Goal: Task Accomplishment & Management: Manage account settings

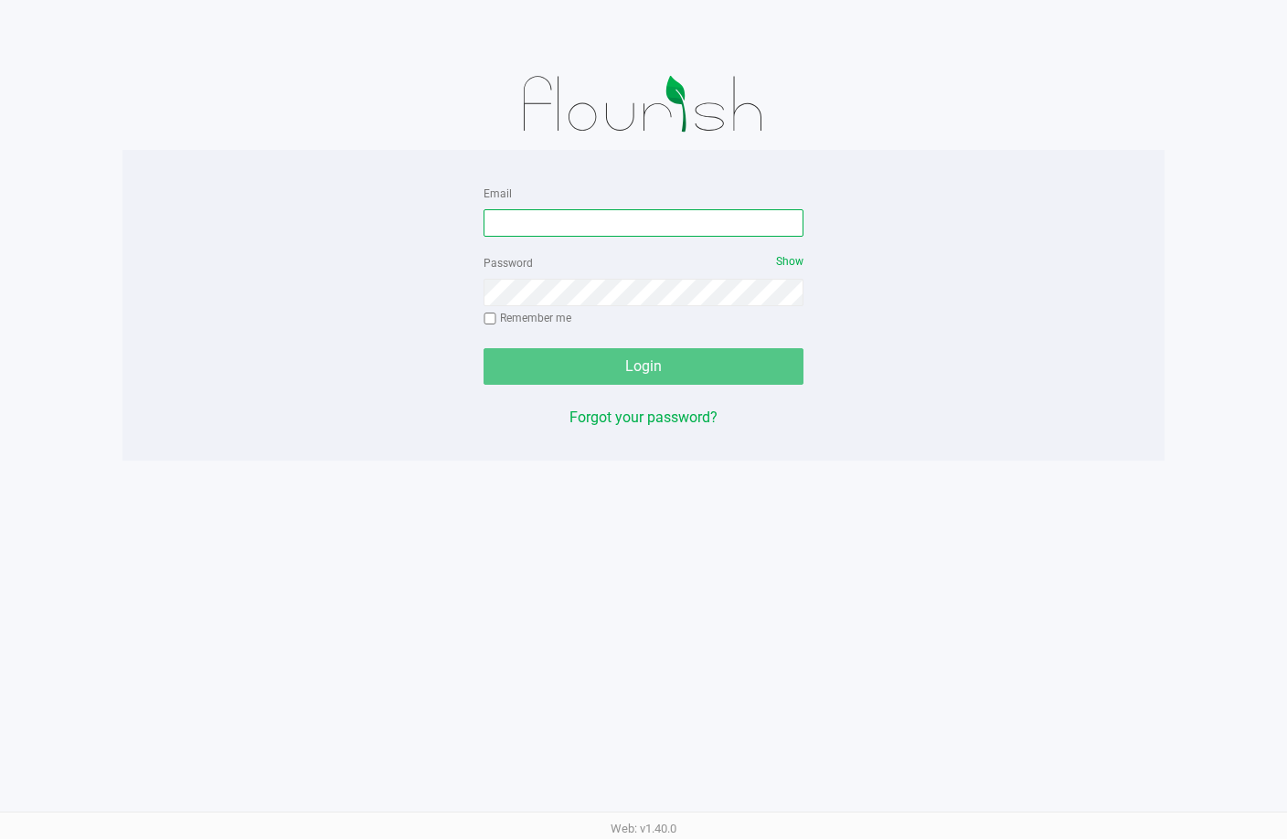
click at [549, 223] on input "Email" at bounding box center [644, 222] width 320 height 27
type input "[EMAIL_ADDRESS][DOMAIN_NAME]"
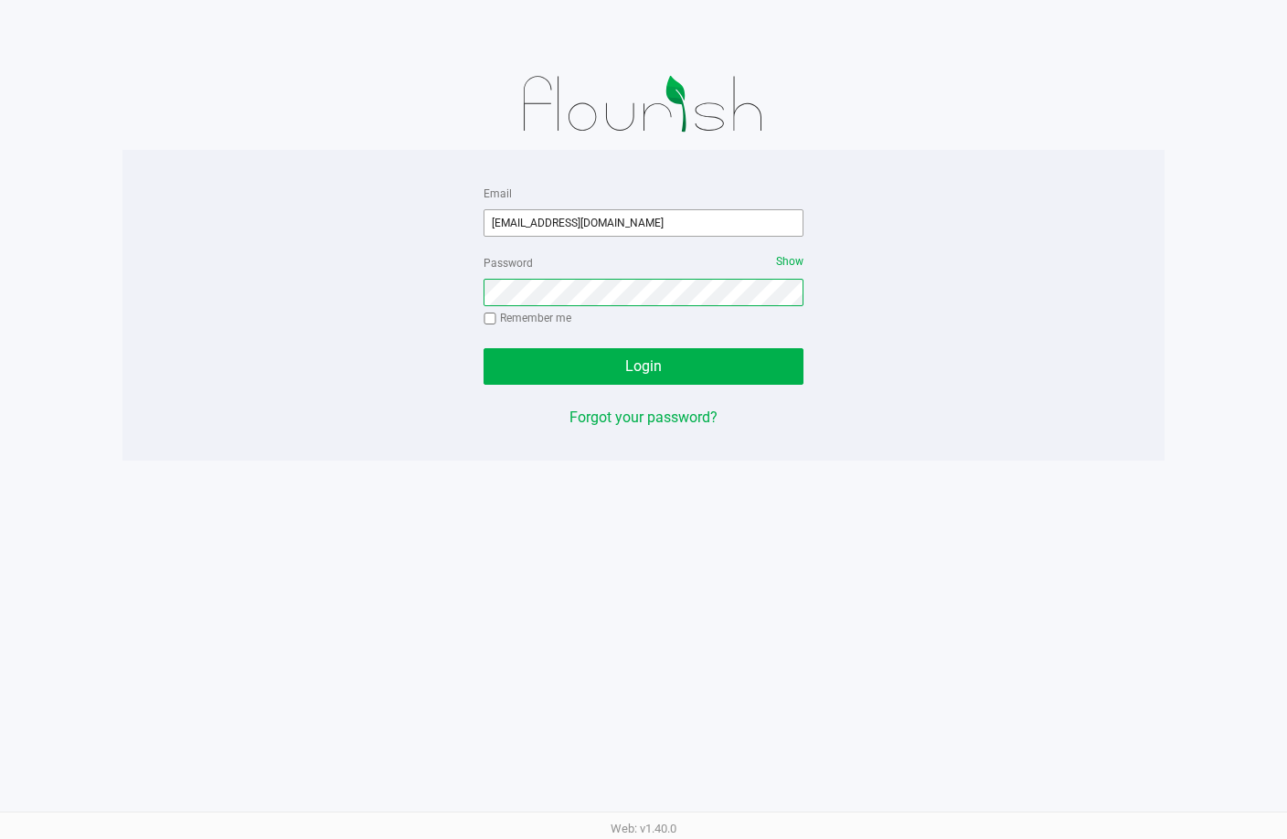
click at [484, 348] on button "Login" at bounding box center [644, 366] width 320 height 37
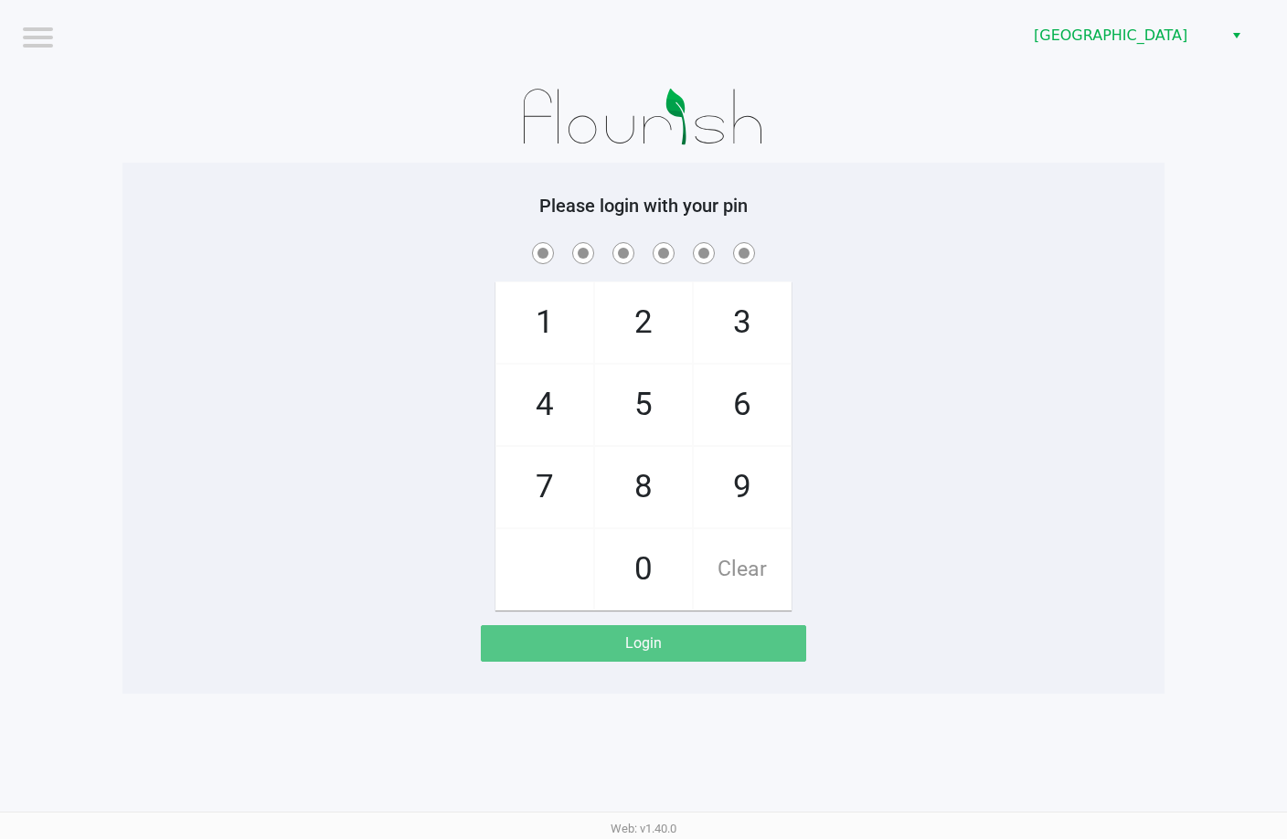
drag, startPoint x: 1062, startPoint y: 209, endPoint x: 1063, endPoint y: 141, distance: 68.6
click at [1066, 205] on h5 "Please login with your pin" at bounding box center [643, 206] width 1015 height 22
checkbox input "true"
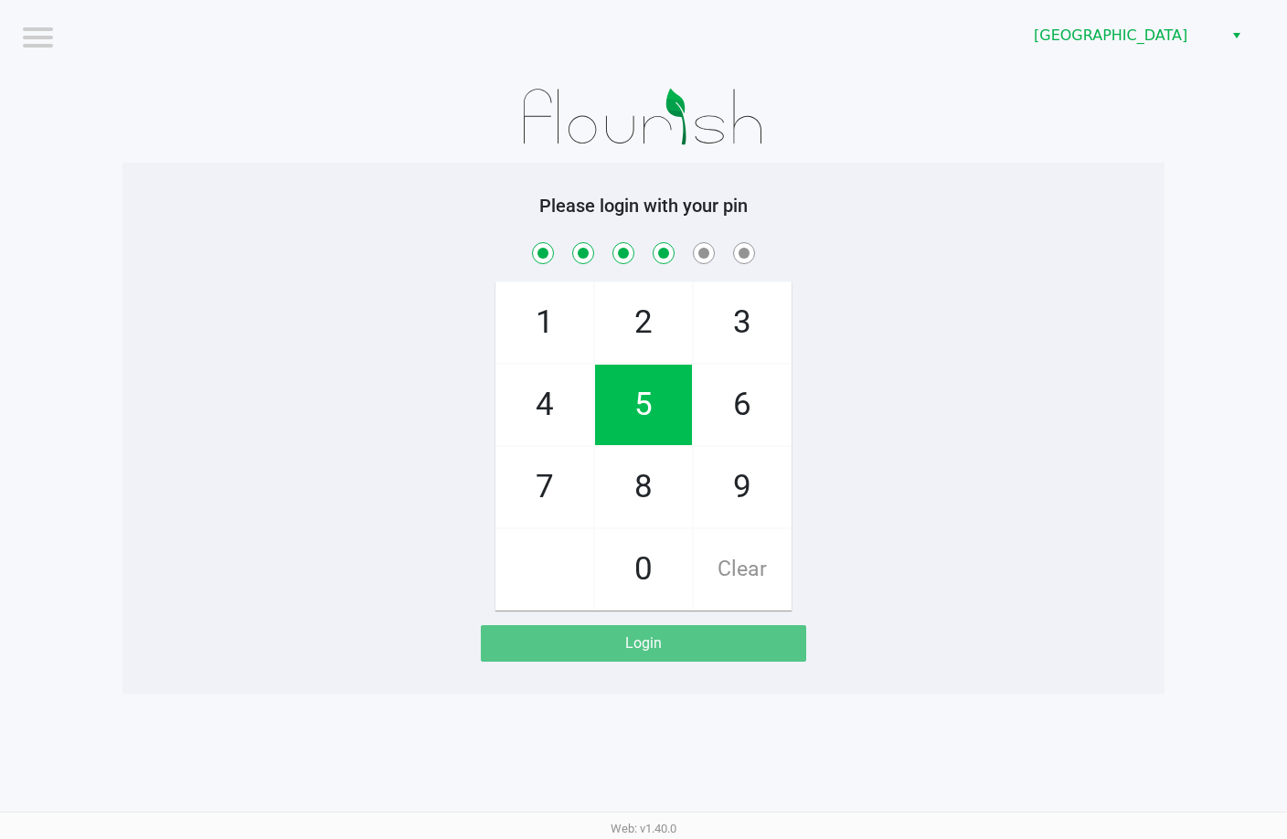
checkbox input "true"
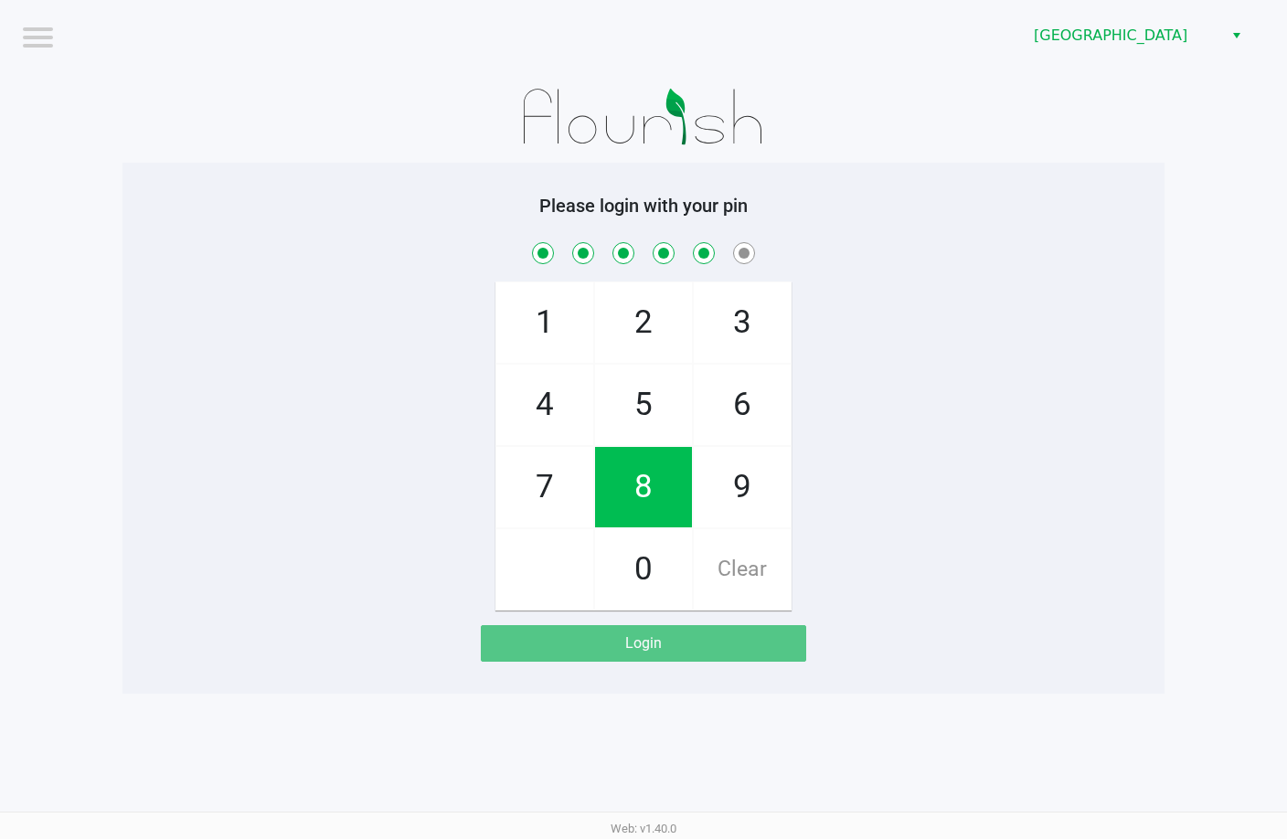
checkbox input "true"
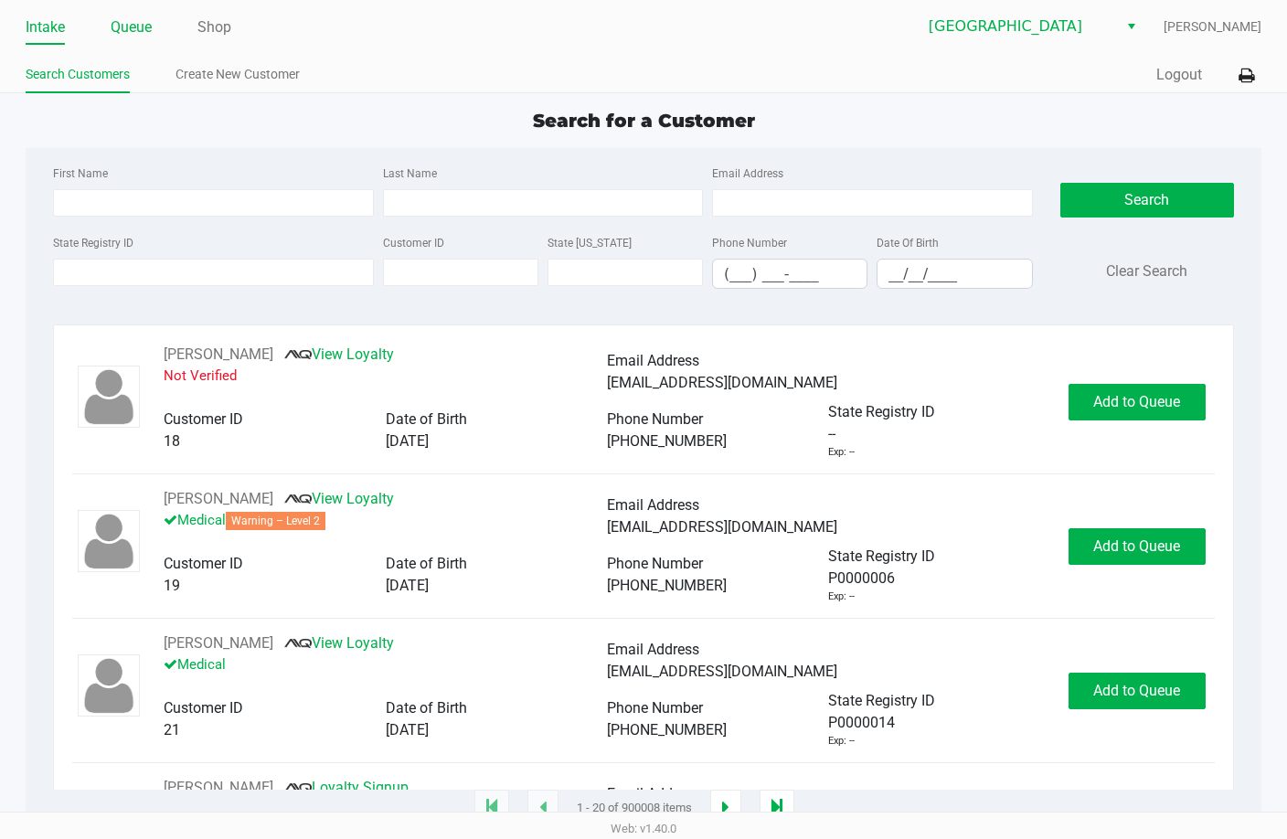
click at [118, 16] on link "Queue" at bounding box center [131, 28] width 41 height 26
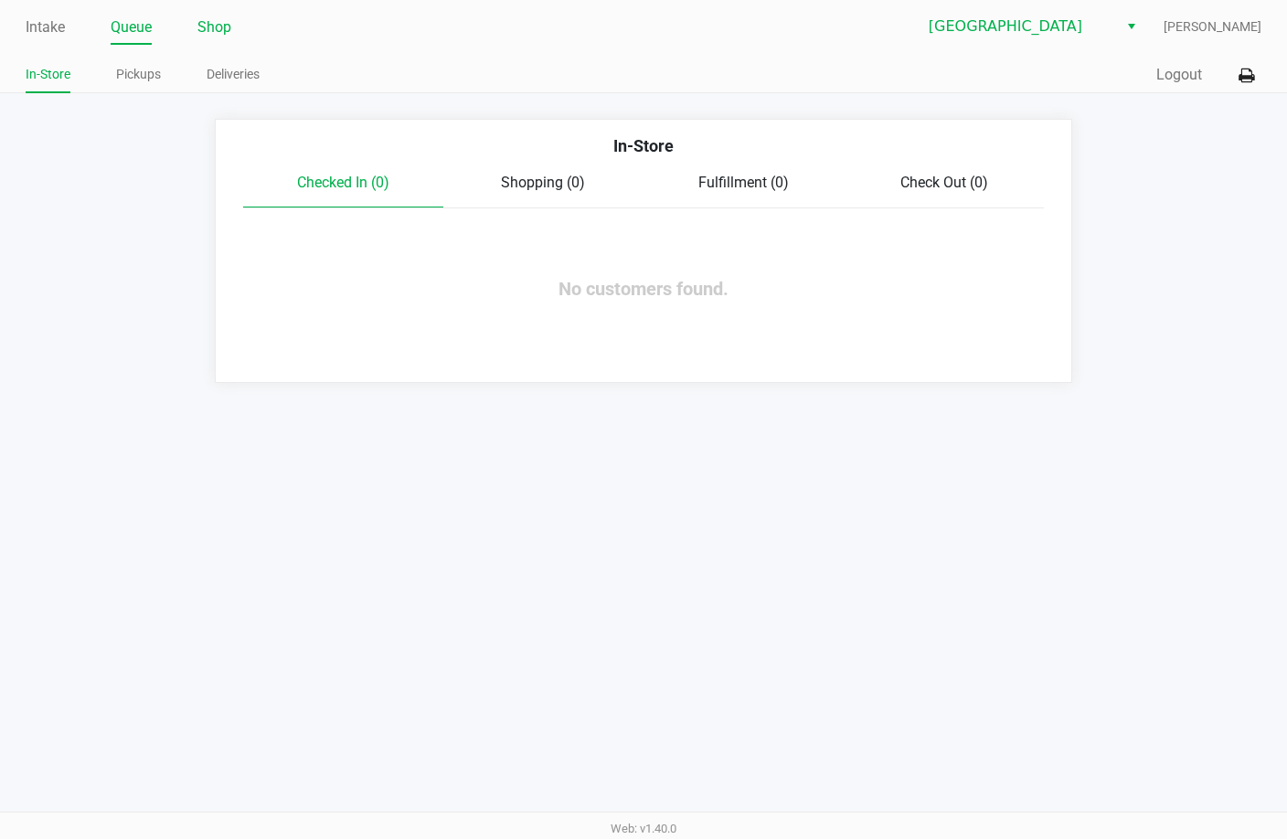
click at [220, 27] on link "Shop" at bounding box center [214, 28] width 34 height 26
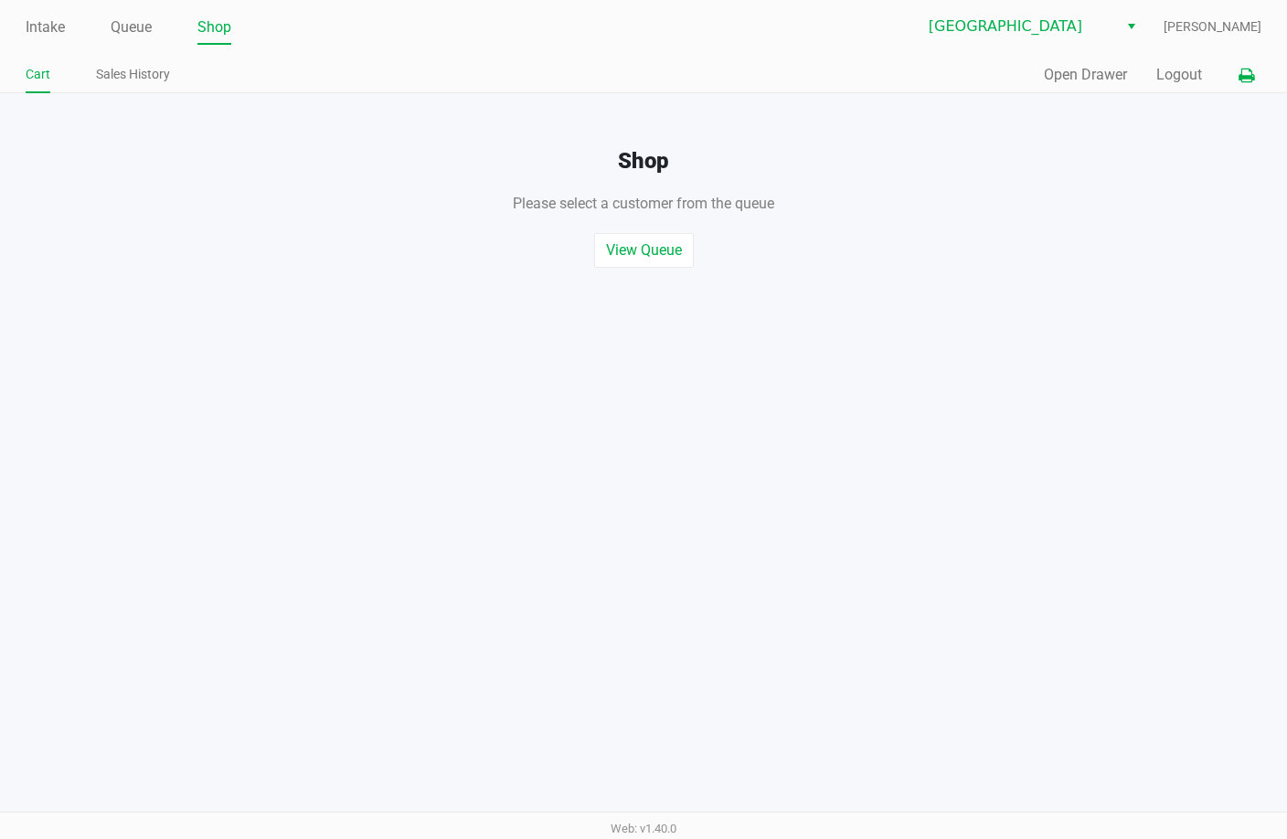
click at [1247, 75] on icon at bounding box center [1247, 75] width 16 height 13
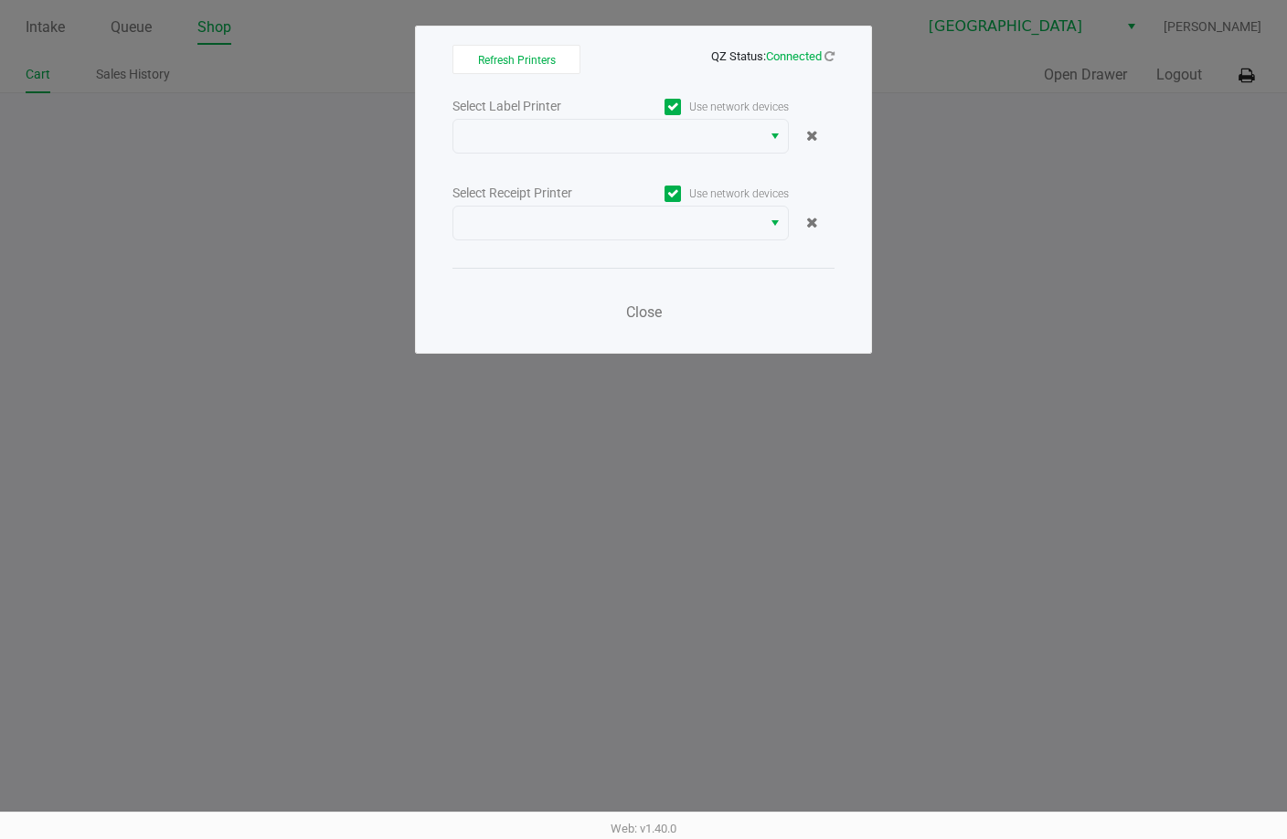
click at [611, 117] on div "Select Label Printer Use network devices" at bounding box center [643, 106] width 382 height 25
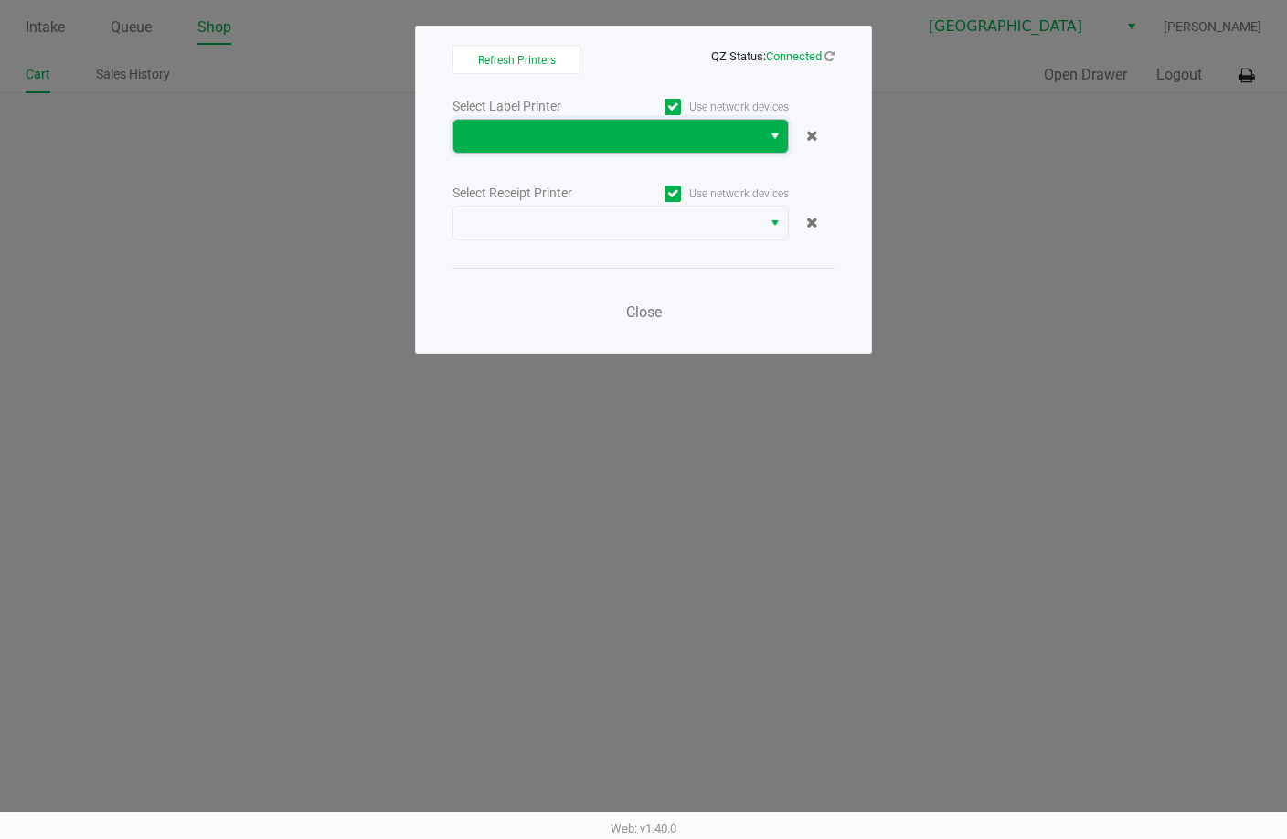
click at [611, 133] on span at bounding box center [607, 136] width 286 height 22
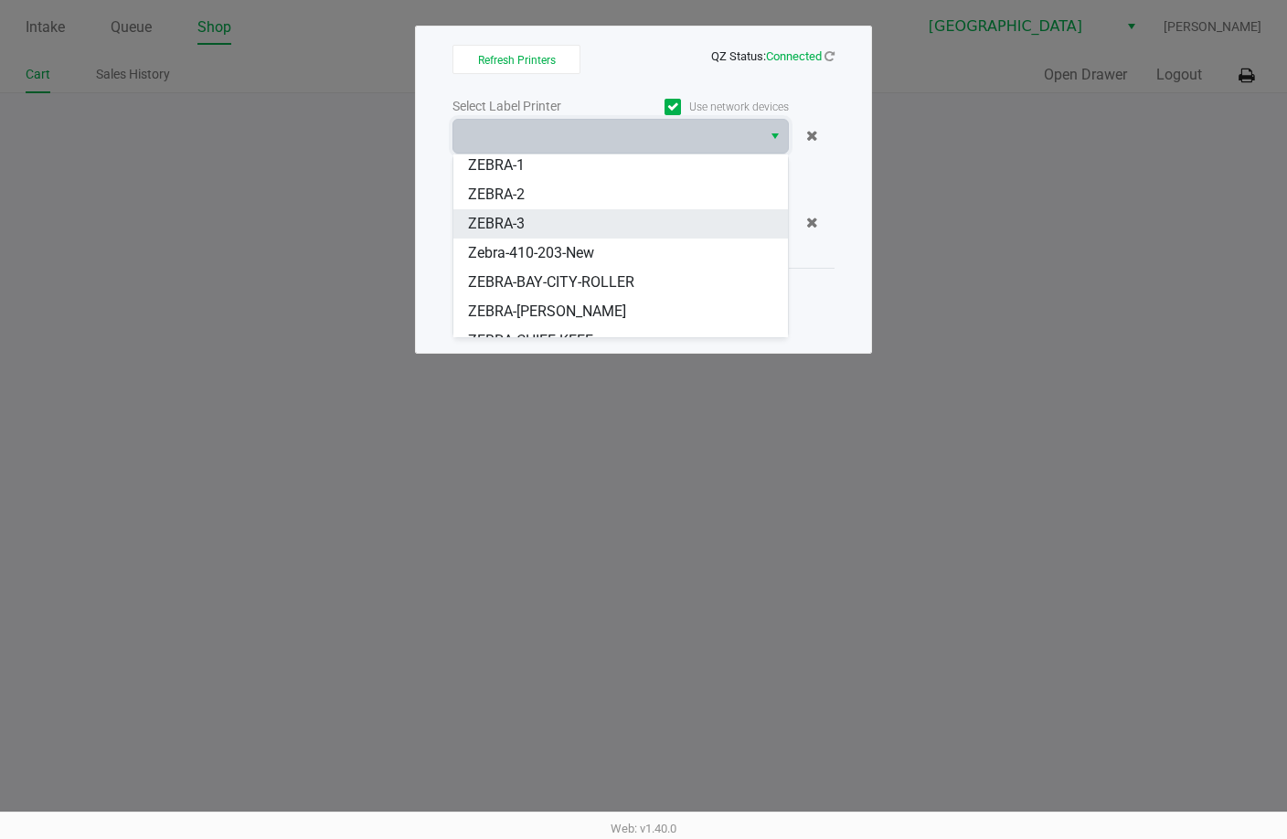
scroll to position [51, 0]
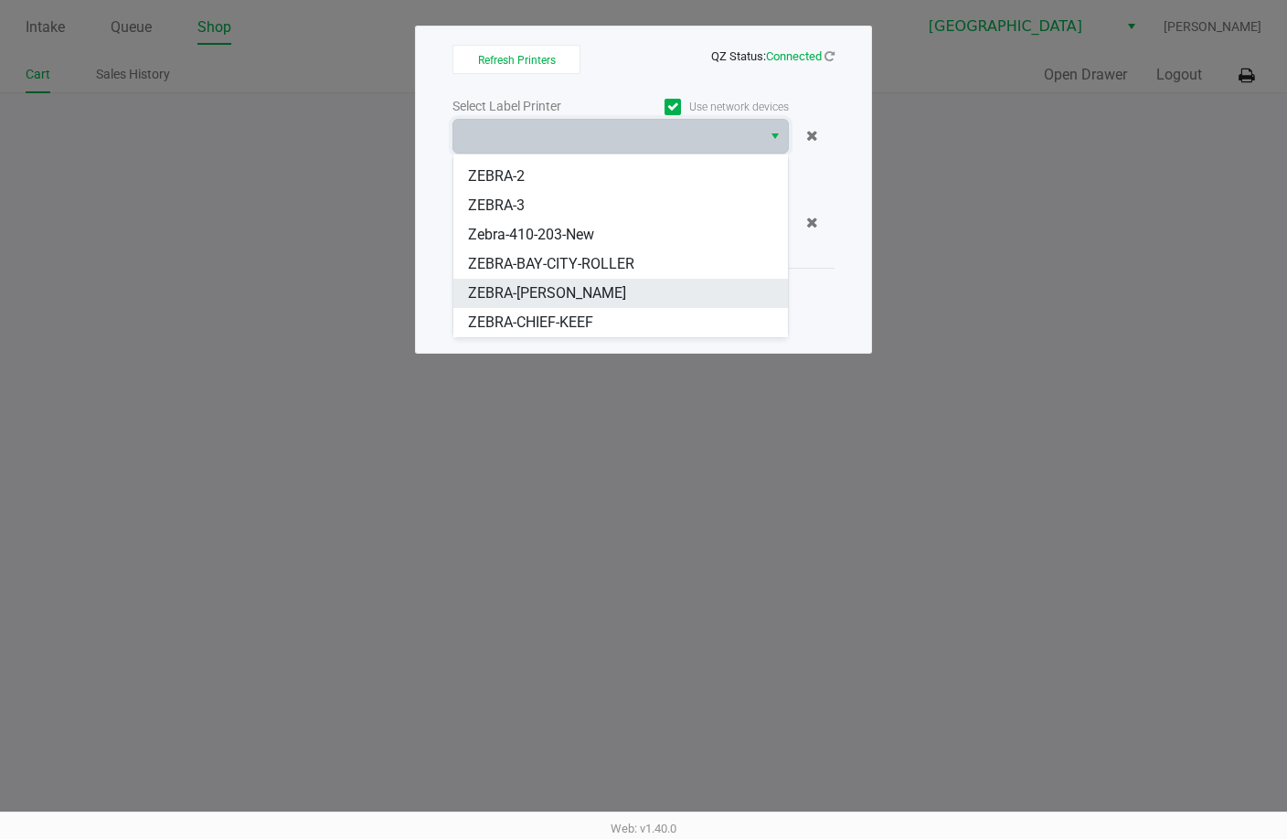
click at [559, 297] on span "ZEBRA-BOBBY" at bounding box center [547, 293] width 158 height 22
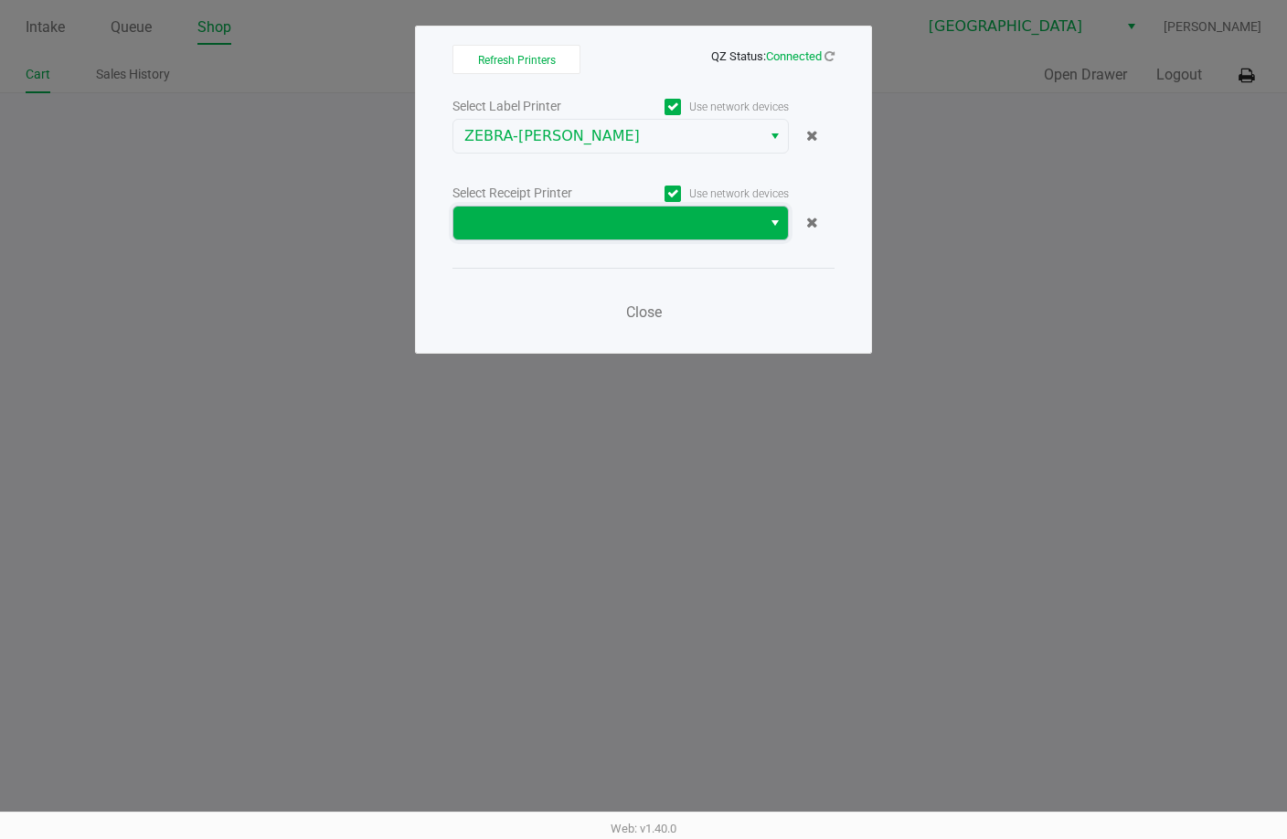
click at [584, 211] on span at bounding box center [607, 223] width 308 height 33
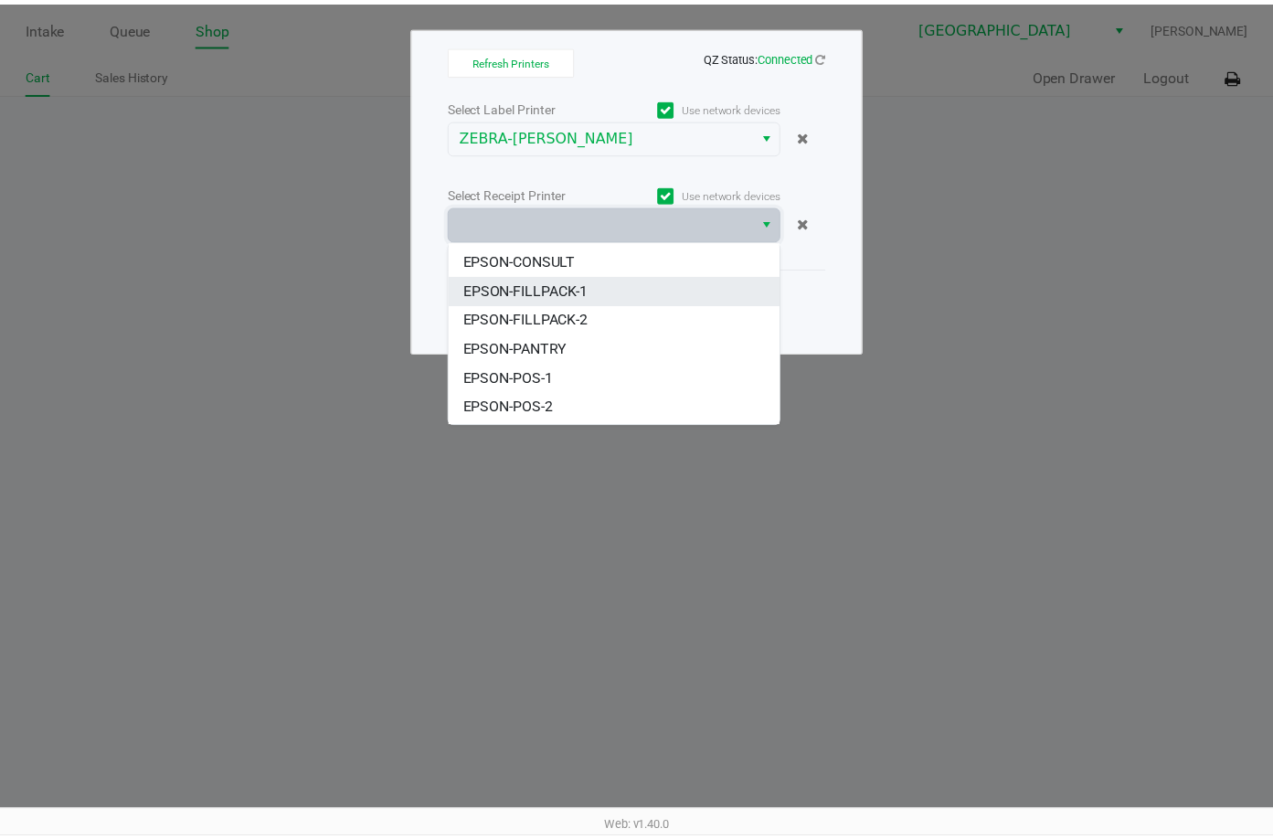
scroll to position [110, 0]
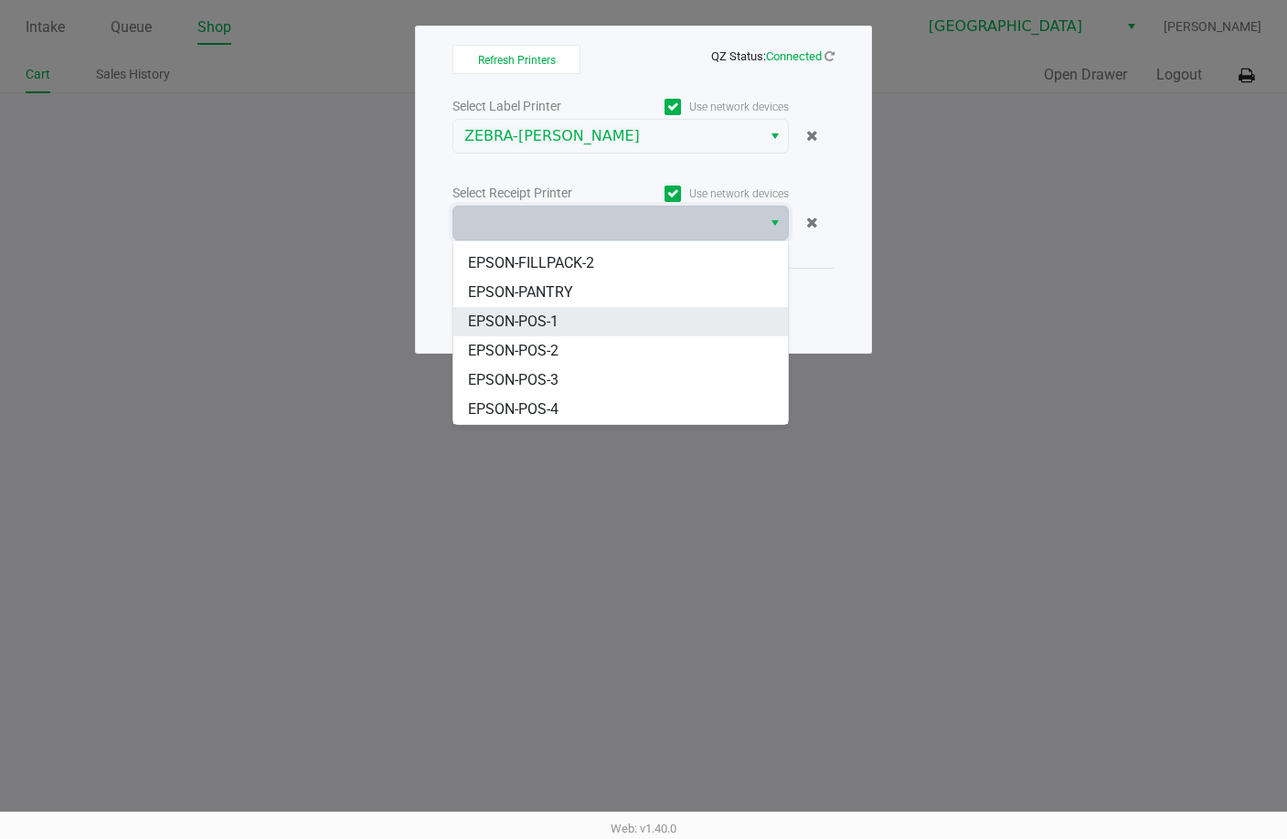
click at [531, 328] on span "EPSON-POS-1" at bounding box center [513, 322] width 90 height 22
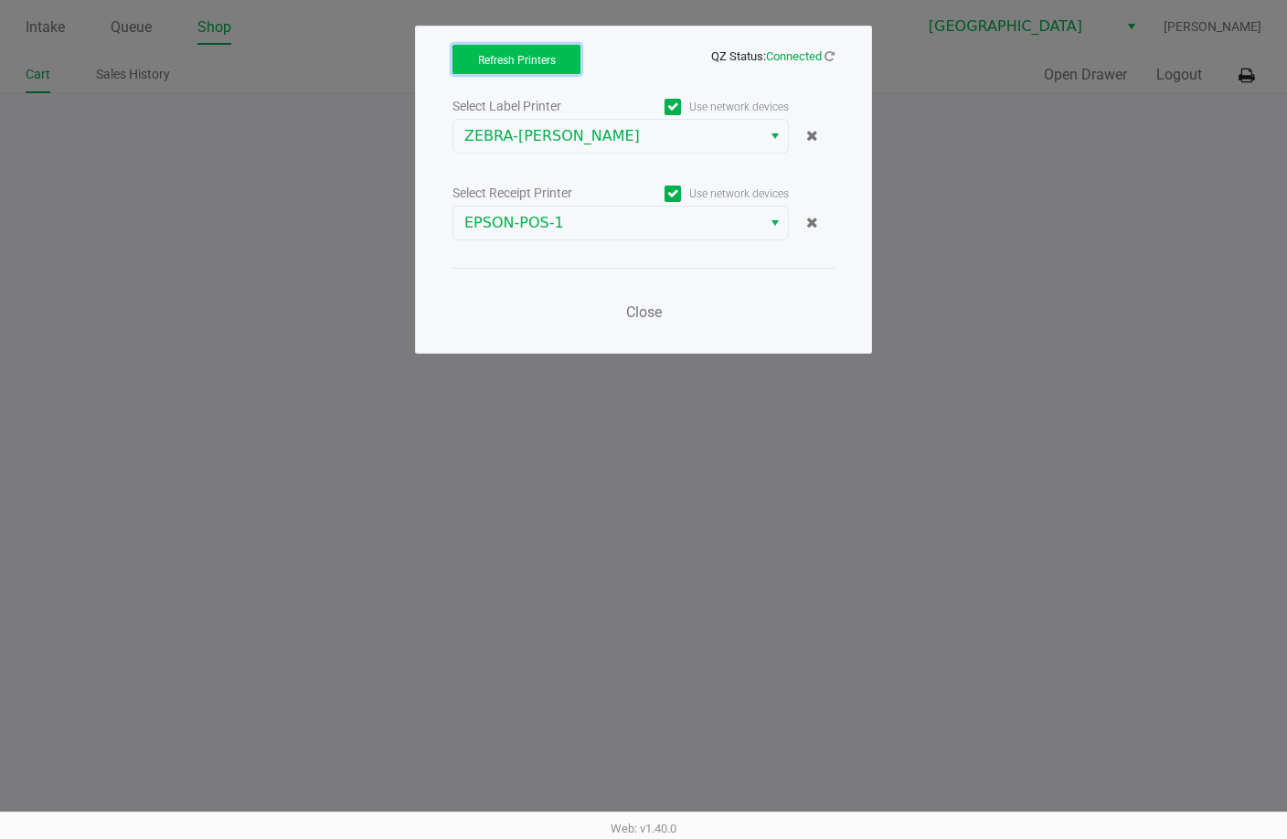
click at [509, 50] on button "Refresh Printers" at bounding box center [516, 59] width 128 height 29
click at [641, 307] on span "Close" at bounding box center [644, 311] width 36 height 17
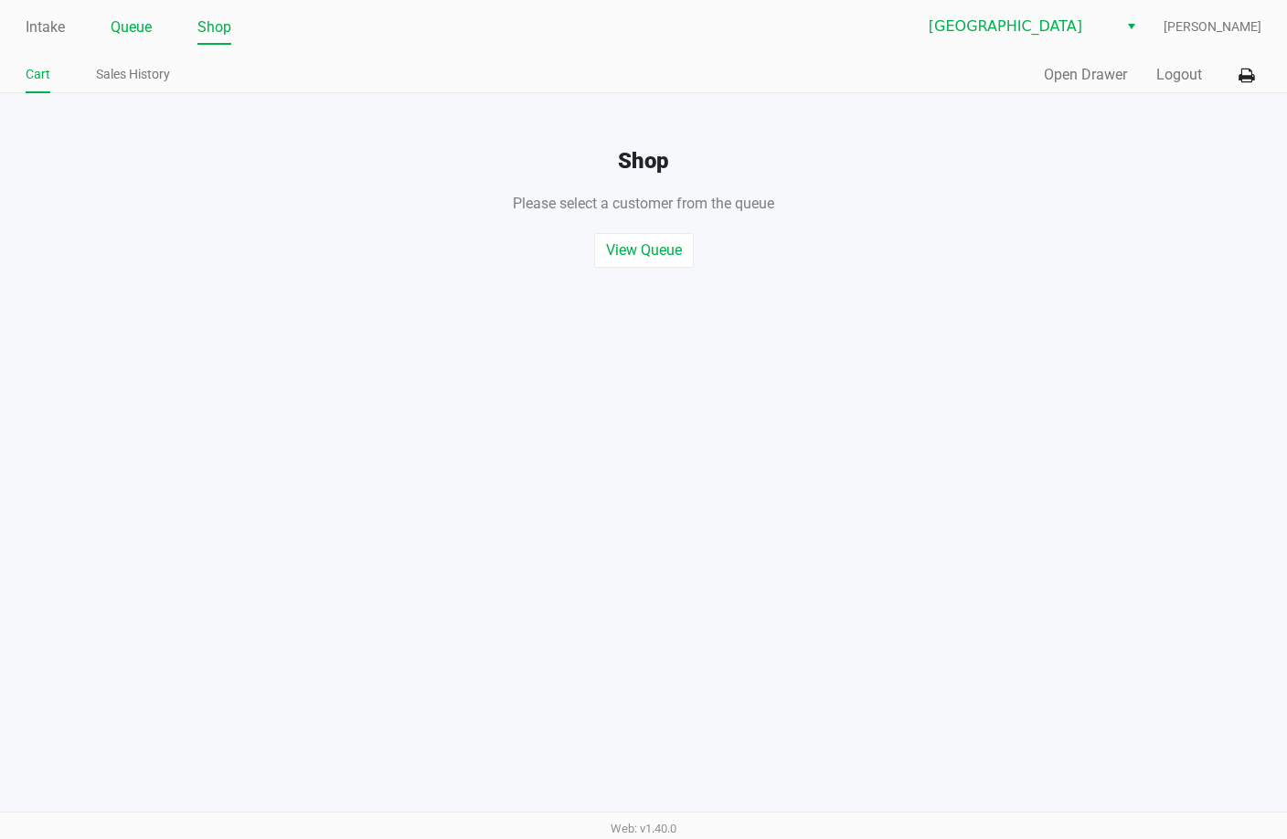
click at [131, 26] on link "Queue" at bounding box center [131, 28] width 41 height 26
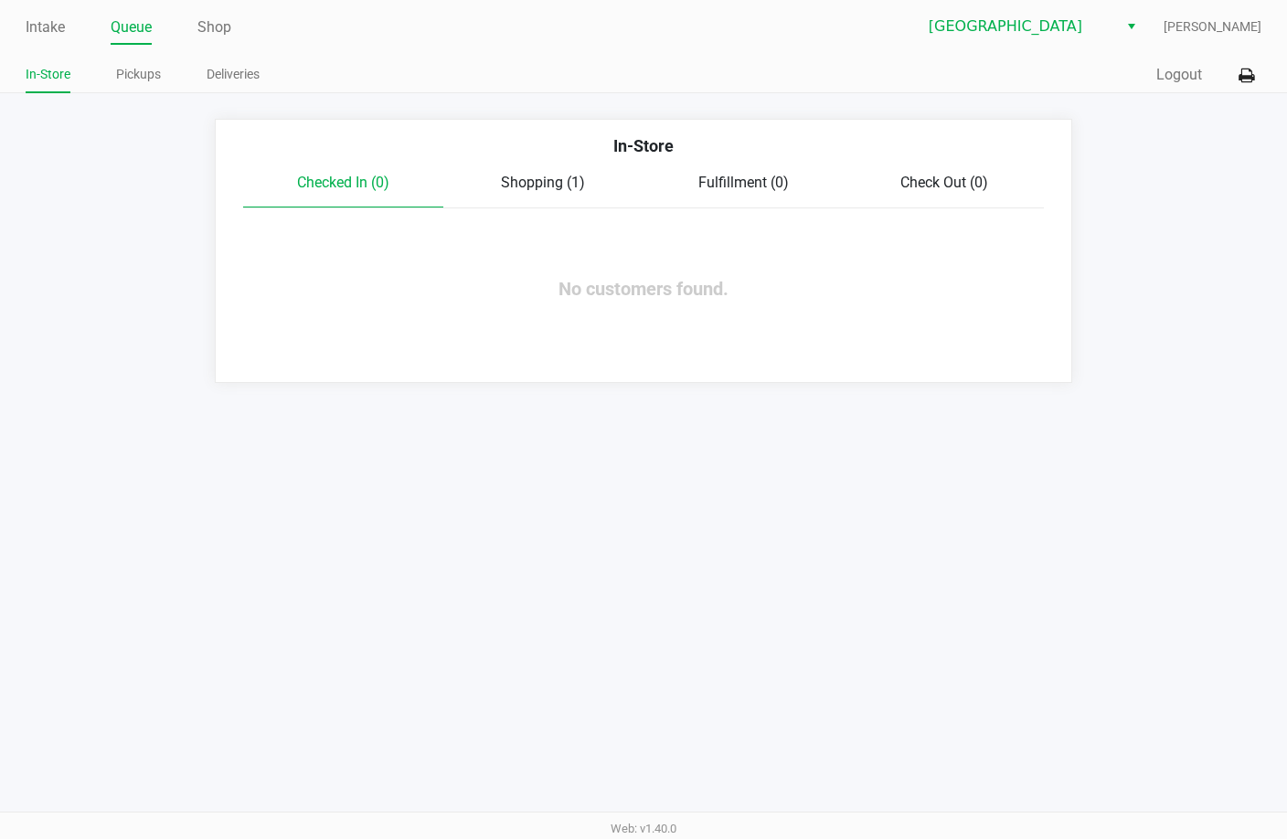
click at [536, 177] on span "Shopping (1)" at bounding box center [543, 182] width 84 height 17
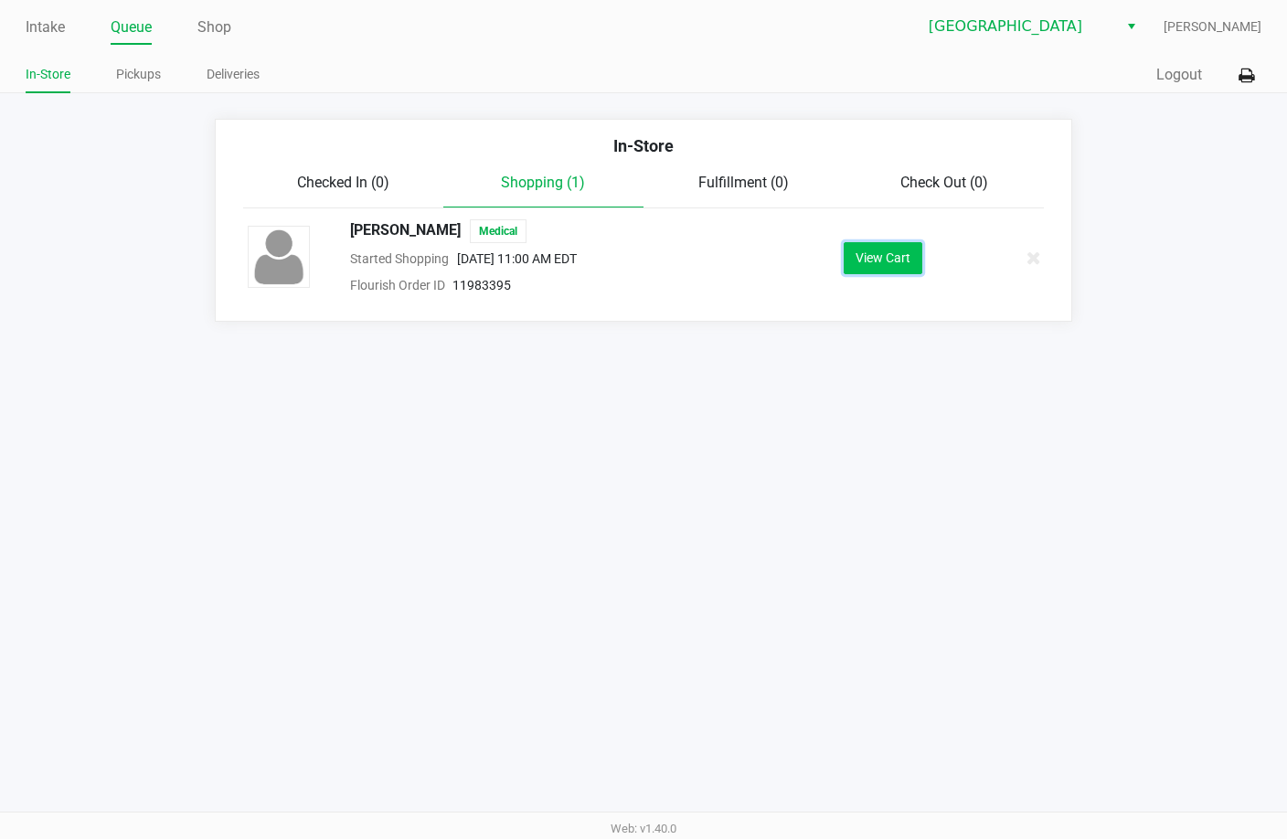
click at [892, 266] on button "View Cart" at bounding box center [883, 258] width 79 height 32
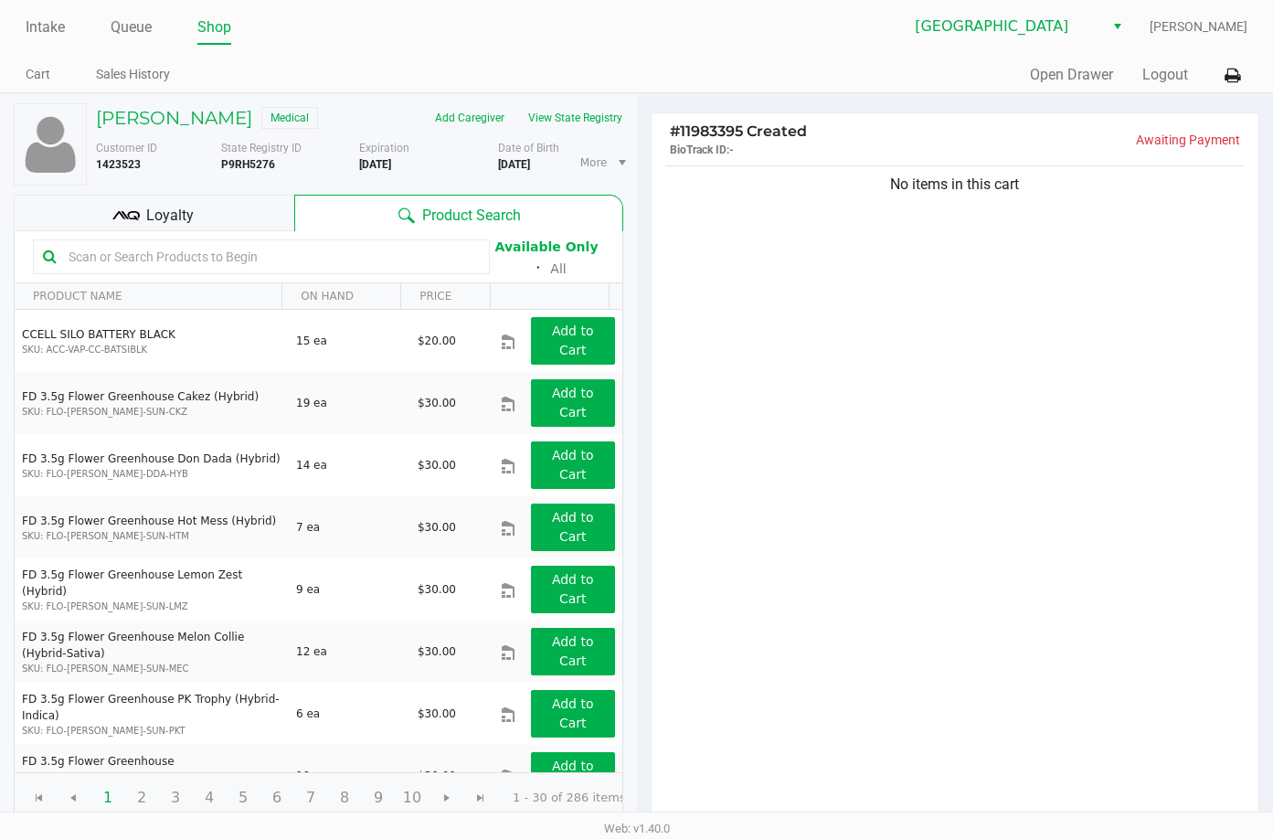
click at [956, 390] on div "No items in this cart" at bounding box center [956, 493] width 608 height 663
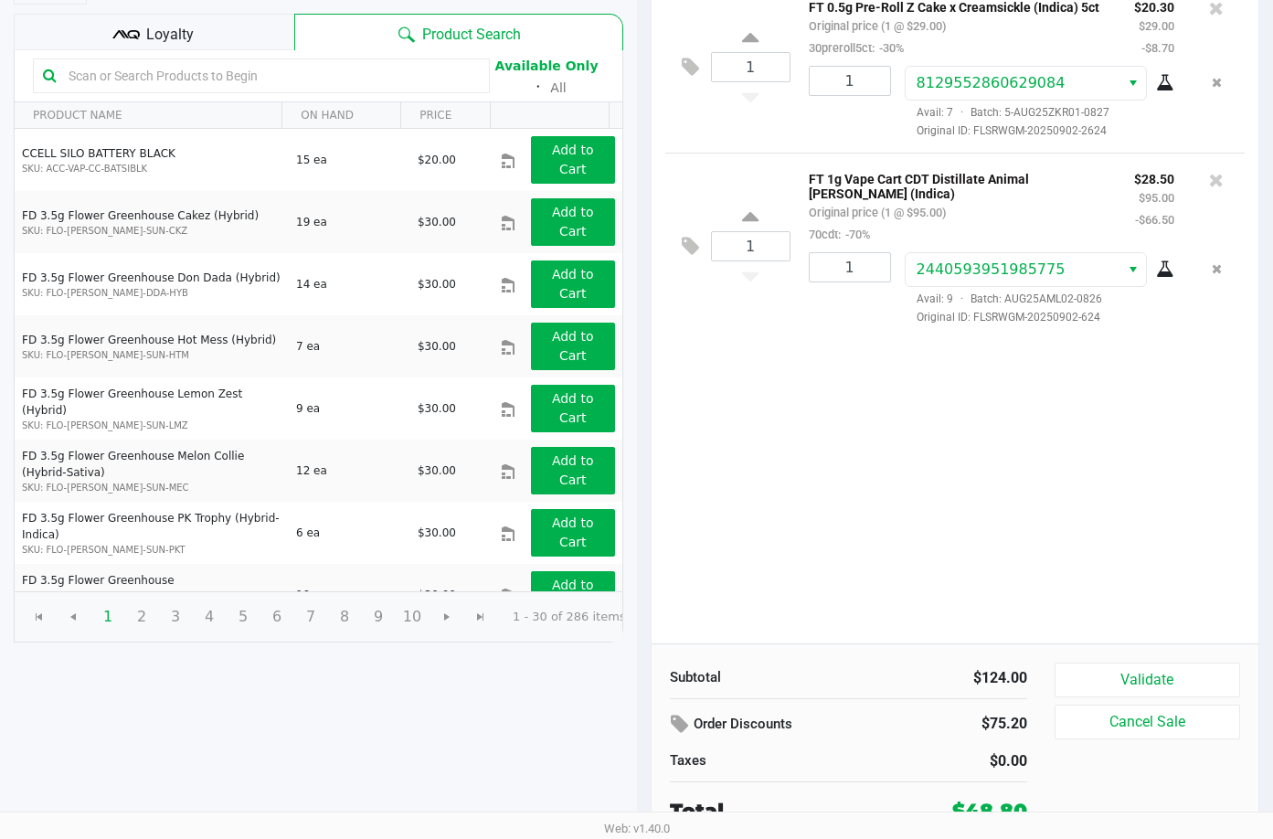
scroll to position [183, 0]
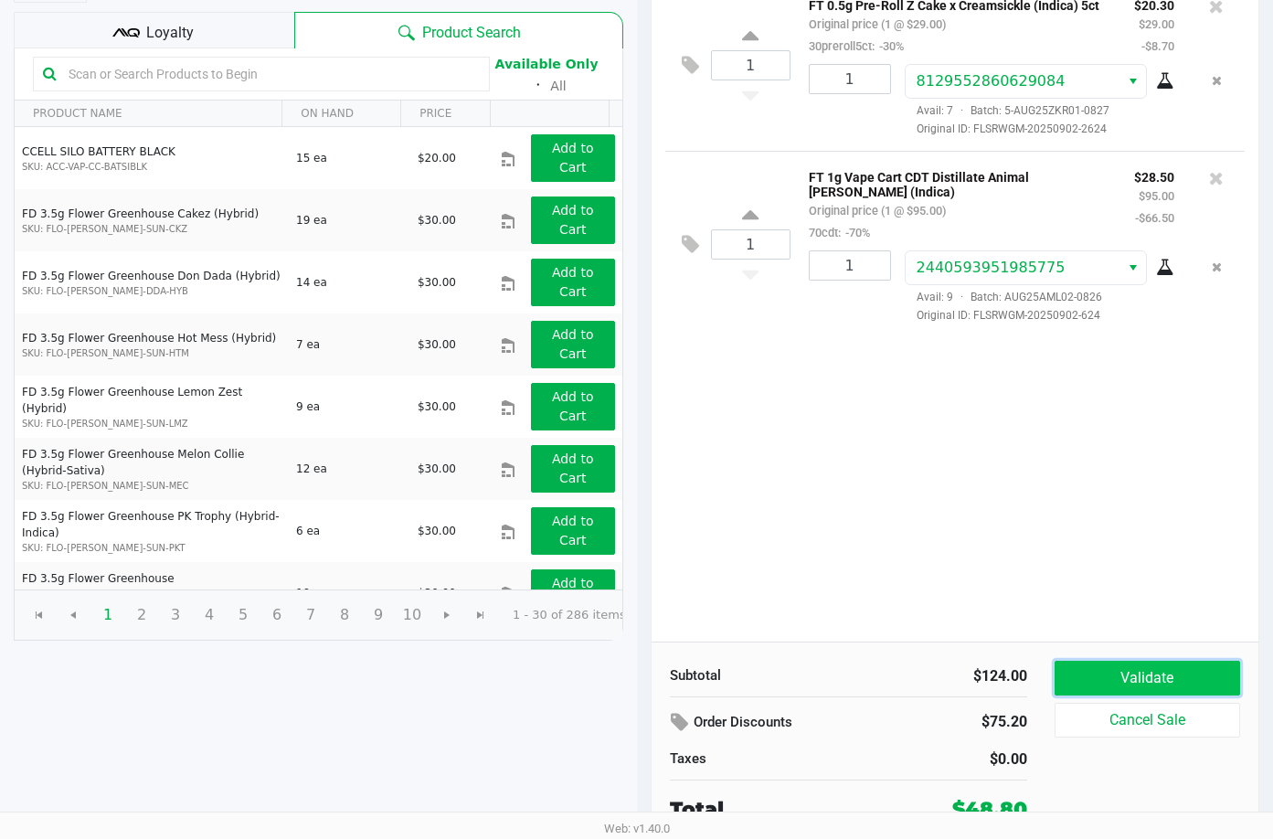
click at [1115, 669] on button "Validate" at bounding box center [1148, 678] width 186 height 35
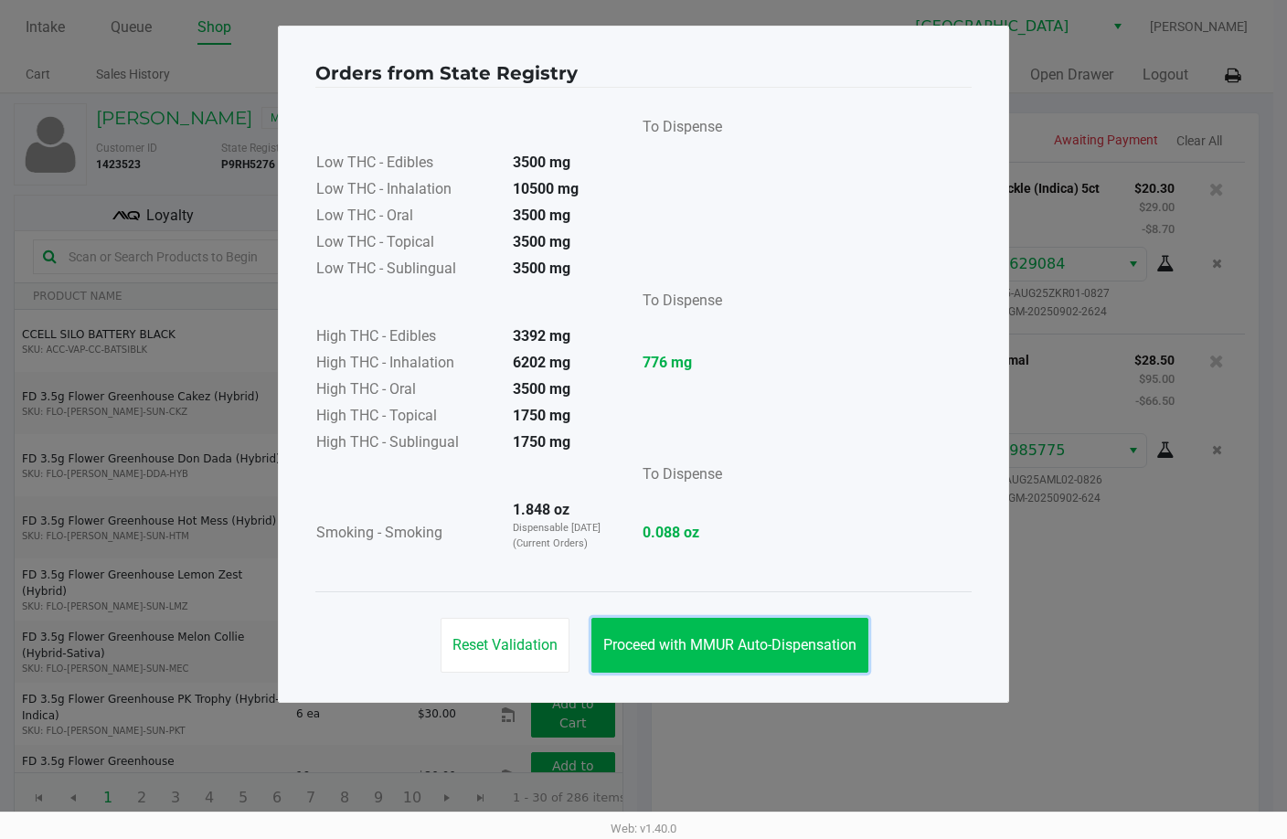
click at [804, 650] on span "Proceed with MMUR Auto-Dispensation" at bounding box center [729, 644] width 253 height 17
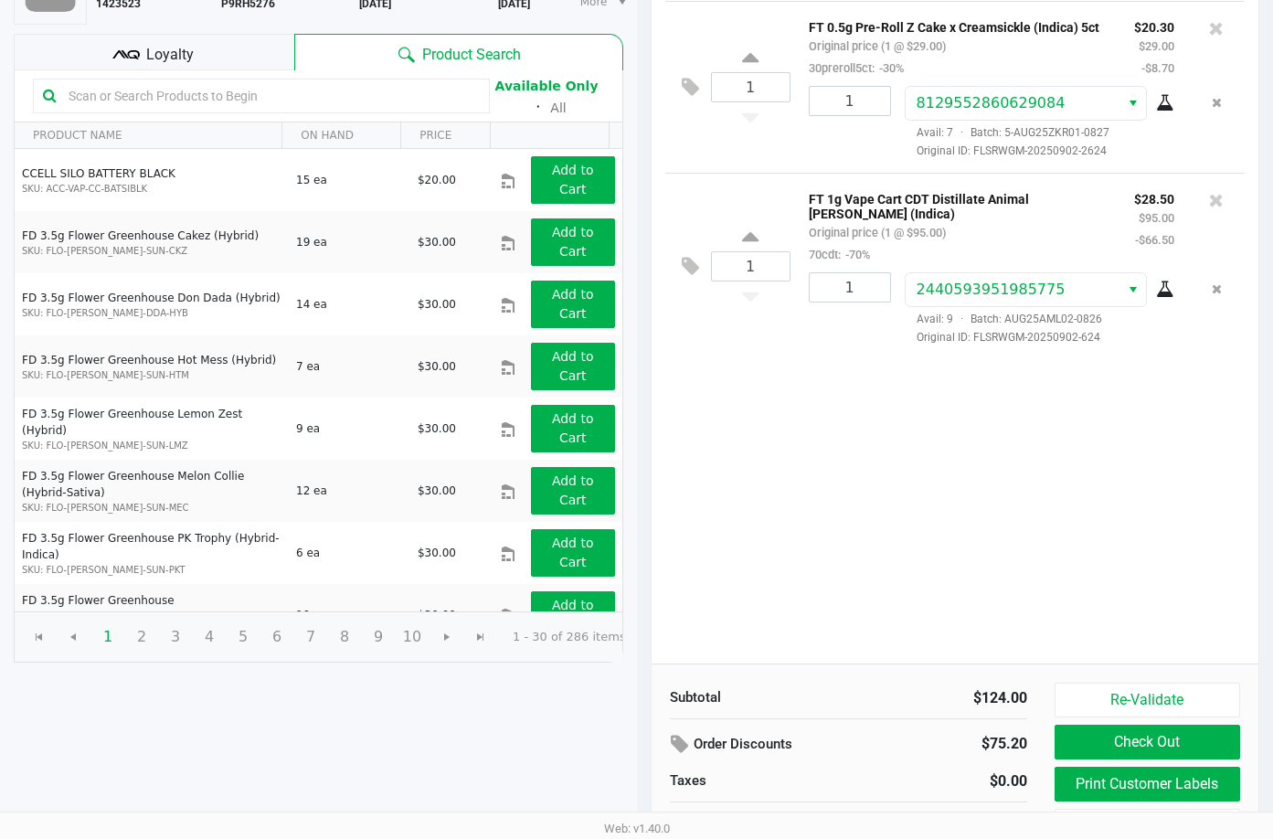
scroll to position [187, 0]
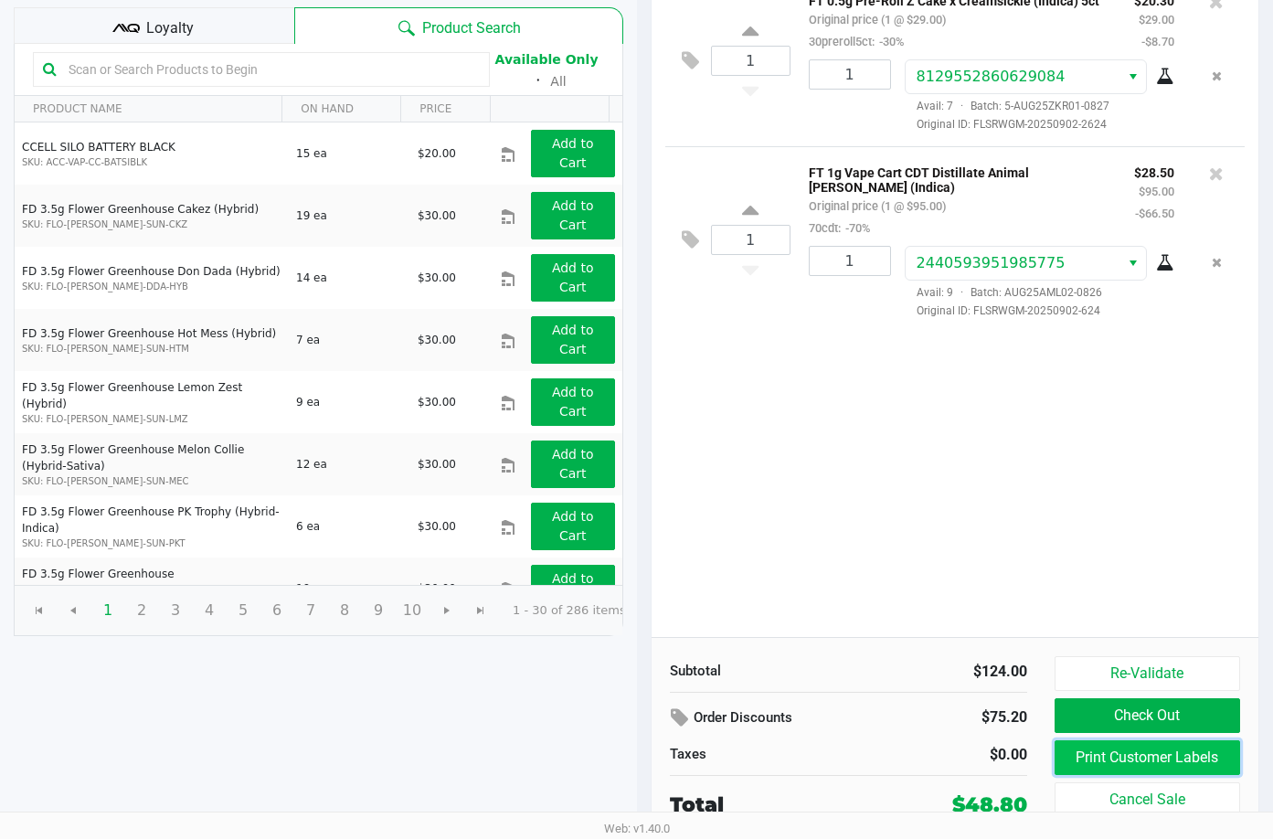
click at [1137, 763] on button "Print Customer Labels" at bounding box center [1148, 757] width 186 height 35
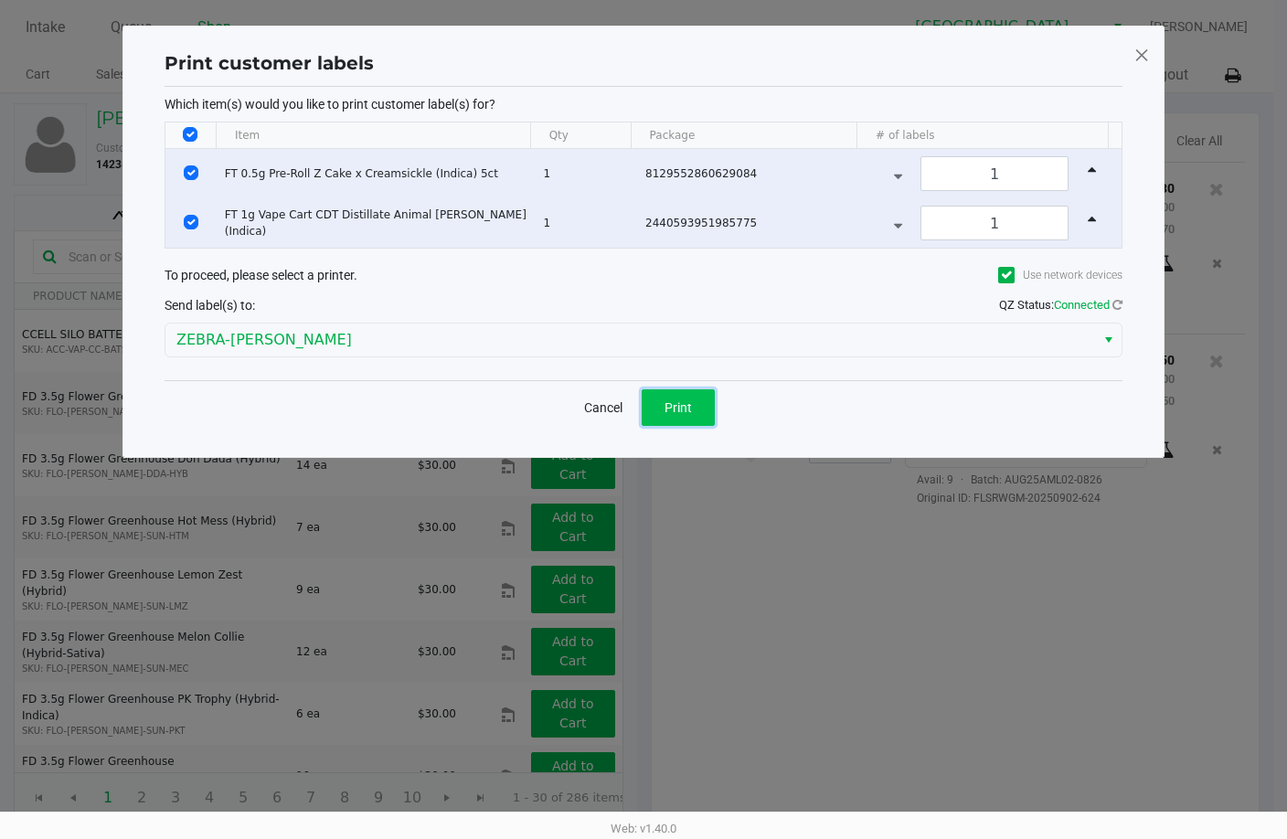
click at [686, 407] on span "Print" at bounding box center [678, 407] width 27 height 15
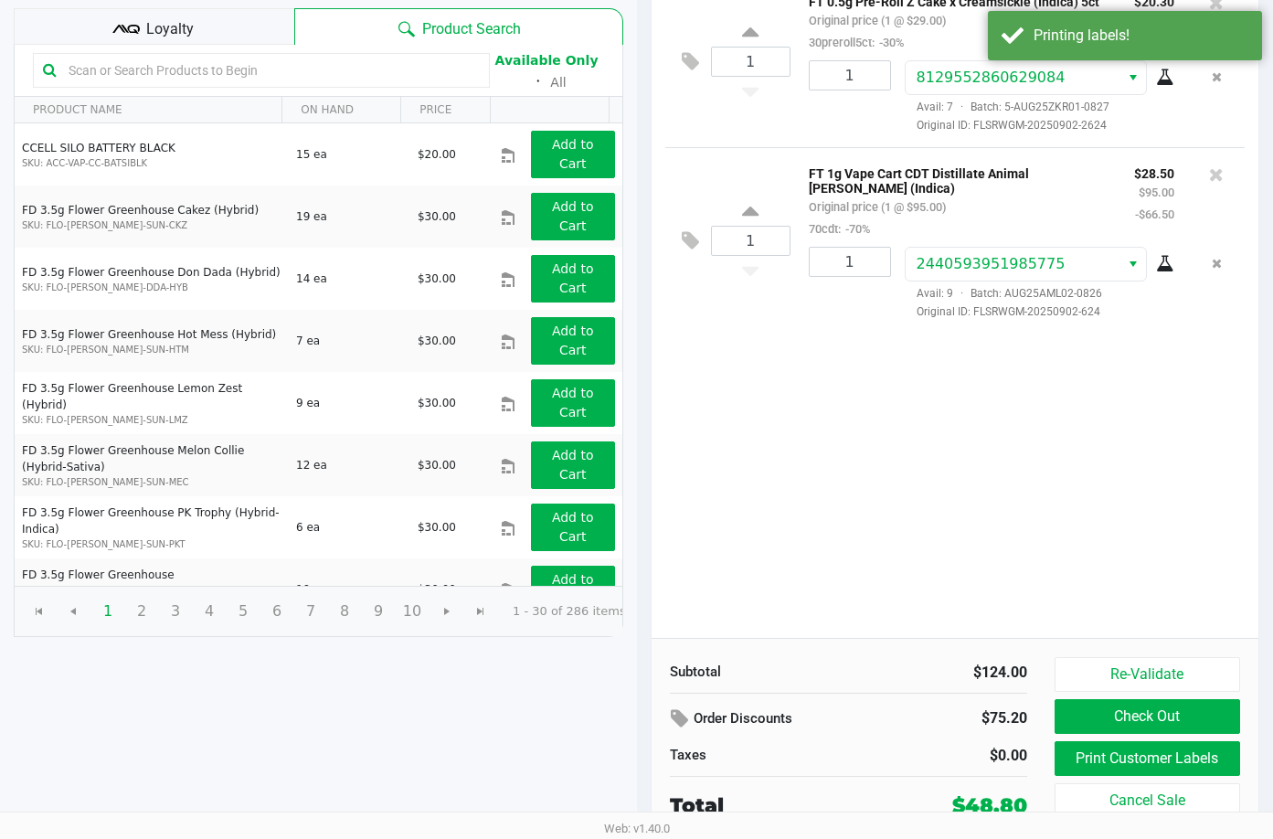
scroll to position [187, 0]
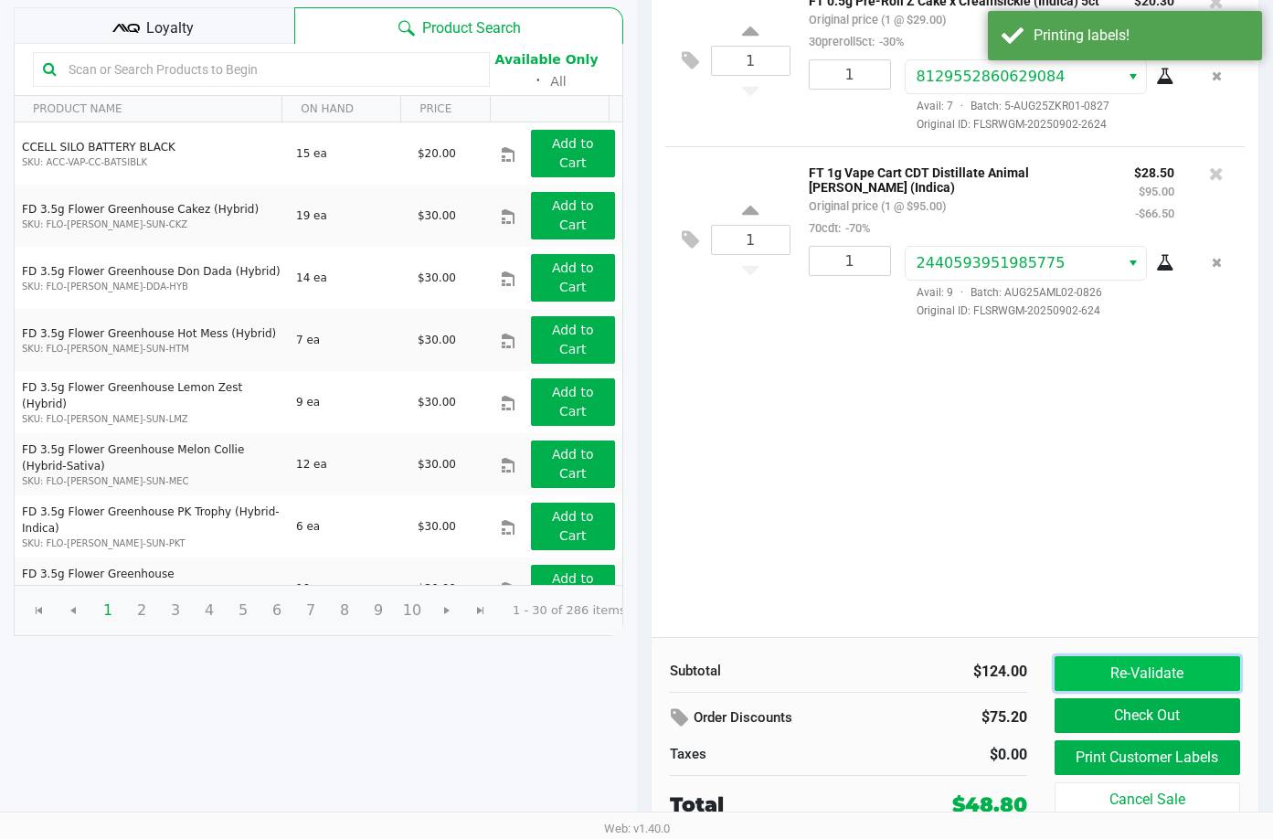
click at [1120, 676] on button "Re-Validate" at bounding box center [1148, 673] width 186 height 35
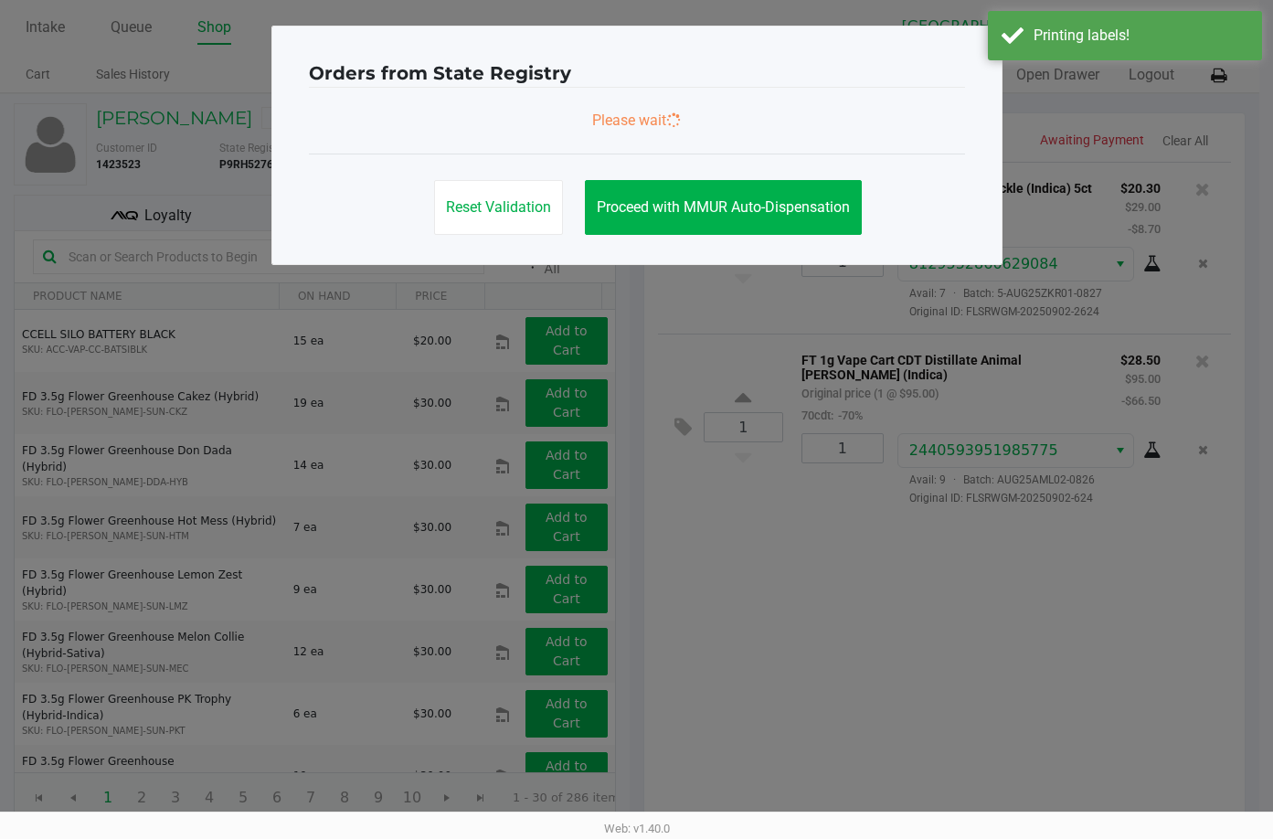
scroll to position [0, 0]
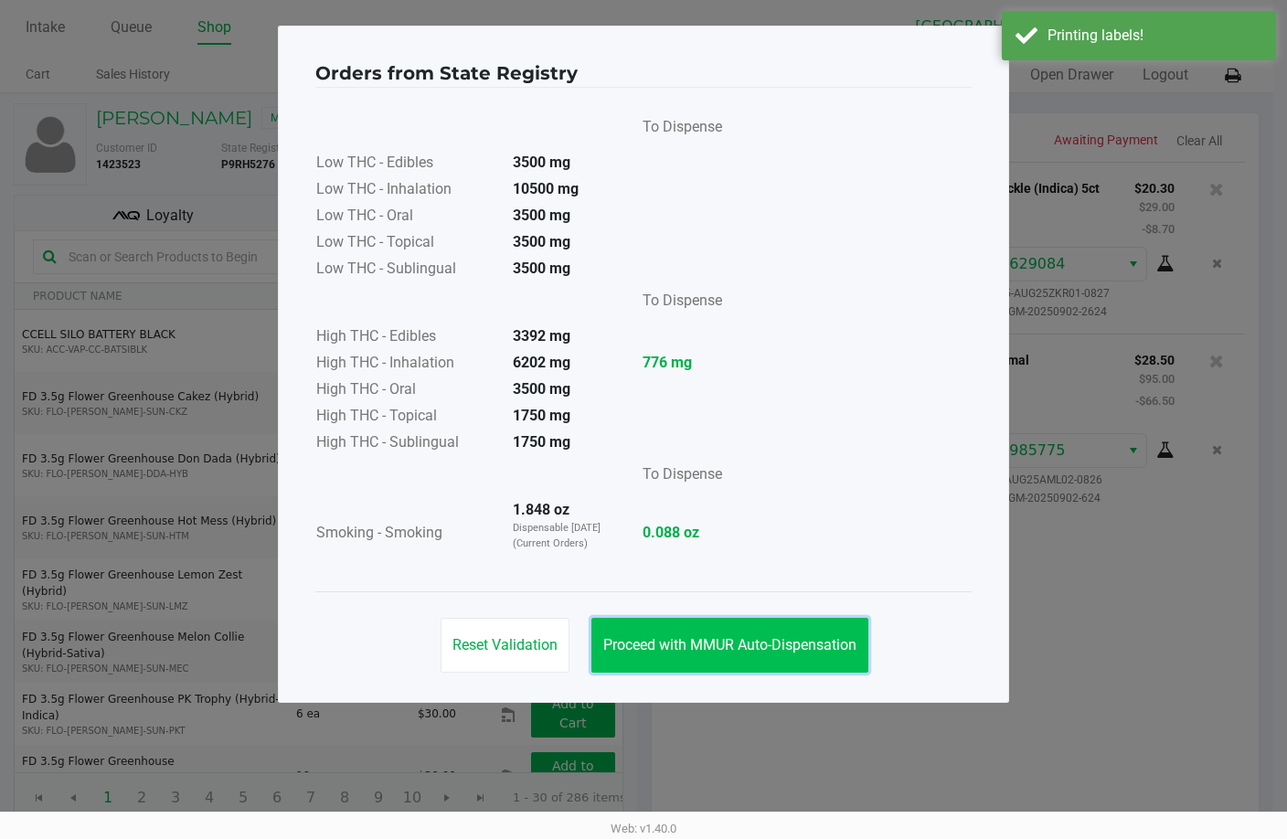
click at [751, 640] on span "Proceed with MMUR Auto-Dispensation" at bounding box center [729, 644] width 253 height 17
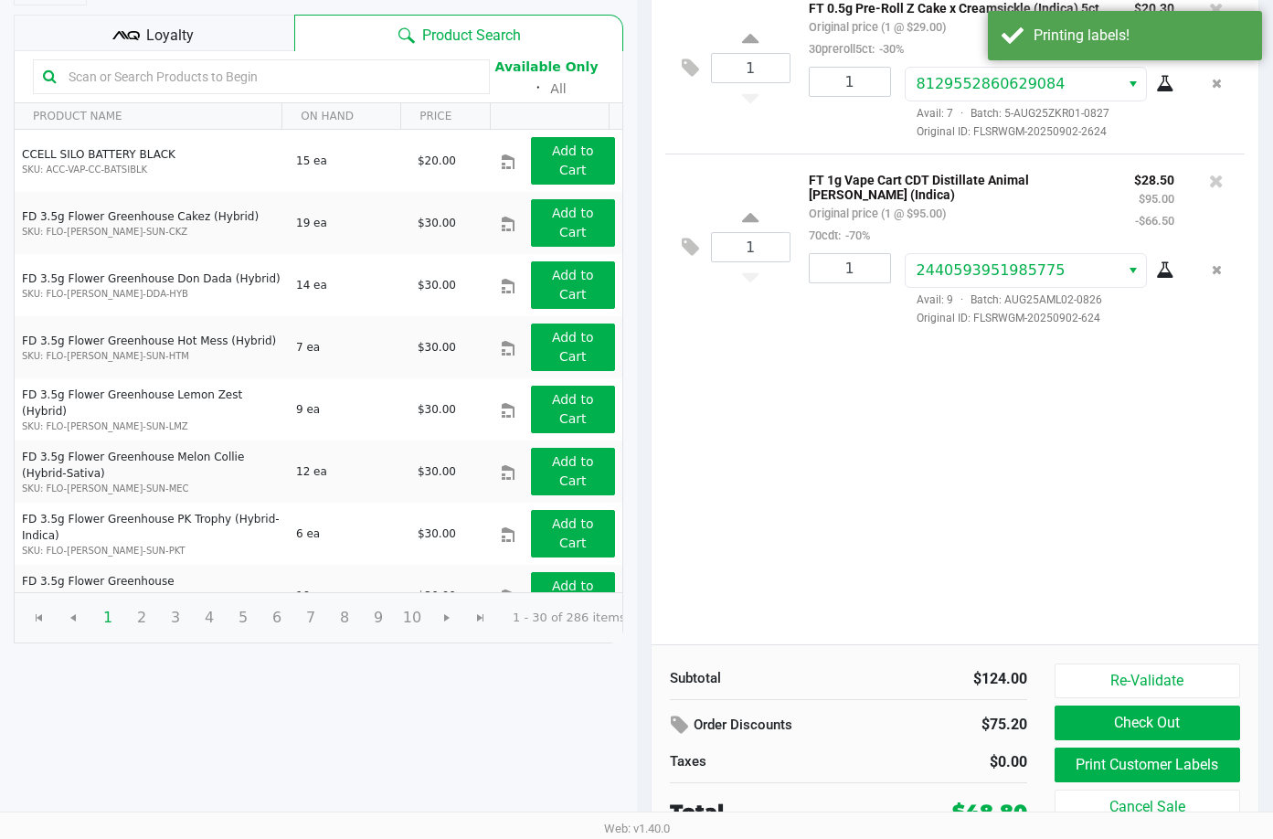
scroll to position [187, 0]
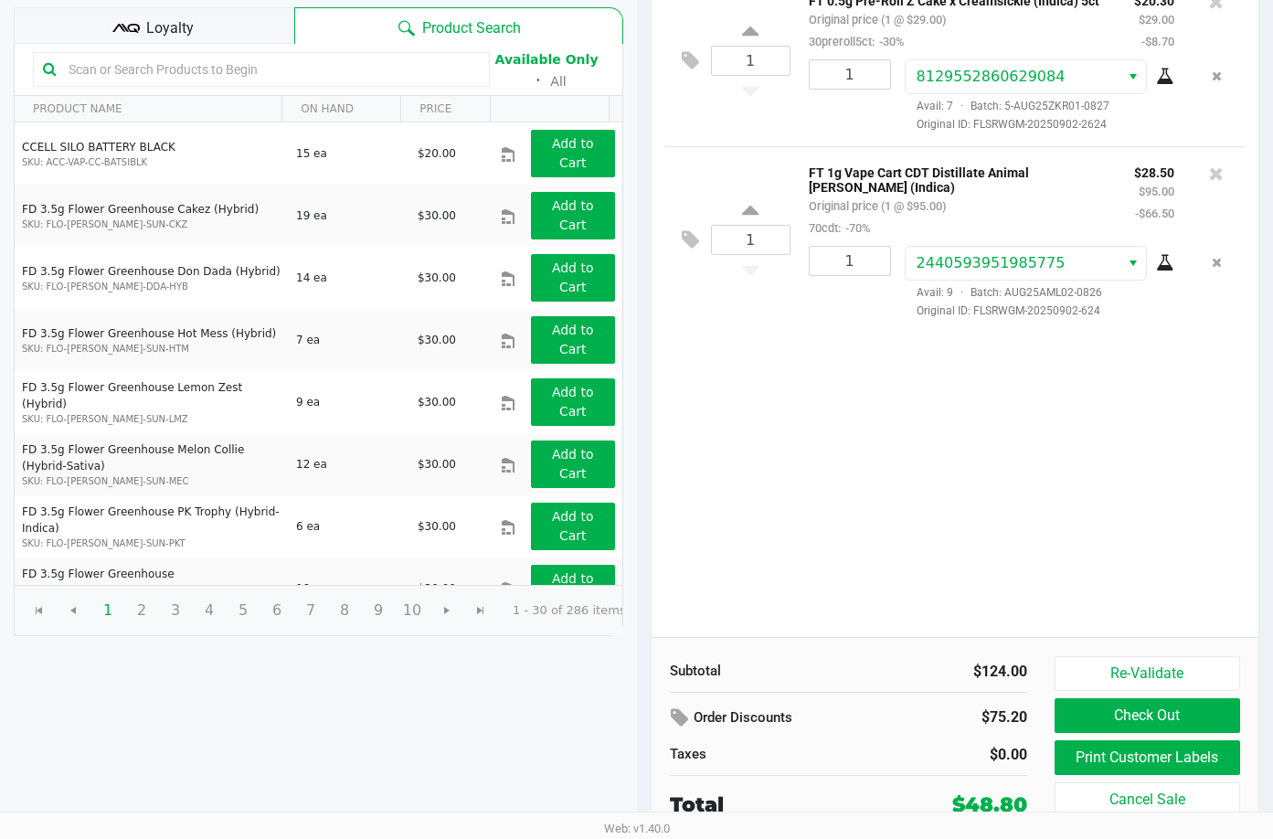
click at [170, 26] on span "Loyalty" at bounding box center [170, 28] width 48 height 22
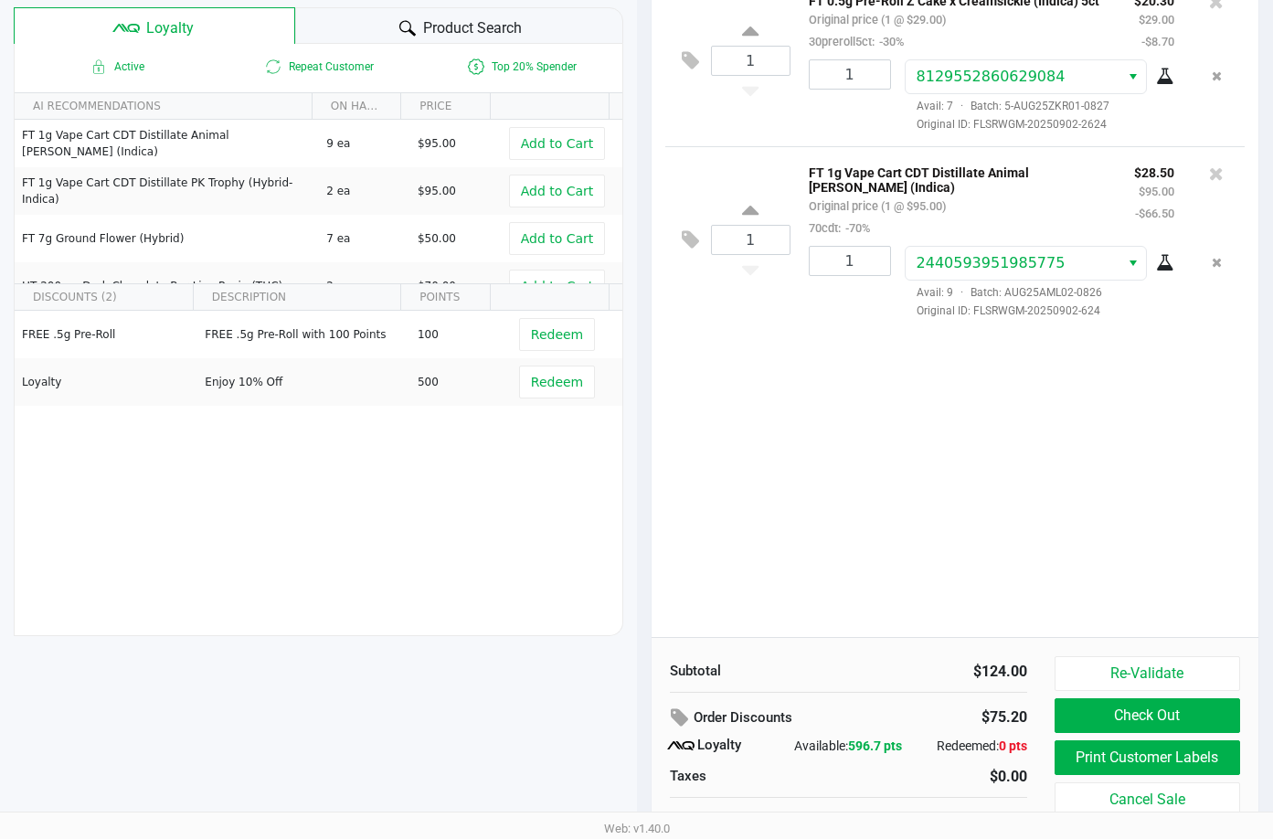
click at [801, 382] on div "1 FT 0.5g Pre-Roll Z Cake x Creamsickle (Indica) 5ct Original price (1 @ $29.00…" at bounding box center [956, 305] width 608 height 663
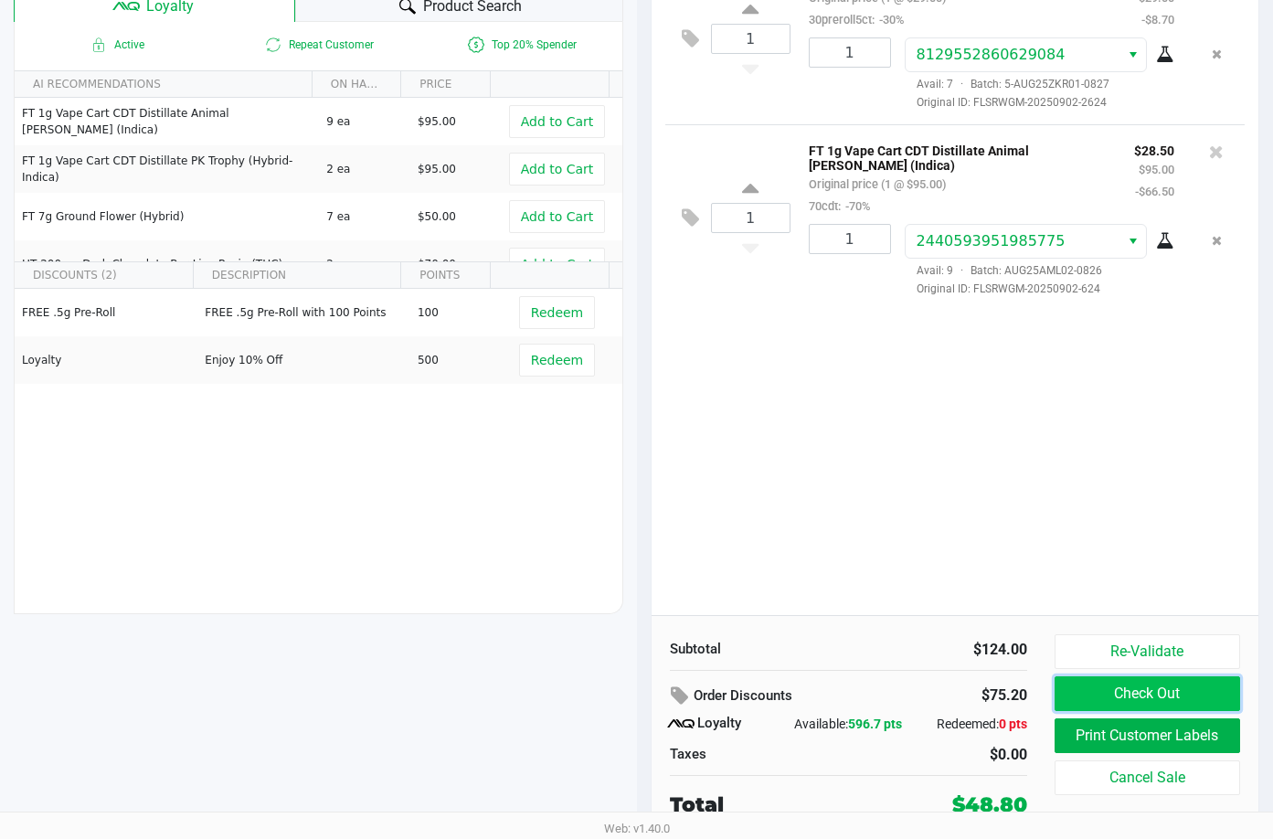
click at [1172, 690] on button "Check Out" at bounding box center [1148, 693] width 186 height 35
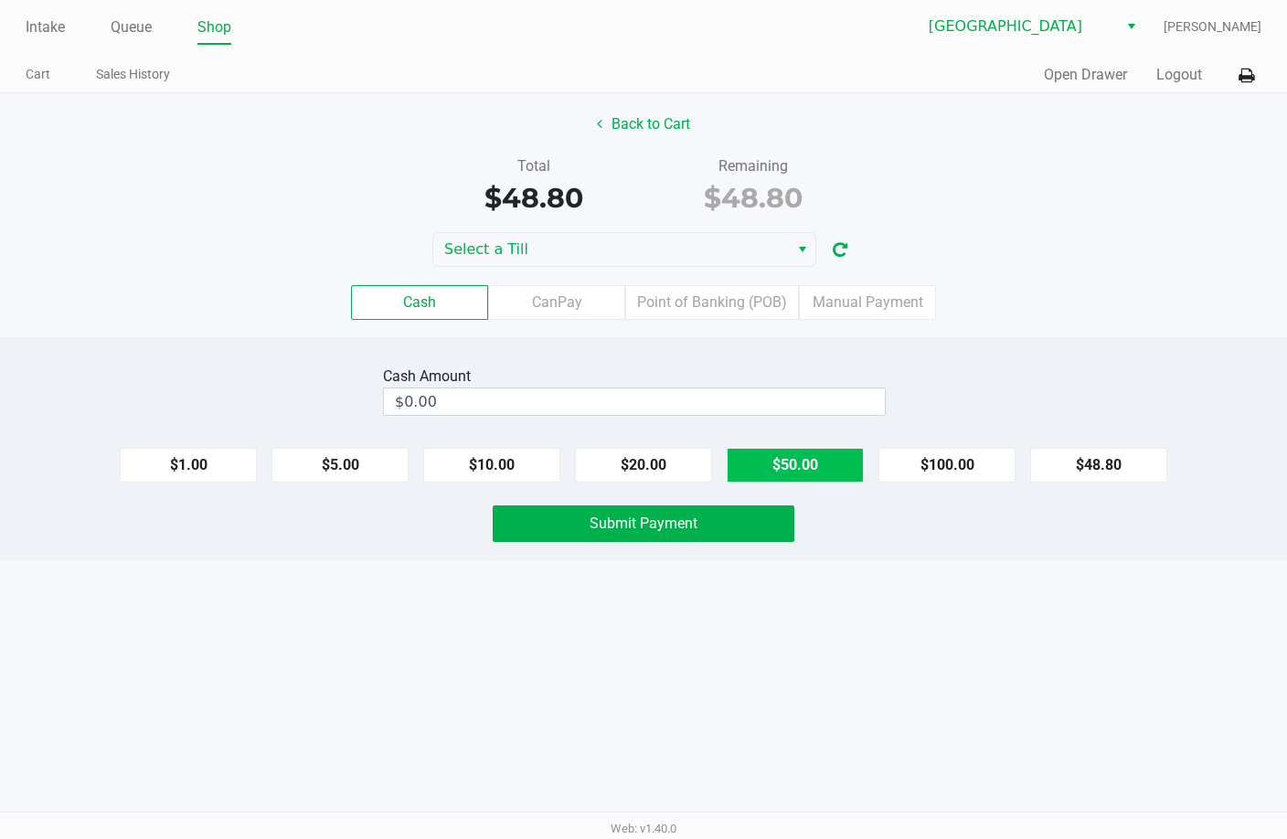
click at [792, 467] on button "$50.00" at bounding box center [795, 465] width 137 height 35
type input "$50.00"
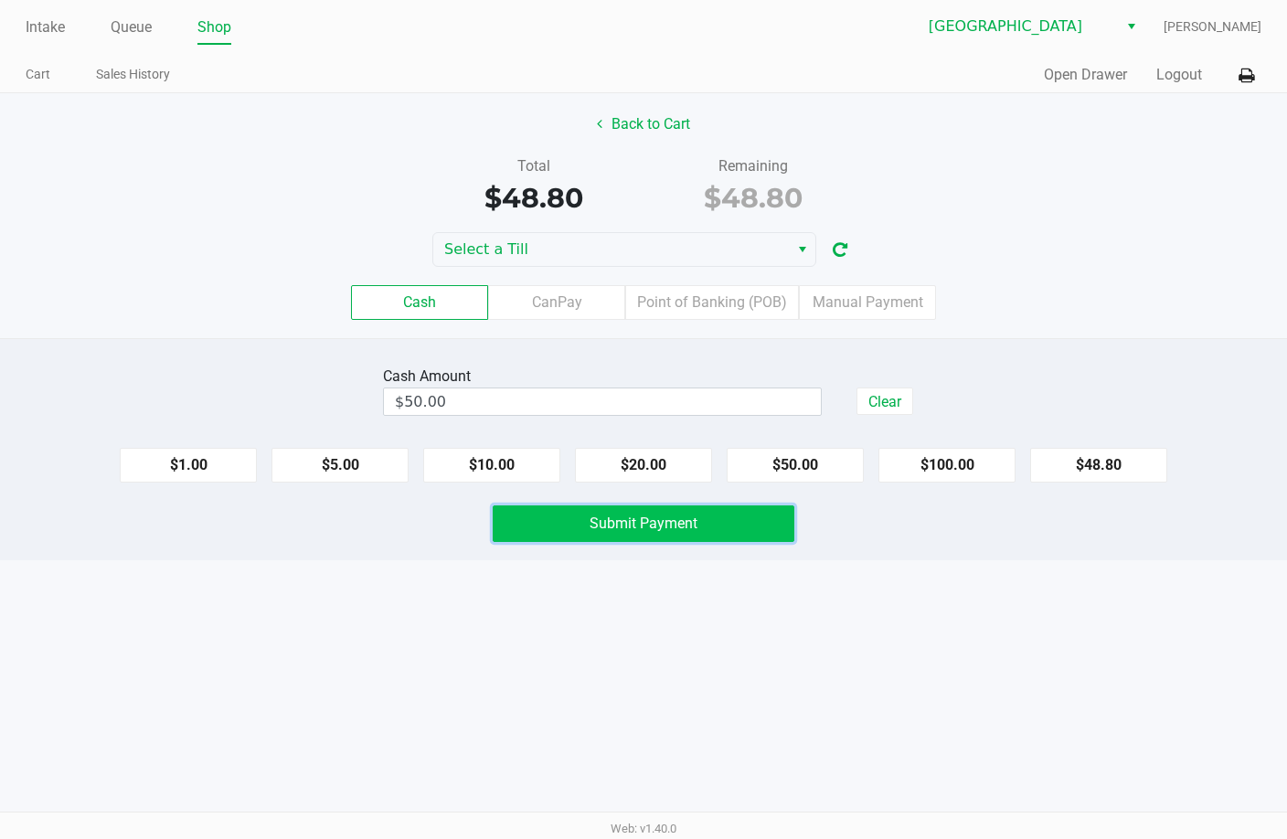
click at [705, 527] on button "Submit Payment" at bounding box center [644, 523] width 302 height 37
click at [612, 517] on span "Submit Payment" at bounding box center [644, 523] width 108 height 17
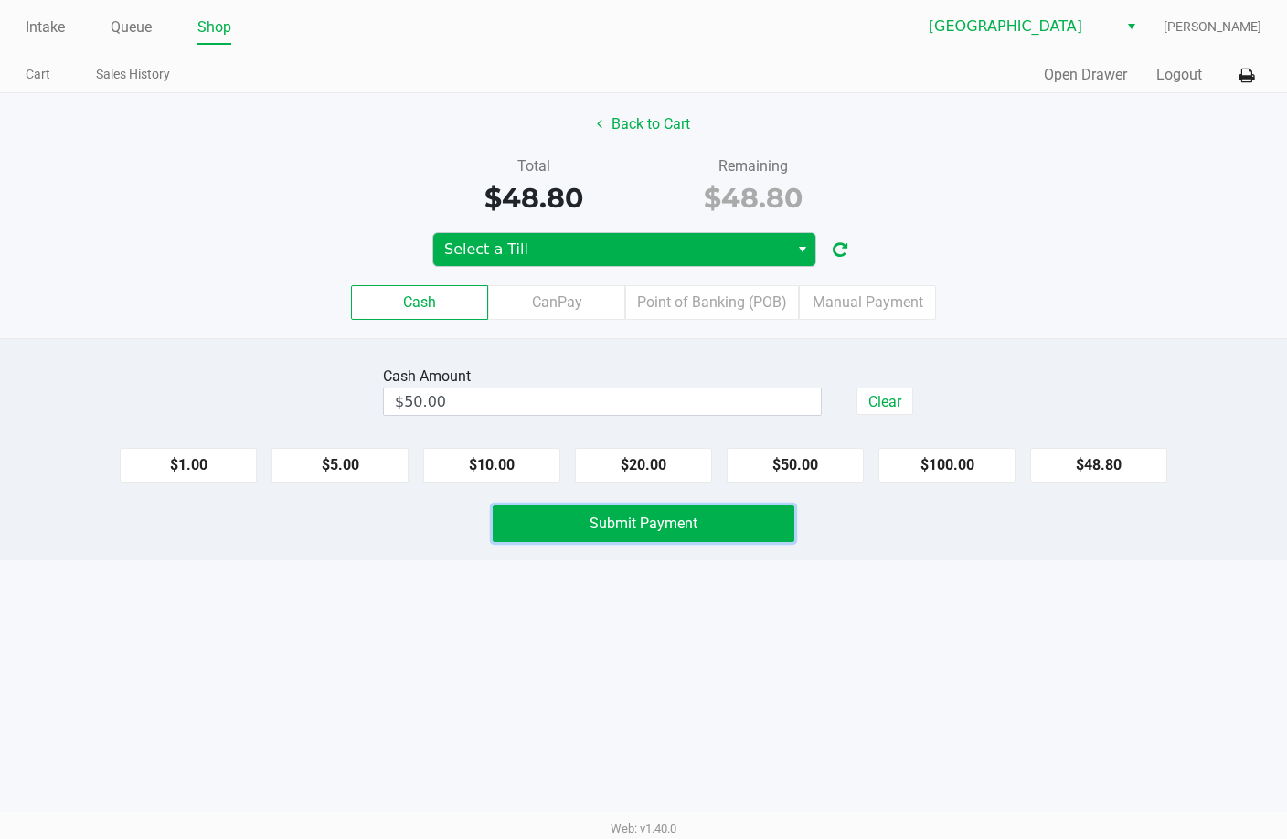
click at [799, 246] on span "Select" at bounding box center [802, 250] width 15 height 22
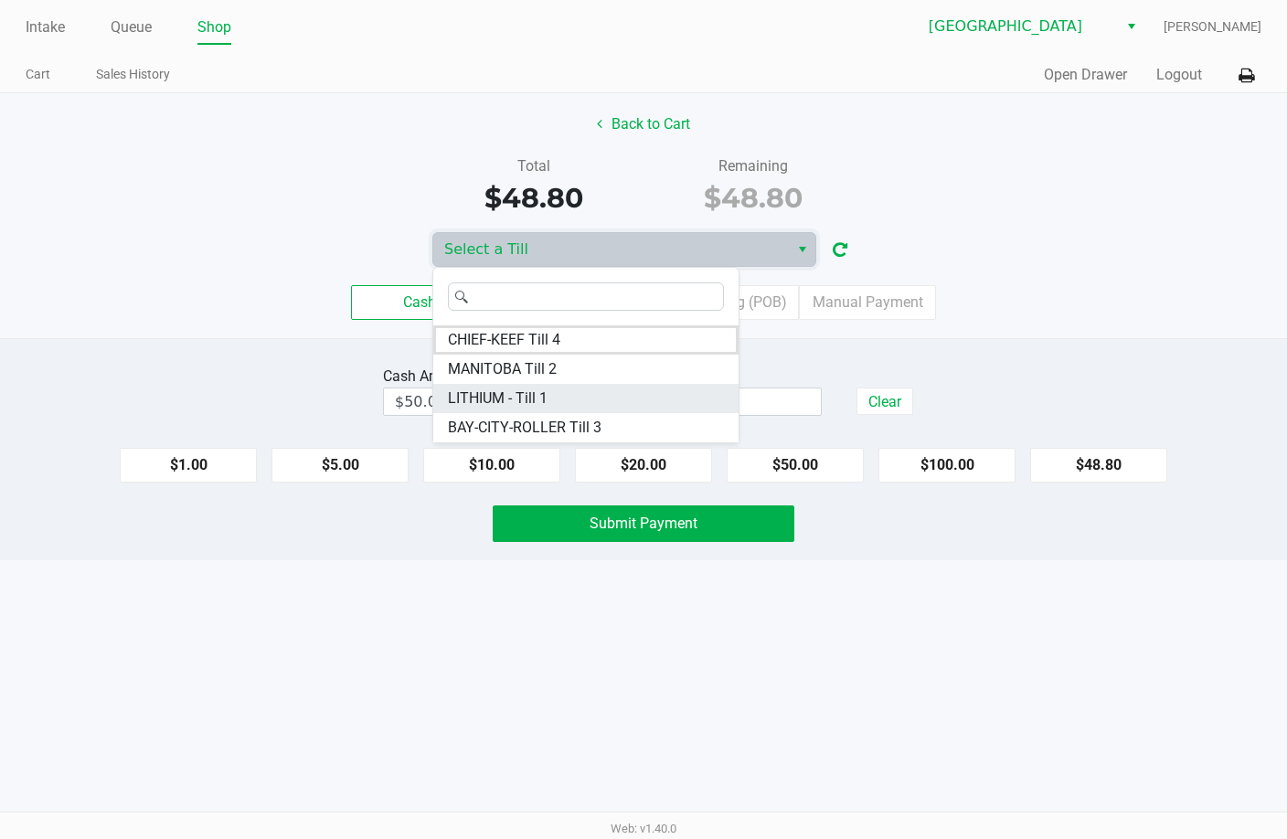
click at [516, 397] on span "LITHIUM - Till 1" at bounding box center [498, 399] width 100 height 22
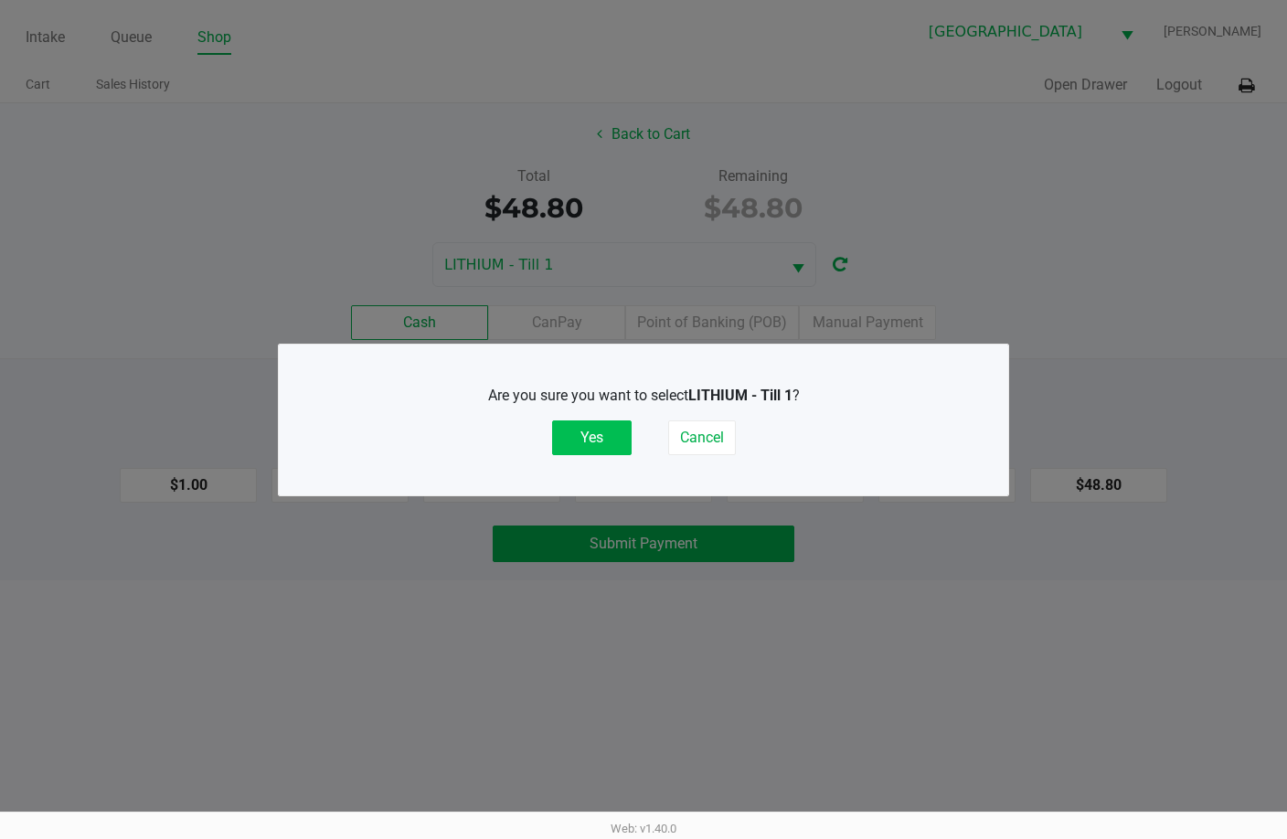
click at [565, 434] on button "Yes" at bounding box center [592, 437] width 80 height 35
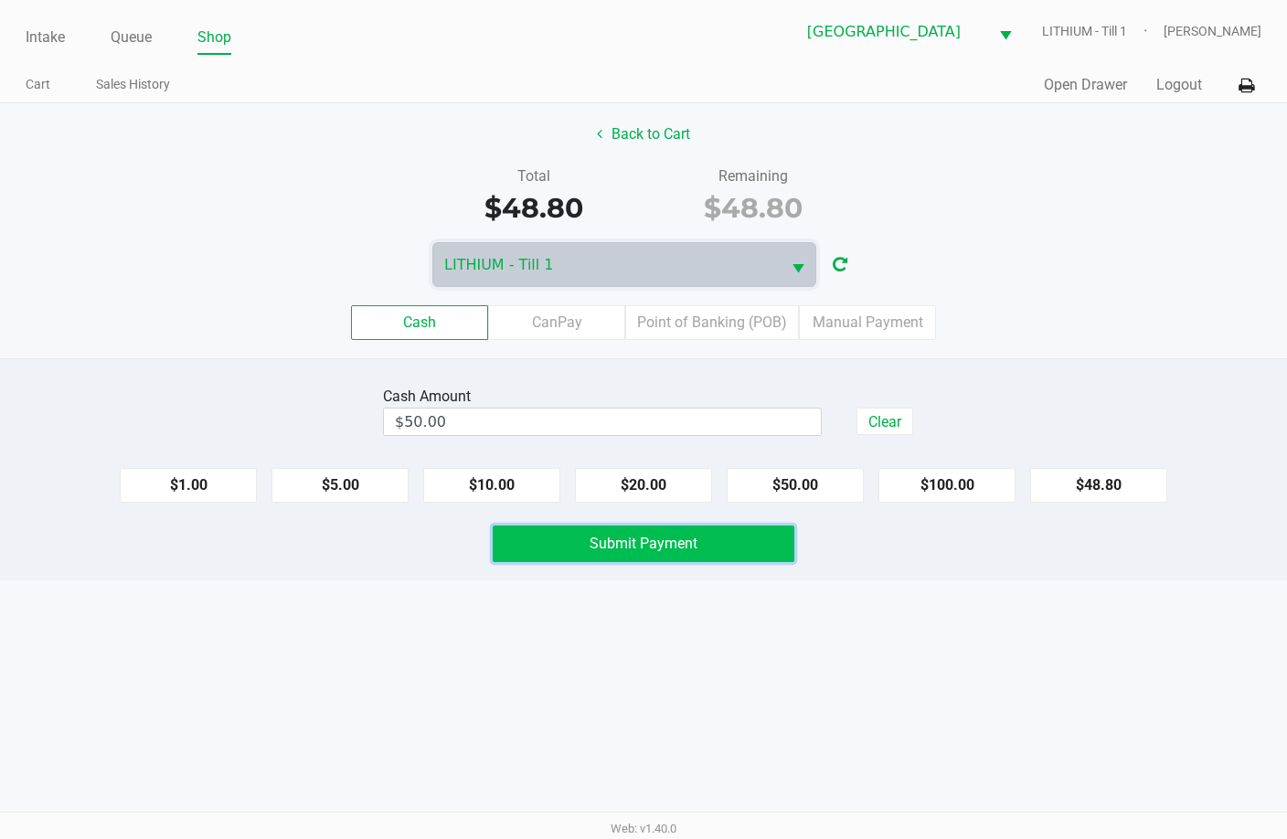
click at [722, 544] on button "Submit Payment" at bounding box center [644, 544] width 302 height 37
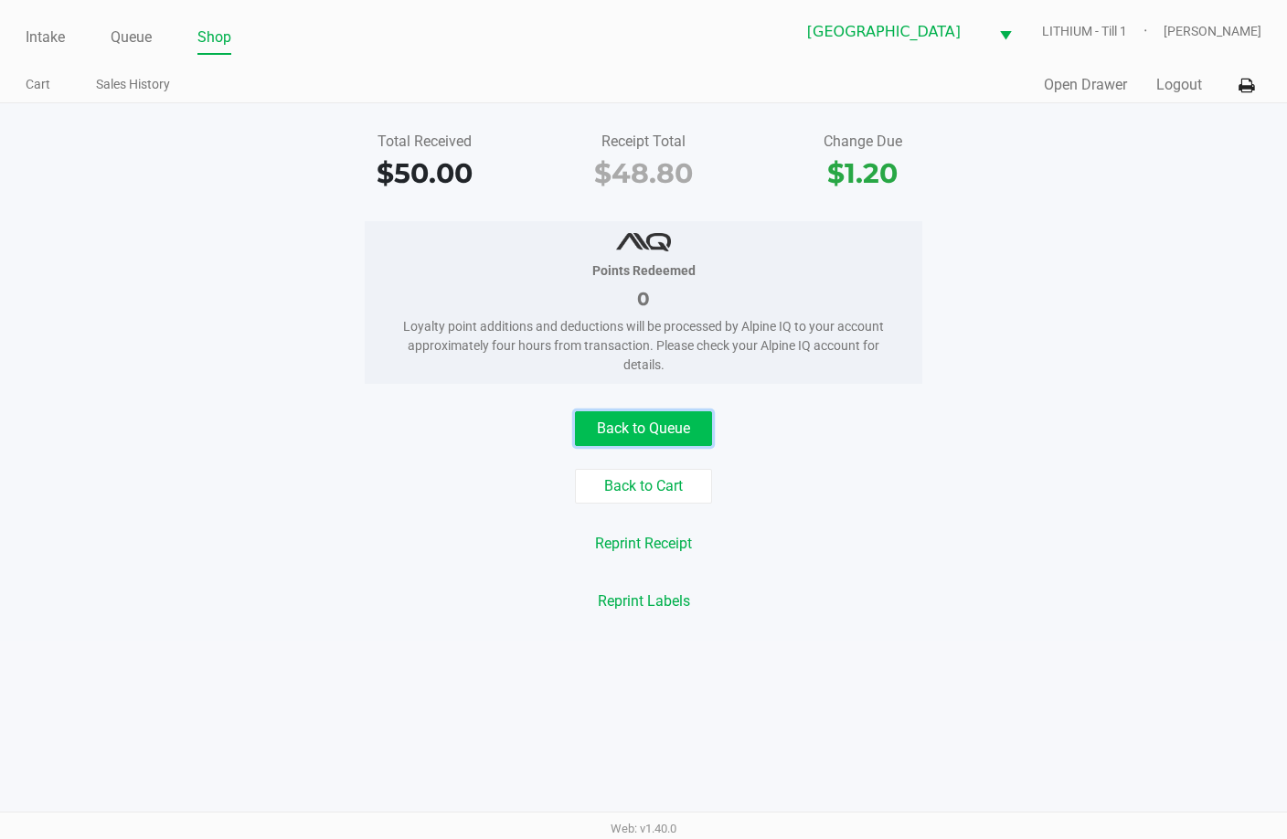
click at [643, 442] on button "Back to Queue" at bounding box center [643, 428] width 137 height 35
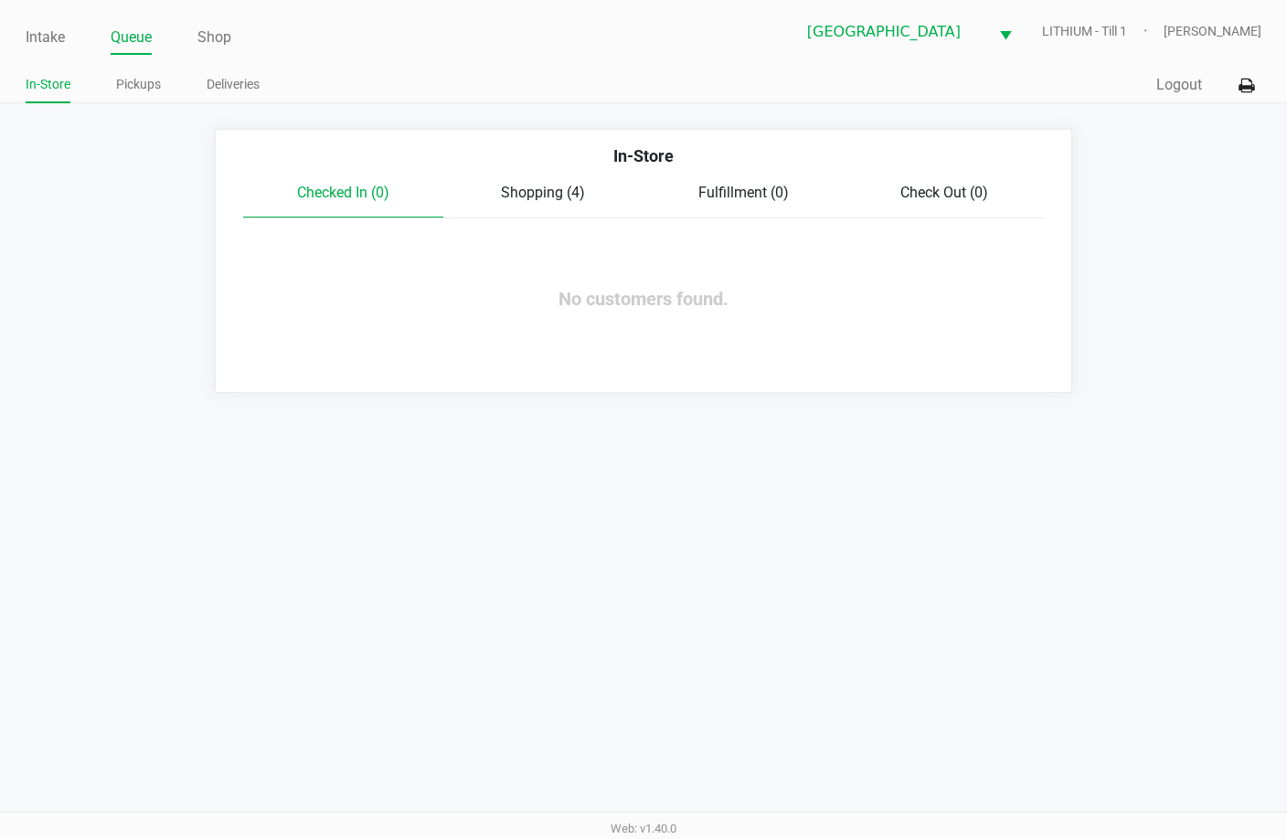
click at [529, 186] on span "Shopping (4)" at bounding box center [543, 192] width 84 height 17
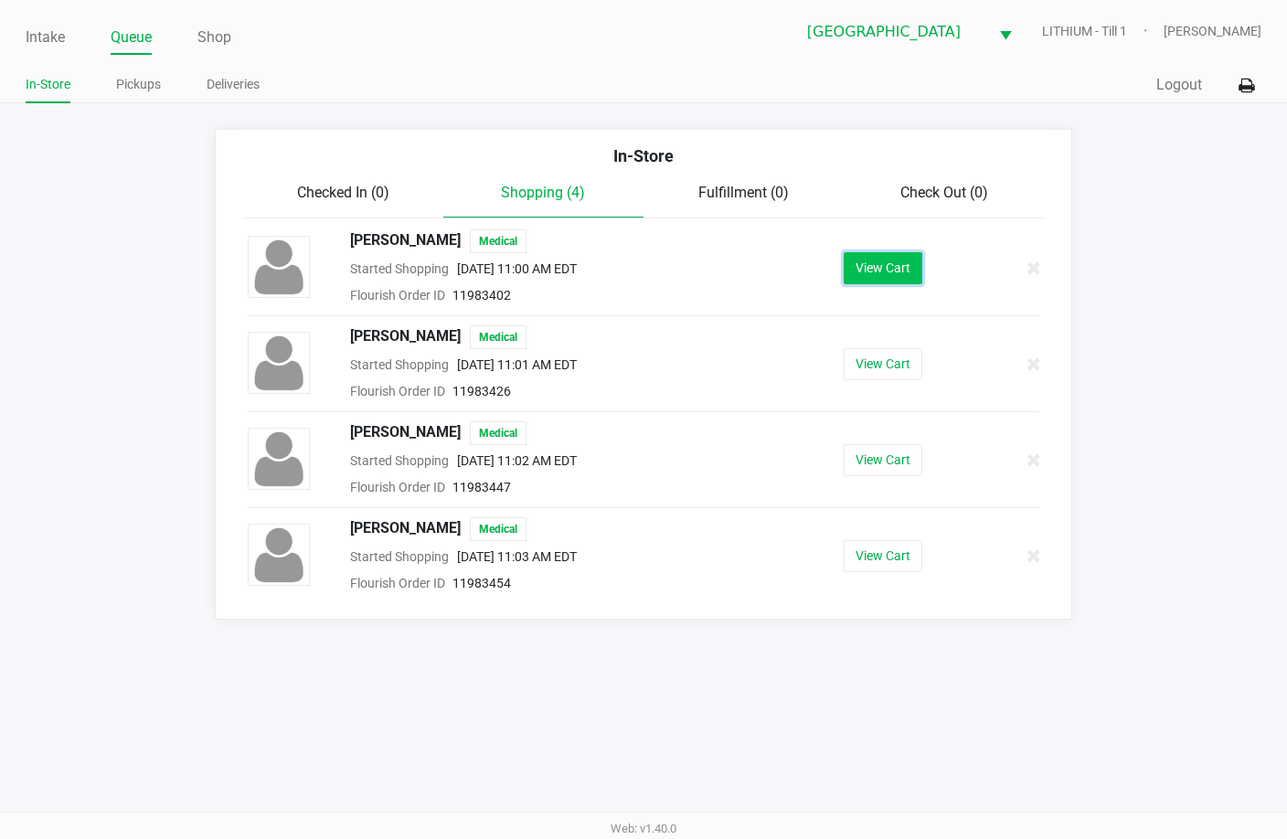
click at [911, 271] on button "View Cart" at bounding box center [883, 268] width 79 height 32
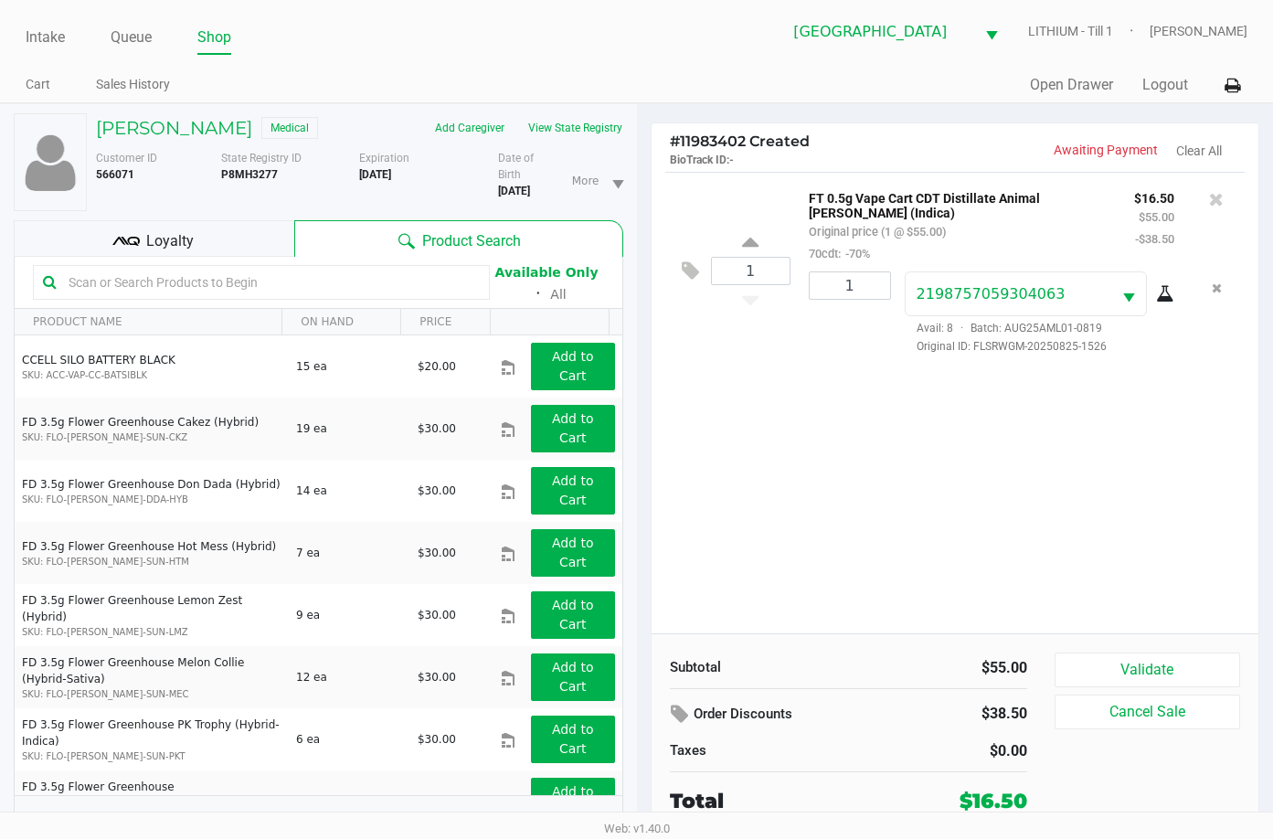
click at [192, 231] on span "Loyalty" at bounding box center [170, 241] width 48 height 22
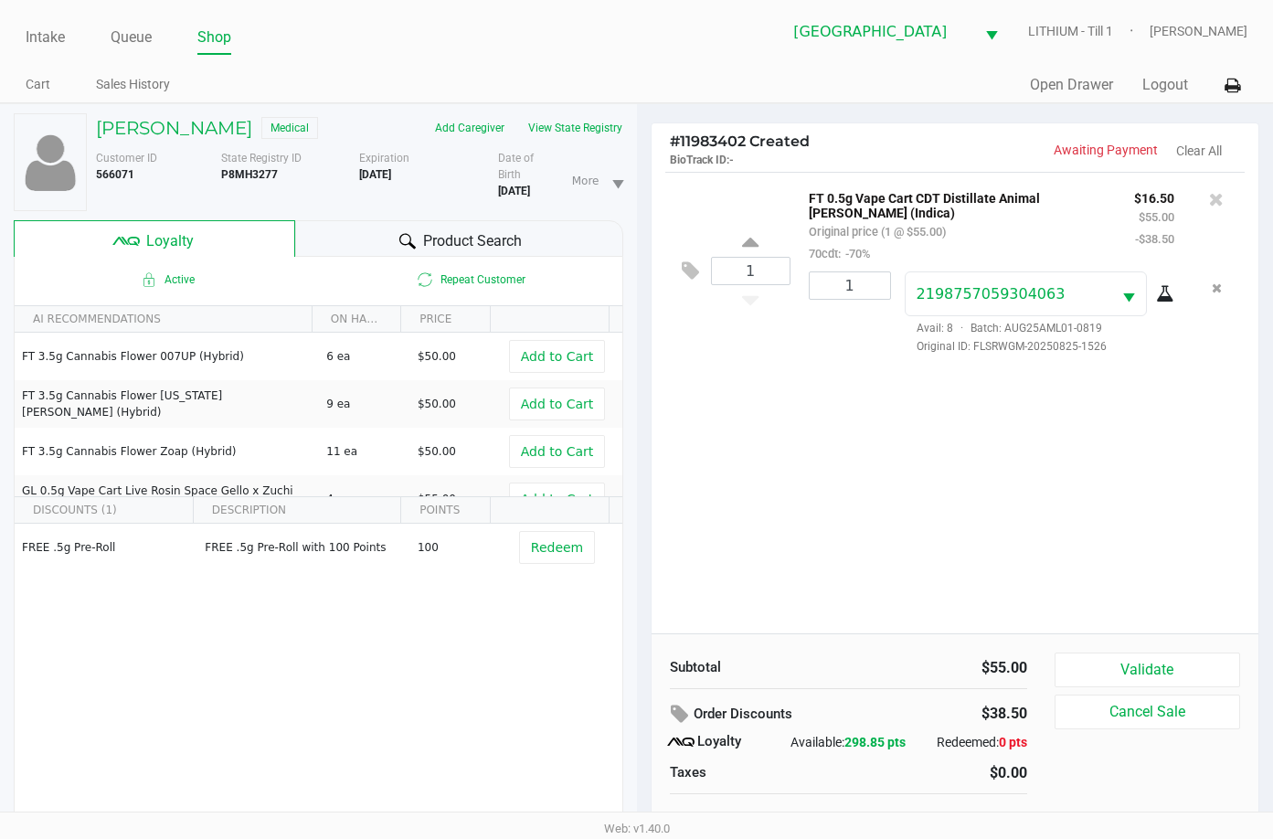
click at [347, 601] on div "FREE .5g Pre-Roll FREE .5g Pre-Roll with 100 Points 100 Redeem" at bounding box center [319, 661] width 608 height 275
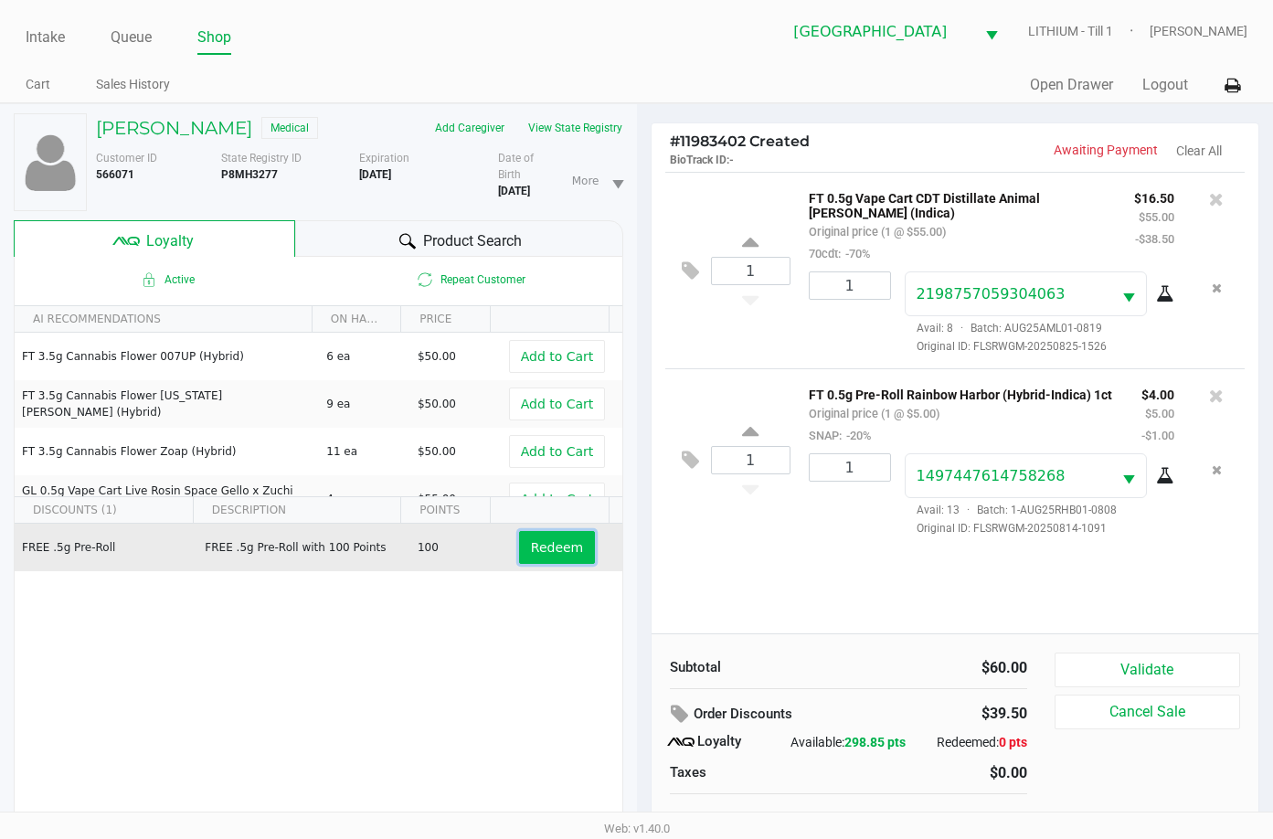
click at [539, 546] on span "Redeem" at bounding box center [557, 547] width 52 height 15
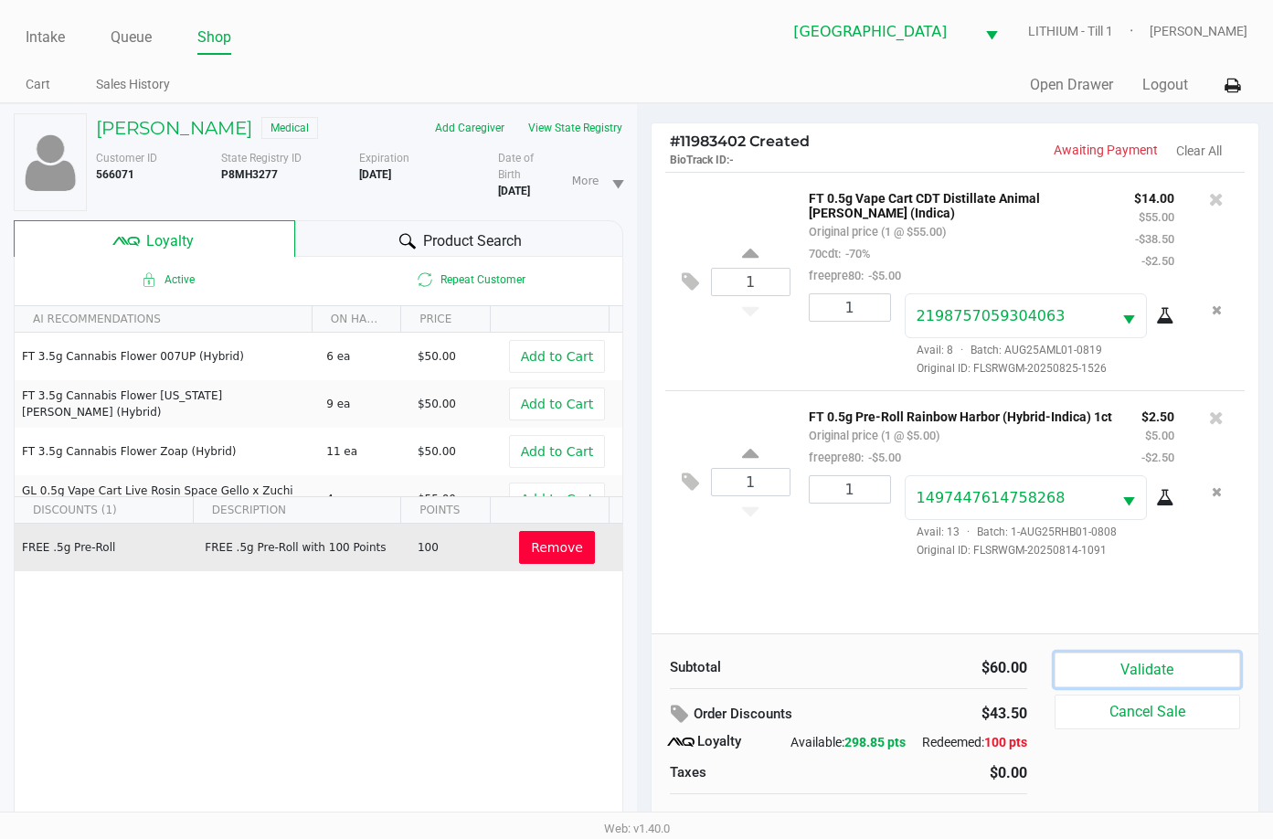
click at [1196, 665] on button "Validate" at bounding box center [1148, 670] width 186 height 35
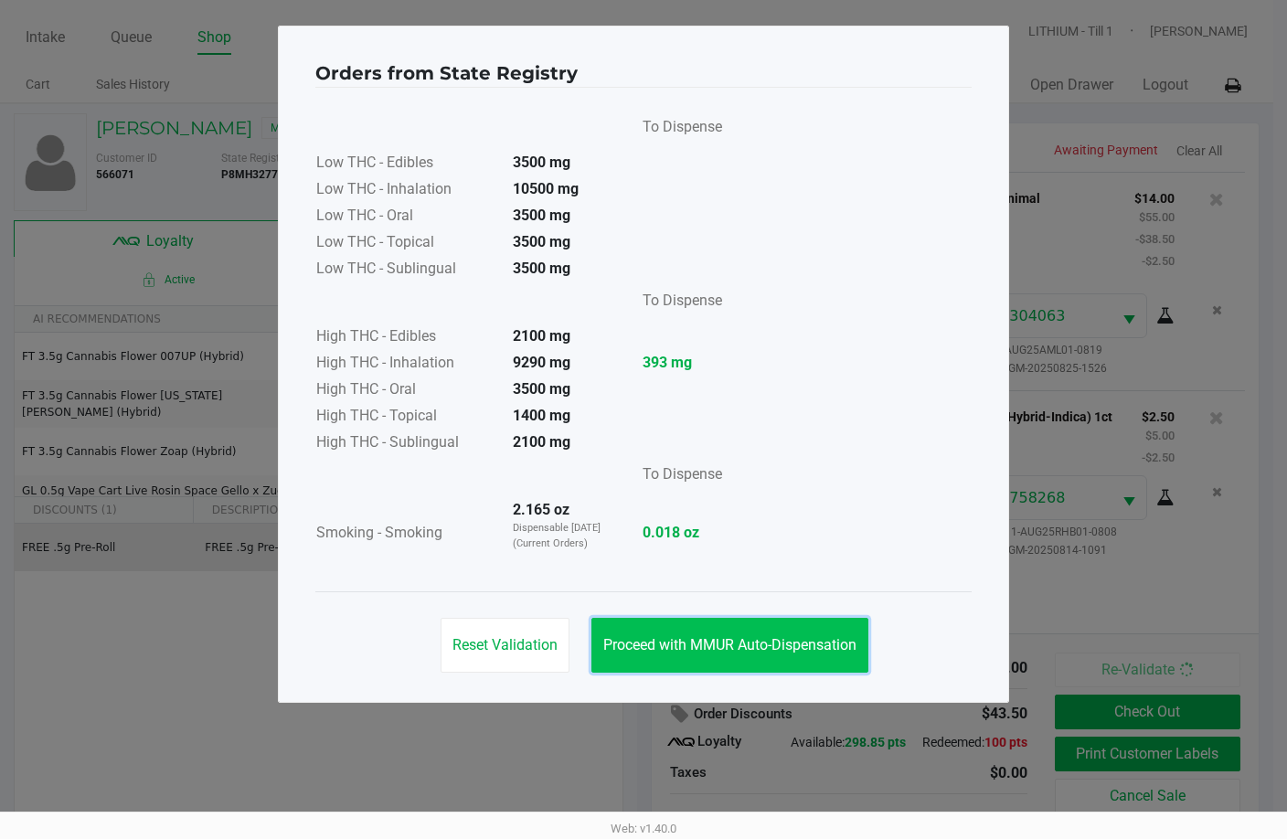
click at [821, 637] on span "Proceed with MMUR Auto-Dispensation" at bounding box center [729, 644] width 253 height 17
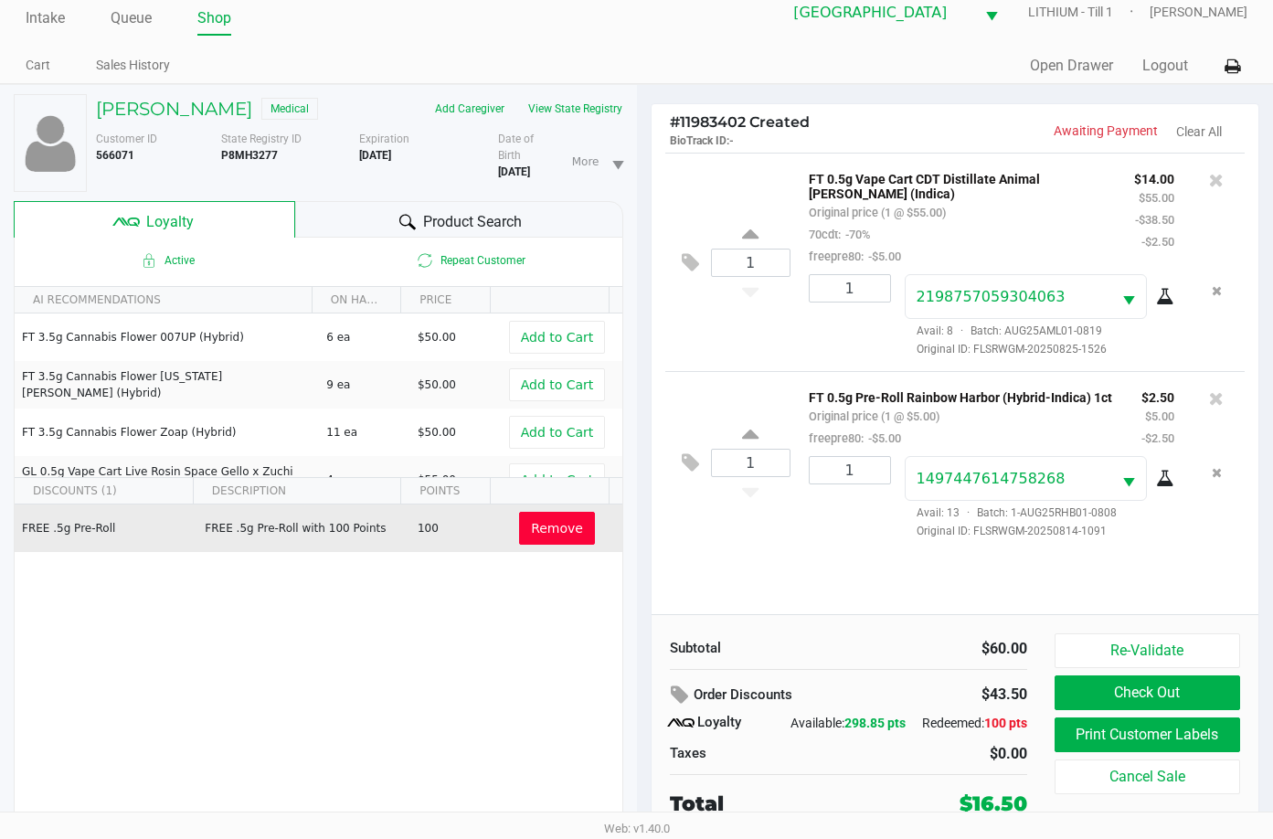
scroll to position [35, 0]
click at [1175, 727] on button "Print Customer Labels" at bounding box center [1148, 735] width 186 height 35
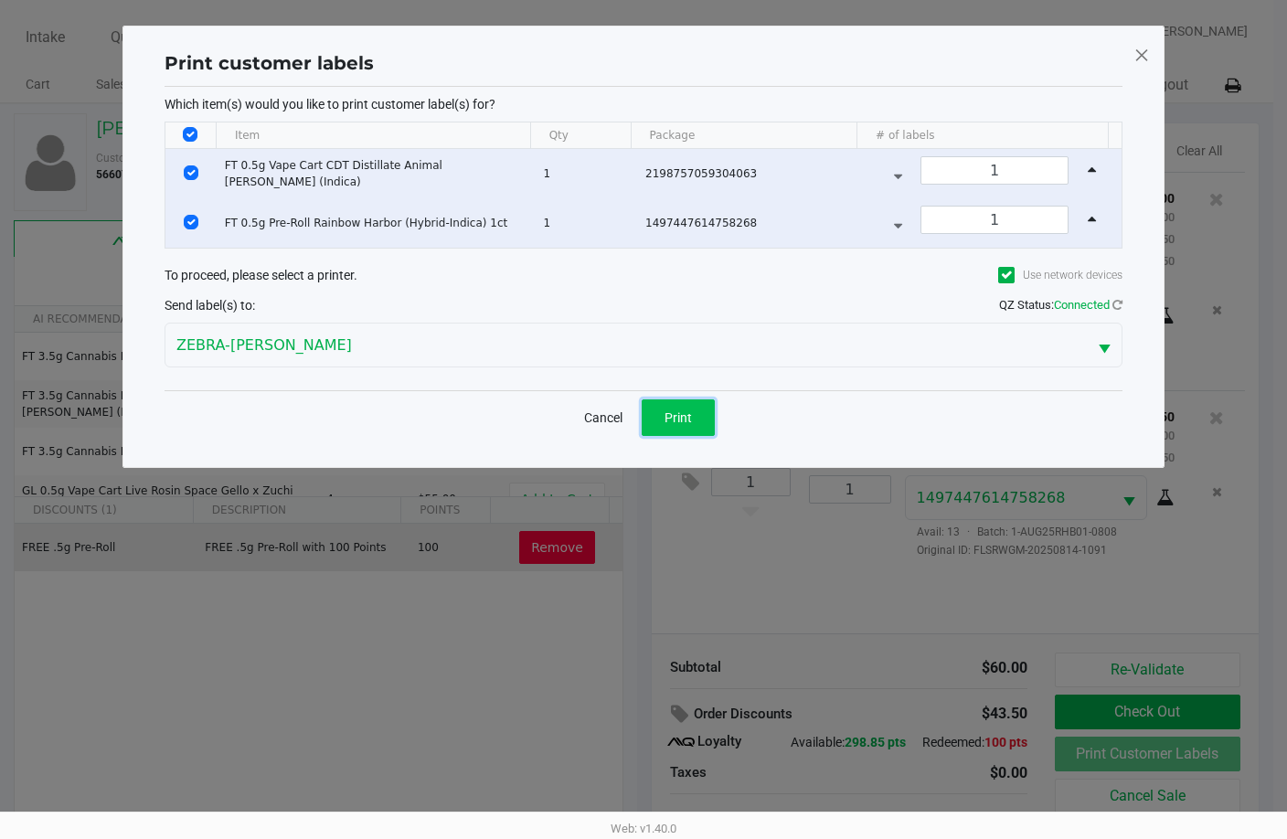
click at [686, 415] on span "Print" at bounding box center [678, 417] width 27 height 15
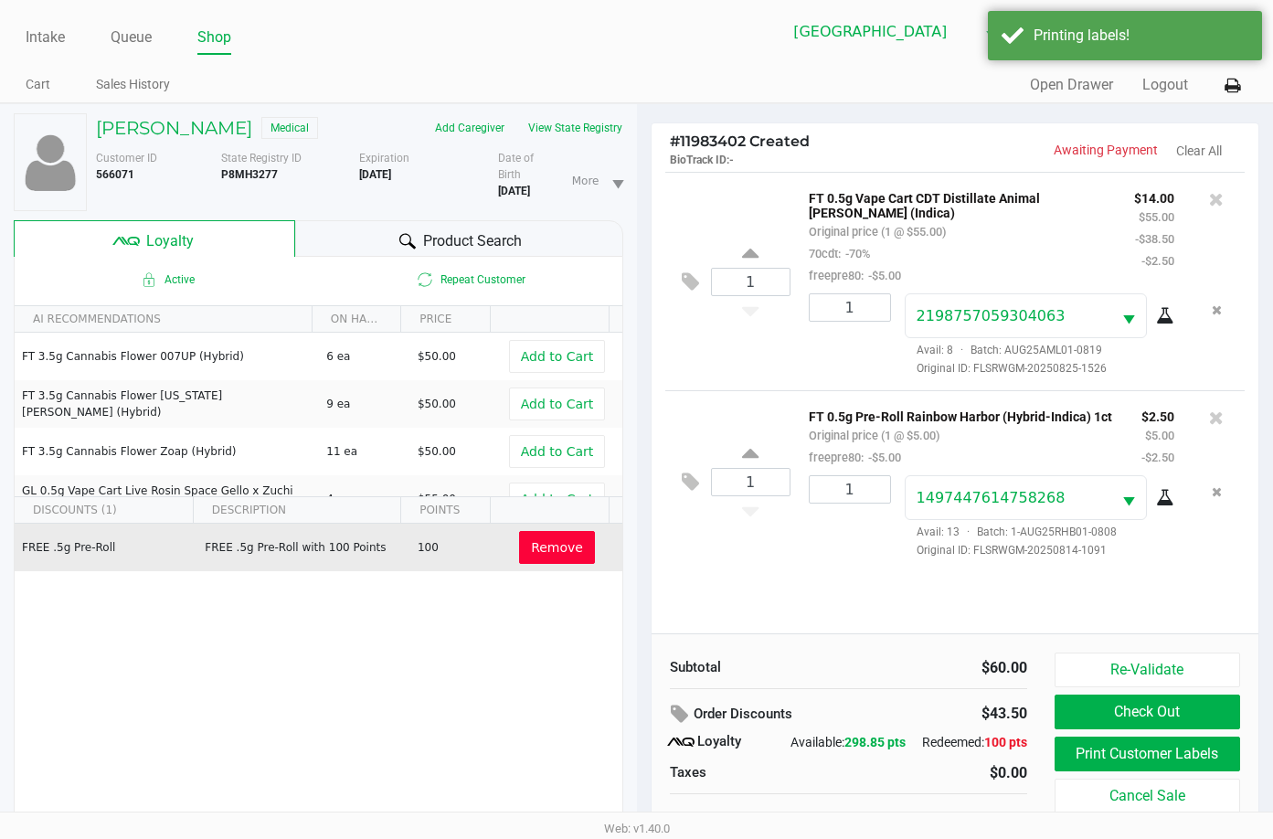
scroll to position [35, 0]
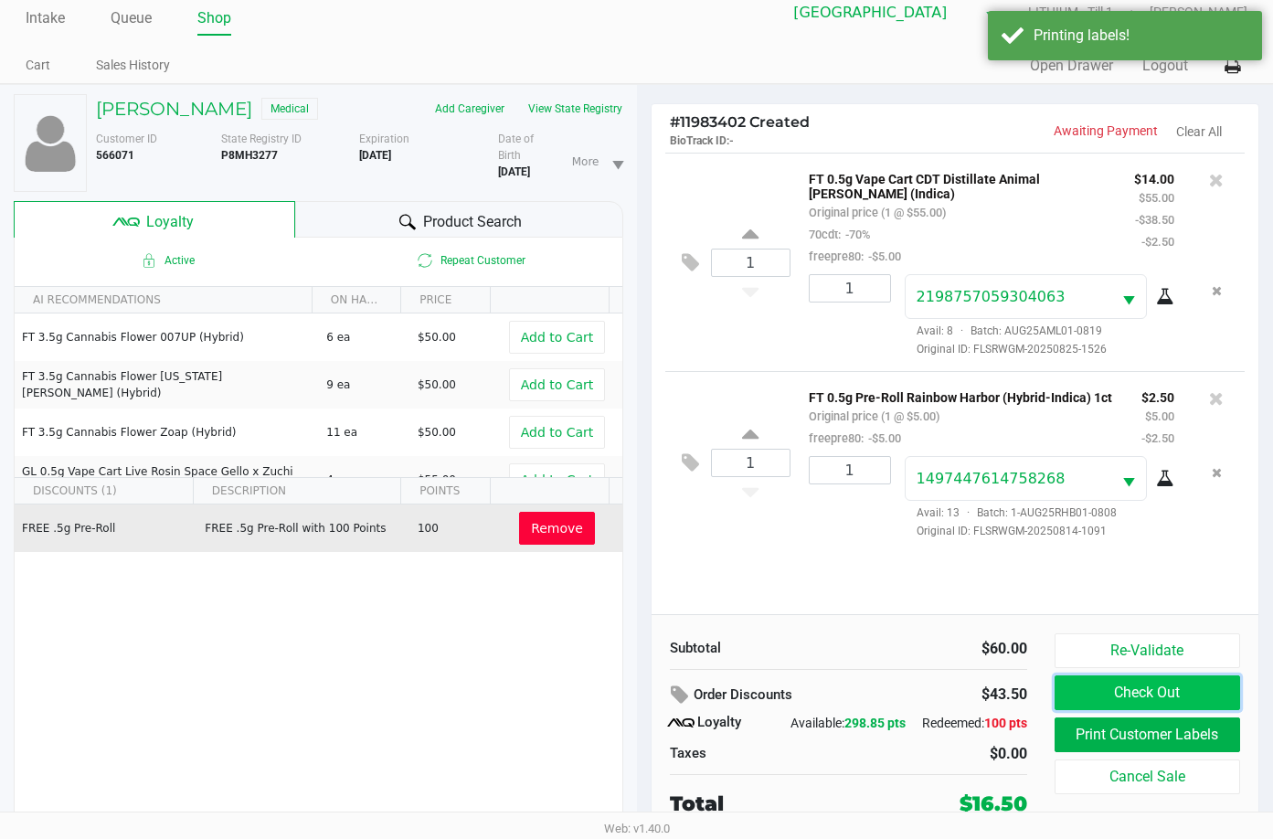
click at [1182, 685] on button "Check Out" at bounding box center [1148, 693] width 186 height 35
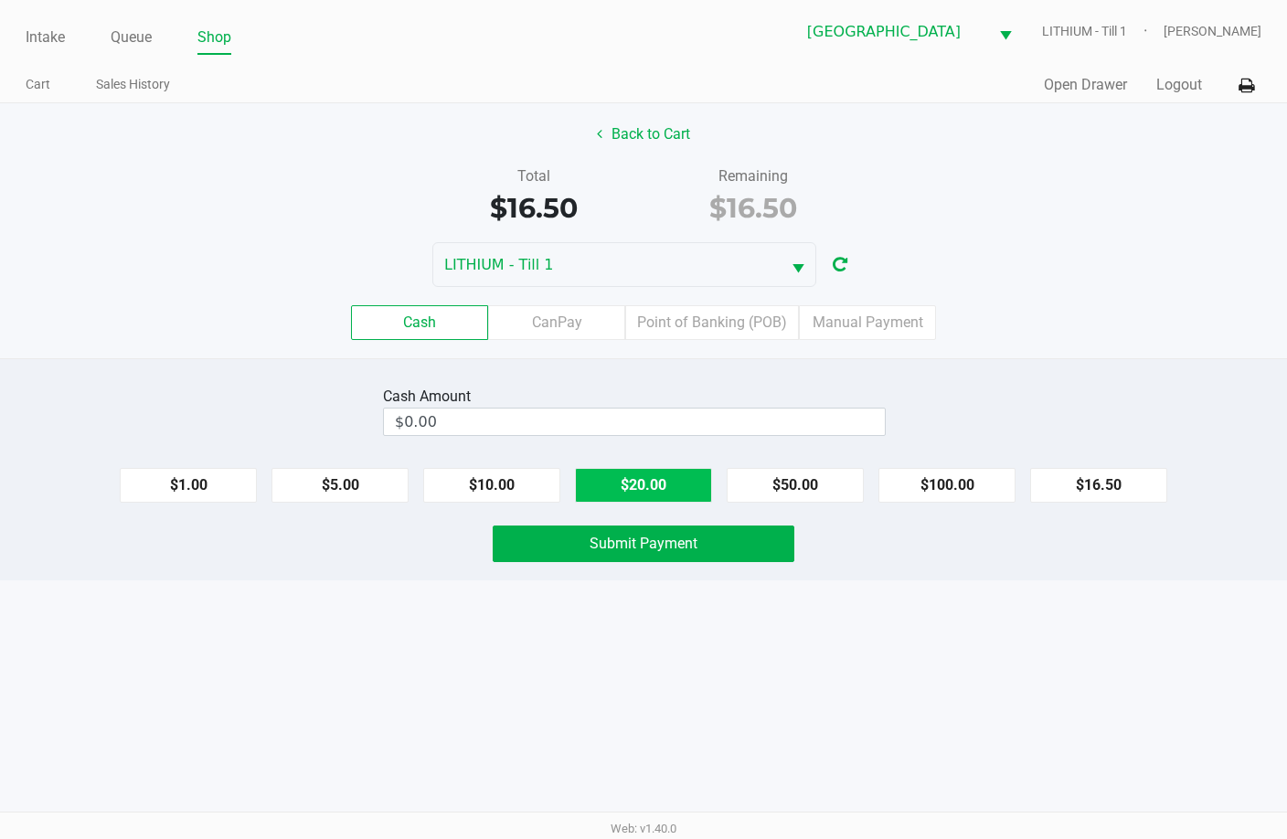
click at [620, 484] on button "$20.00" at bounding box center [643, 485] width 137 height 35
type input "$20.00"
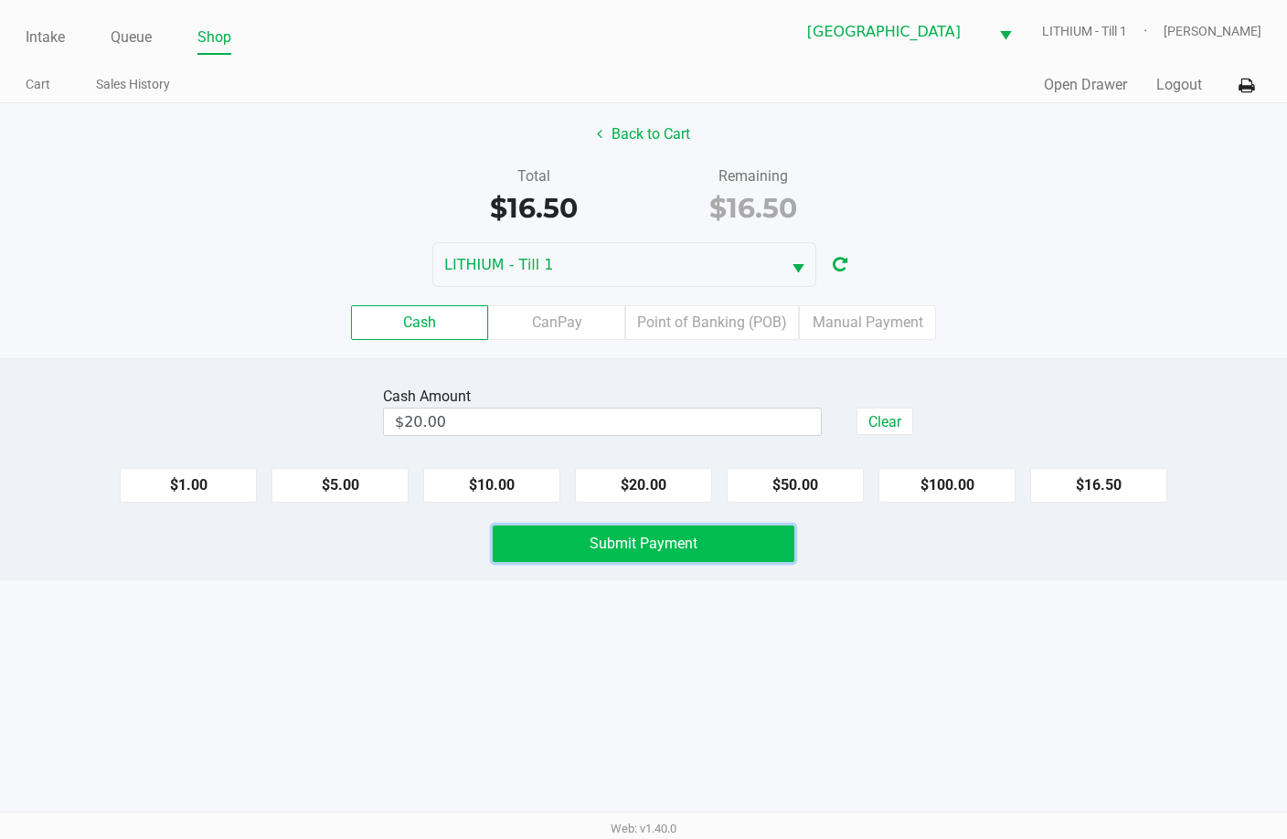
click at [616, 532] on button "Submit Payment" at bounding box center [644, 544] width 302 height 37
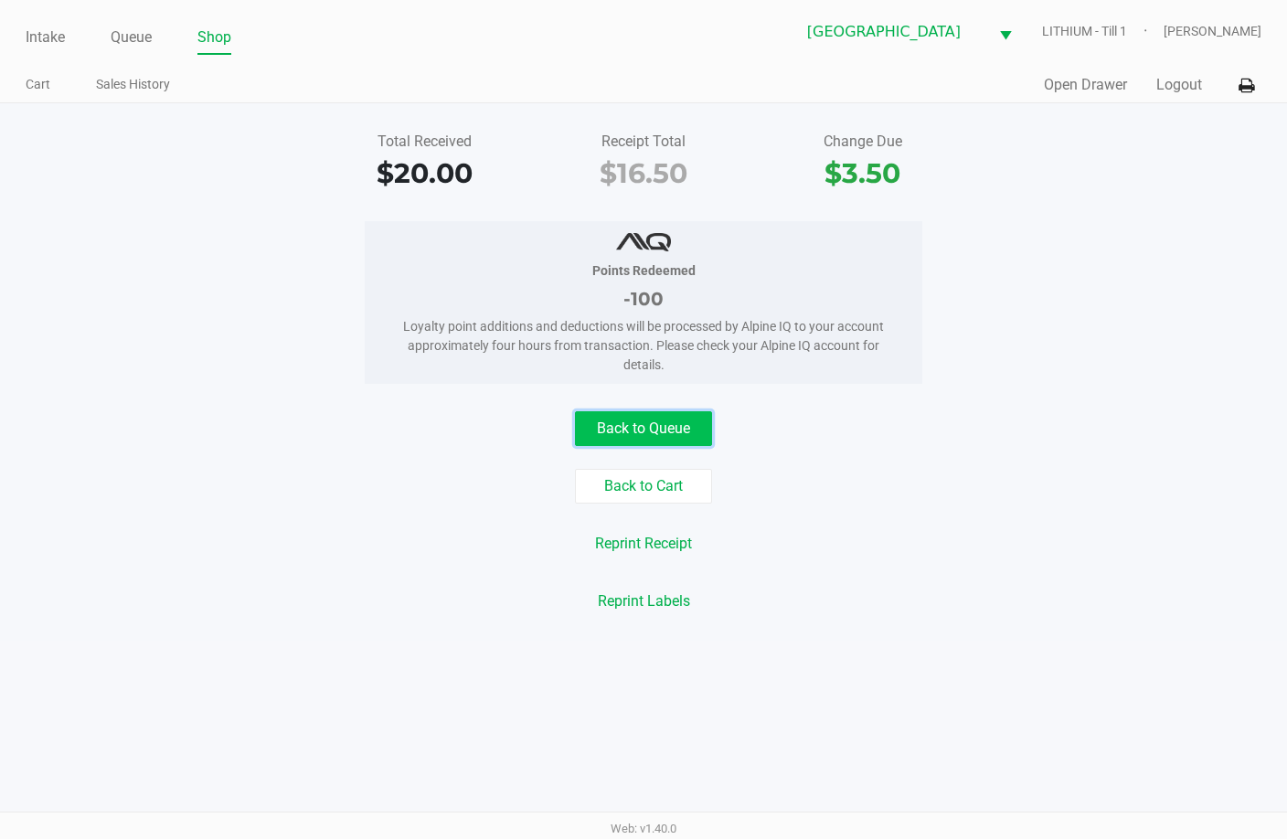
click at [646, 420] on button "Back to Queue" at bounding box center [643, 428] width 137 height 35
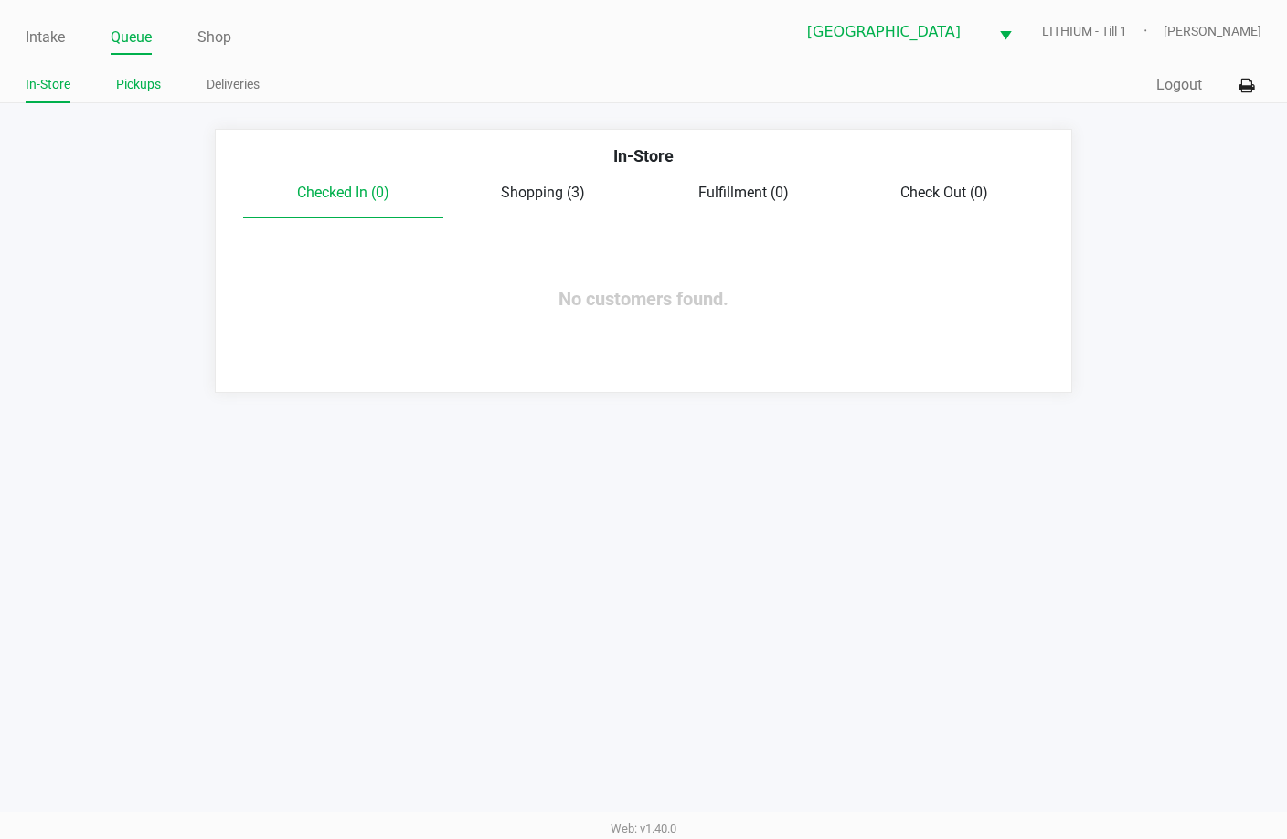
click at [141, 83] on link "Pickups" at bounding box center [138, 84] width 45 height 23
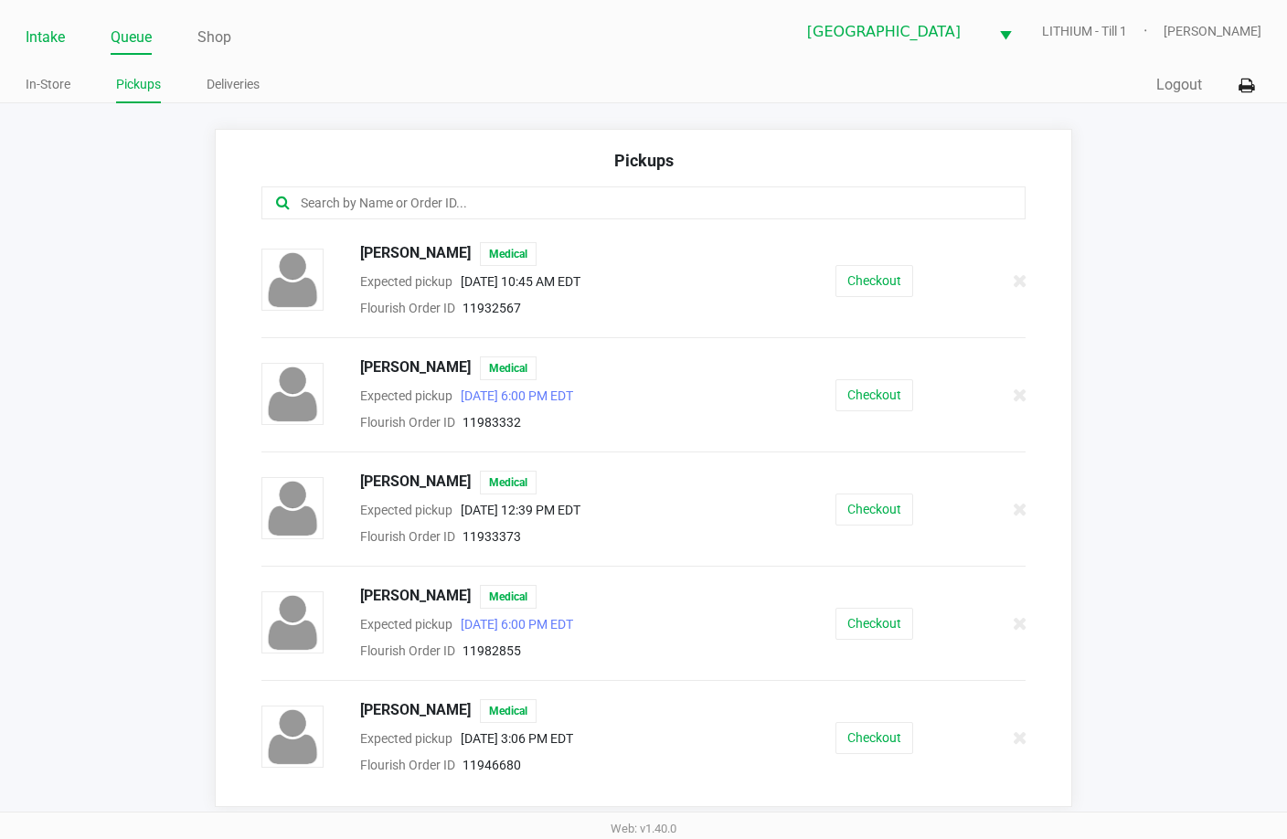
click at [59, 39] on link "Intake" at bounding box center [45, 38] width 39 height 26
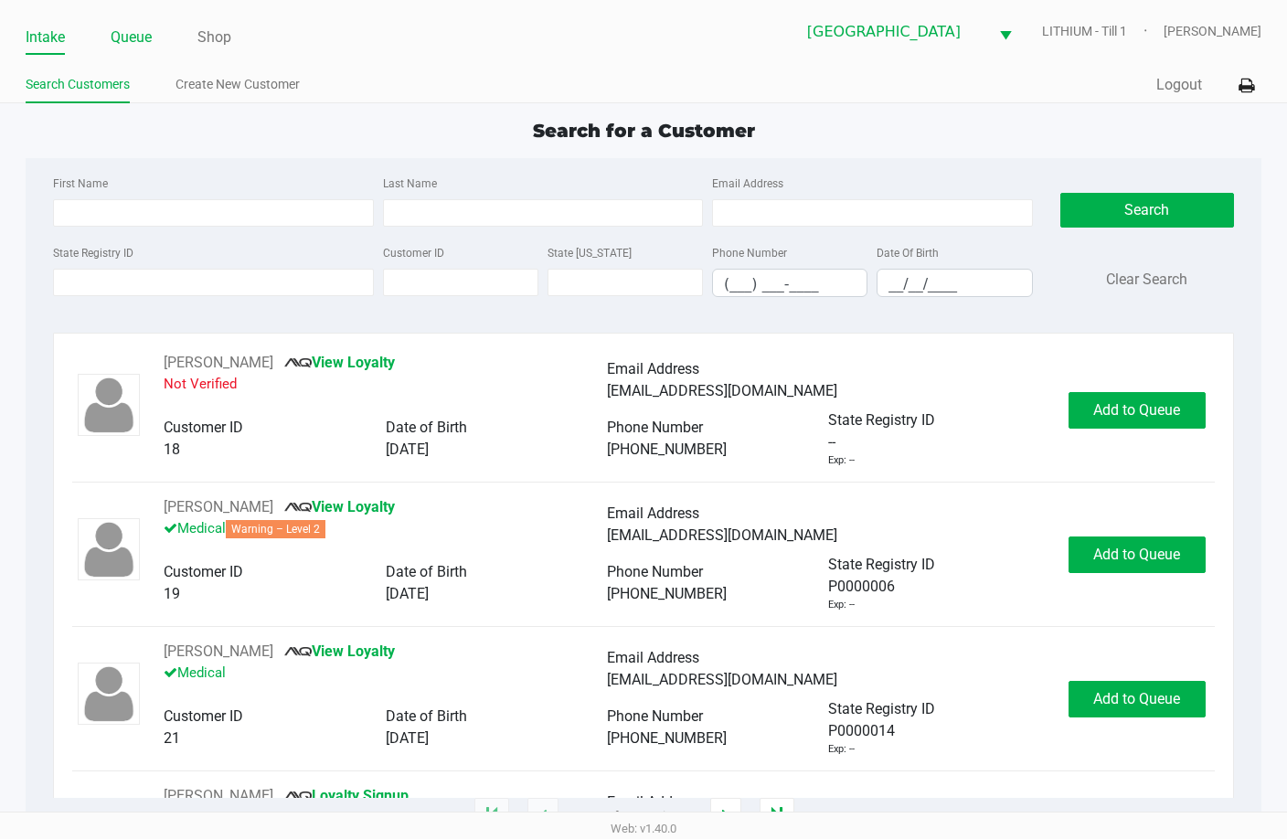
click at [123, 26] on link "Queue" at bounding box center [131, 38] width 41 height 26
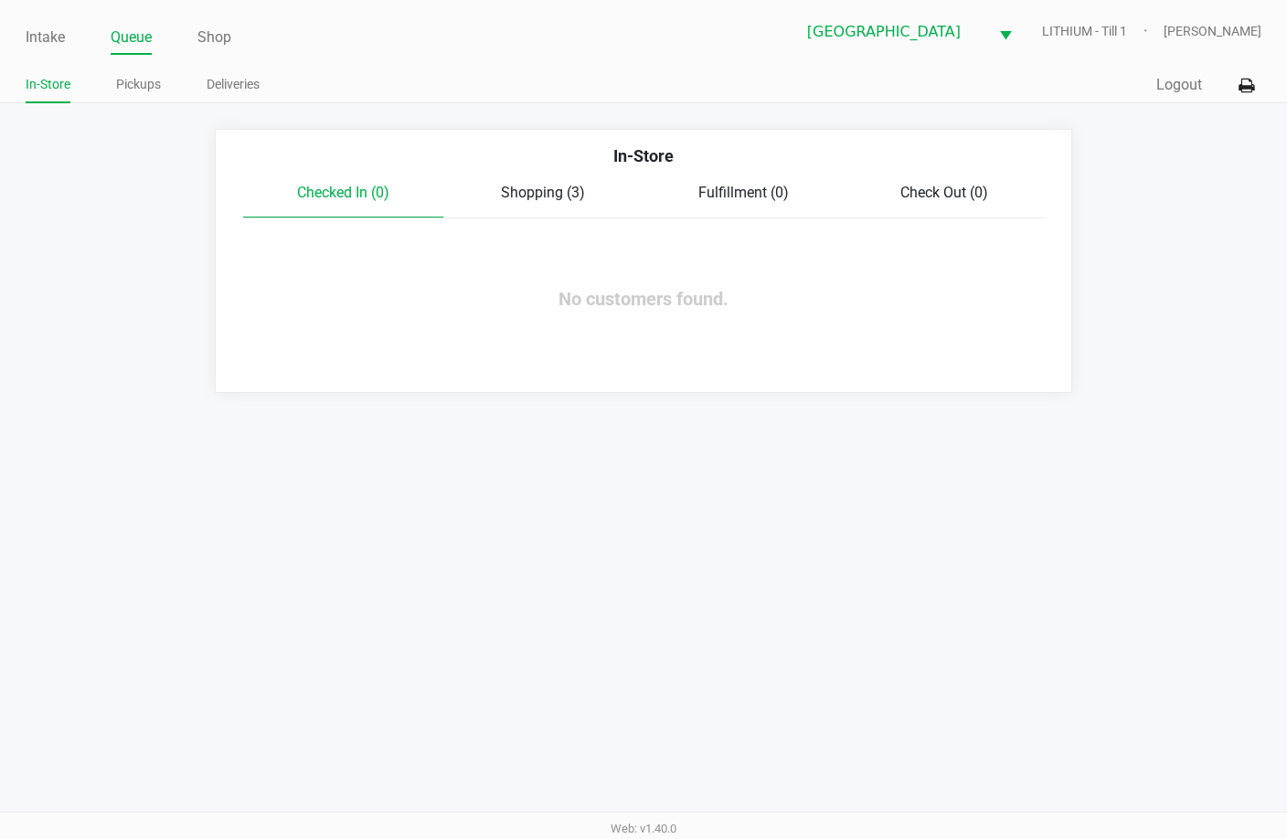
click at [525, 192] on span "Shopping (3)" at bounding box center [543, 192] width 84 height 17
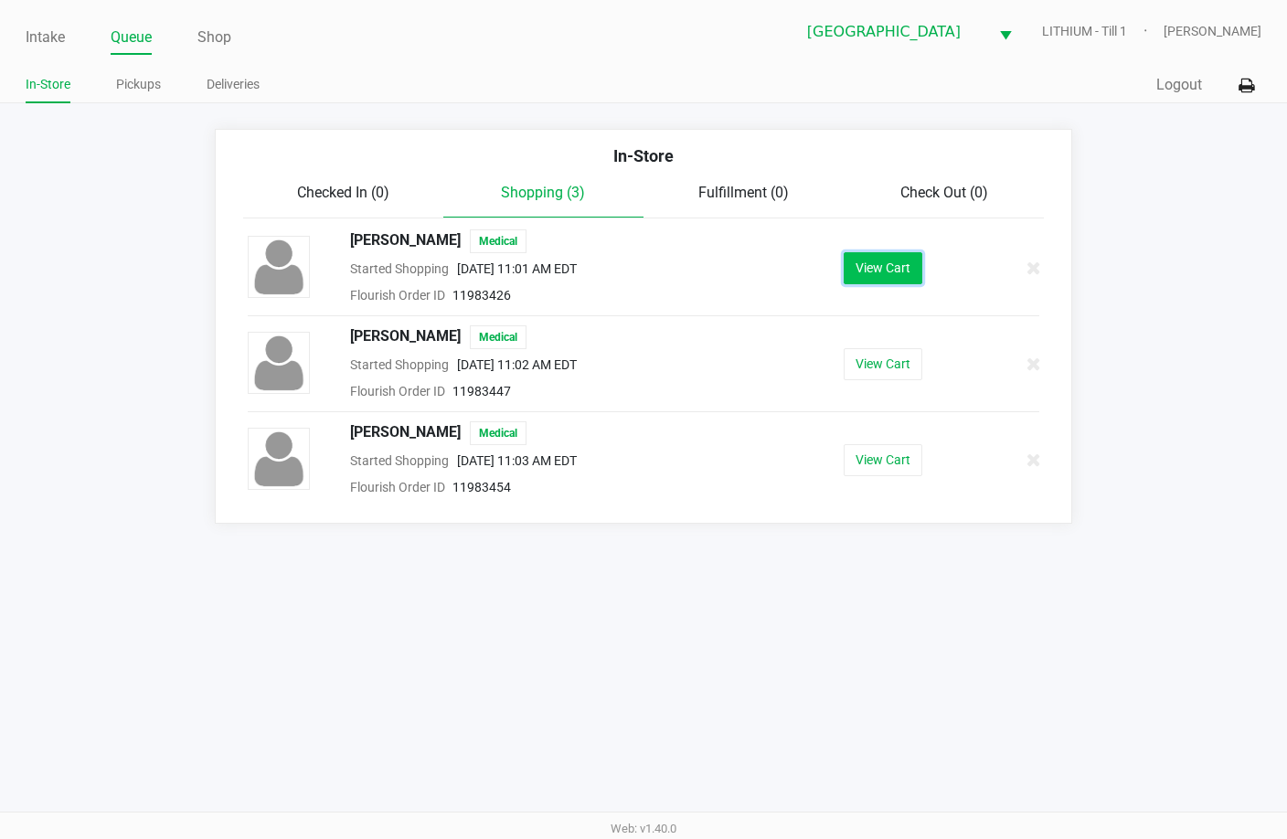
click at [894, 269] on button "View Cart" at bounding box center [883, 268] width 79 height 32
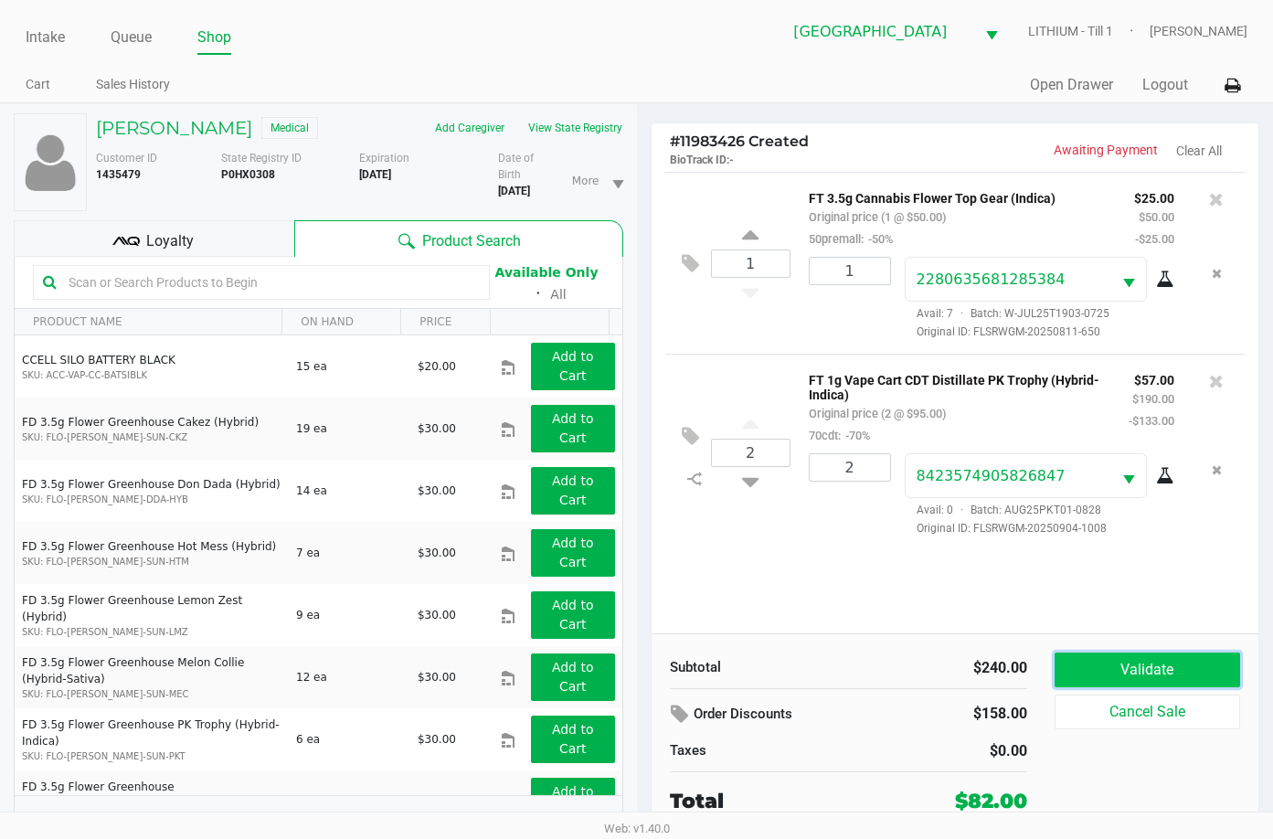
click at [1113, 670] on button "Validate" at bounding box center [1148, 670] width 186 height 35
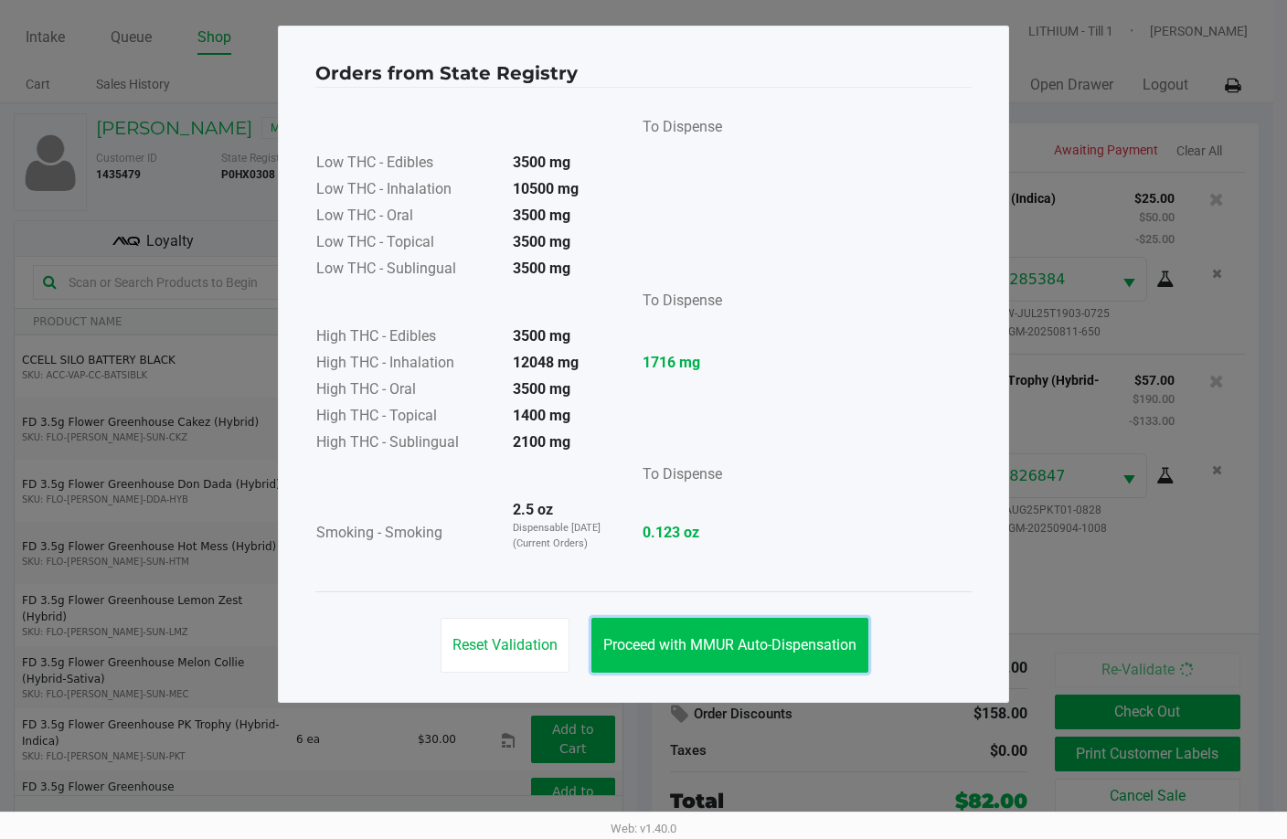
click at [738, 642] on span "Proceed with MMUR Auto-Dispensation" at bounding box center [729, 644] width 253 height 17
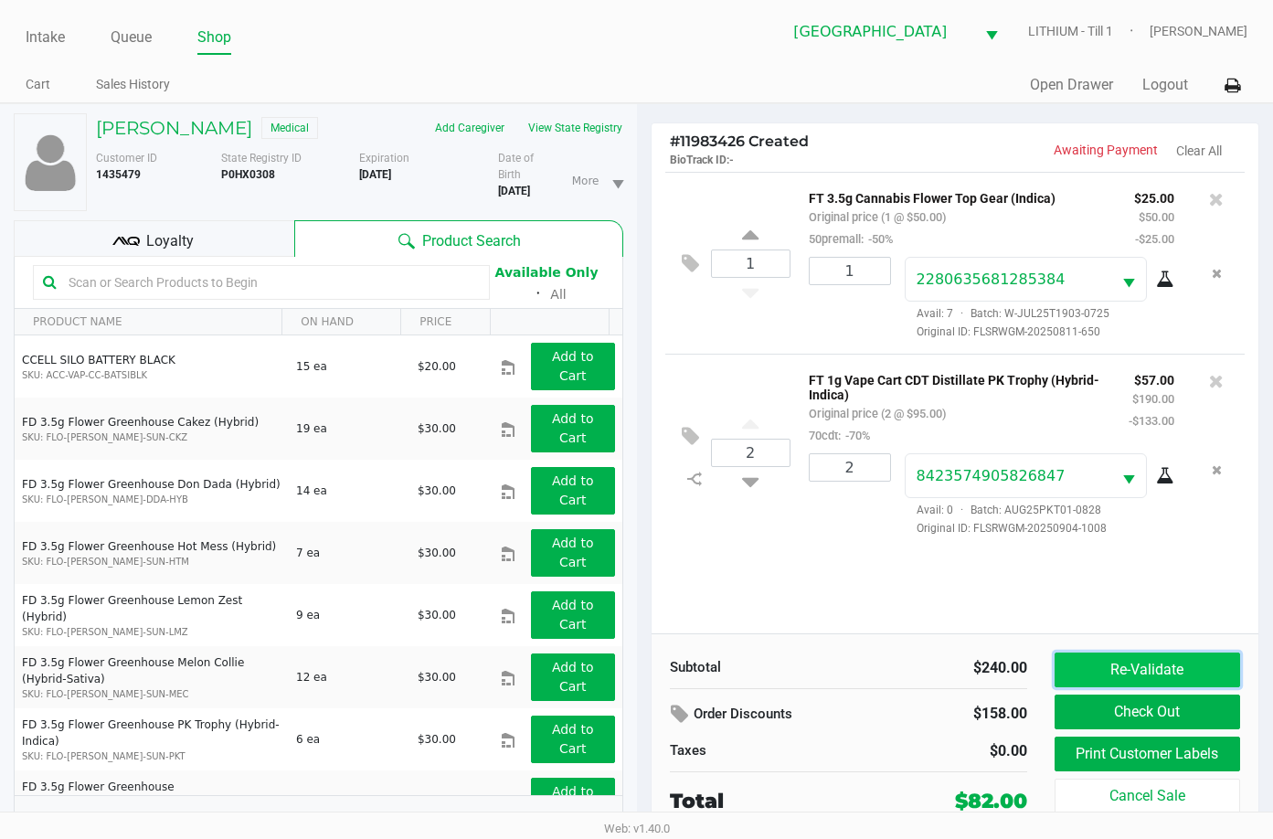
click at [1159, 665] on button "Re-Validate" at bounding box center [1148, 670] width 186 height 35
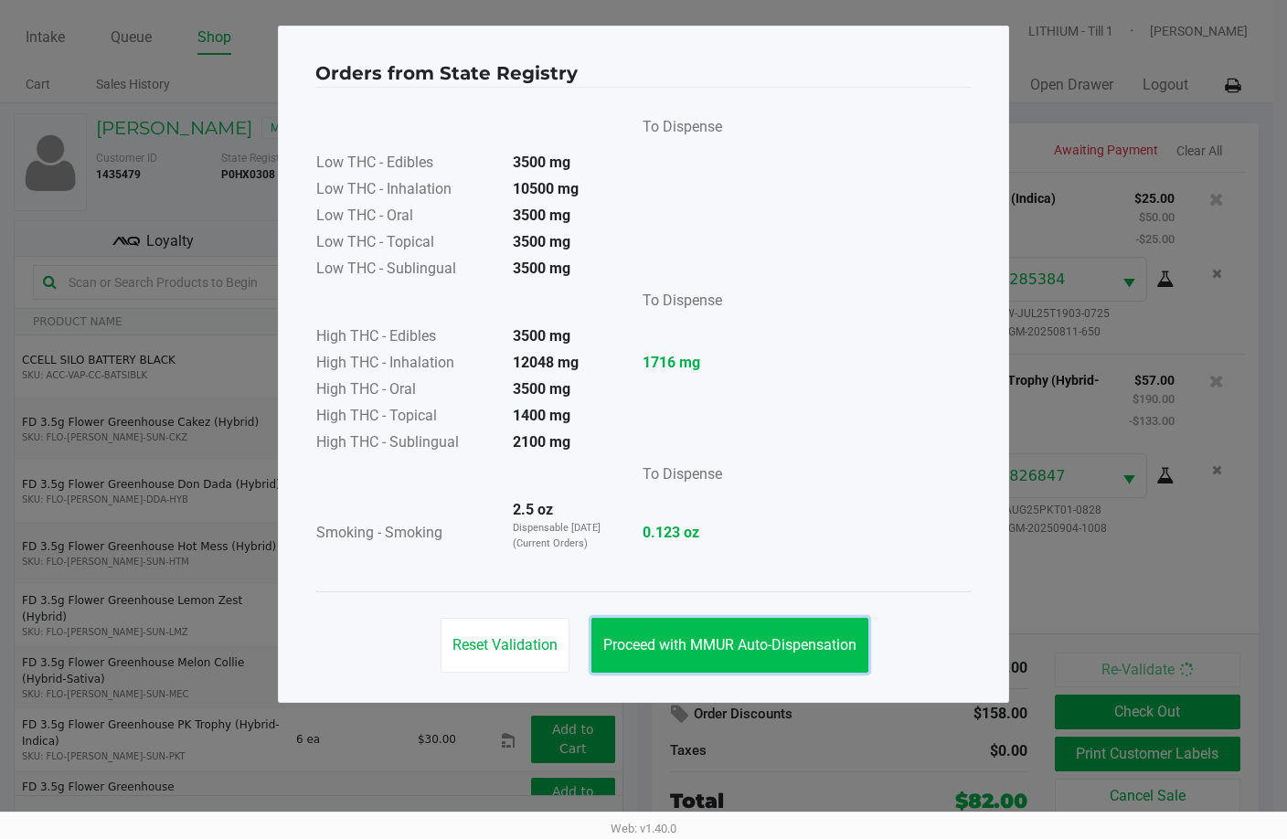
click at [742, 636] on span "Proceed with MMUR Auto-Dispensation" at bounding box center [729, 644] width 253 height 17
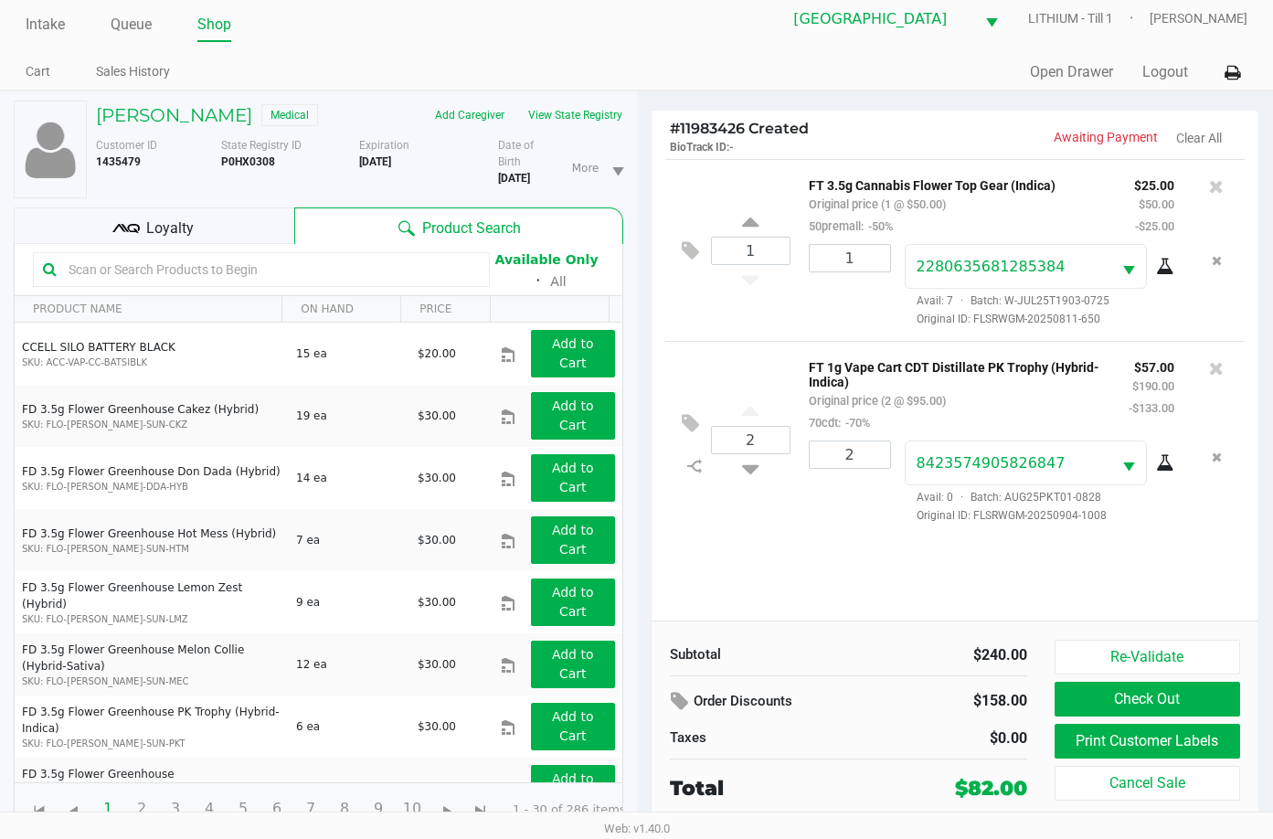
scroll to position [19, 0]
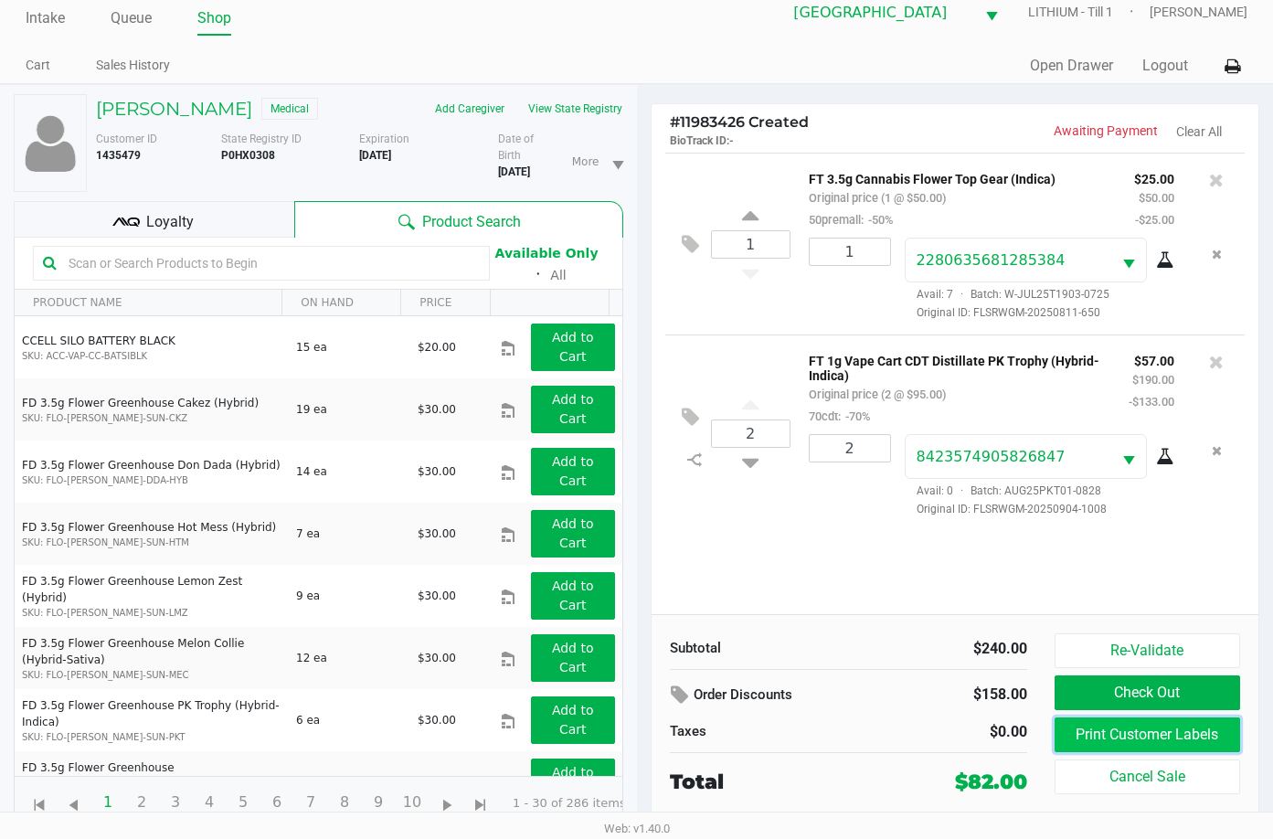
click at [1182, 734] on button "Print Customer Labels" at bounding box center [1148, 735] width 186 height 35
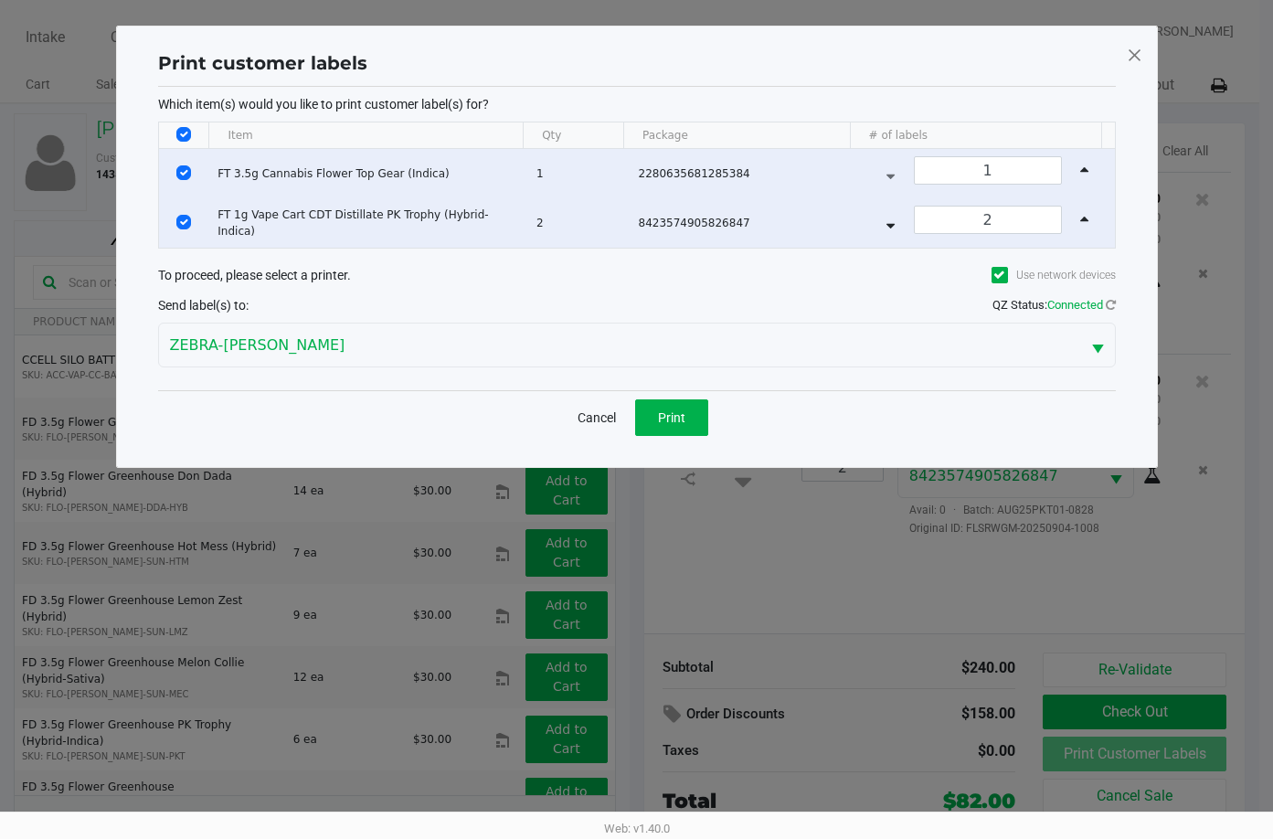
scroll to position [0, 0]
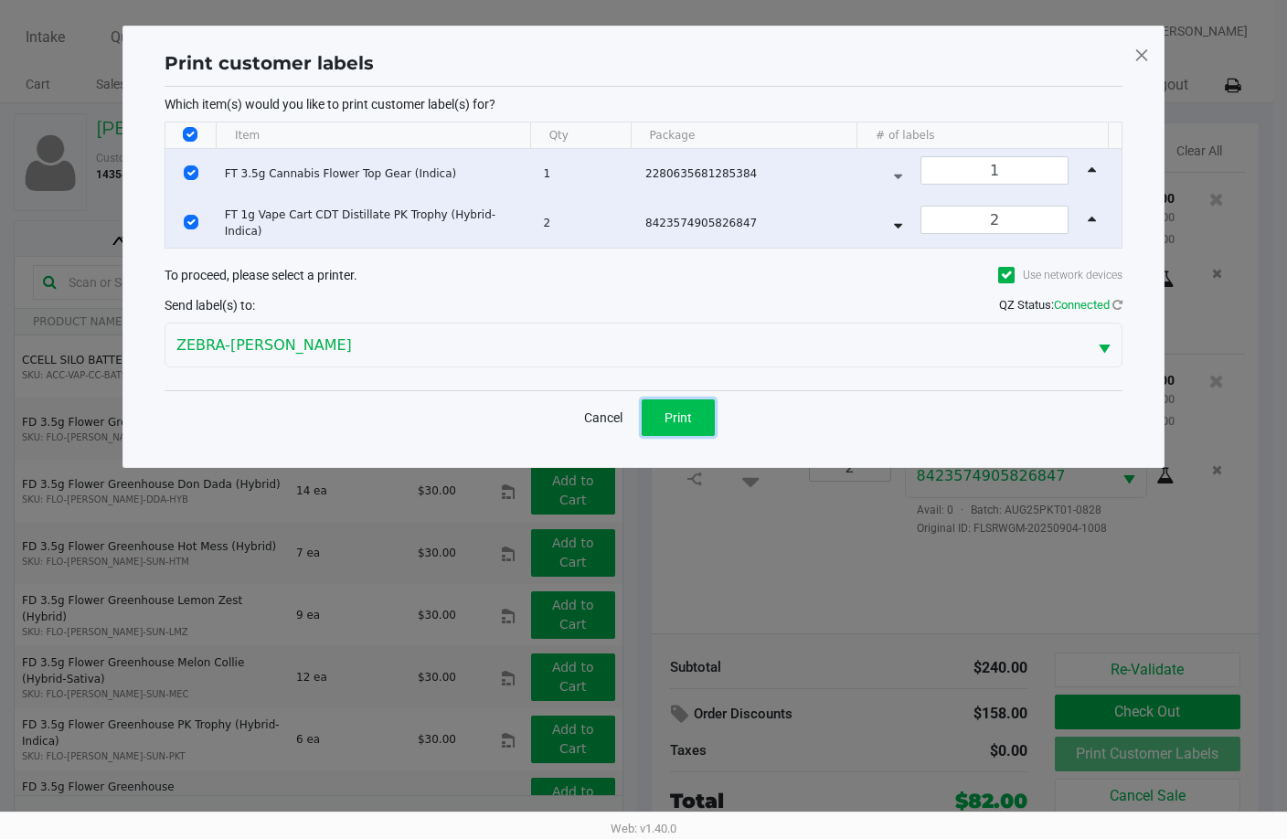
click at [665, 410] on span "Print" at bounding box center [678, 417] width 27 height 15
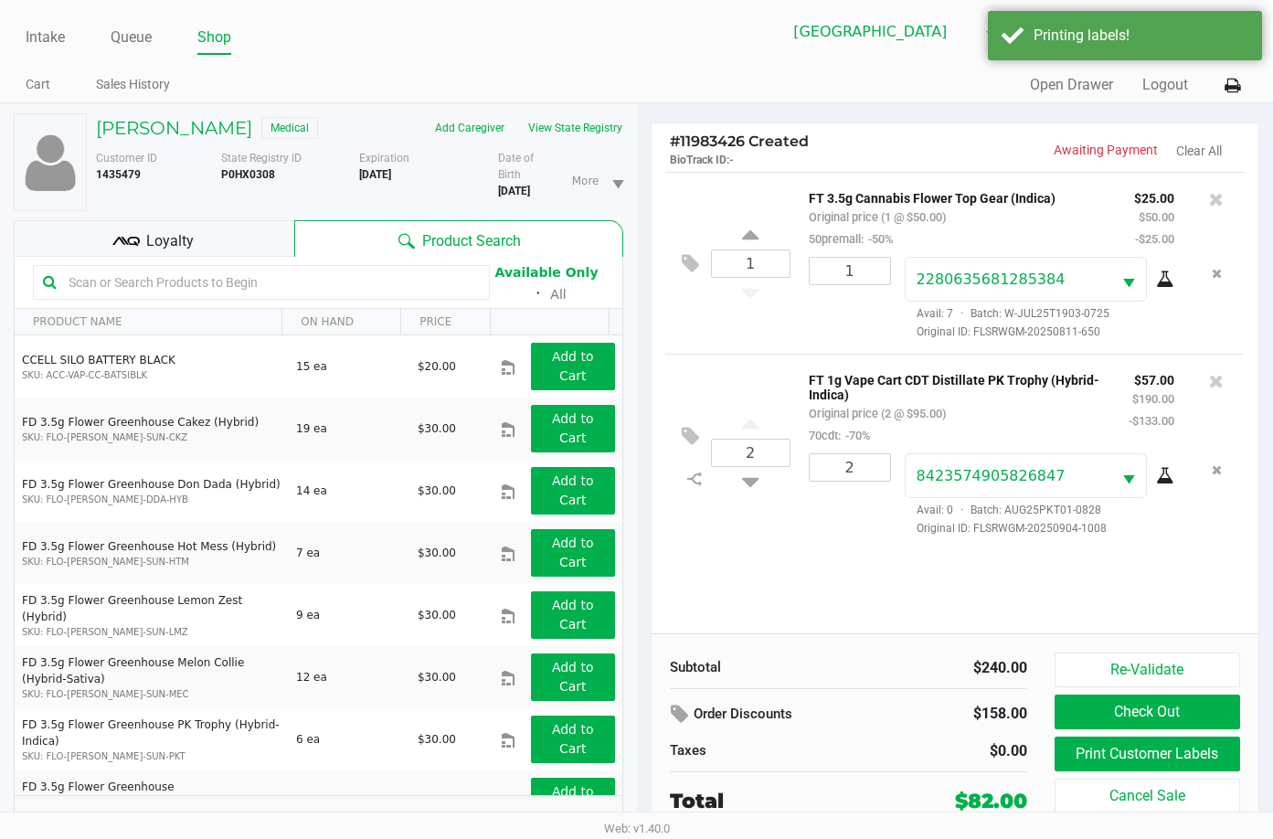
click at [162, 237] on span "Loyalty" at bounding box center [170, 241] width 48 height 22
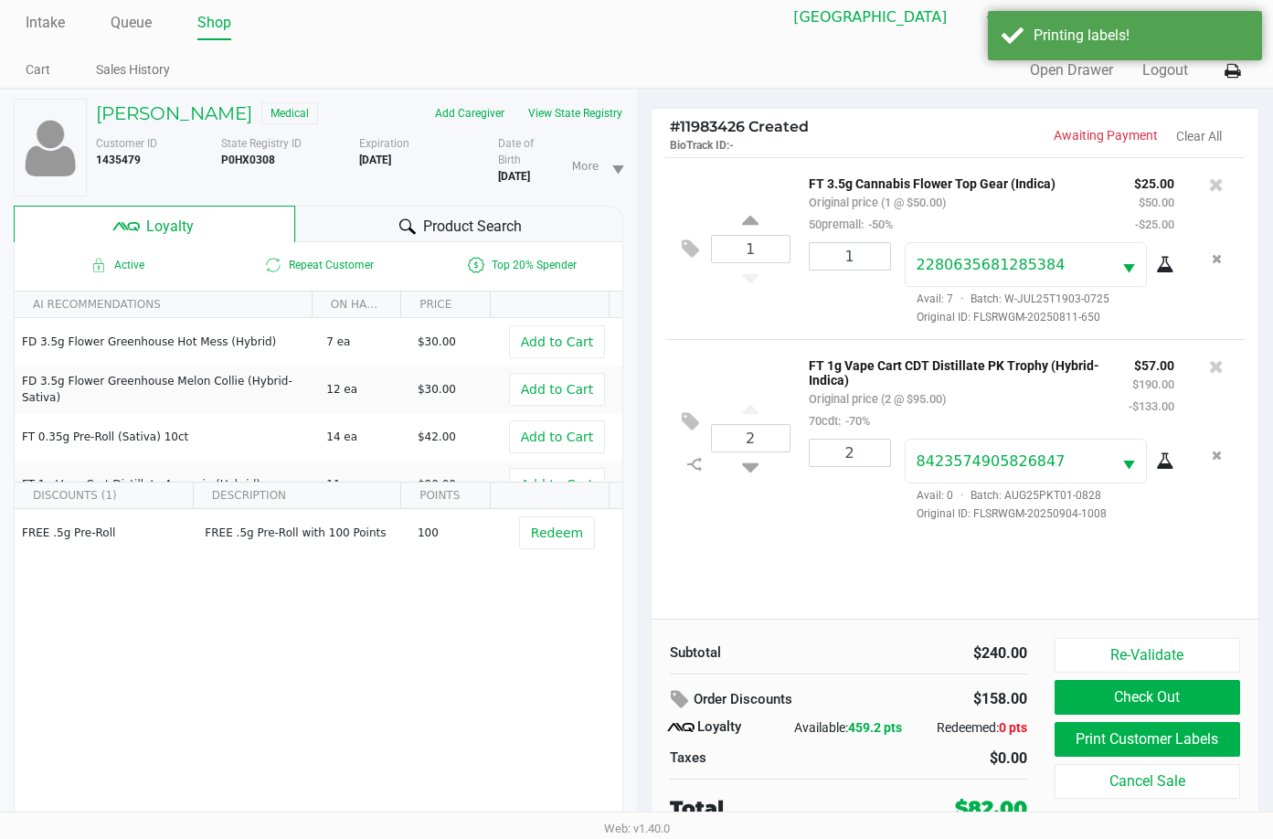
scroll to position [19, 0]
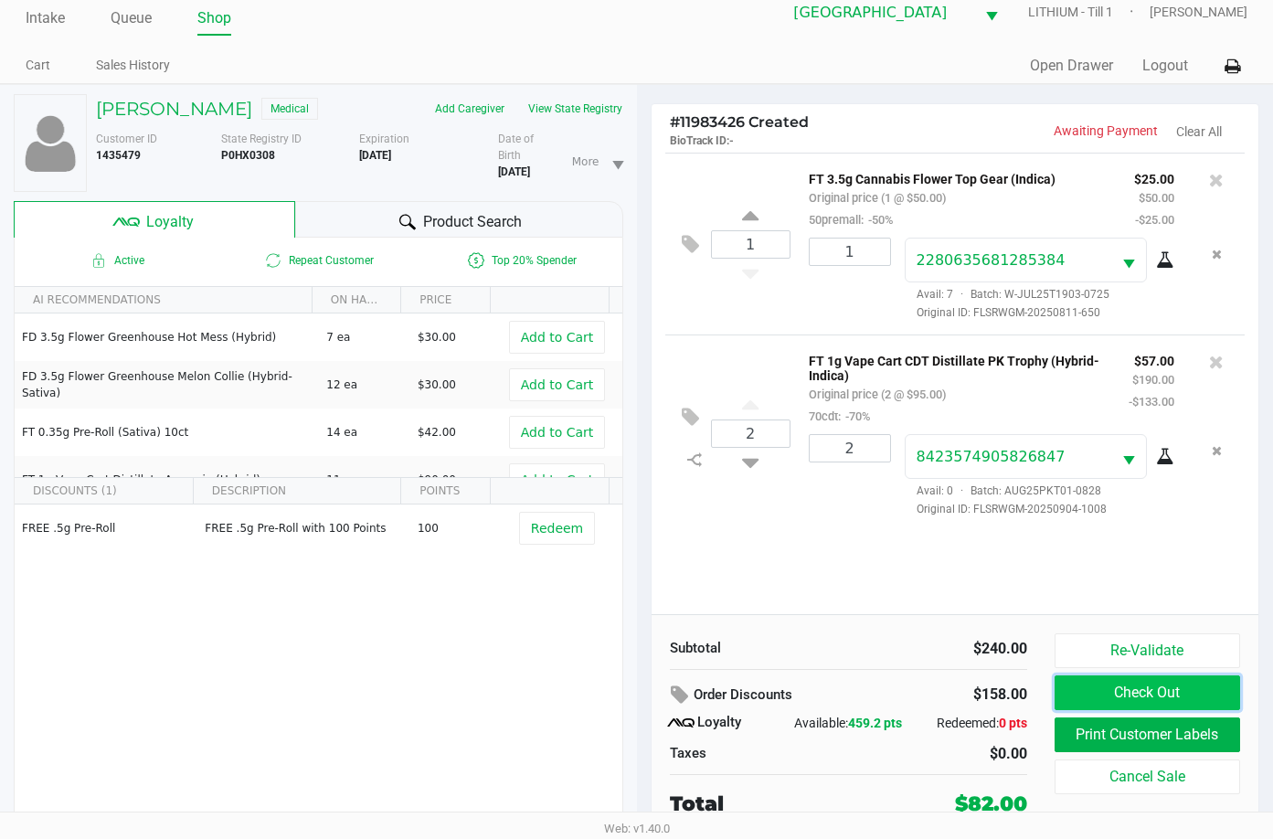
click at [1133, 695] on button "Check Out" at bounding box center [1148, 693] width 186 height 35
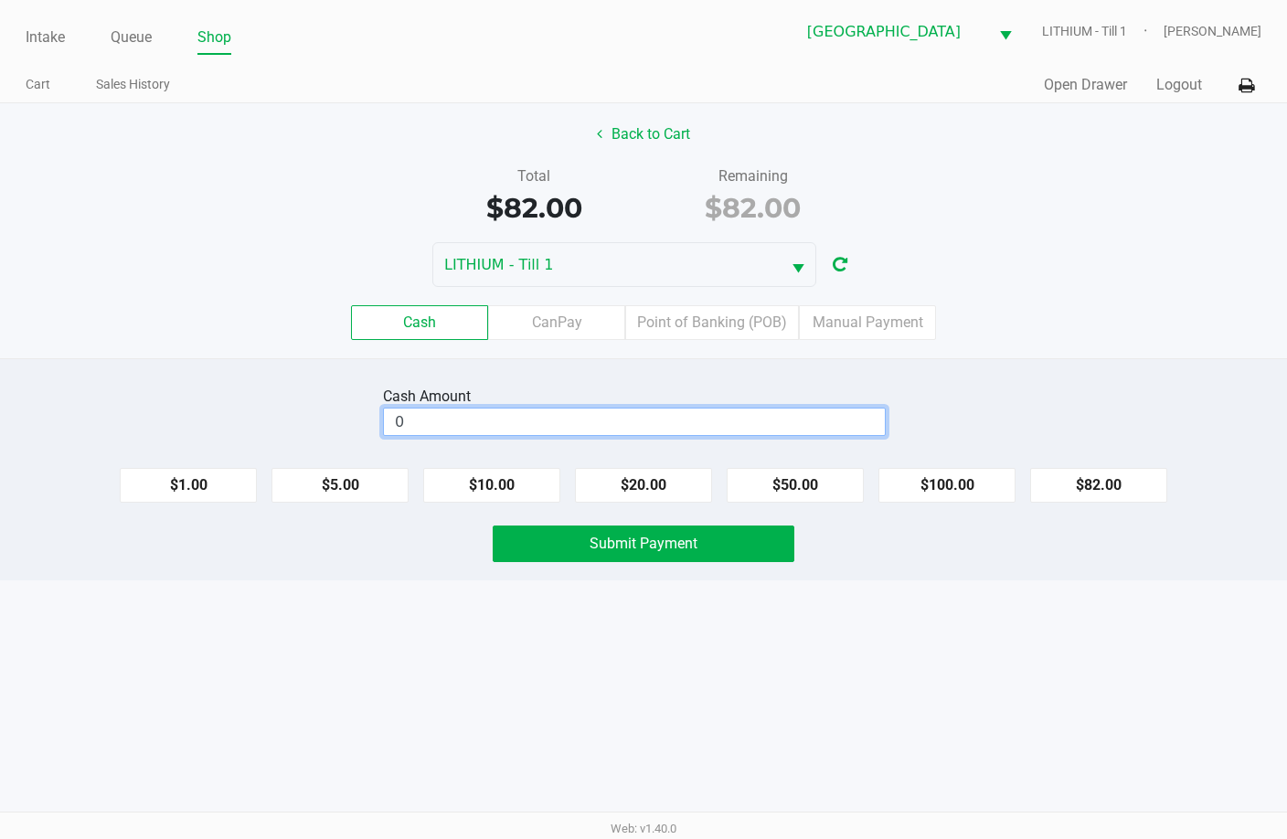
click at [702, 427] on input "0" at bounding box center [634, 422] width 501 height 27
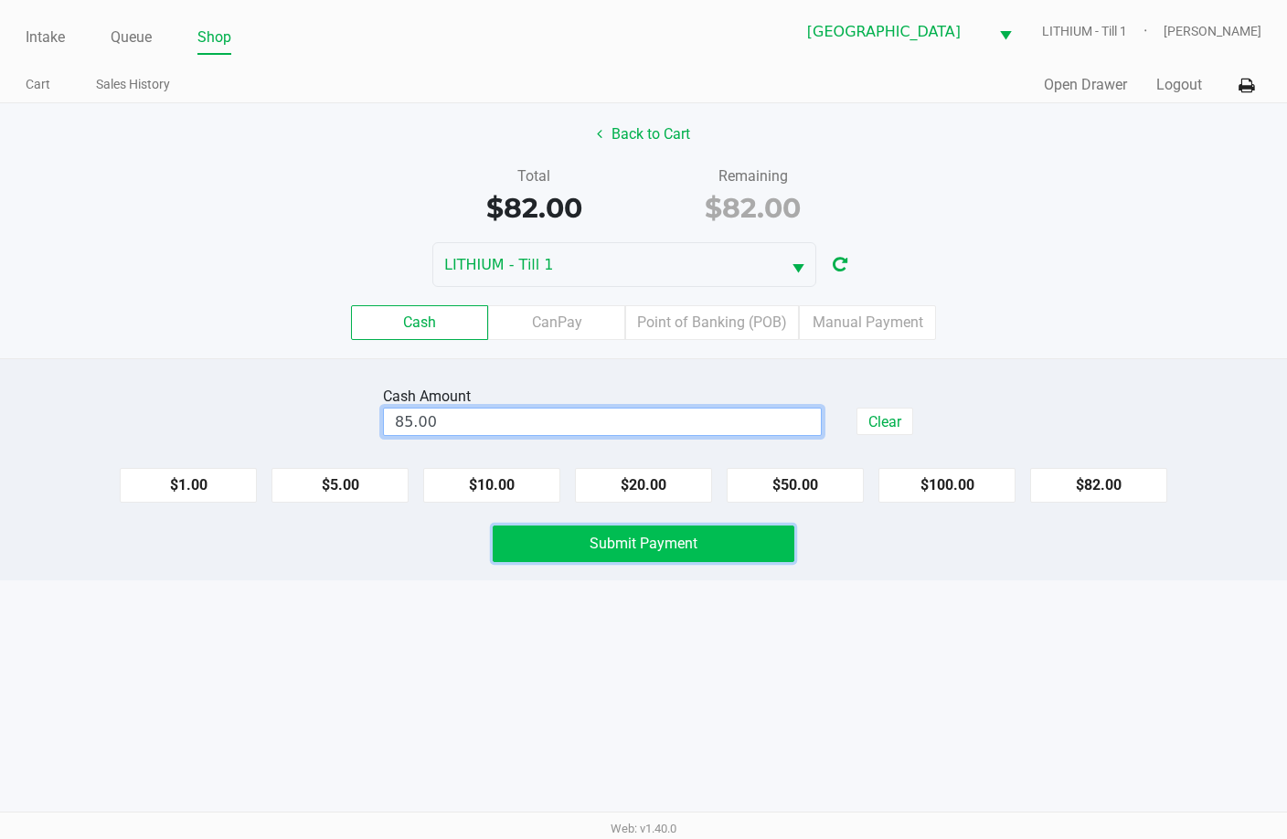
type input "$85.00"
click at [722, 541] on button "Submit Payment" at bounding box center [644, 544] width 302 height 37
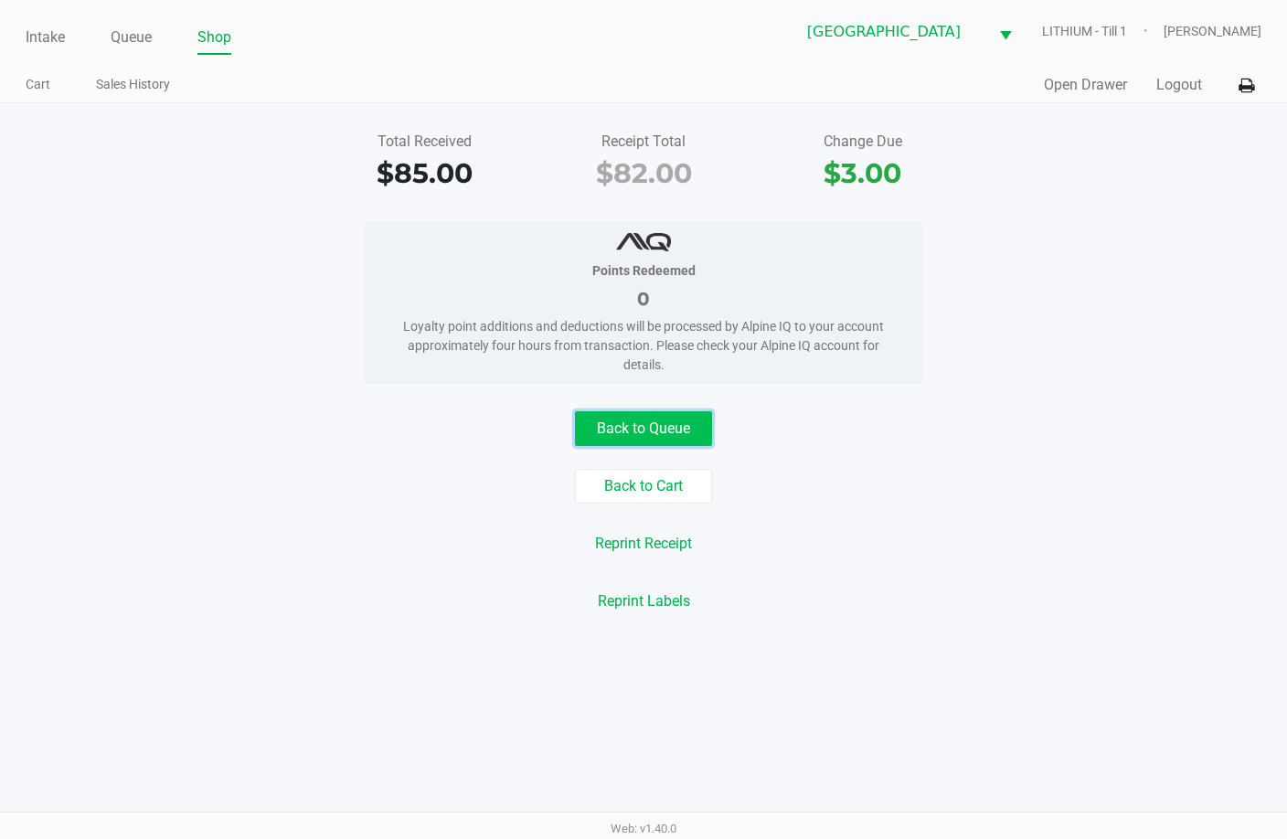
click at [656, 422] on button "Back to Queue" at bounding box center [643, 428] width 137 height 35
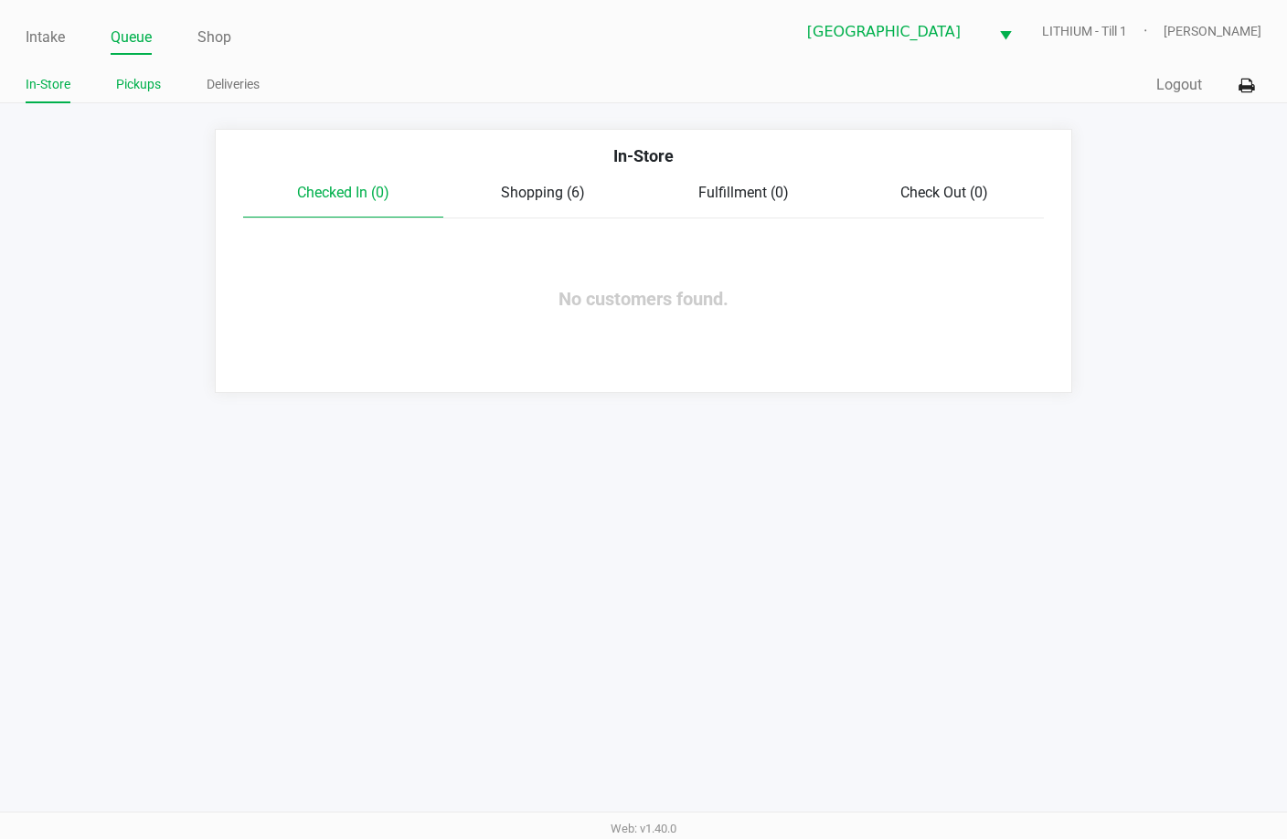
click at [133, 84] on link "Pickups" at bounding box center [138, 84] width 45 height 23
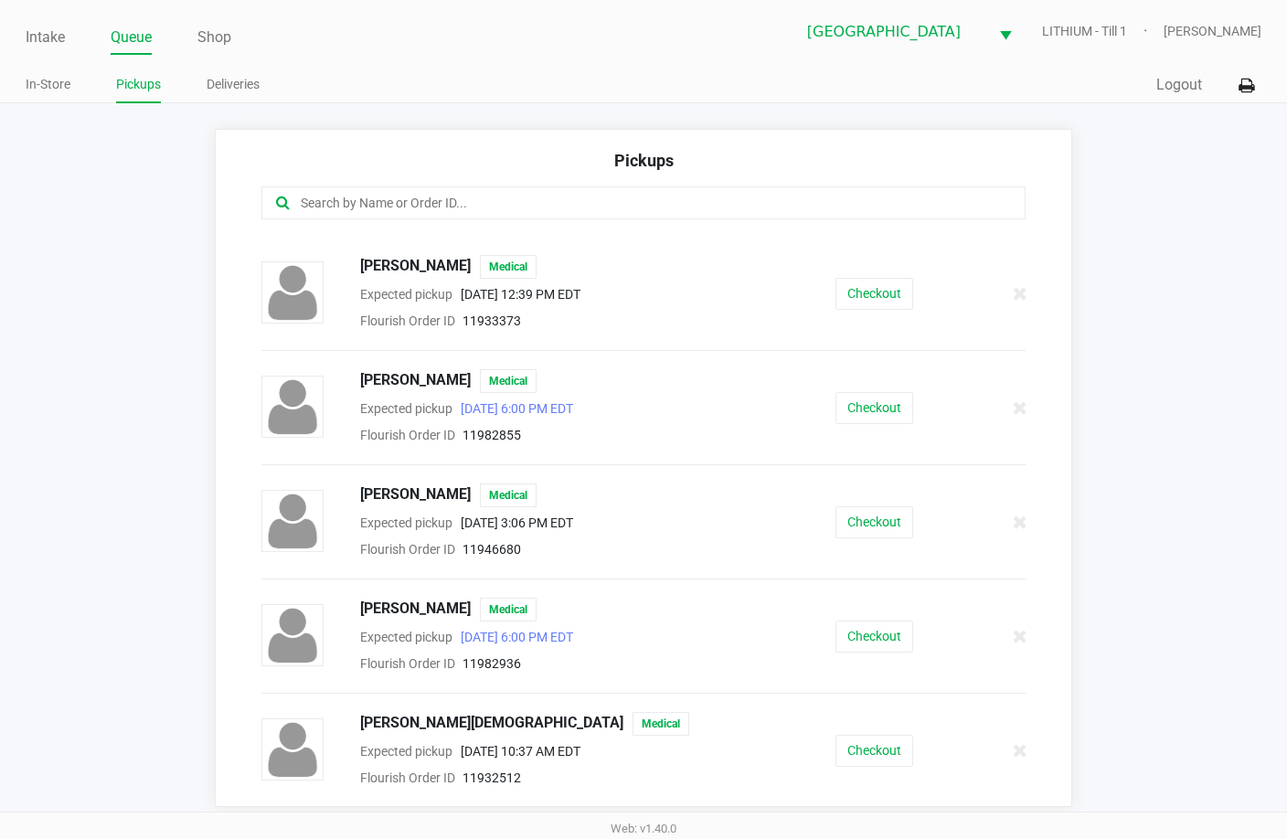
scroll to position [102, 0]
click at [867, 630] on button "Checkout" at bounding box center [874, 636] width 78 height 32
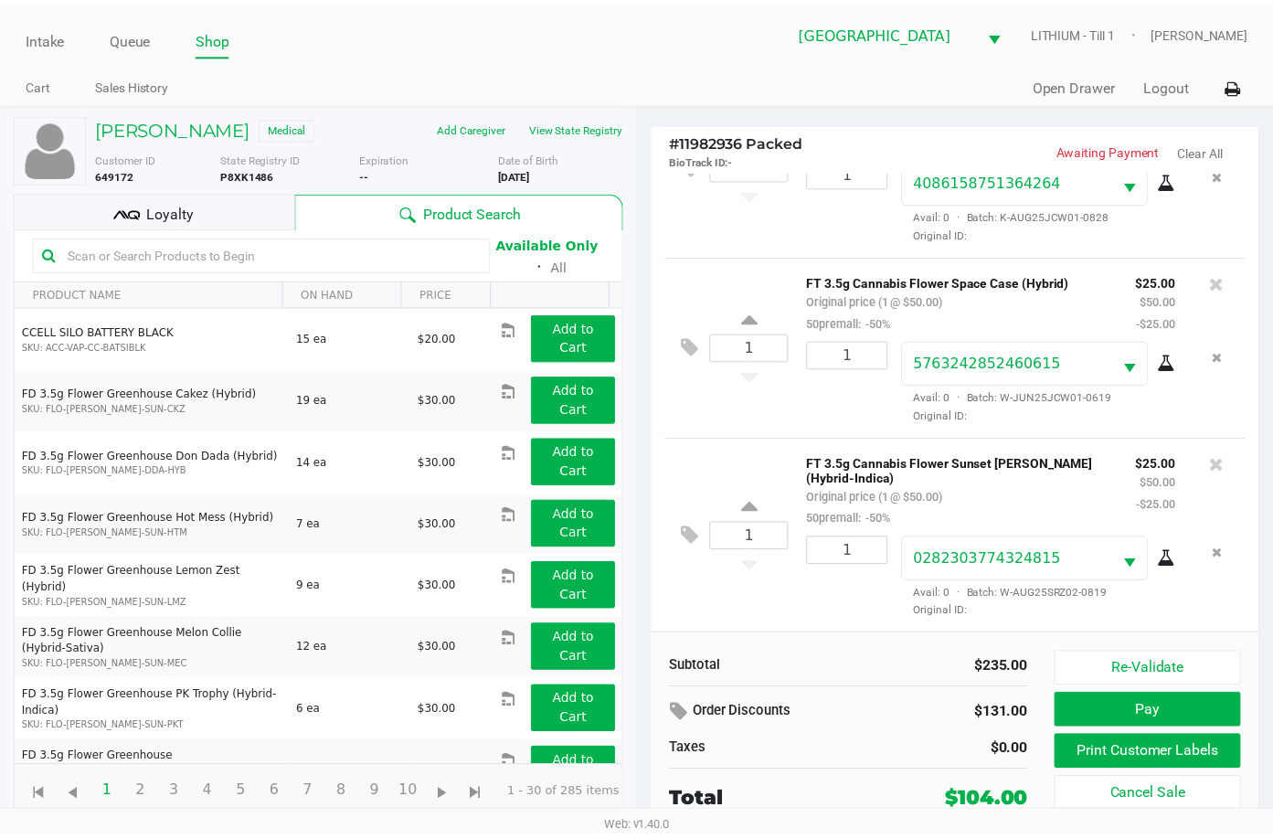
scroll to position [301, 0]
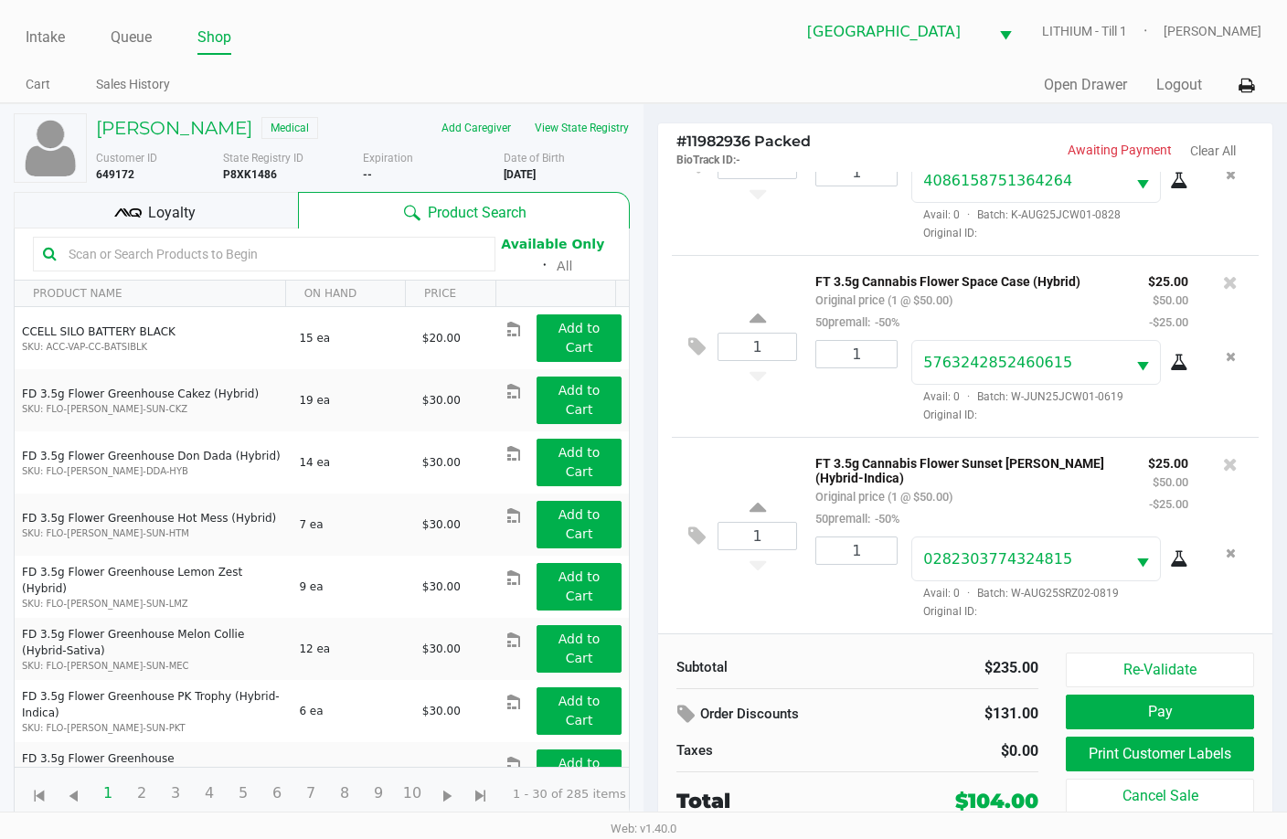
click at [208, 209] on div "Loyalty" at bounding box center [156, 210] width 284 height 37
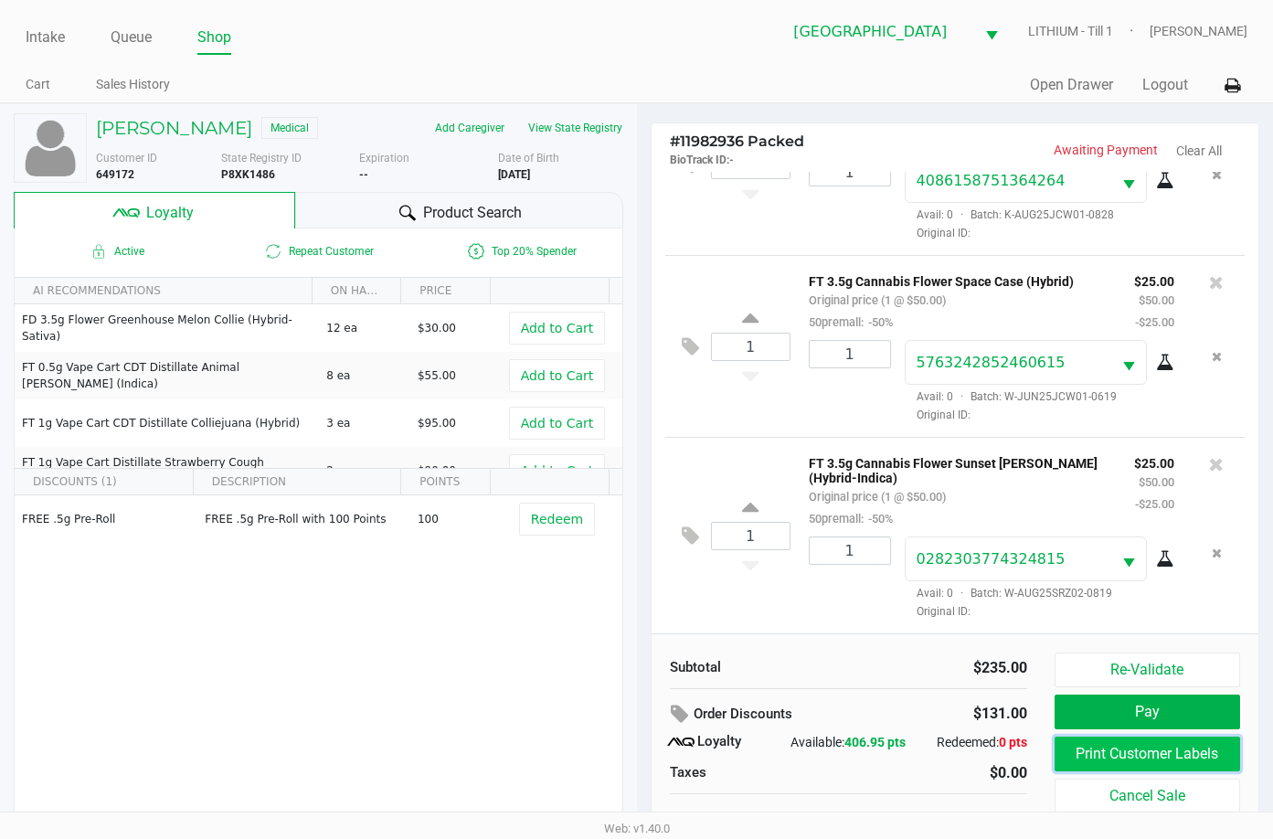
click at [1177, 759] on button "Print Customer Labels" at bounding box center [1148, 754] width 186 height 35
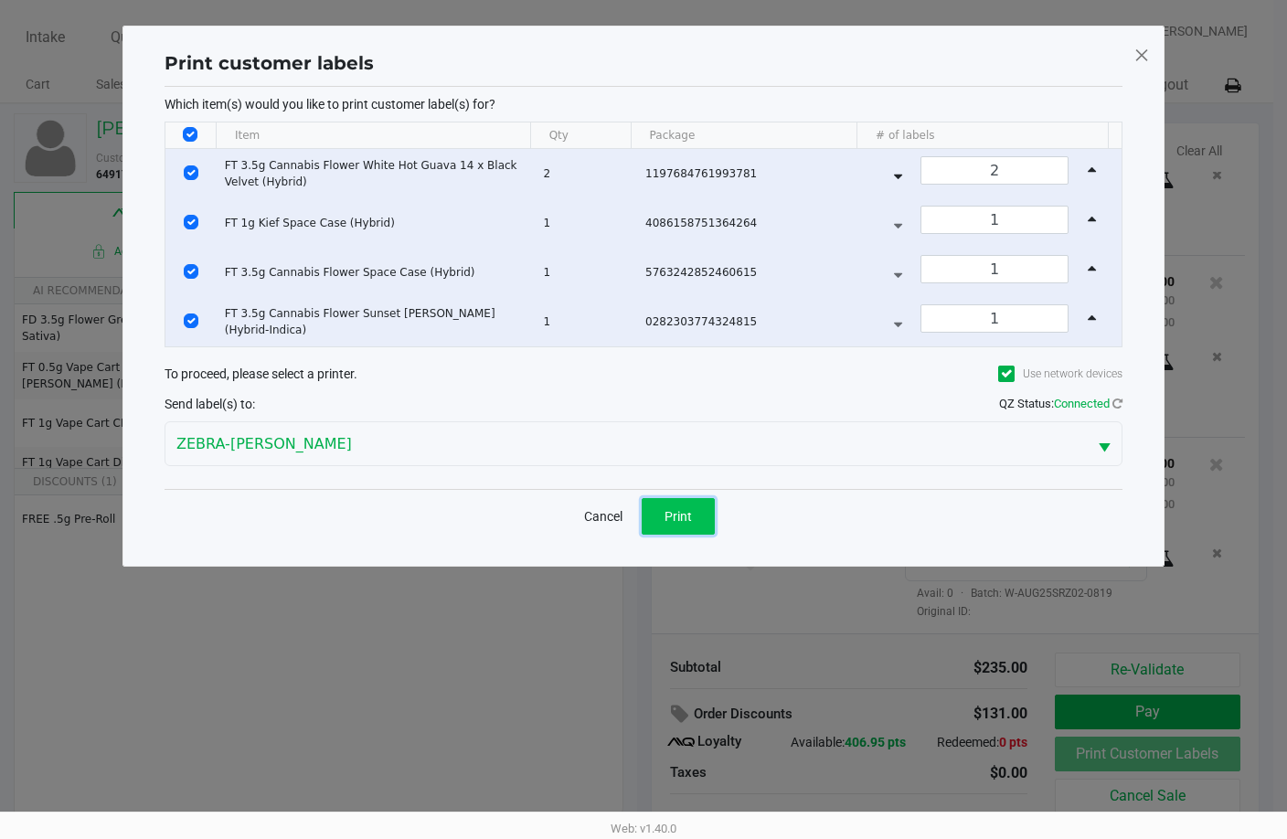
click at [678, 516] on span "Print" at bounding box center [678, 516] width 27 height 15
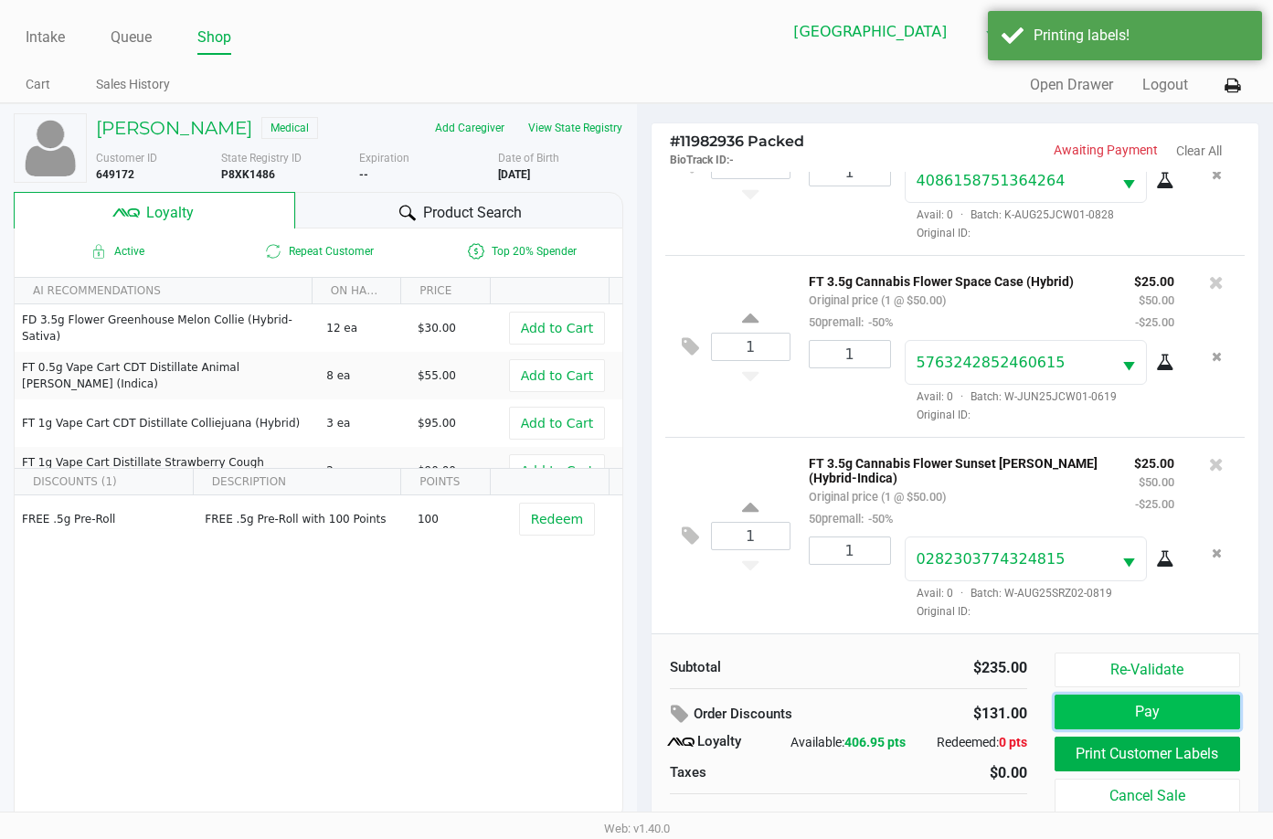
click at [1133, 706] on button "Pay" at bounding box center [1148, 712] width 186 height 35
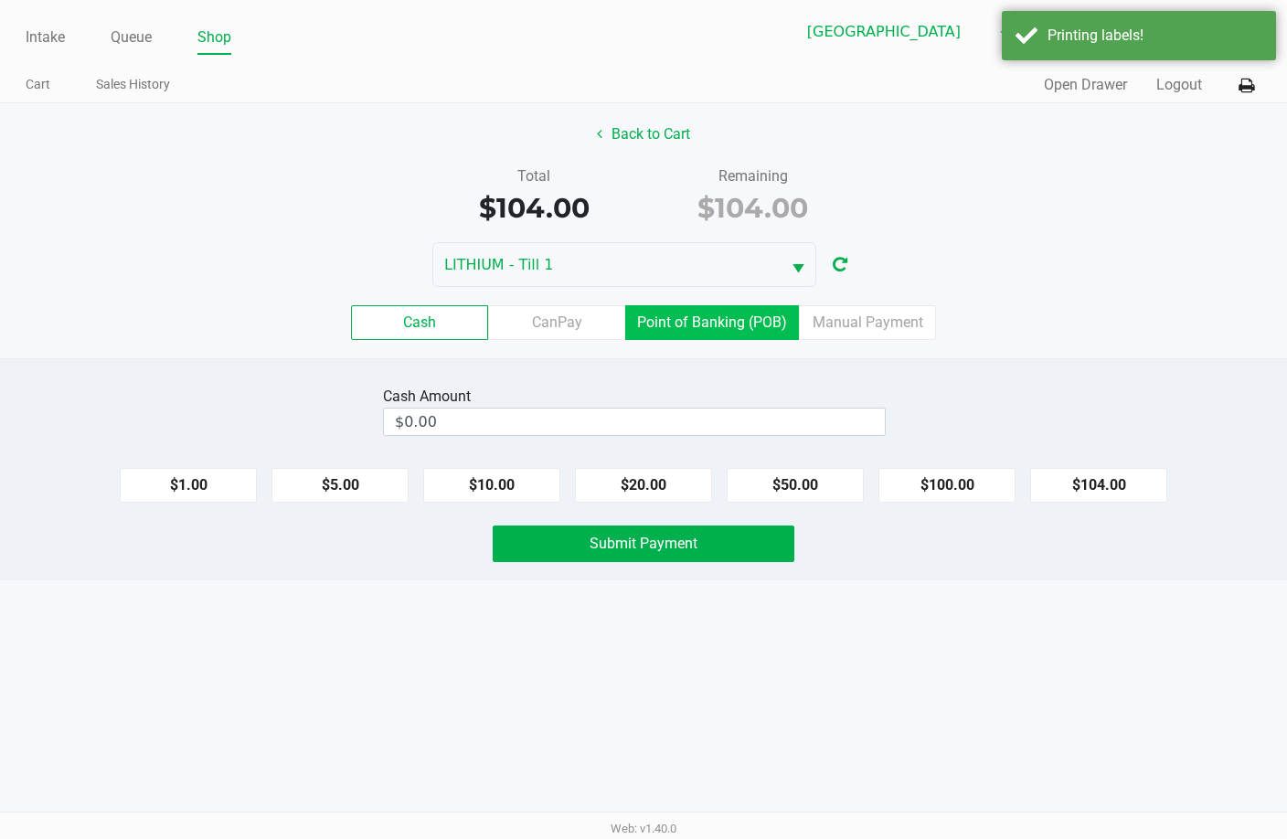
click at [702, 316] on label "Point of Banking (POB)" at bounding box center [712, 322] width 174 height 35
click at [0, 0] on 7 "Point of Banking (POB)" at bounding box center [0, 0] width 0 height 0
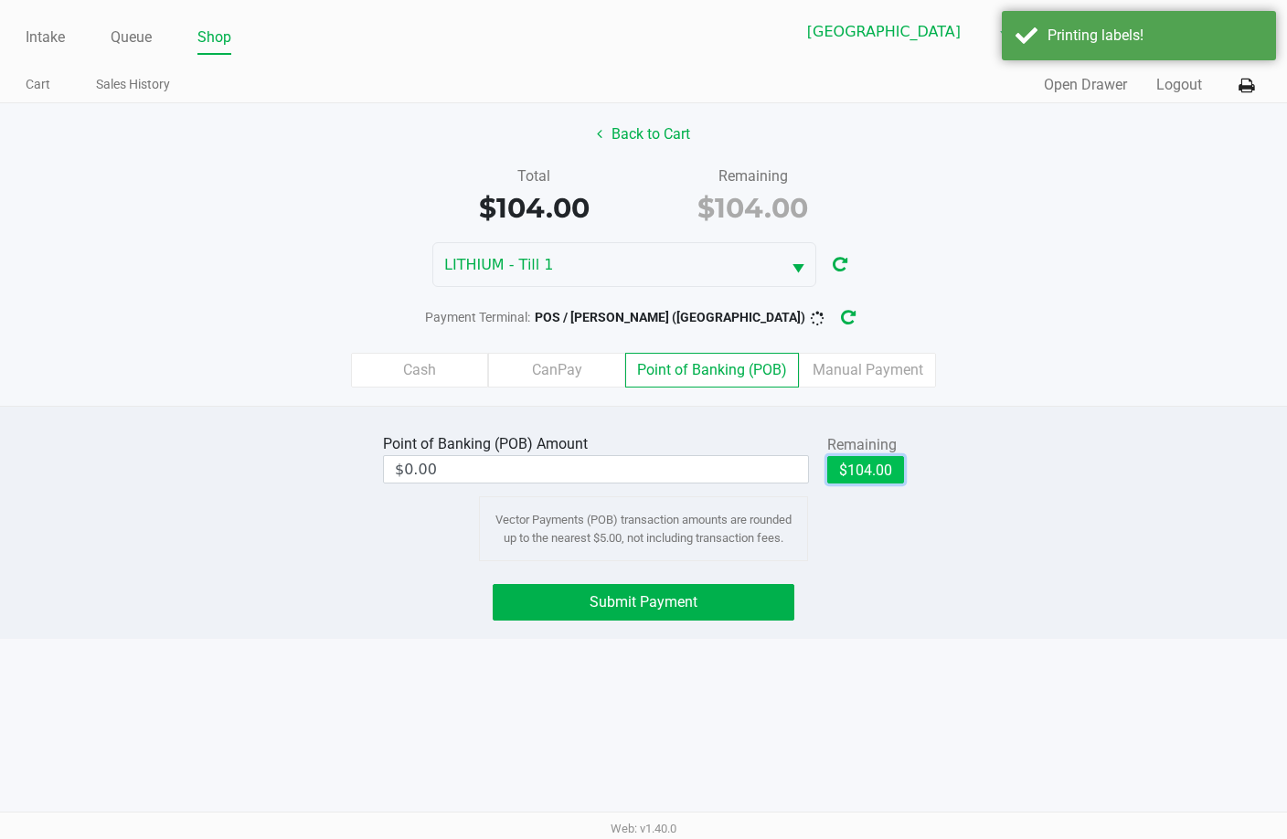
click at [888, 468] on button "$104.00" at bounding box center [865, 469] width 77 height 27
type input "$104.00"
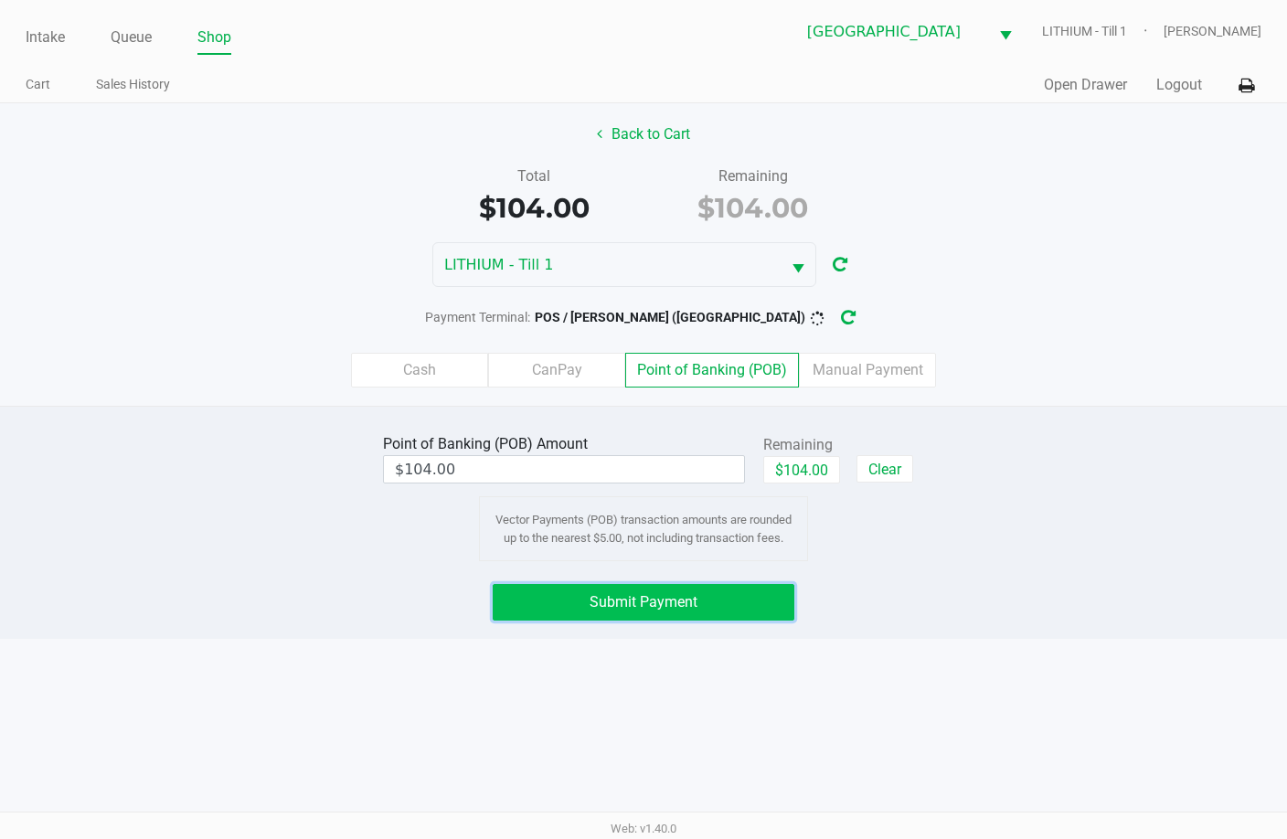
click at [720, 591] on button "Submit Payment" at bounding box center [644, 602] width 302 height 37
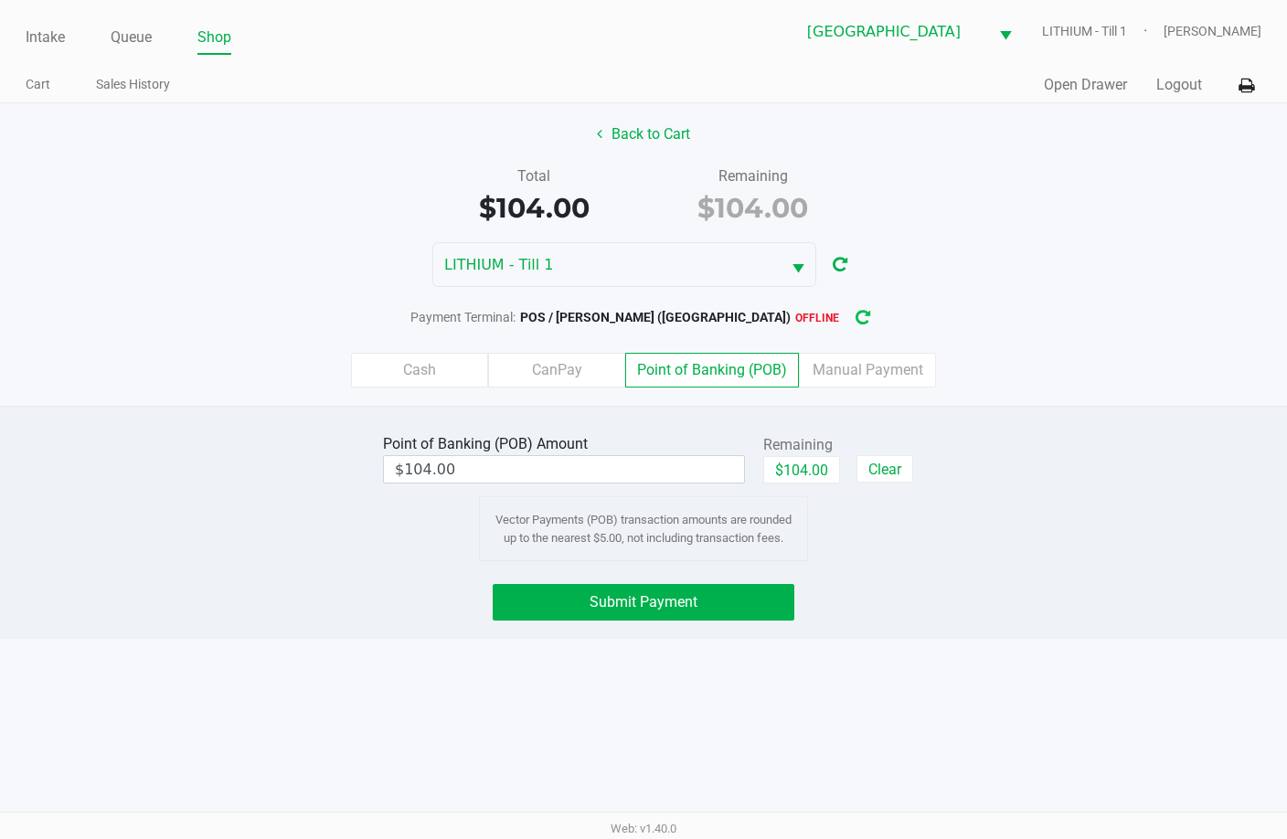
click at [856, 314] on icon "button" at bounding box center [863, 318] width 15 height 13
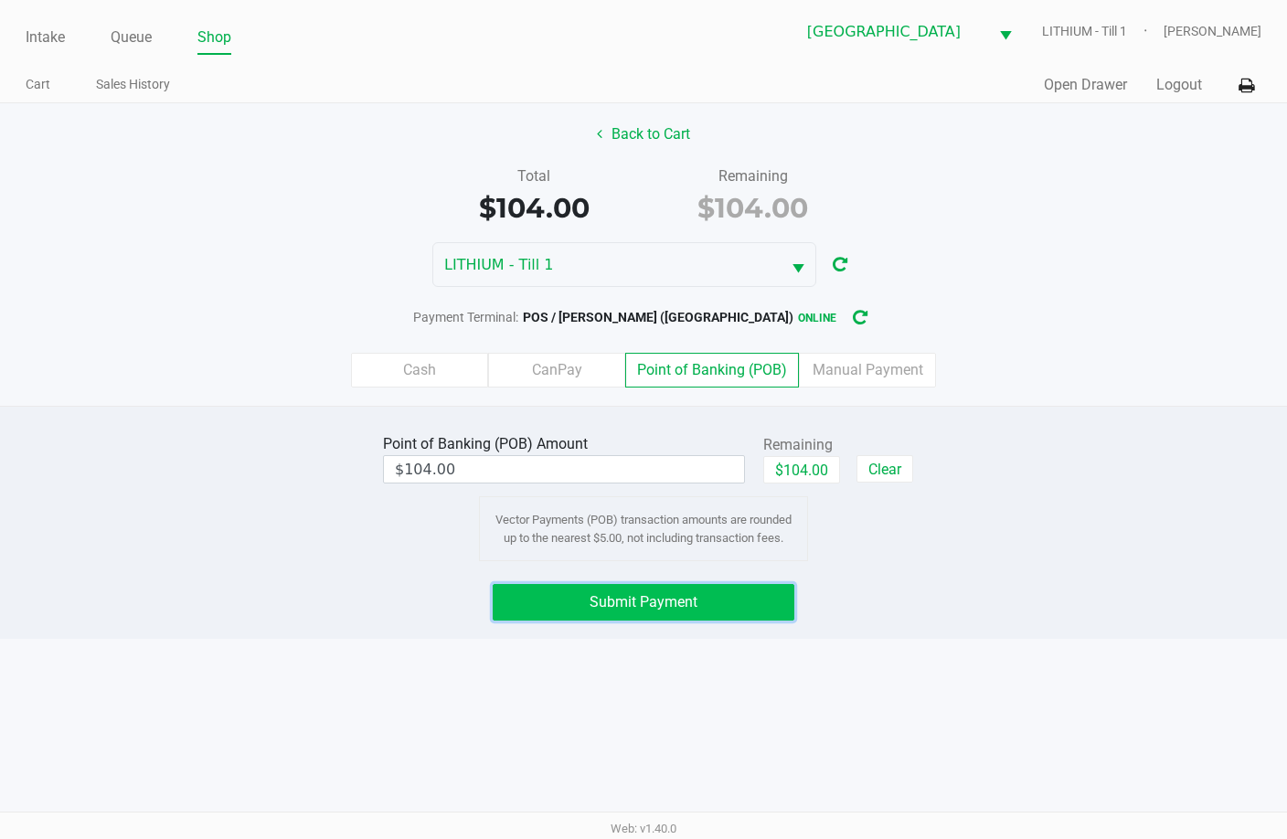
click at [665, 597] on span "Submit Payment" at bounding box center [644, 601] width 108 height 17
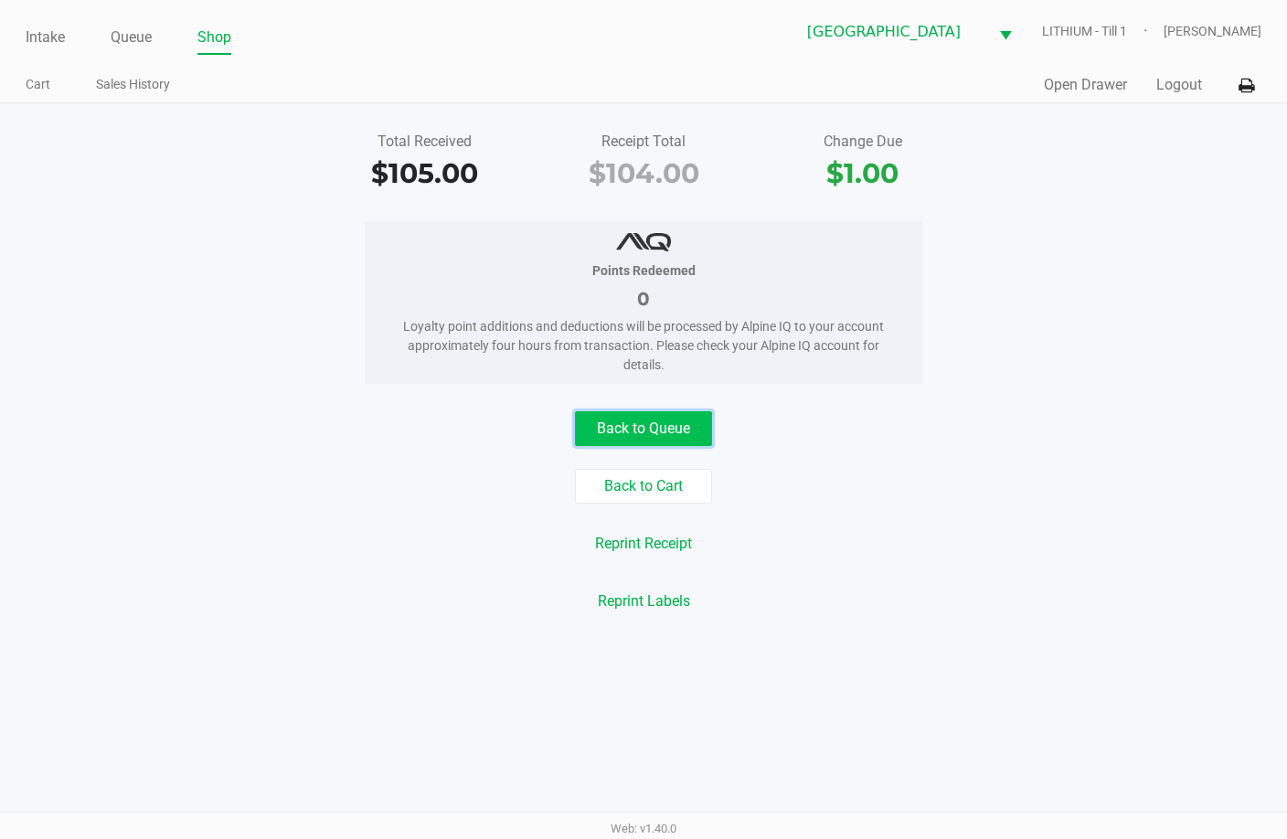
click at [661, 424] on button "Back to Queue" at bounding box center [643, 428] width 137 height 35
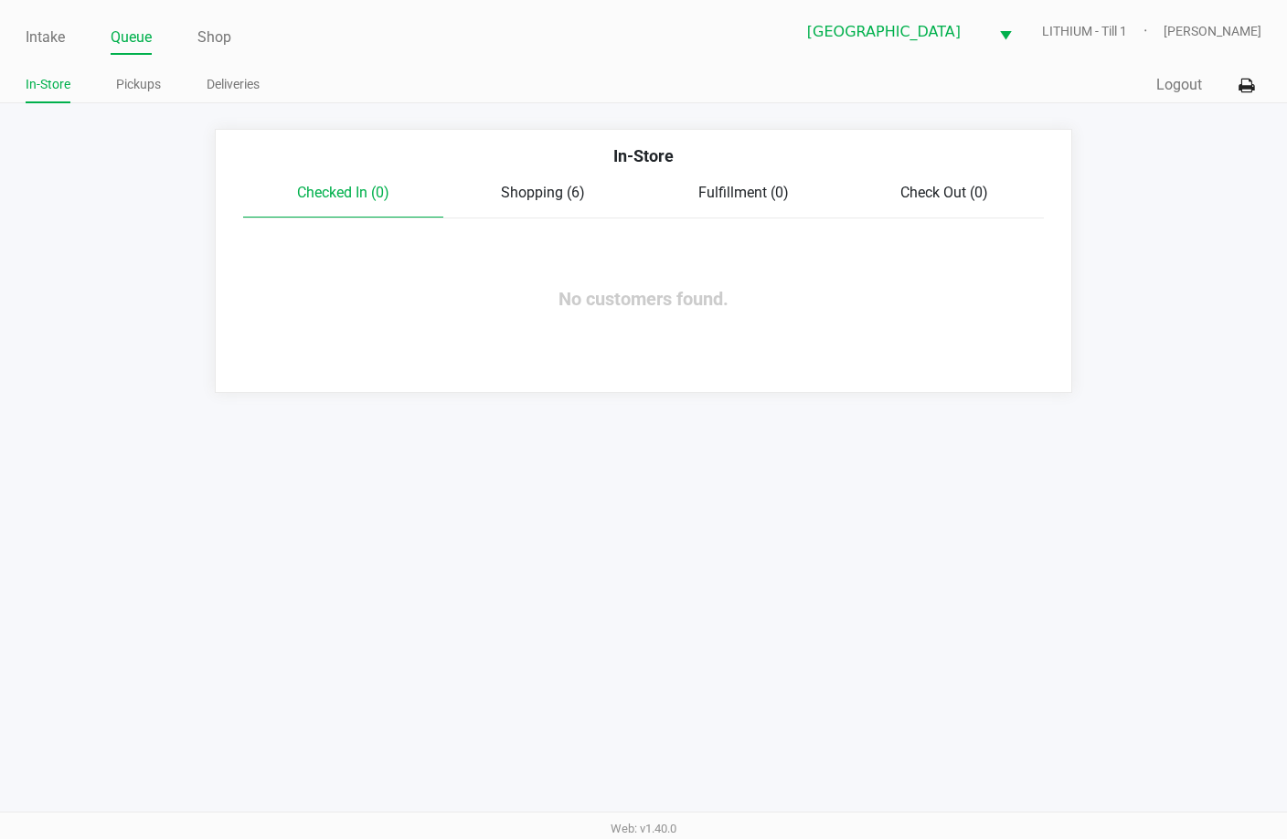
click at [529, 191] on span "Shopping (6)" at bounding box center [543, 192] width 84 height 17
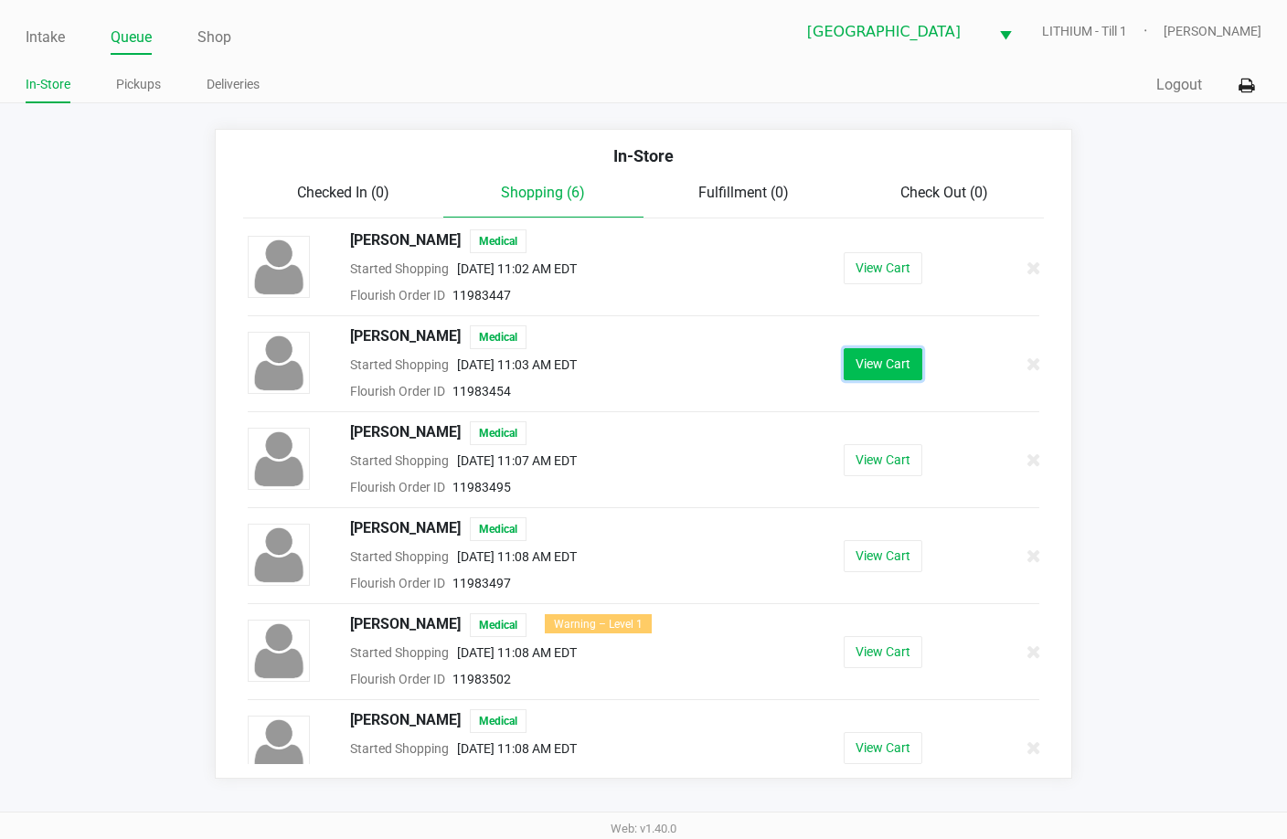
click at [846, 359] on button "View Cart" at bounding box center [883, 364] width 79 height 32
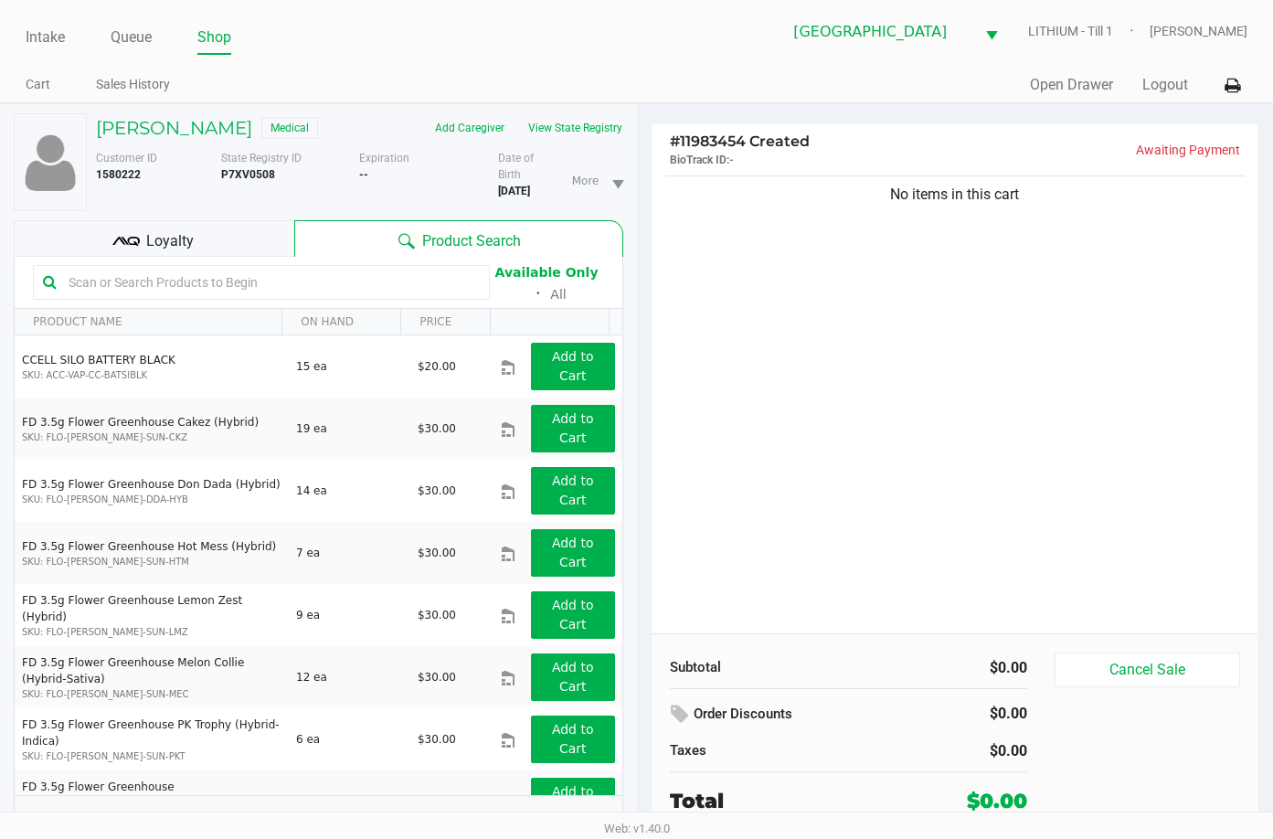
click at [1101, 335] on div "No items in this cart" at bounding box center [956, 403] width 608 height 462
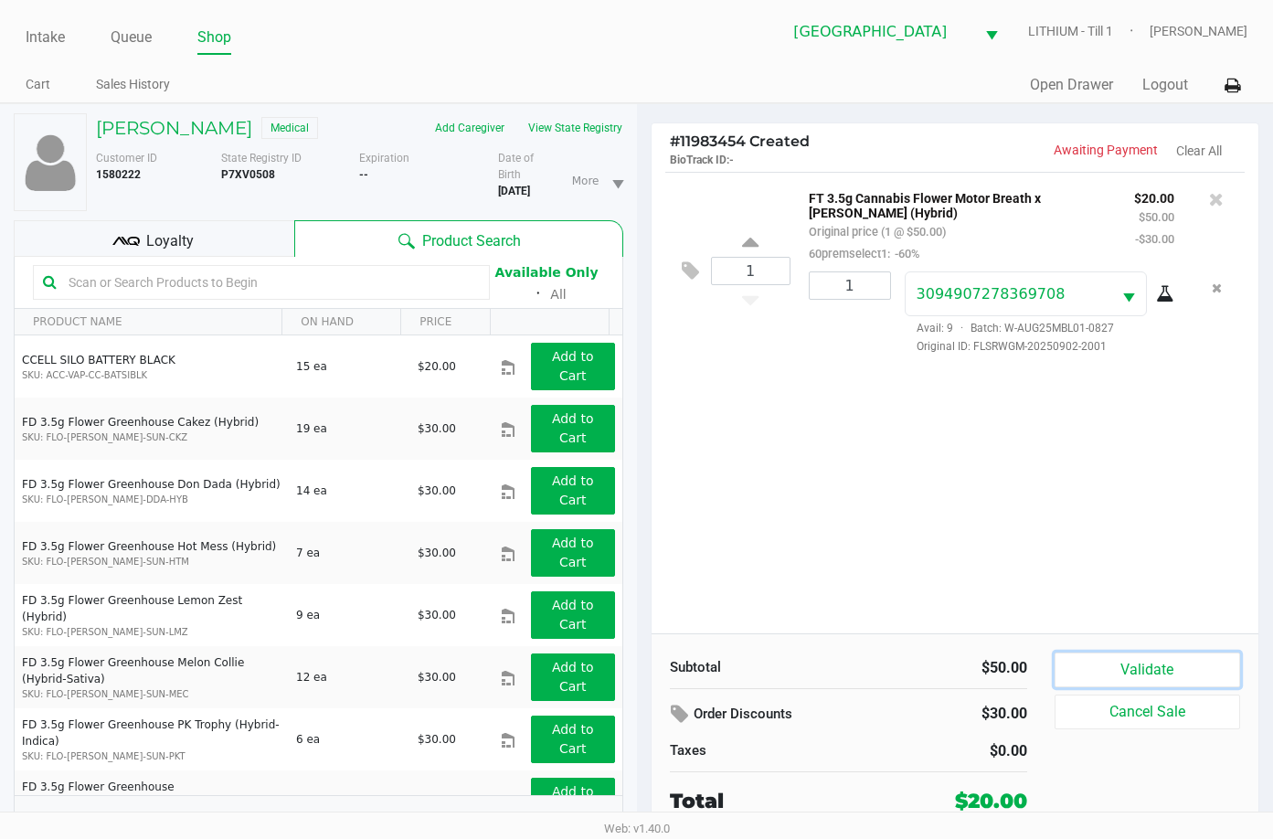
click at [1166, 685] on button "Validate" at bounding box center [1148, 670] width 186 height 35
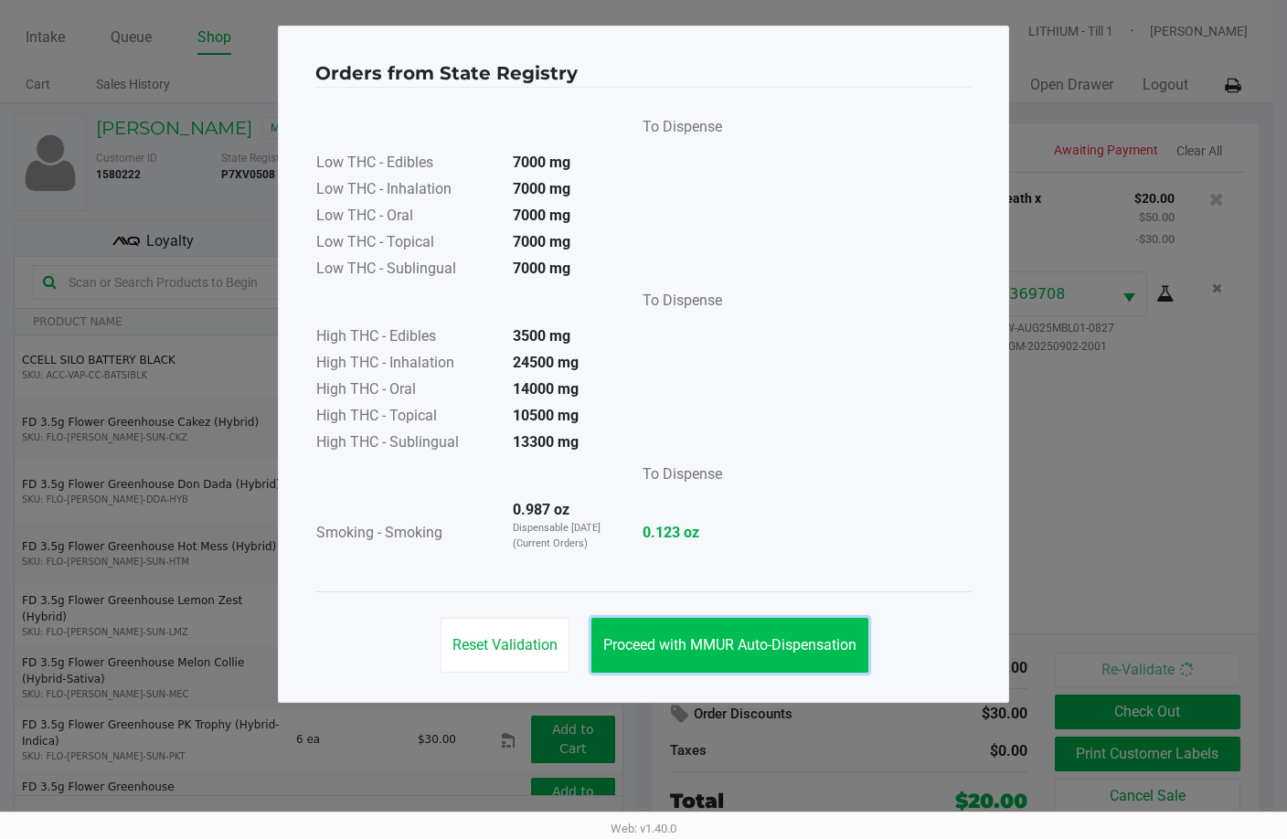
click at [708, 627] on button "Proceed with MMUR Auto-Dispensation" at bounding box center [729, 645] width 277 height 55
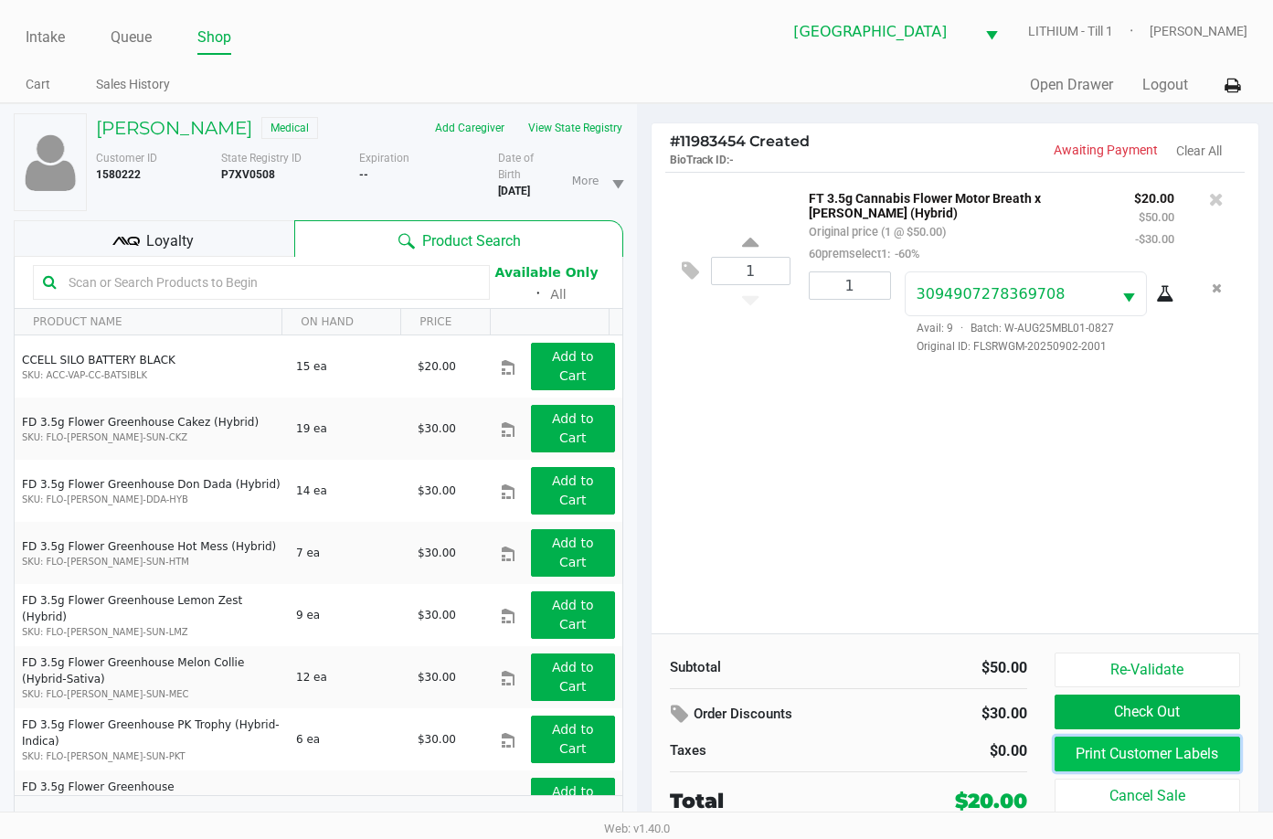
click at [1144, 755] on button "Print Customer Labels" at bounding box center [1148, 754] width 186 height 35
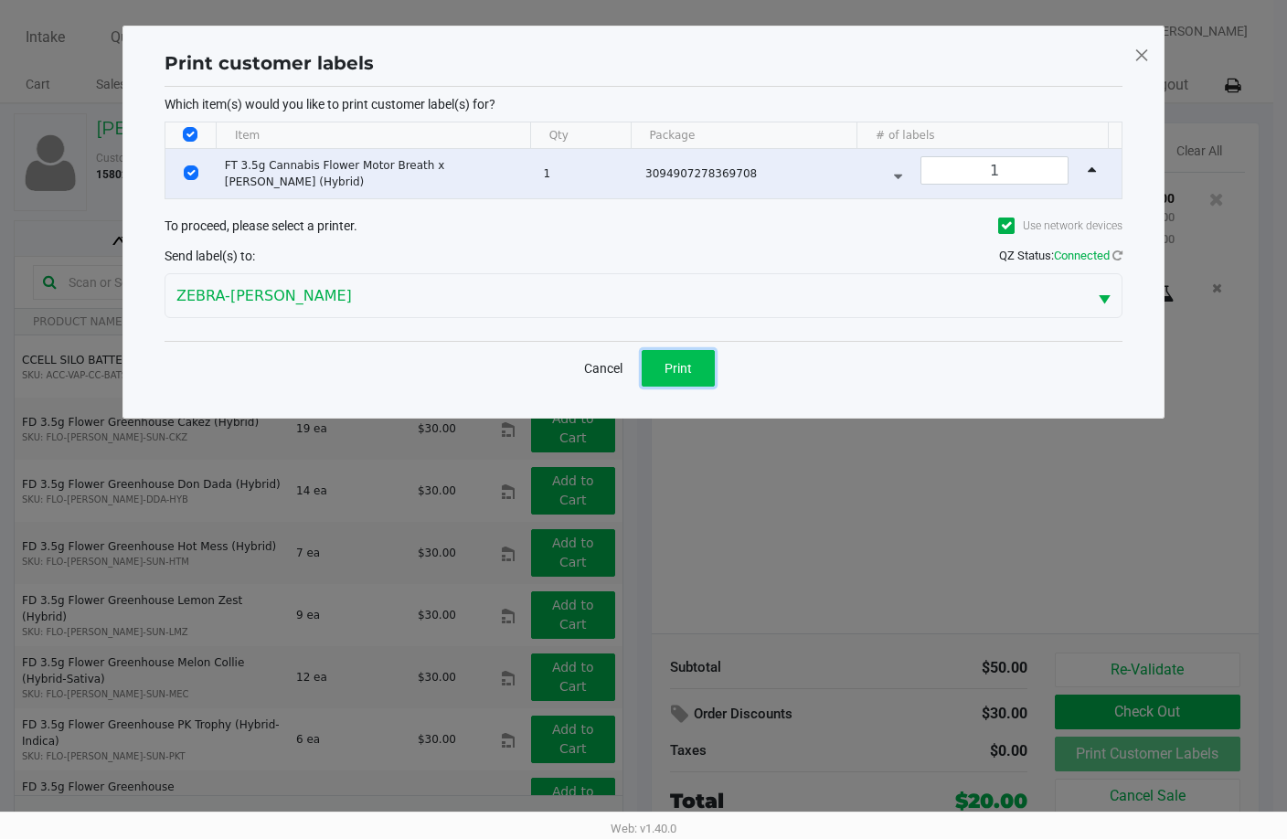
click at [672, 369] on span "Print" at bounding box center [678, 368] width 27 height 15
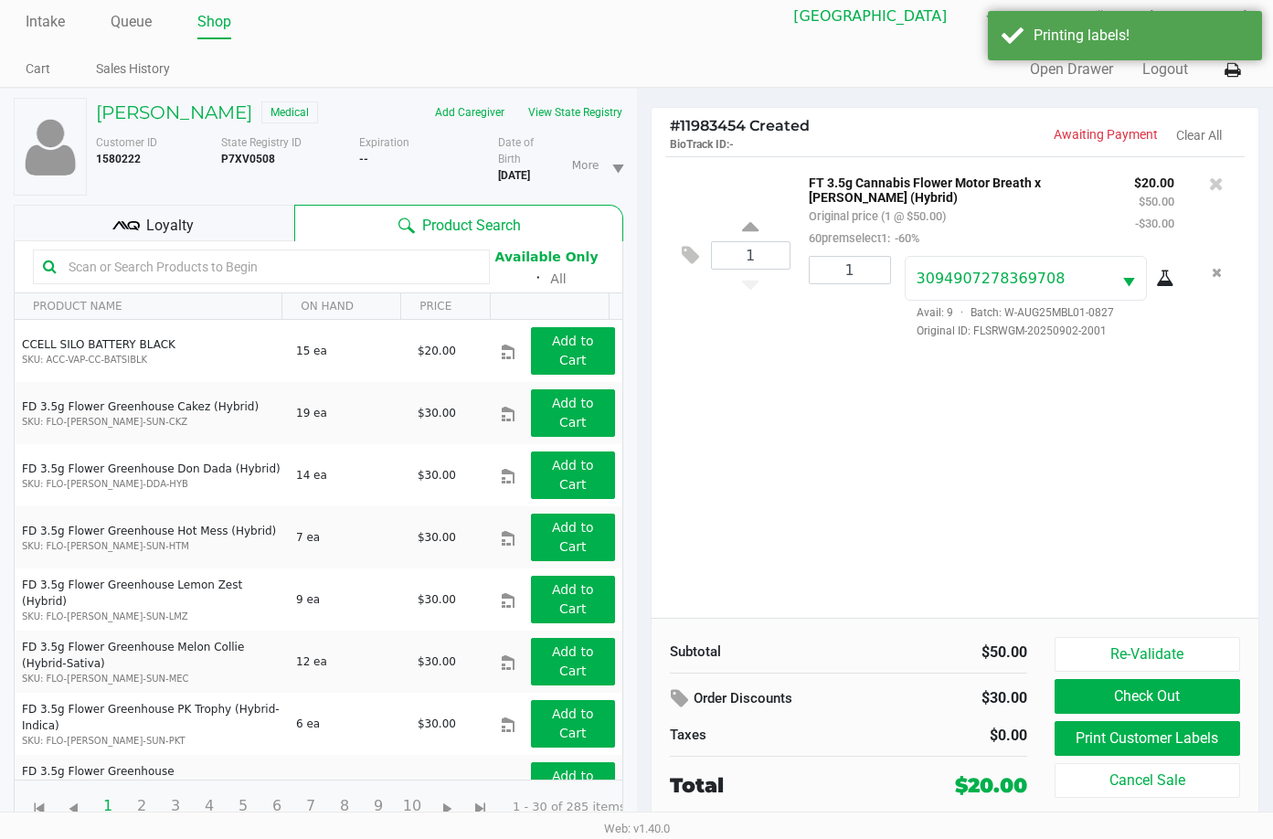
scroll to position [19, 0]
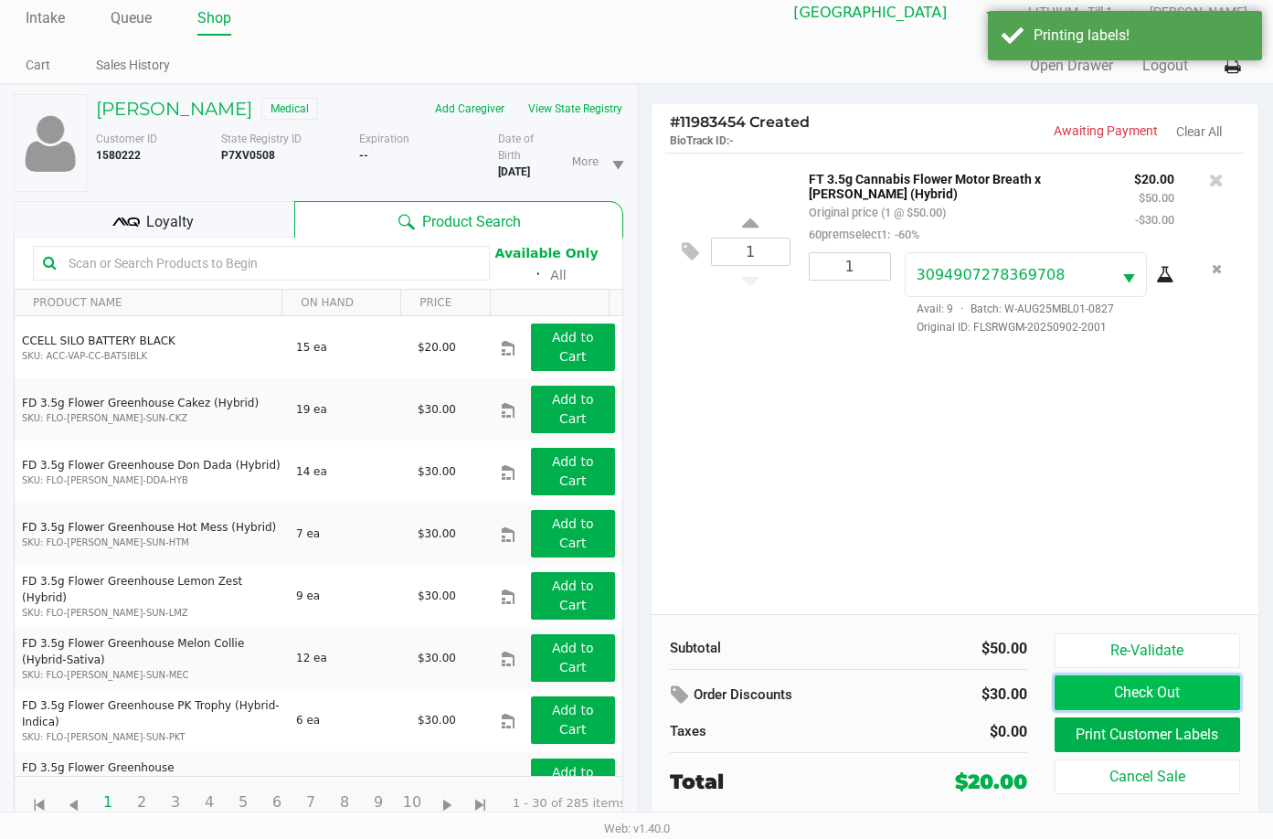
click at [1155, 687] on button "Check Out" at bounding box center [1148, 693] width 186 height 35
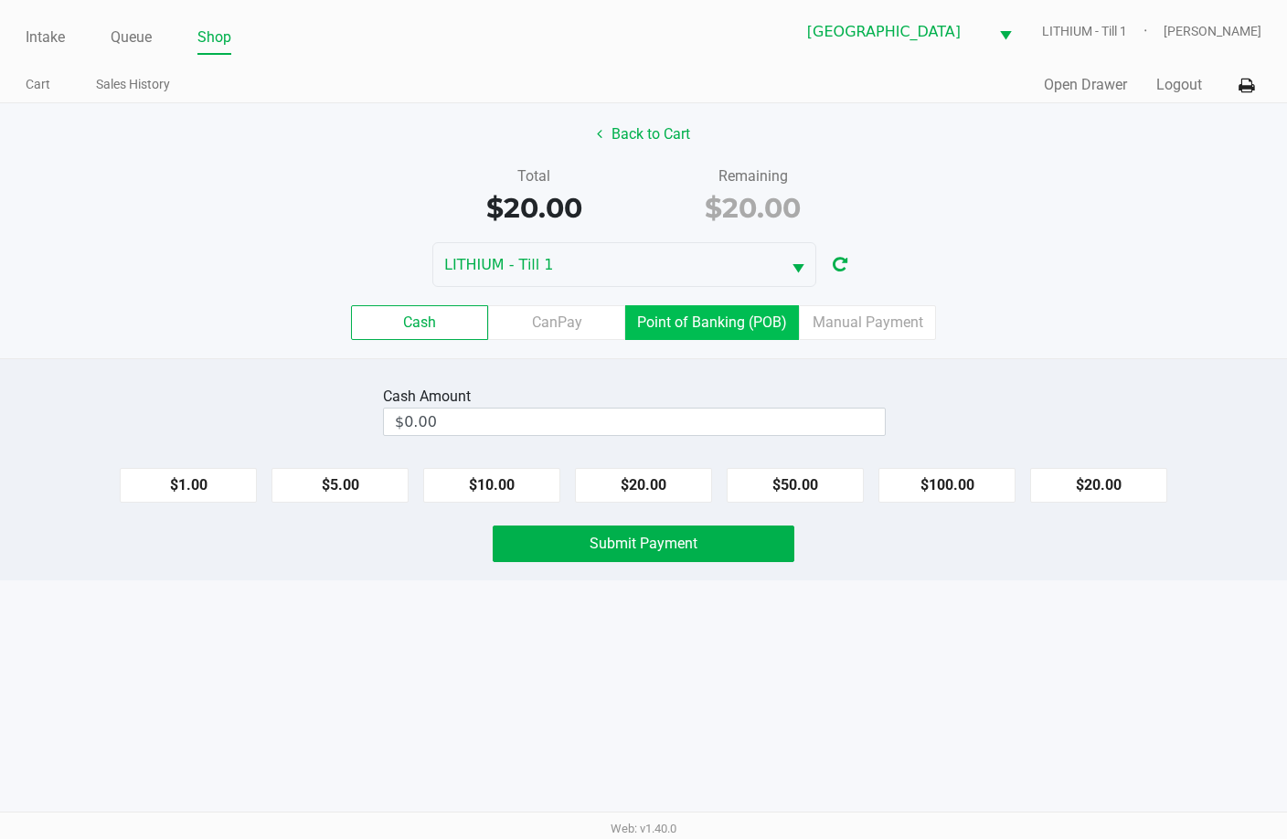
click at [718, 316] on label "Point of Banking (POB)" at bounding box center [712, 322] width 174 height 35
click at [0, 0] on 7 "Point of Banking (POB)" at bounding box center [0, 0] width 0 height 0
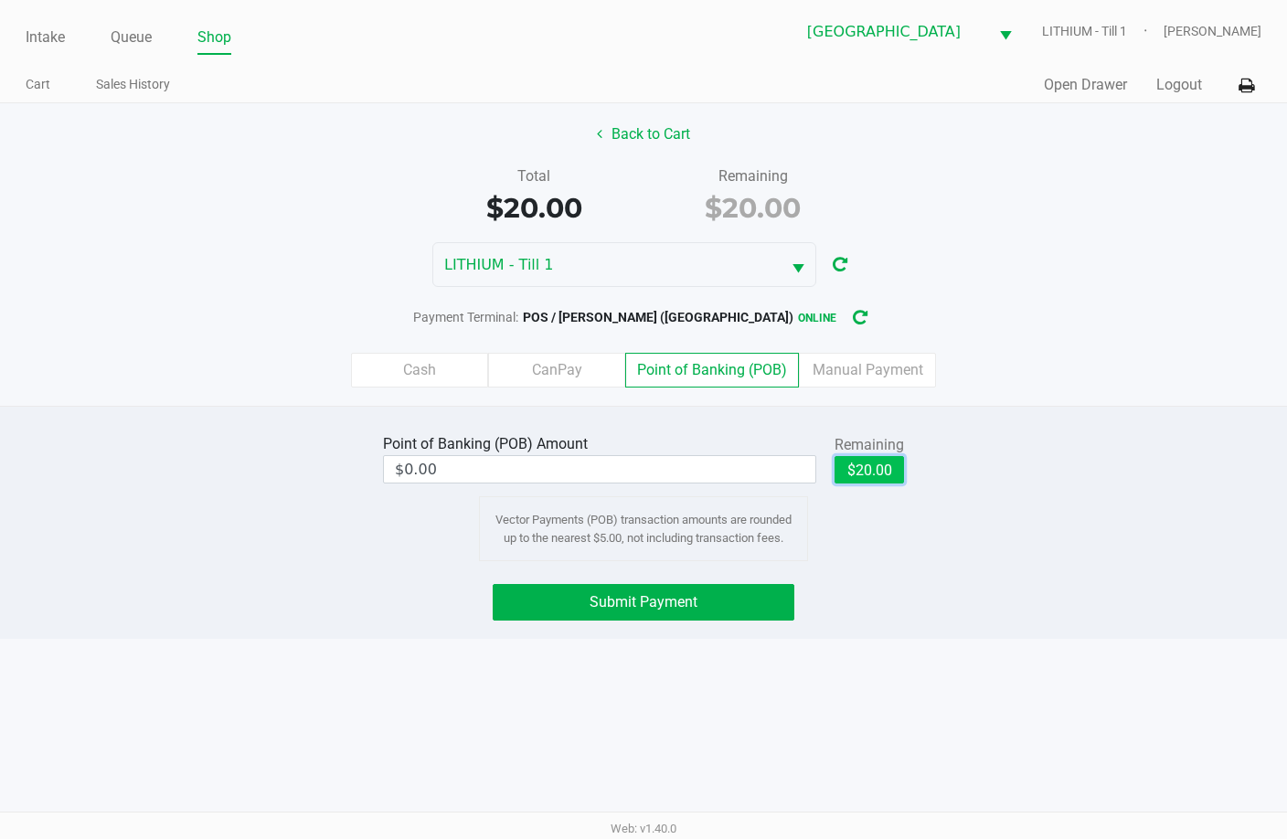
click at [876, 473] on button "$20.00" at bounding box center [869, 469] width 69 height 27
type input "$20.00"
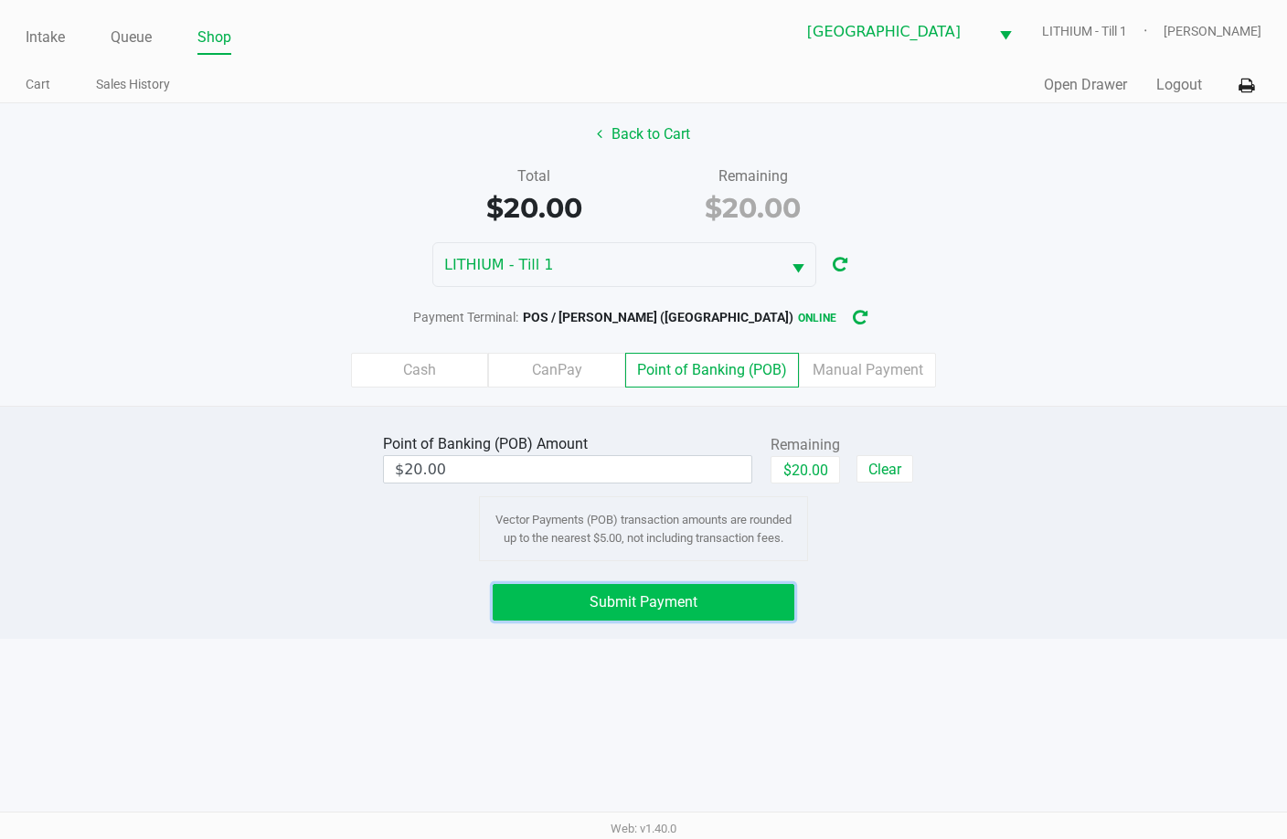
click at [743, 598] on button "Submit Payment" at bounding box center [644, 602] width 302 height 37
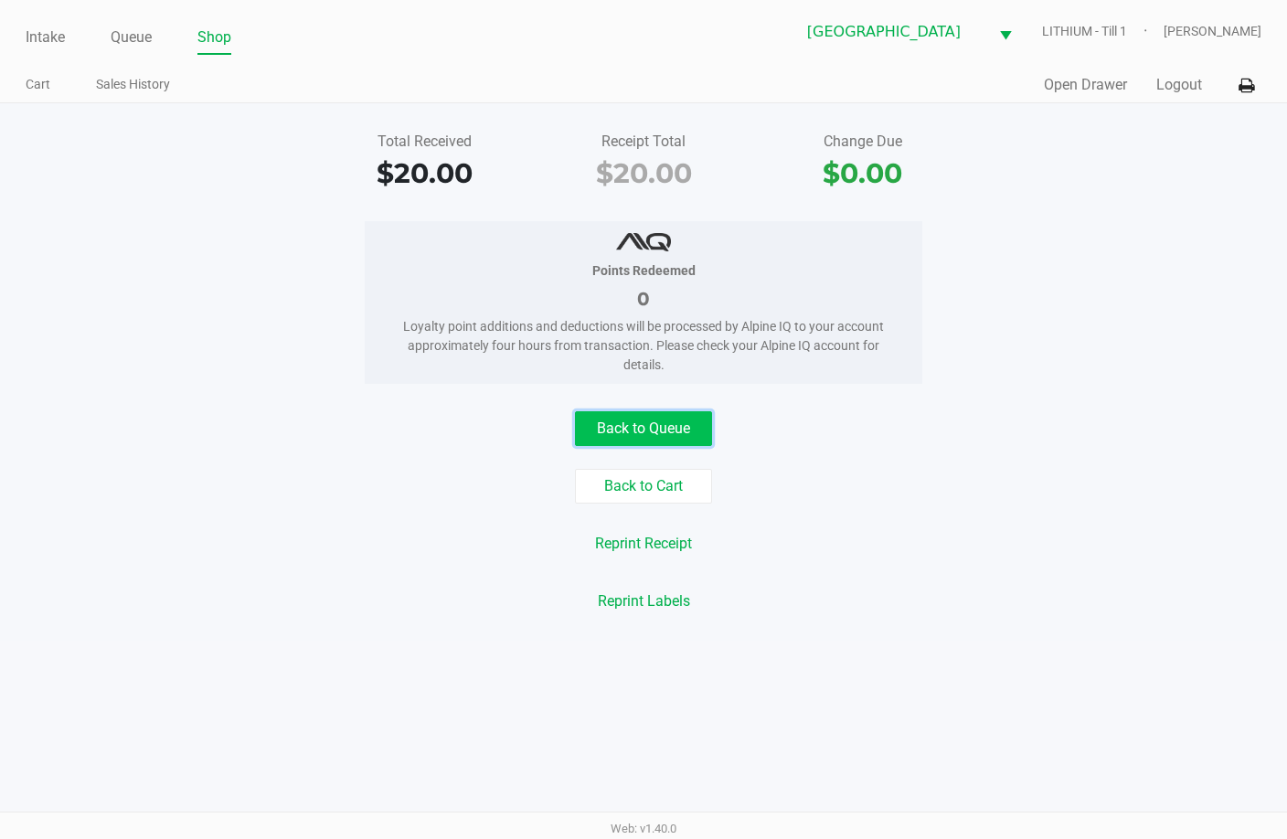
click at [659, 418] on button "Back to Queue" at bounding box center [643, 428] width 137 height 35
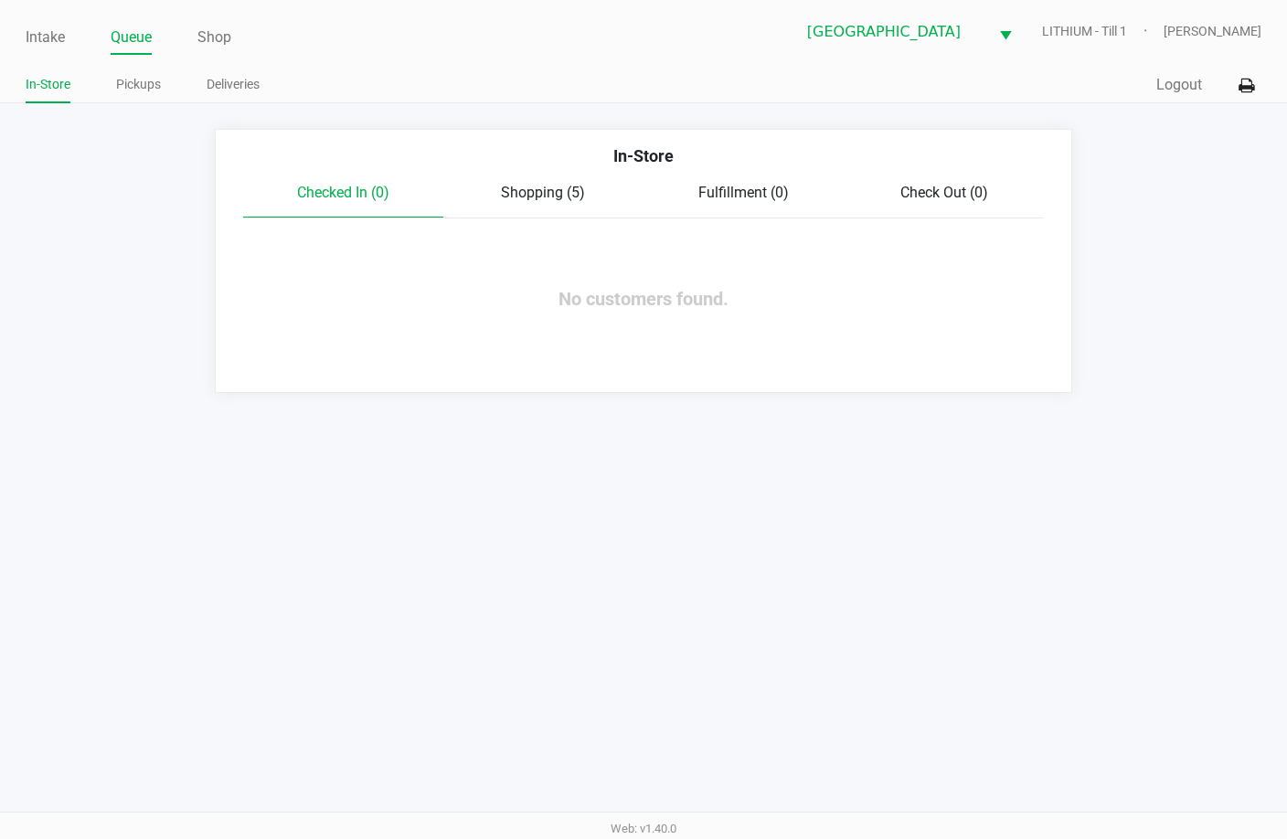
click at [529, 196] on span "Shopping (5)" at bounding box center [543, 192] width 84 height 17
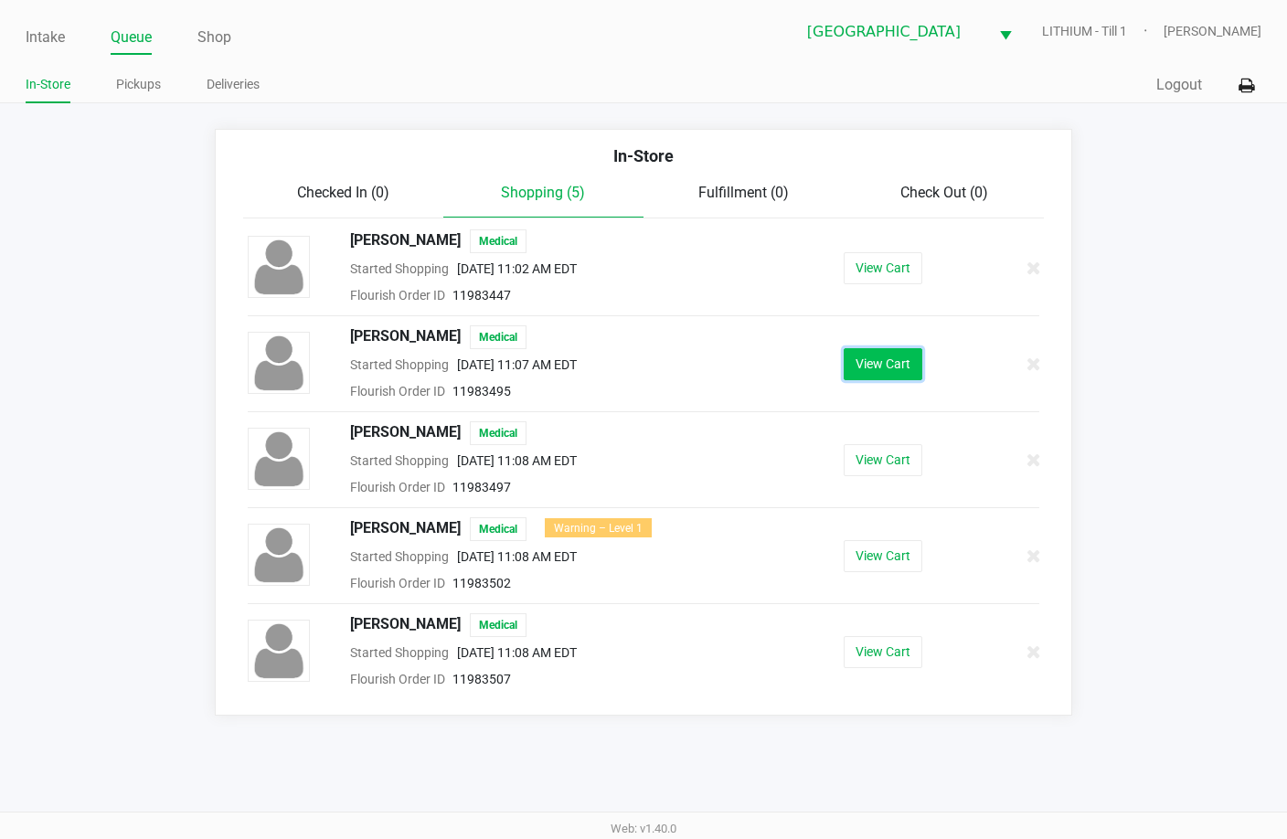
click at [886, 363] on button "View Cart" at bounding box center [883, 364] width 79 height 32
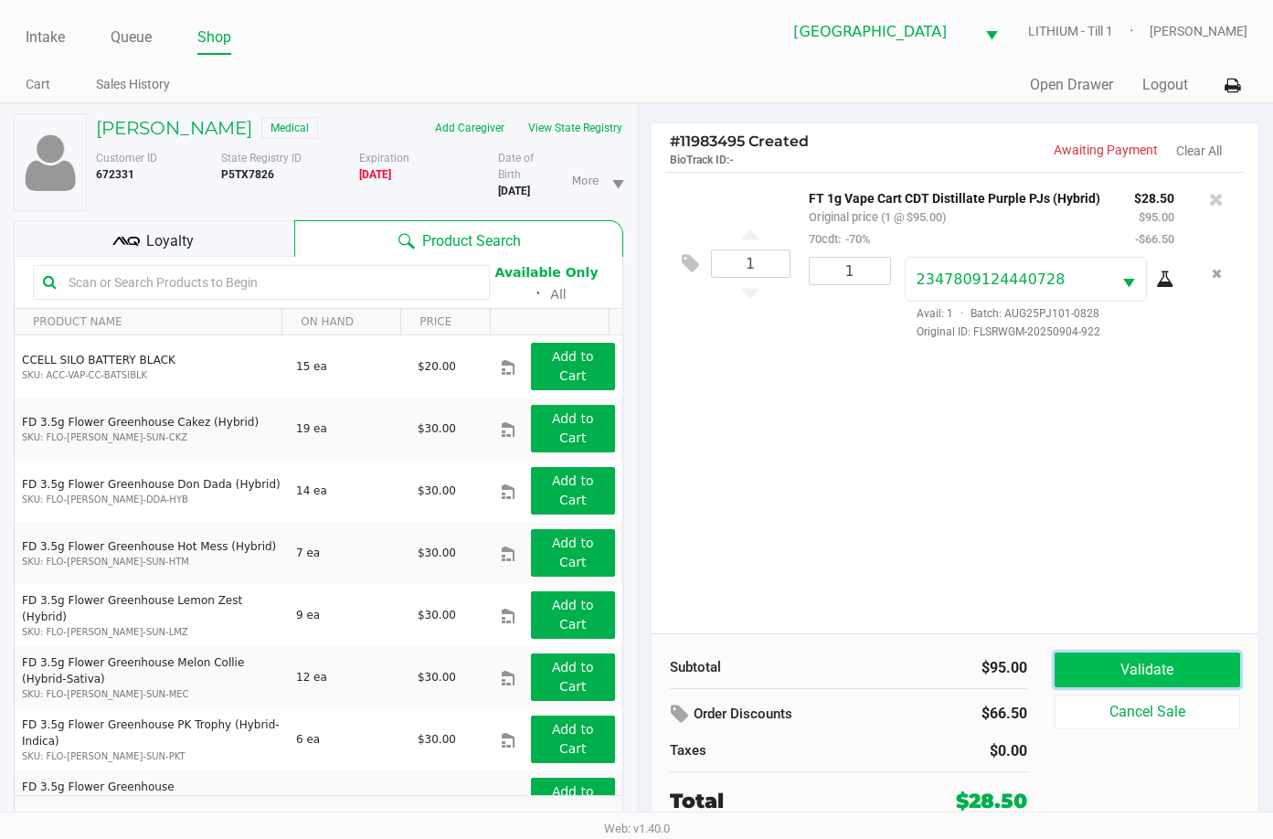
click at [1166, 675] on button "Validate" at bounding box center [1148, 670] width 186 height 35
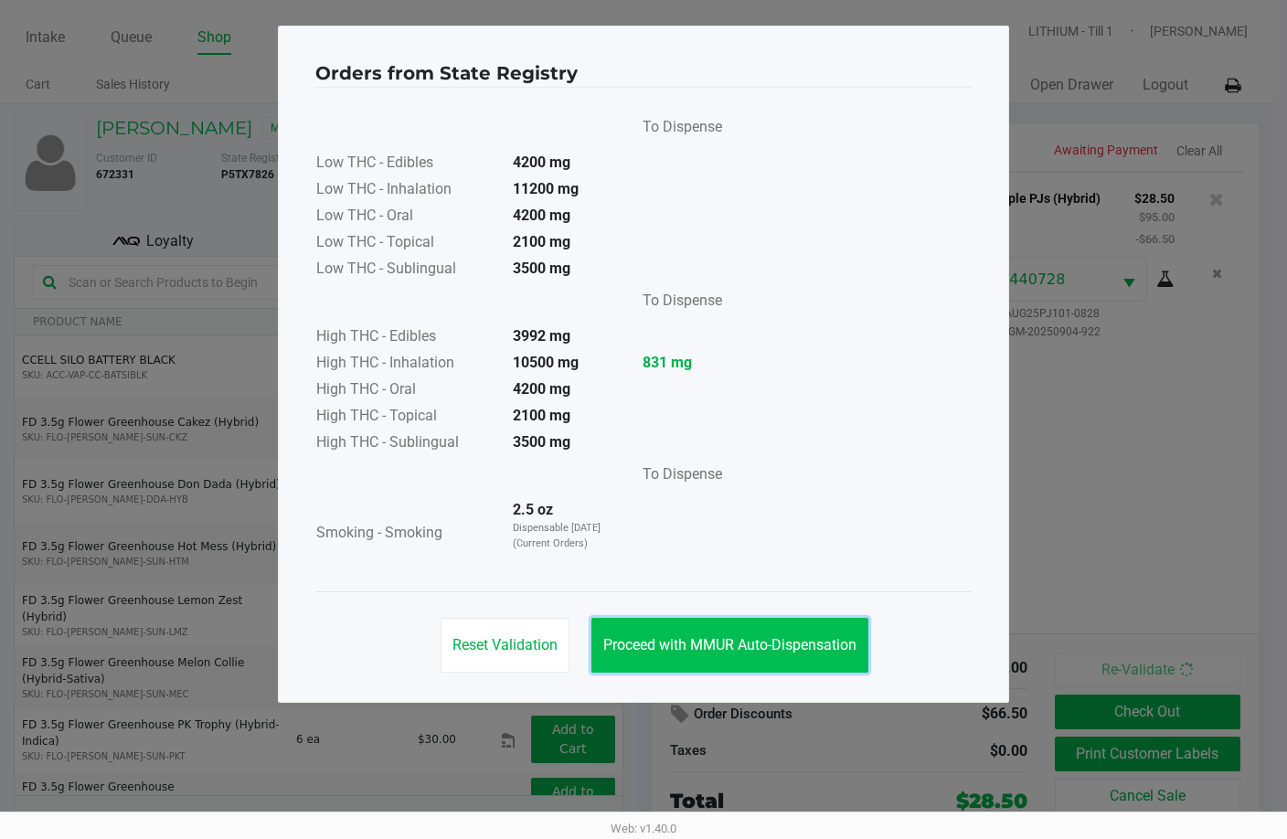
click at [746, 634] on button "Proceed with MMUR Auto-Dispensation" at bounding box center [729, 645] width 277 height 55
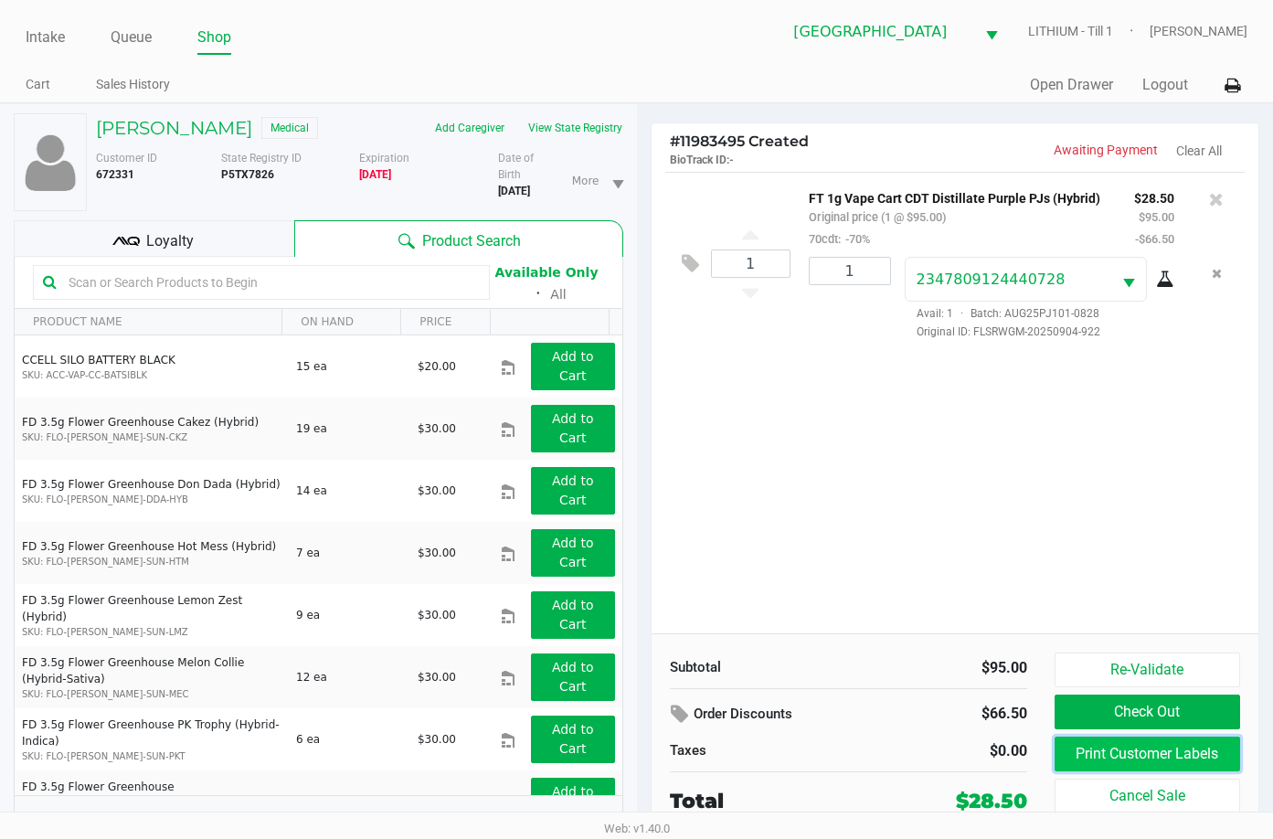
click at [1136, 761] on button "Print Customer Labels" at bounding box center [1148, 754] width 186 height 35
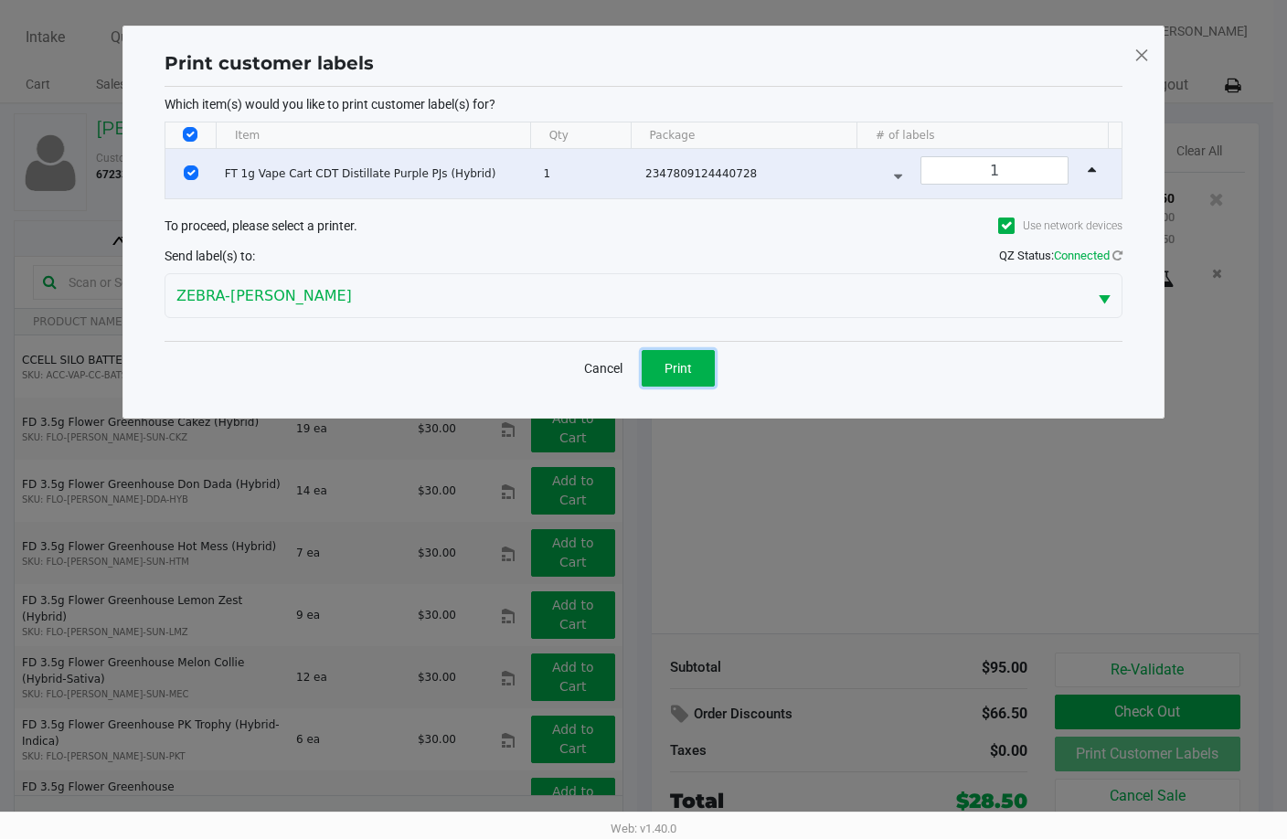
drag, startPoint x: 686, startPoint y: 367, endPoint x: 847, endPoint y: 332, distance: 165.7
click at [685, 368] on span "Print" at bounding box center [678, 368] width 27 height 15
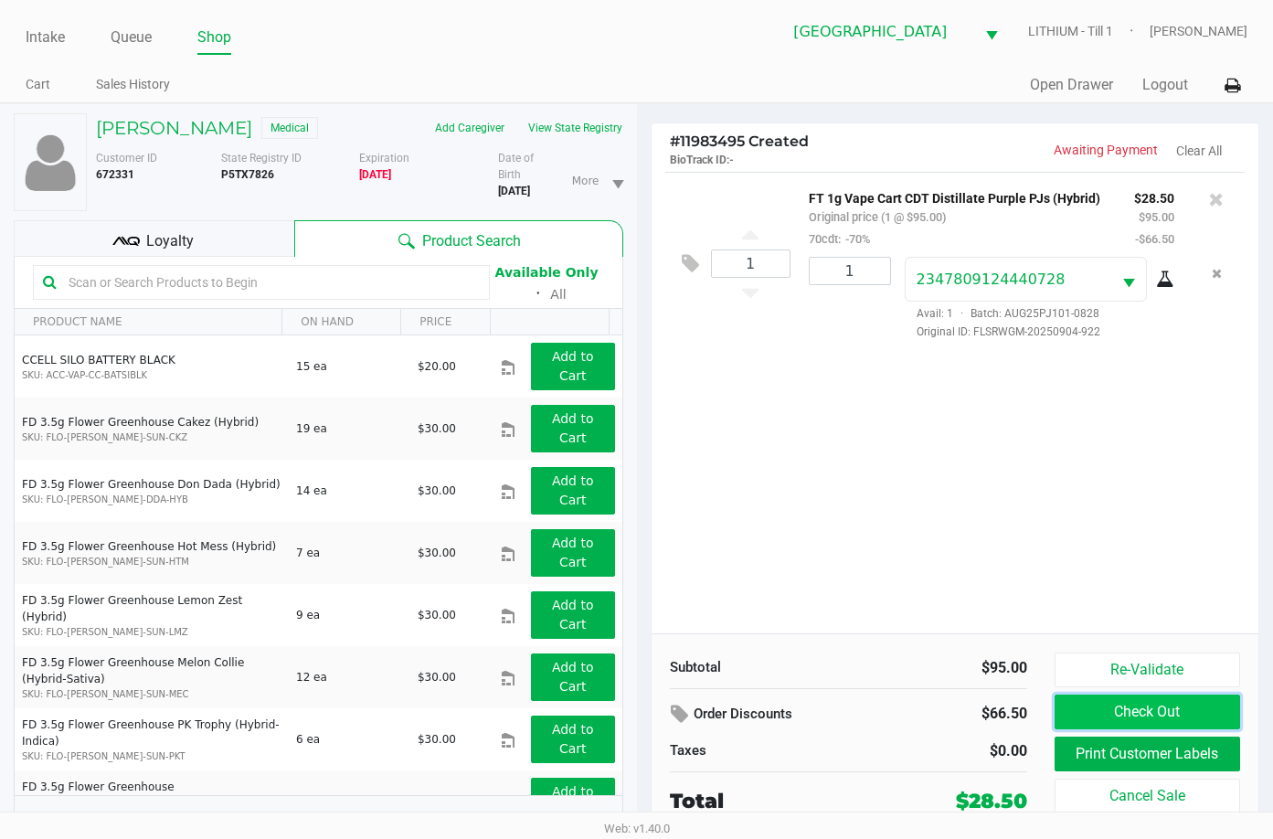
click at [1169, 710] on button "Check Out" at bounding box center [1148, 712] width 186 height 35
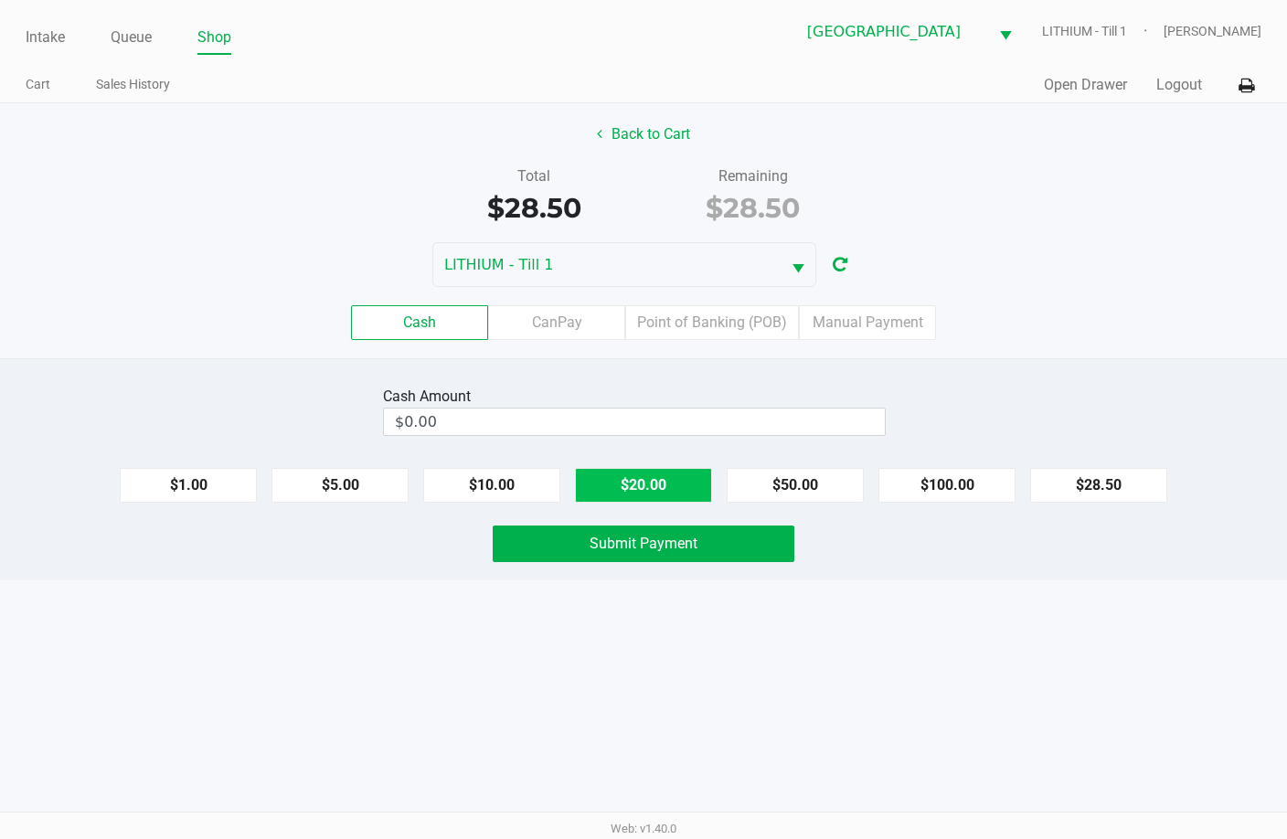
click at [641, 486] on button "$20.00" at bounding box center [643, 485] width 137 height 35
click at [640, 486] on button "$20.00" at bounding box center [643, 485] width 137 height 35
type input "$40.00"
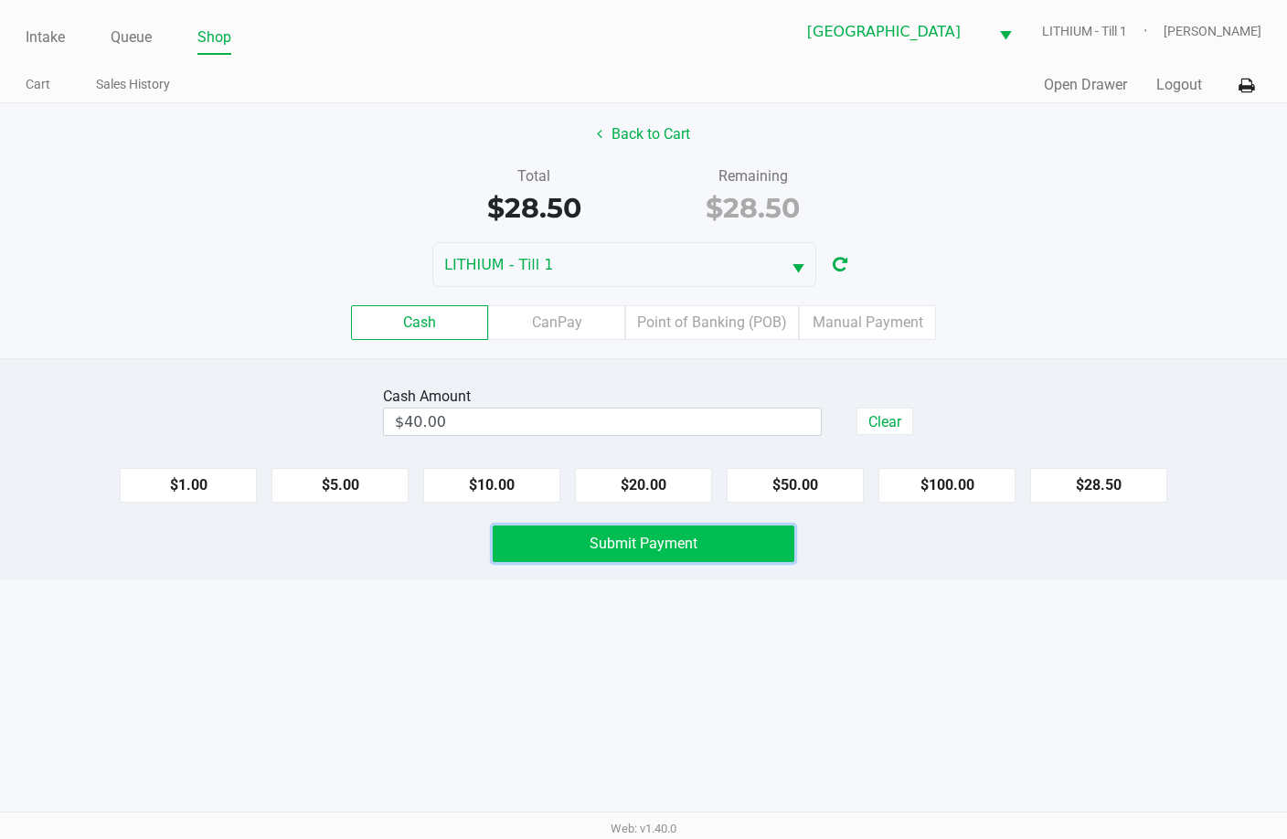
click at [634, 547] on span "Submit Payment" at bounding box center [644, 543] width 108 height 17
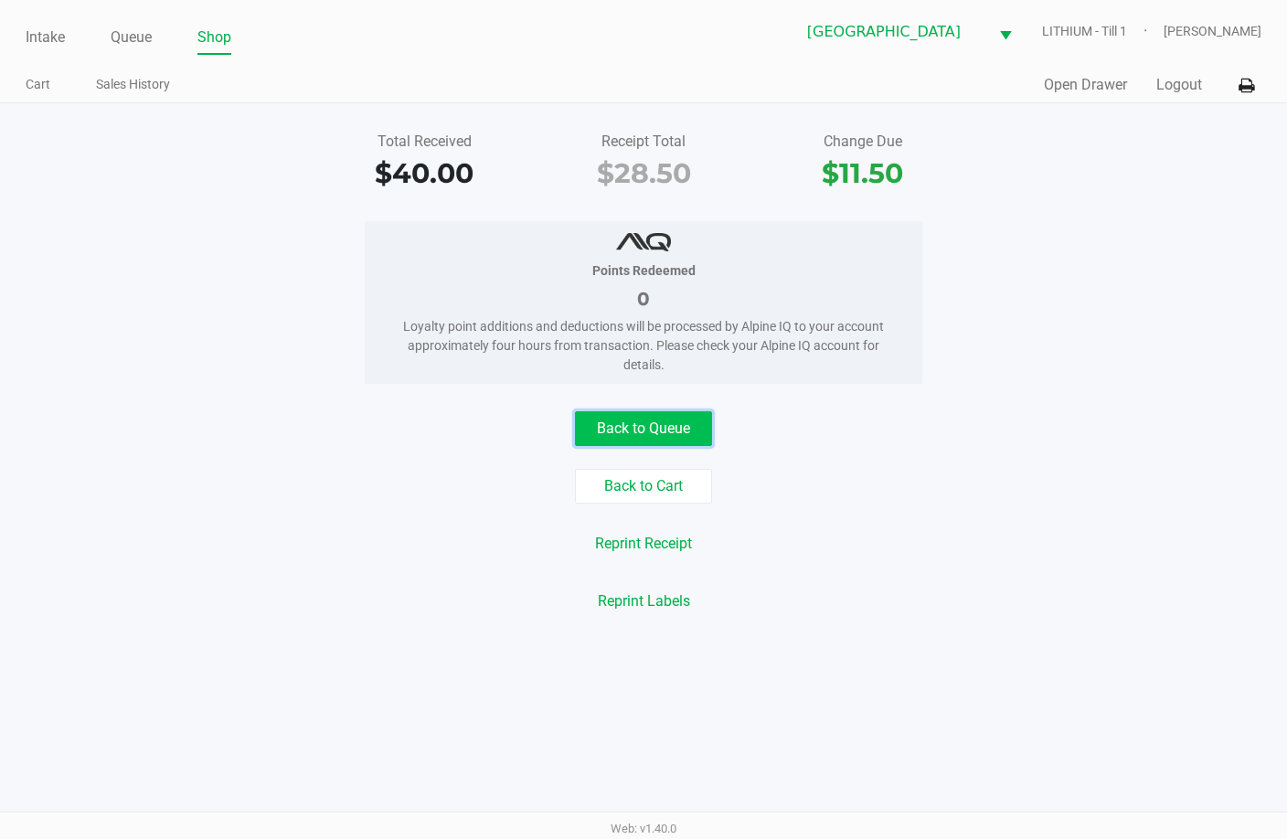
click at [658, 433] on button "Back to Queue" at bounding box center [643, 428] width 137 height 35
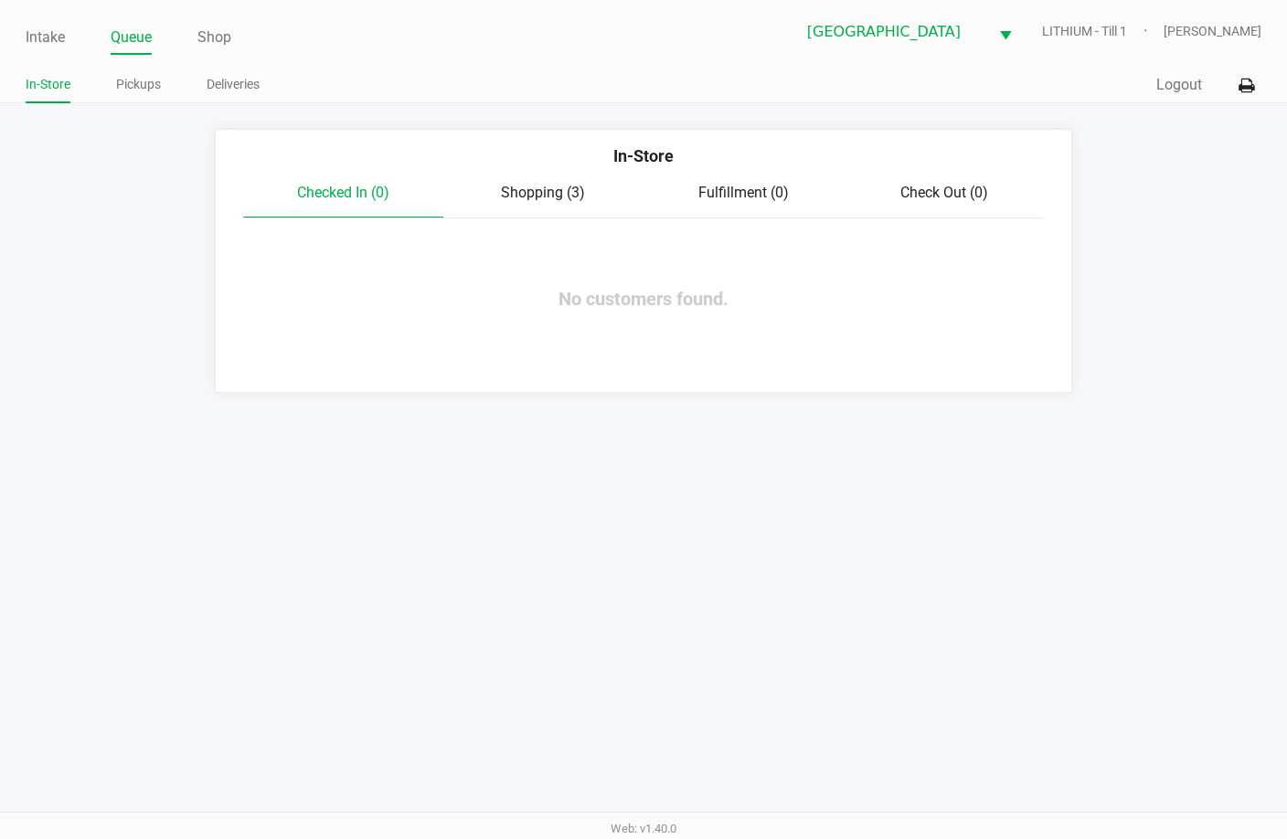
click at [550, 182] on div "Shopping (3)" at bounding box center [543, 193] width 200 height 22
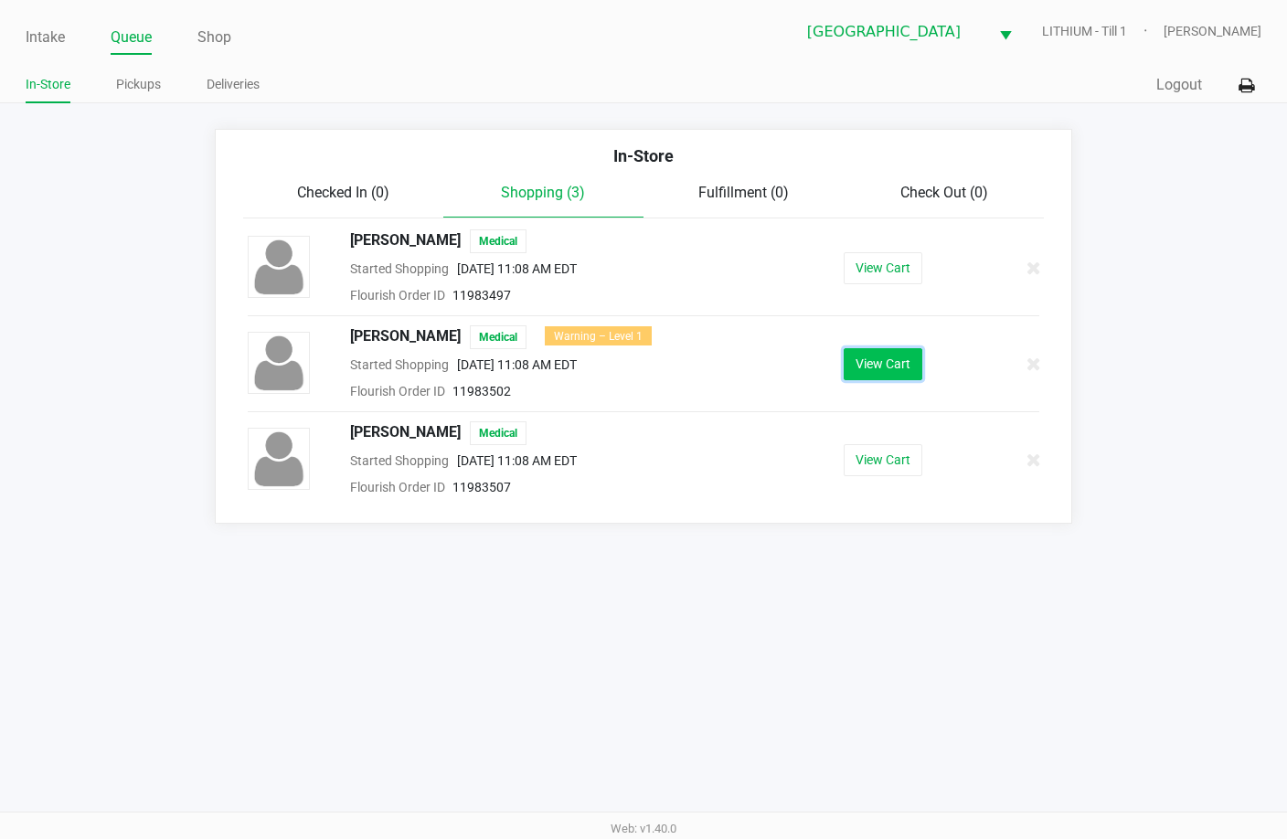
click at [877, 361] on button "View Cart" at bounding box center [883, 364] width 79 height 32
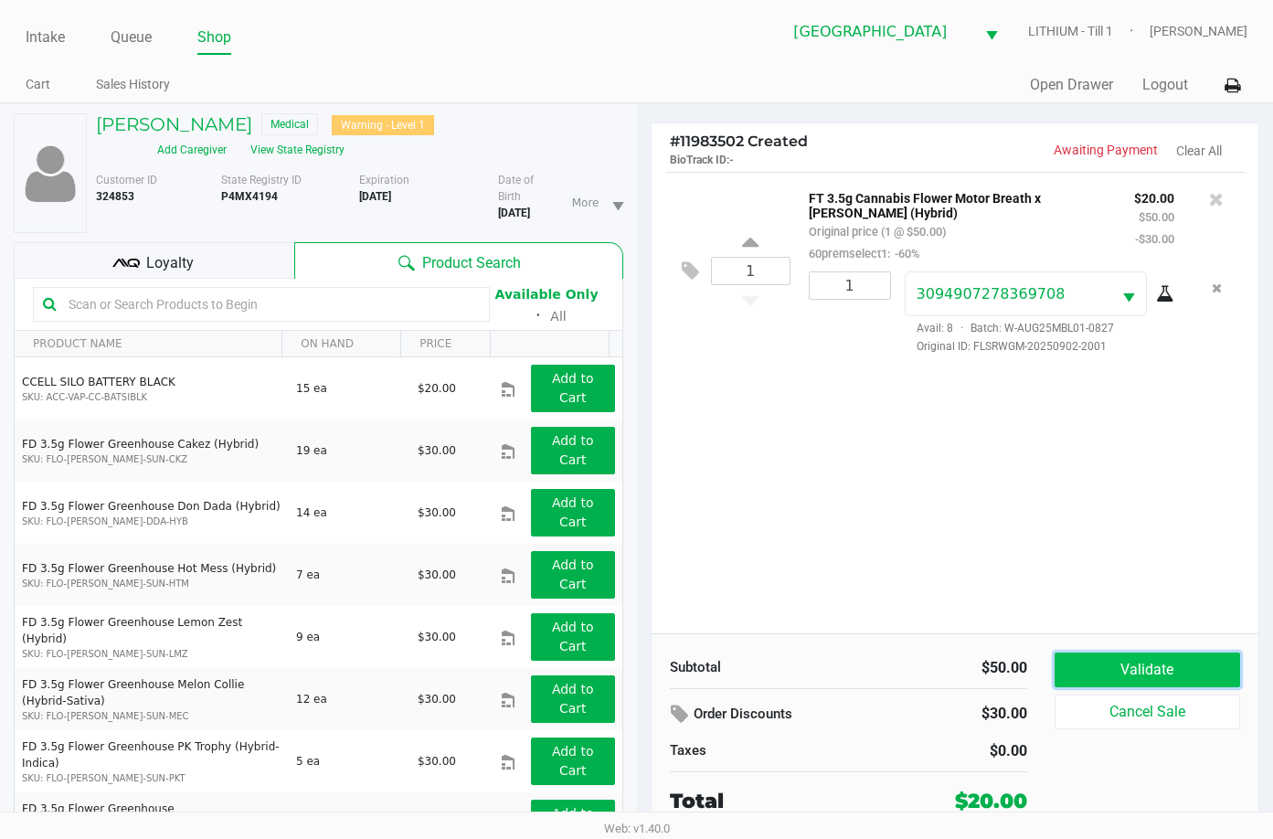
click at [1139, 665] on button "Validate" at bounding box center [1148, 670] width 186 height 35
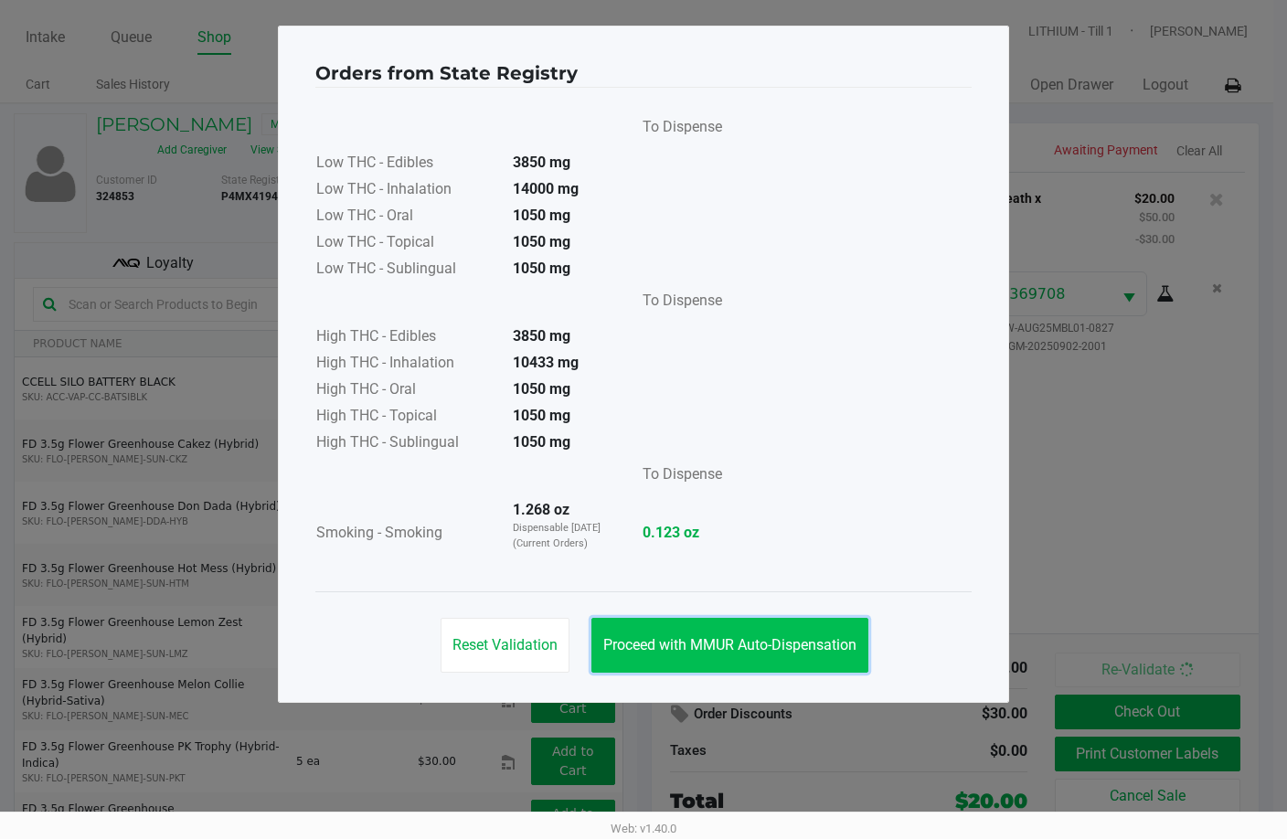
click at [735, 640] on span "Proceed with MMUR Auto-Dispensation" at bounding box center [729, 644] width 253 height 17
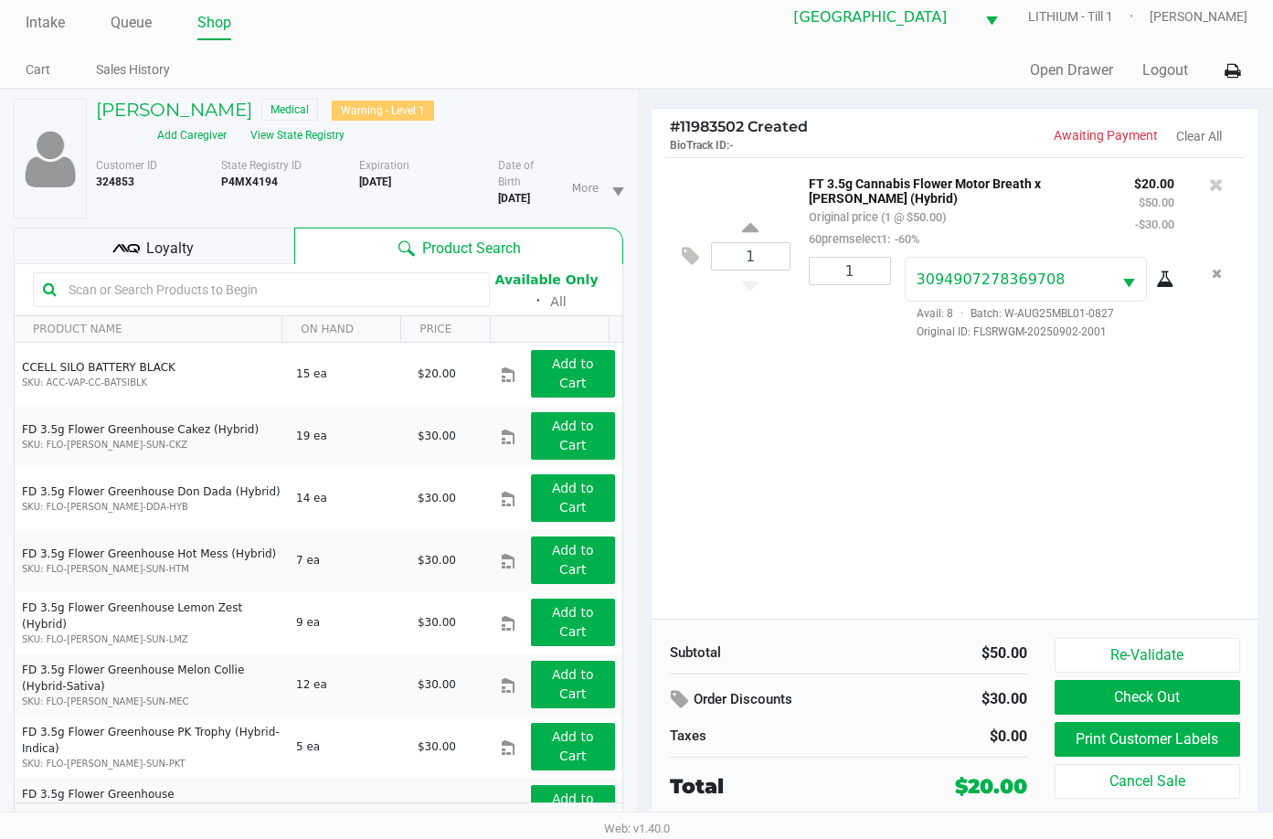
scroll to position [19, 0]
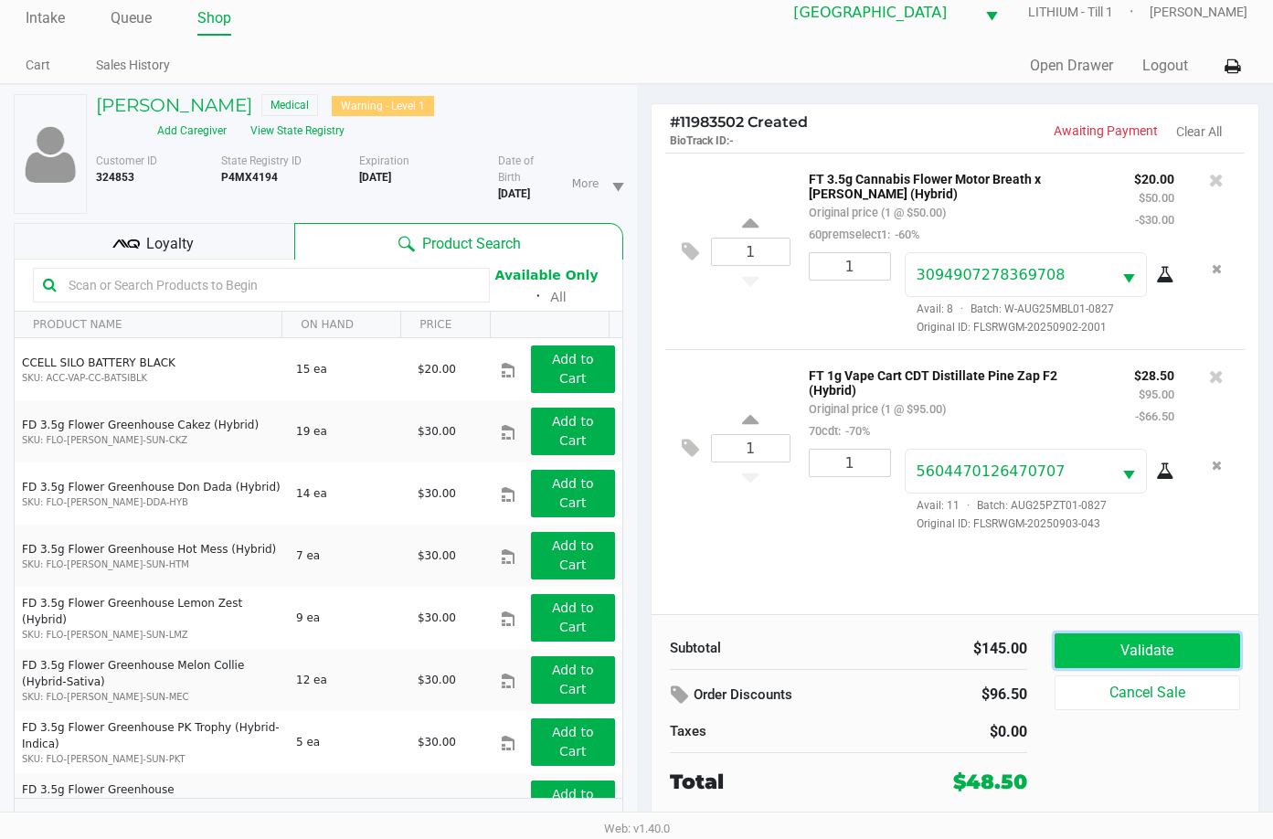
click at [1152, 642] on button "Validate" at bounding box center [1148, 650] width 186 height 35
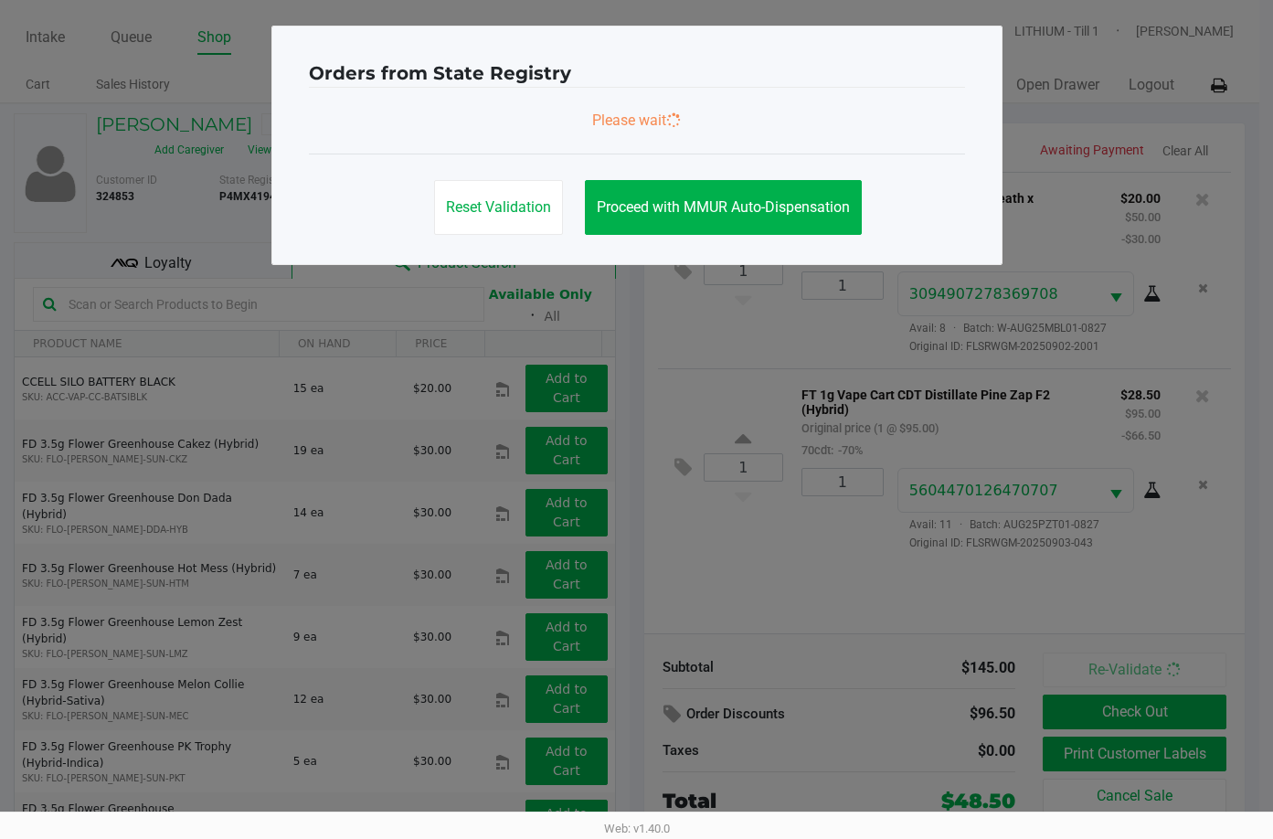
scroll to position [0, 0]
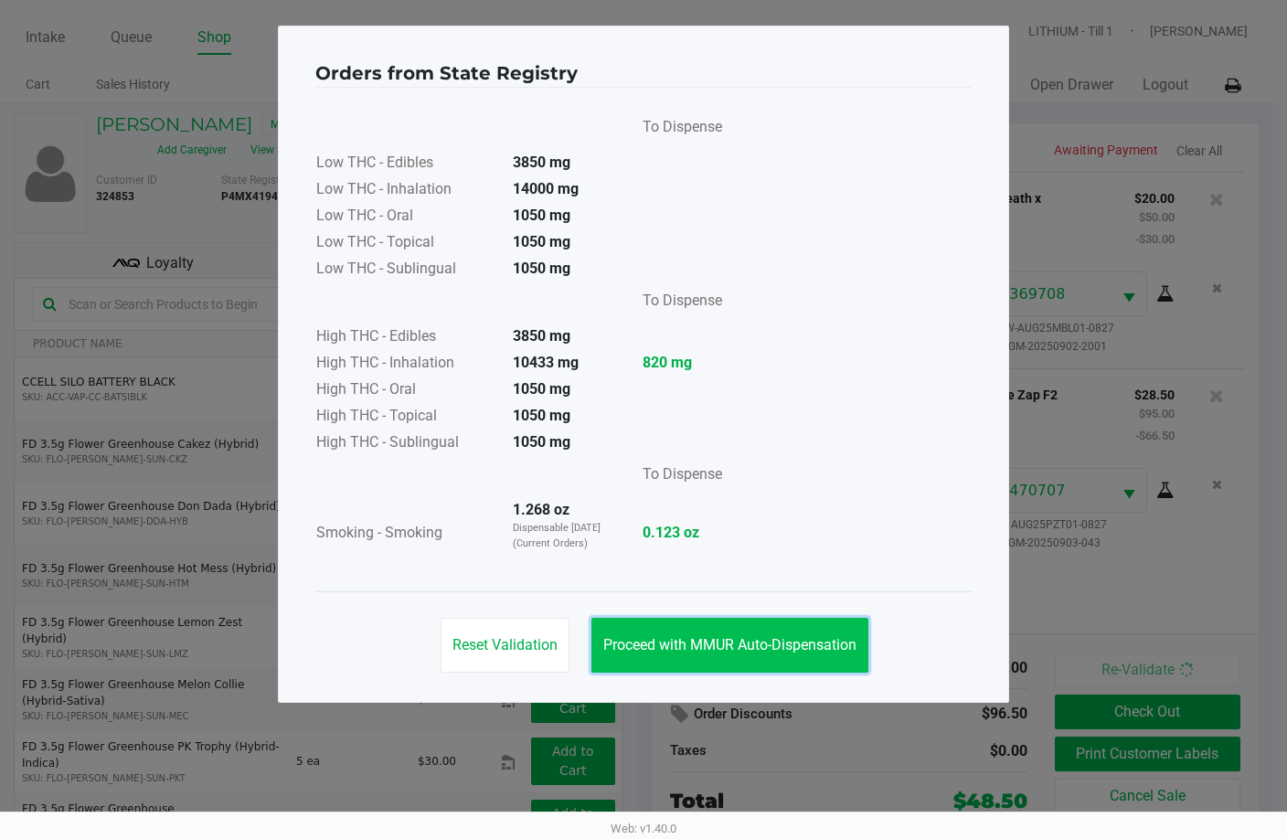
click at [678, 639] on span "Proceed with MMUR Auto-Dispensation" at bounding box center [729, 644] width 253 height 17
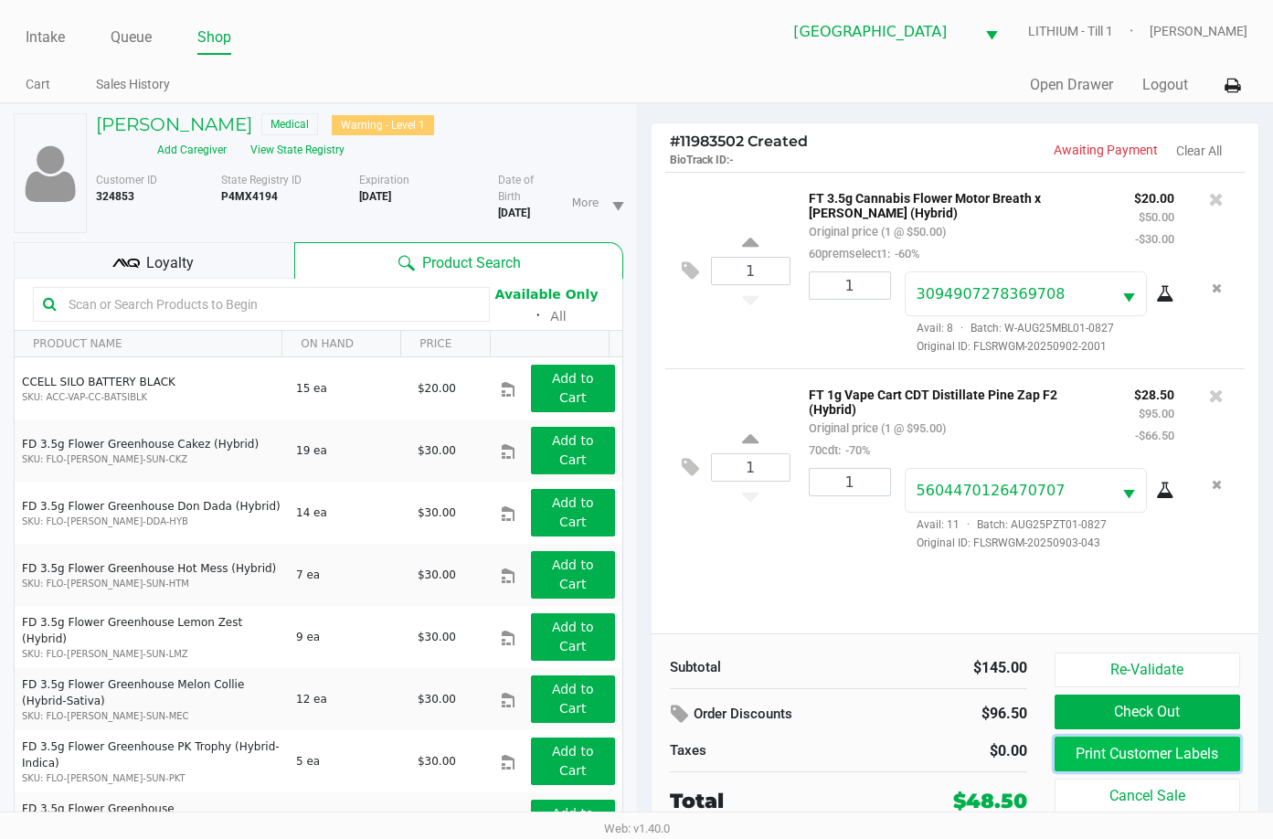
click at [1135, 748] on button "Print Customer Labels" at bounding box center [1148, 754] width 186 height 35
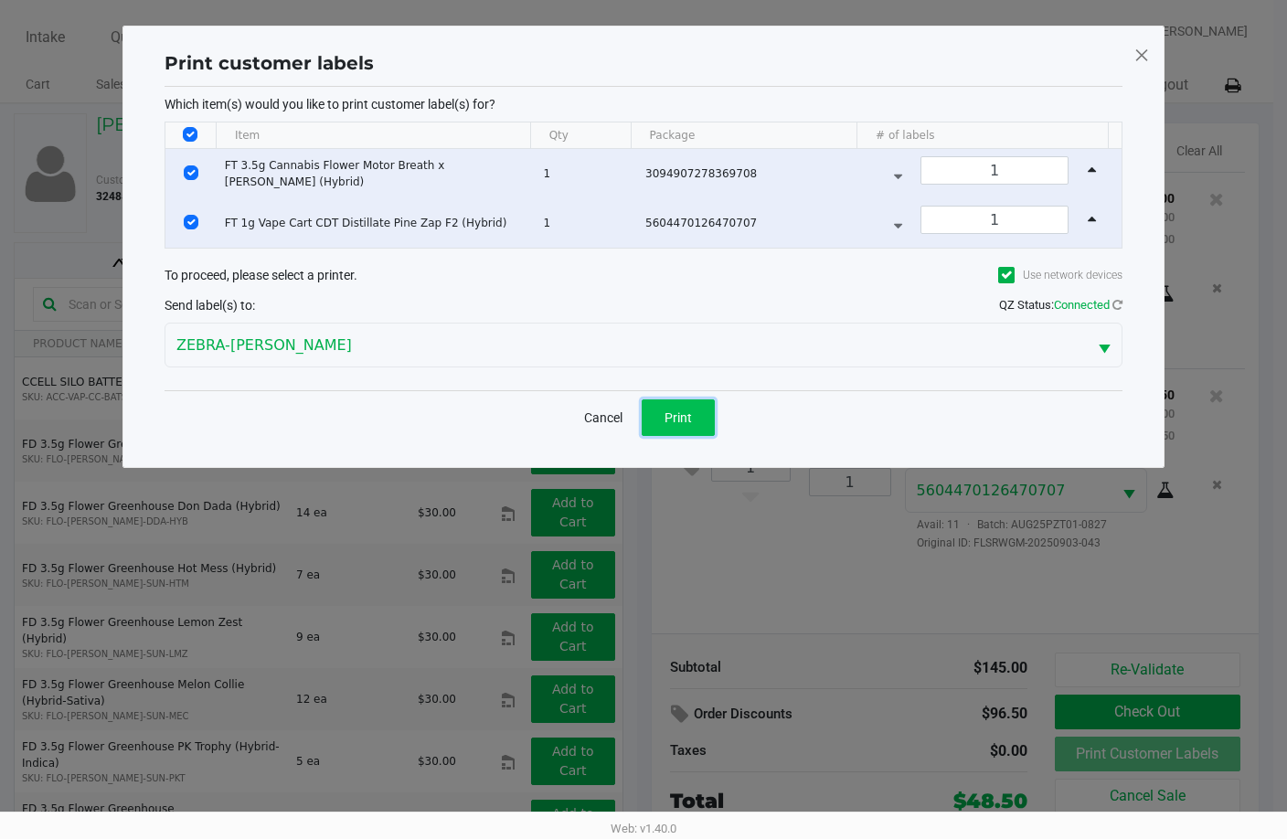
click at [688, 411] on span "Print" at bounding box center [678, 417] width 27 height 15
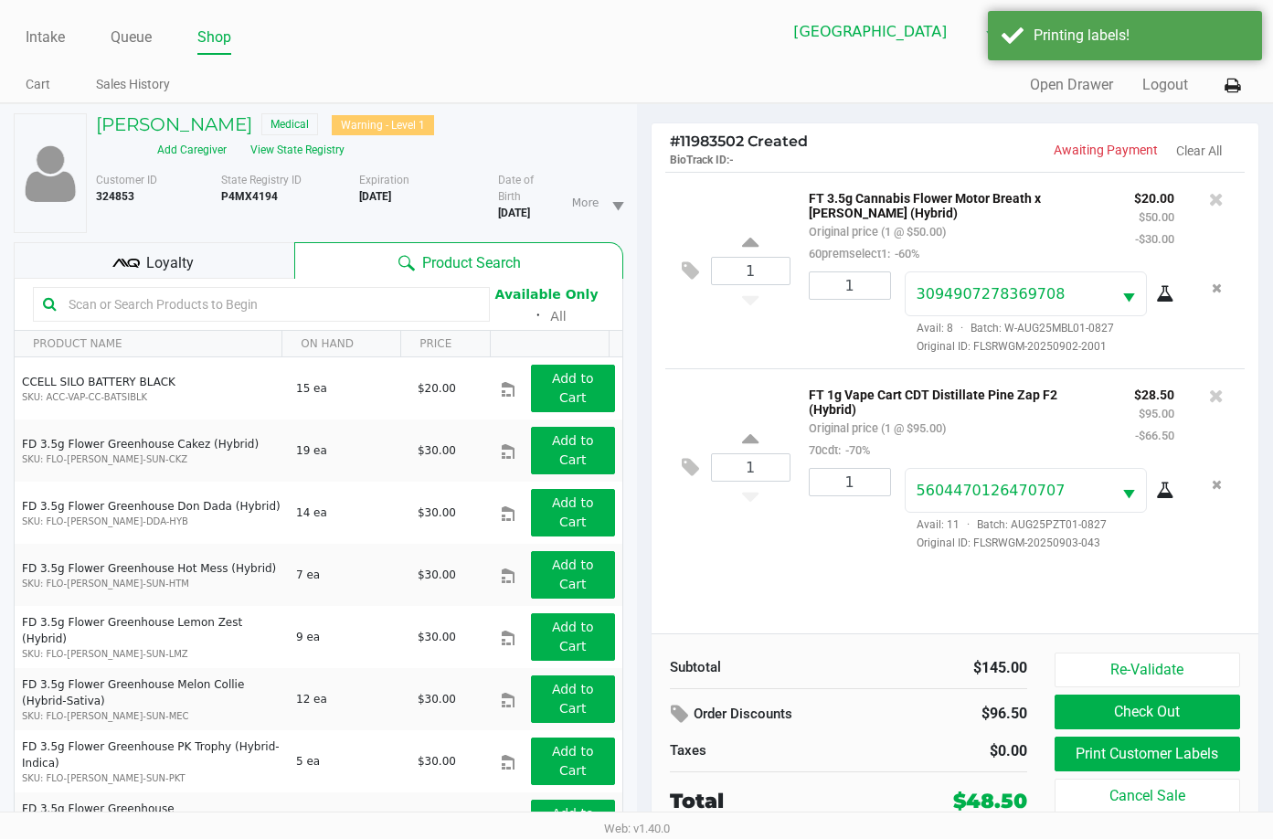
click at [203, 250] on div "Loyalty" at bounding box center [154, 260] width 281 height 37
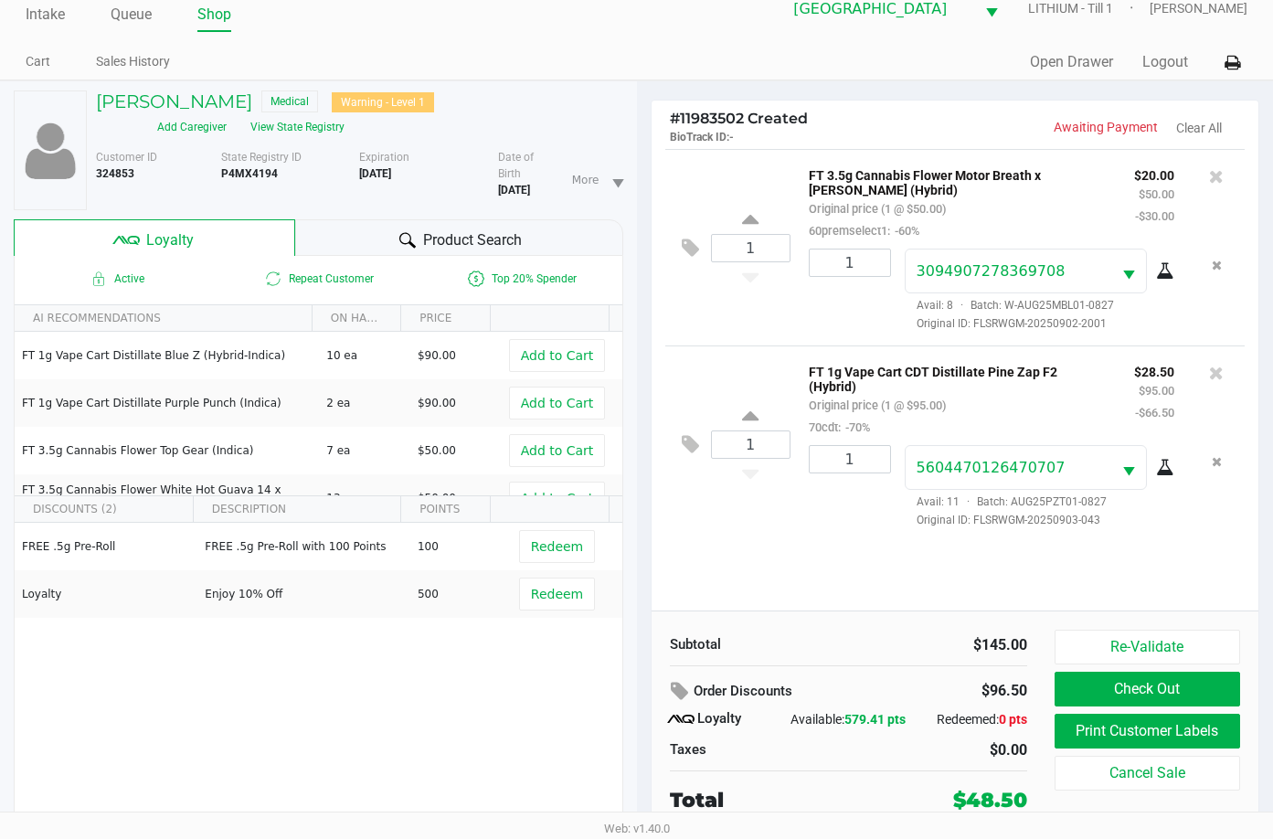
scroll to position [35, 0]
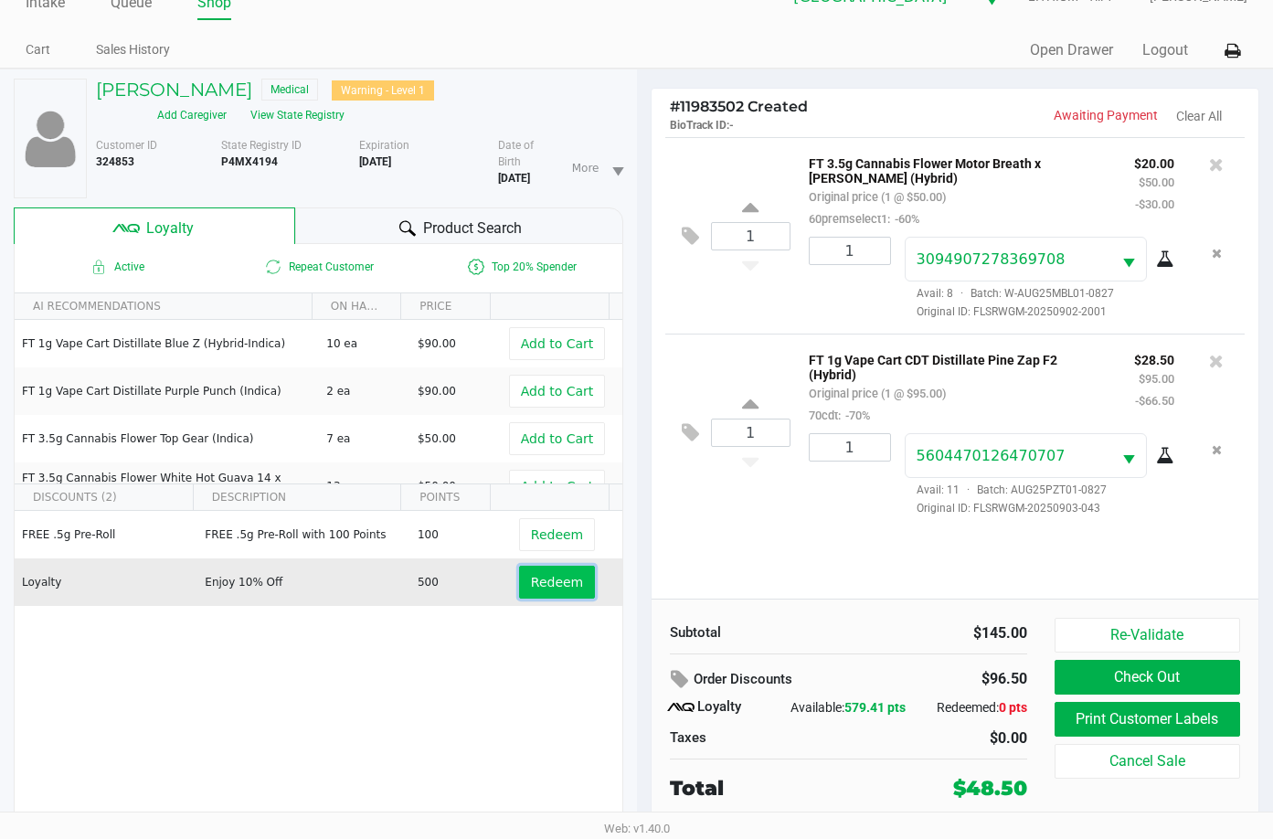
click at [557, 575] on span "Redeem" at bounding box center [557, 582] width 52 height 15
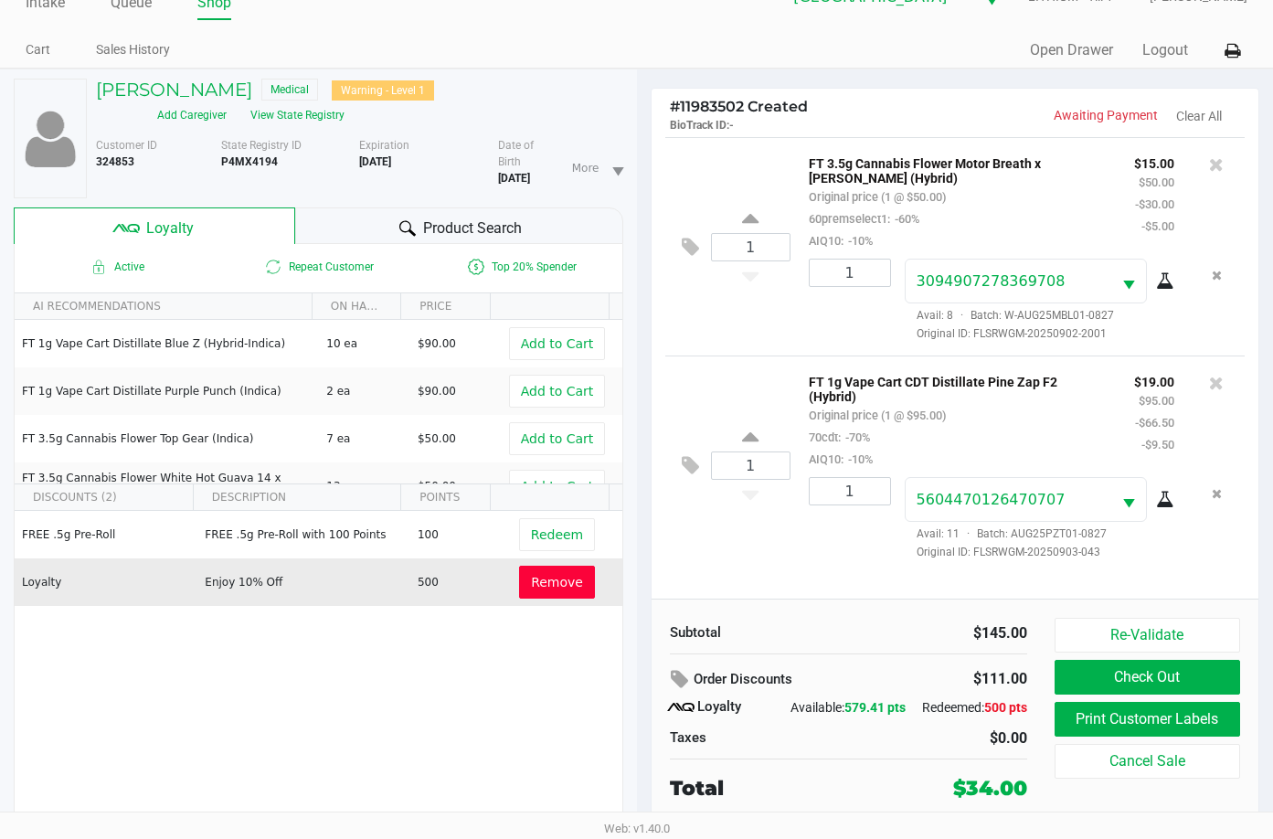
click at [540, 575] on span "Remove" at bounding box center [557, 582] width 52 height 15
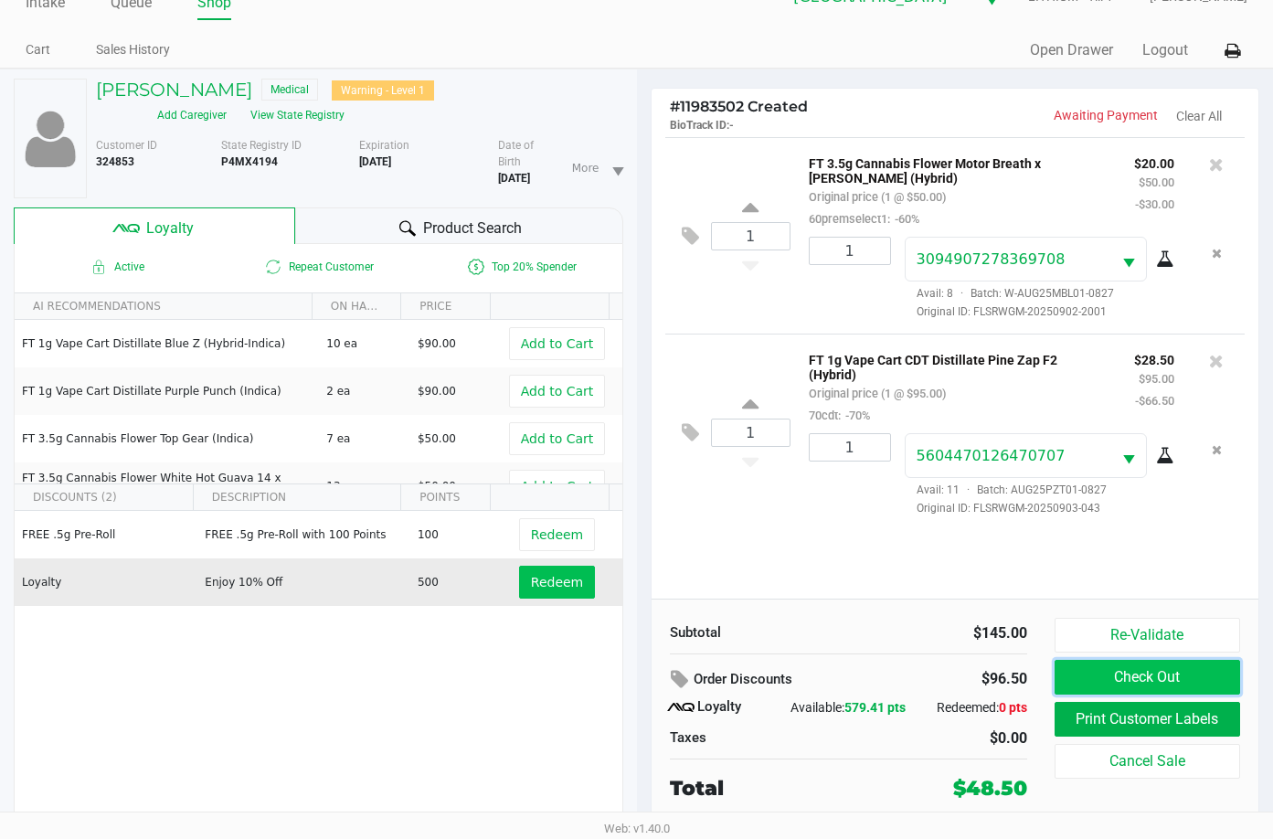
click at [1186, 680] on button "Check Out" at bounding box center [1148, 677] width 186 height 35
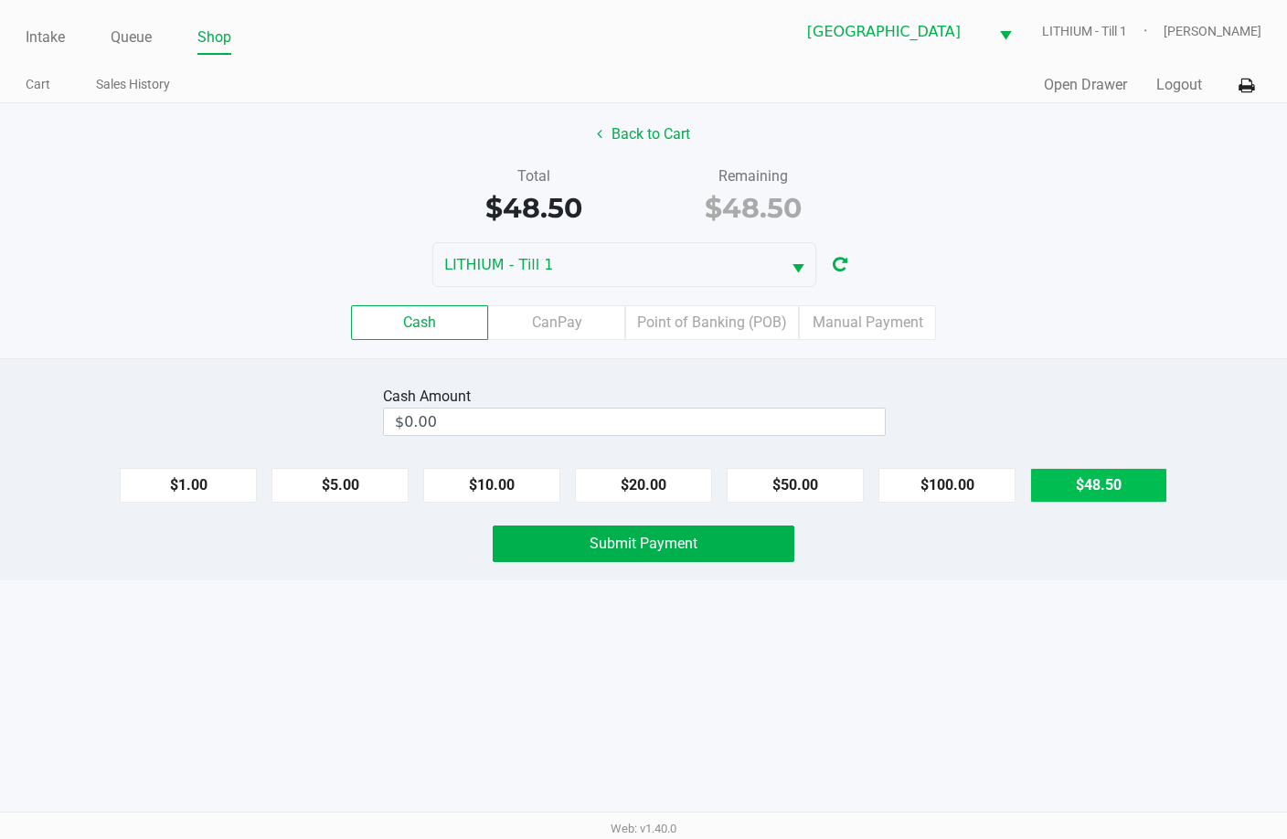
click at [1130, 479] on button "$48.50" at bounding box center [1098, 485] width 137 height 35
type input "$48.50"
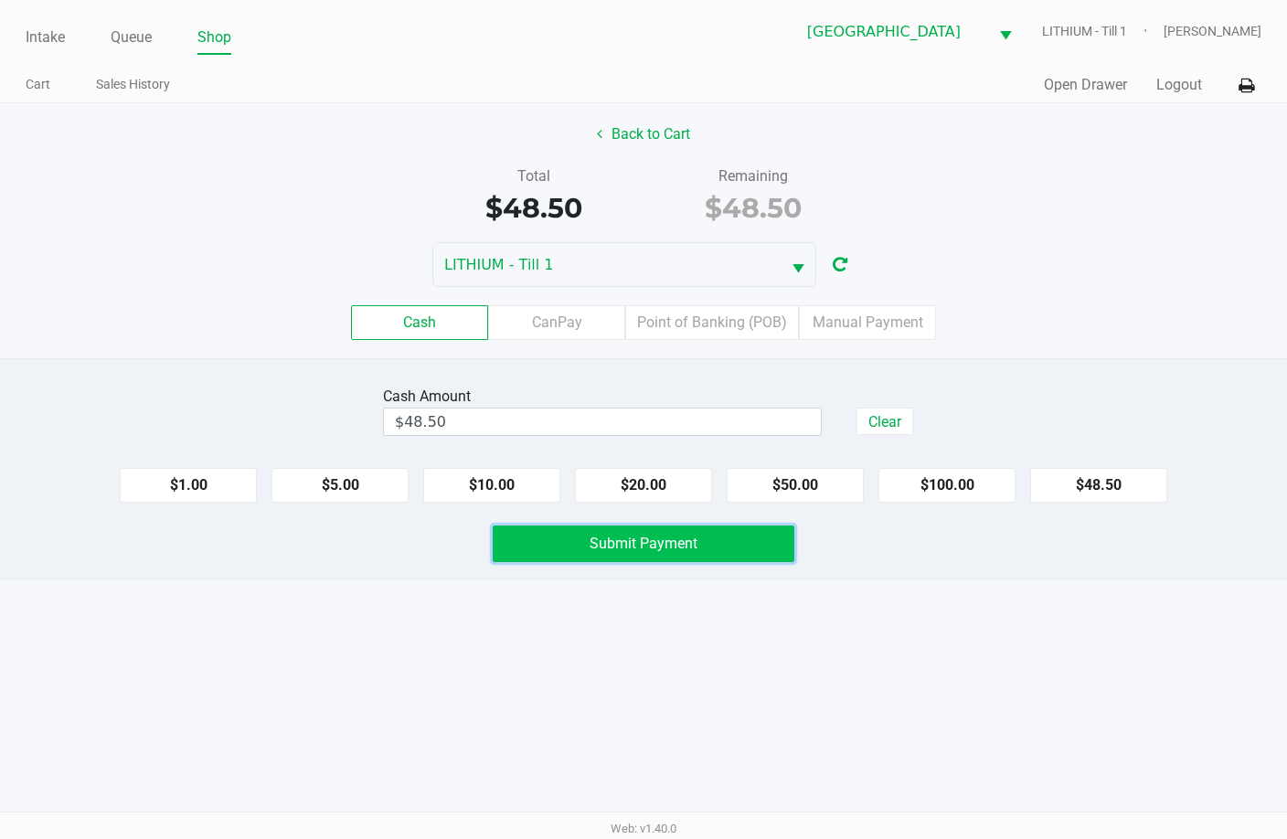
click at [698, 541] on button "Submit Payment" at bounding box center [644, 544] width 302 height 37
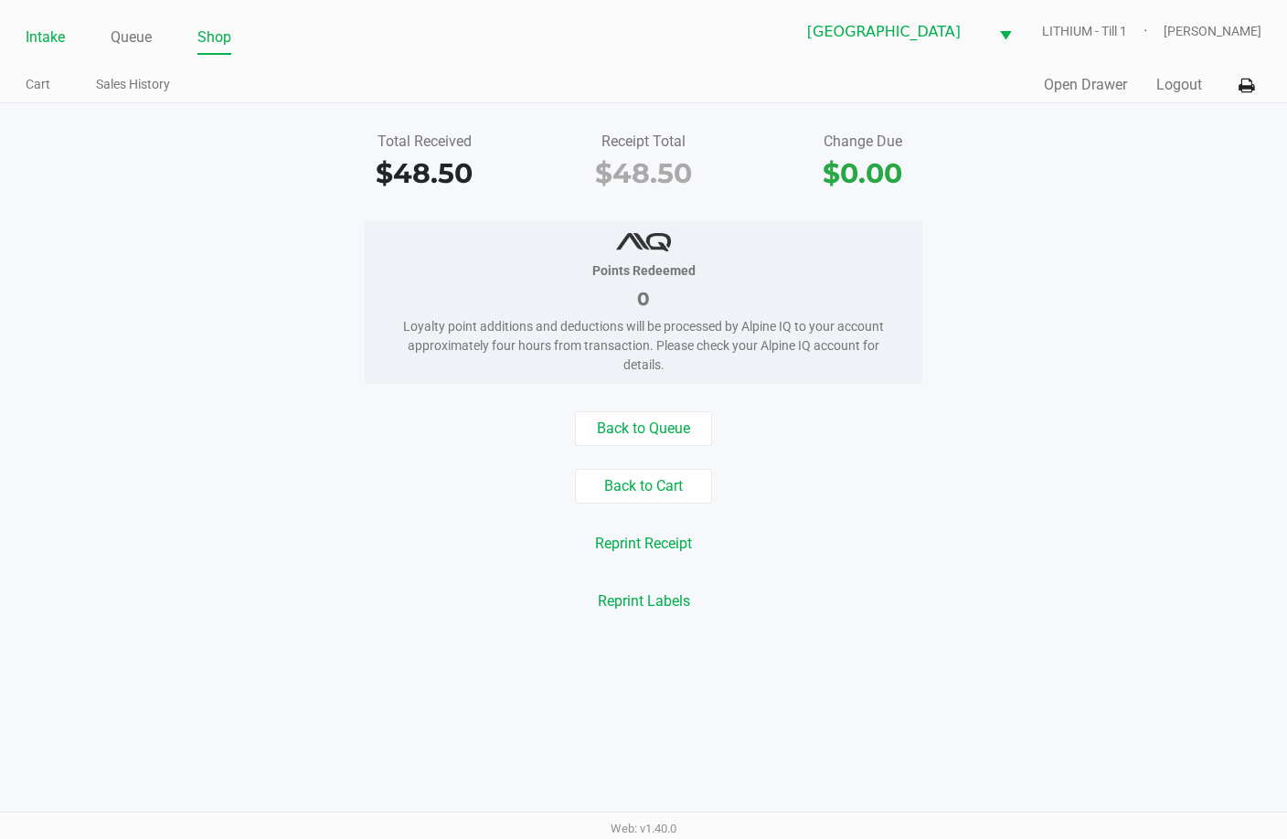
click at [36, 45] on link "Intake" at bounding box center [45, 38] width 39 height 26
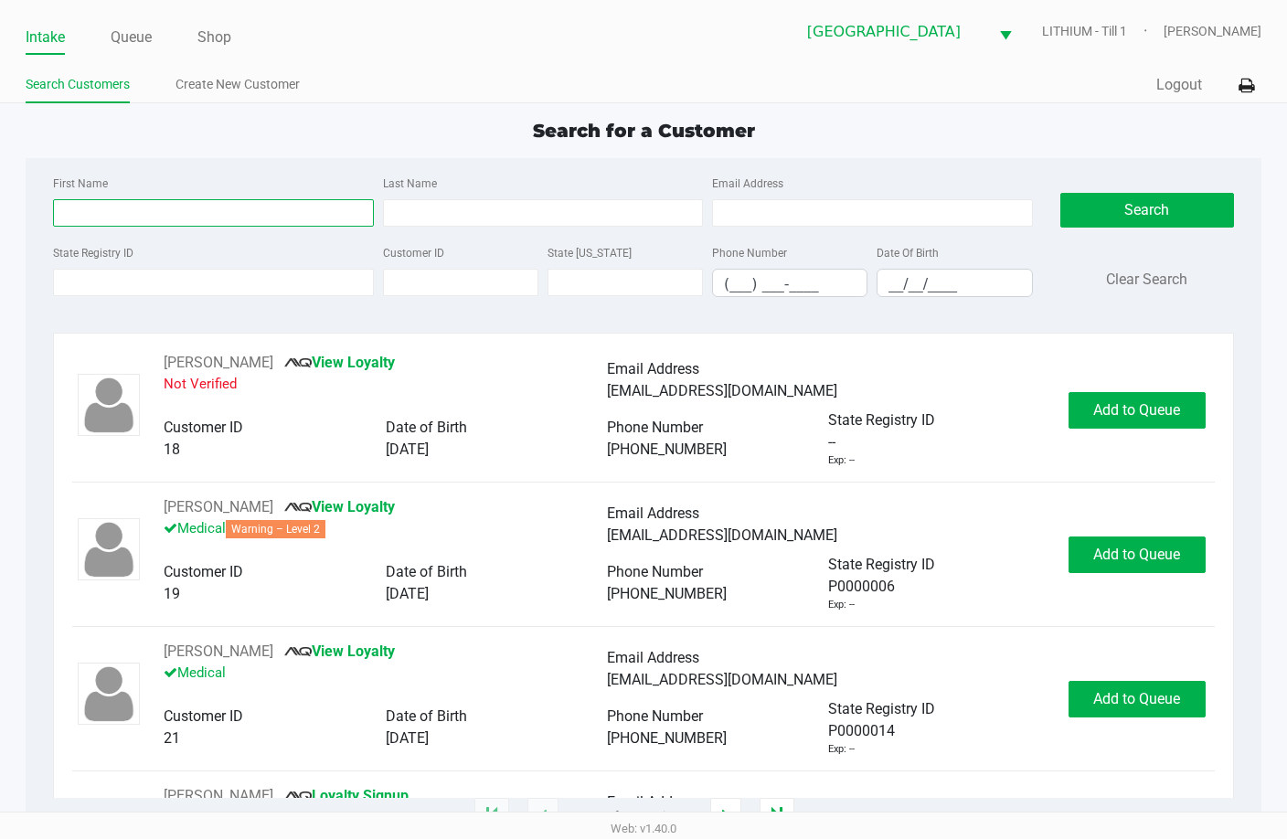
click at [123, 211] on input "First Name" at bounding box center [213, 212] width 320 height 27
type input "kayla"
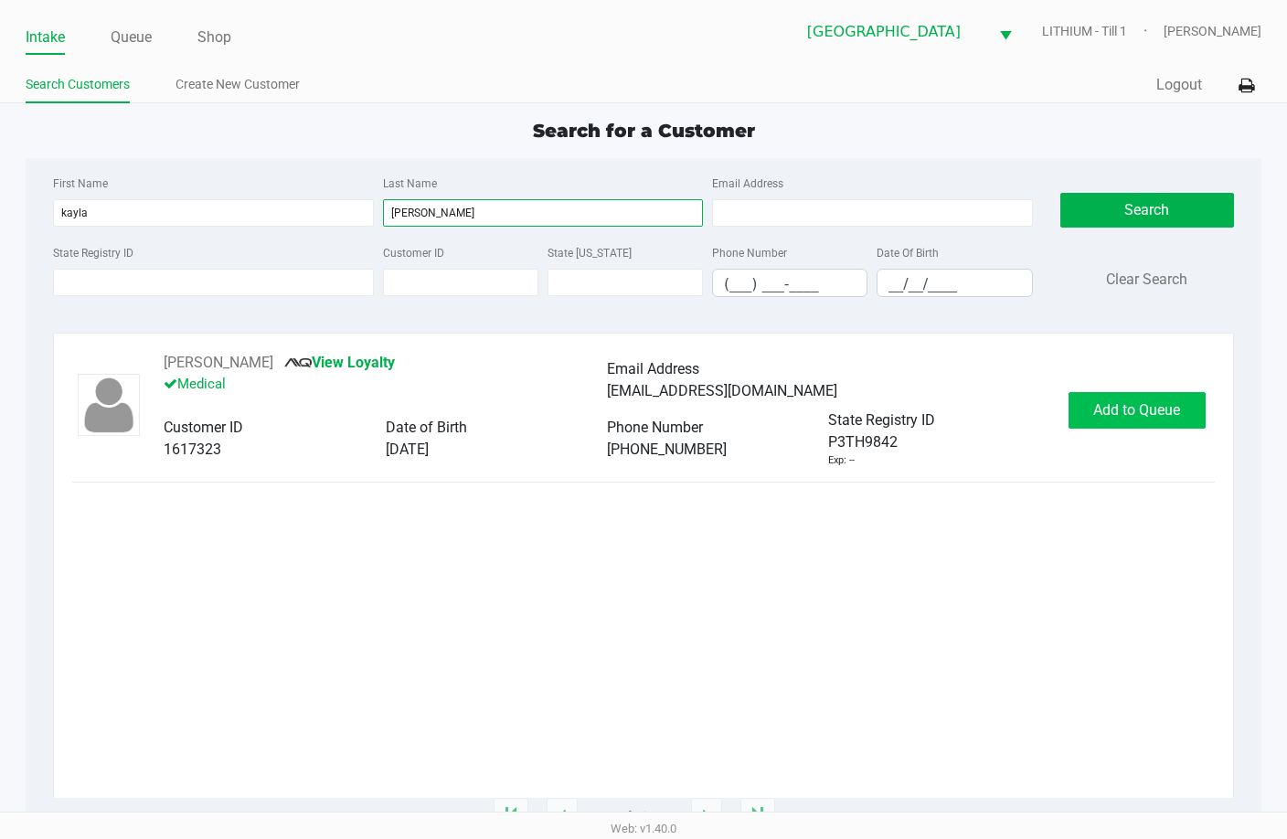
type input "mccormick"
click at [1152, 402] on span "Add to Queue" at bounding box center [1136, 409] width 87 height 17
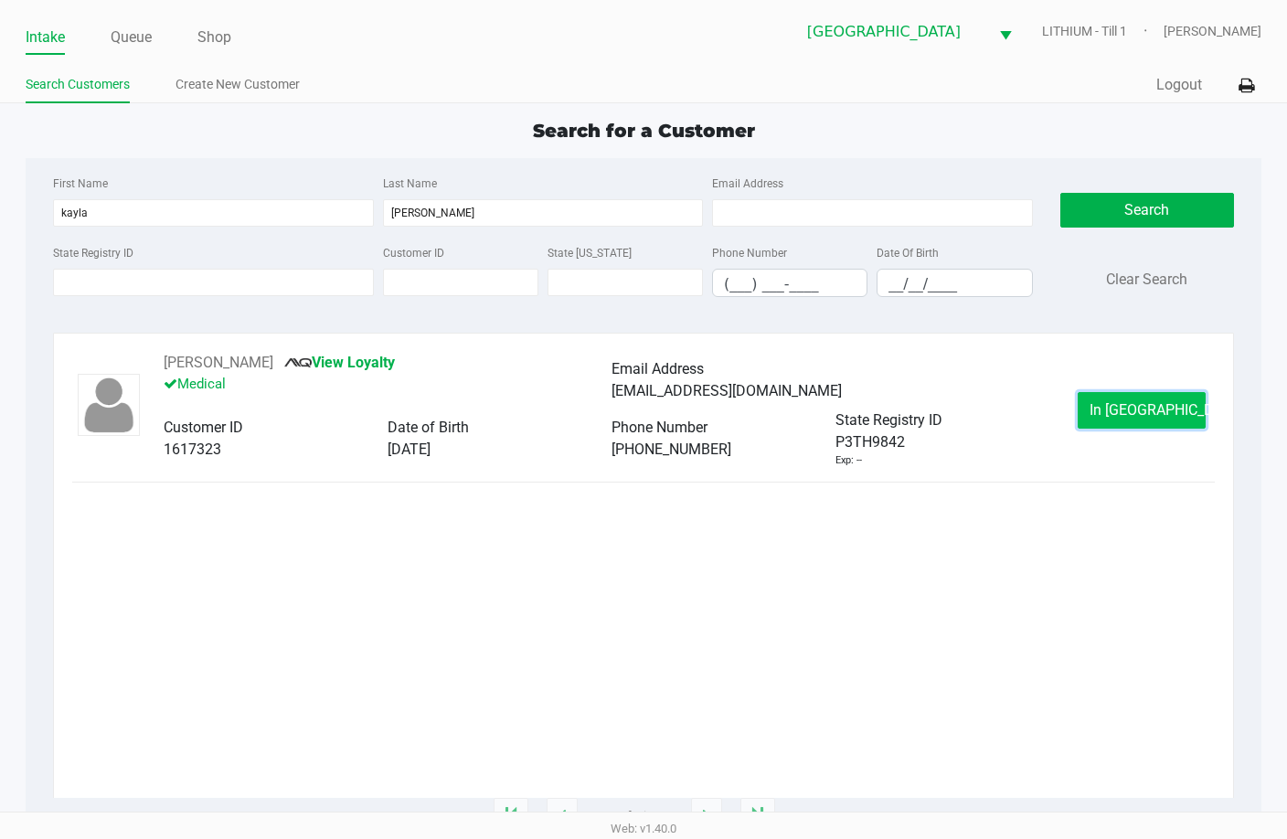
click at [1165, 414] on span "In Queue" at bounding box center [1167, 409] width 154 height 17
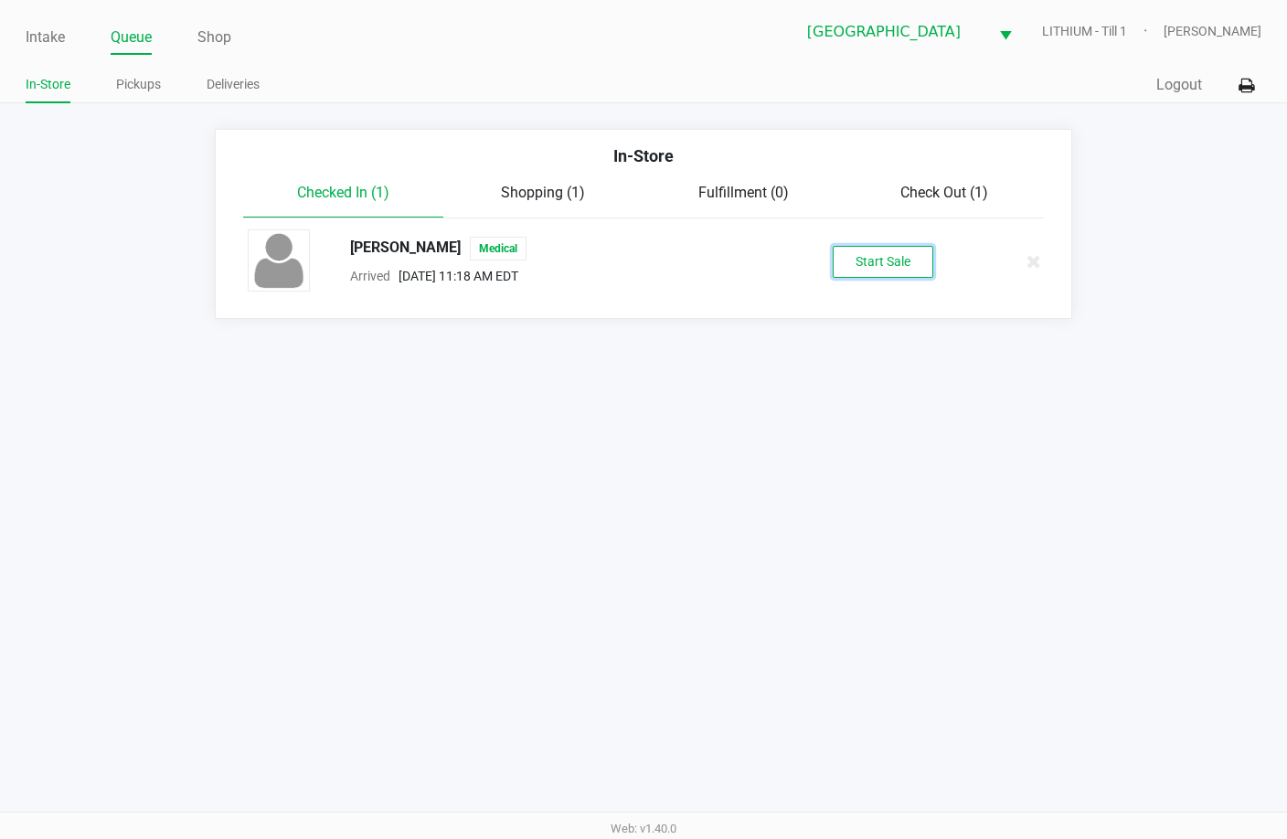
click at [902, 275] on button "Start Sale" at bounding box center [883, 262] width 101 height 32
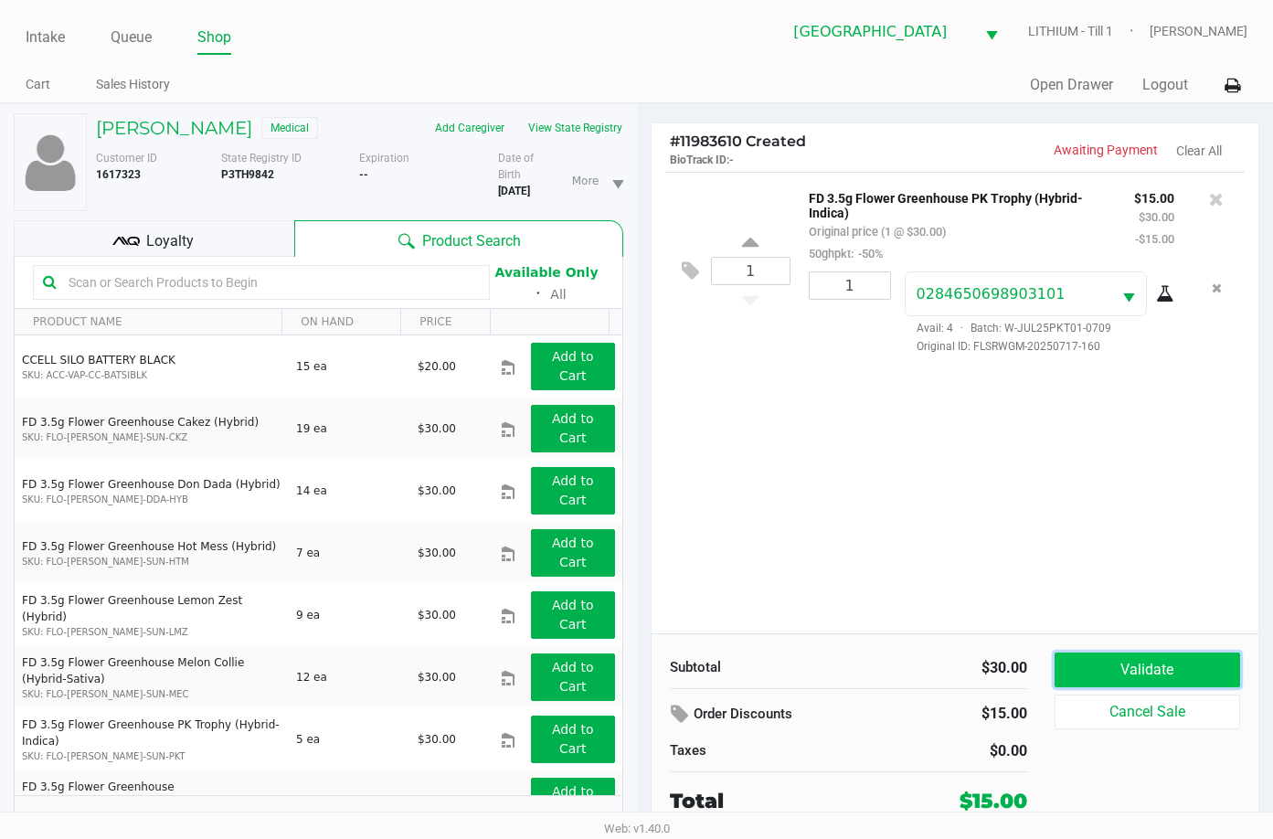
click at [1128, 673] on button "Validate" at bounding box center [1148, 670] width 186 height 35
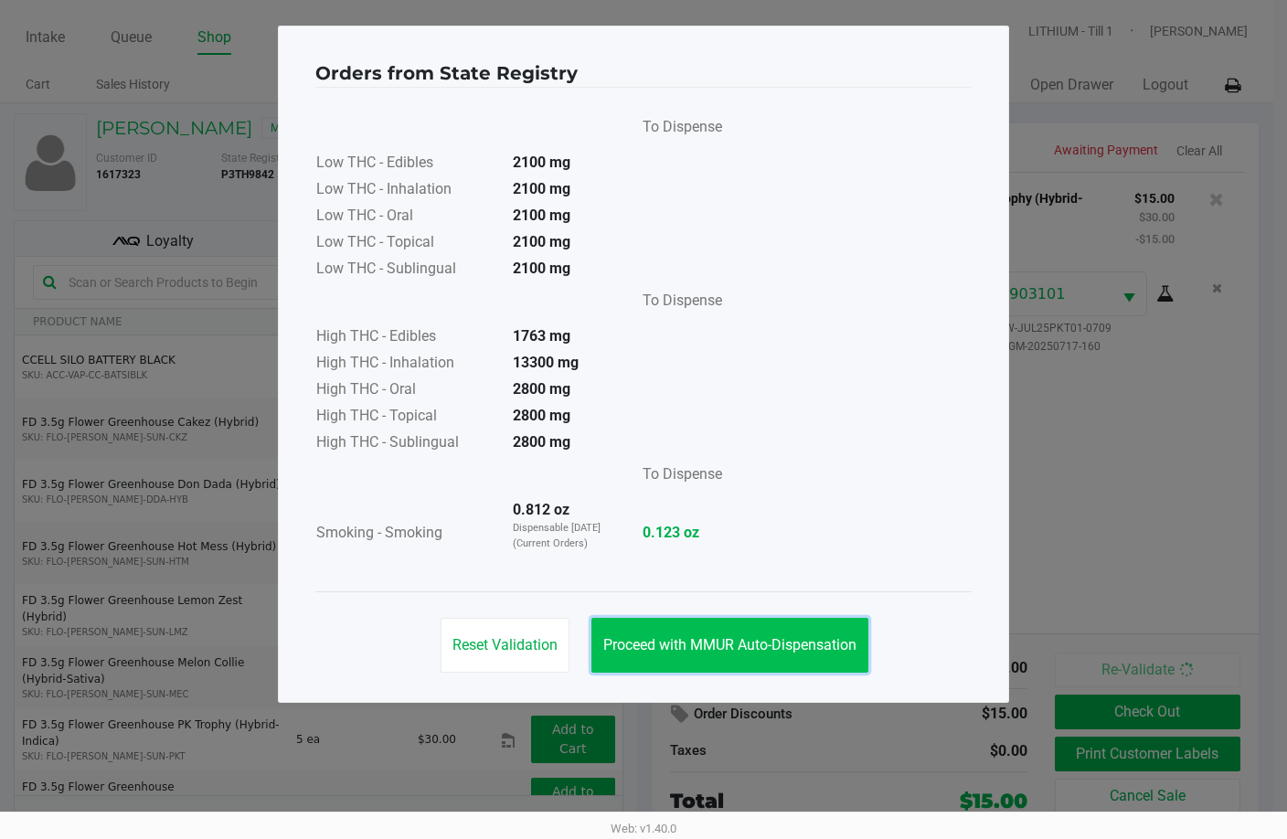
click at [747, 633] on button "Proceed with MMUR Auto-Dispensation" at bounding box center [729, 645] width 277 height 55
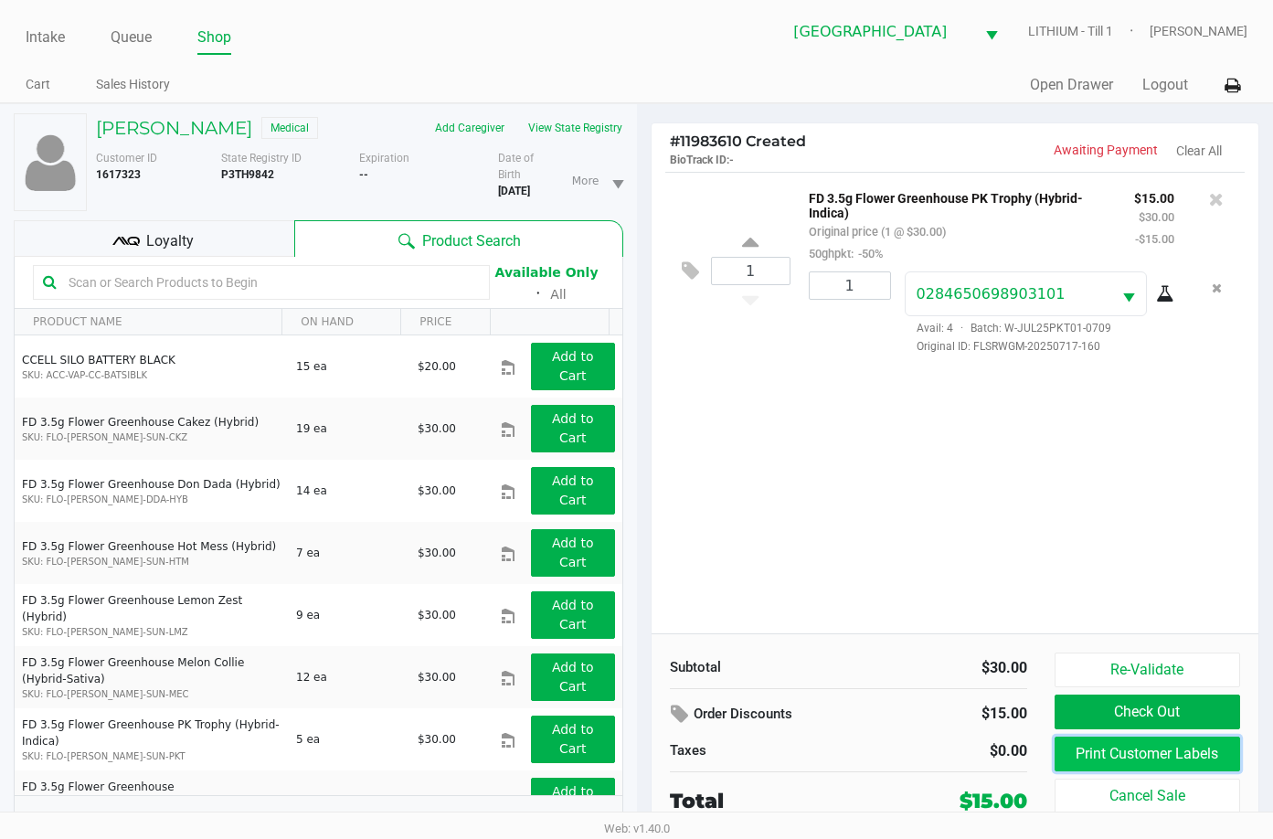
click at [1173, 744] on button "Print Customer Labels" at bounding box center [1148, 754] width 186 height 35
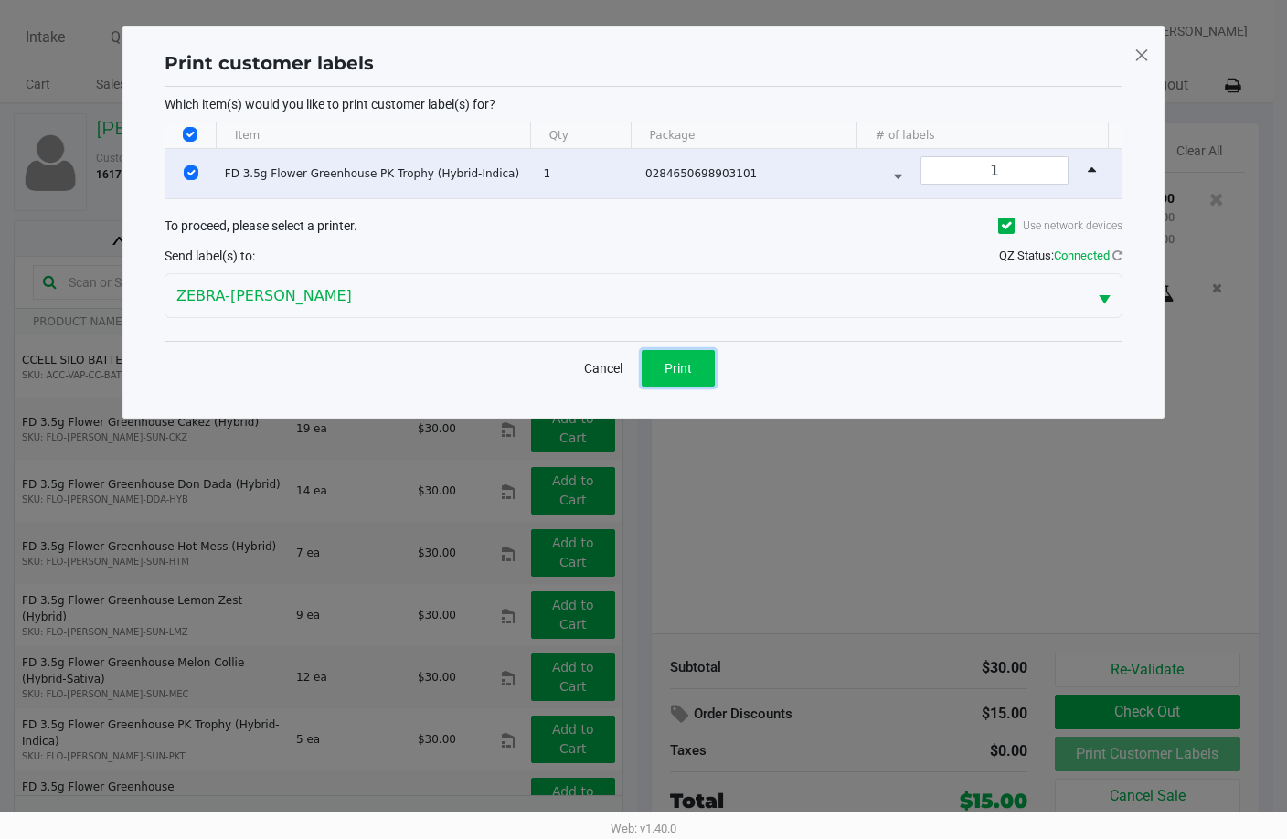
click at [684, 369] on span "Print" at bounding box center [678, 368] width 27 height 15
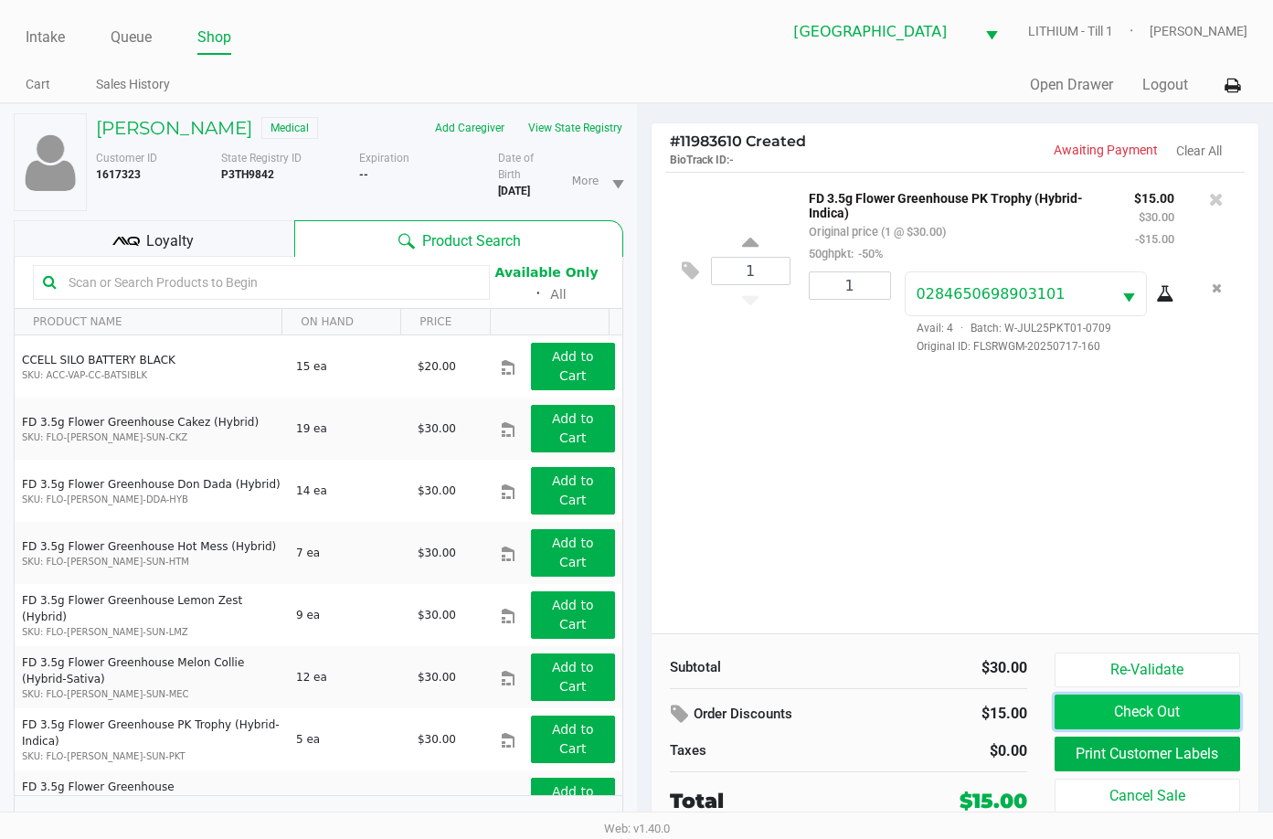
click at [1177, 705] on button "Check Out" at bounding box center [1148, 712] width 186 height 35
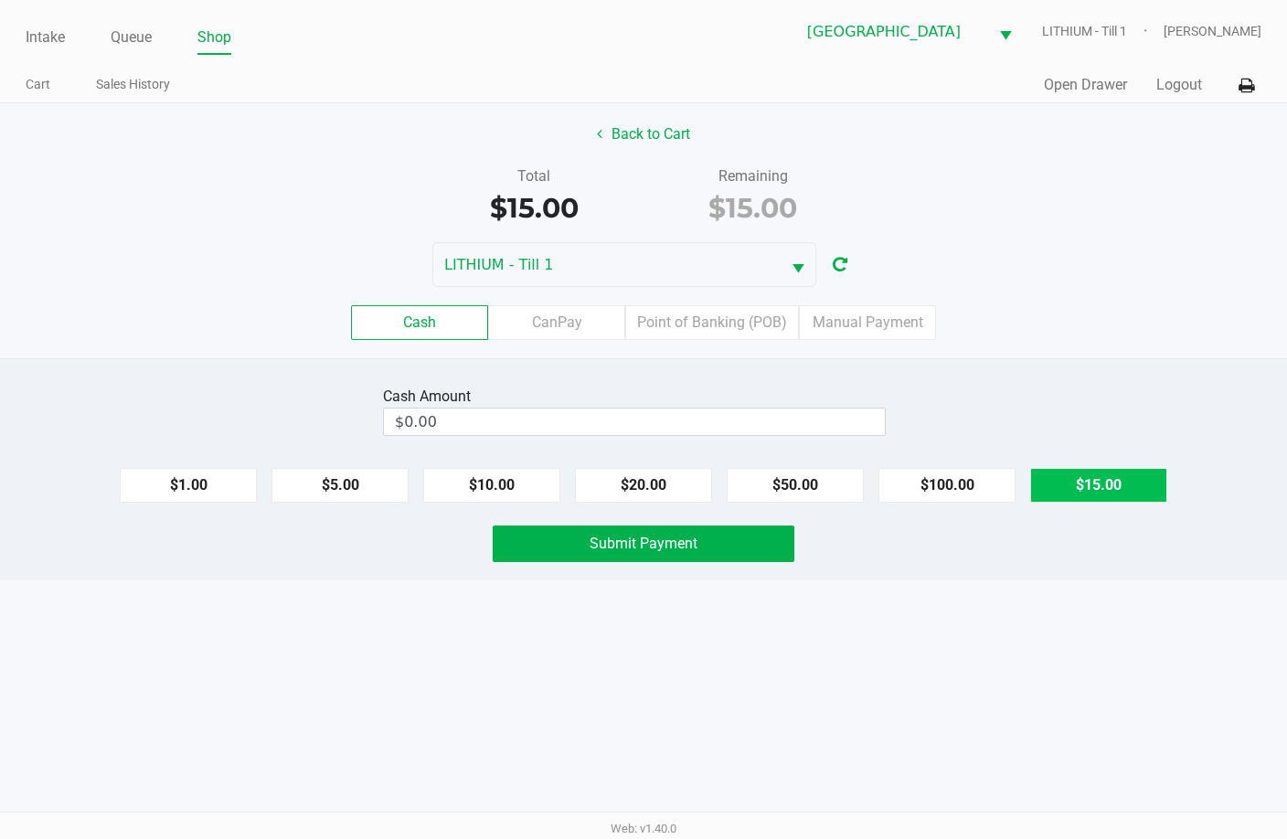
click at [1102, 475] on button "$15.00" at bounding box center [1098, 485] width 137 height 35
type input "$15.00"
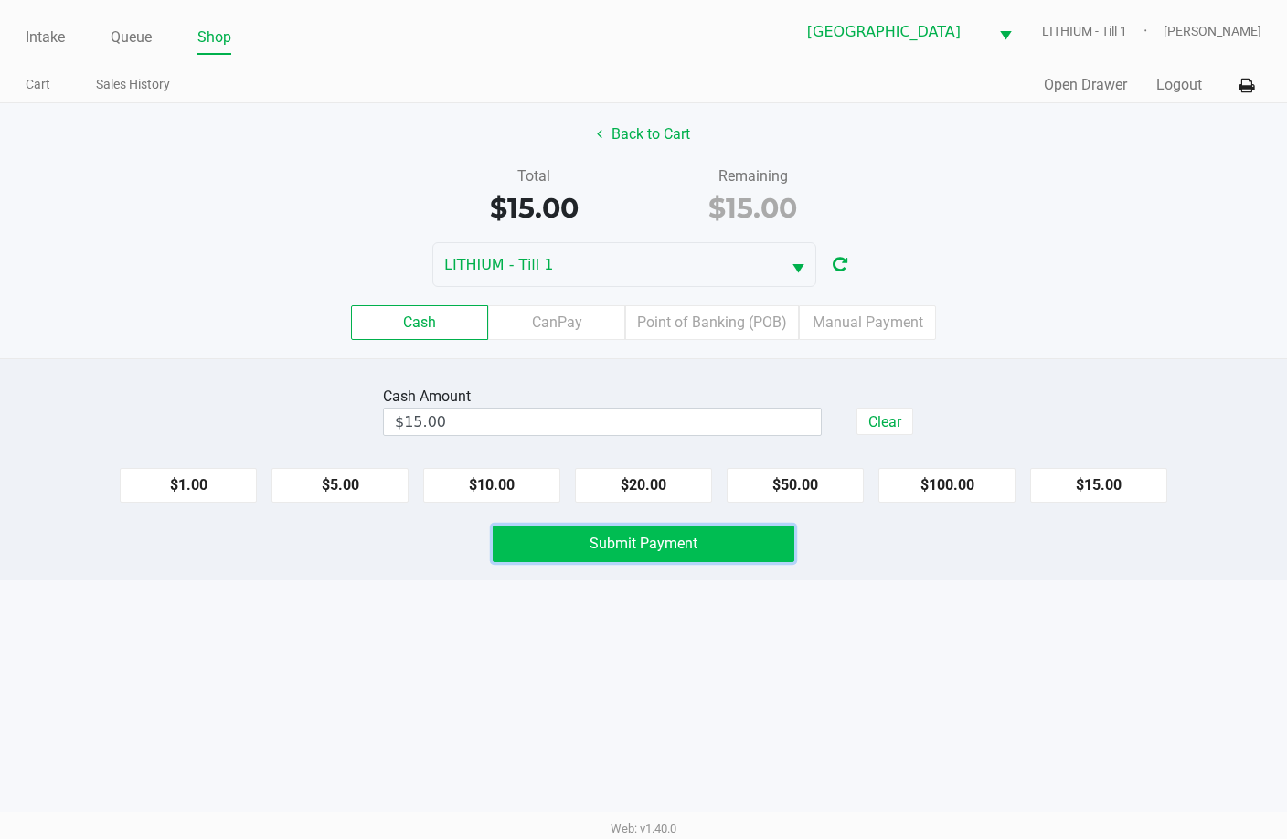
click at [700, 549] on button "Submit Payment" at bounding box center [644, 544] width 302 height 37
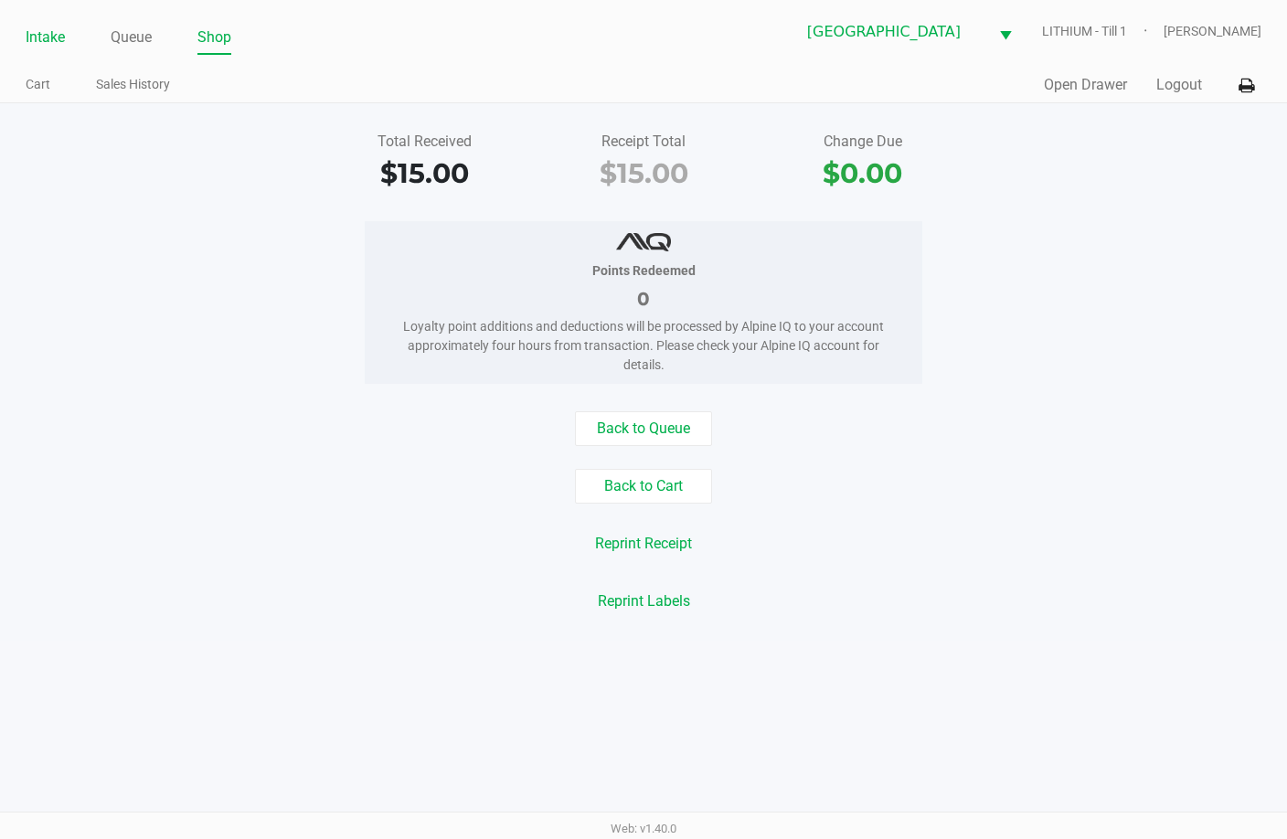
click at [49, 38] on link "Intake" at bounding box center [45, 38] width 39 height 26
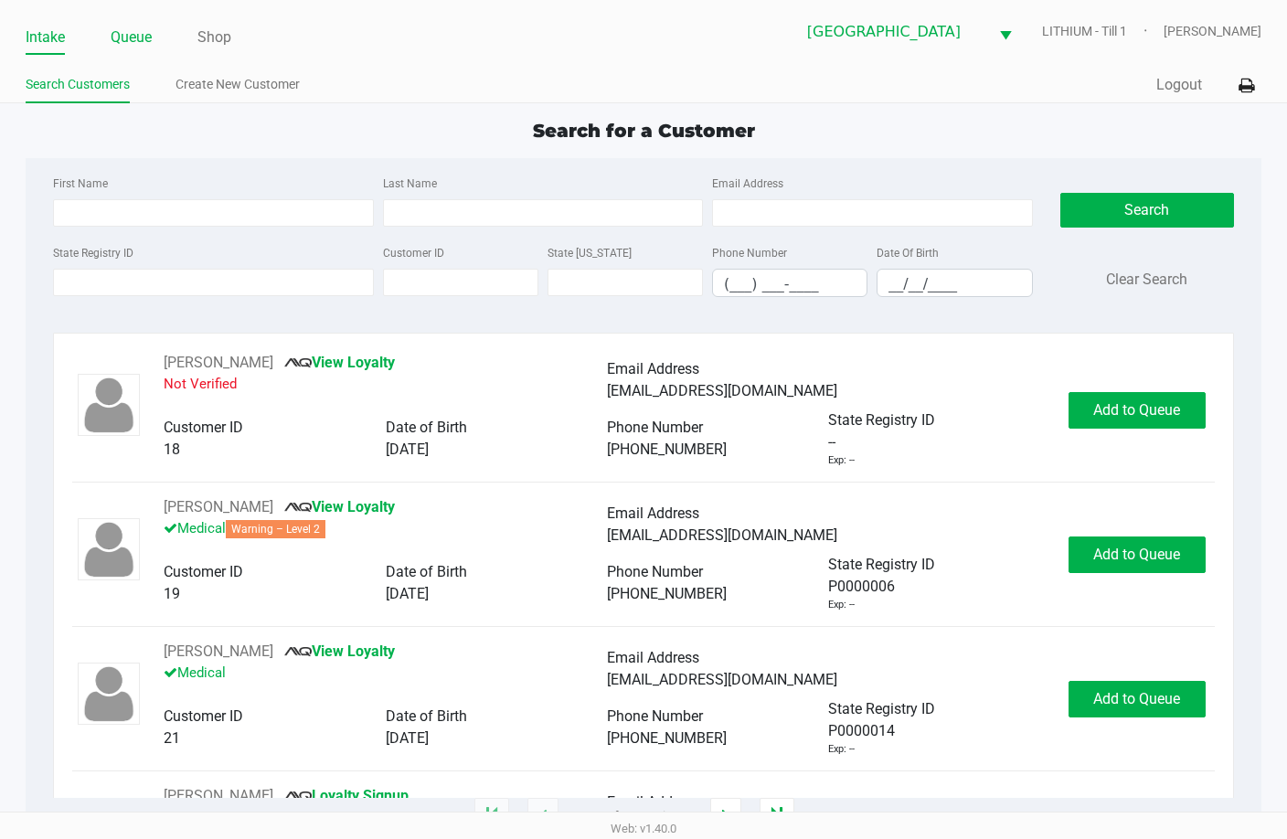
click at [136, 38] on link "Queue" at bounding box center [131, 38] width 41 height 26
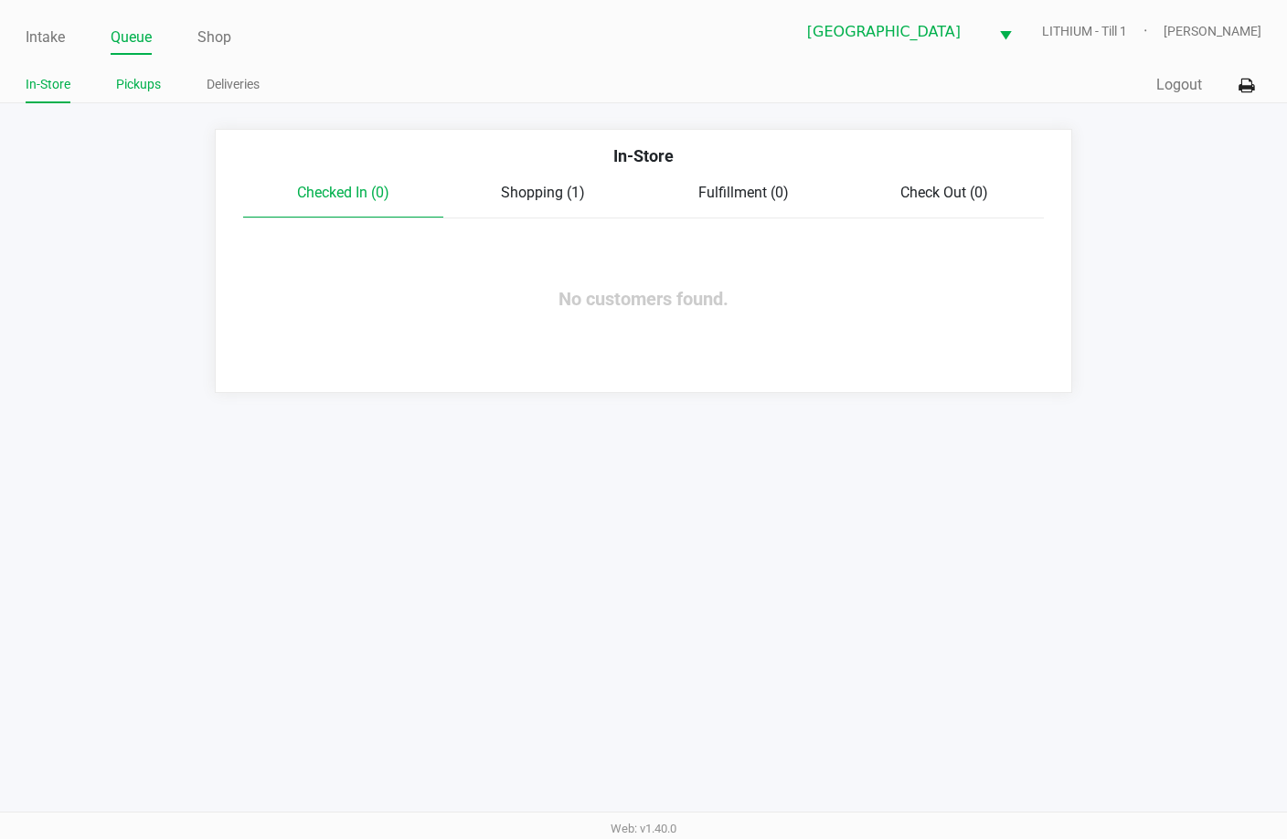
click at [140, 80] on link "Pickups" at bounding box center [138, 84] width 45 height 23
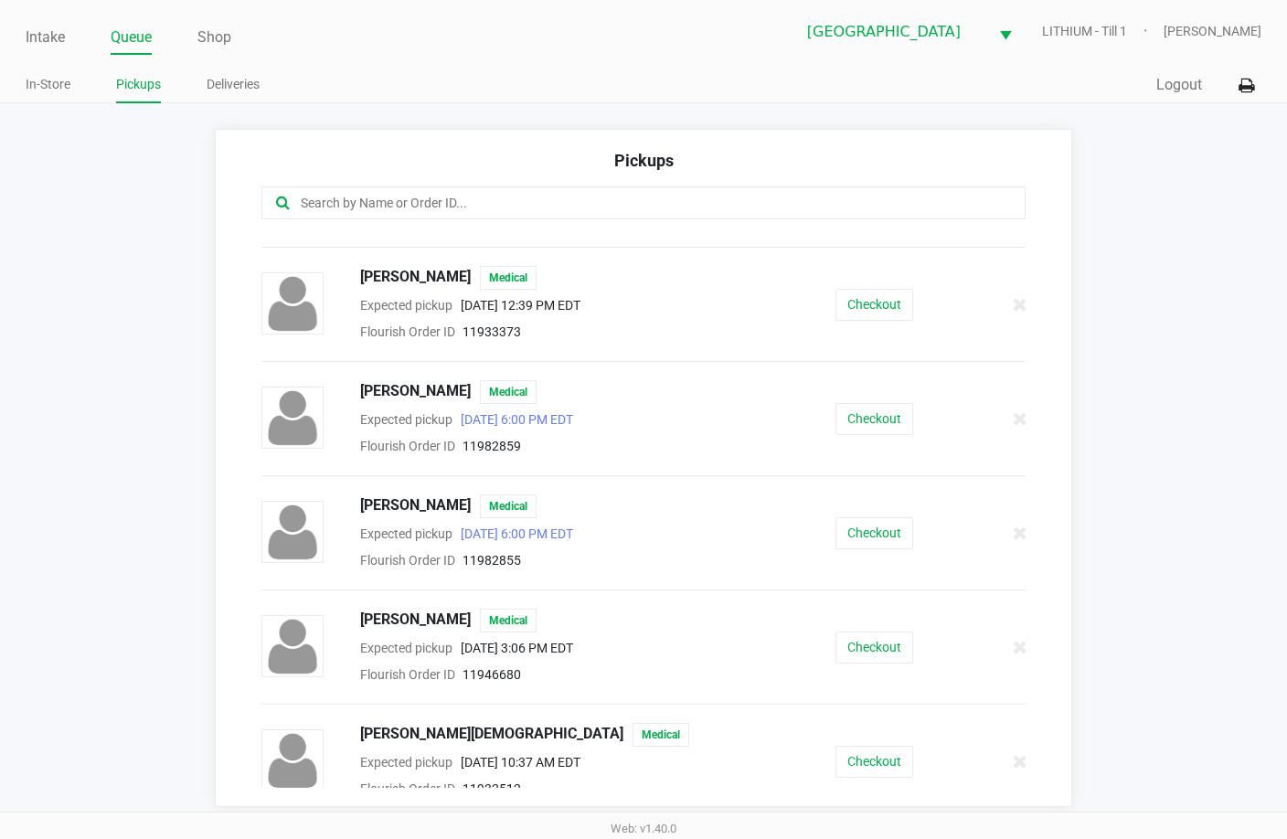
scroll to position [91, 0]
click at [849, 410] on button "Checkout" at bounding box center [874, 418] width 78 height 32
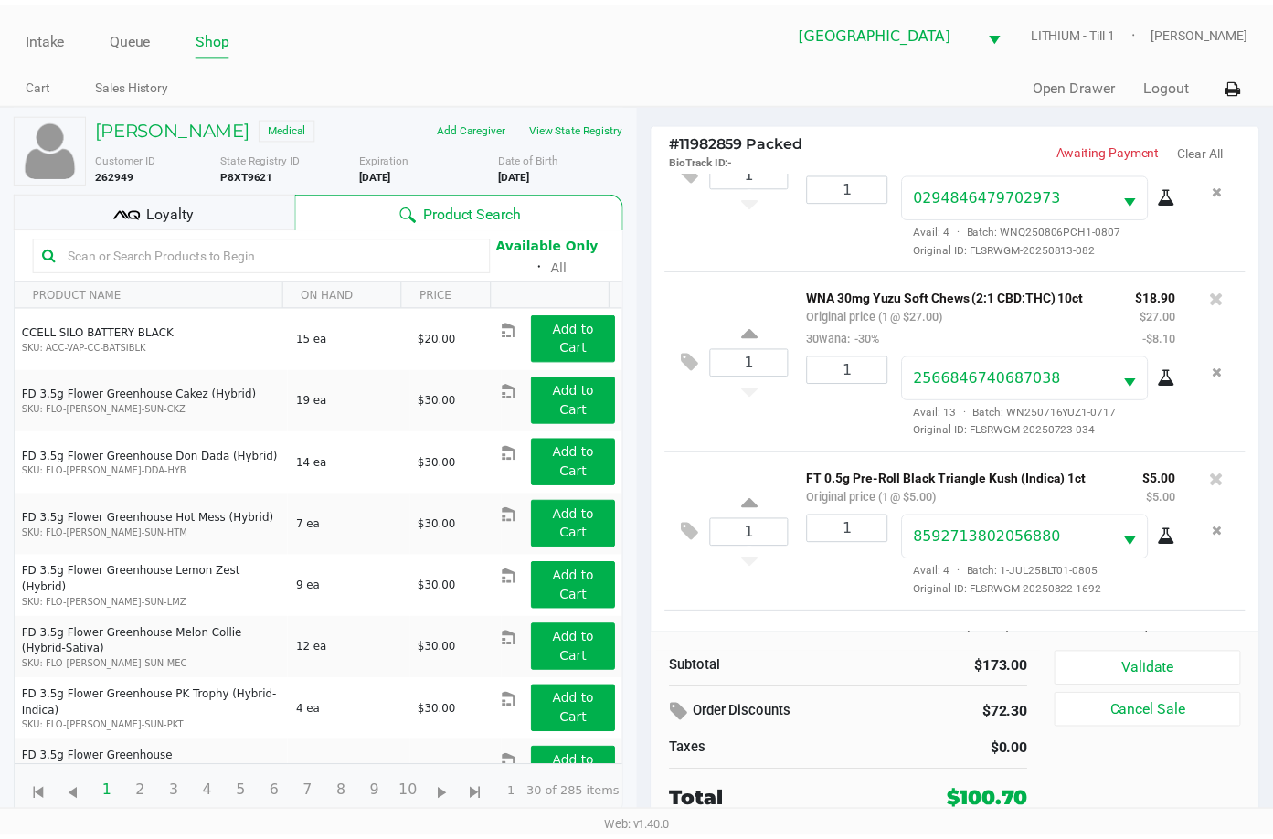
scroll to position [805, 0]
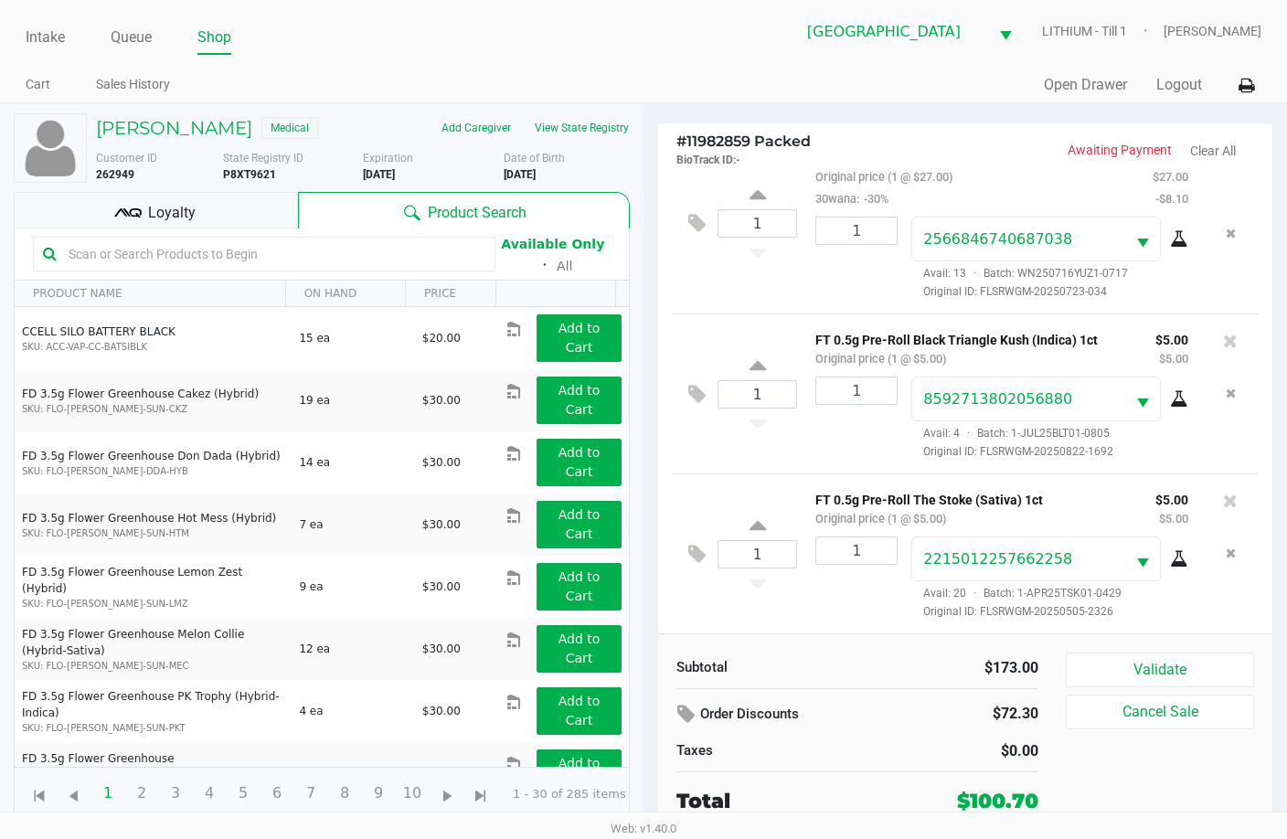
click at [200, 205] on div "Loyalty" at bounding box center [156, 210] width 284 height 37
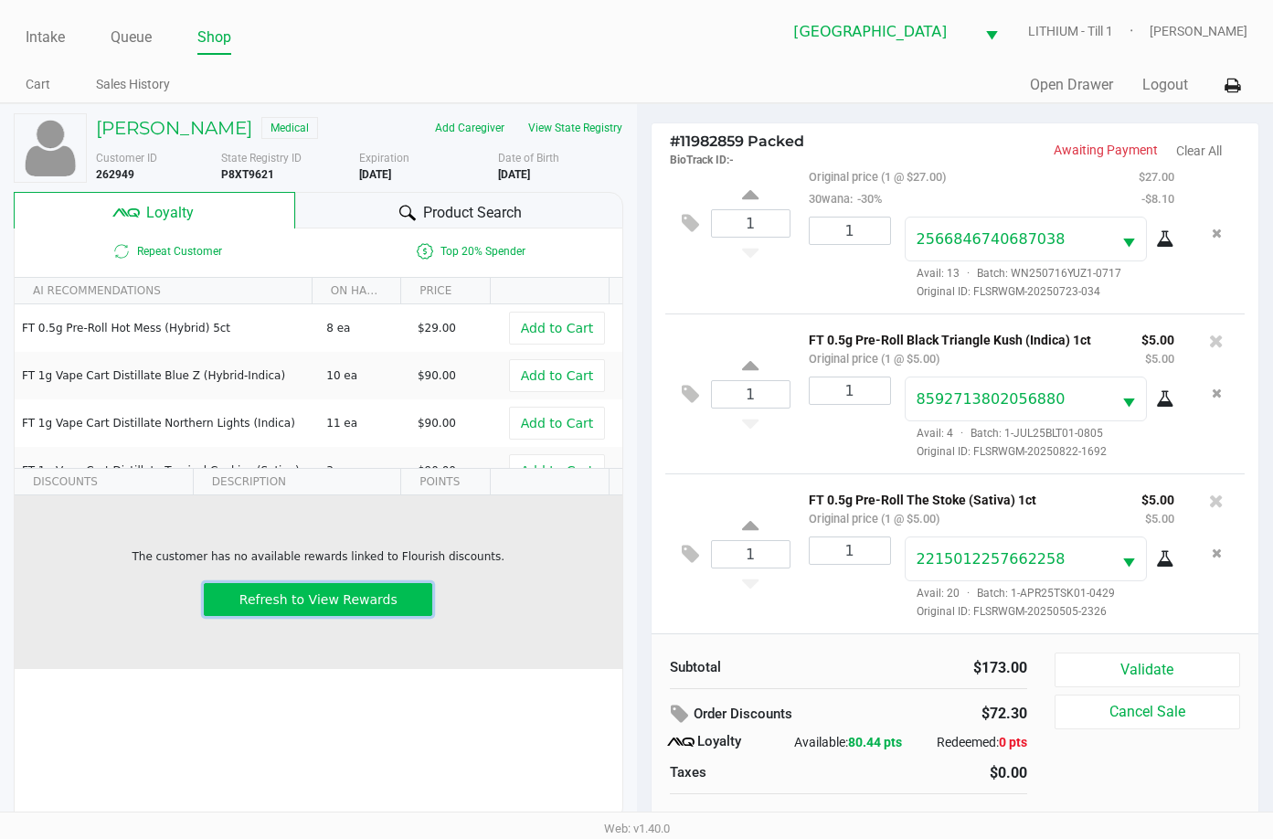
click at [359, 586] on button "Refresh to View Rewards" at bounding box center [318, 599] width 229 height 33
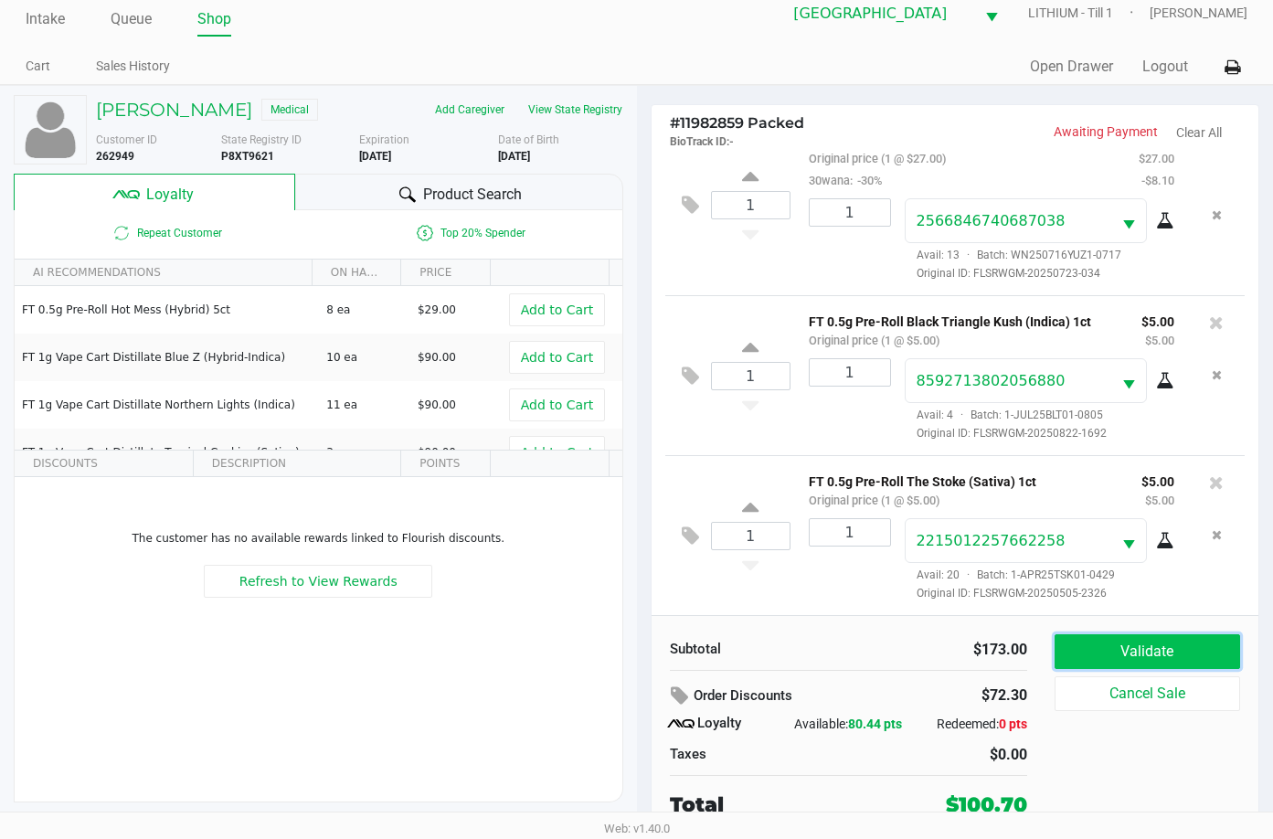
click at [1184, 657] on button "Validate" at bounding box center [1148, 651] width 186 height 35
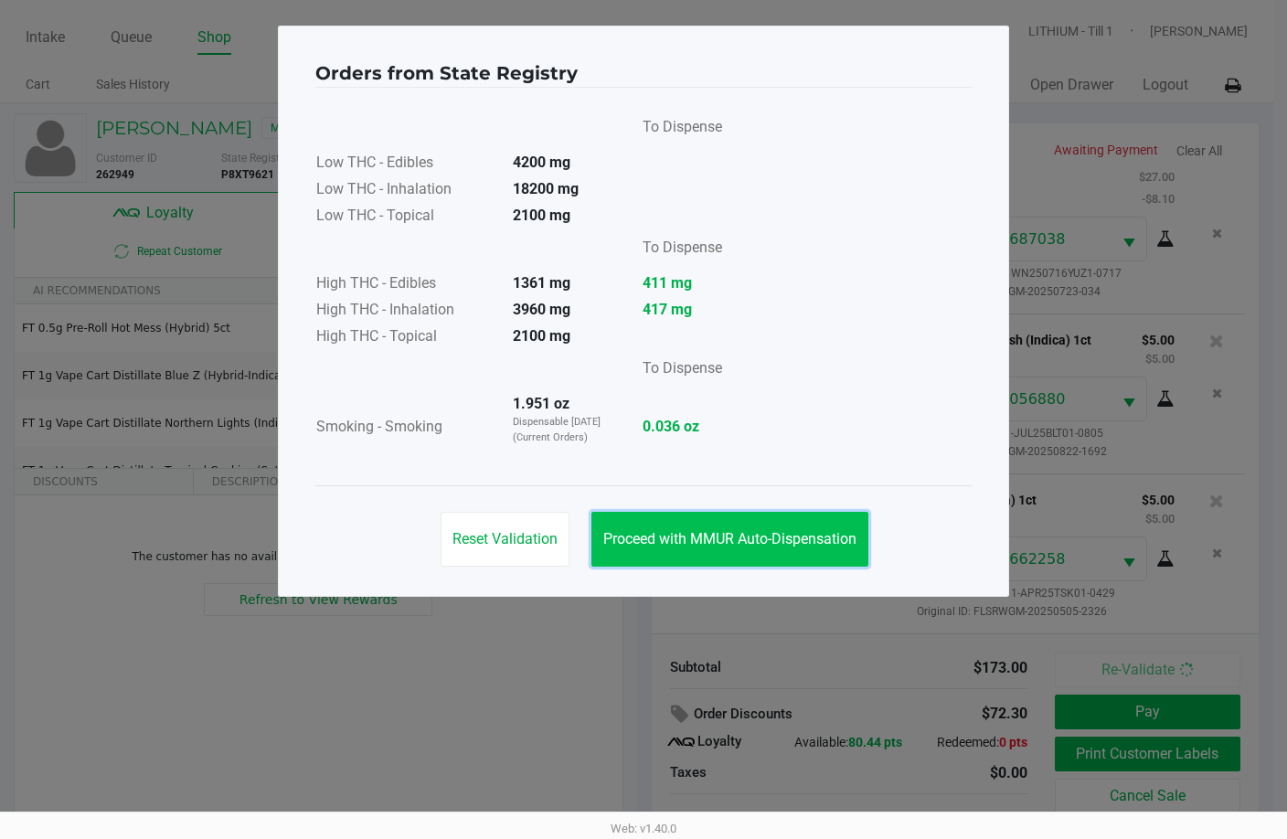
click at [797, 531] on button "Proceed with MMUR Auto-Dispensation" at bounding box center [729, 539] width 277 height 55
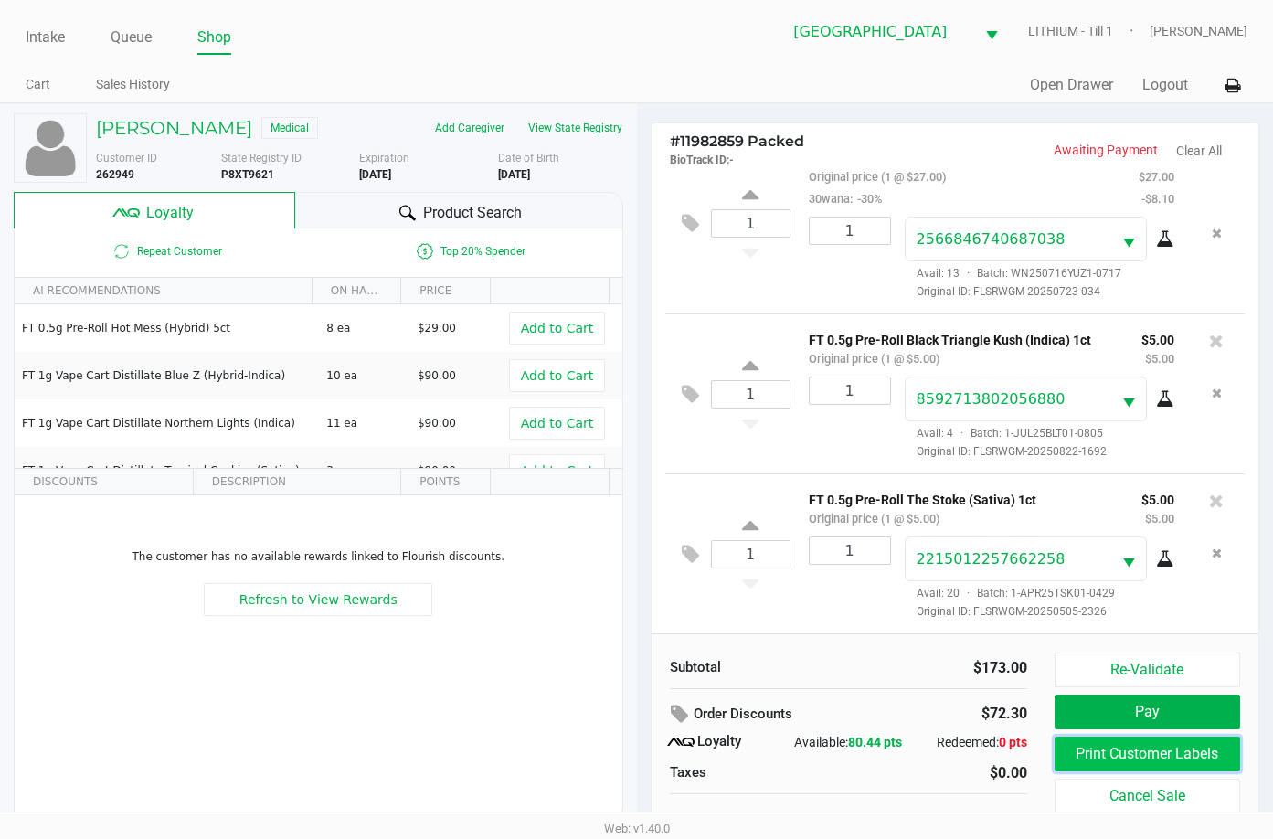
click at [1125, 758] on button "Print Customer Labels" at bounding box center [1148, 754] width 186 height 35
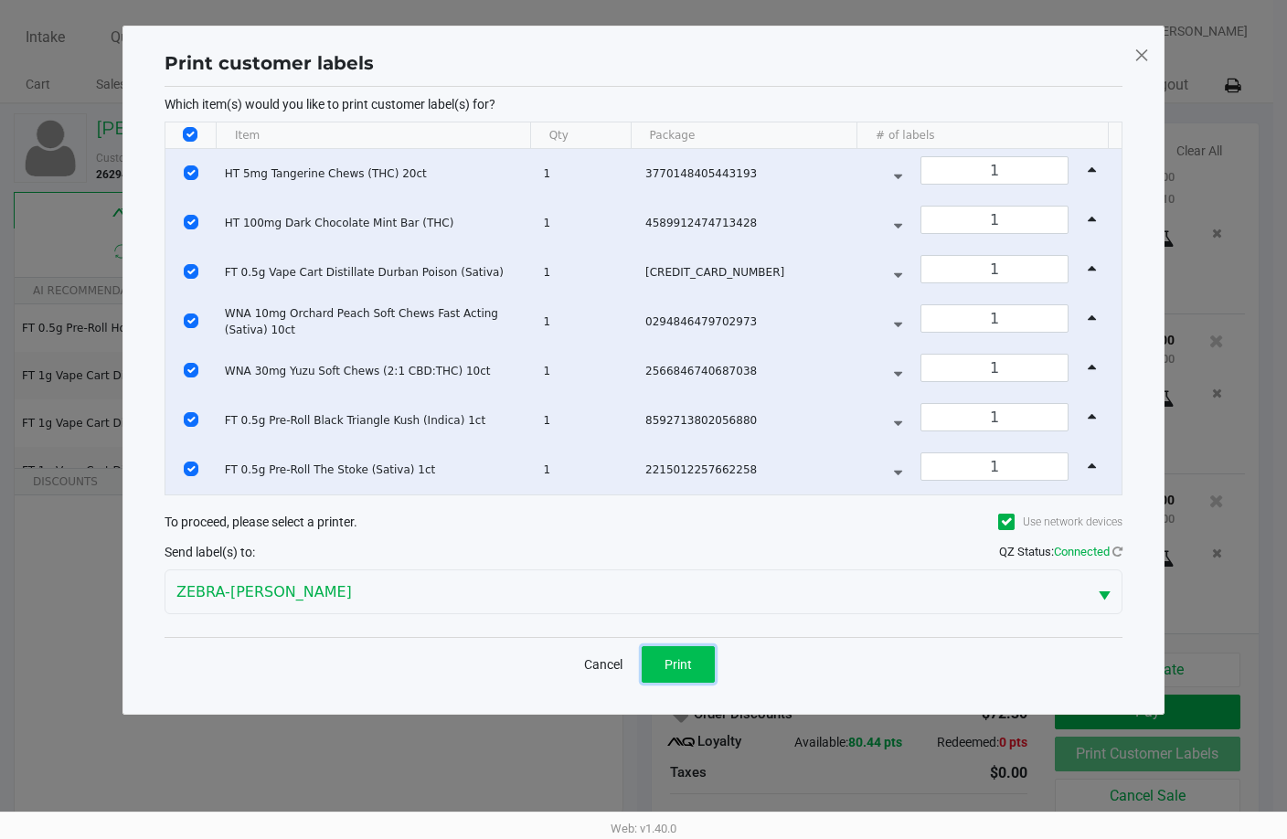
click at [686, 666] on span "Print" at bounding box center [678, 664] width 27 height 15
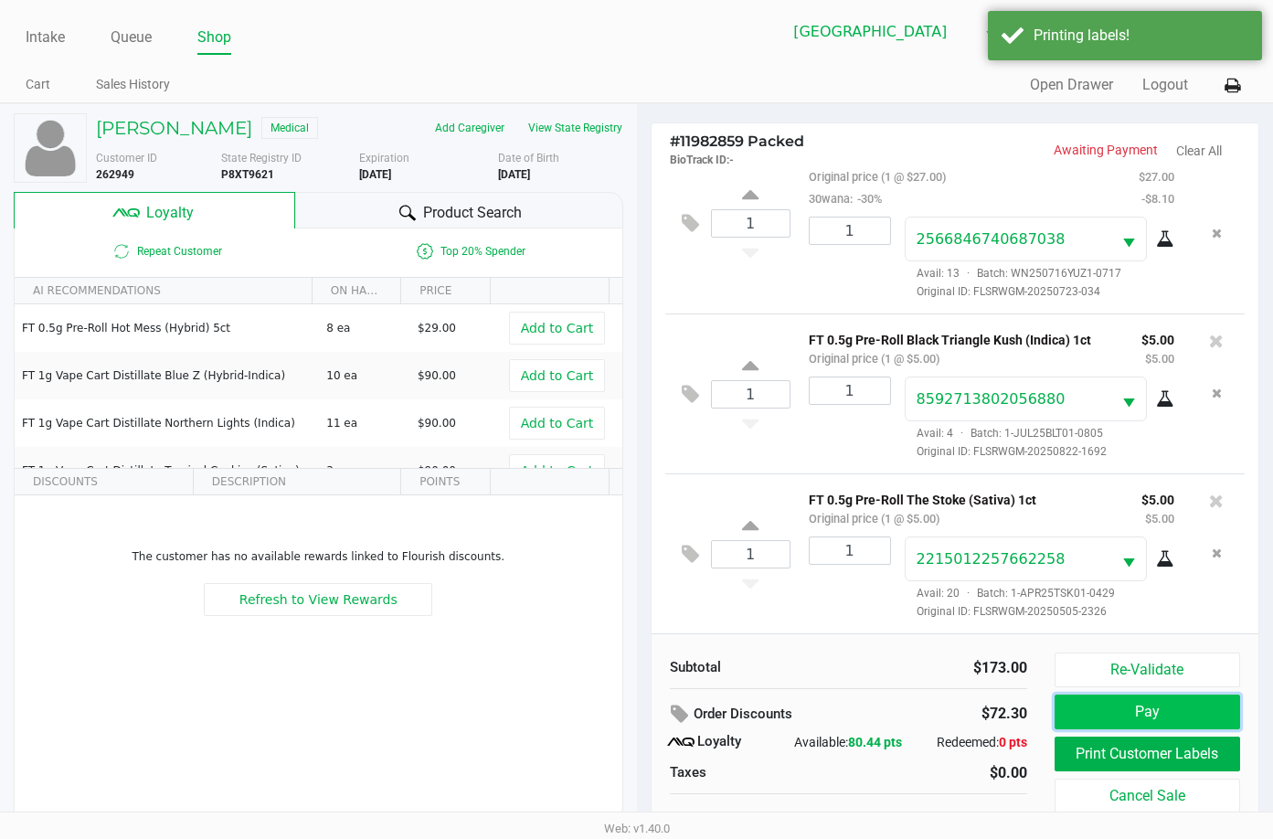
click at [1176, 710] on button "Pay" at bounding box center [1148, 712] width 186 height 35
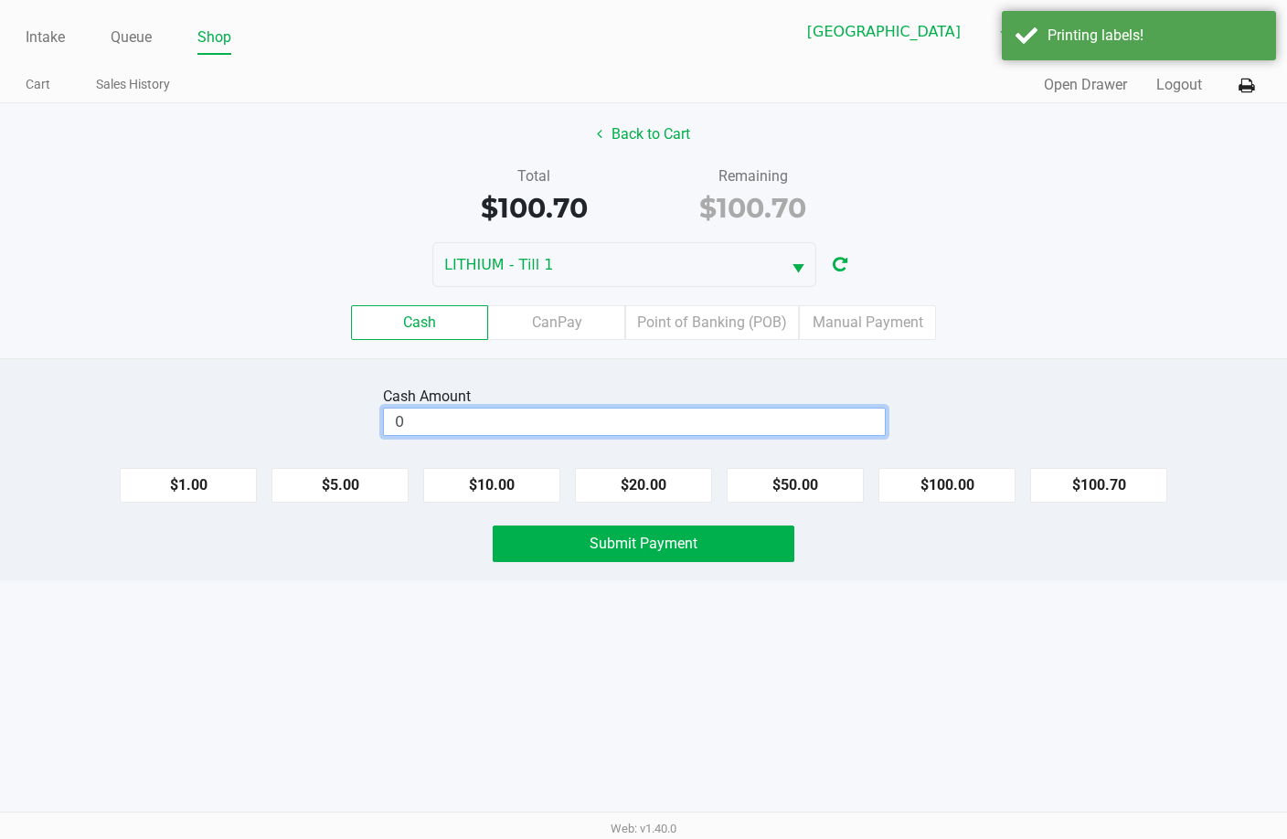
click at [814, 419] on input "0" at bounding box center [634, 422] width 501 height 27
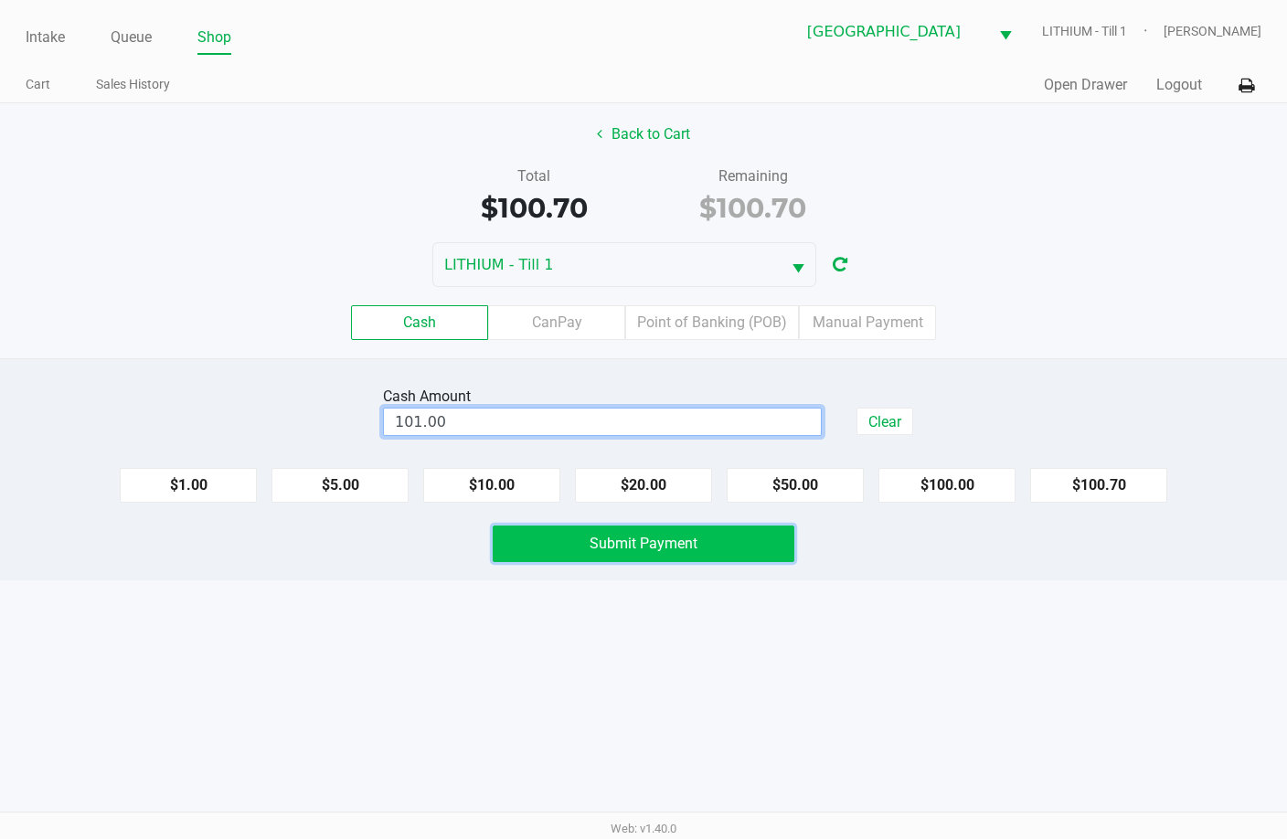
type input "$101.00"
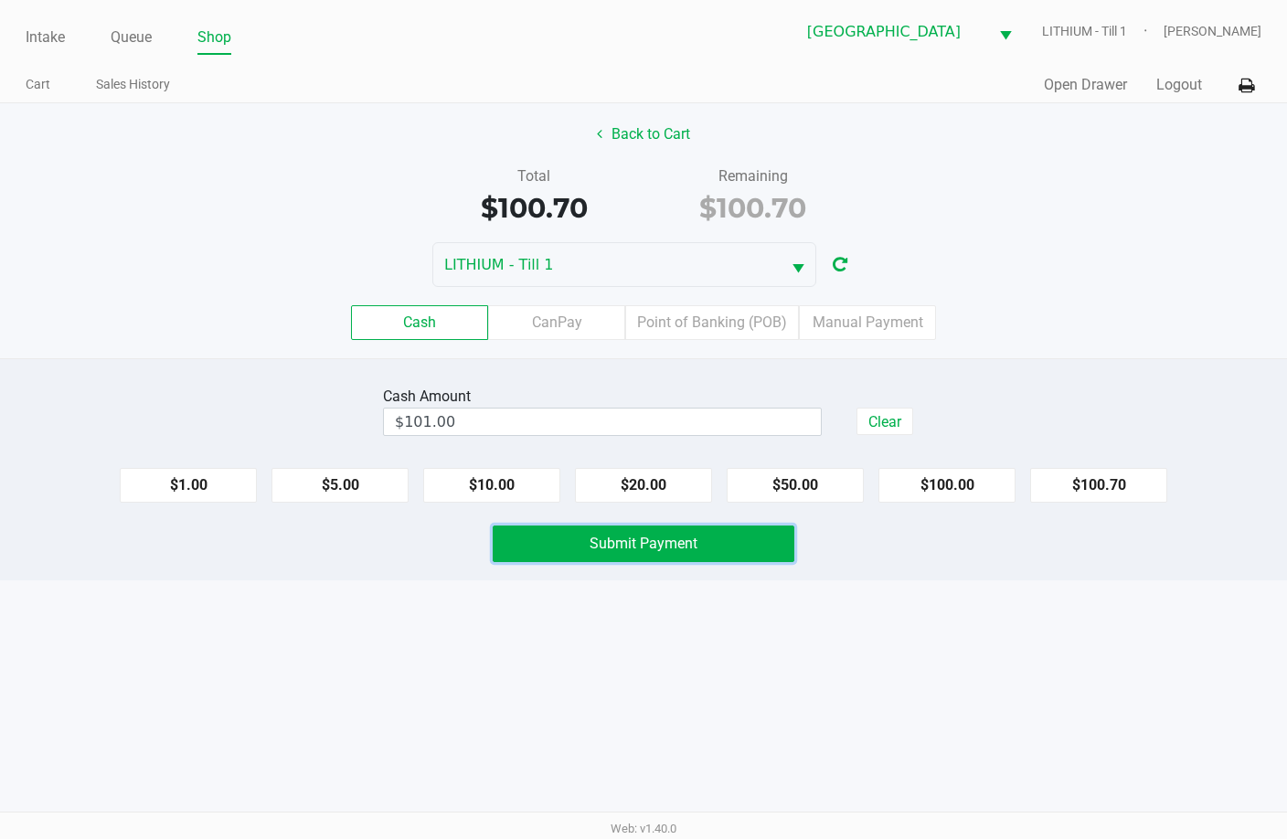
click at [654, 550] on span "Submit Payment" at bounding box center [644, 543] width 108 height 17
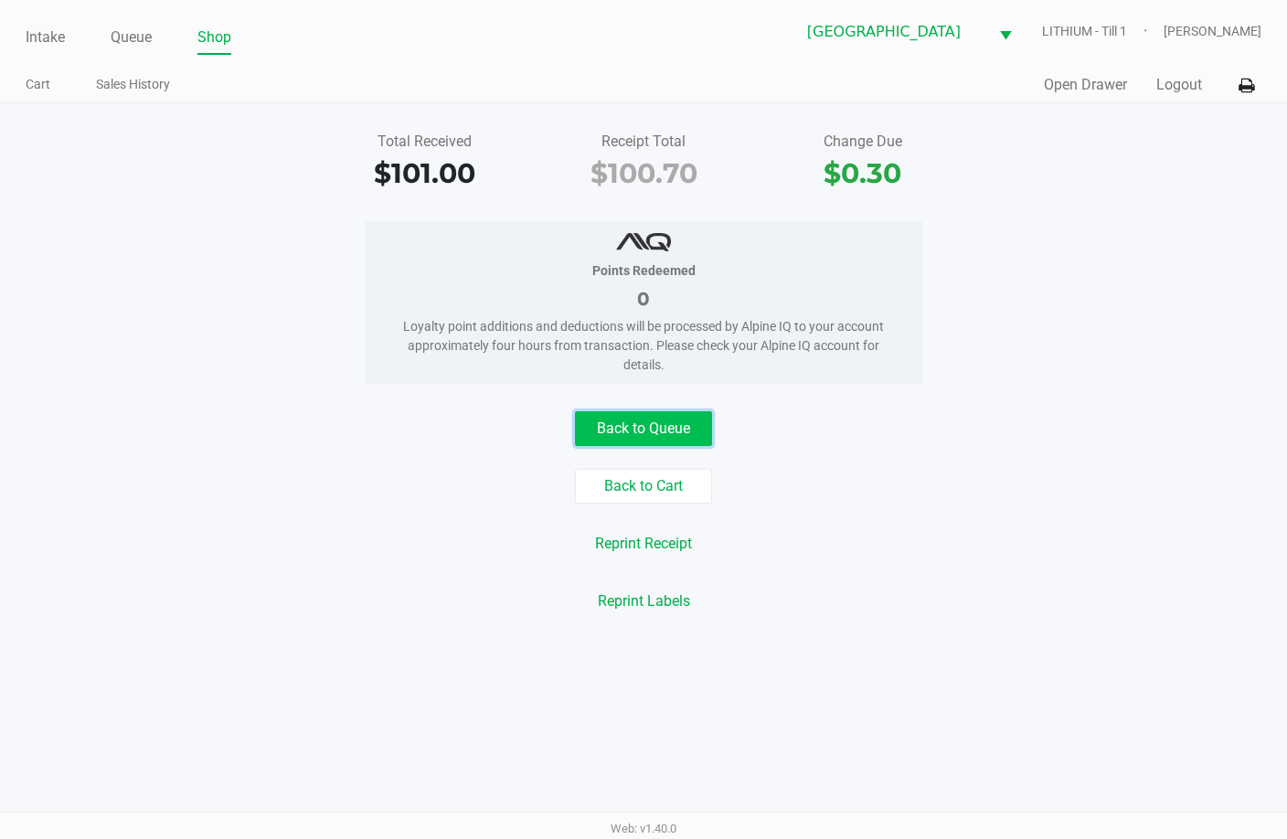
click at [647, 434] on button "Back to Queue" at bounding box center [643, 428] width 137 height 35
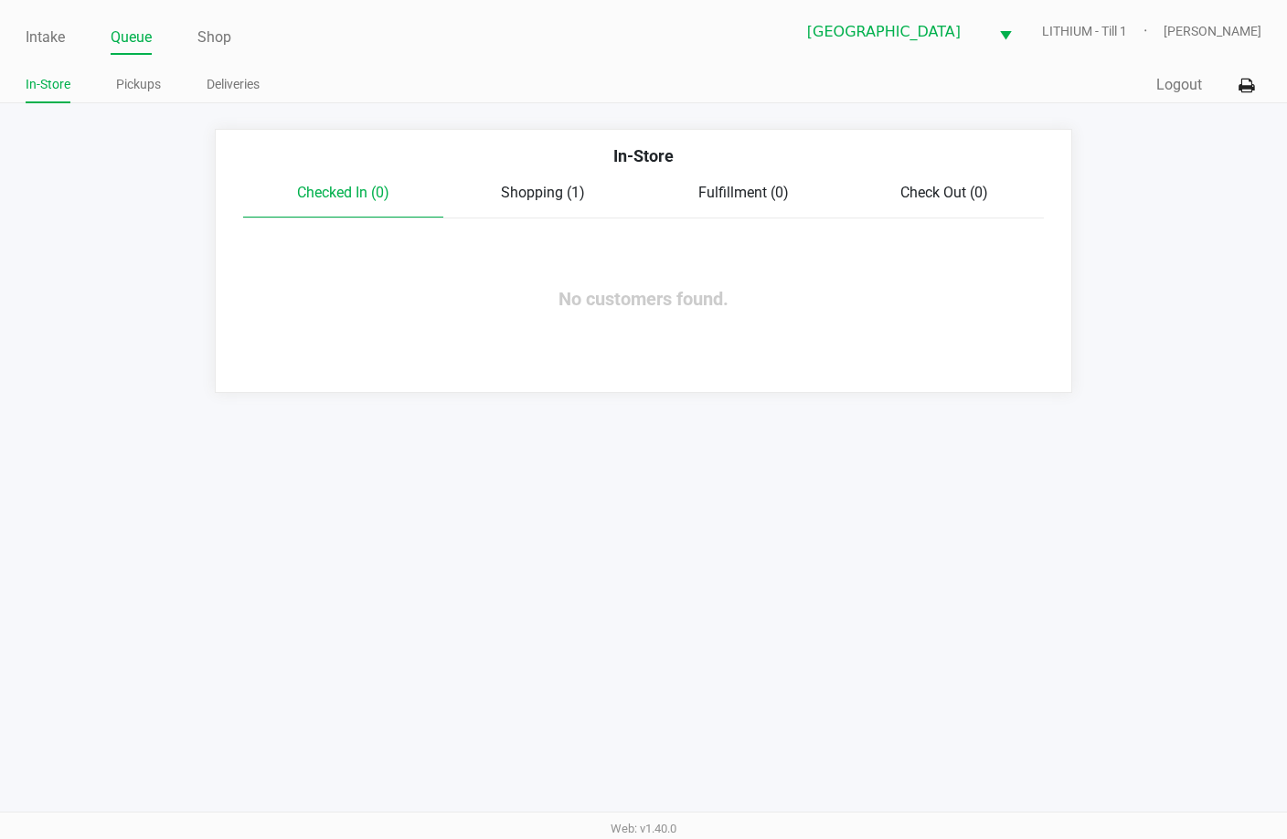
click at [521, 186] on span "Shopping (1)" at bounding box center [543, 192] width 84 height 17
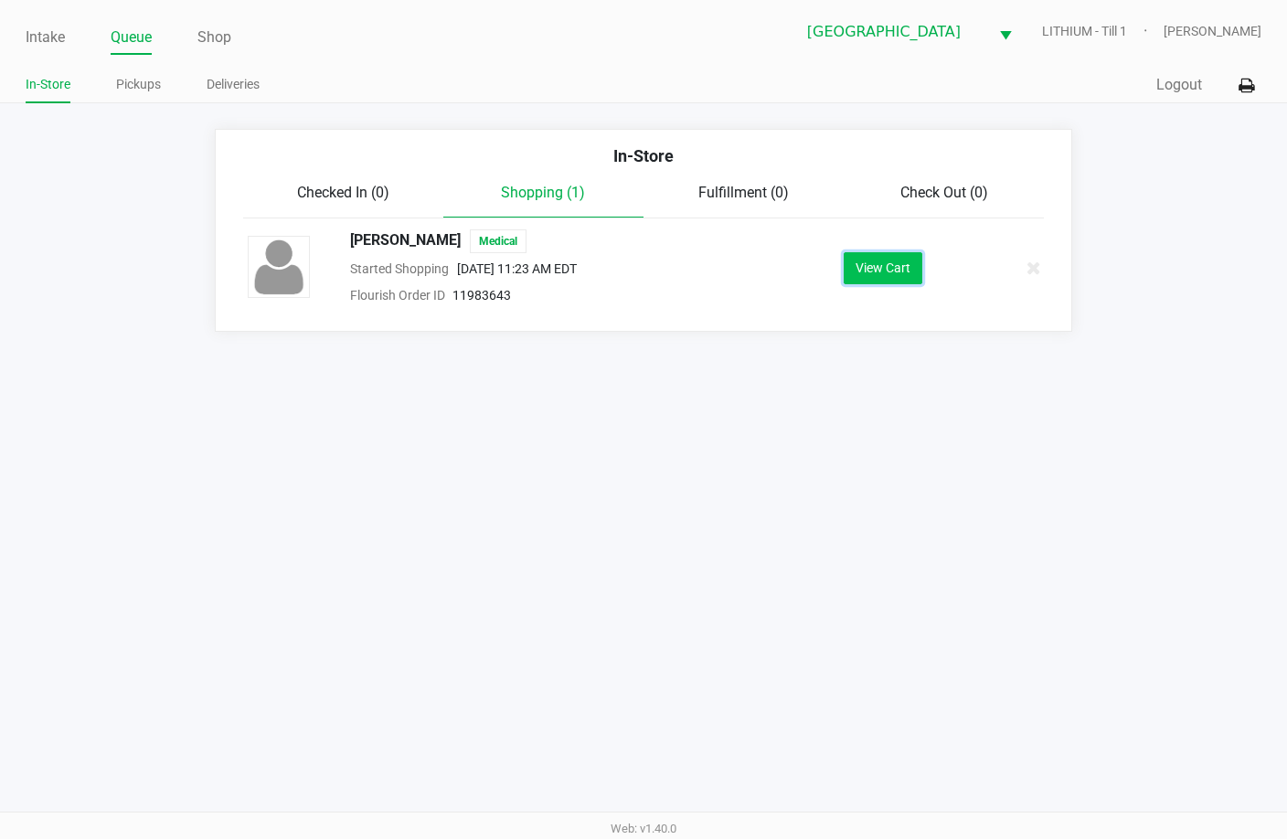
click at [885, 265] on button "View Cart" at bounding box center [883, 268] width 79 height 32
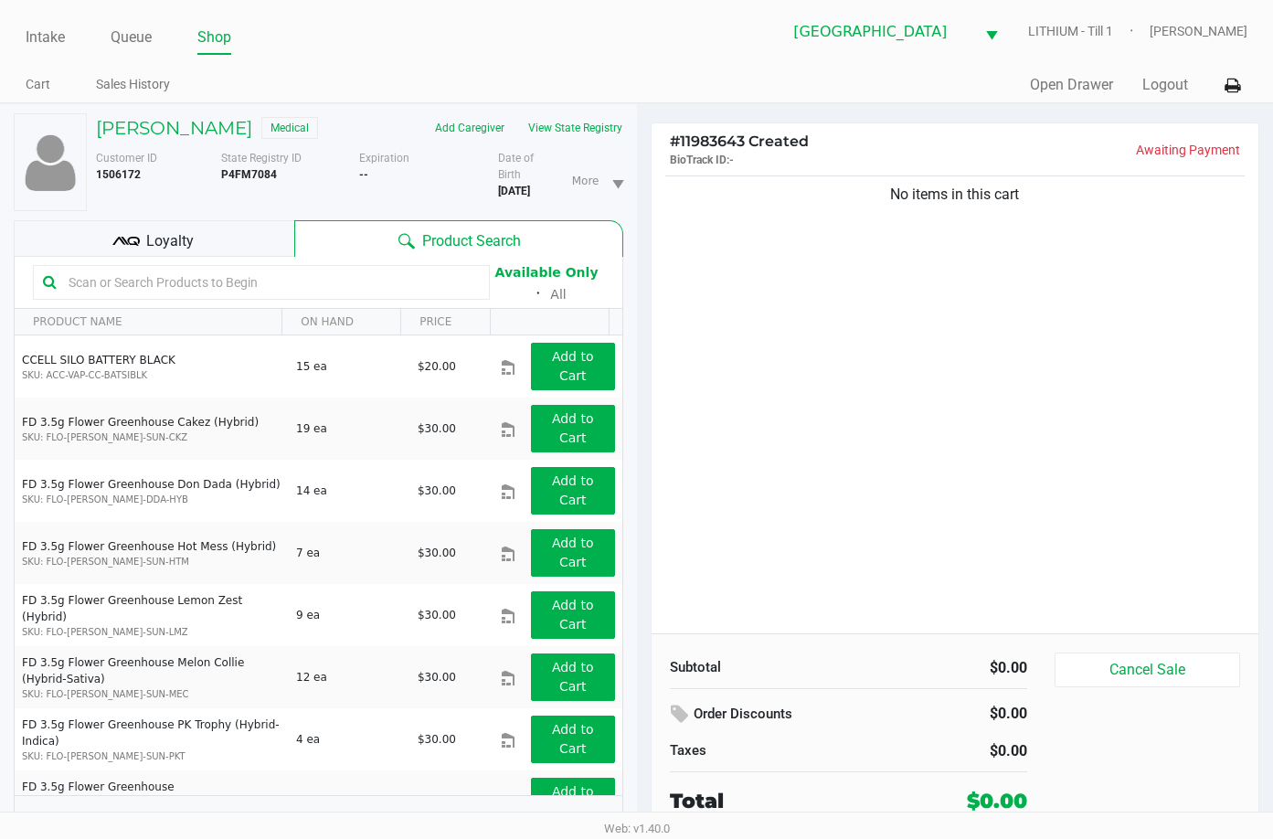
drag, startPoint x: 1193, startPoint y: 403, endPoint x: 1208, endPoint y: 361, distance: 44.8
click at [1195, 403] on div "No items in this cart" at bounding box center [956, 403] width 608 height 462
click at [993, 448] on div "No items in this cart" at bounding box center [956, 403] width 608 height 462
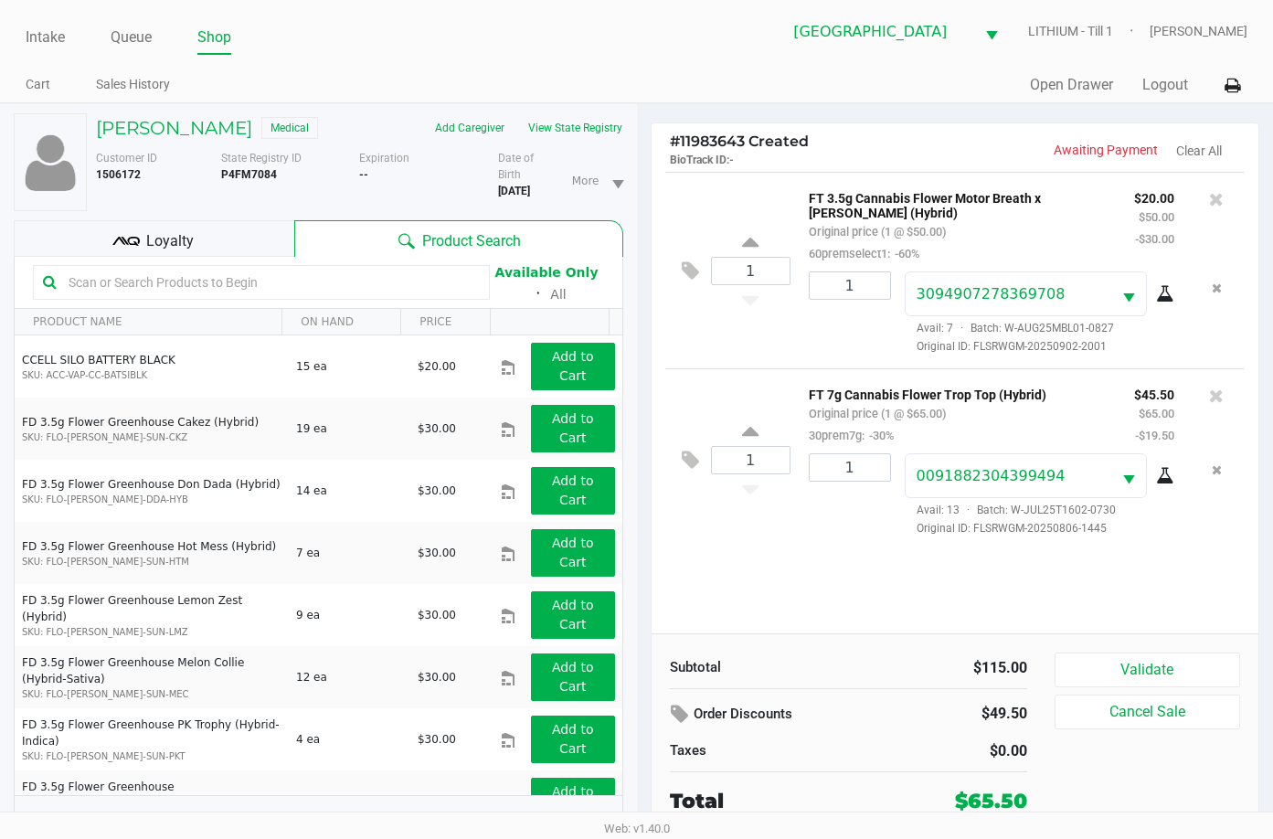
drag, startPoint x: 888, startPoint y: 580, endPoint x: 844, endPoint y: 565, distance: 47.4
click at [888, 580] on div "1 FT 3.5g Cannabis Flower Motor Breath x Mike Larry (Hybrid) Original price (1 …" at bounding box center [956, 403] width 608 height 462
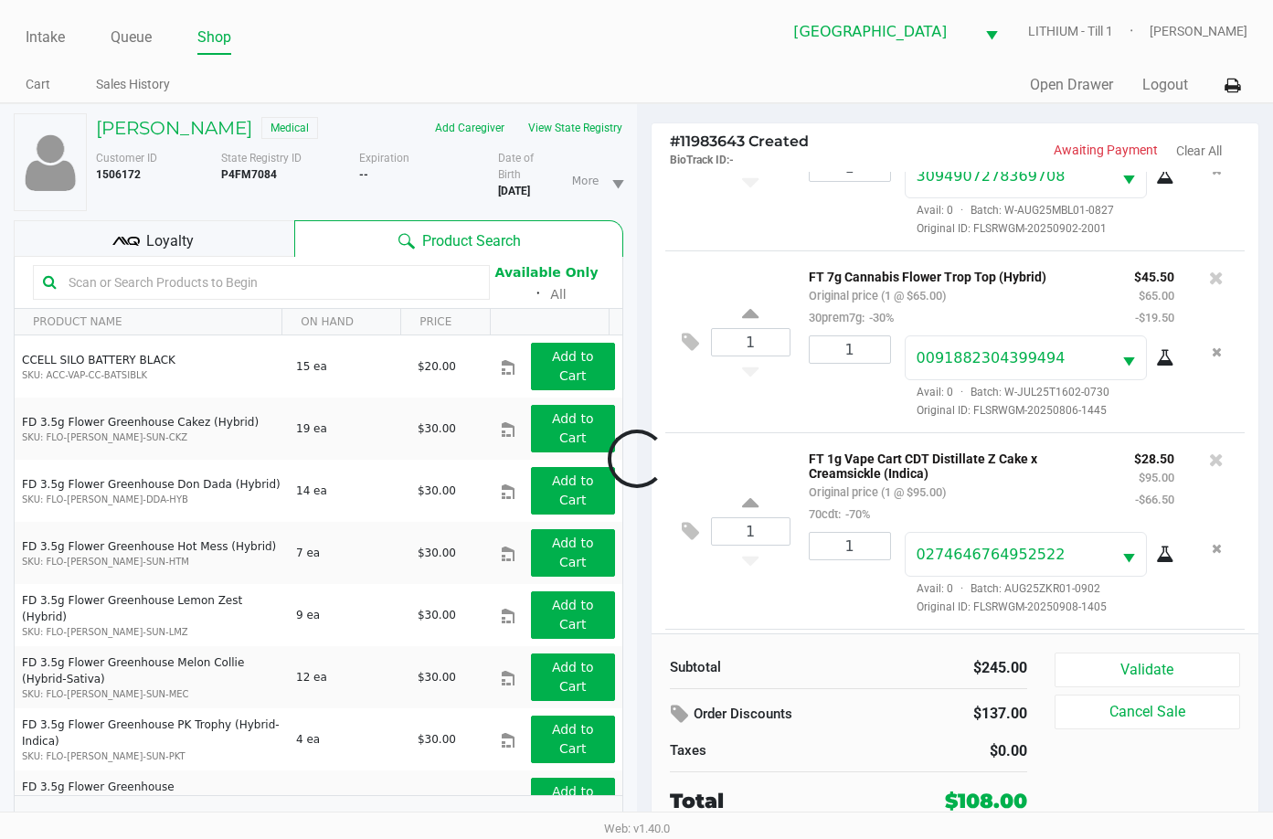
scroll to position [301, 0]
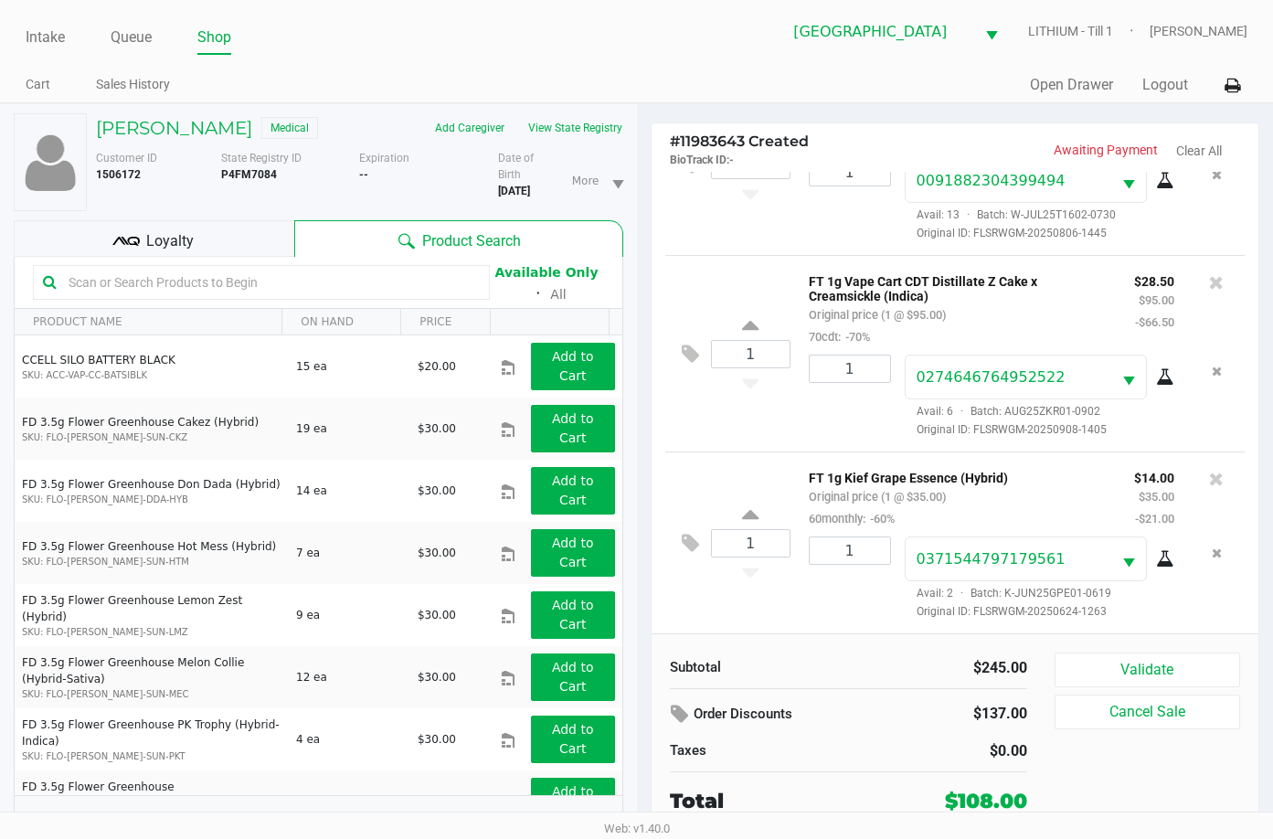
click at [197, 257] on div "Loyalty" at bounding box center [154, 238] width 281 height 37
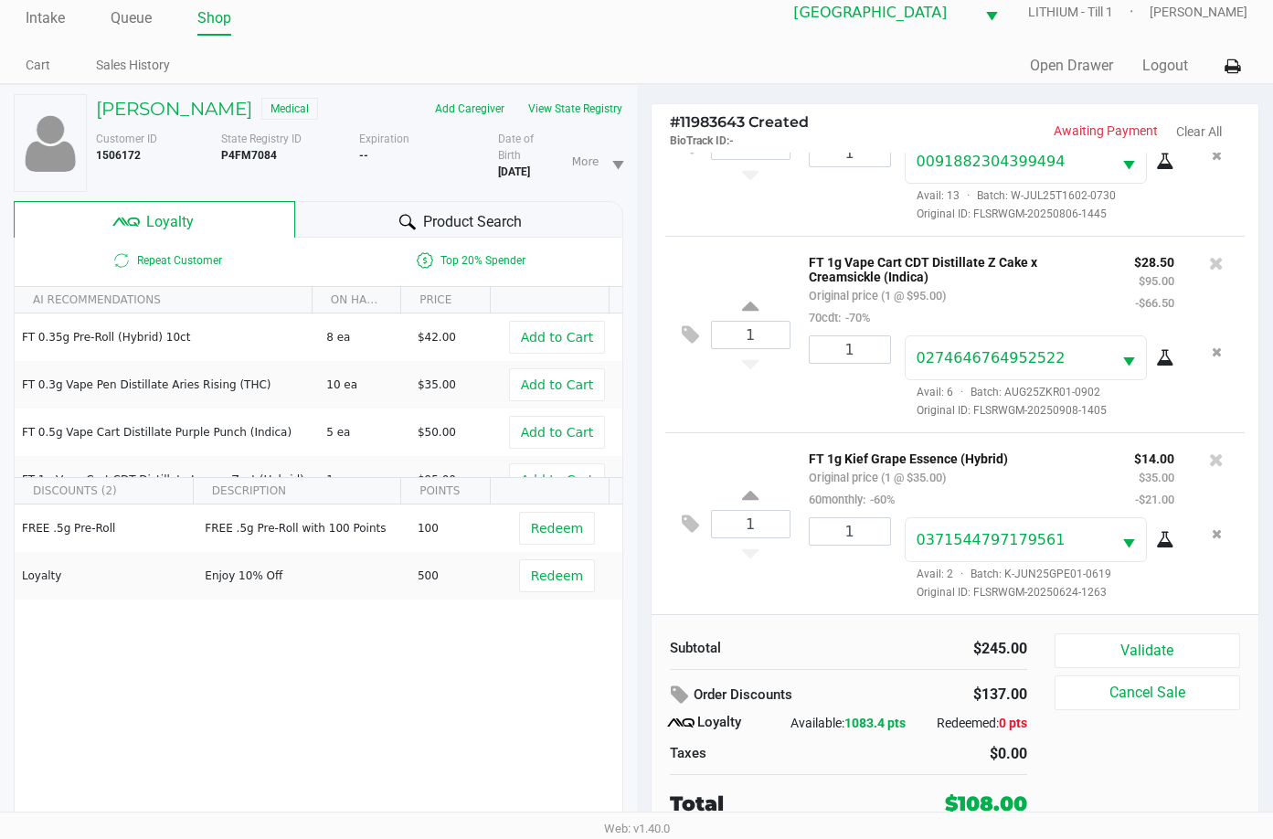
scroll to position [41, 0]
click at [1176, 633] on button "Validate" at bounding box center [1148, 650] width 186 height 35
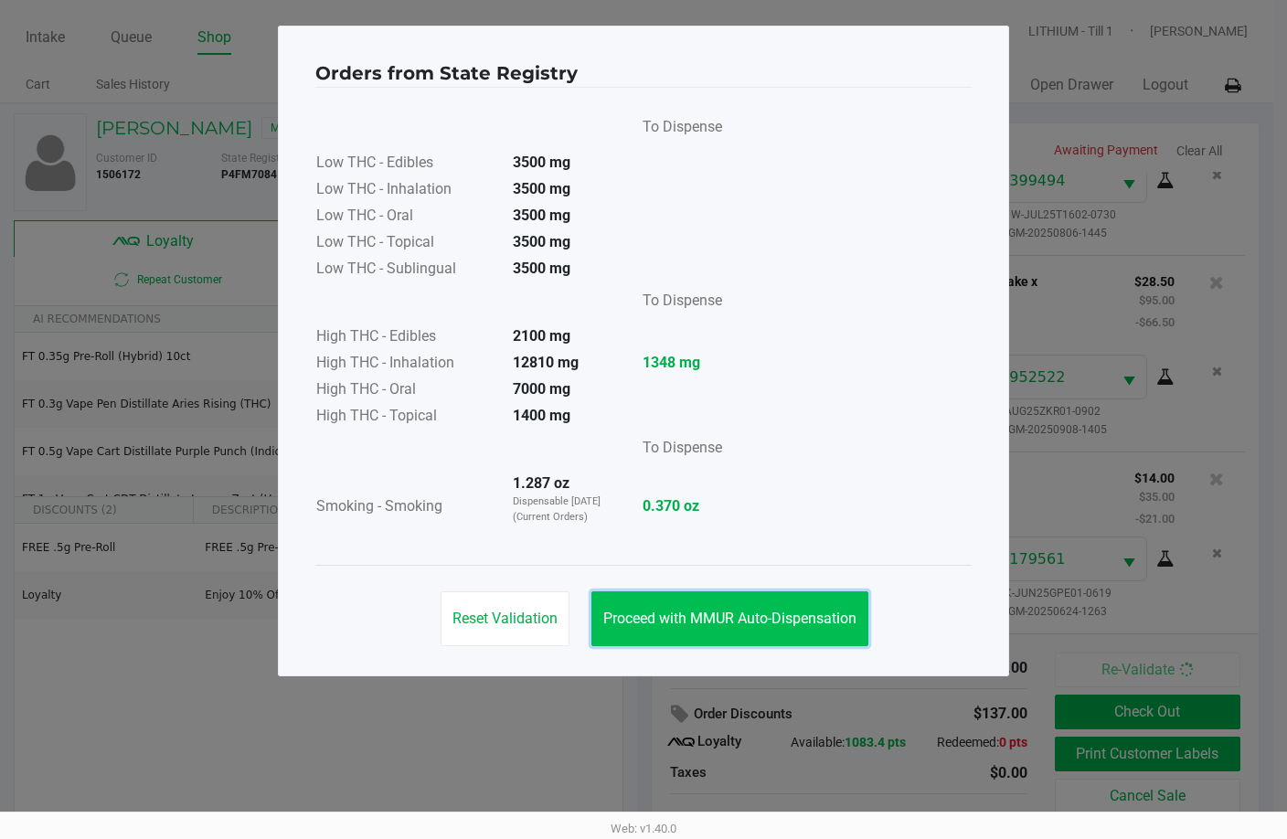
click at [814, 607] on button "Proceed with MMUR Auto-Dispensation" at bounding box center [729, 618] width 277 height 55
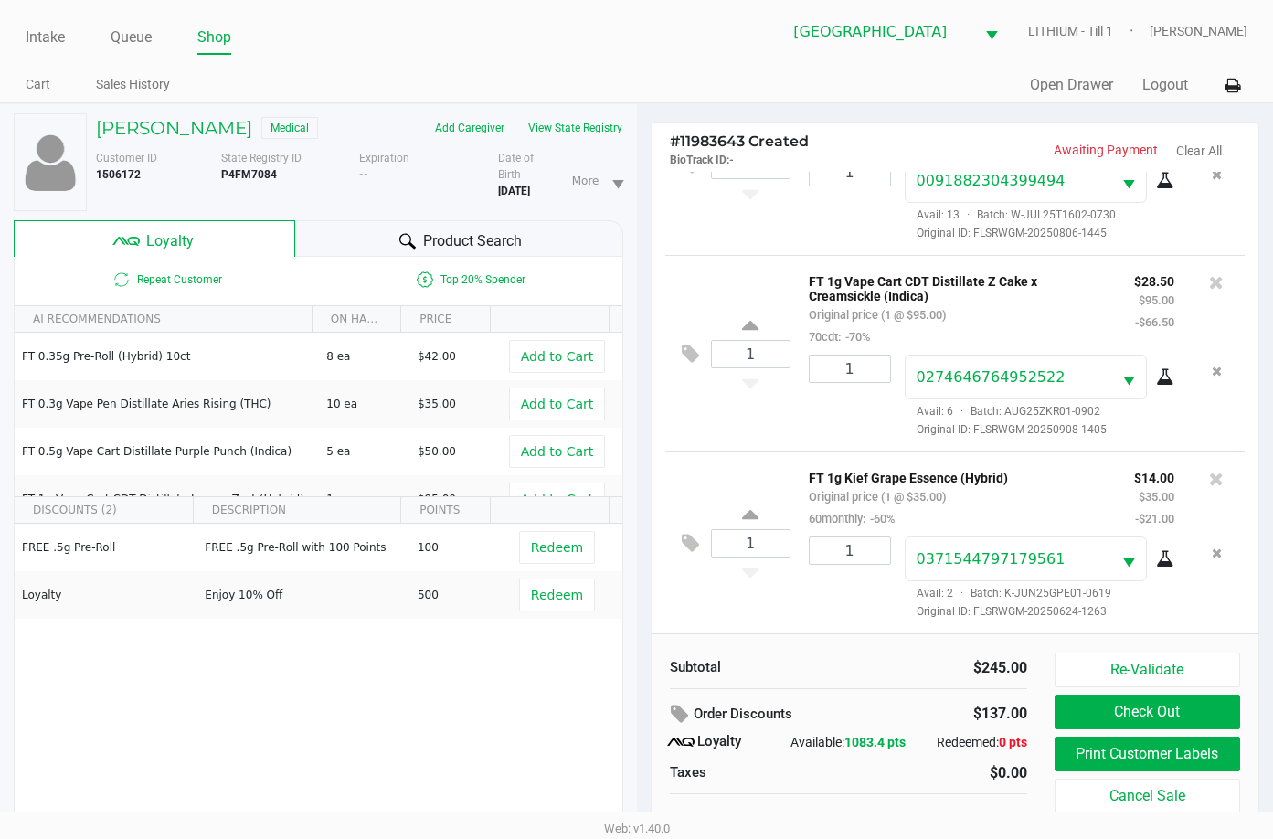
scroll to position [41, 0]
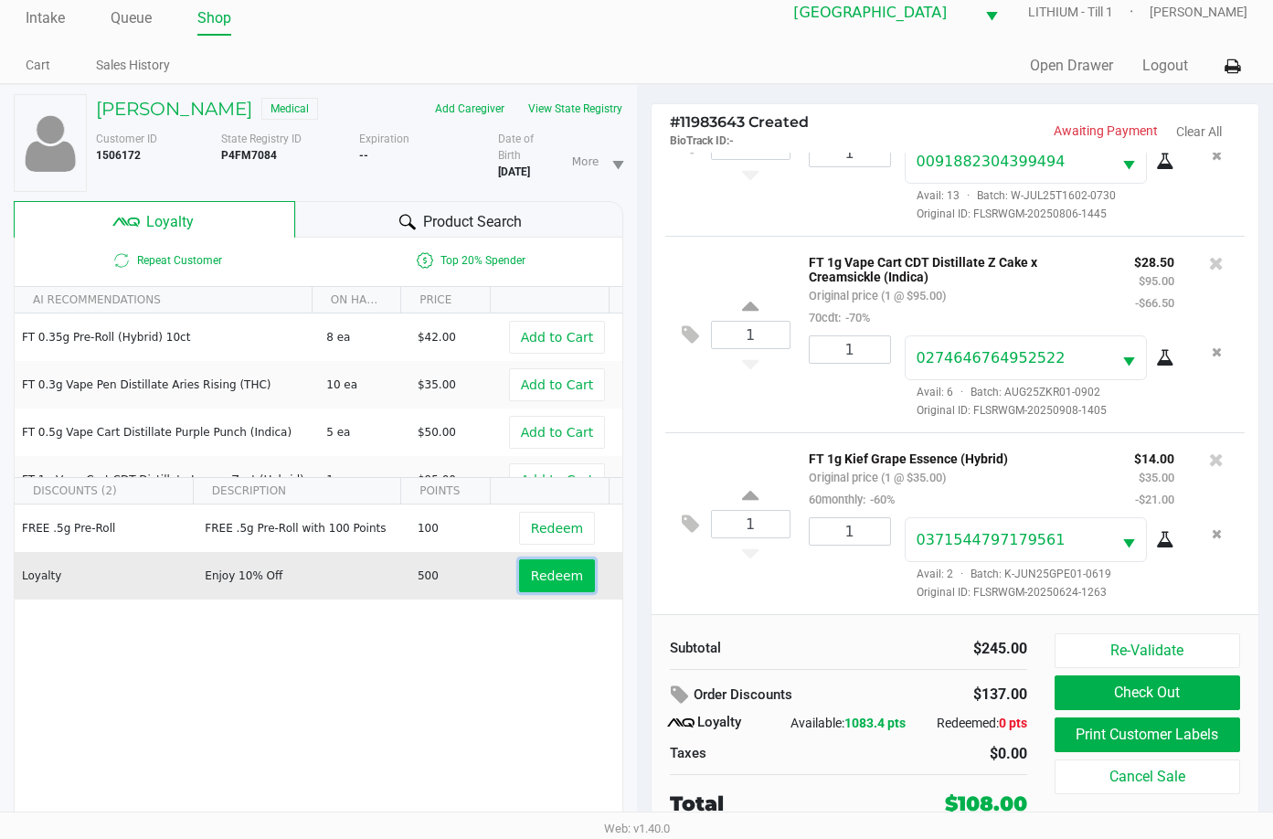
click at [543, 578] on span "Redeem" at bounding box center [557, 576] width 52 height 15
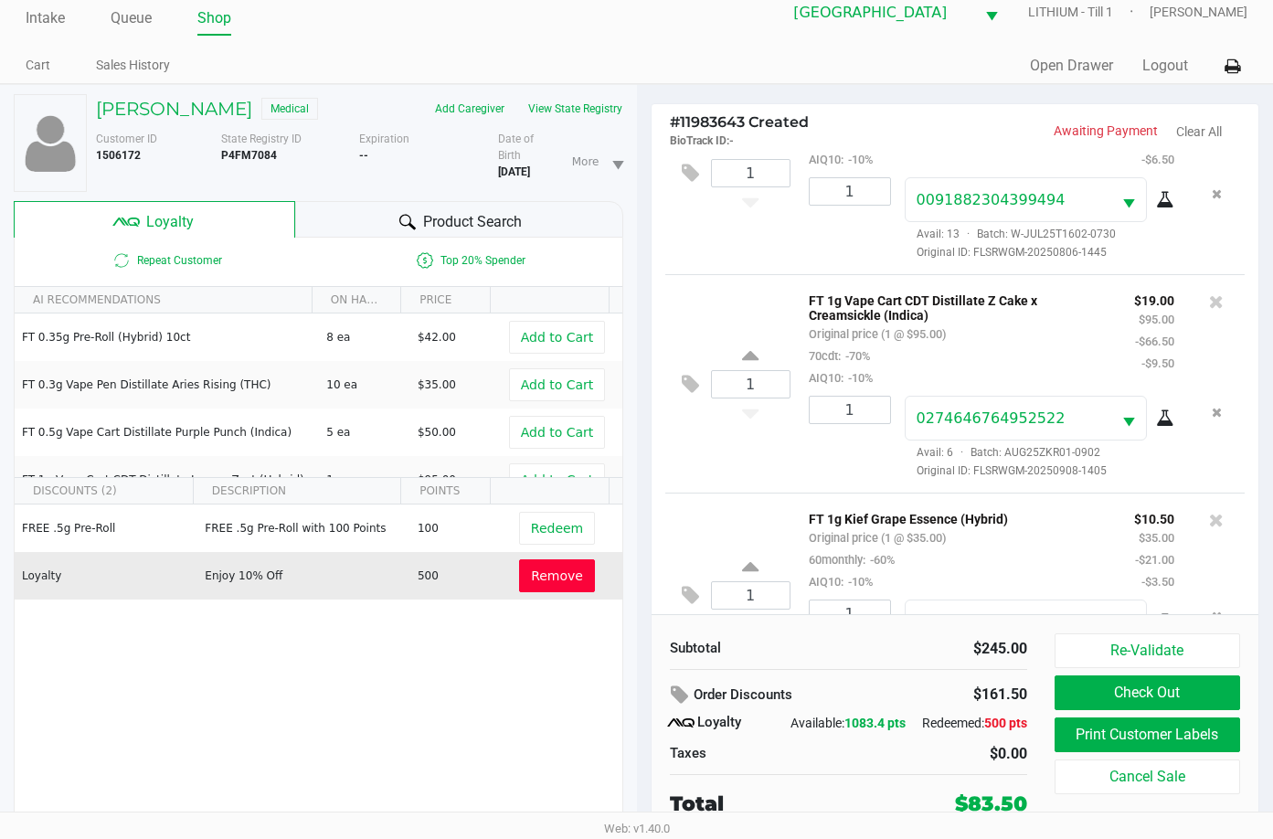
scroll to position [388, 0]
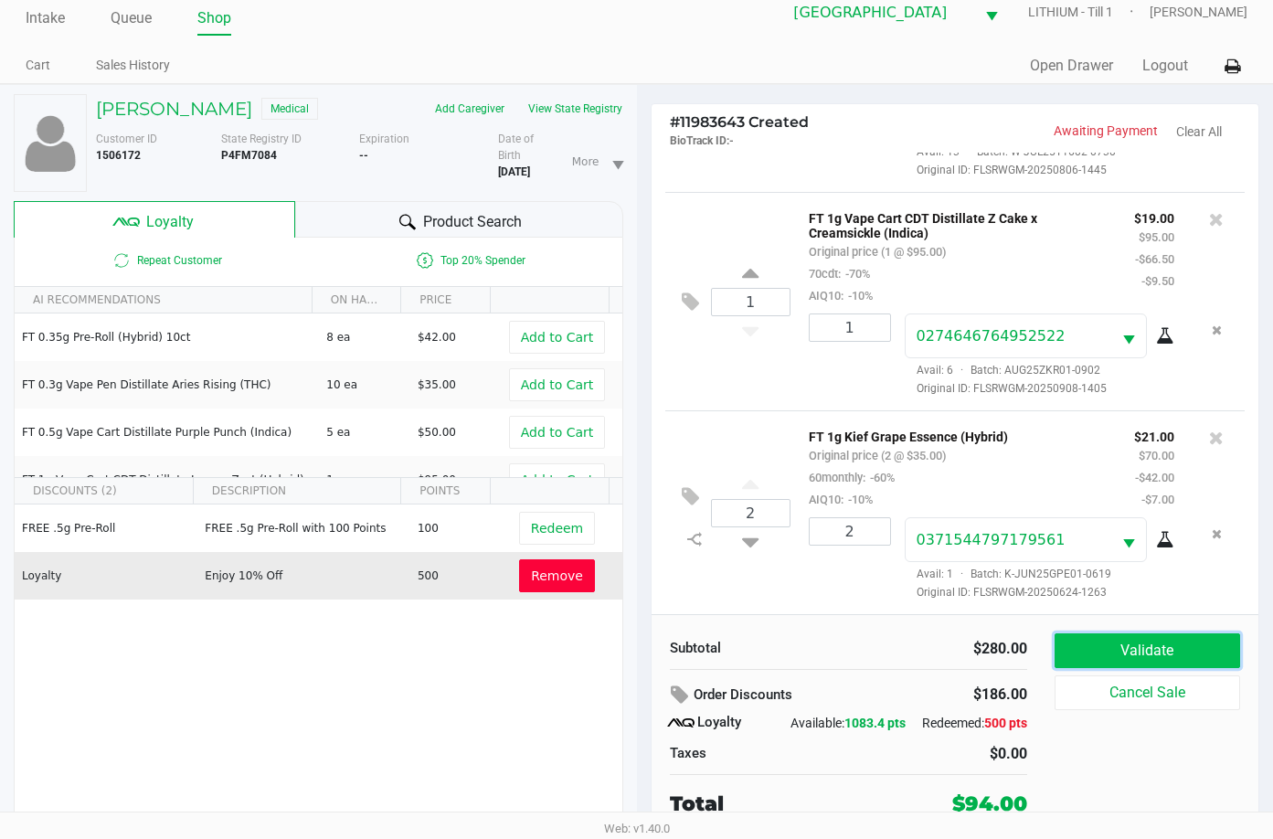
click at [1154, 633] on button "Validate" at bounding box center [1148, 650] width 186 height 35
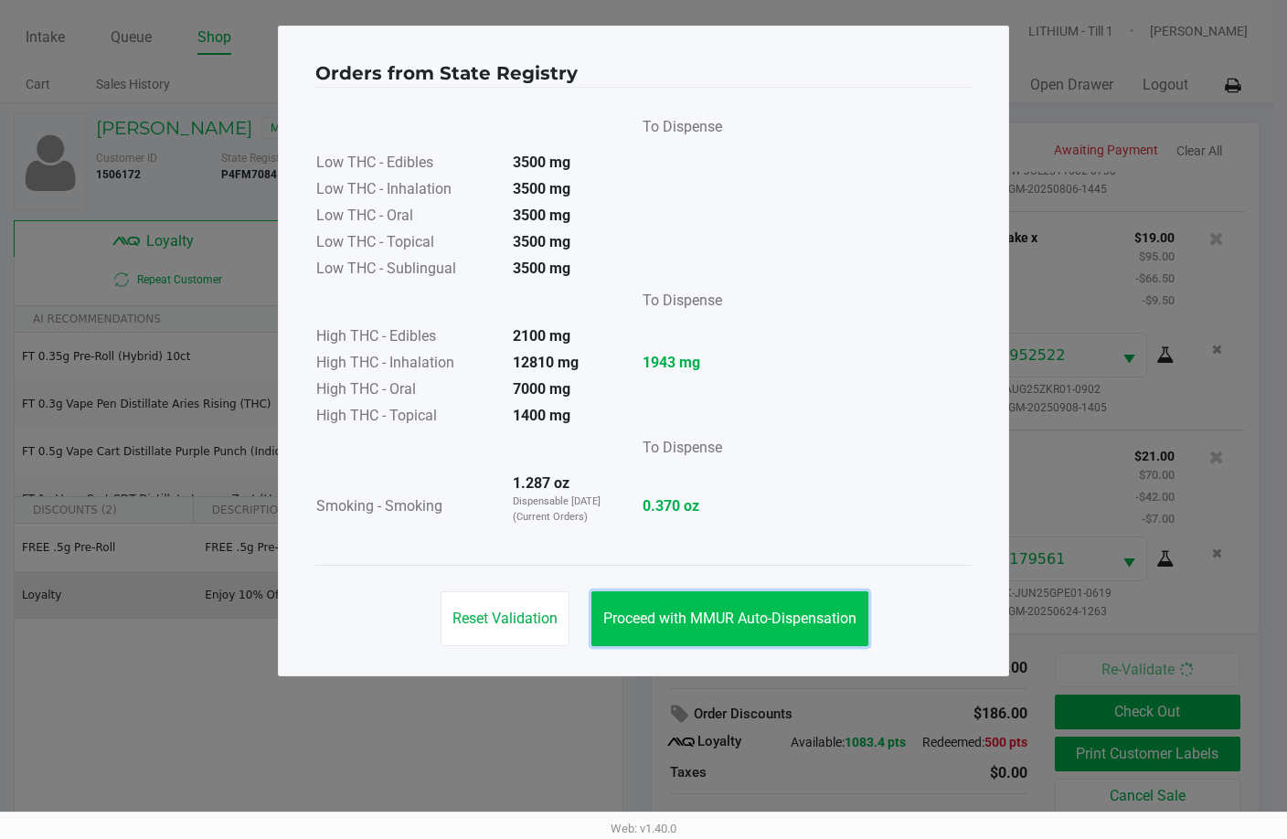
click at [757, 613] on span "Proceed with MMUR Auto-Dispensation" at bounding box center [729, 618] width 253 height 17
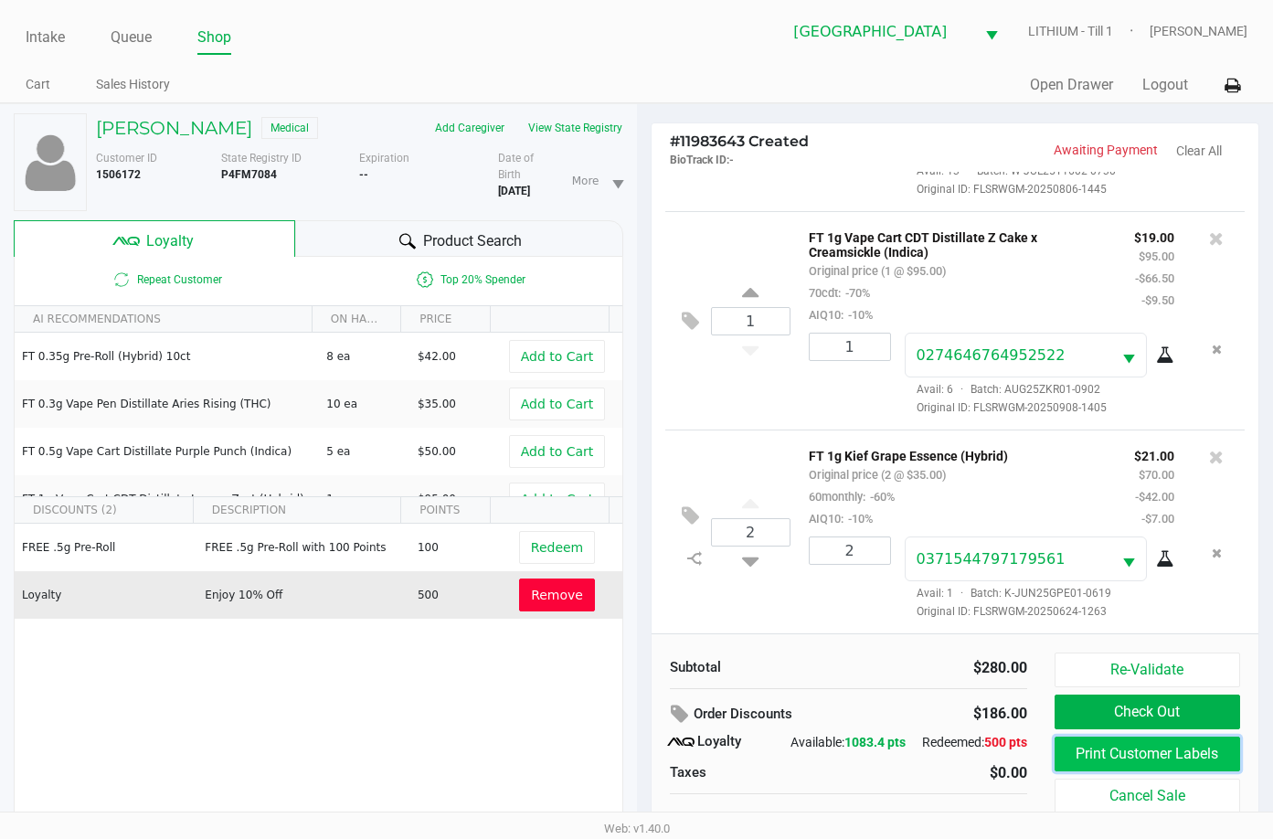
click at [1195, 748] on button "Print Customer Labels" at bounding box center [1148, 754] width 186 height 35
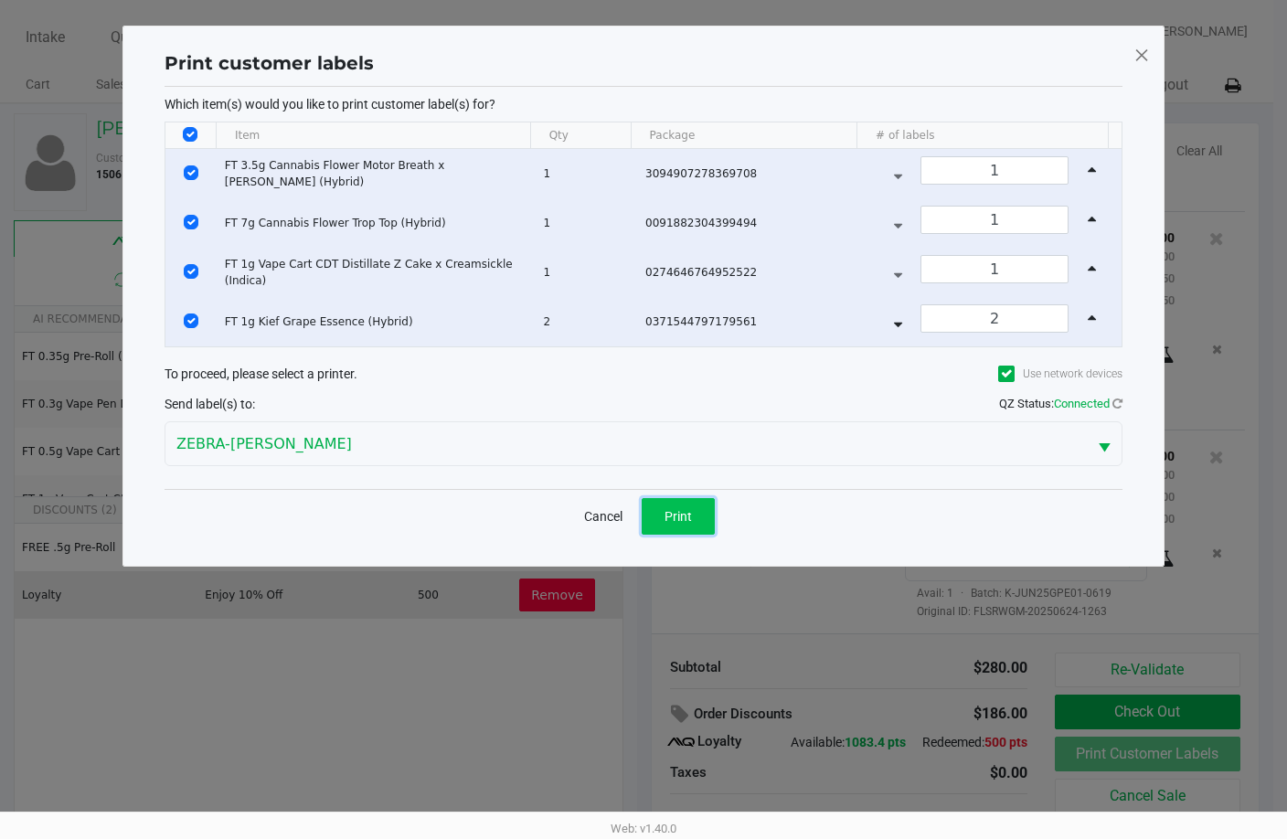
click at [672, 516] on span "Print" at bounding box center [678, 516] width 27 height 15
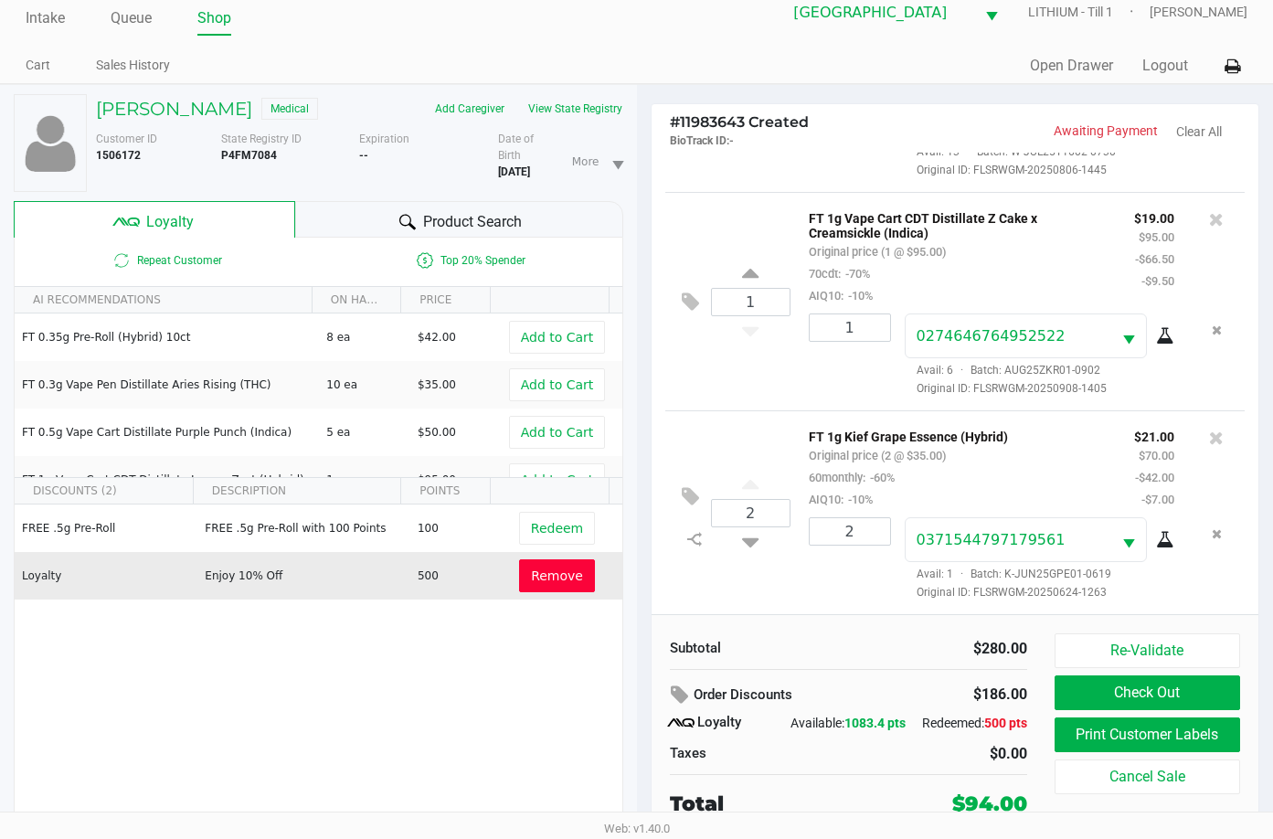
scroll to position [41, 0]
click at [1199, 676] on button "Check Out" at bounding box center [1148, 693] width 186 height 35
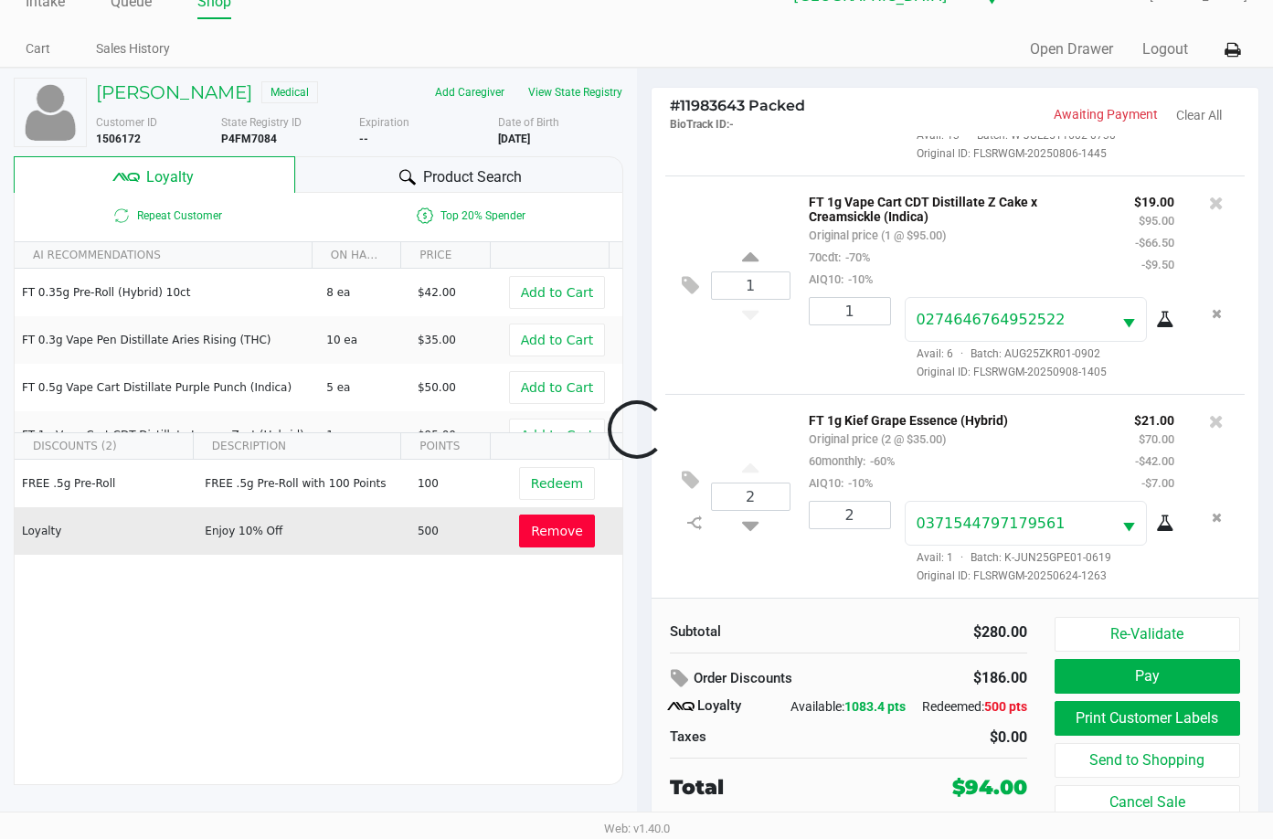
scroll to position [36, 0]
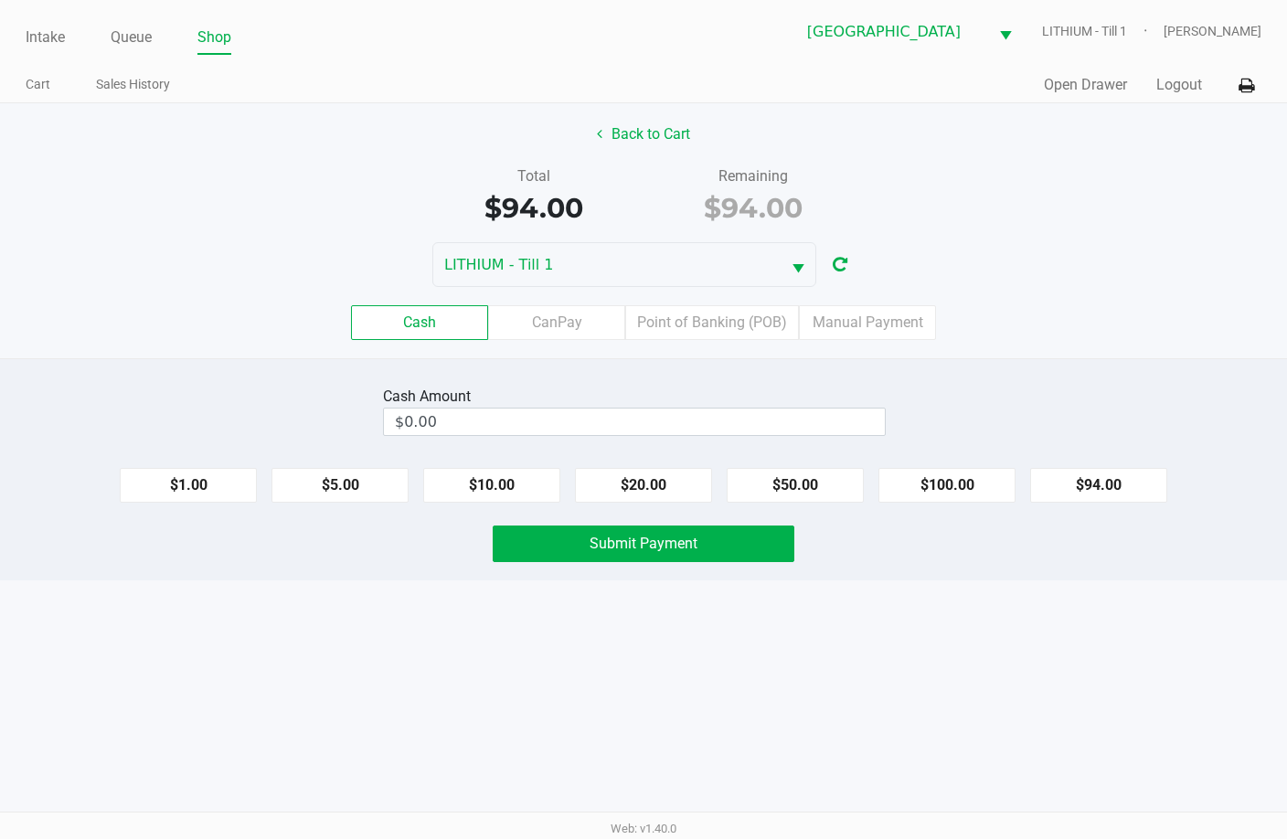
click at [1083, 247] on div "LITHIUM - Till 1" at bounding box center [643, 264] width 1287 height 45
click at [969, 479] on button "$100.00" at bounding box center [946, 485] width 137 height 35
type input "$100.00"
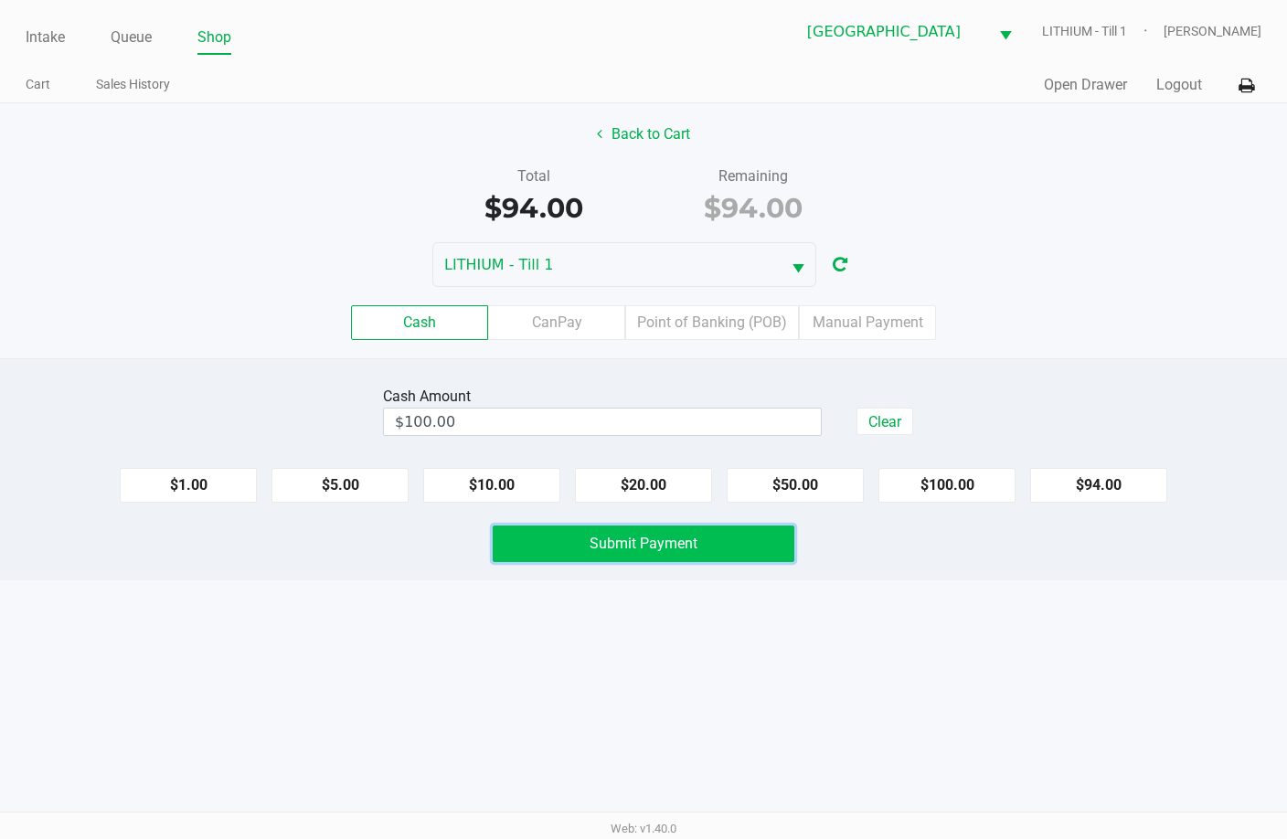
click at [612, 546] on span "Submit Payment" at bounding box center [644, 543] width 108 height 17
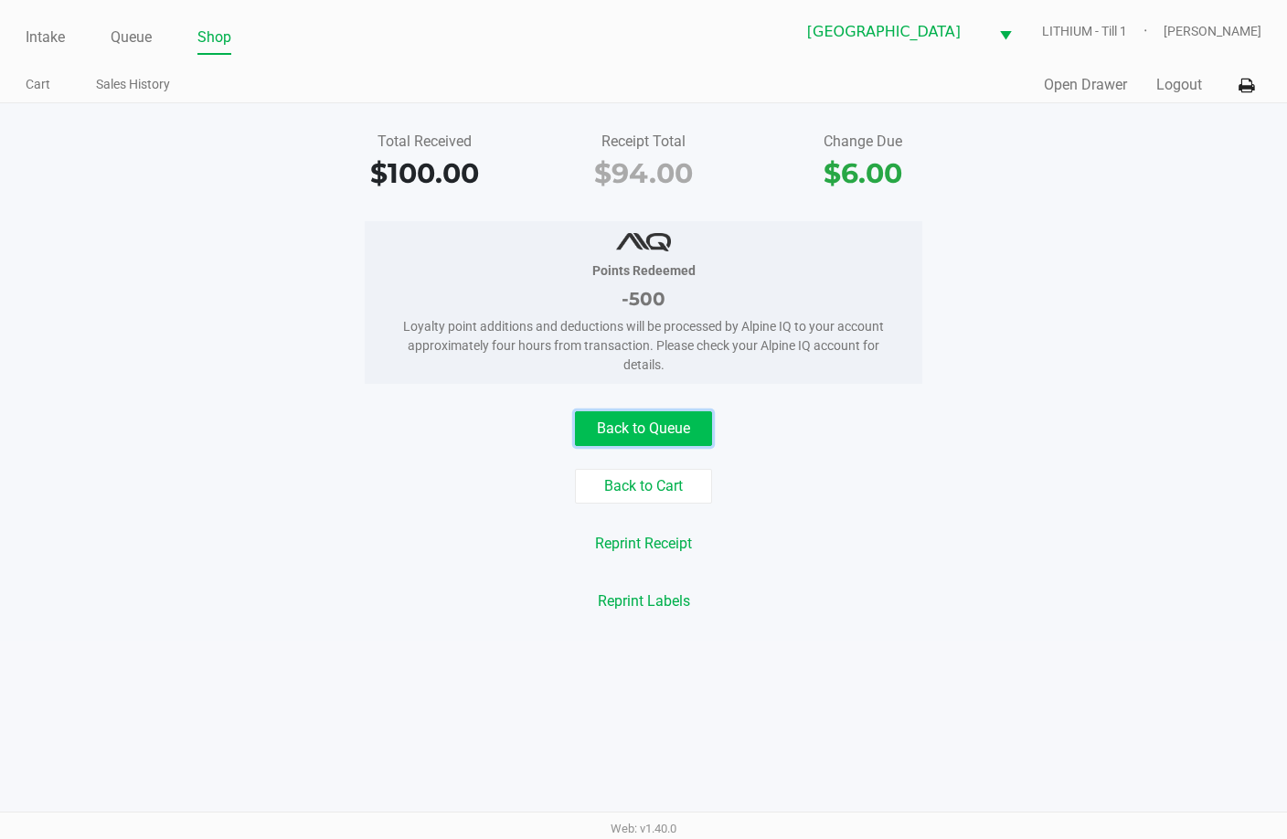
click at [655, 431] on button "Back to Queue" at bounding box center [643, 428] width 137 height 35
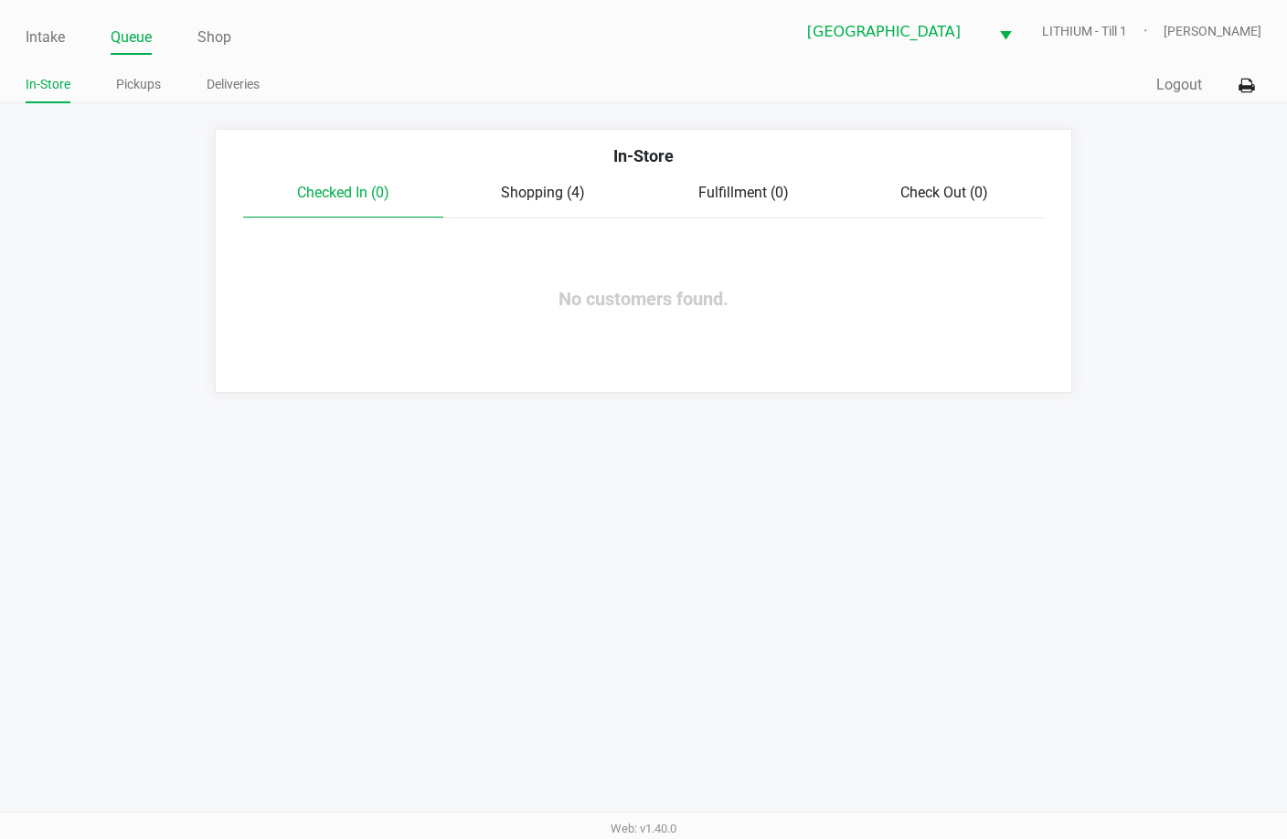
click at [535, 187] on span "Shopping (4)" at bounding box center [543, 192] width 84 height 17
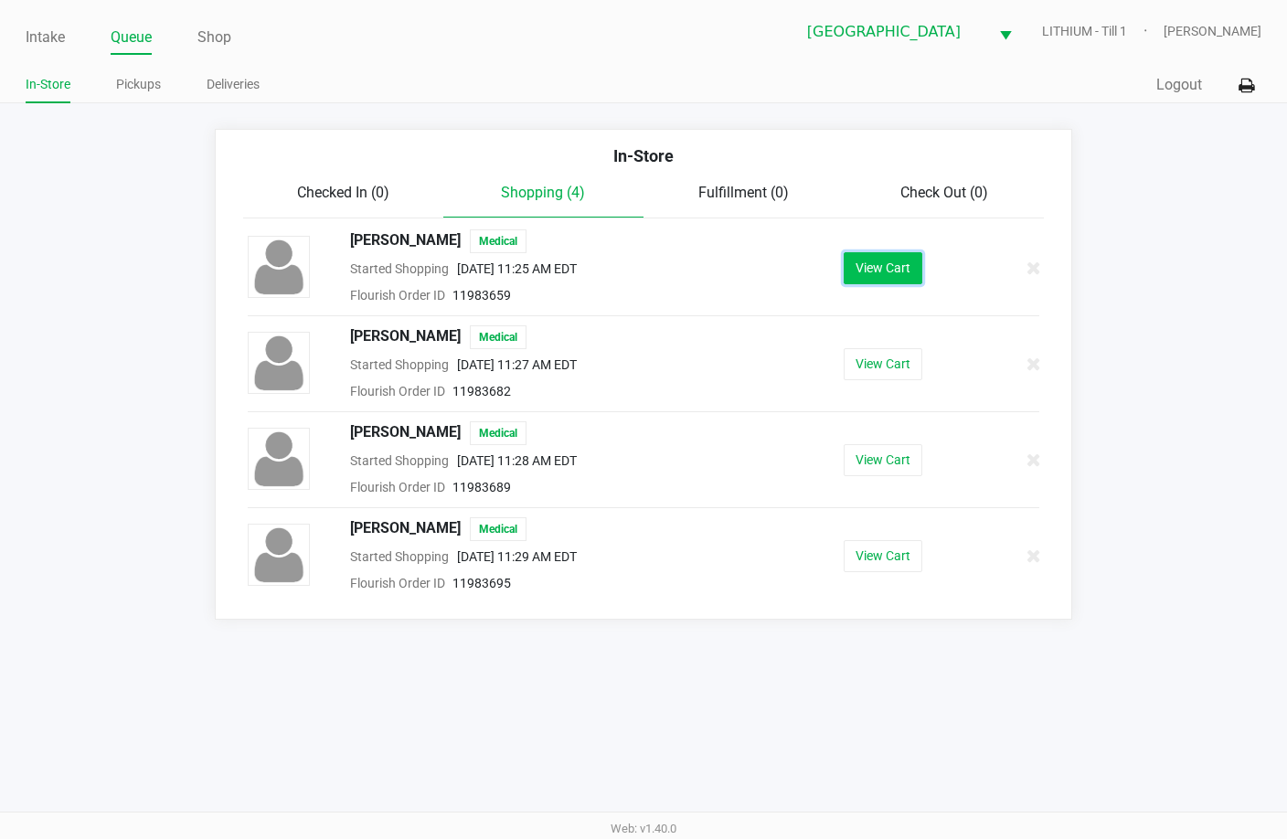
click at [899, 260] on button "View Cart" at bounding box center [883, 268] width 79 height 32
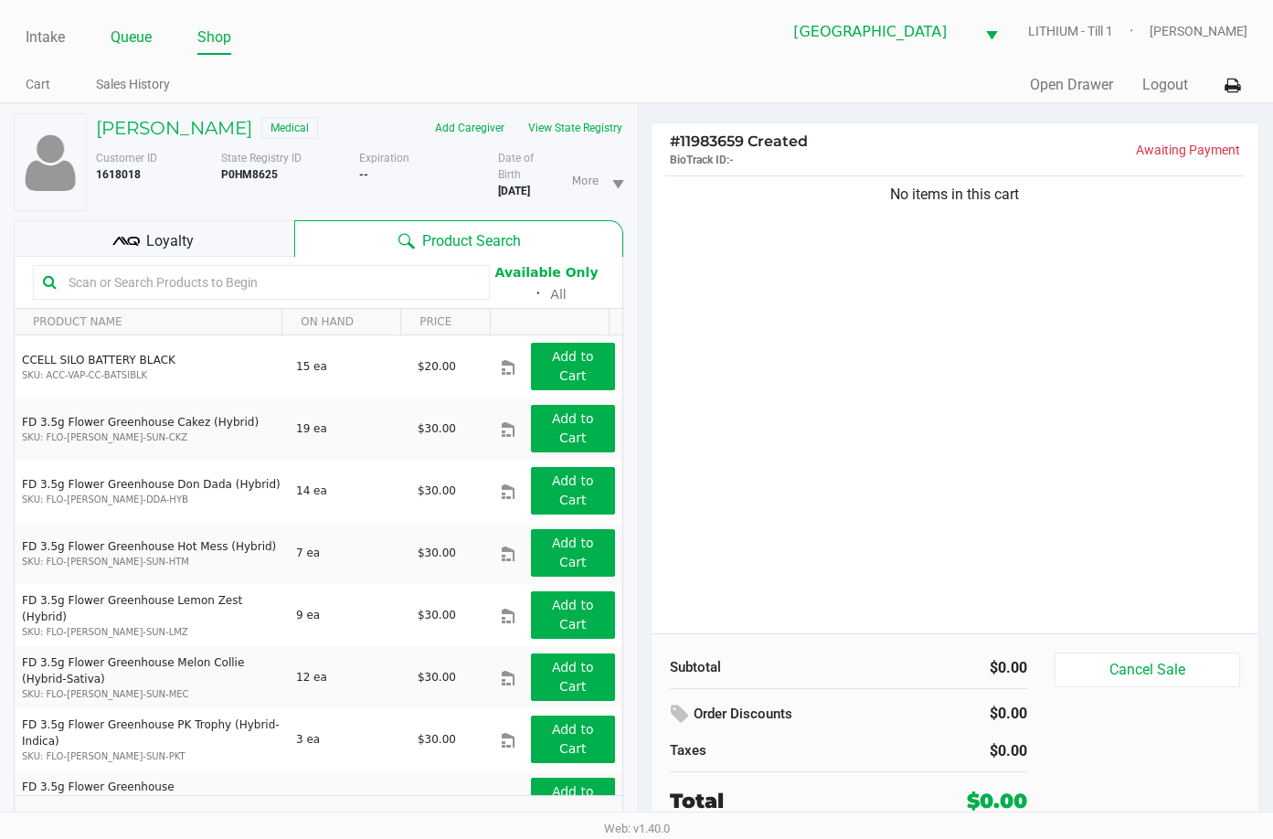
click at [133, 41] on link "Queue" at bounding box center [131, 38] width 41 height 26
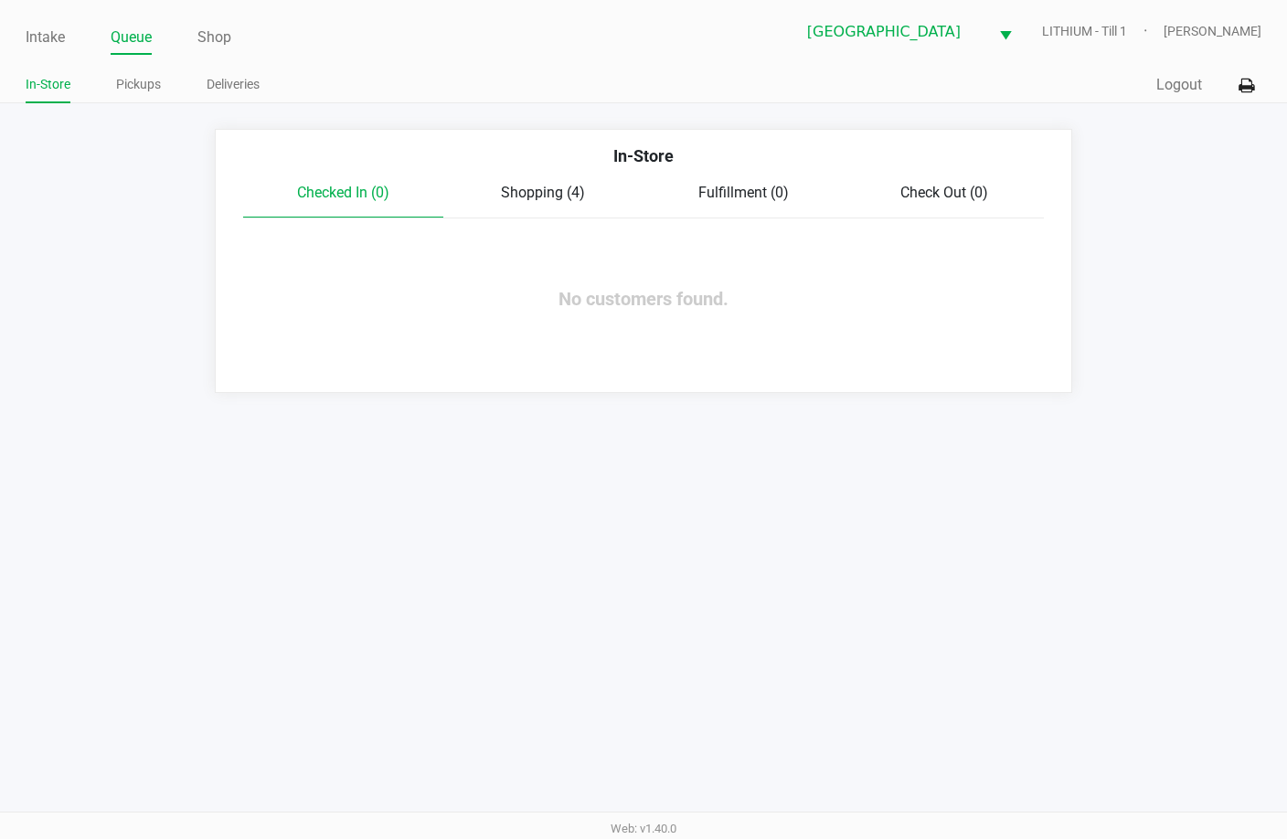
click at [554, 190] on span "Shopping (4)" at bounding box center [543, 192] width 84 height 17
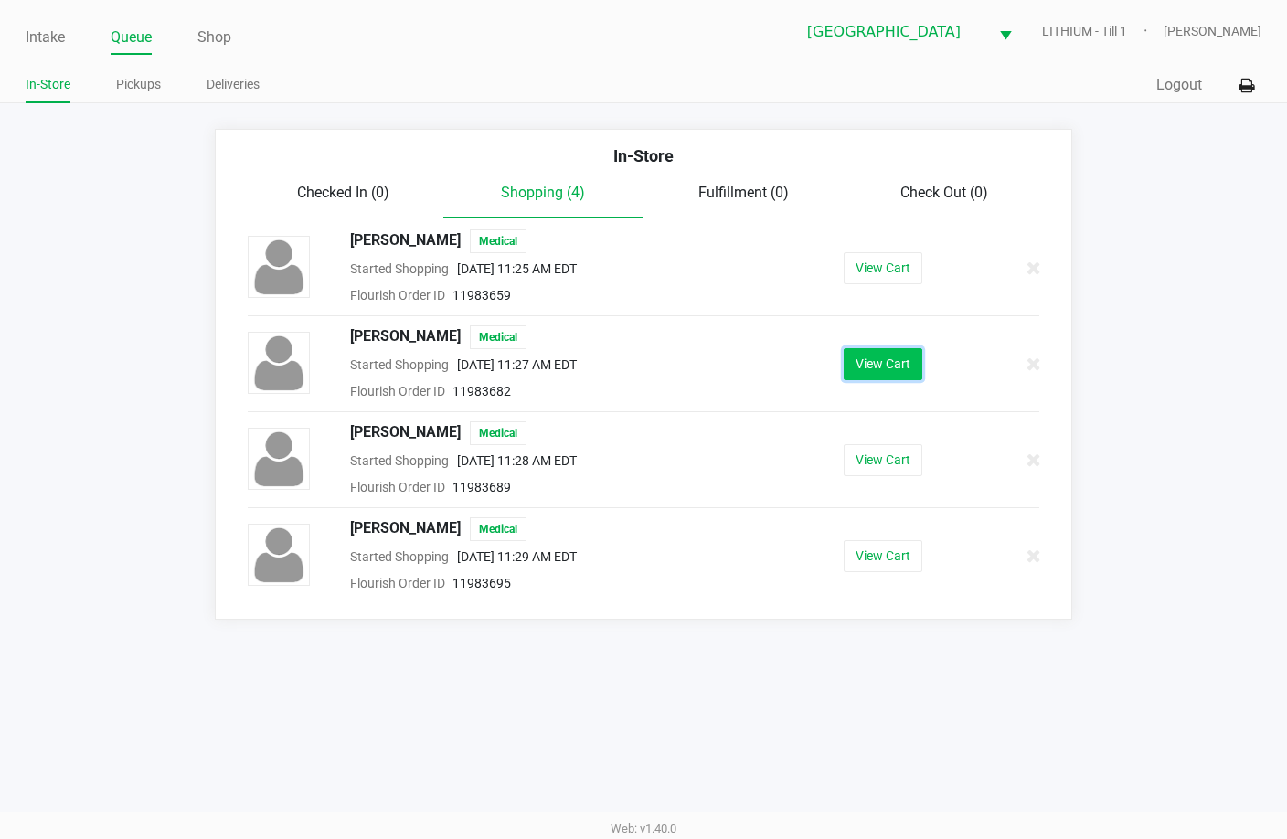
click at [896, 371] on button "View Cart" at bounding box center [883, 364] width 79 height 32
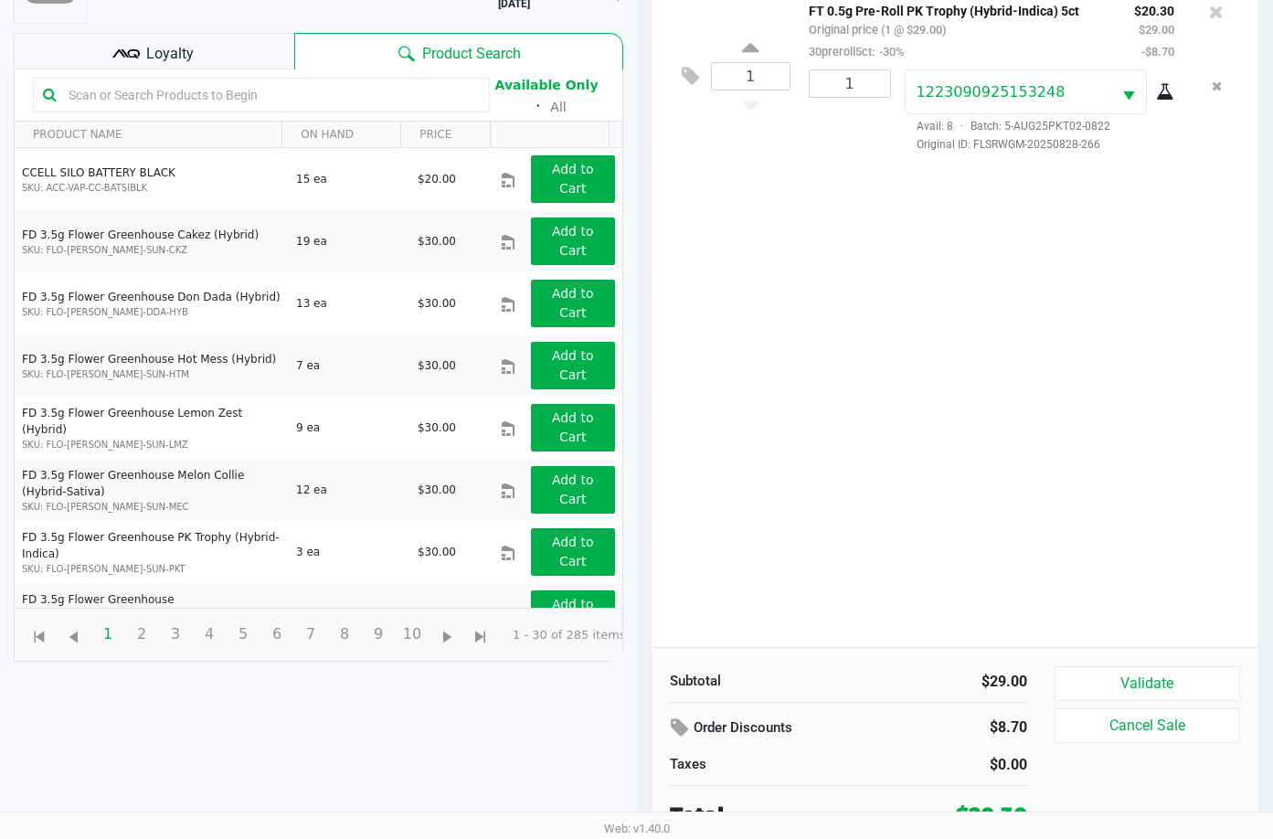
scroll to position [197, 0]
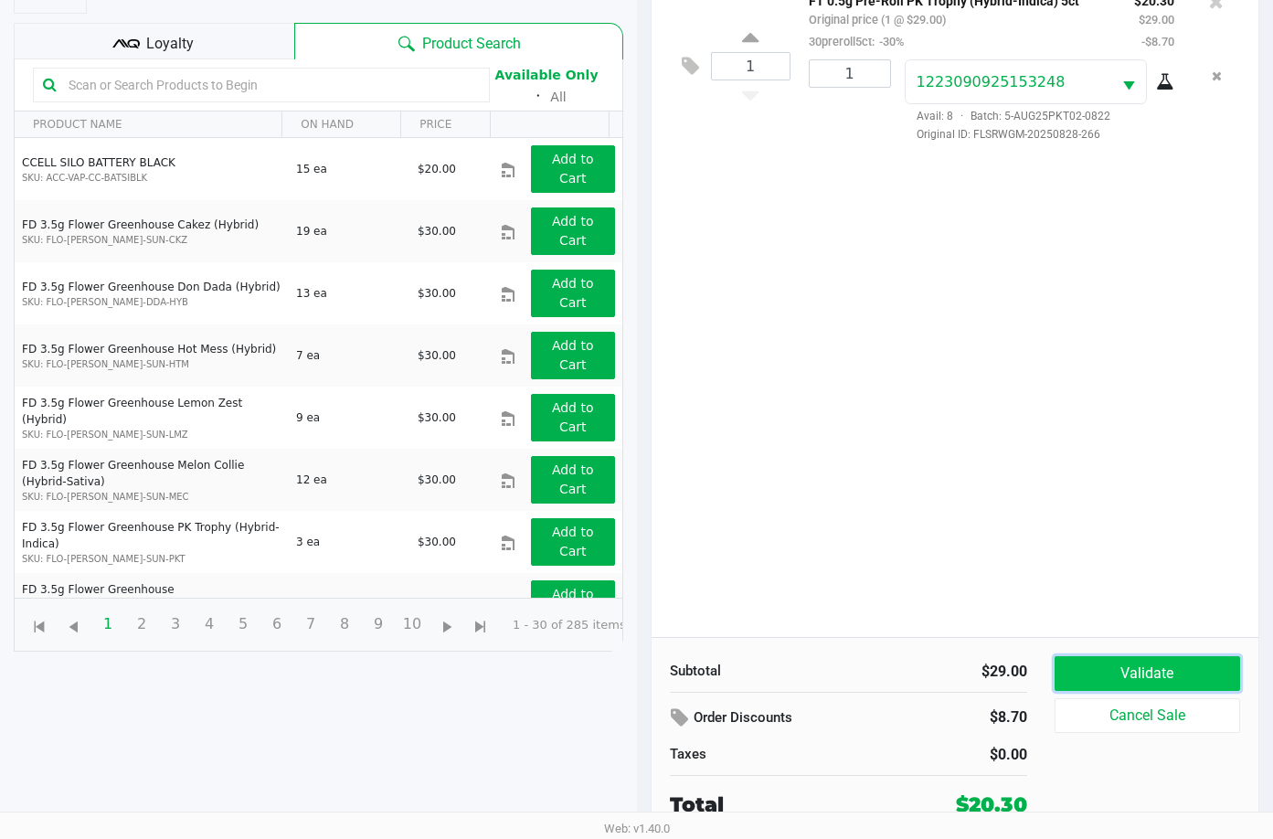
click at [1140, 672] on button "Validate" at bounding box center [1148, 673] width 186 height 35
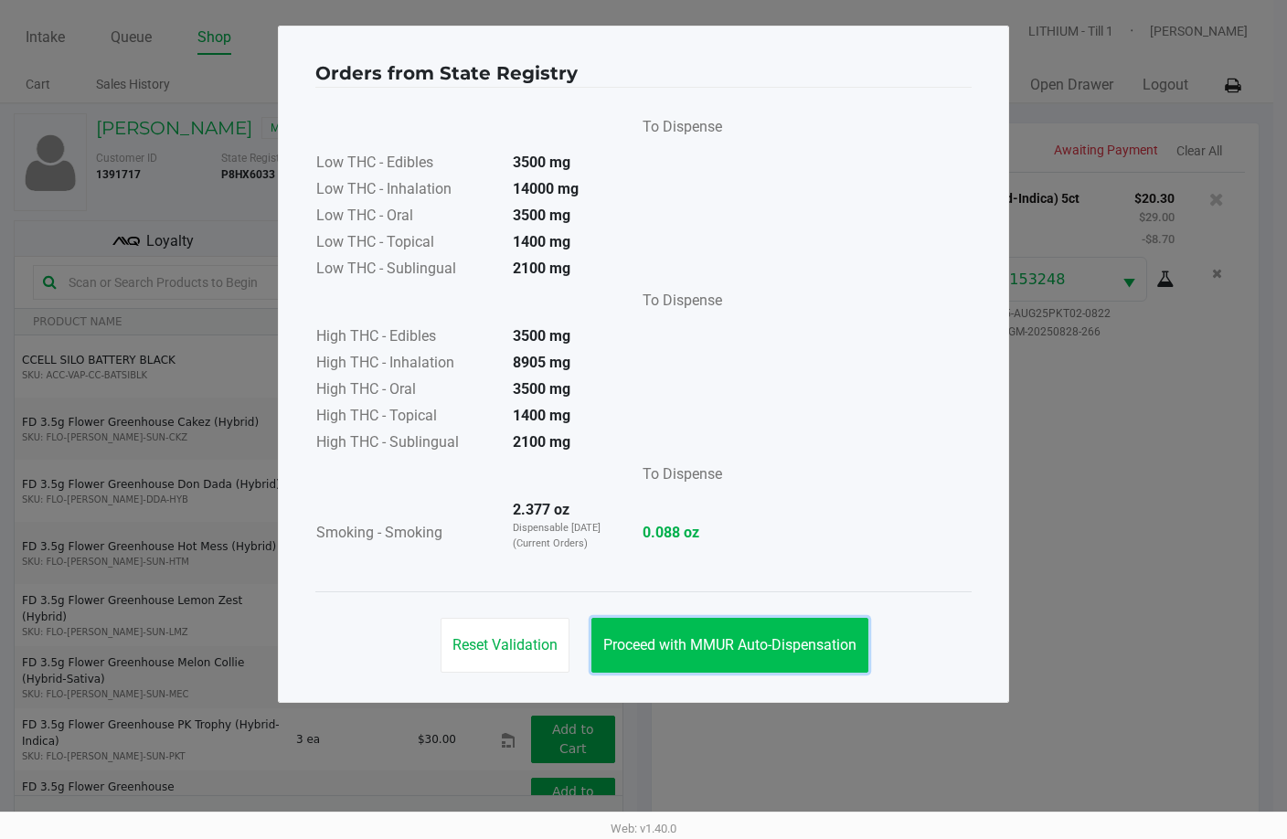
click at [770, 644] on span "Proceed with MMUR Auto-Dispensation" at bounding box center [729, 644] width 253 height 17
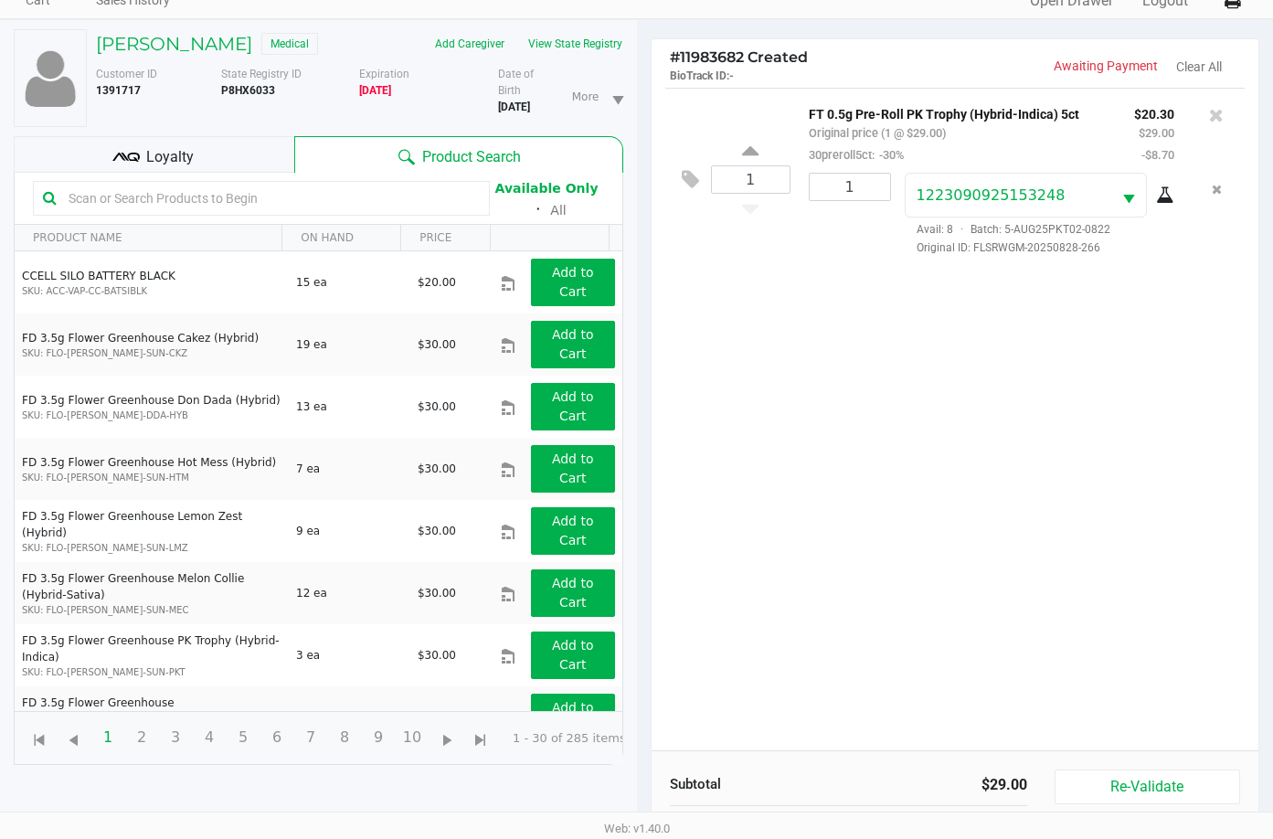
scroll to position [197, 0]
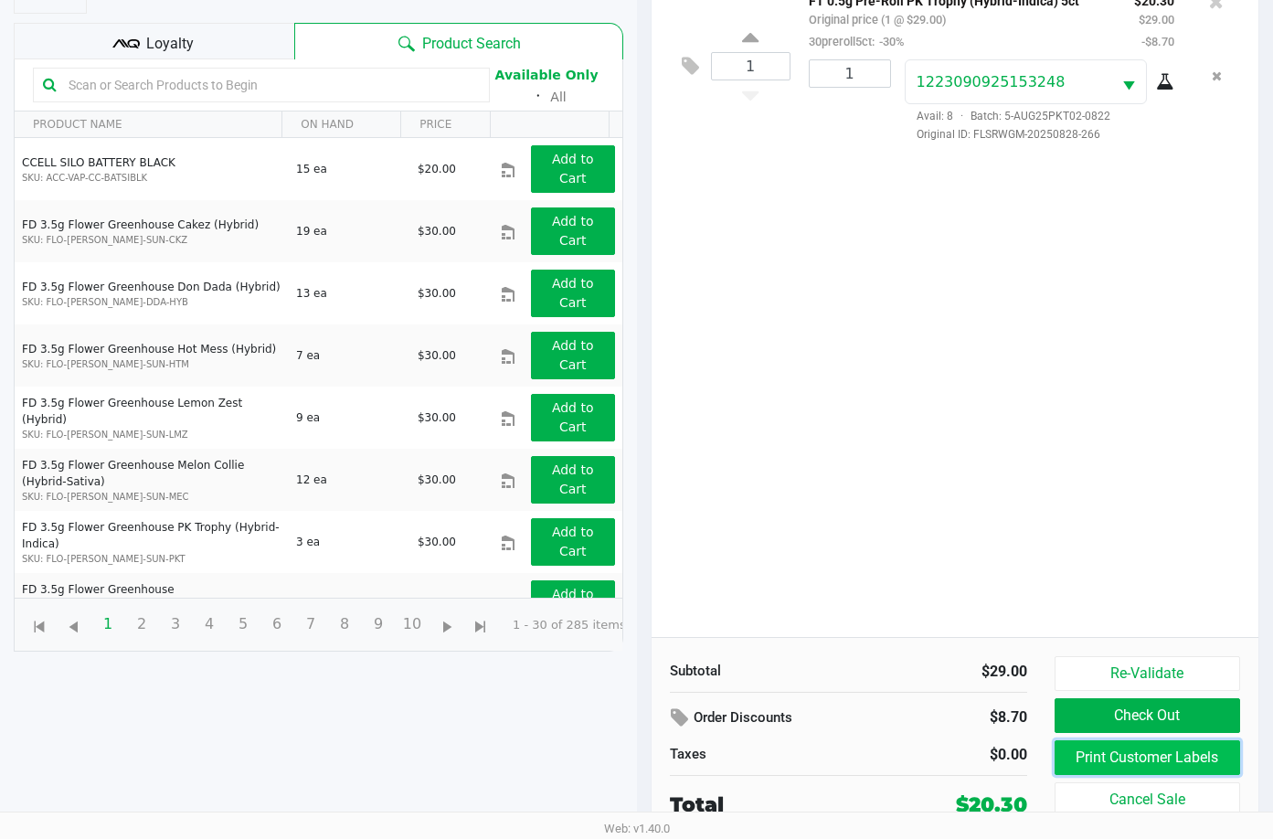
click at [1179, 761] on button "Print Customer Labels" at bounding box center [1148, 757] width 186 height 35
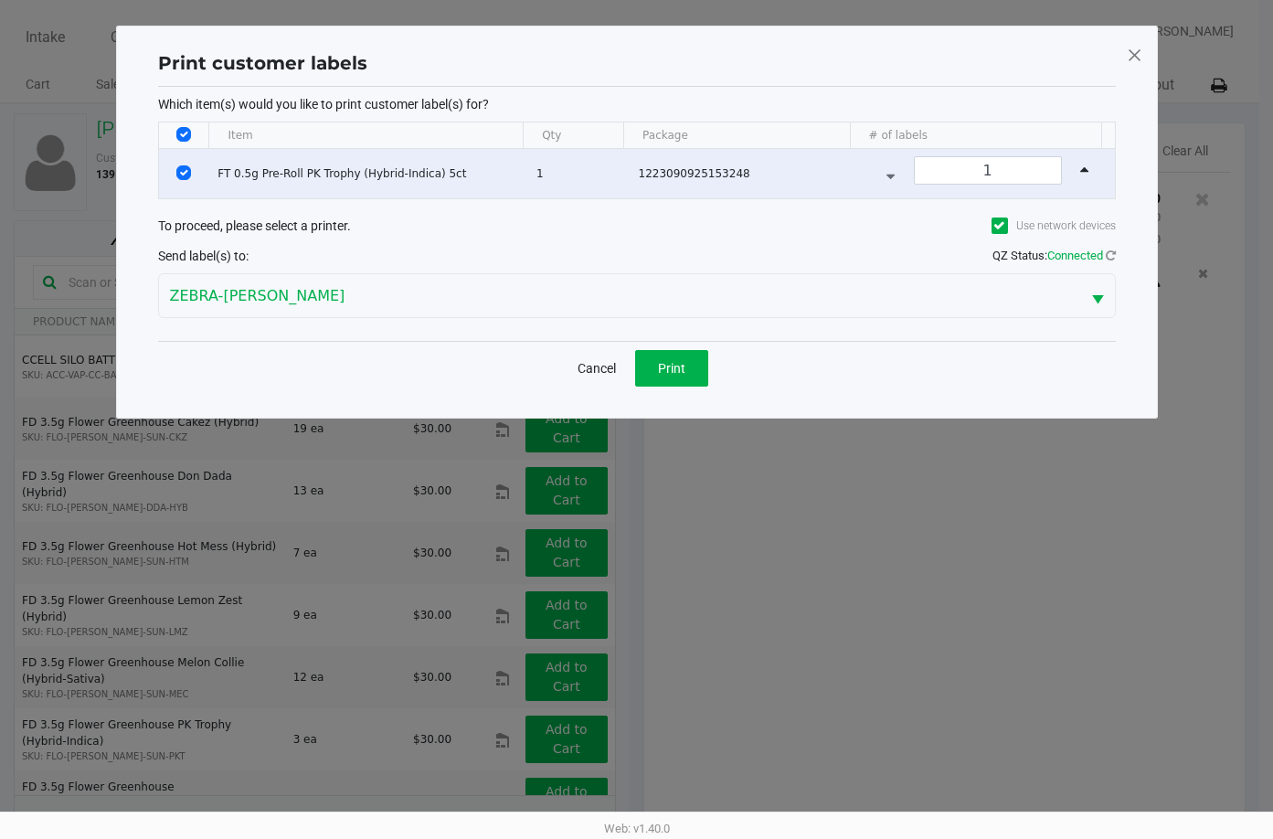
scroll to position [0, 0]
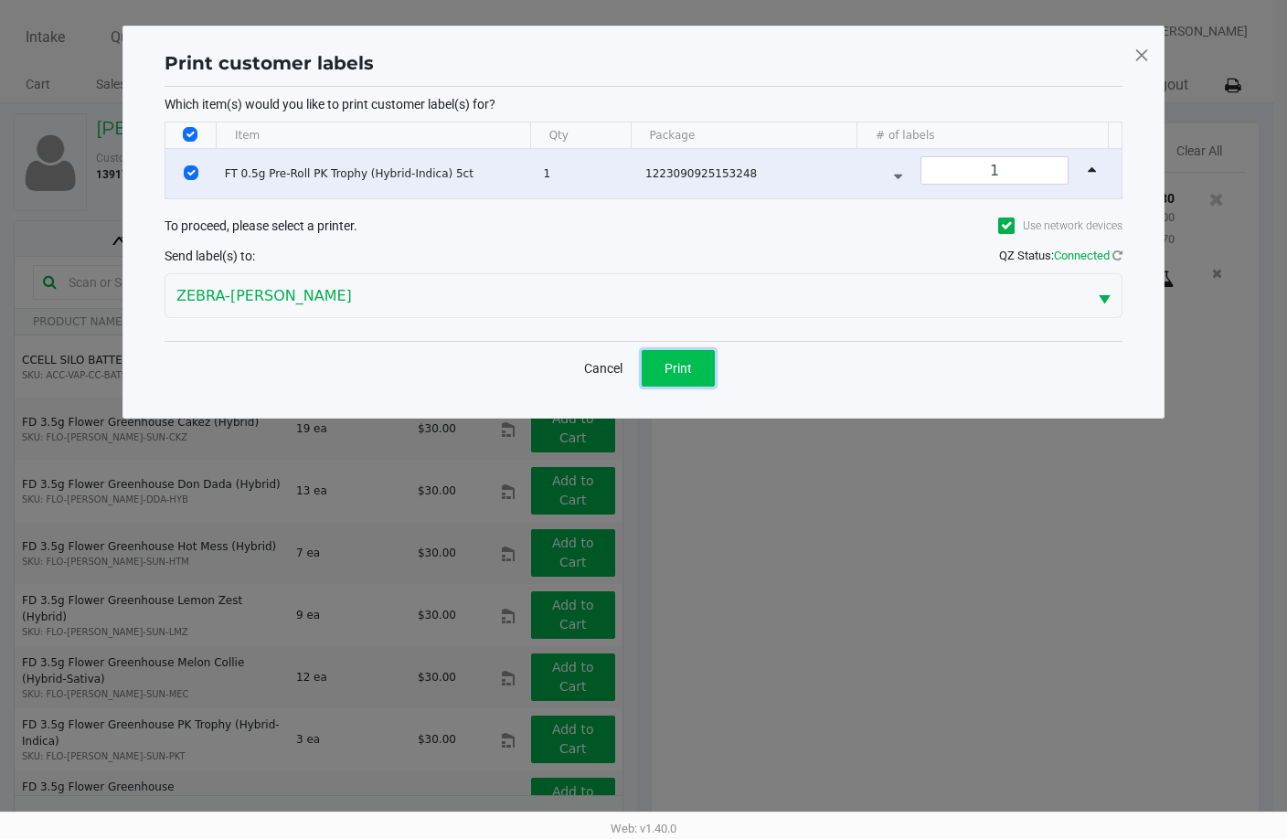
click at [672, 357] on button "Print" at bounding box center [678, 368] width 73 height 37
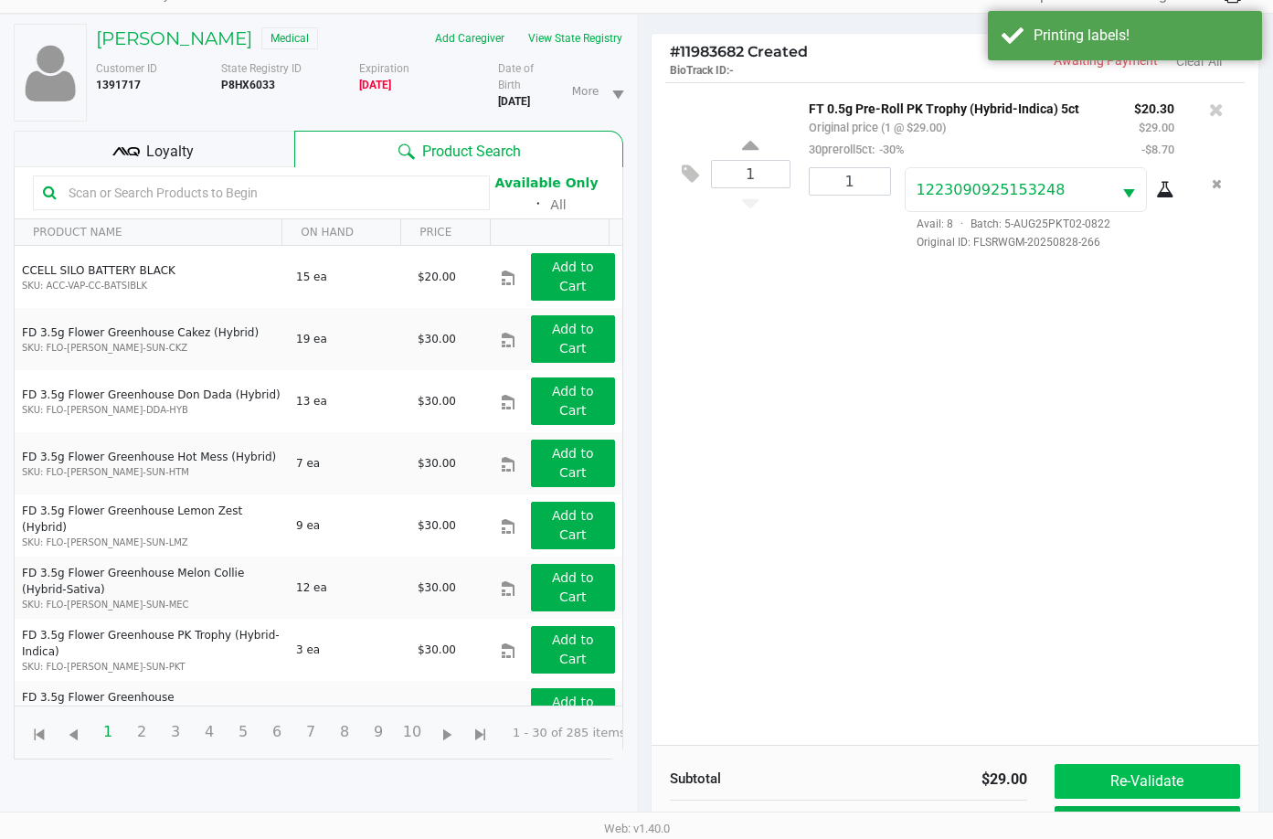
scroll to position [197, 0]
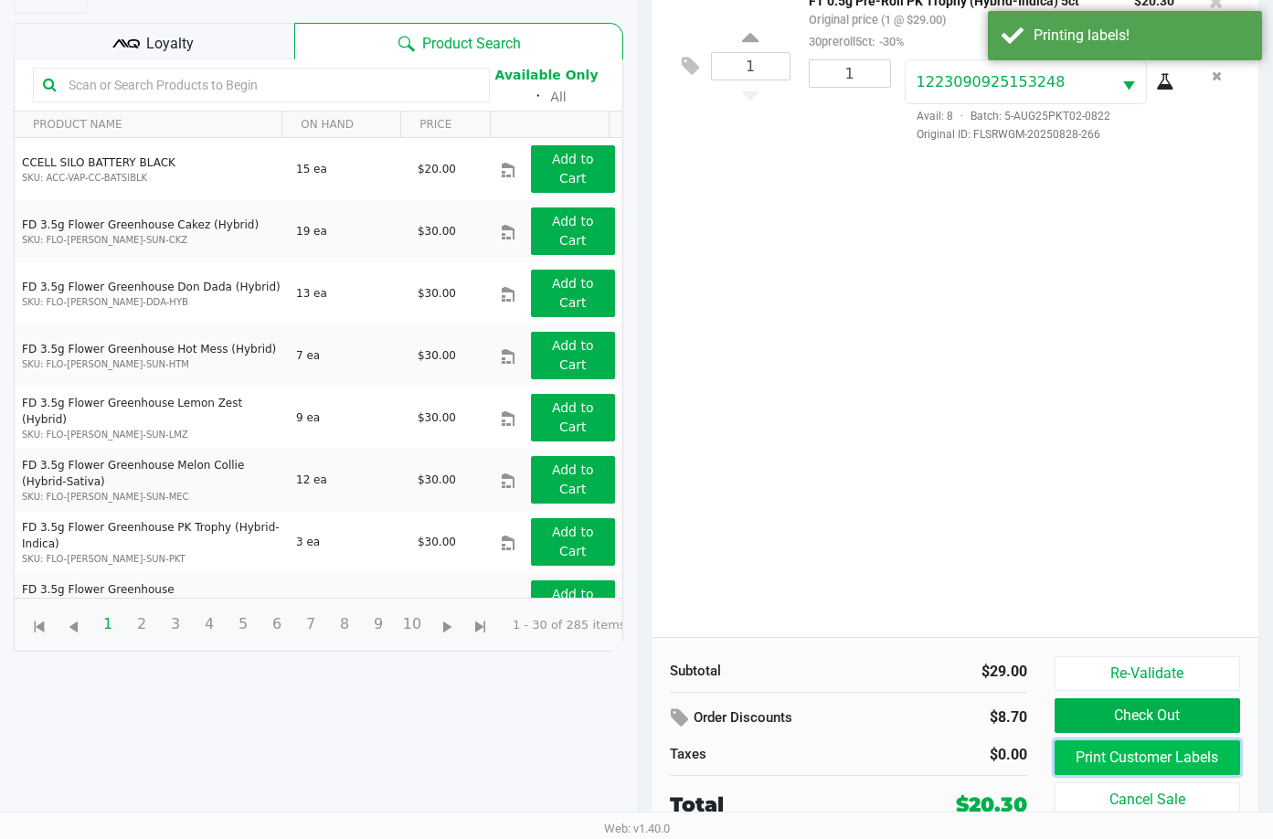
click at [1127, 757] on button "Print Customer Labels" at bounding box center [1148, 757] width 186 height 35
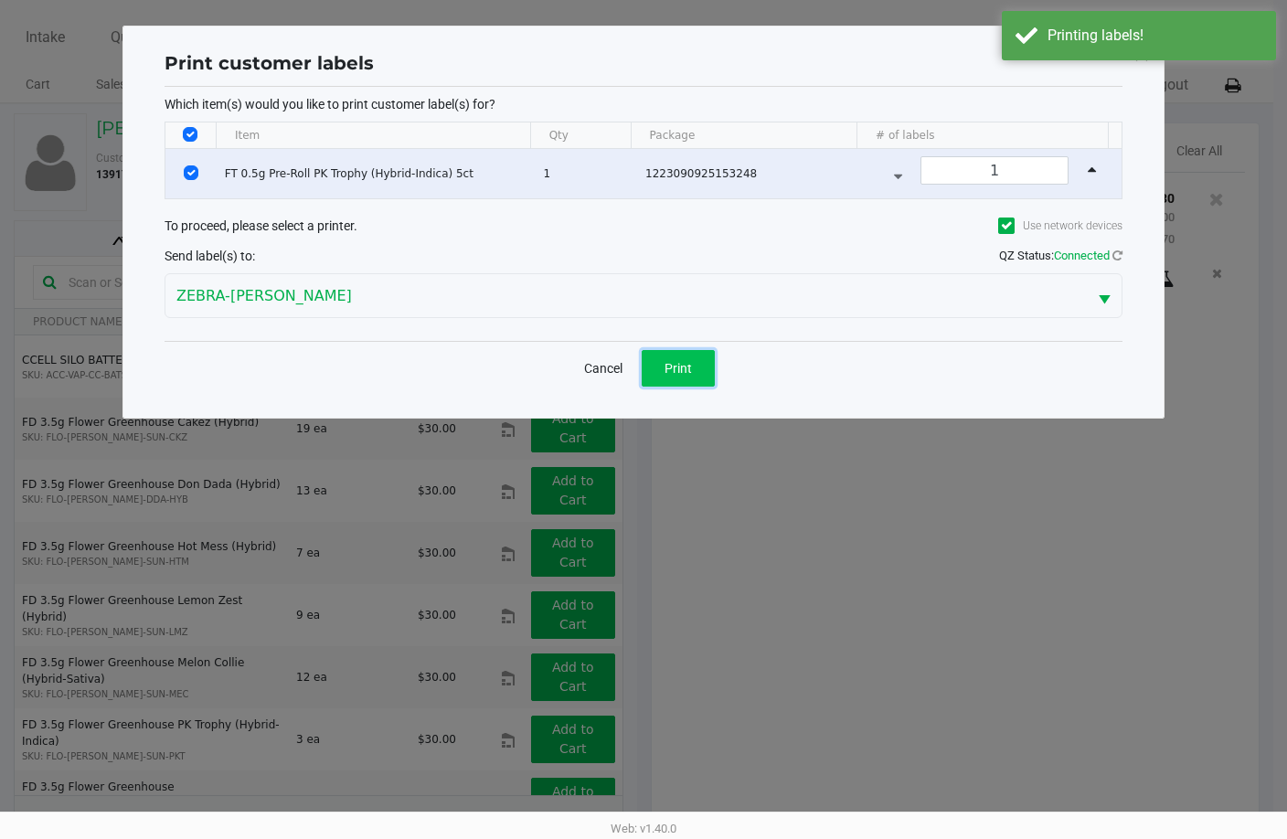
click at [668, 356] on button "Print" at bounding box center [678, 368] width 73 height 37
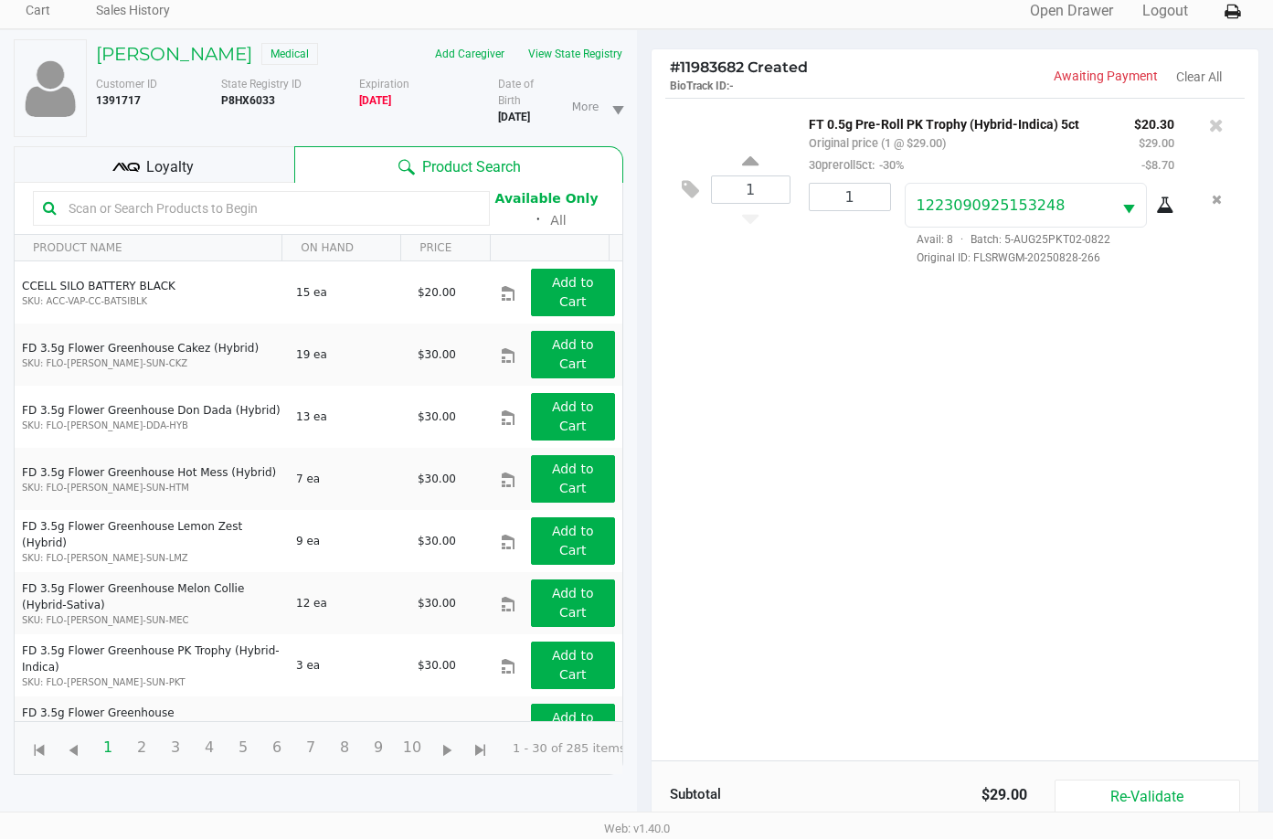
scroll to position [197, 0]
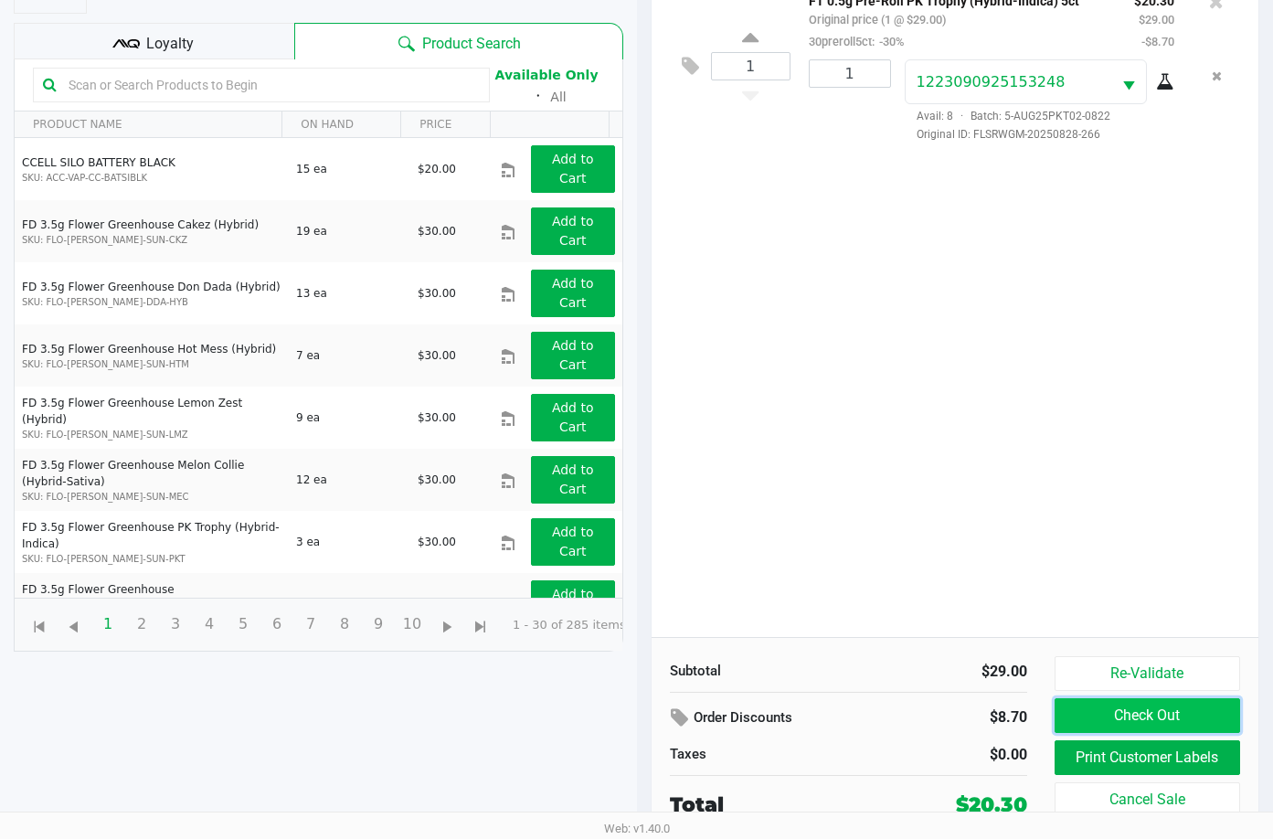
click at [1183, 711] on button "Check Out" at bounding box center [1148, 715] width 186 height 35
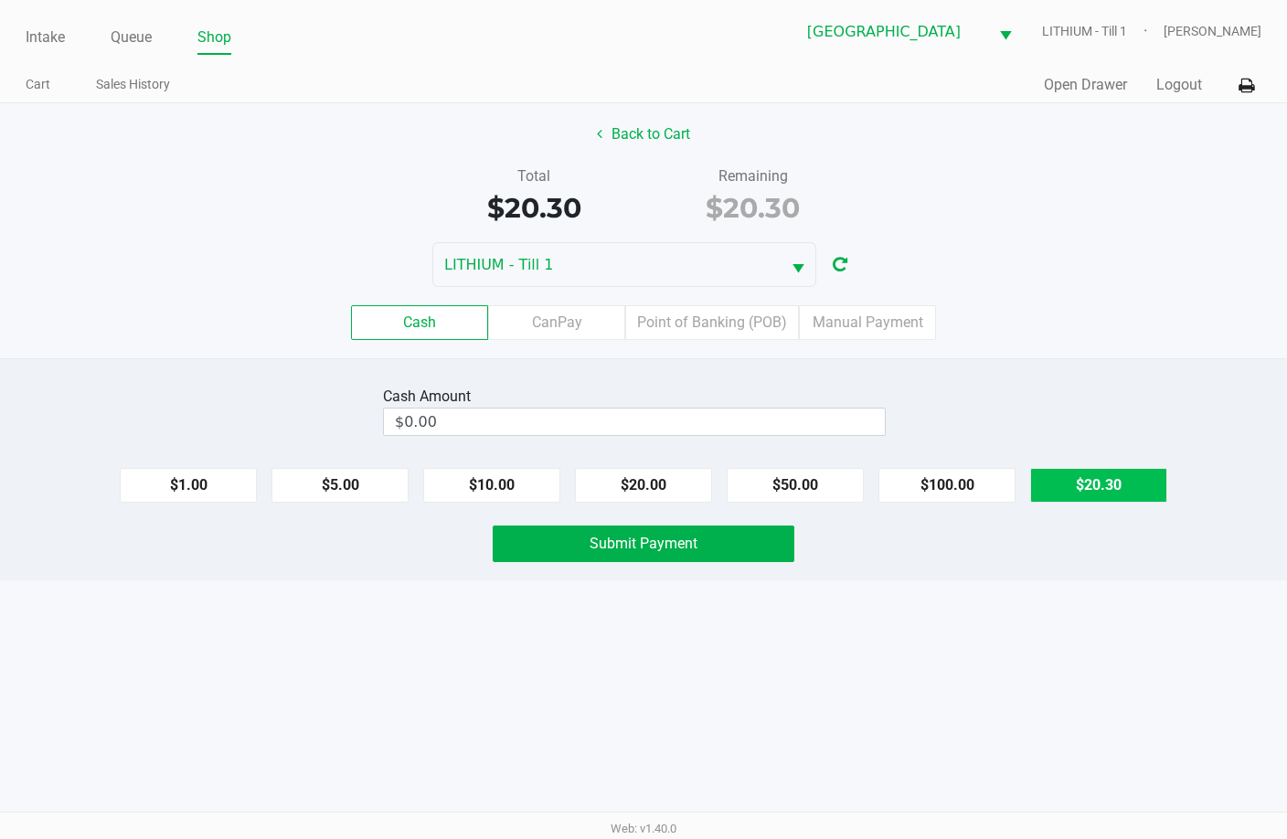
click at [1064, 478] on button "$20.30" at bounding box center [1098, 485] width 137 height 35
type input "$20.30"
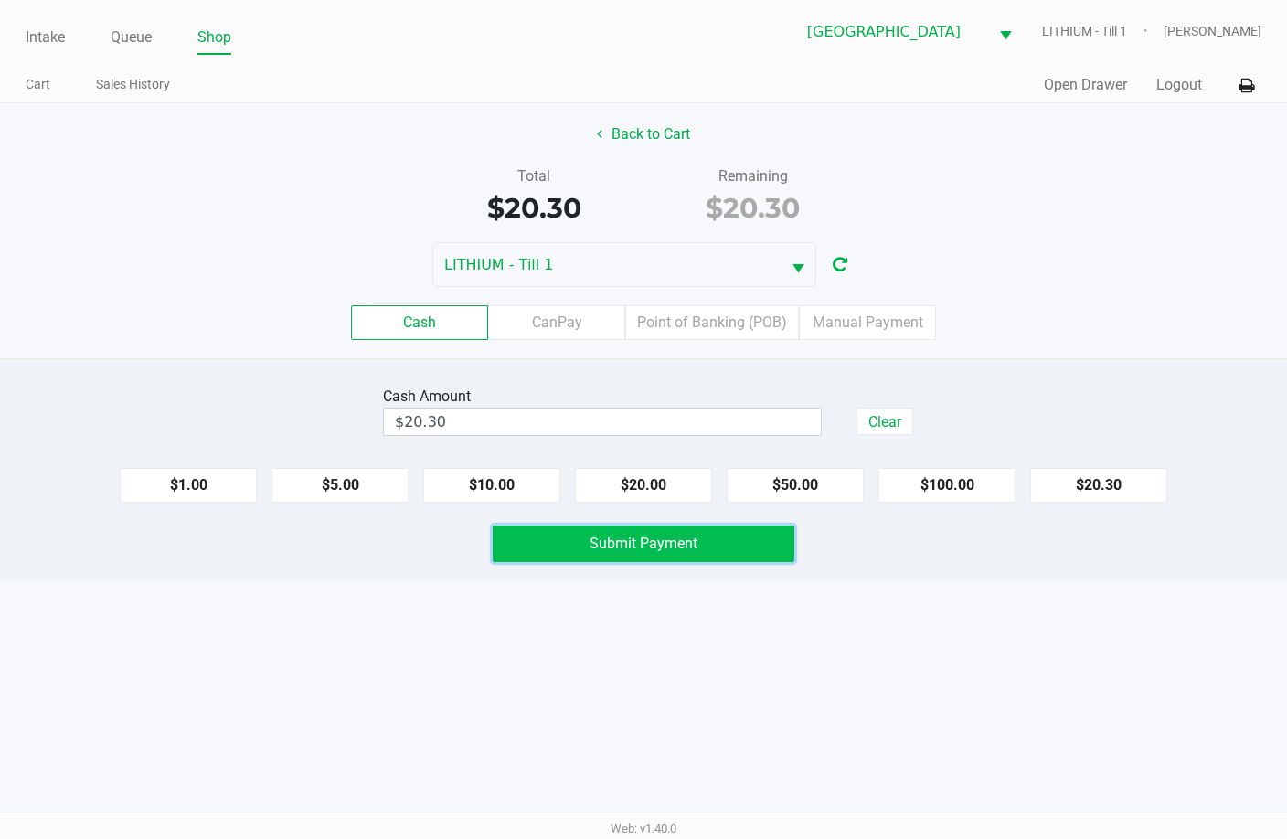
click at [674, 556] on button "Submit Payment" at bounding box center [644, 544] width 302 height 37
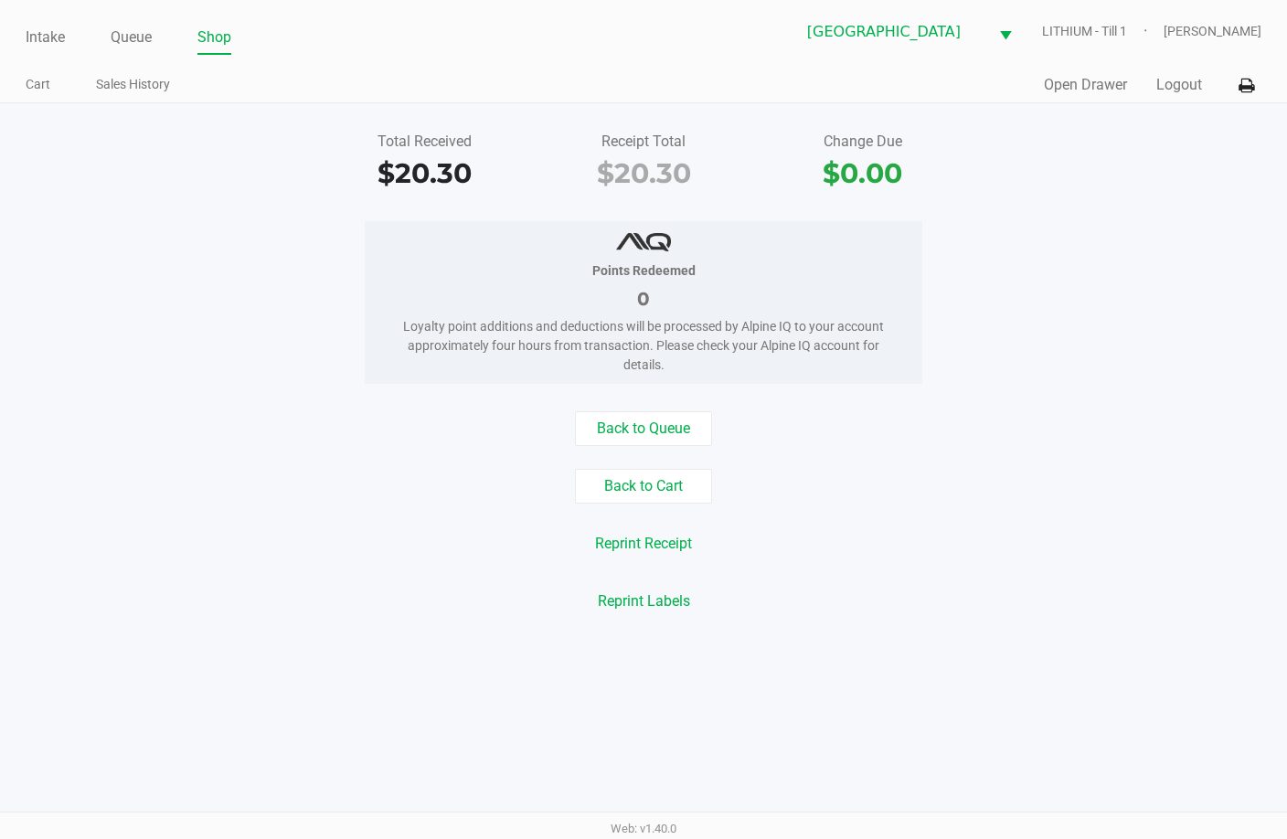
click at [642, 408] on div "Total Received $20.30 Receipt Total $20.30 Change Due $0.00 Points Redeemed 0 L…" at bounding box center [643, 371] width 1287 height 537
click at [639, 424] on button "Back to Queue" at bounding box center [643, 428] width 137 height 35
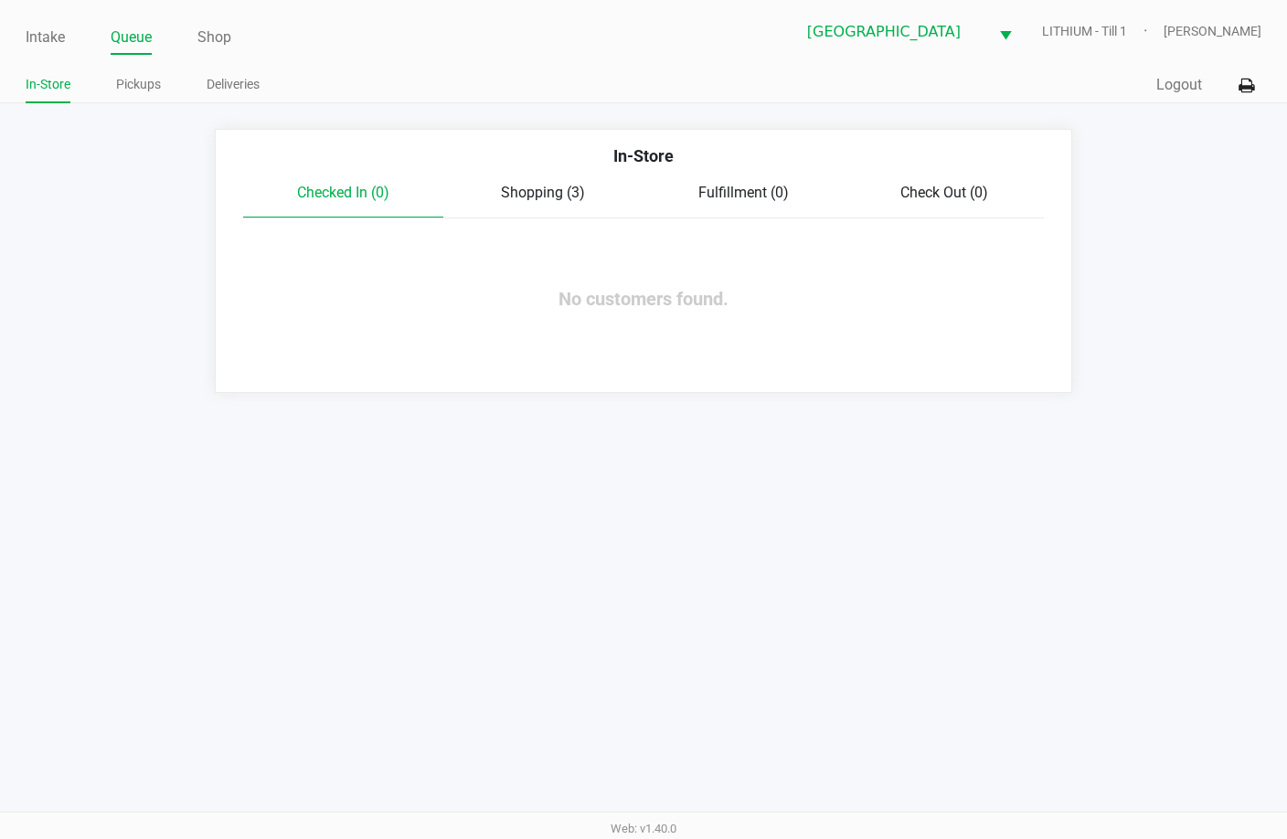
click at [549, 190] on span "Shopping (3)" at bounding box center [543, 192] width 84 height 17
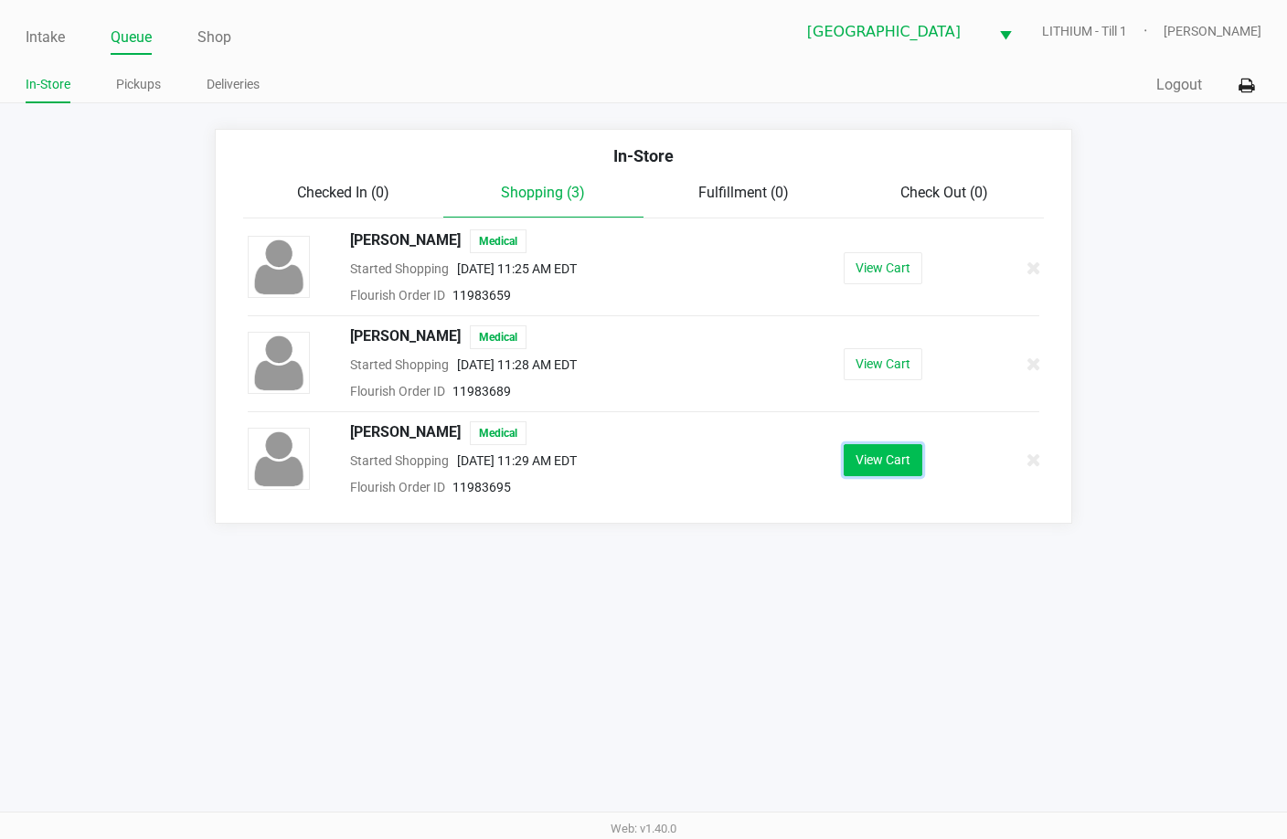
click at [888, 457] on button "View Cart" at bounding box center [883, 460] width 79 height 32
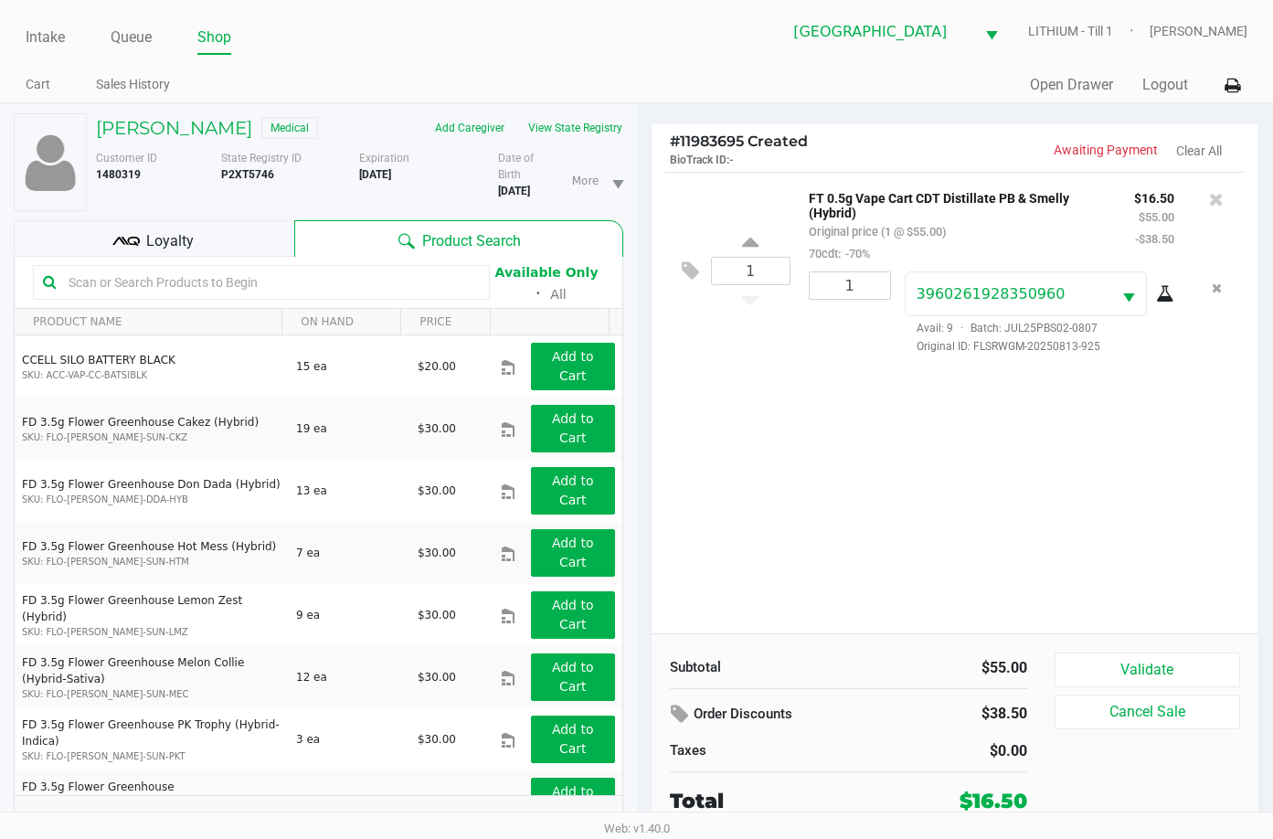
click at [1061, 478] on div "1 FT 0.5g Vape Cart CDT Distillate PB & Smelly (Hybrid) Original price (1 @ $55…" at bounding box center [956, 403] width 608 height 462
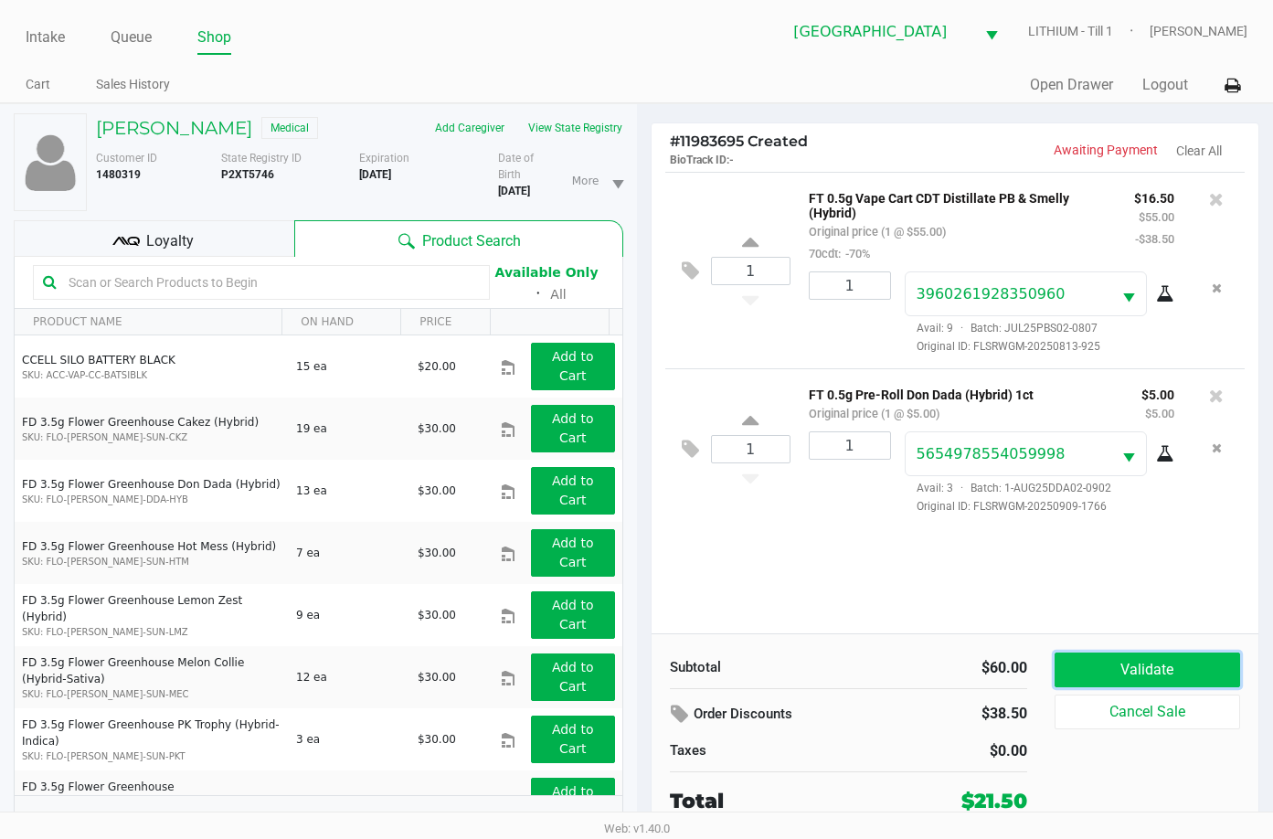
click at [1158, 656] on button "Validate" at bounding box center [1148, 670] width 186 height 35
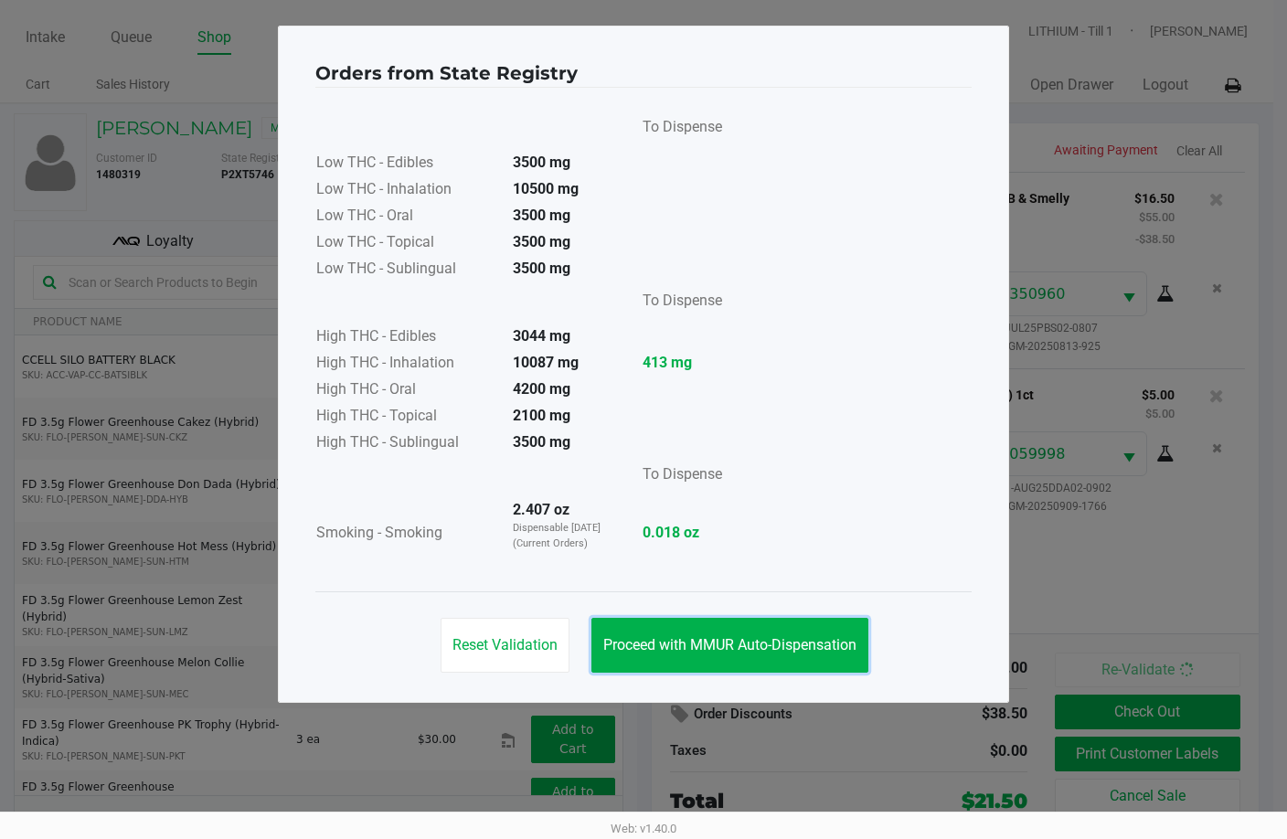
drag, startPoint x: 725, startPoint y: 641, endPoint x: 515, endPoint y: 330, distance: 375.2
click at [725, 642] on span "Proceed with MMUR Auto-Dispensation" at bounding box center [729, 644] width 253 height 17
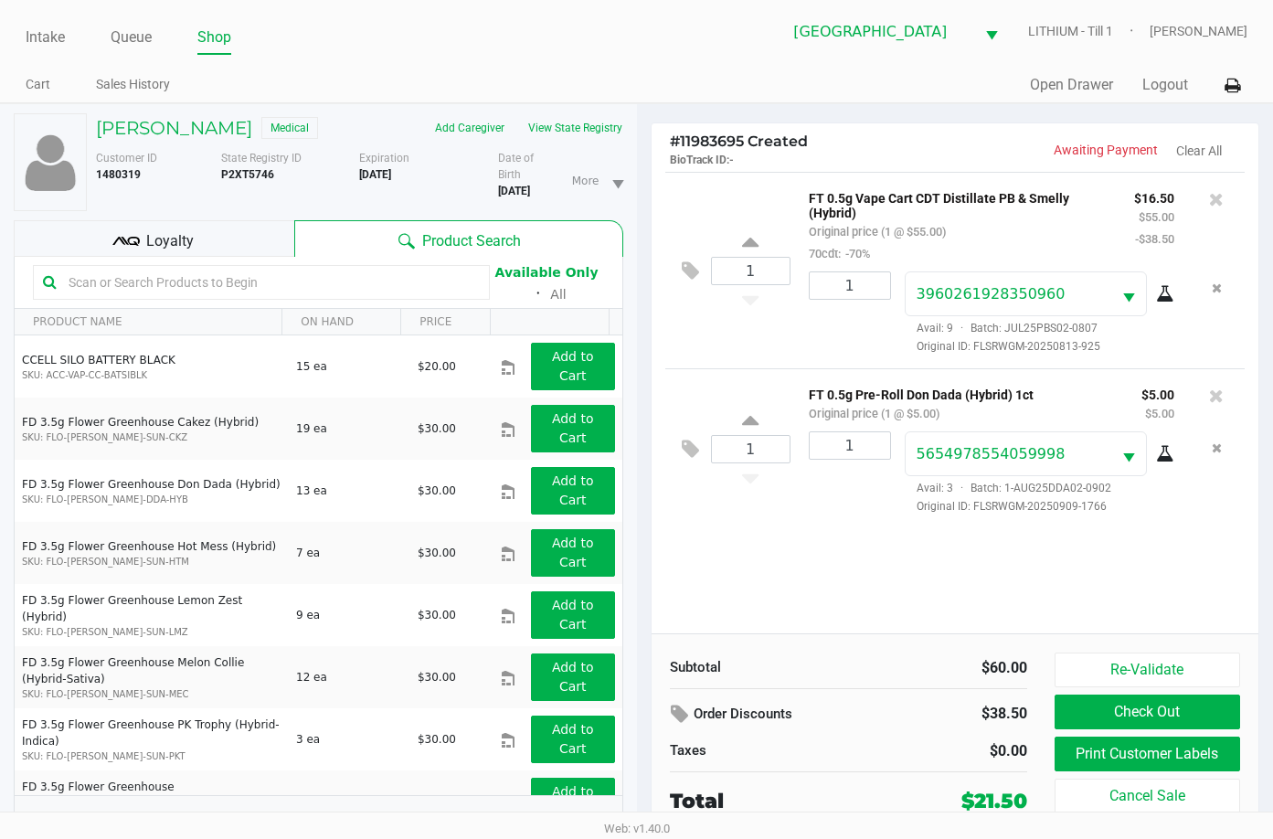
click at [223, 235] on div "Loyalty" at bounding box center [154, 238] width 281 height 37
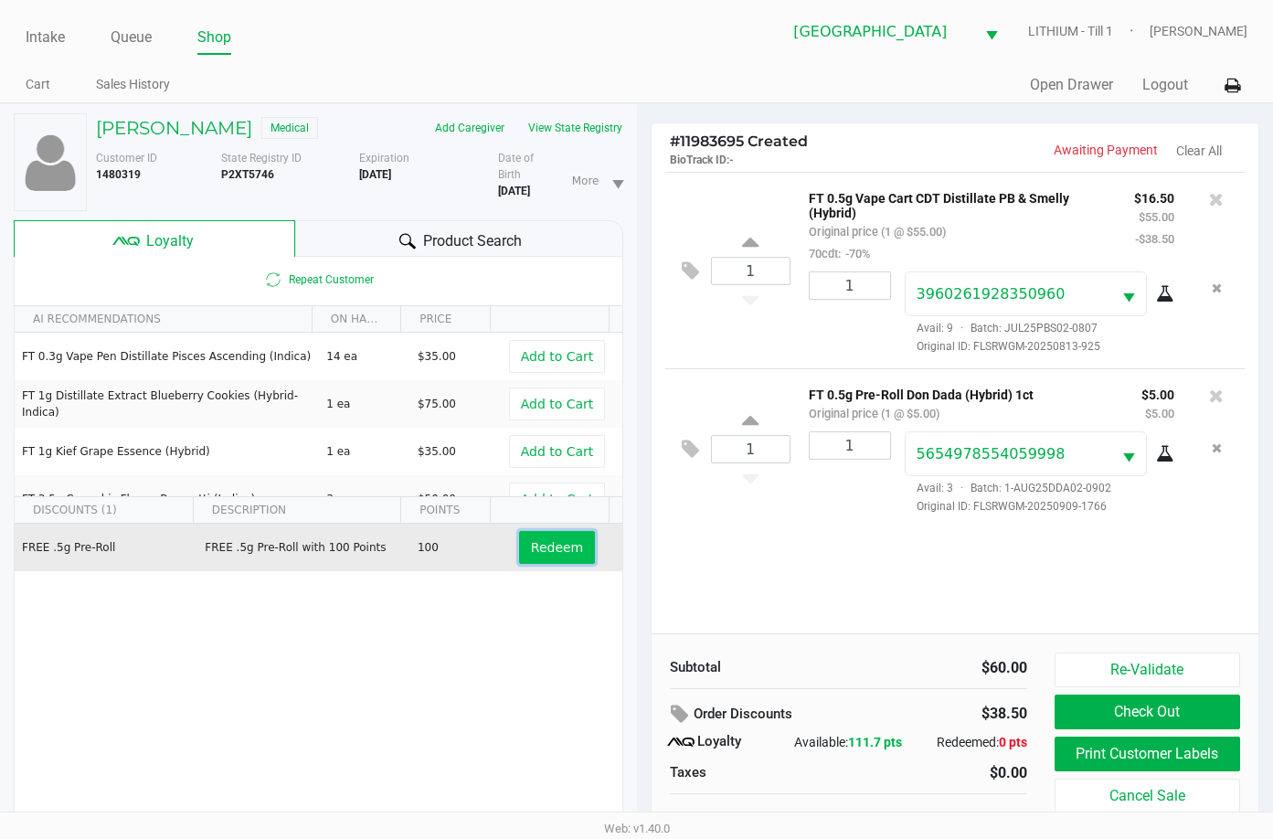
drag, startPoint x: 548, startPoint y: 548, endPoint x: 652, endPoint y: 529, distance: 106.0
click at [548, 548] on span "Redeem" at bounding box center [557, 547] width 52 height 15
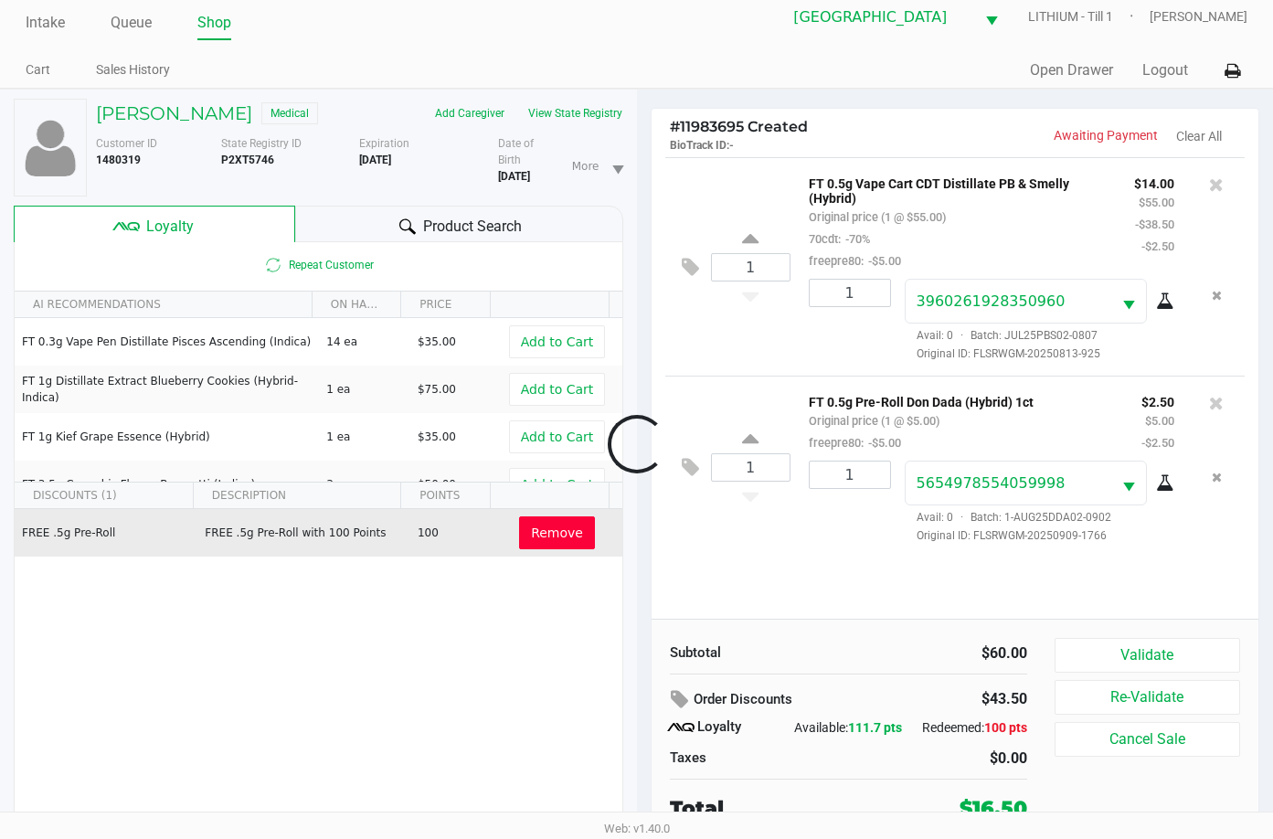
scroll to position [19, 0]
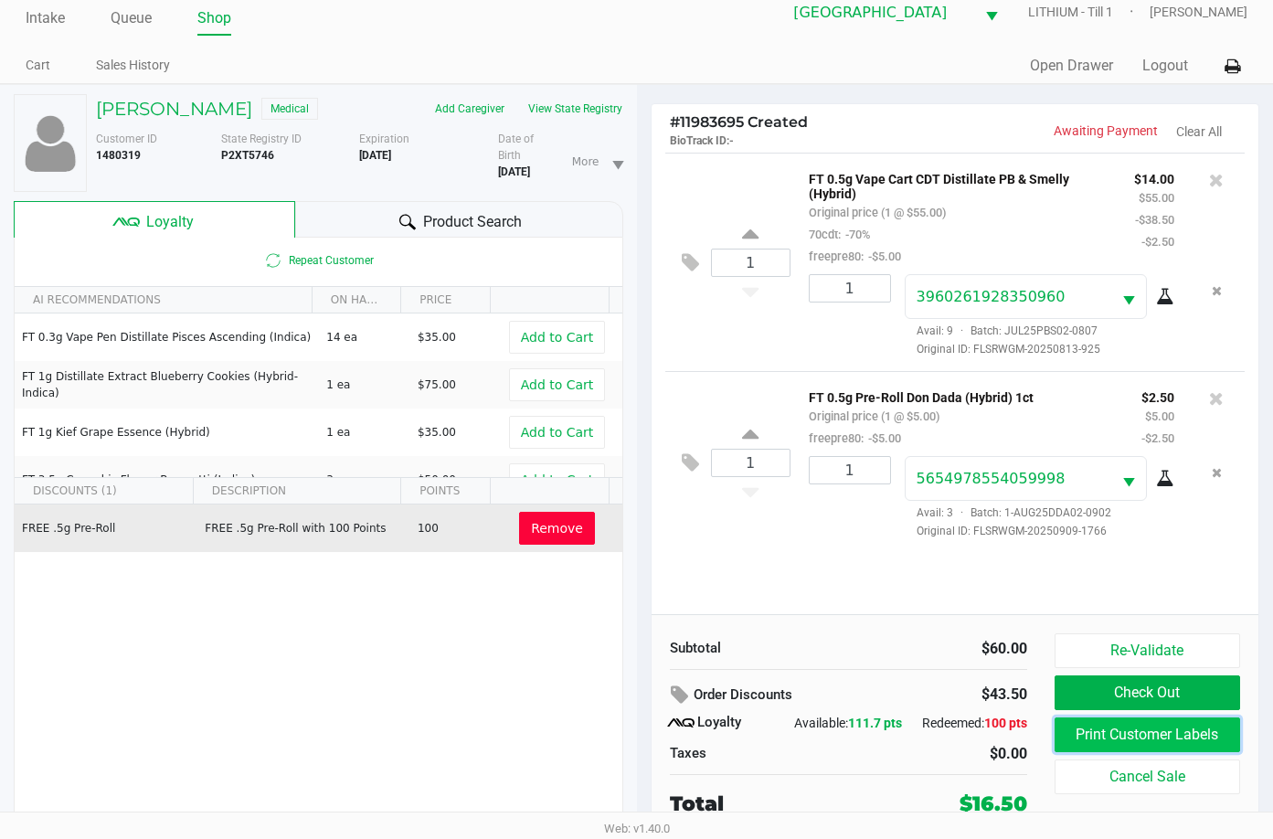
click at [1201, 731] on button "Print Customer Labels" at bounding box center [1148, 735] width 186 height 35
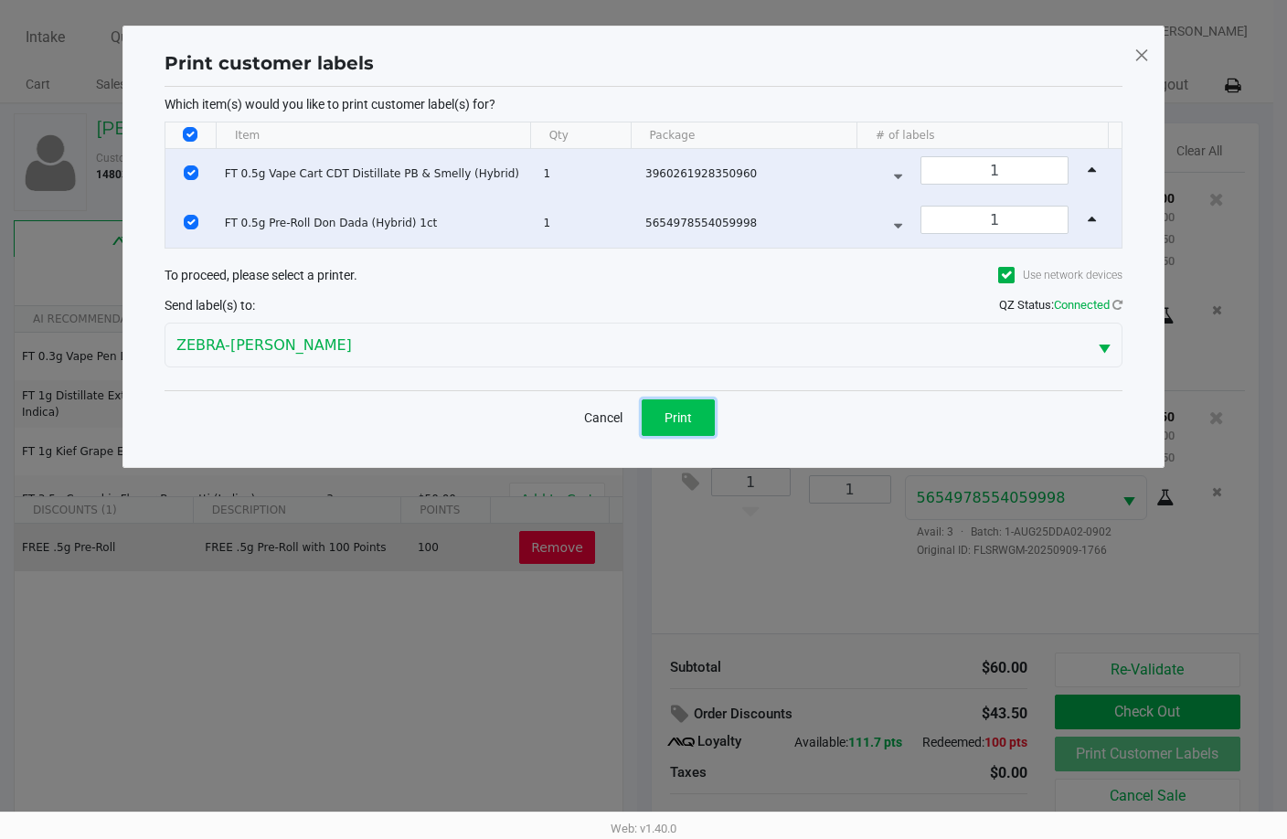
click at [676, 414] on span "Print" at bounding box center [678, 417] width 27 height 15
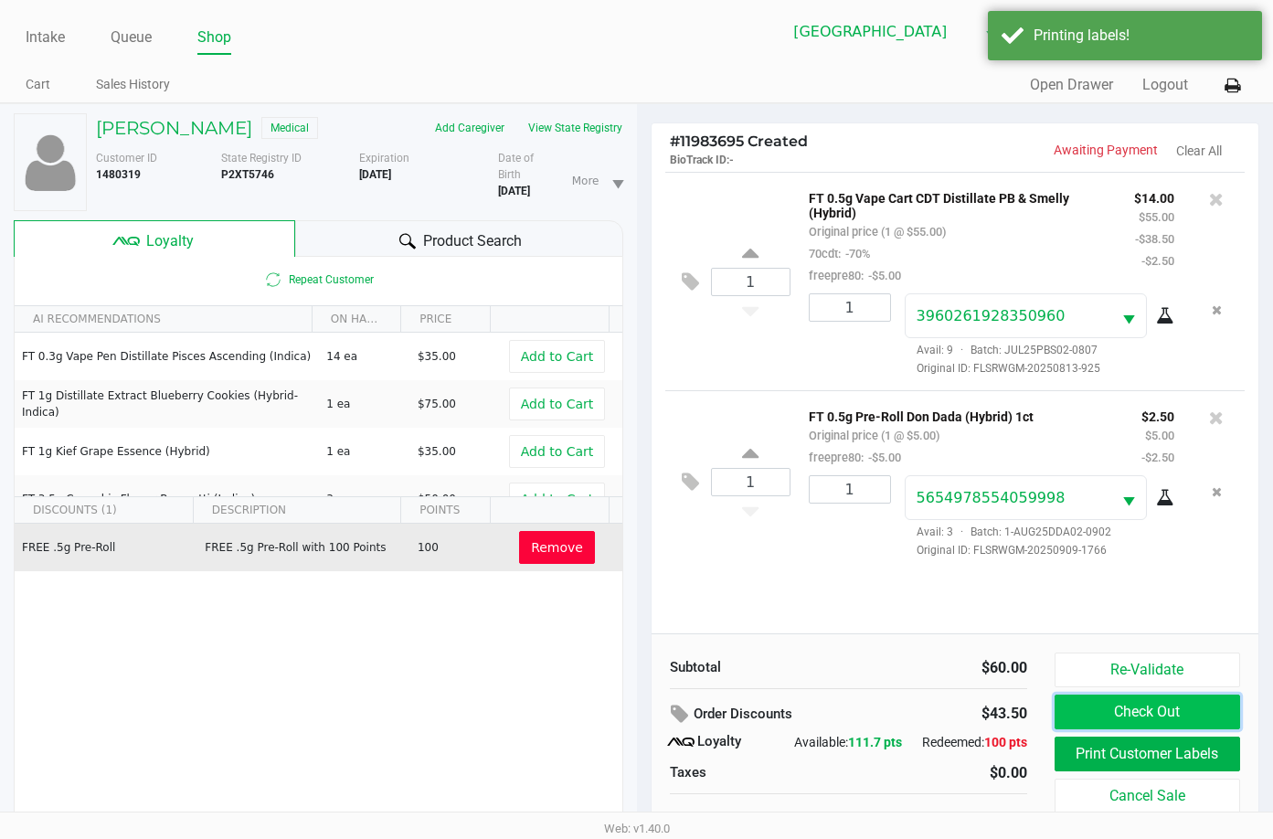
click at [1177, 715] on button "Check Out" at bounding box center [1148, 712] width 186 height 35
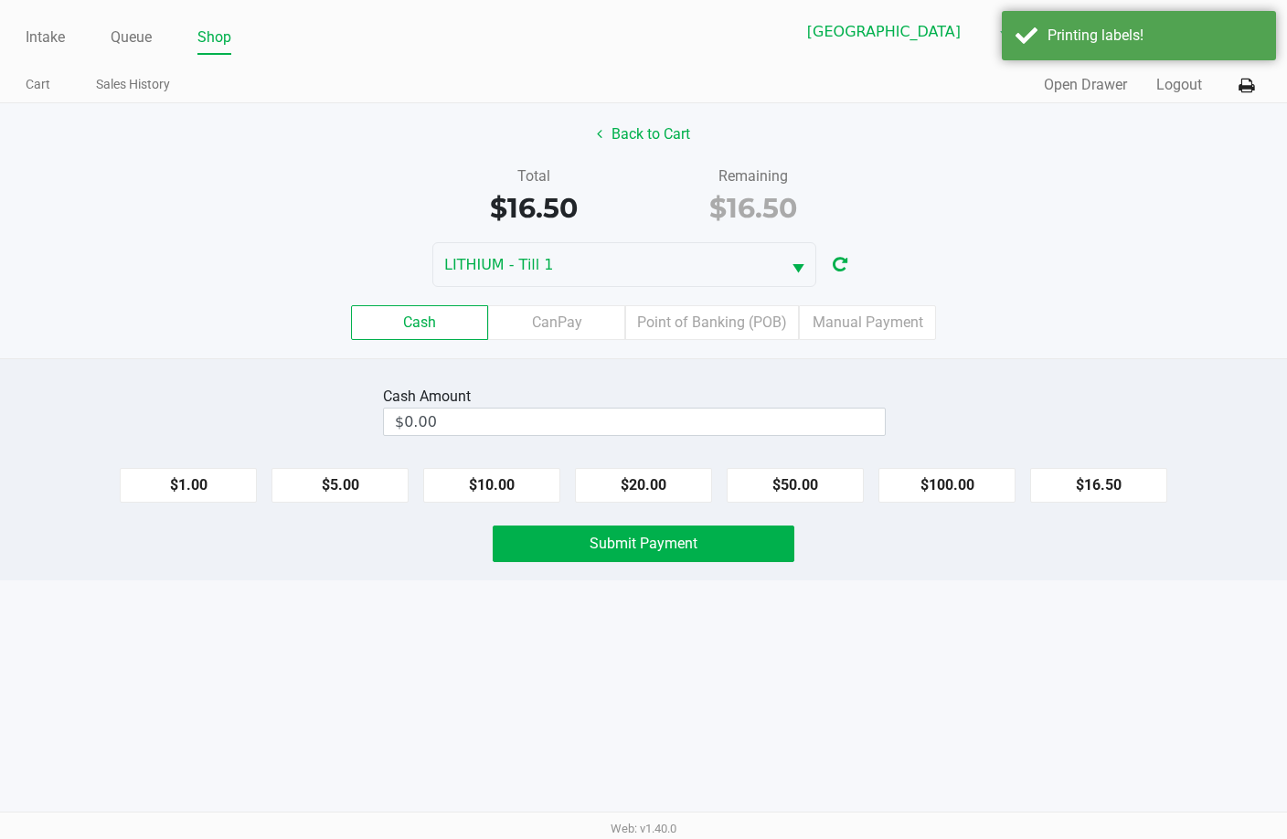
click at [700, 312] on label "Point of Banking (POB)" at bounding box center [712, 322] width 174 height 35
click at [0, 0] on 7 "Point of Banking (POB)" at bounding box center [0, 0] width 0 height 0
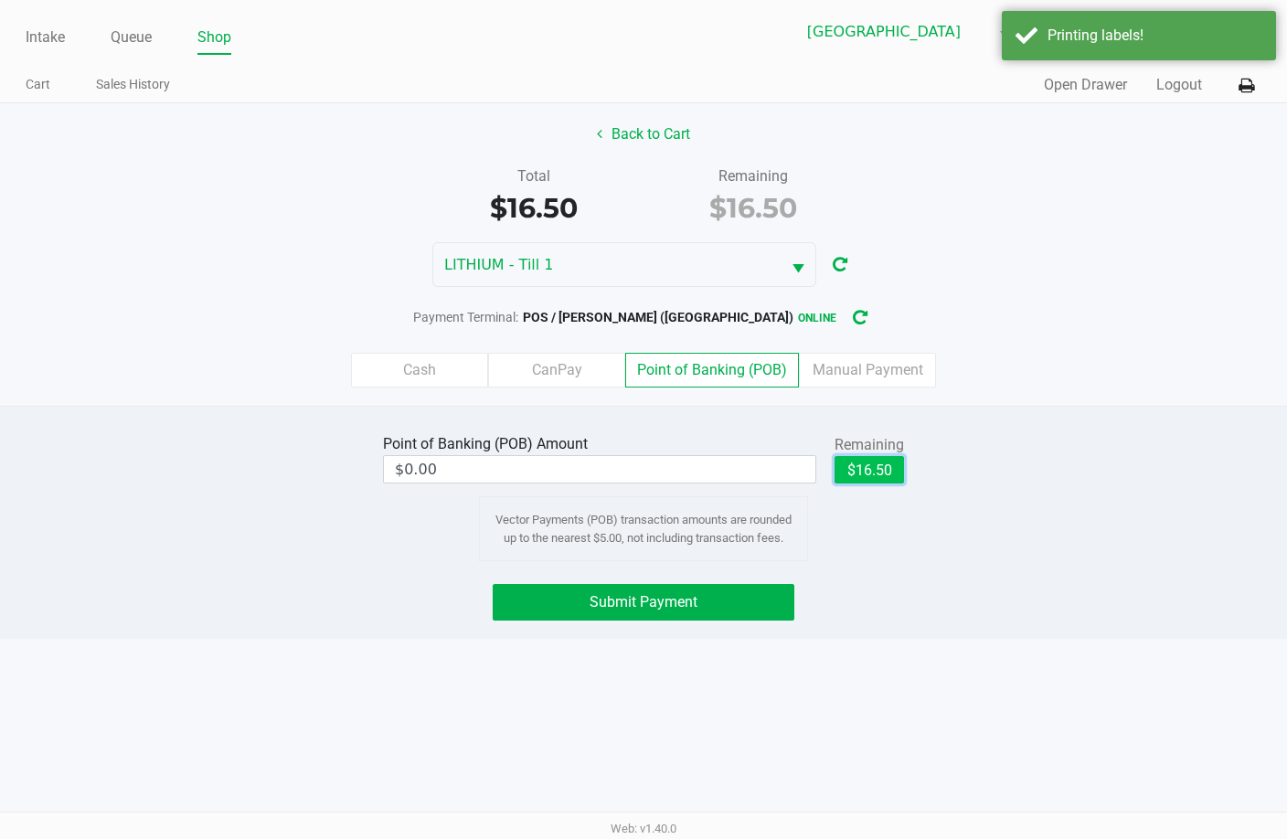
click at [878, 463] on button "$16.50" at bounding box center [869, 469] width 69 height 27
type input "$16.50"
drag, startPoint x: 734, startPoint y: 592, endPoint x: 755, endPoint y: 566, distance: 33.8
click at [744, 585] on button "Submit Payment" at bounding box center [644, 602] width 302 height 37
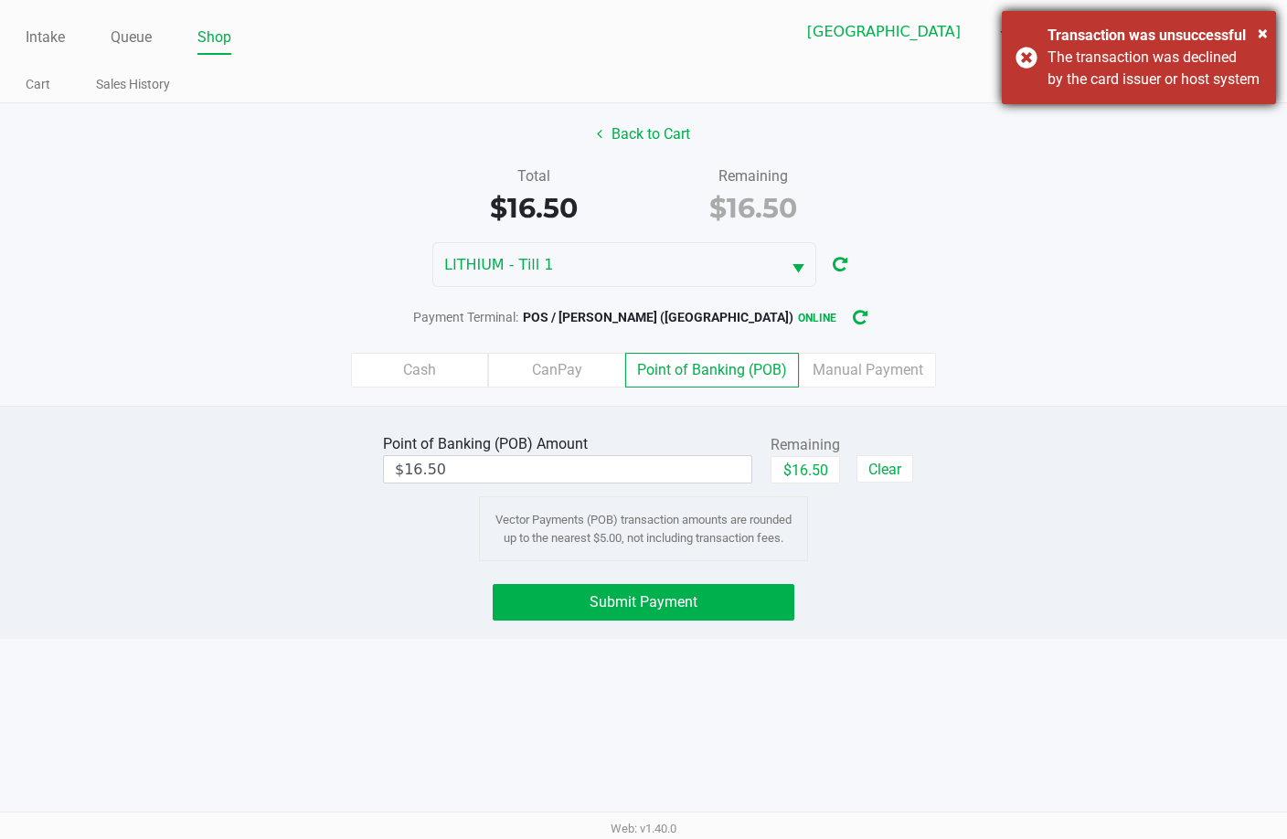
click at [1027, 69] on div "× Transaction was unsuccessful The transaction was declined by the card issuer …" at bounding box center [1139, 57] width 274 height 93
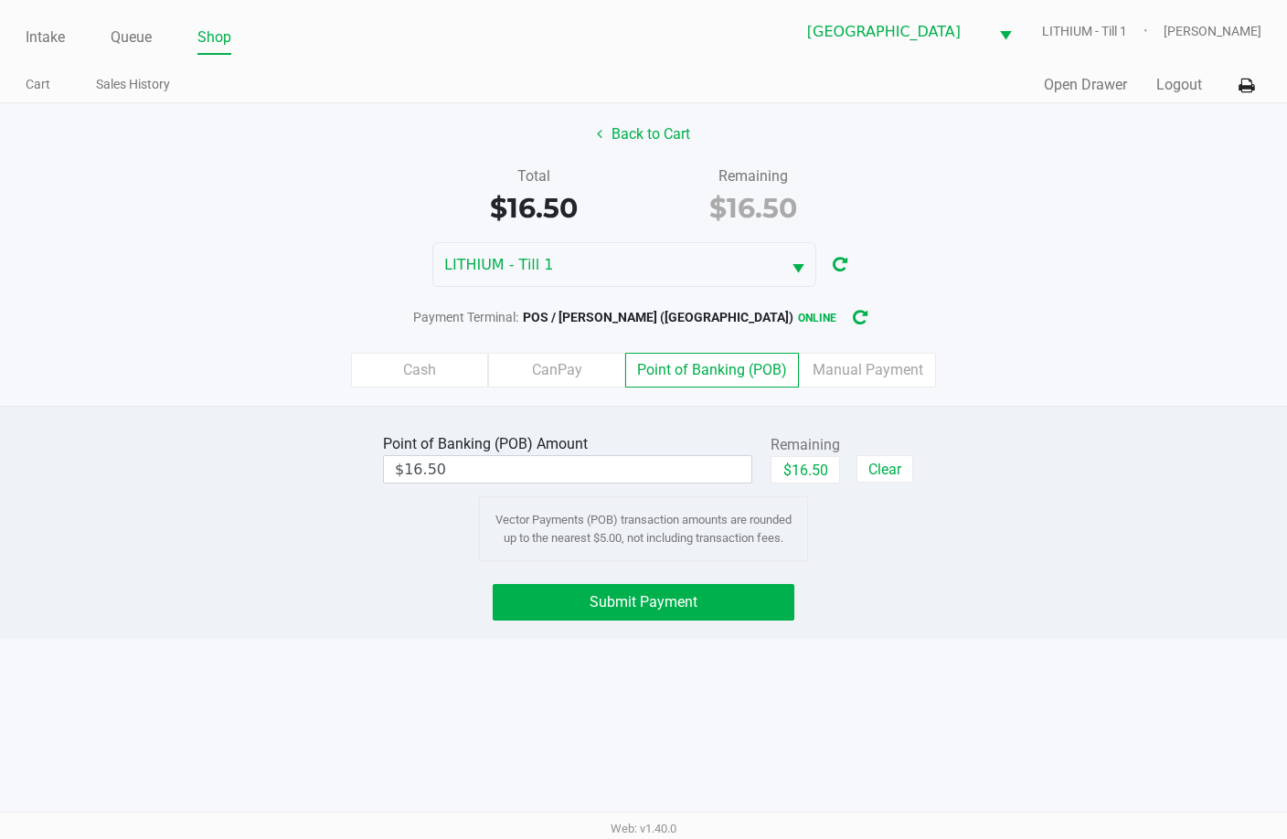
click at [1025, 216] on div "Total $16.50 Remaining $16.50" at bounding box center [643, 196] width 1314 height 63
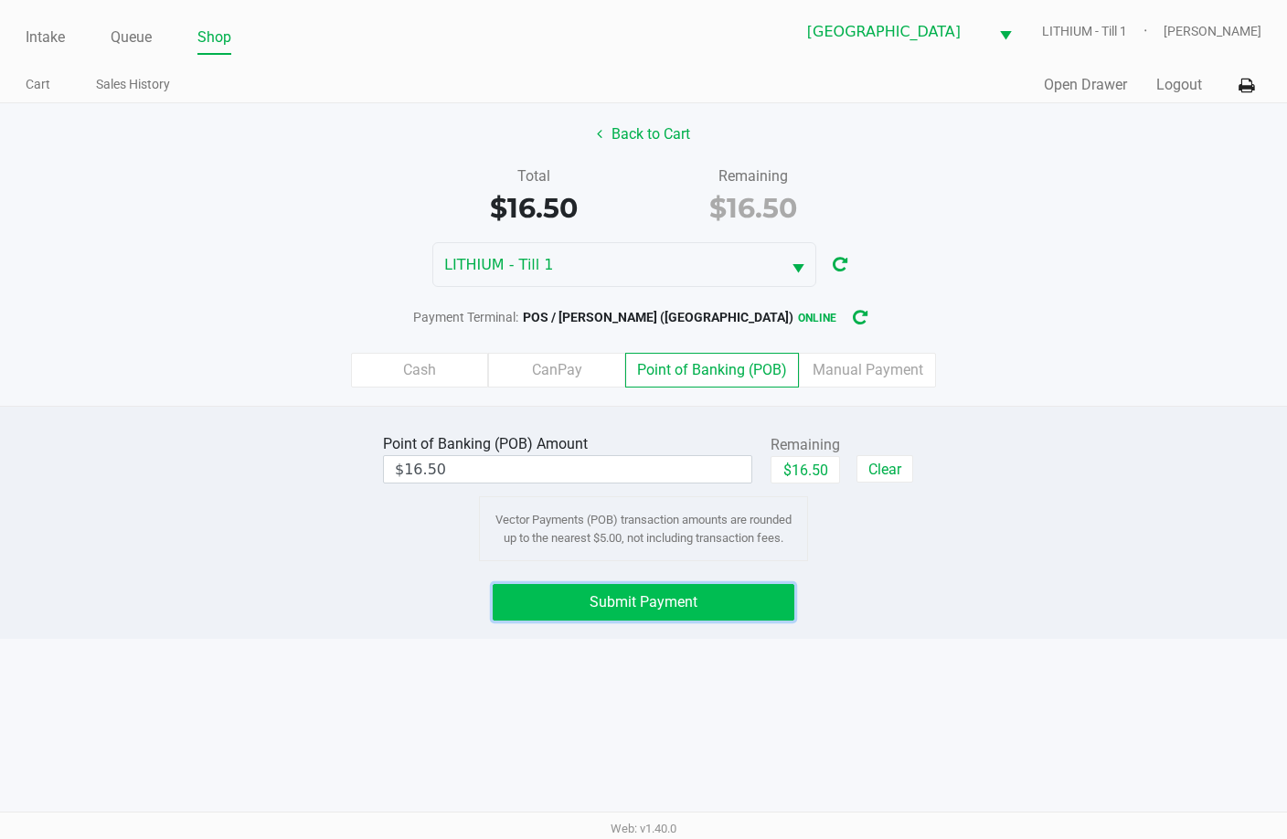
click at [690, 597] on span "Submit Payment" at bounding box center [644, 601] width 108 height 17
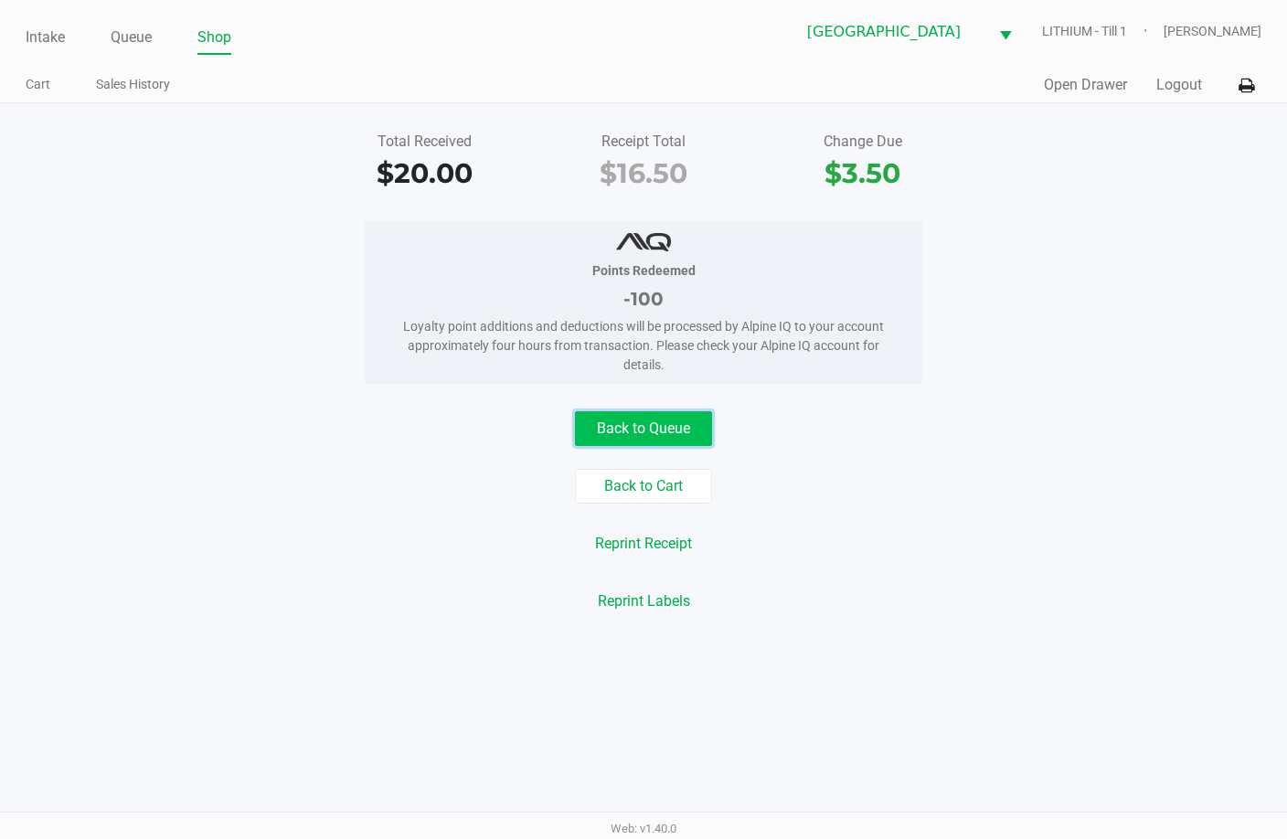
click at [689, 425] on button "Back to Queue" at bounding box center [643, 428] width 137 height 35
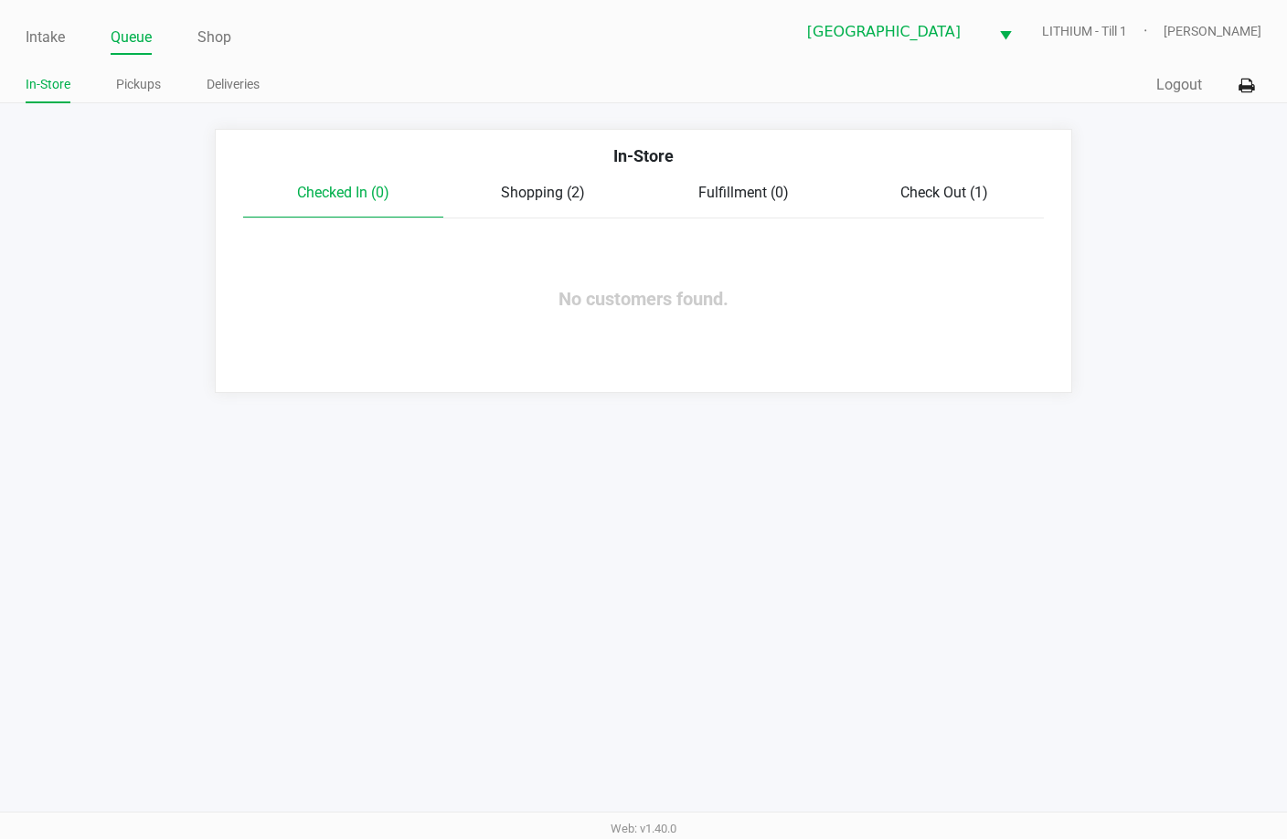
click at [539, 195] on span "Shopping (2)" at bounding box center [543, 192] width 84 height 17
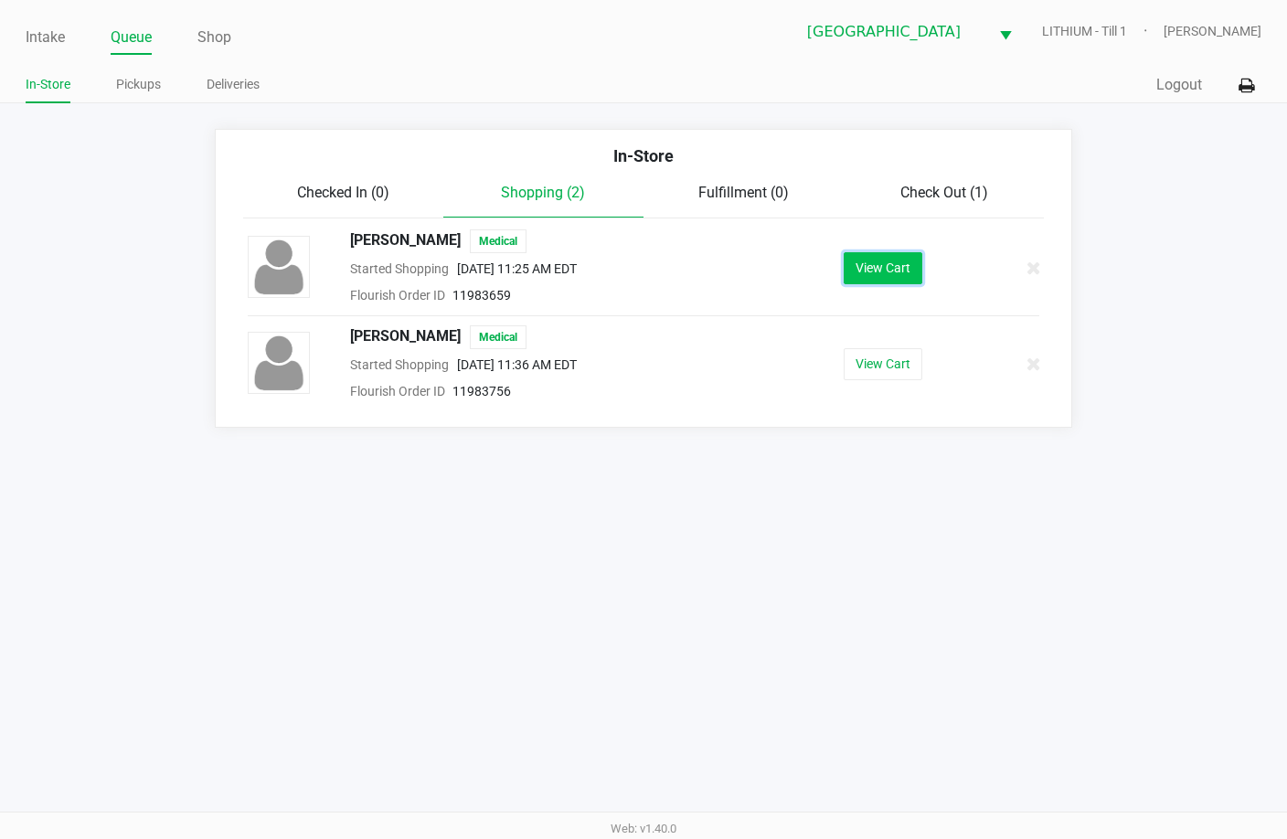
click at [892, 266] on button "View Cart" at bounding box center [883, 268] width 79 height 32
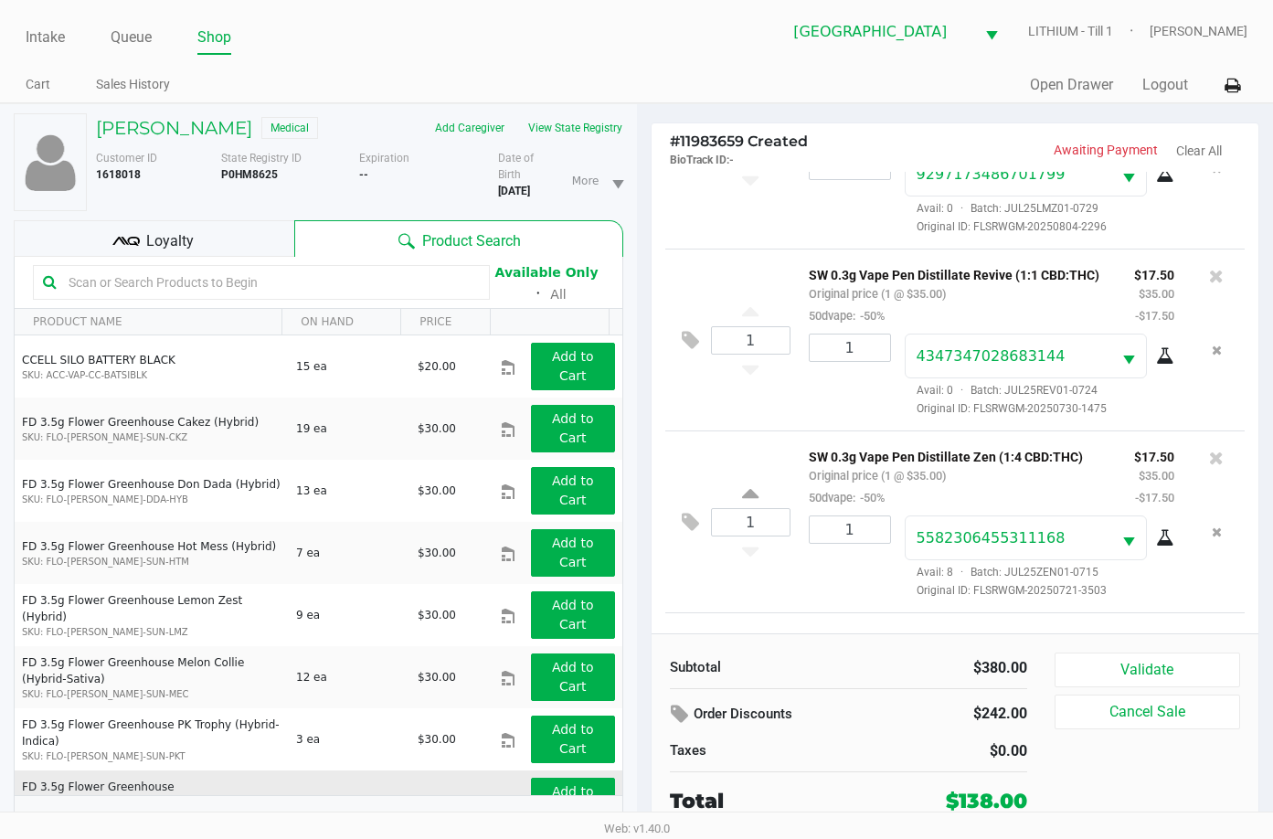
scroll to position [499, 0]
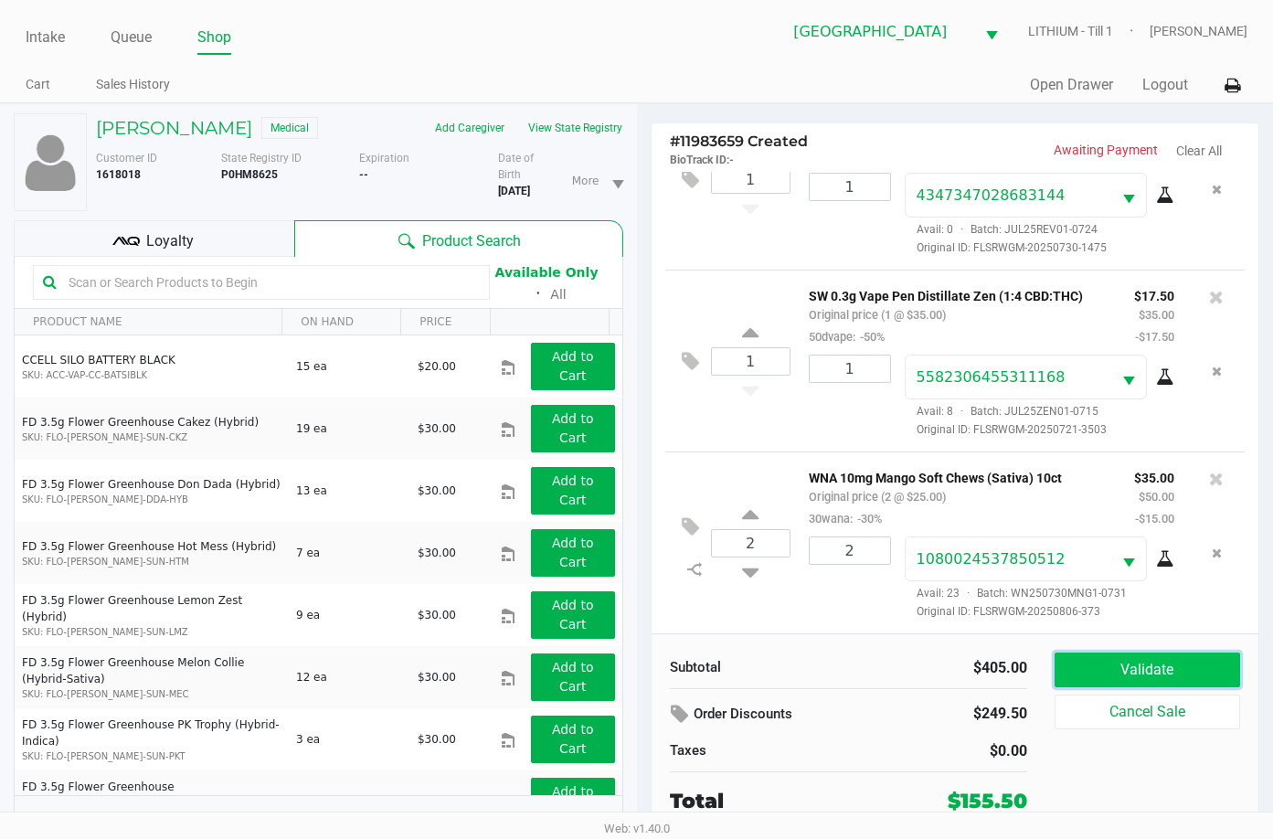
click at [1183, 669] on button "Validate" at bounding box center [1148, 670] width 186 height 35
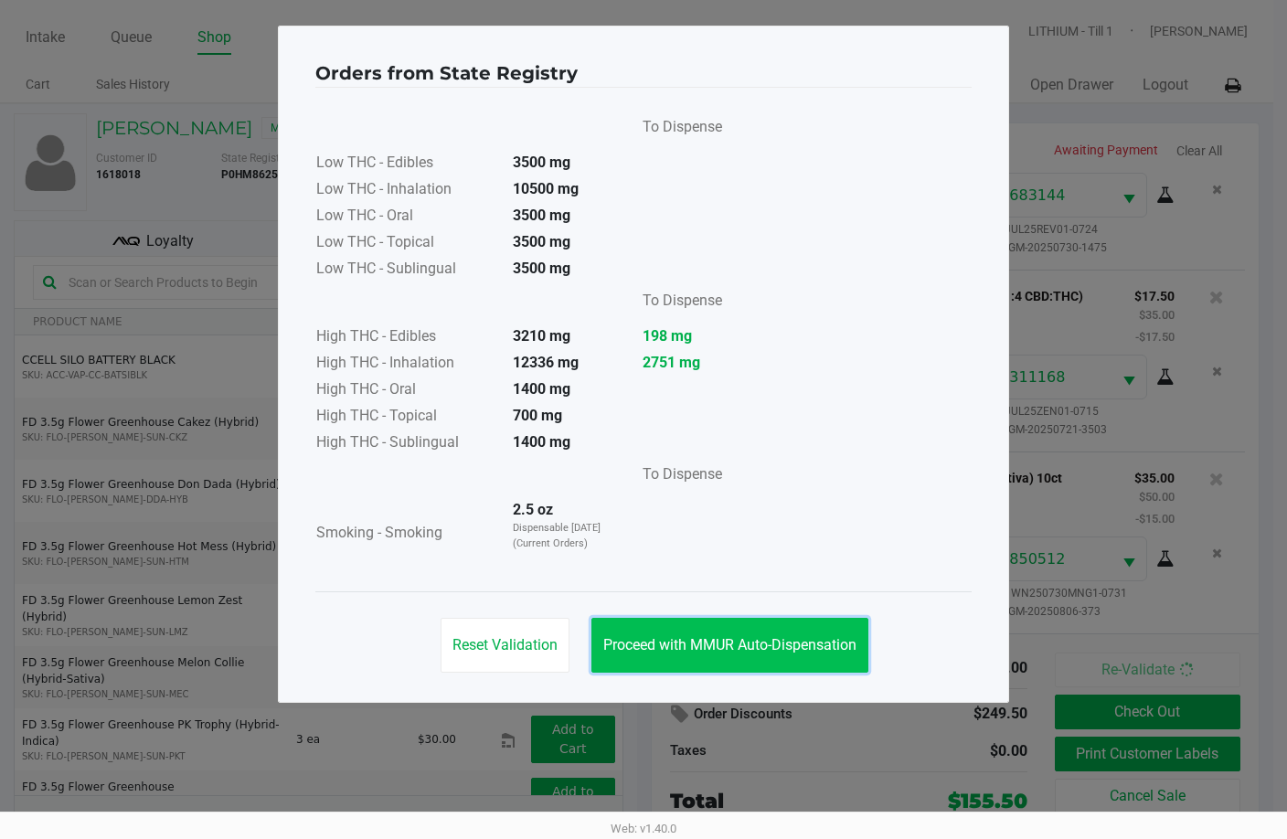
click at [744, 649] on span "Proceed with MMUR Auto-Dispensation" at bounding box center [729, 644] width 253 height 17
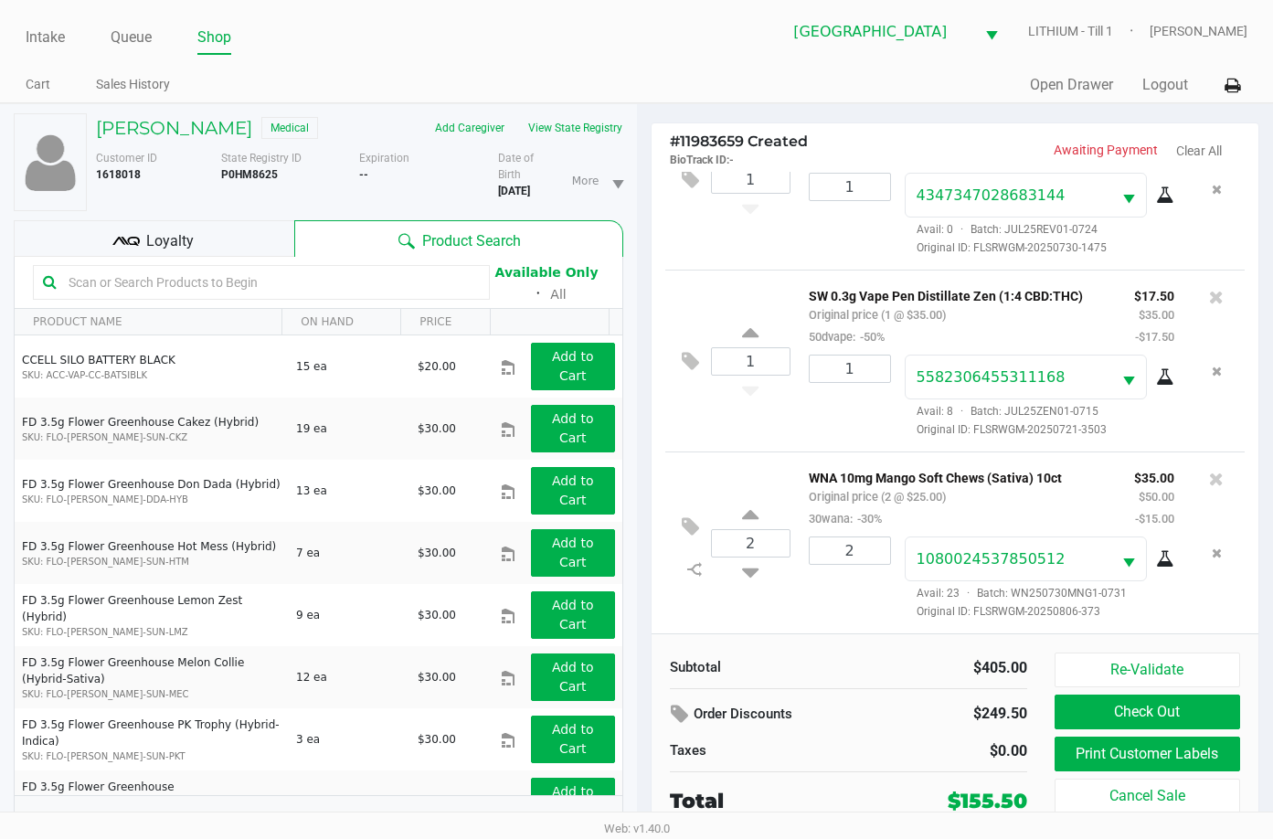
click at [197, 239] on div "Loyalty" at bounding box center [154, 238] width 281 height 37
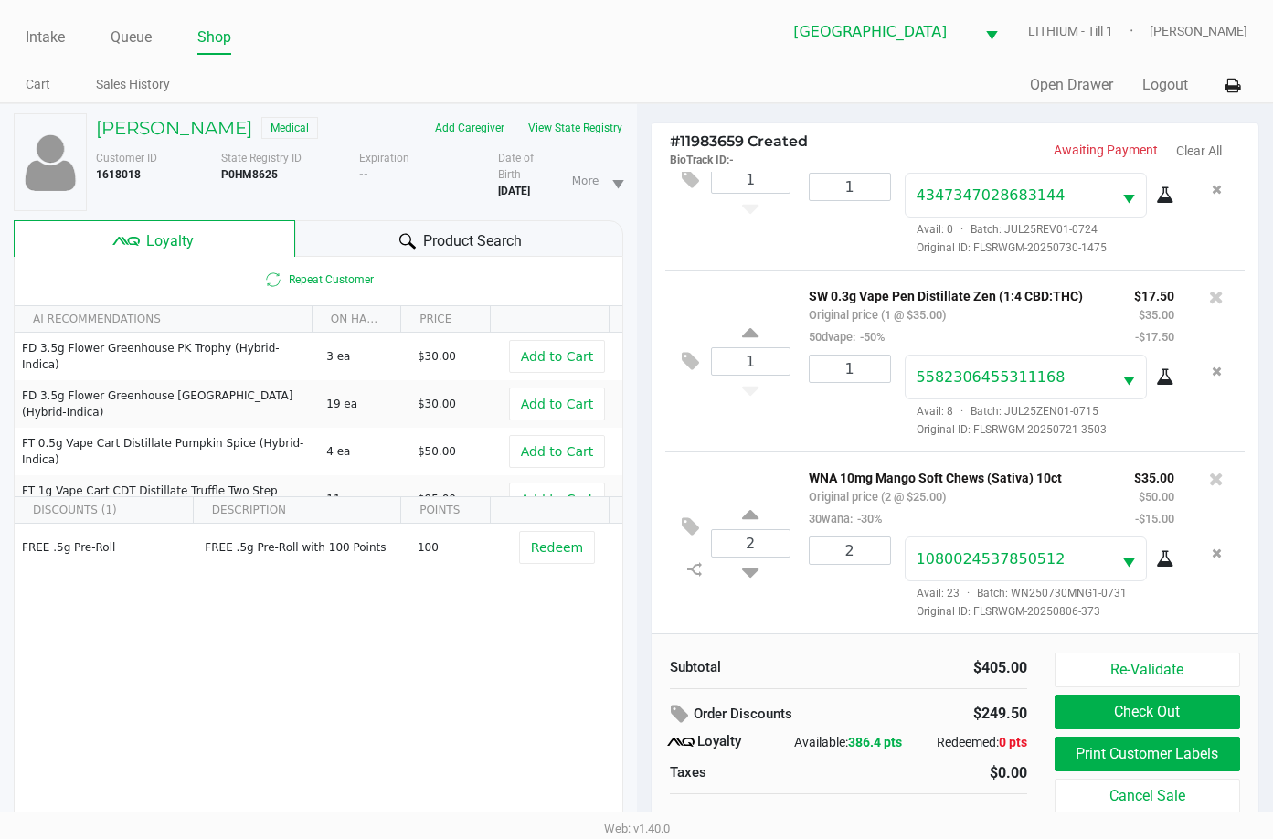
click at [379, 601] on div "FREE .5g Pre-Roll FREE .5g Pre-Roll with 100 Points 100 Redeem" at bounding box center [319, 661] width 608 height 275
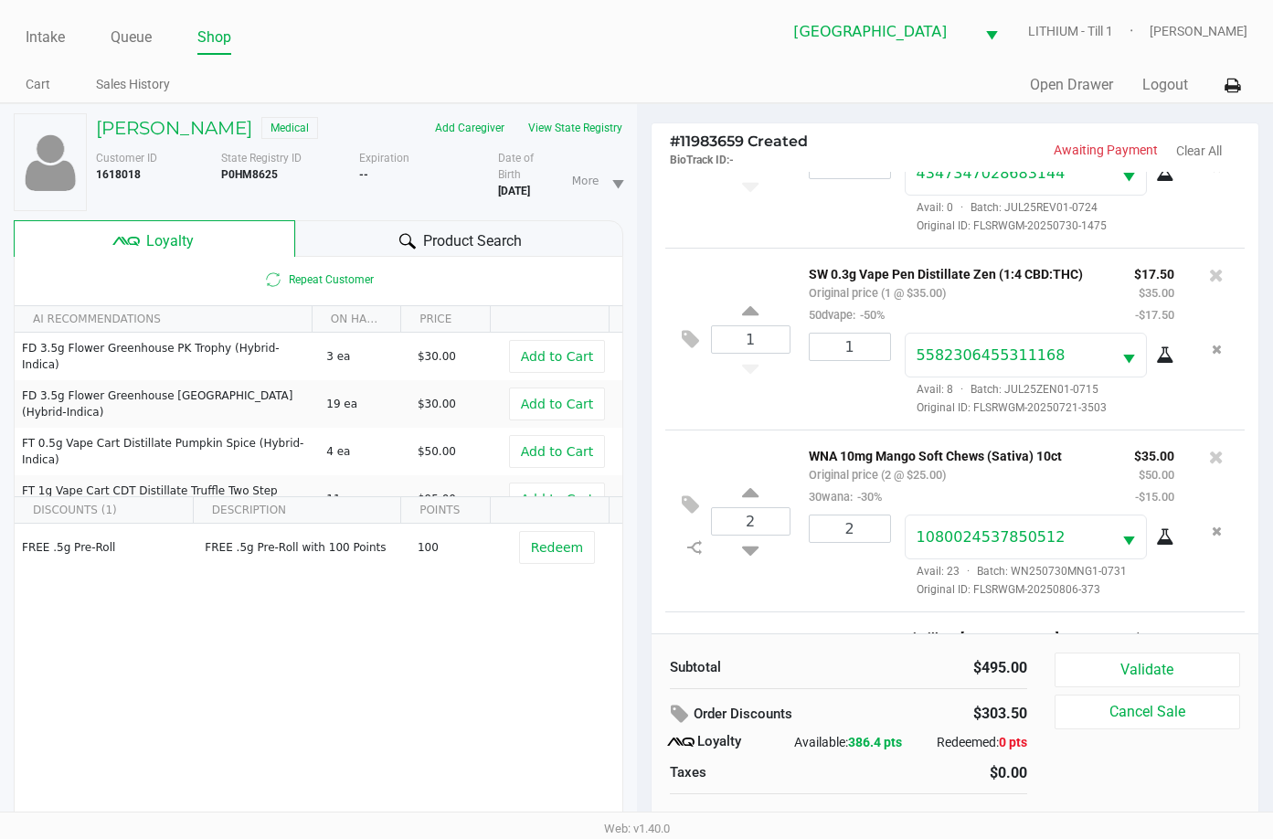
scroll to position [682, 0]
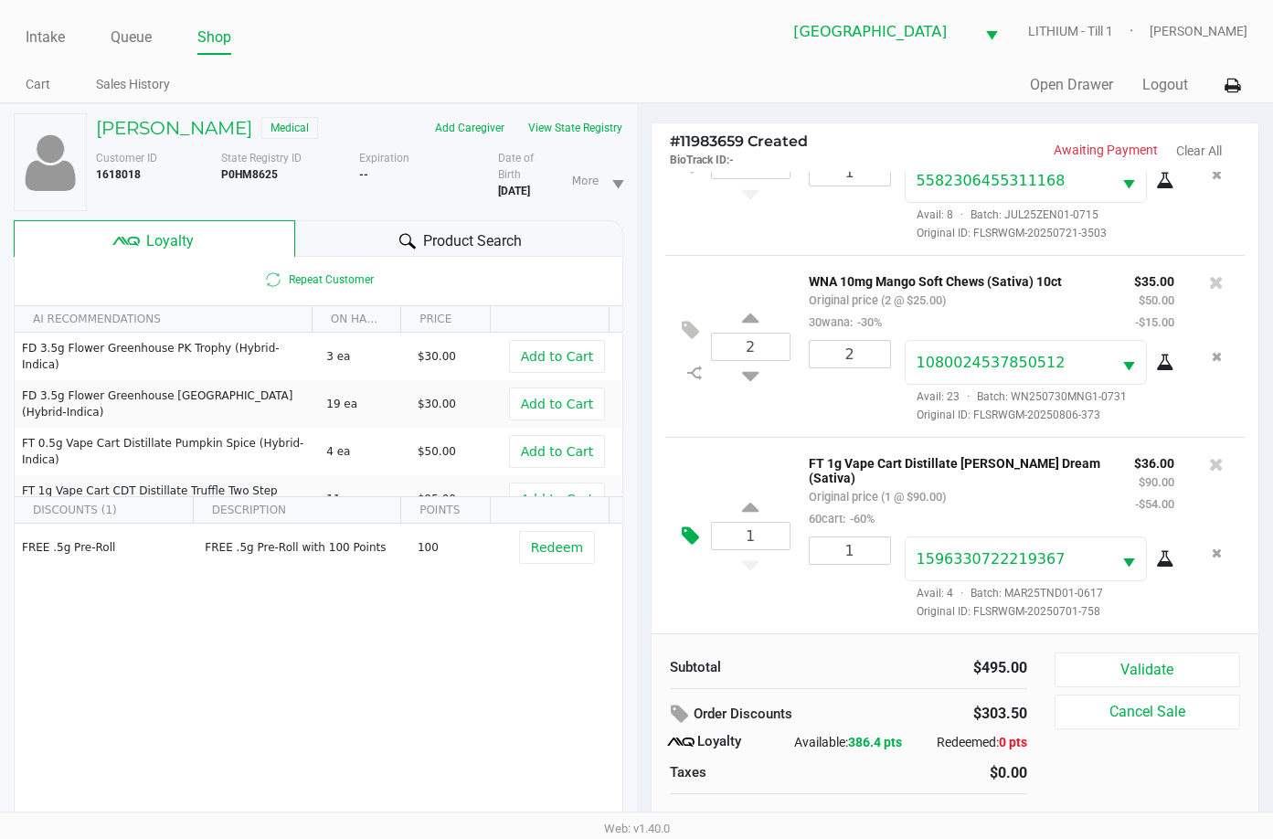
click at [684, 535] on icon at bounding box center [690, 536] width 17 height 21
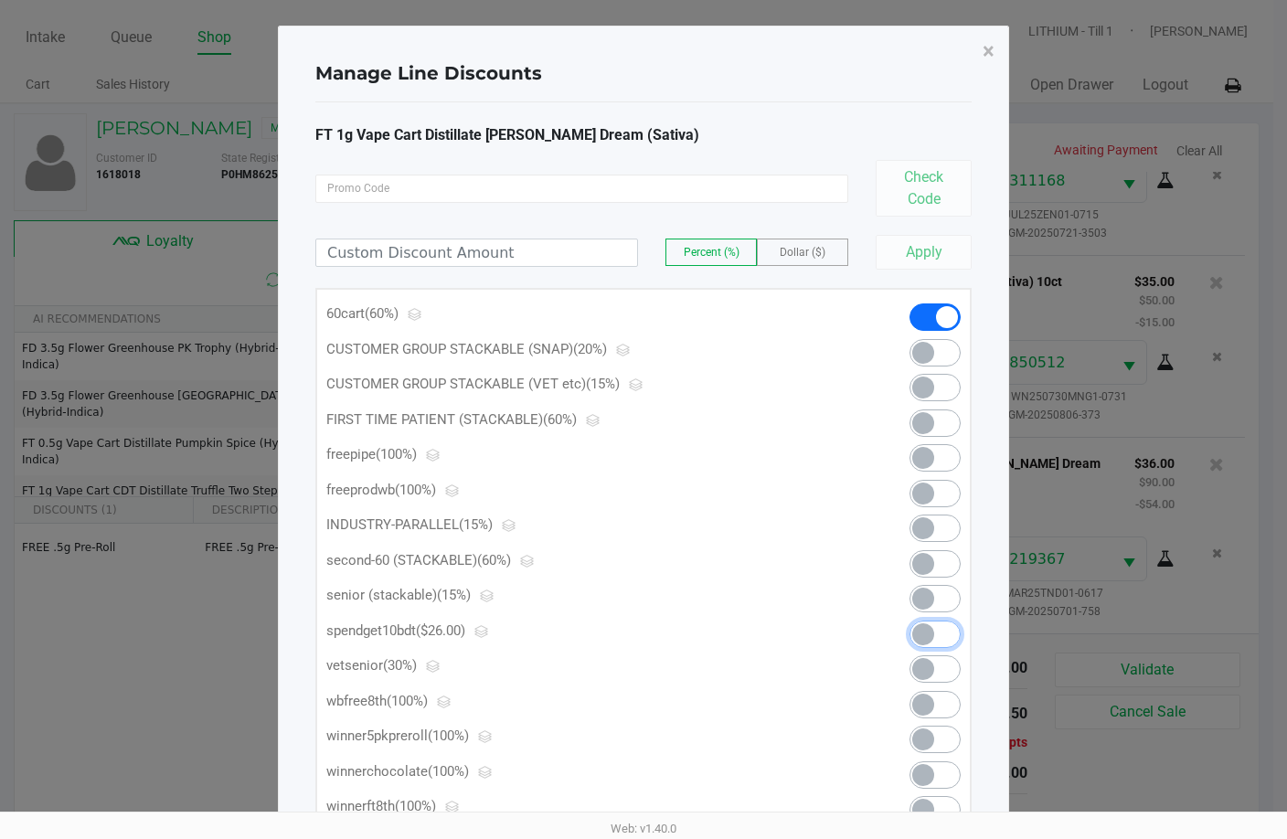
click at [942, 638] on span at bounding box center [935, 634] width 51 height 27
click at [989, 48] on span "×" at bounding box center [989, 51] width 12 height 26
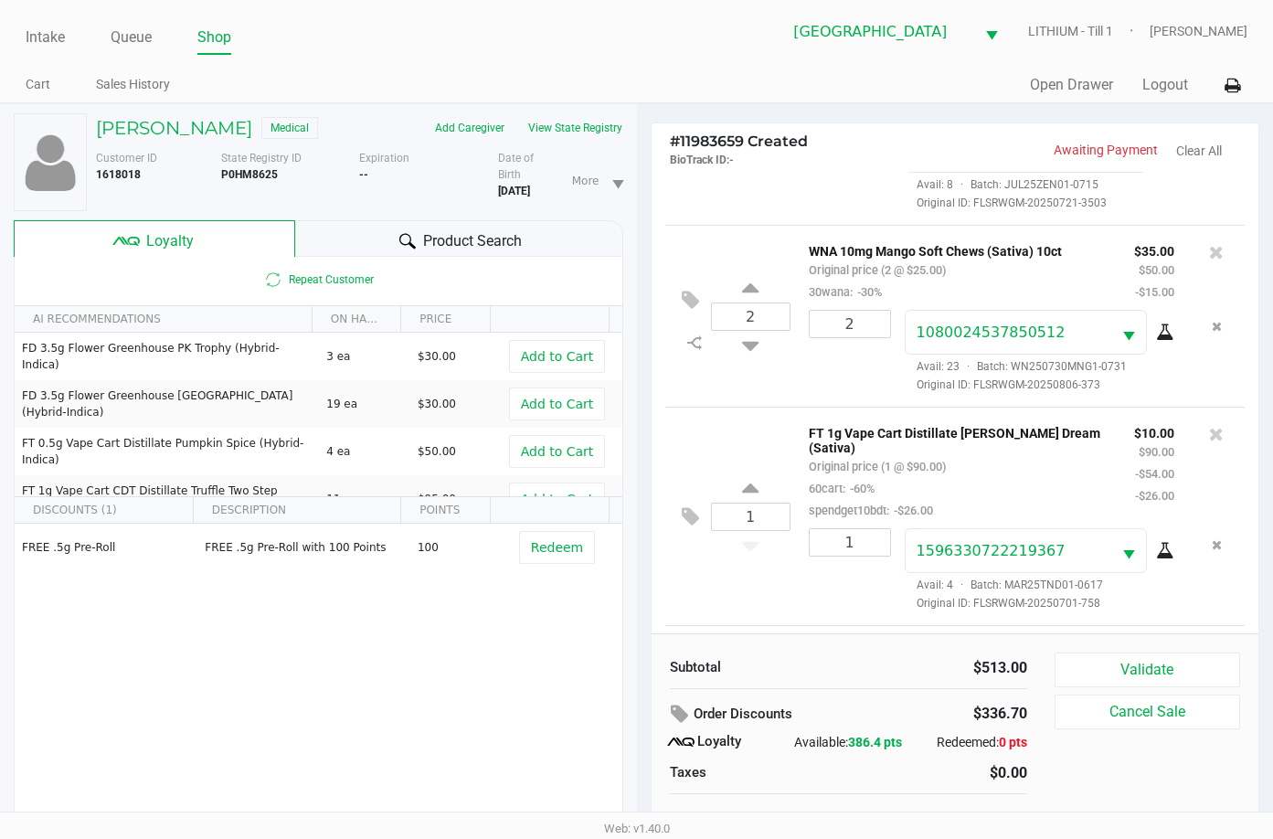
scroll to position [887, 0]
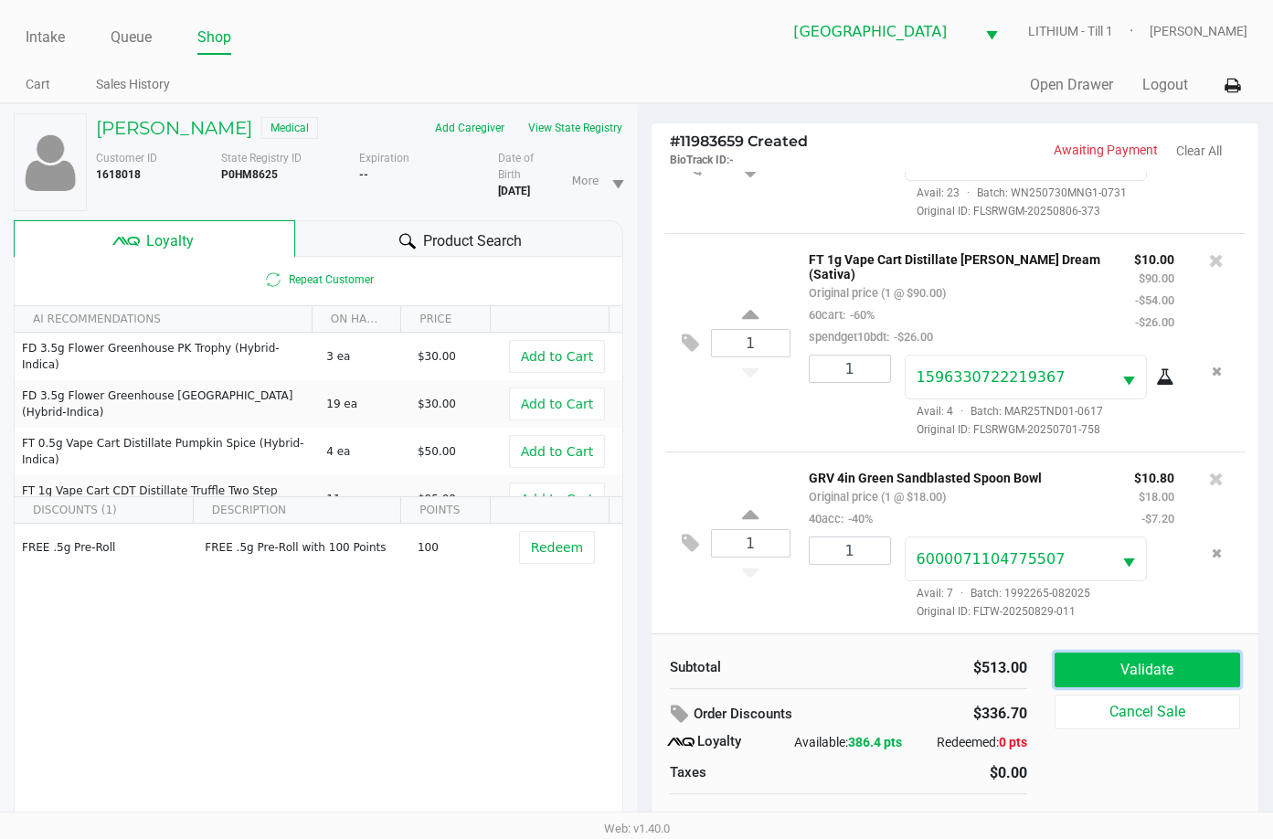
click at [1155, 665] on button "Validate" at bounding box center [1148, 670] width 186 height 35
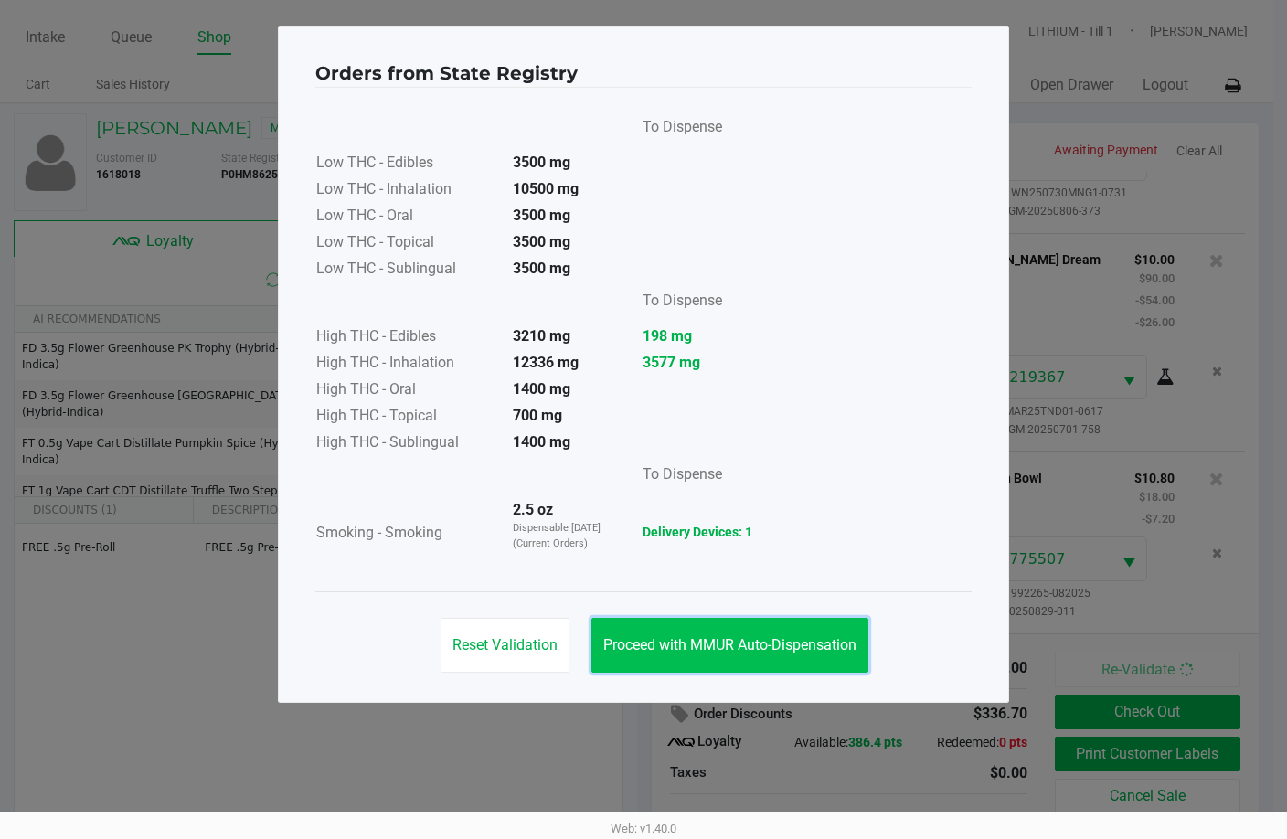
click at [795, 629] on button "Proceed with MMUR Auto-Dispensation" at bounding box center [729, 645] width 277 height 55
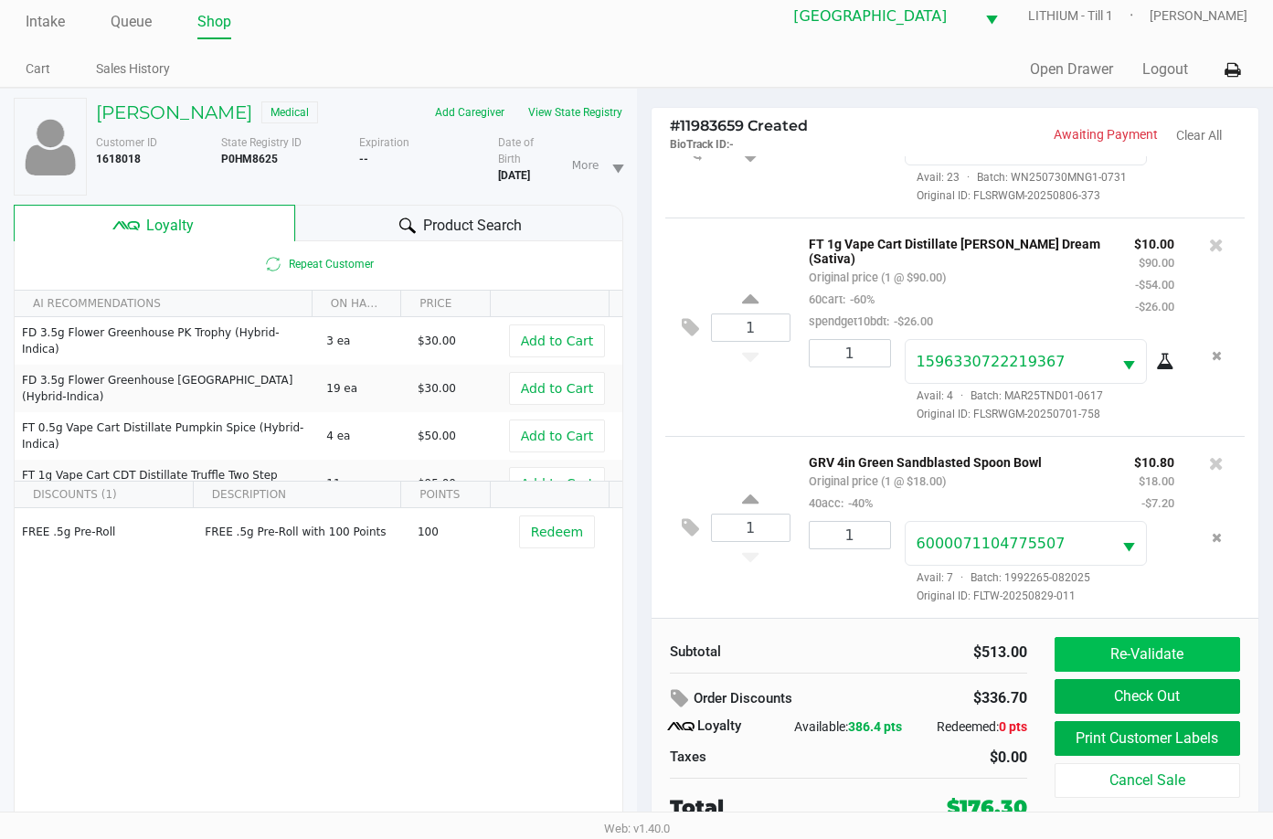
scroll to position [19, 0]
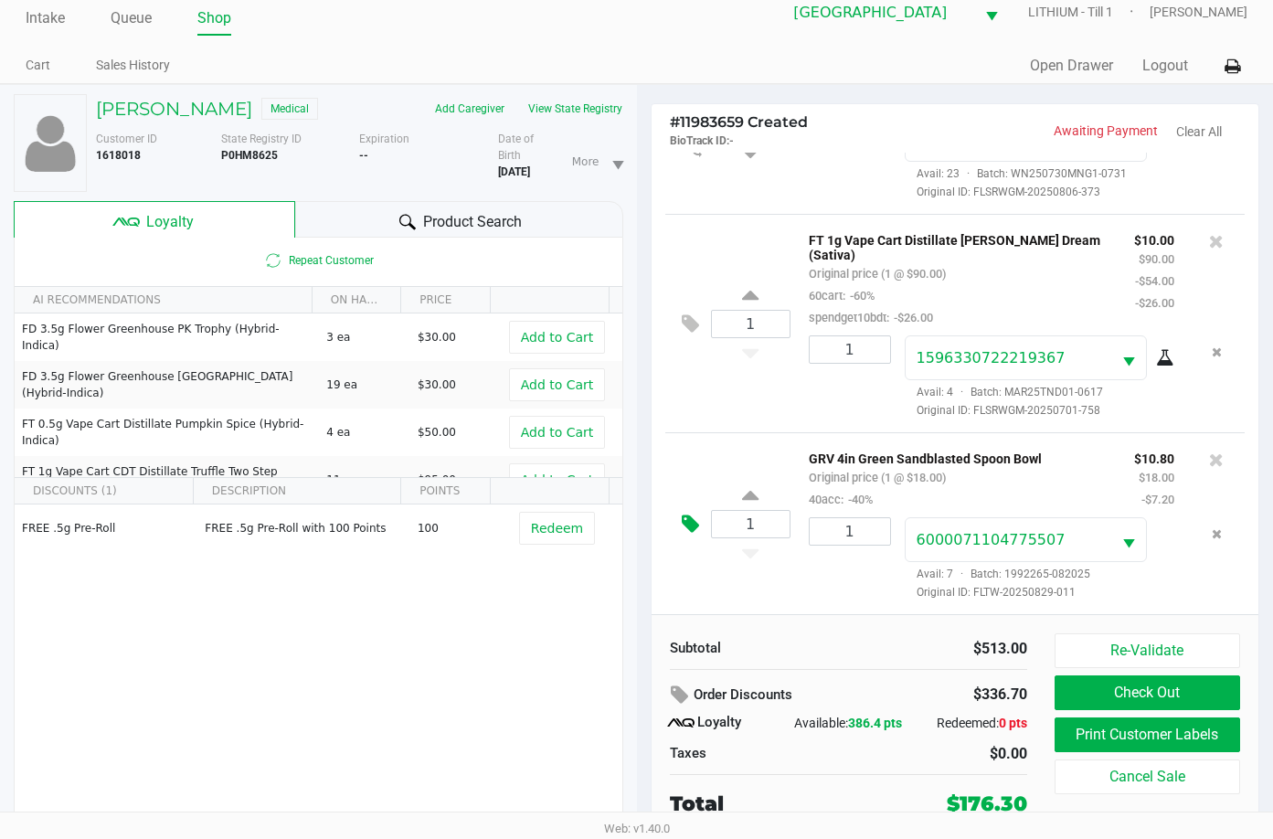
click at [686, 528] on icon at bounding box center [690, 524] width 17 height 21
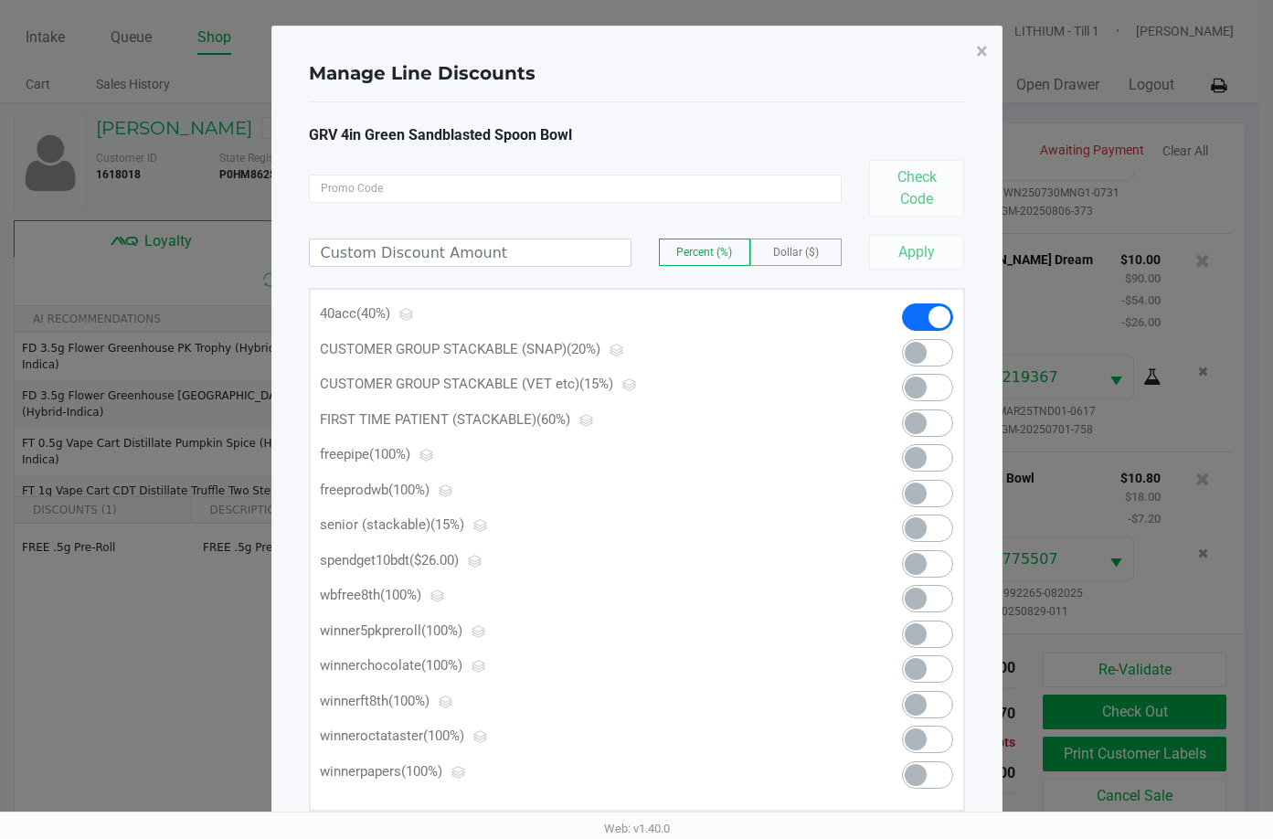
scroll to position [0, 0]
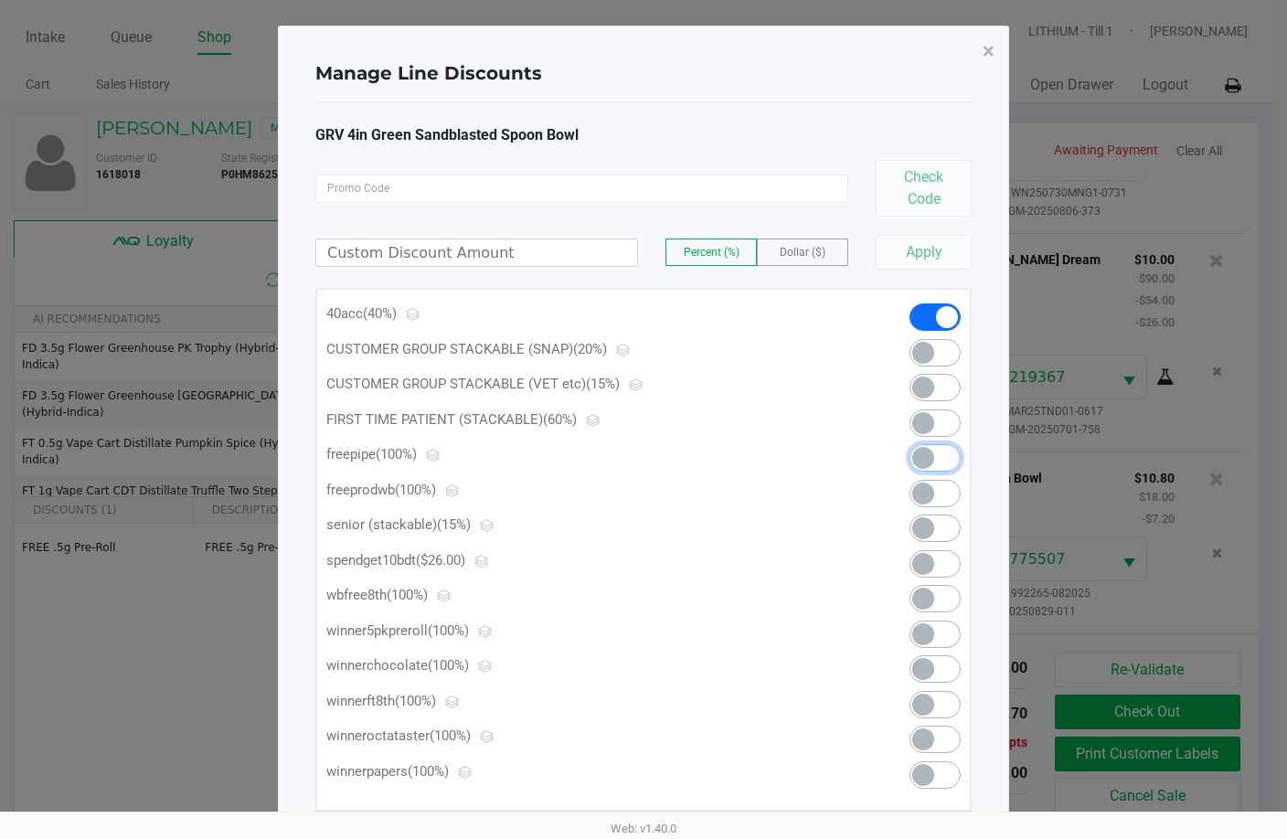
click at [938, 461] on span at bounding box center [935, 457] width 51 height 27
click at [987, 48] on span "×" at bounding box center [989, 51] width 12 height 26
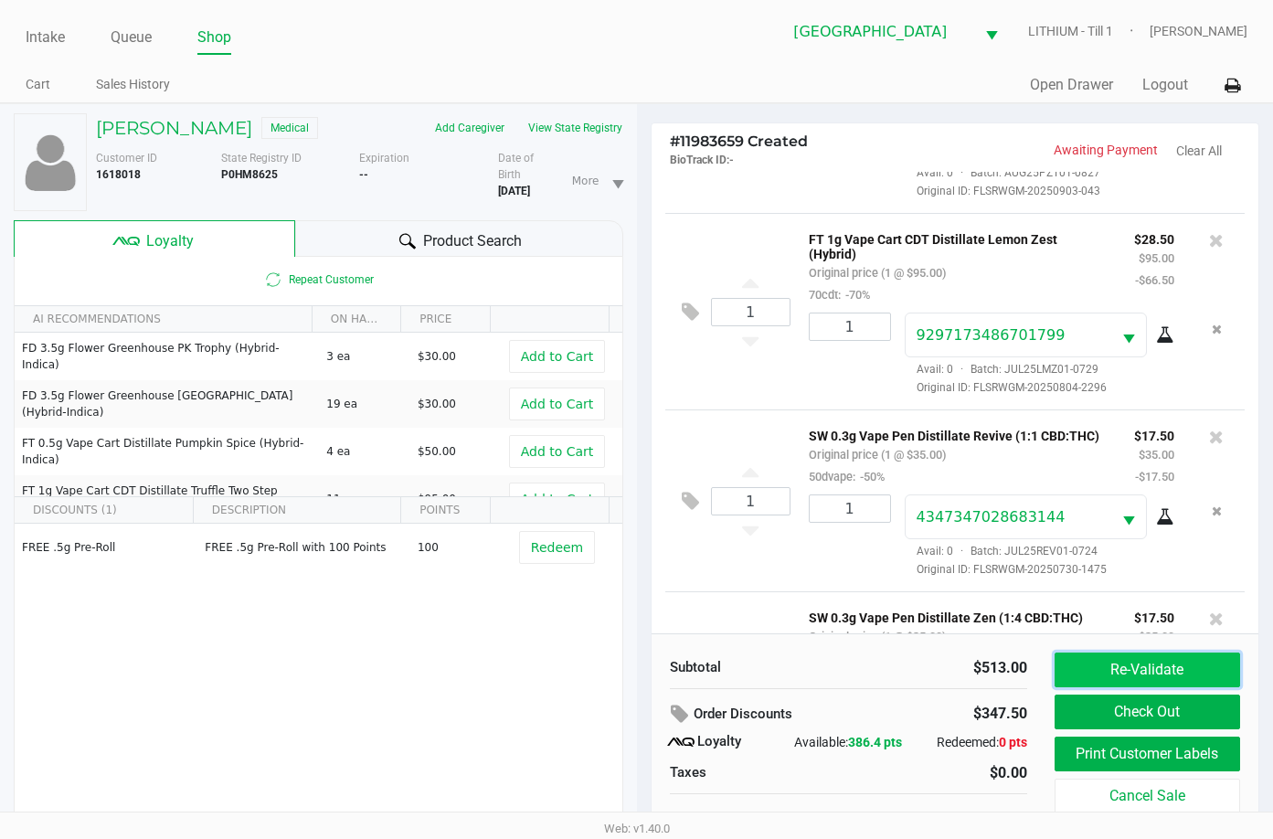
click at [1106, 661] on button "Re-Validate" at bounding box center [1148, 670] width 186 height 35
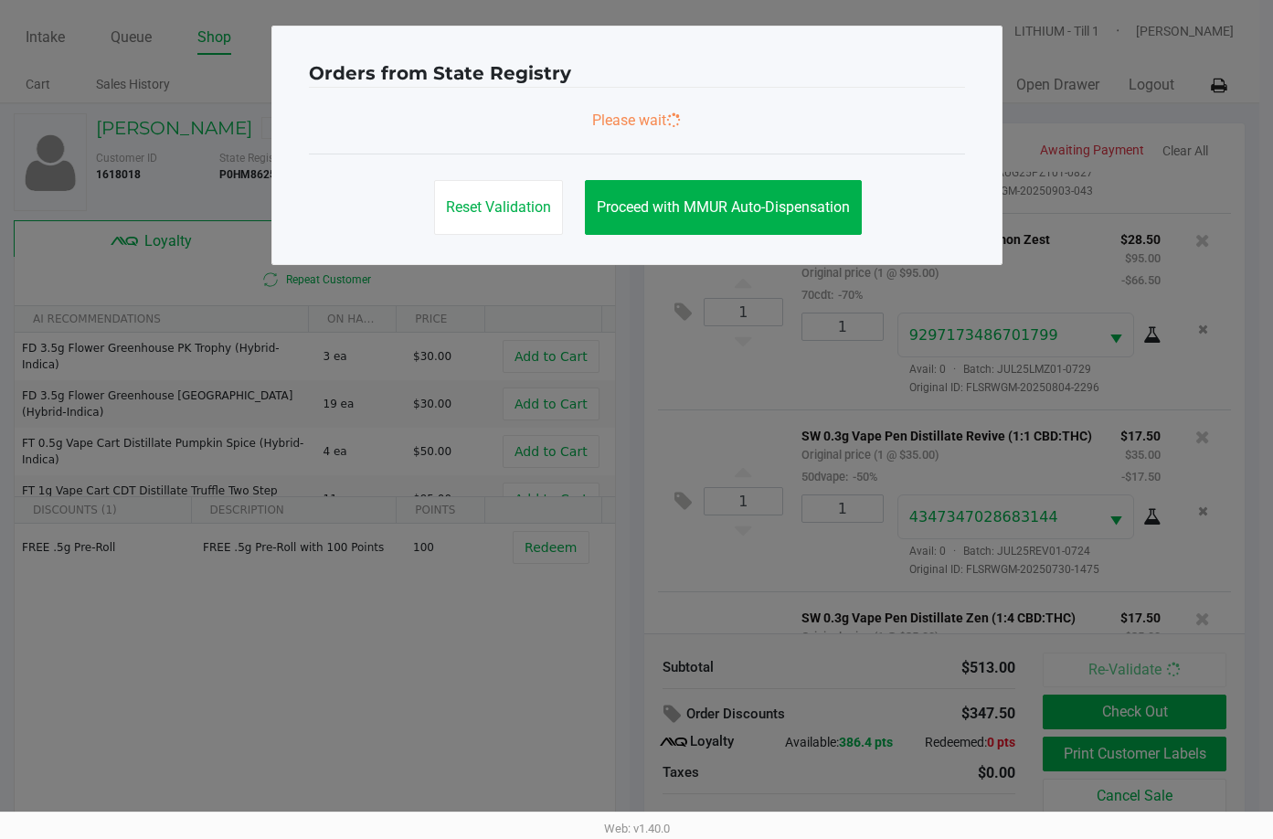
scroll to position [909, 0]
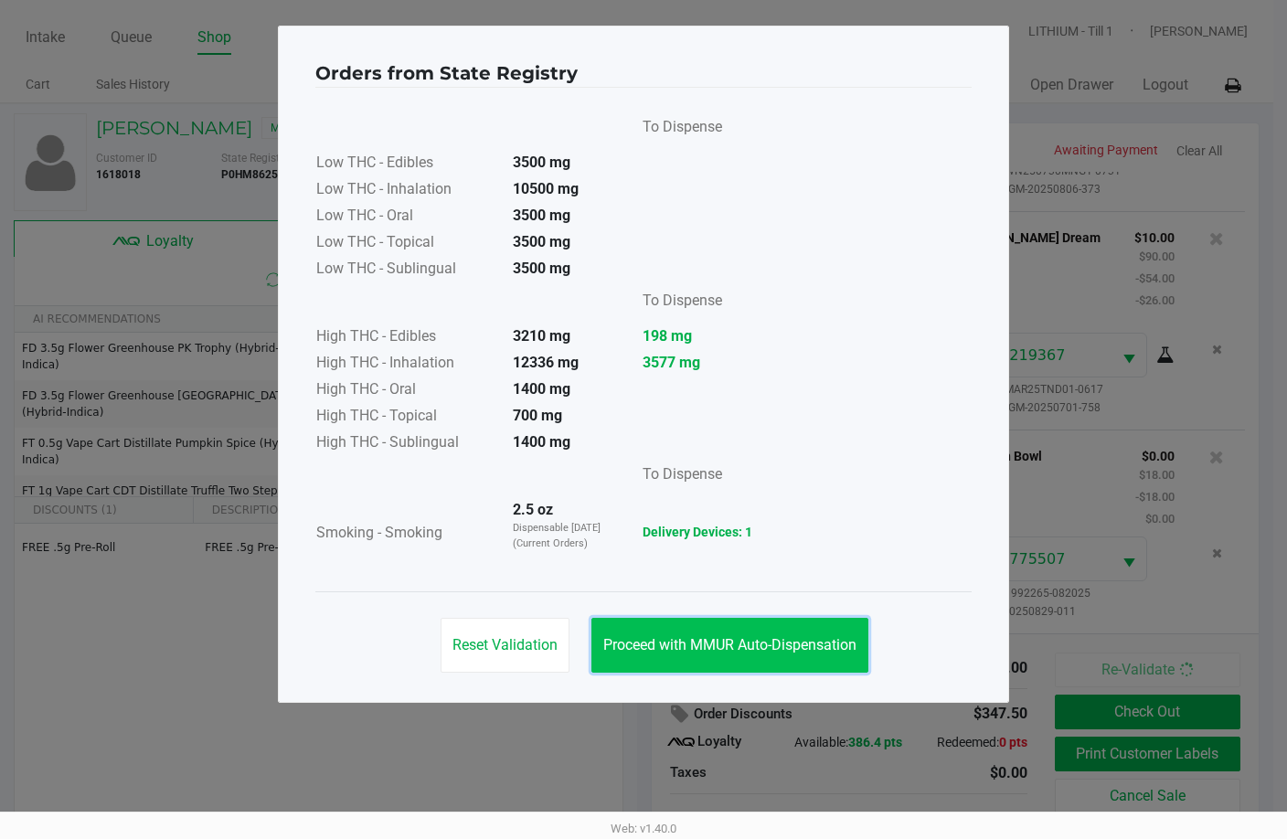
click at [738, 645] on span "Proceed with MMUR Auto-Dispensation" at bounding box center [729, 644] width 253 height 17
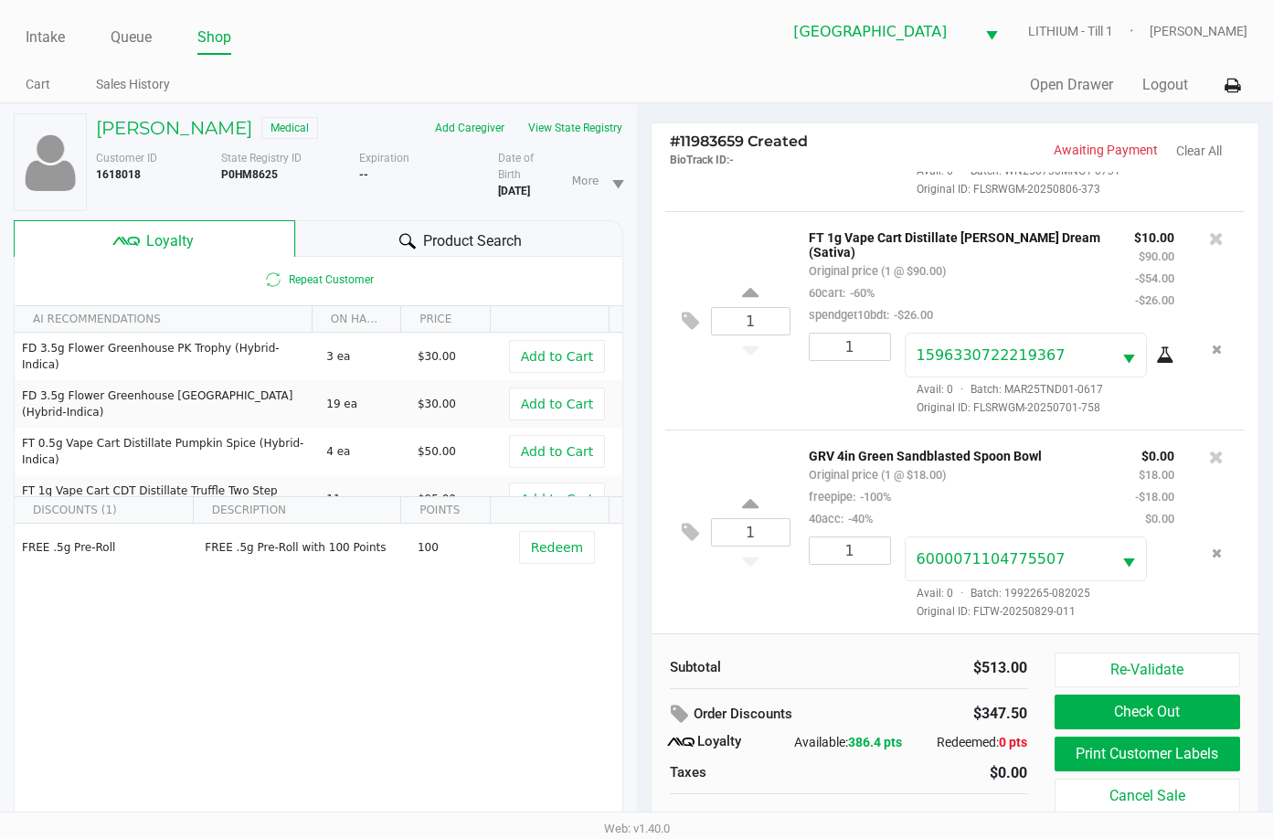
scroll to position [19, 0]
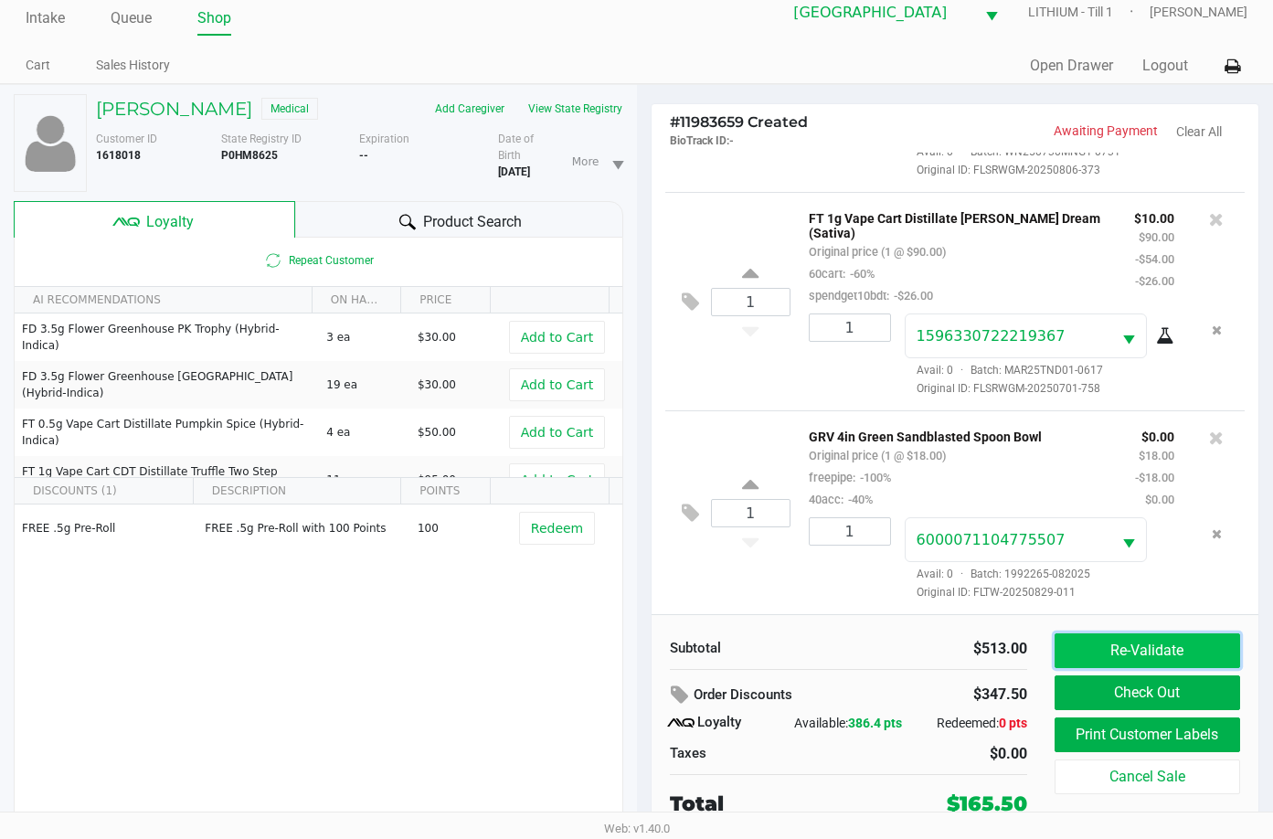
click at [1205, 643] on button "Re-Validate" at bounding box center [1148, 650] width 186 height 35
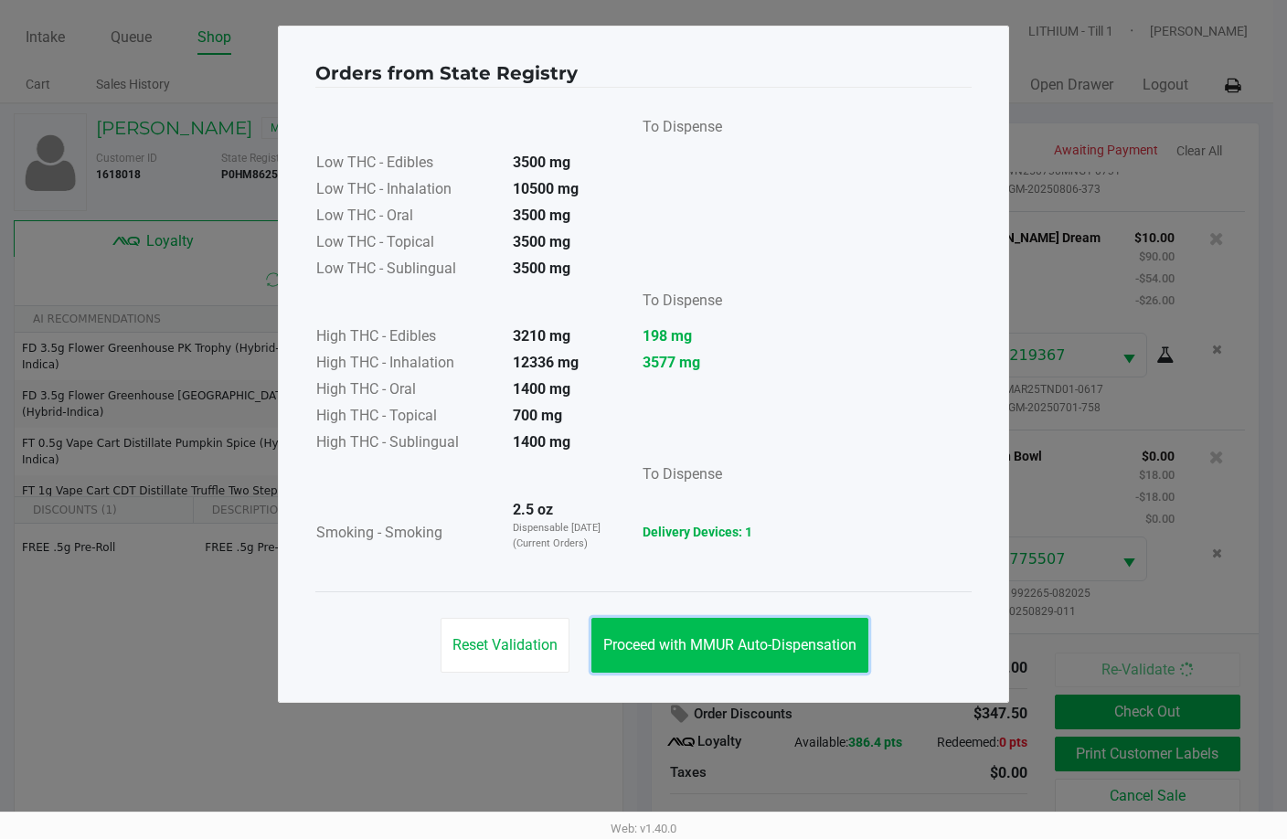
click at [748, 644] on span "Proceed with MMUR Auto-Dispensation" at bounding box center [729, 644] width 253 height 17
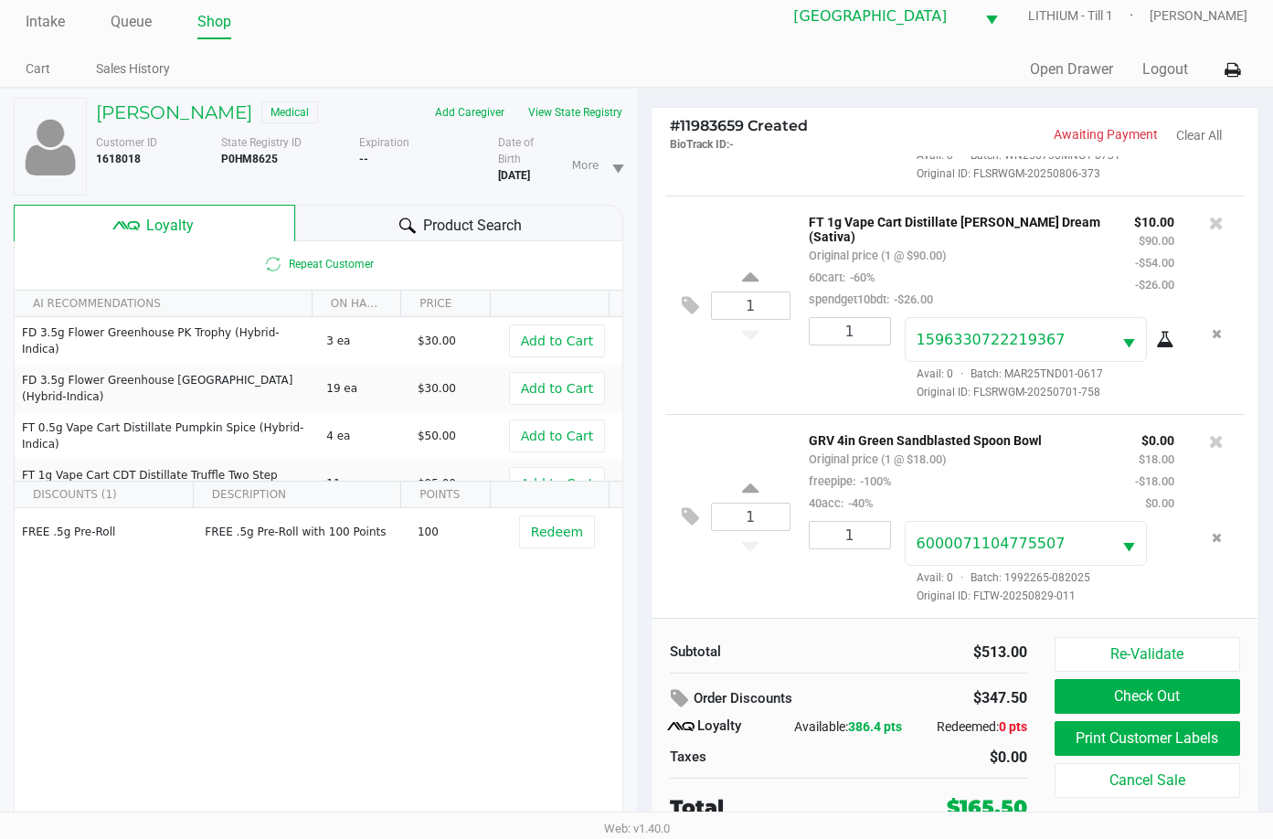
scroll to position [19, 0]
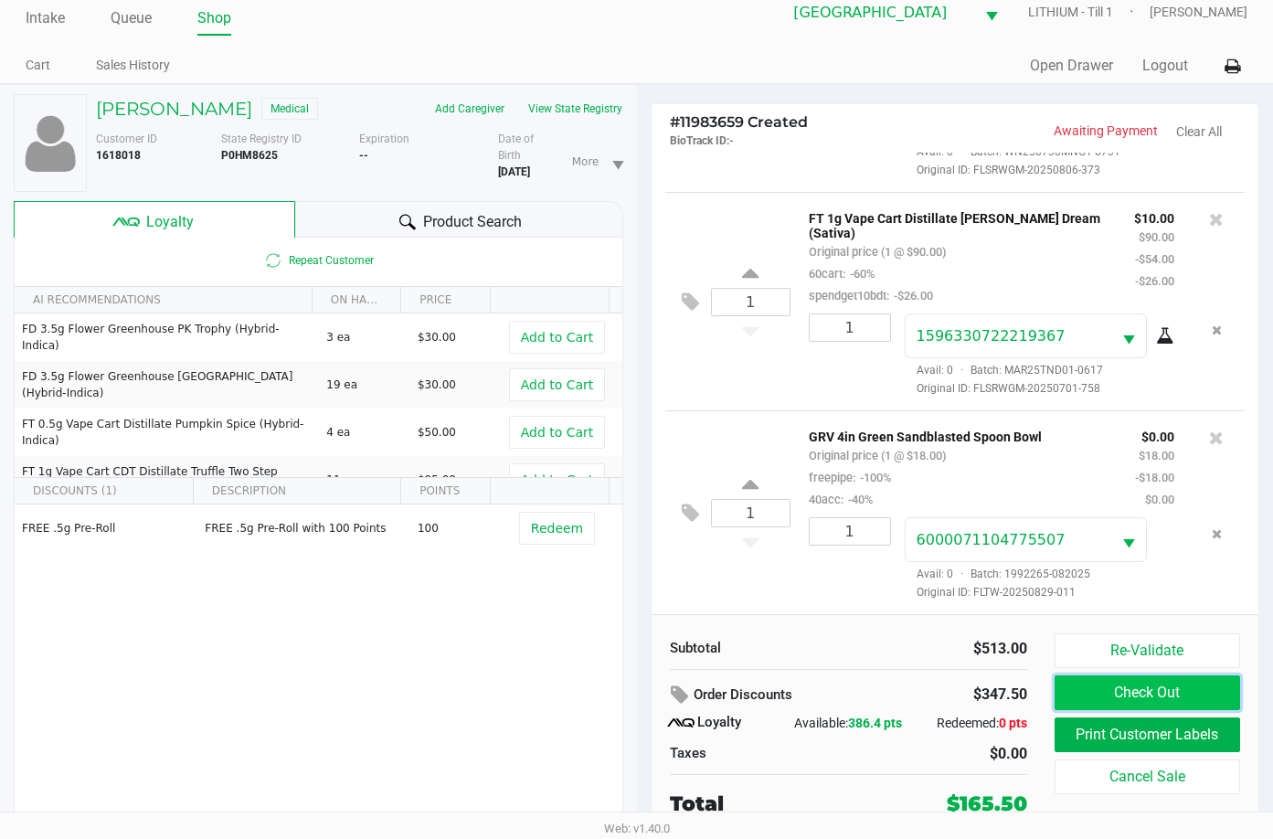
click at [1186, 689] on button "Check Out" at bounding box center [1148, 693] width 186 height 35
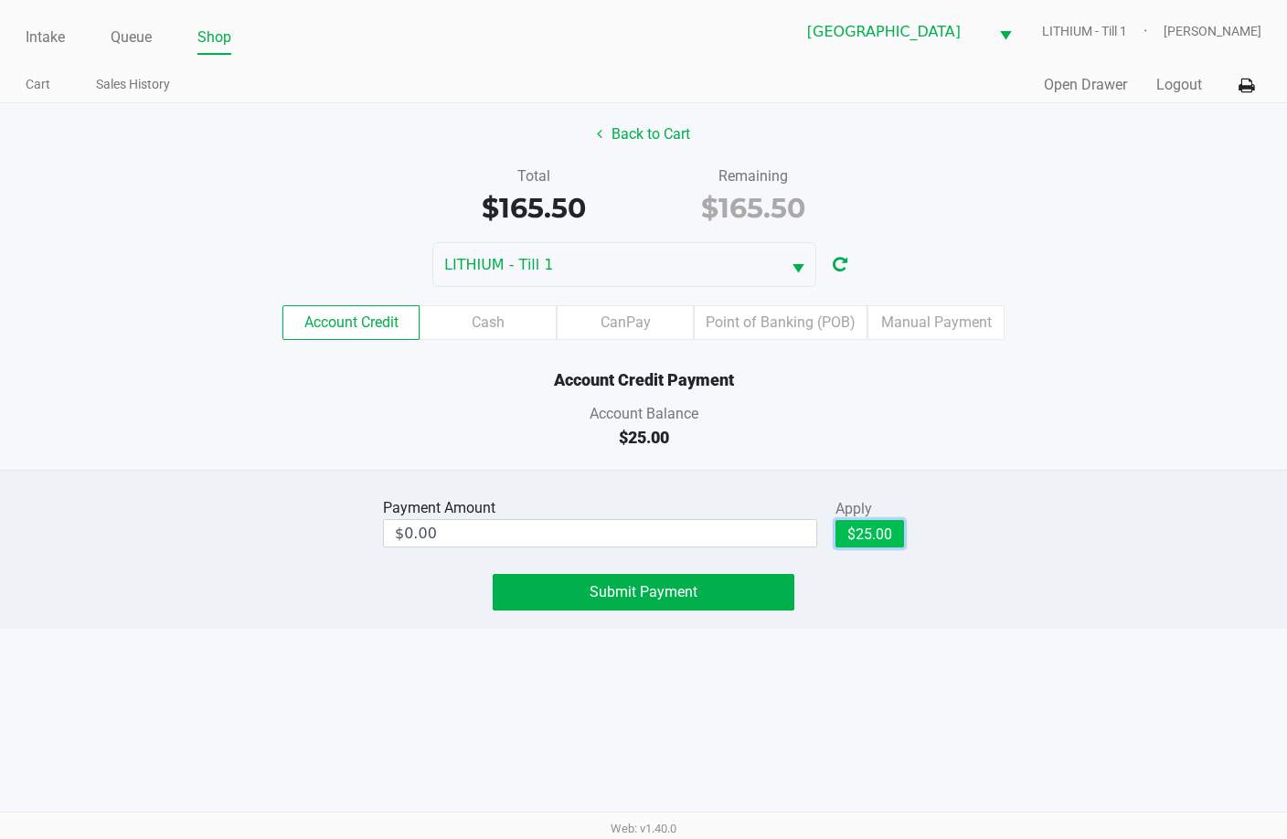
click at [877, 531] on button "$25.00" at bounding box center [869, 533] width 69 height 27
click at [686, 597] on span "Submit Payment" at bounding box center [644, 591] width 108 height 17
click at [757, 315] on label "Point of Banking (POB)" at bounding box center [781, 322] width 174 height 35
click at [0, 0] on 8 "Point of Banking (POB)" at bounding box center [0, 0] width 0 height 0
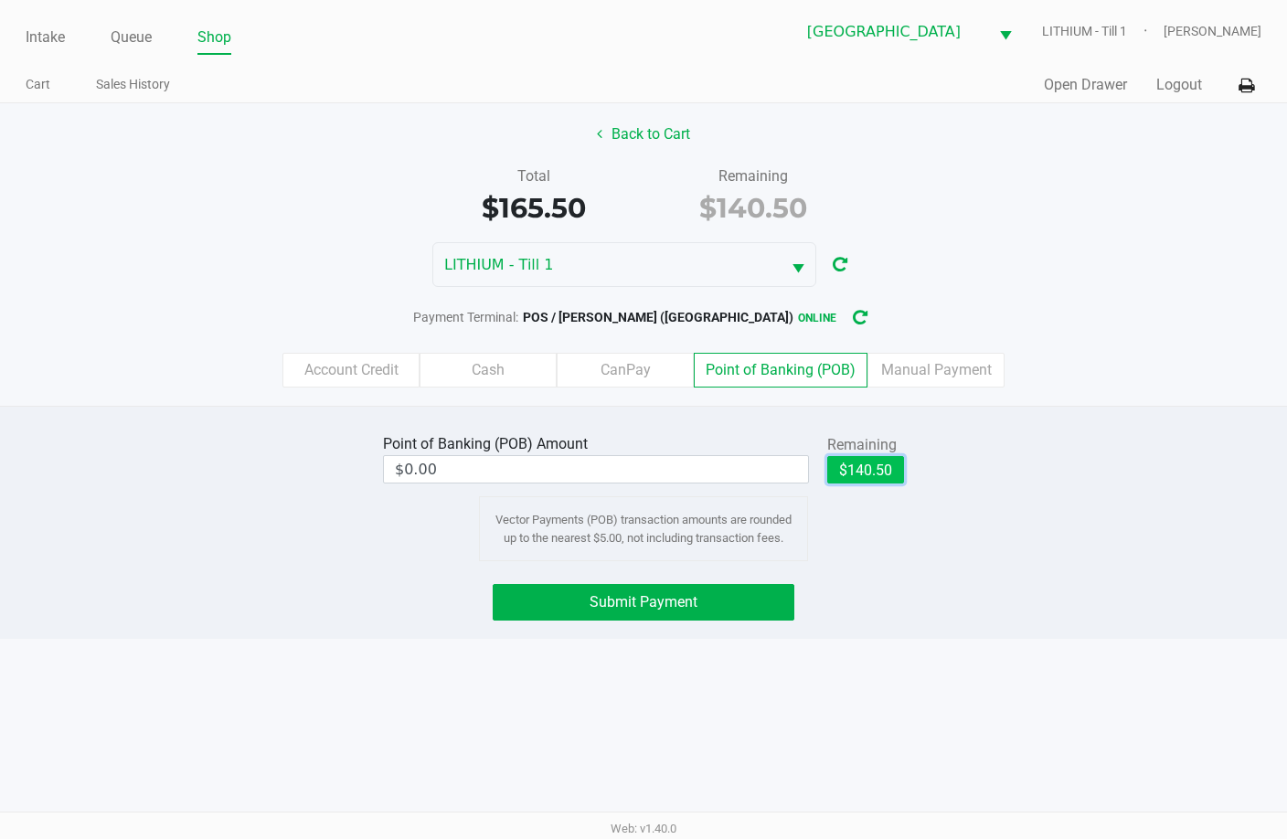
click at [873, 472] on button "$140.50" at bounding box center [865, 469] width 77 height 27
type input "$140.50"
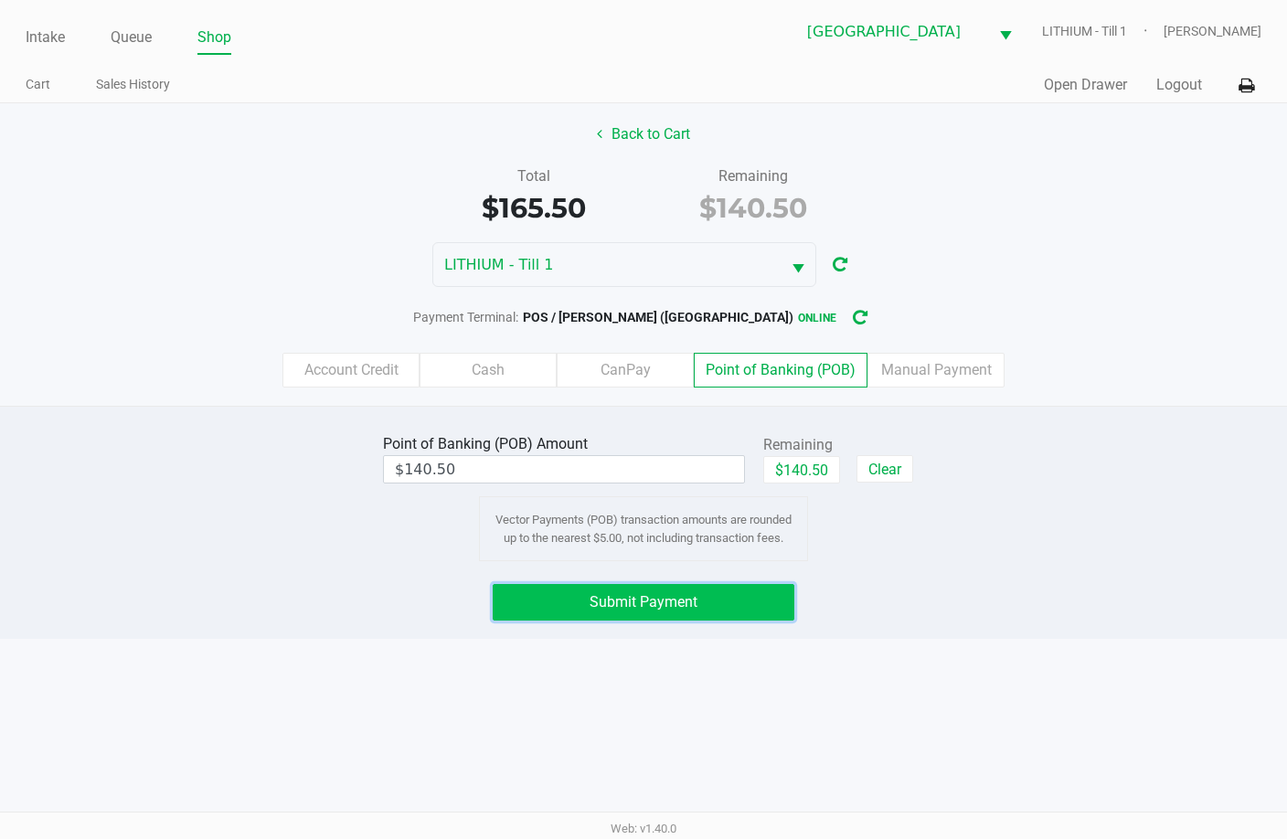
click at [715, 596] on button "Submit Payment" at bounding box center [644, 602] width 302 height 37
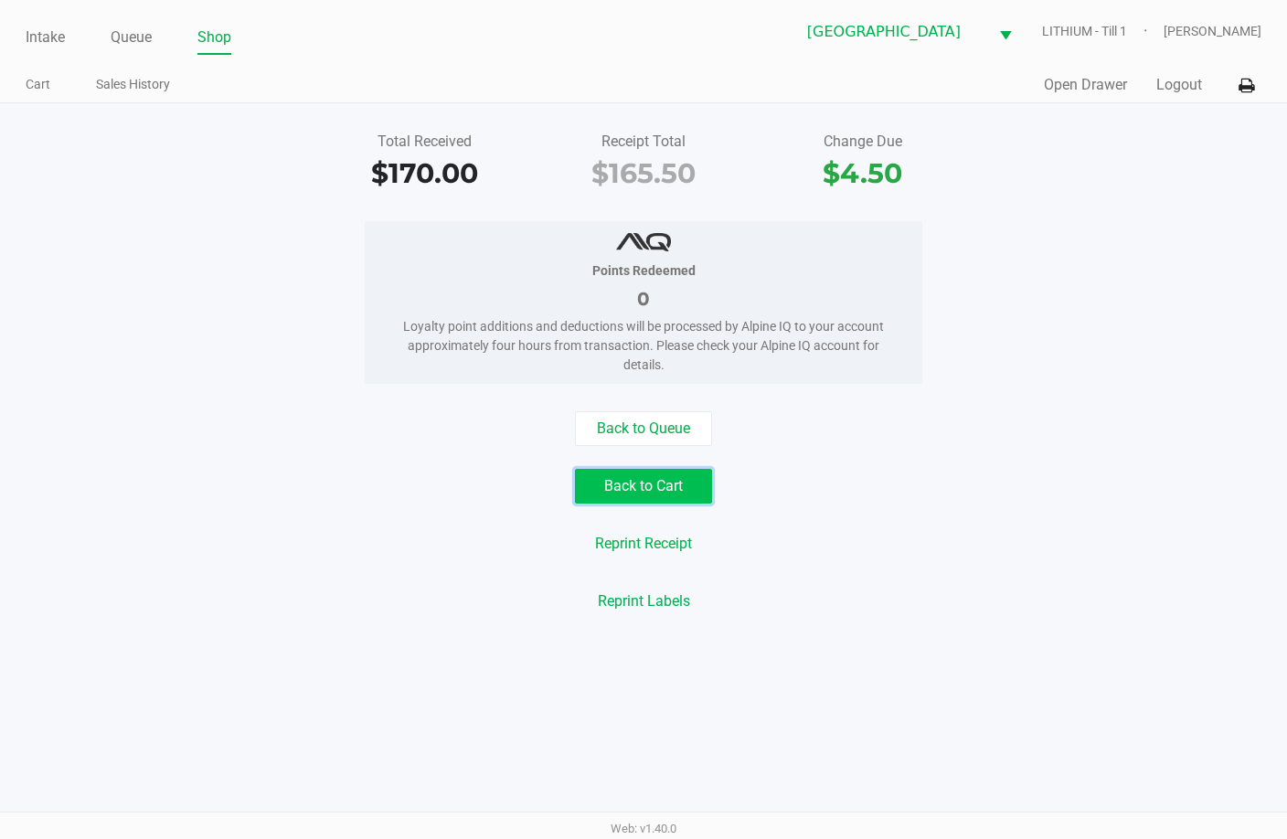
click at [649, 484] on button "Back to Cart" at bounding box center [643, 486] width 137 height 35
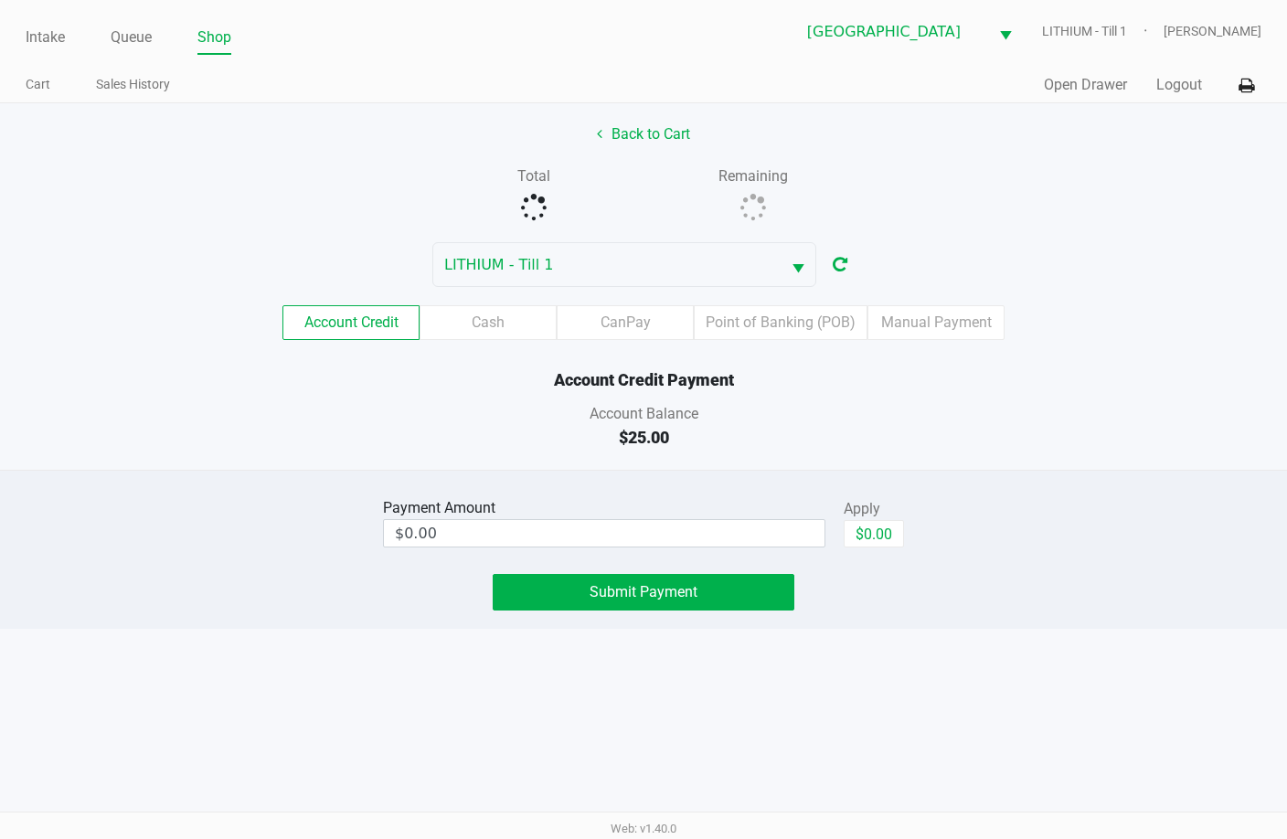
click at [964, 423] on div "Account Balance" at bounding box center [643, 414] width 1314 height 22
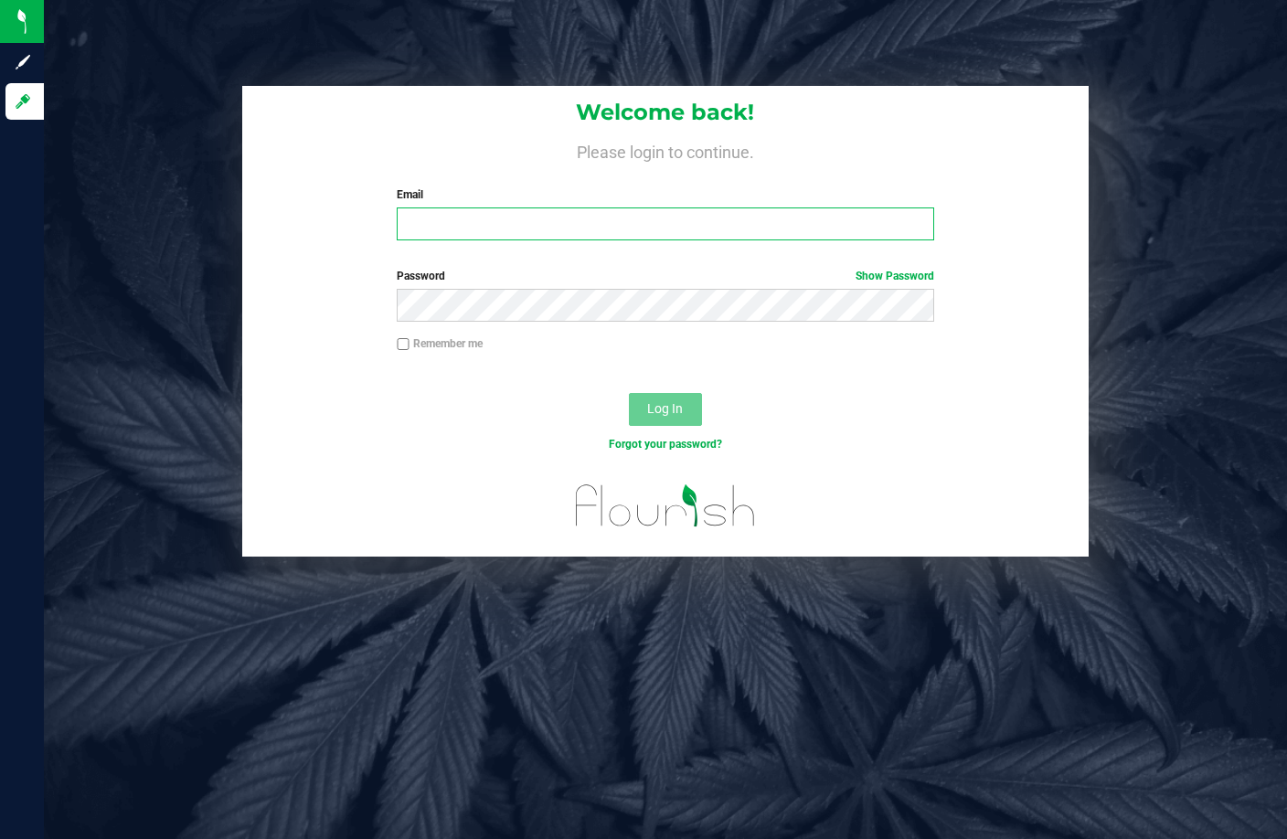
click at [507, 221] on input "Email" at bounding box center [665, 223] width 537 height 33
type input "[EMAIL_ADDRESS][DOMAIN_NAME]"
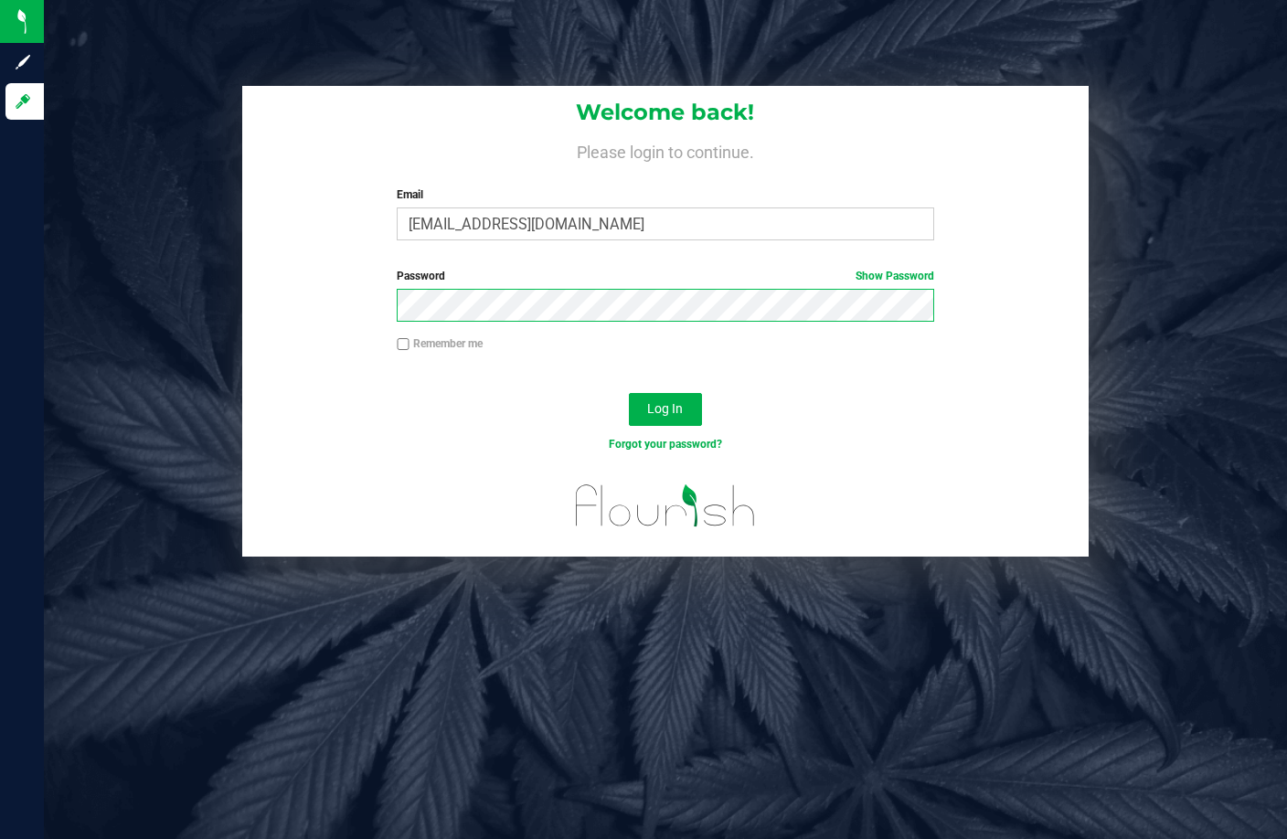
click at [629, 393] on button "Log In" at bounding box center [665, 409] width 73 height 33
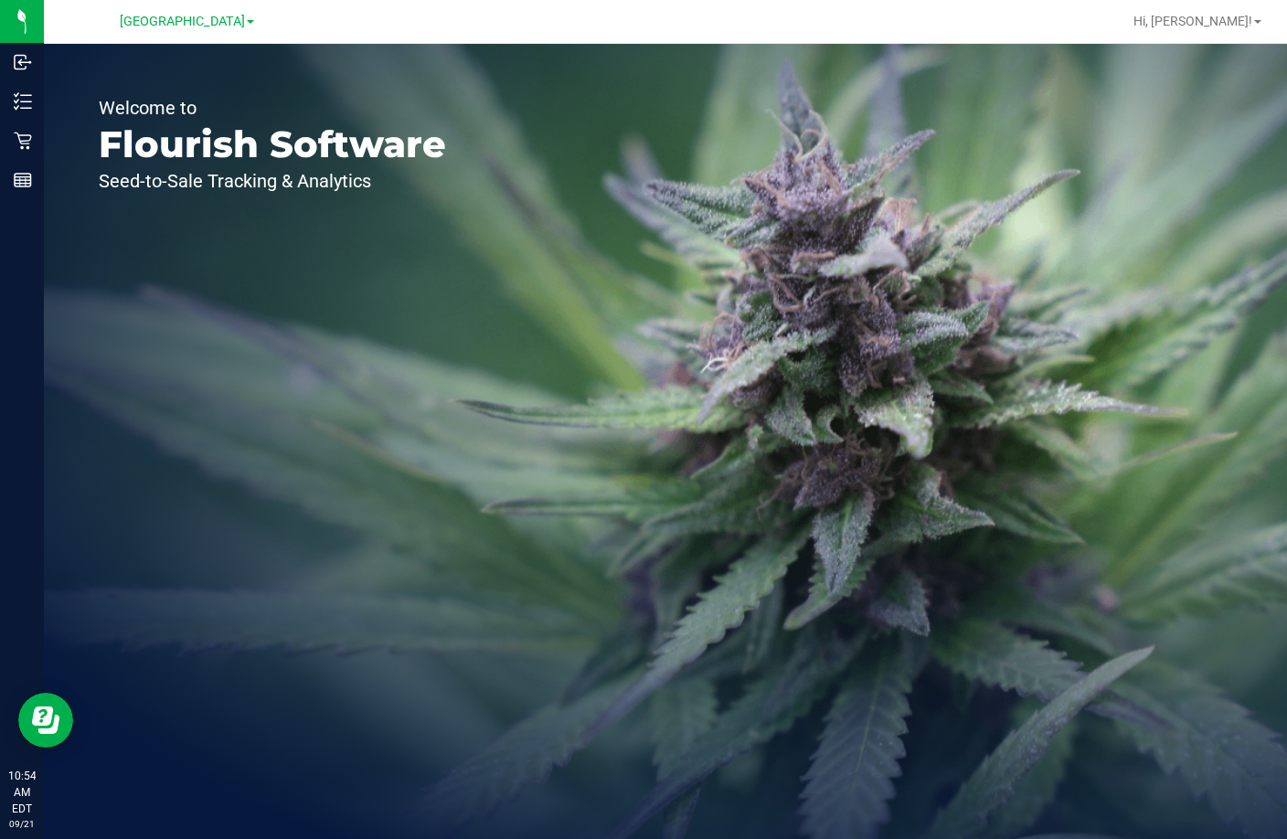
click at [611, 225] on div "Welcome to Flourish Software Seed-to-Sale Tracking & Analytics" at bounding box center [665, 441] width 1243 height 795
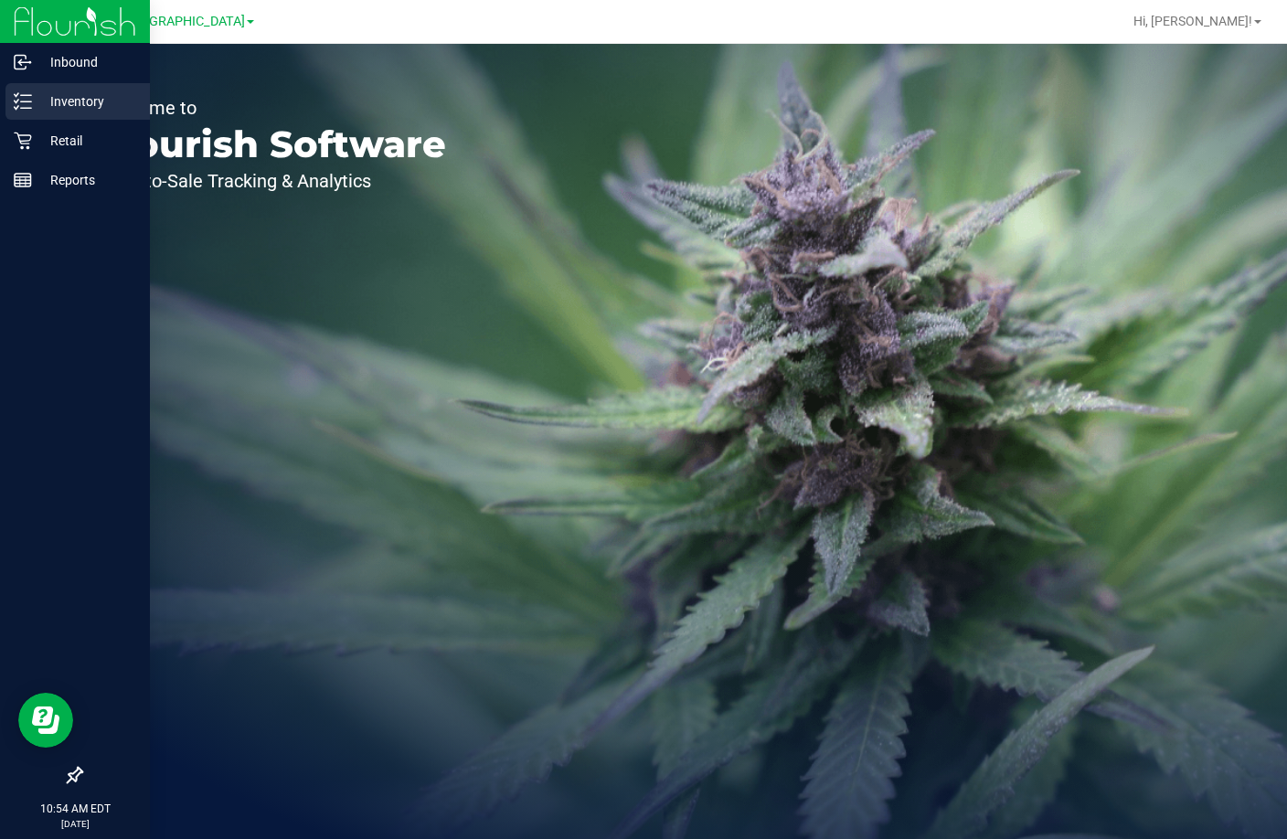
click at [31, 107] on icon at bounding box center [23, 101] width 18 height 18
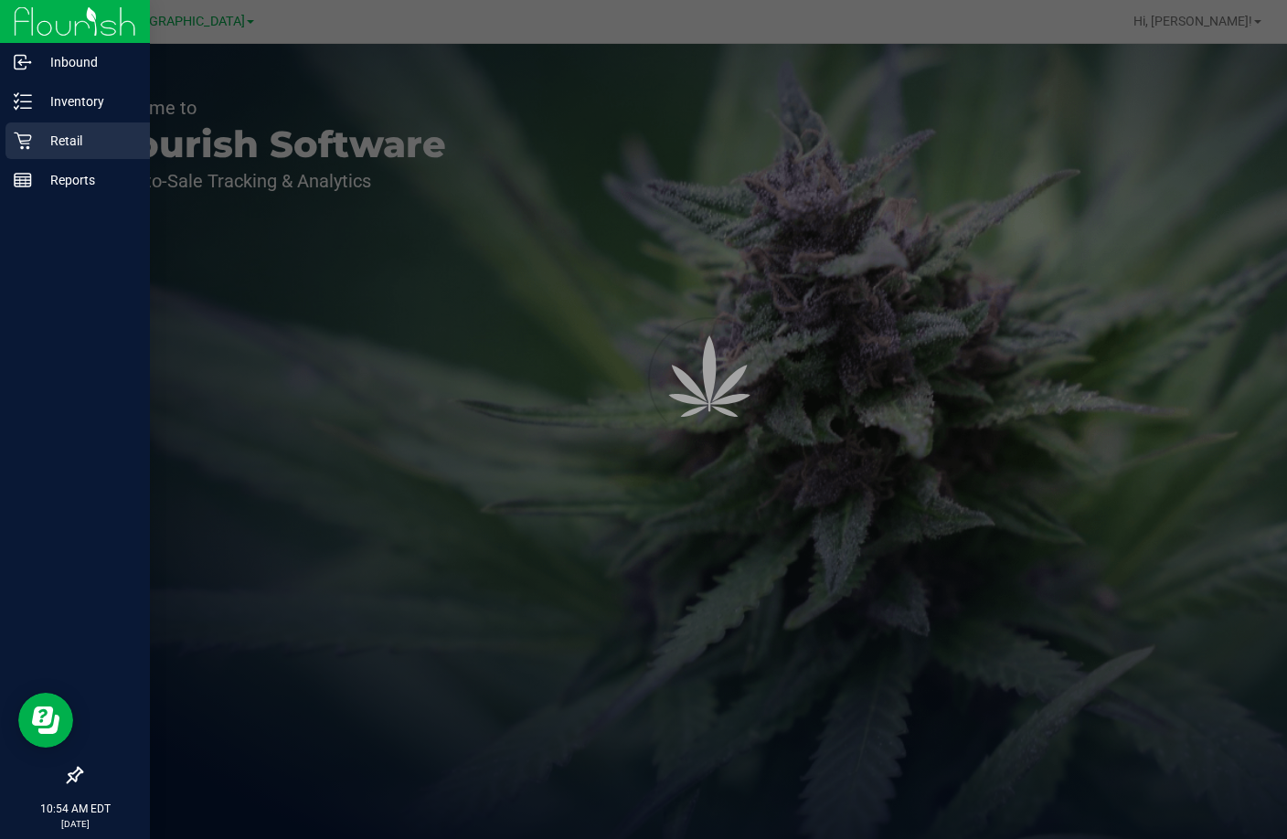
click at [59, 142] on p "Retail" at bounding box center [87, 141] width 110 height 22
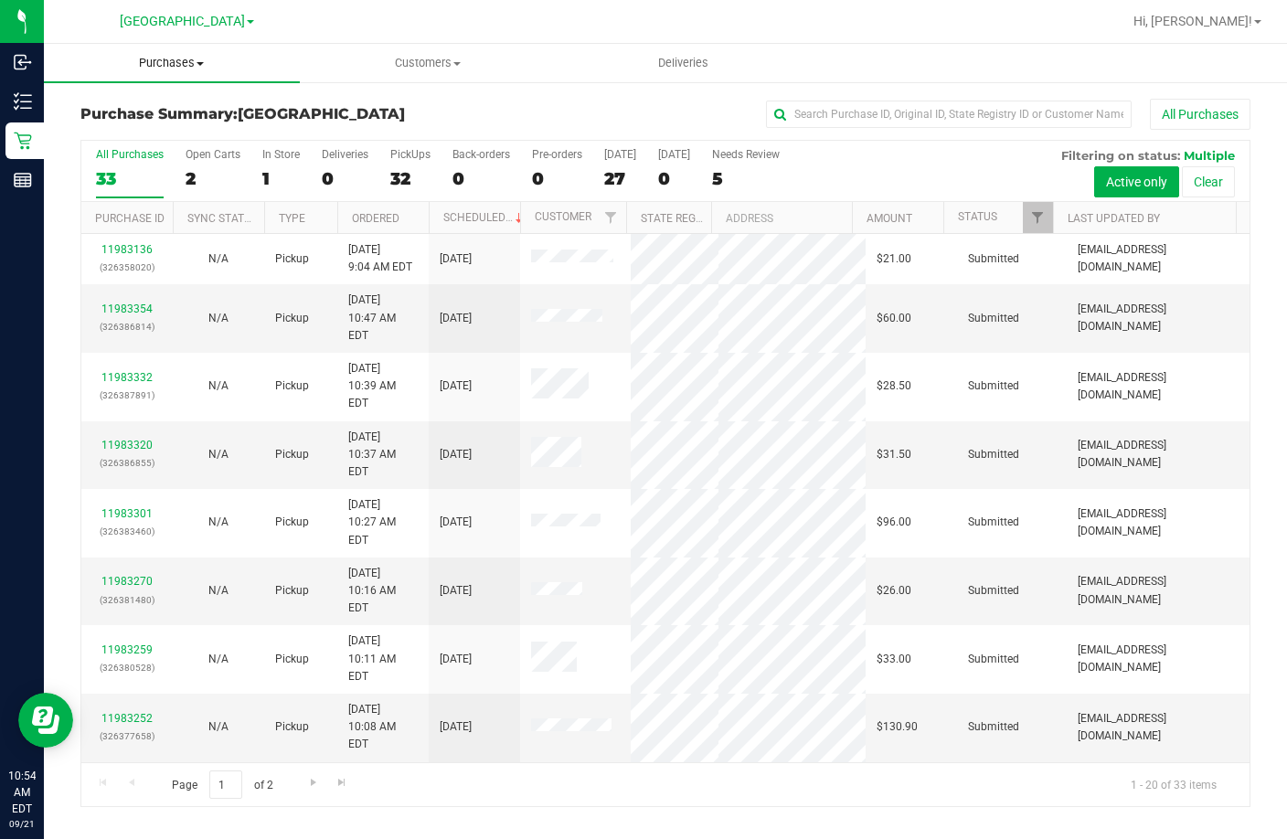
click at [184, 62] on span "Purchases" at bounding box center [172, 63] width 256 height 16
click at [163, 138] on li "Fulfillment" at bounding box center [172, 133] width 256 height 22
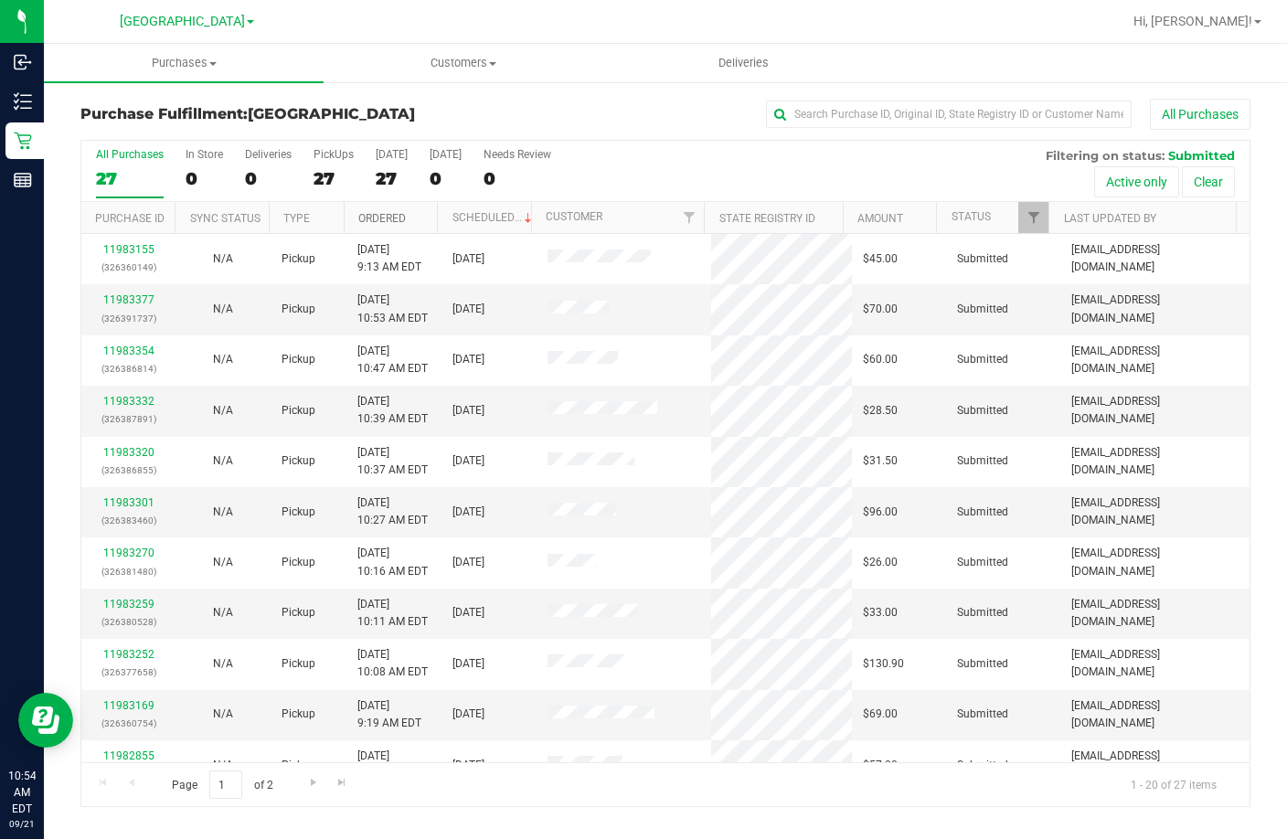
click at [386, 216] on link "Ordered" at bounding box center [382, 218] width 48 height 13
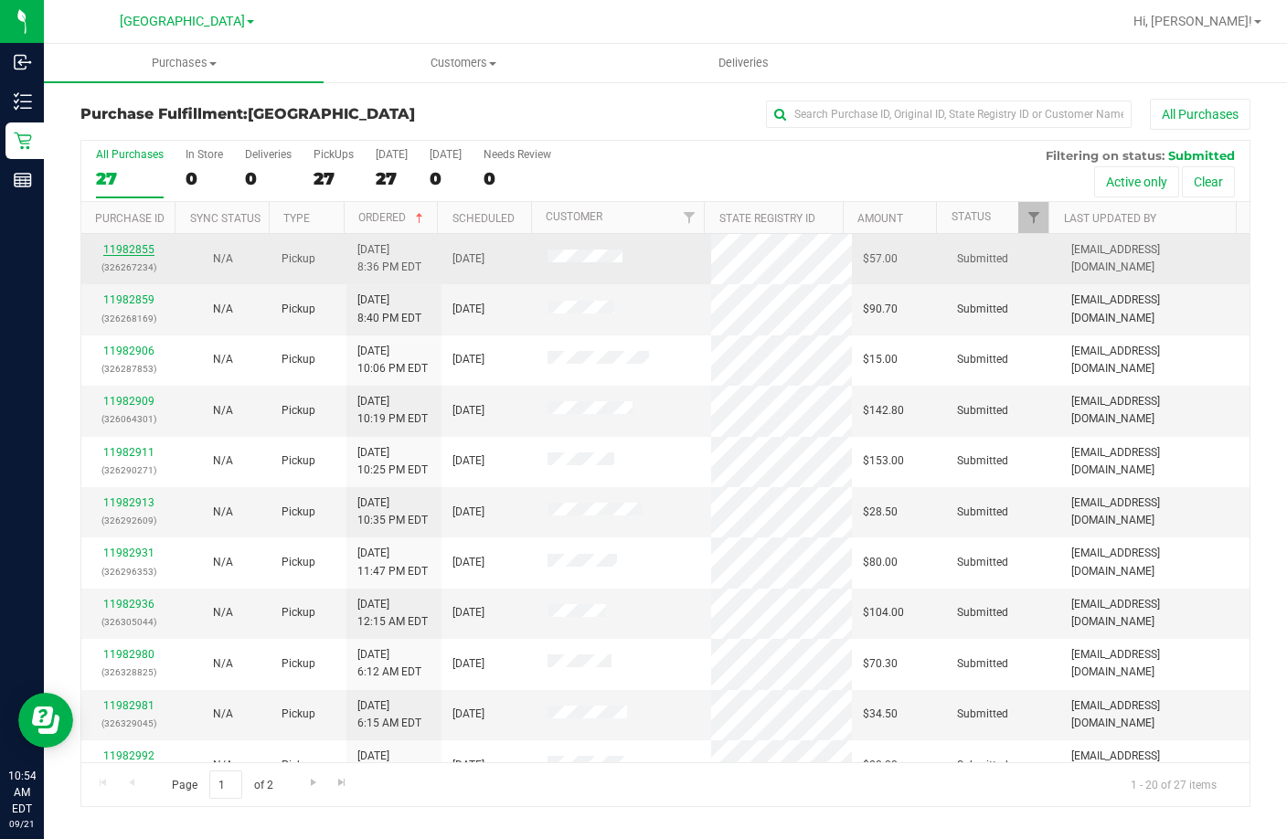
click at [130, 245] on link "11982855" at bounding box center [128, 249] width 51 height 13
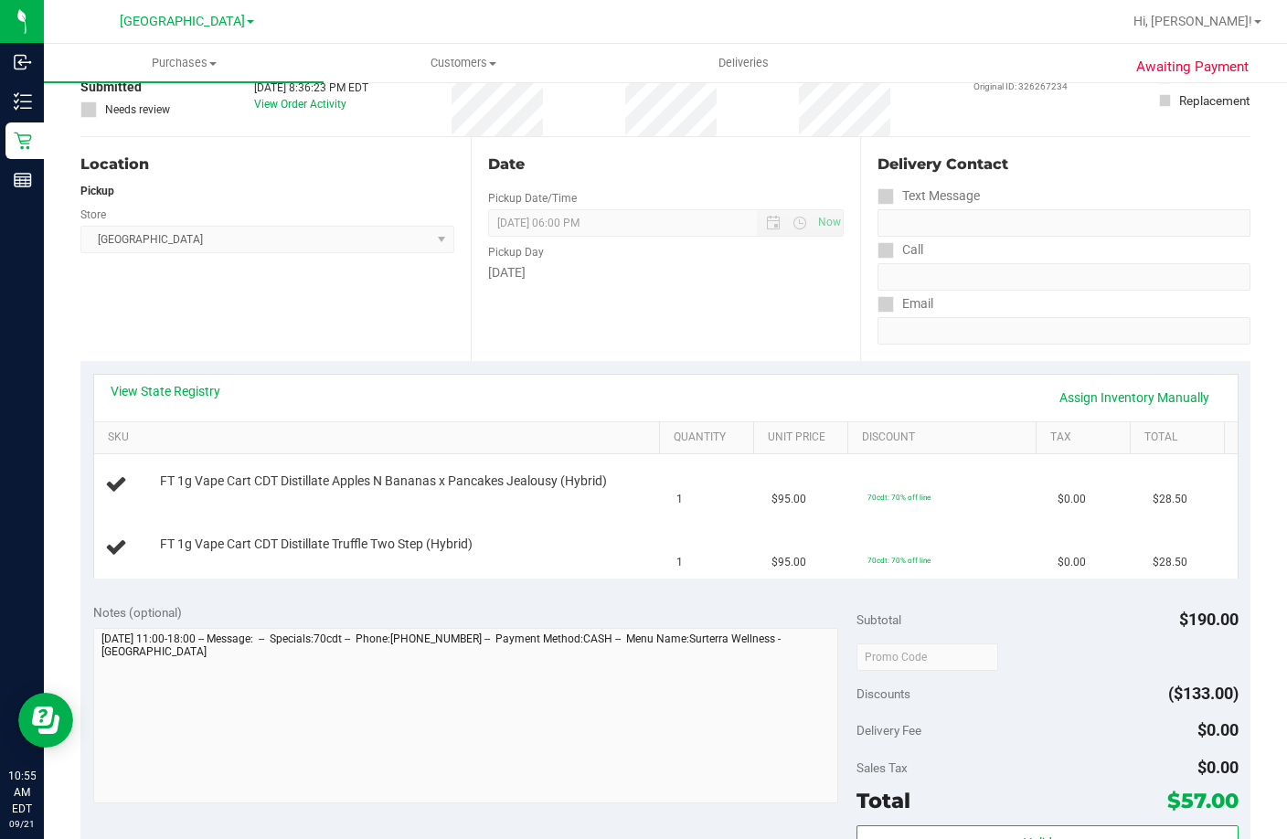
scroll to position [183, 0]
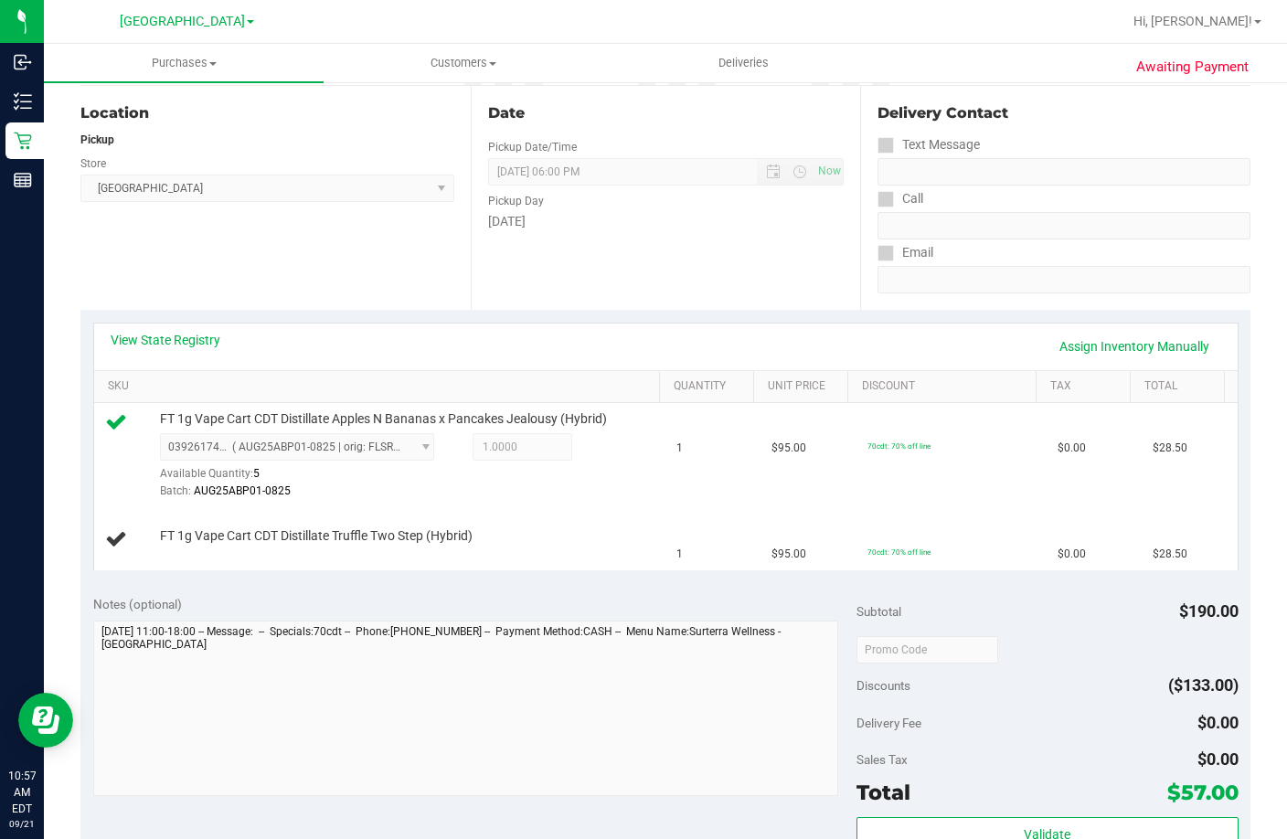
drag, startPoint x: 537, startPoint y: 508, endPoint x: 703, endPoint y: 278, distance: 283.6
click at [543, 496] on div "0392617453023865 ( AUG25ABP01-0825 | orig: FLSRWGM-20250830-750 ) 0392617453023…" at bounding box center [407, 466] width 495 height 67
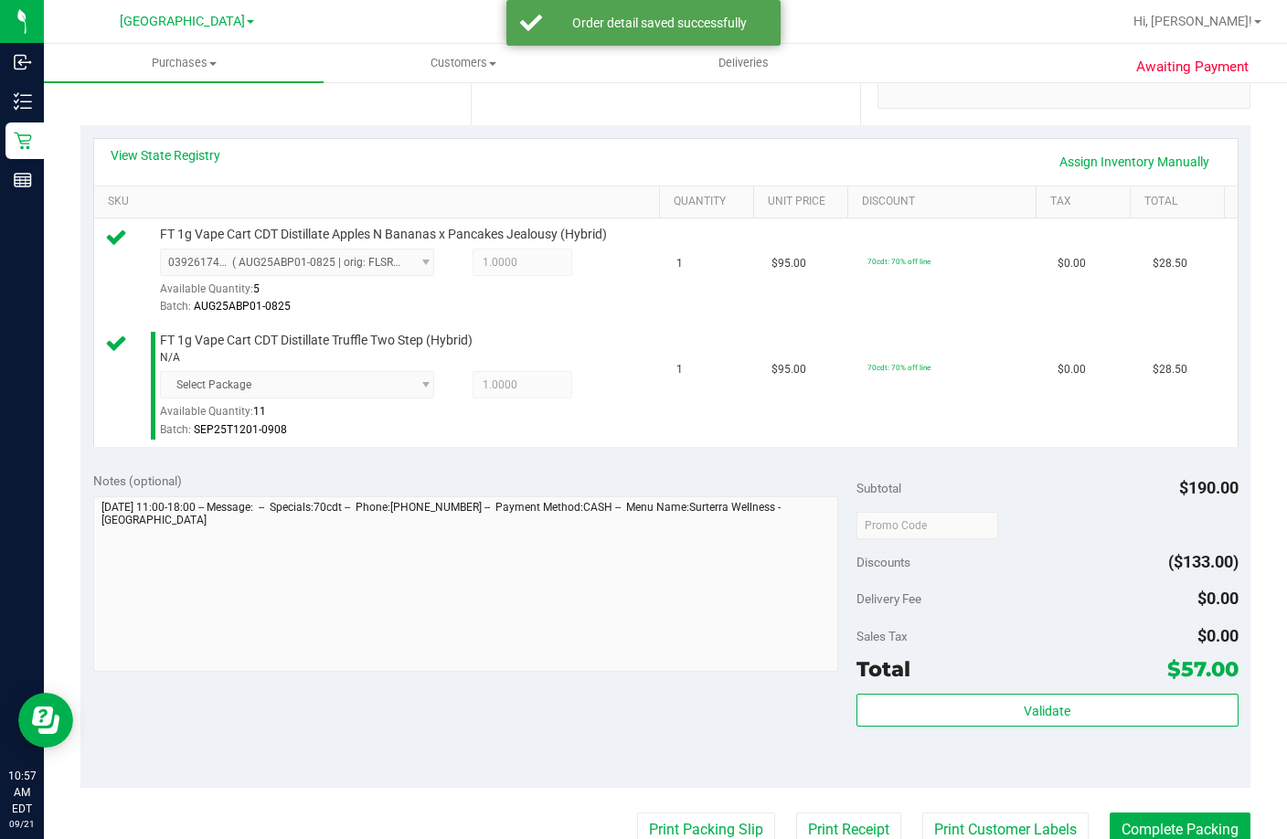
scroll to position [548, 0]
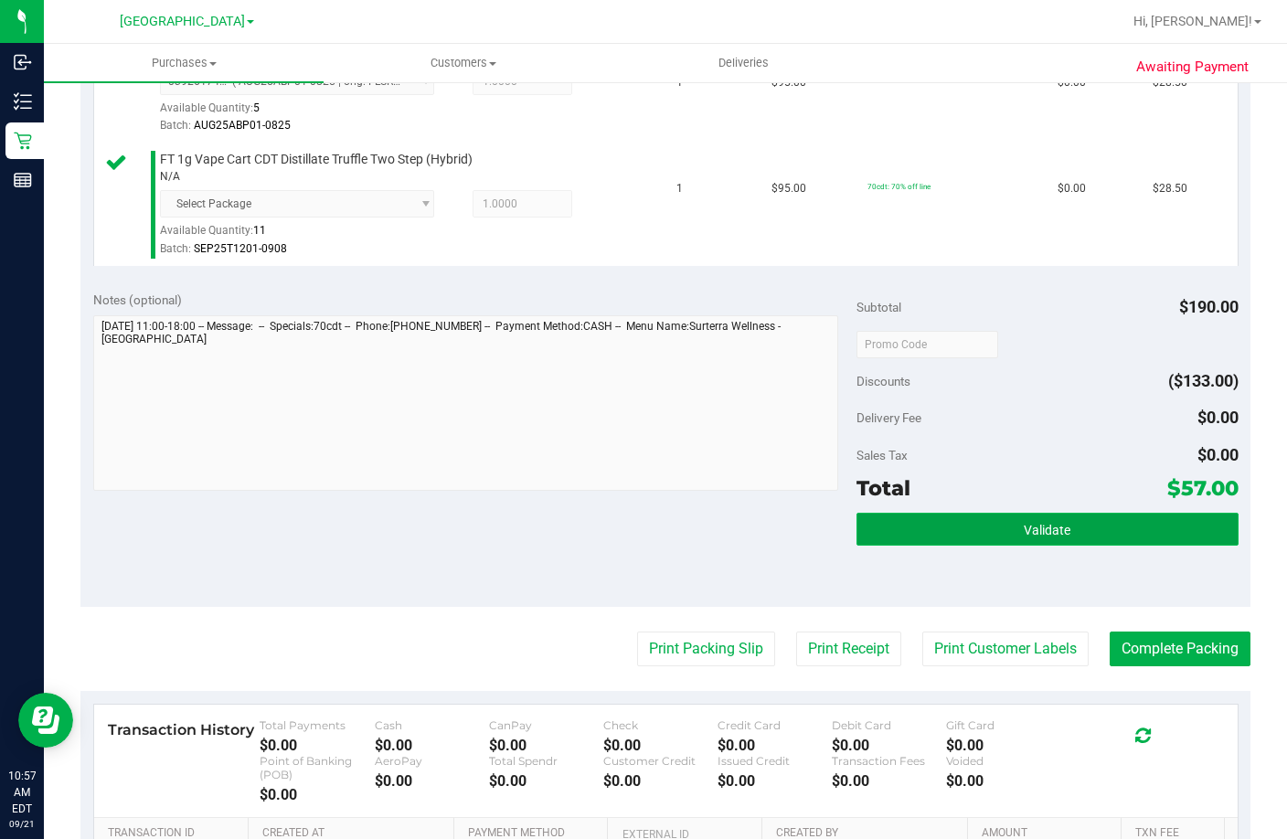
click at [933, 546] on button "Validate" at bounding box center [1048, 529] width 382 height 33
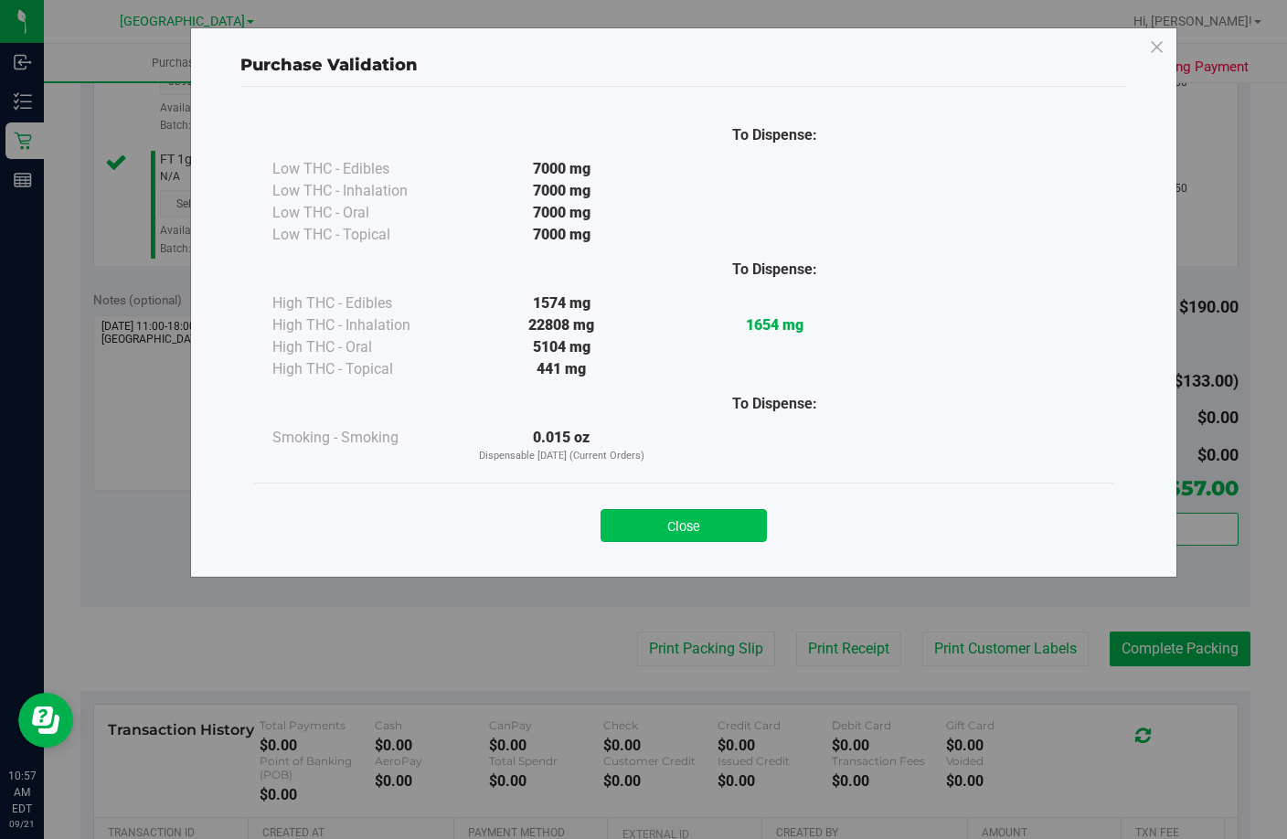
click at [651, 534] on button "Close" at bounding box center [684, 525] width 166 height 33
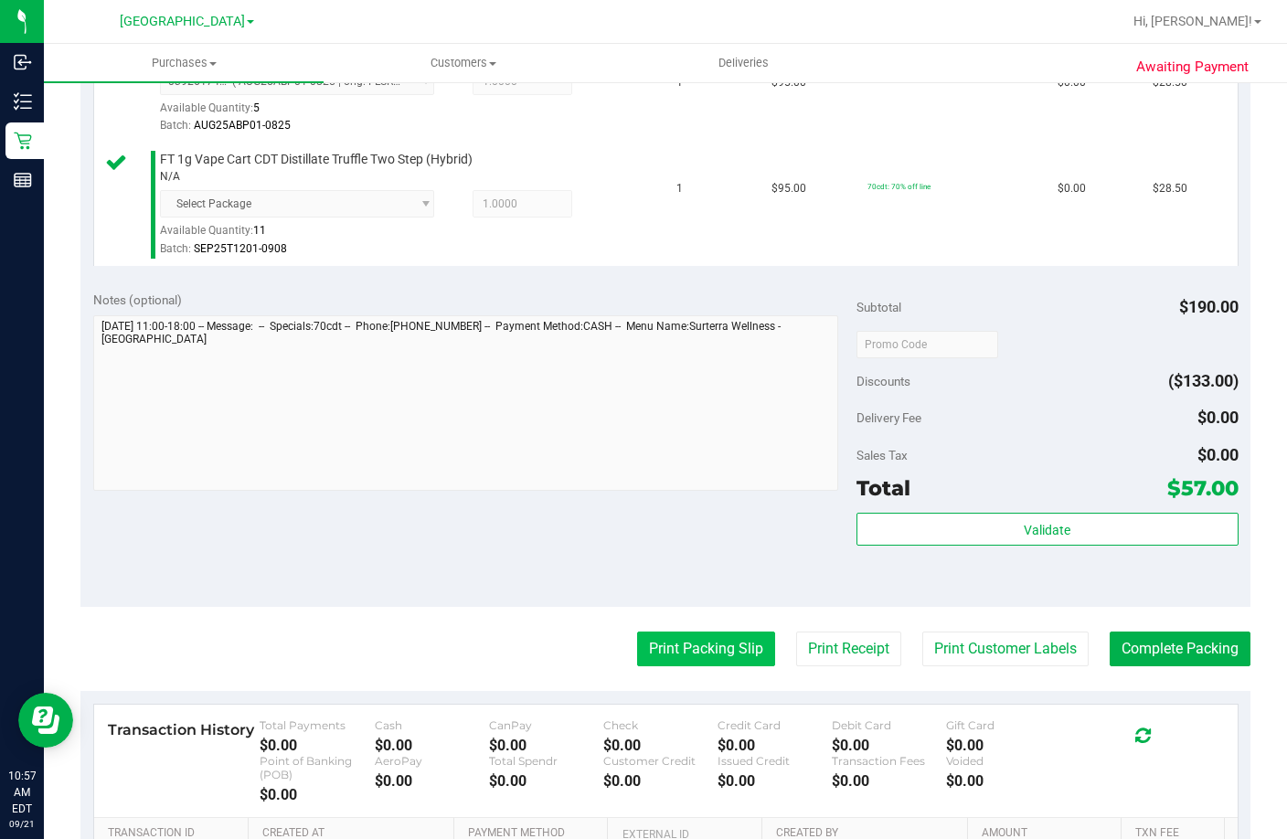
click at [684, 666] on button "Print Packing Slip" at bounding box center [706, 649] width 138 height 35
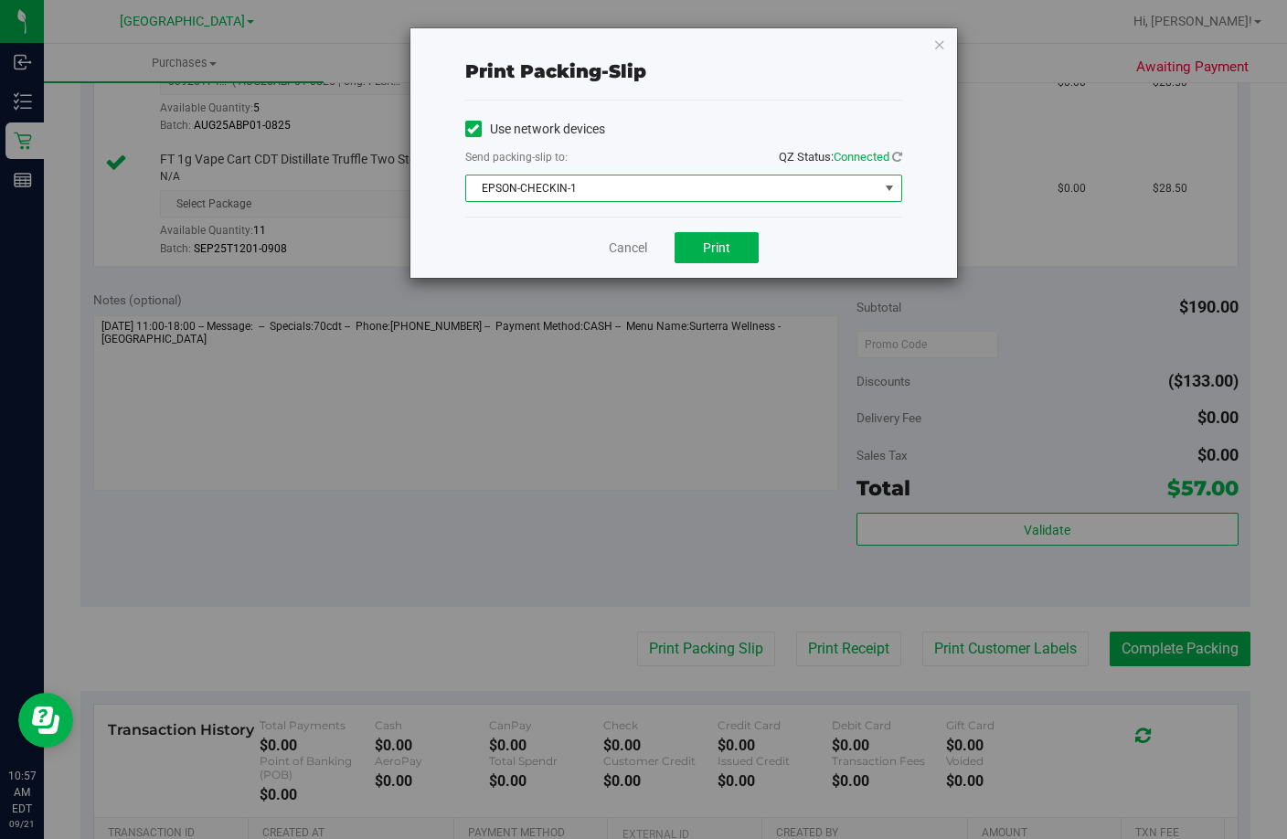
click at [623, 185] on span "EPSON-CHECKIN-1" at bounding box center [672, 189] width 412 height 26
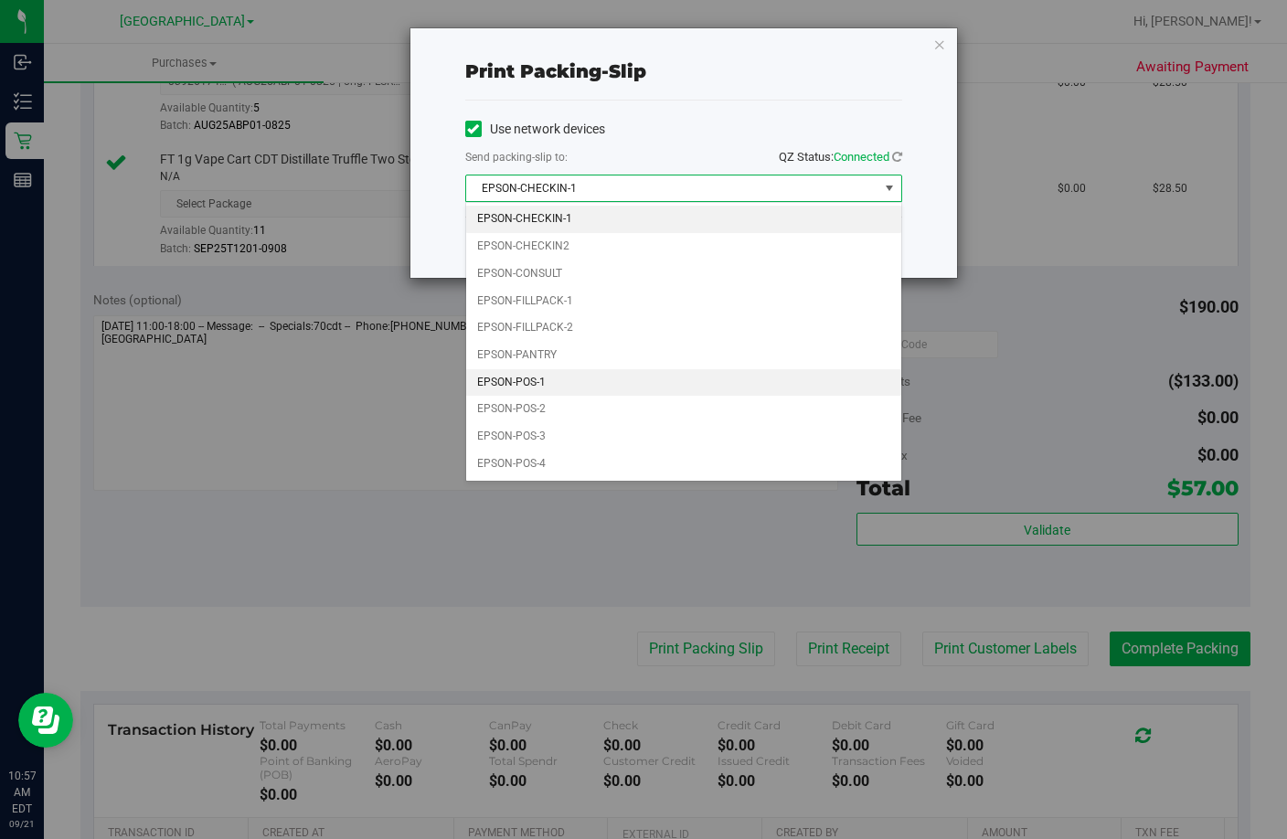
click at [565, 379] on li "EPSON-POS-1" at bounding box center [683, 382] width 435 height 27
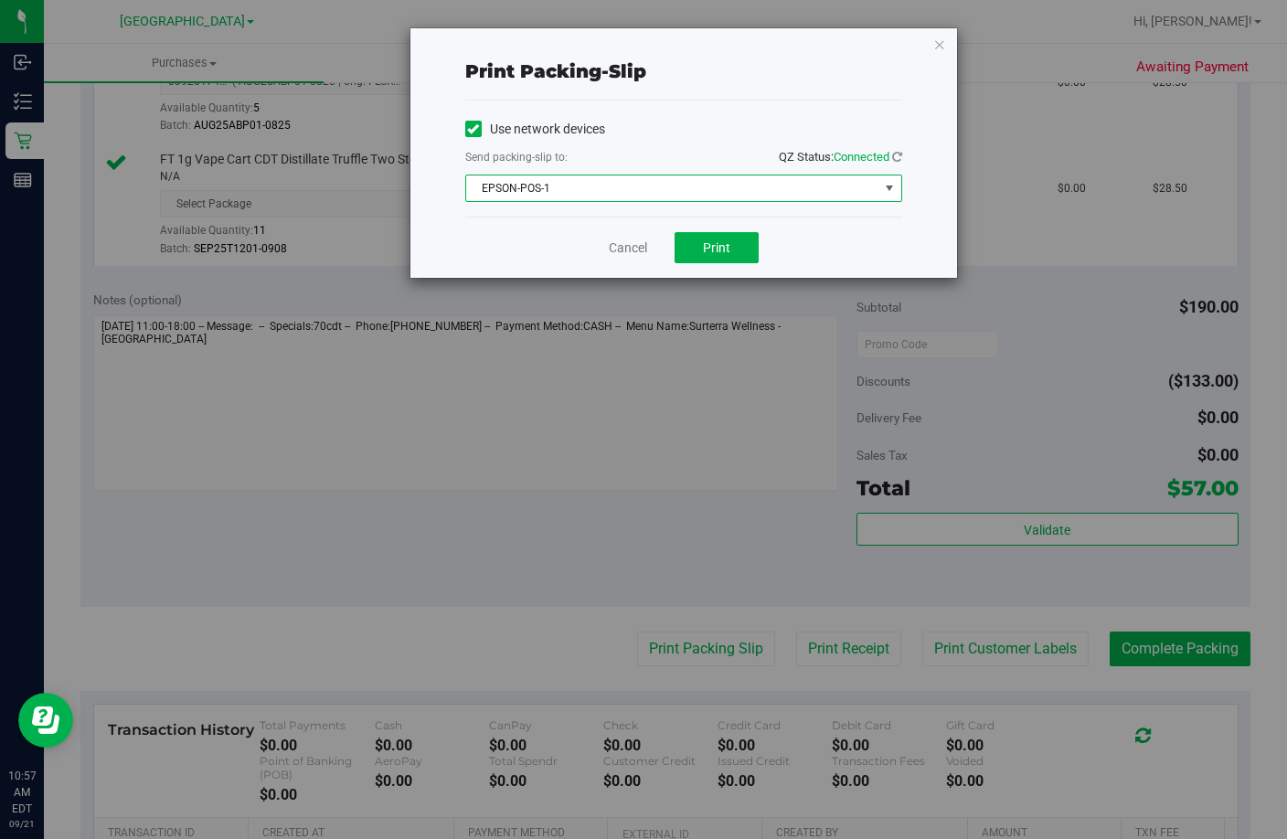
click at [731, 221] on div "Cancel Print" at bounding box center [683, 247] width 437 height 61
click at [722, 247] on span "Print" at bounding box center [716, 247] width 27 height 15
click at [613, 249] on link "Cancel" at bounding box center [628, 248] width 38 height 19
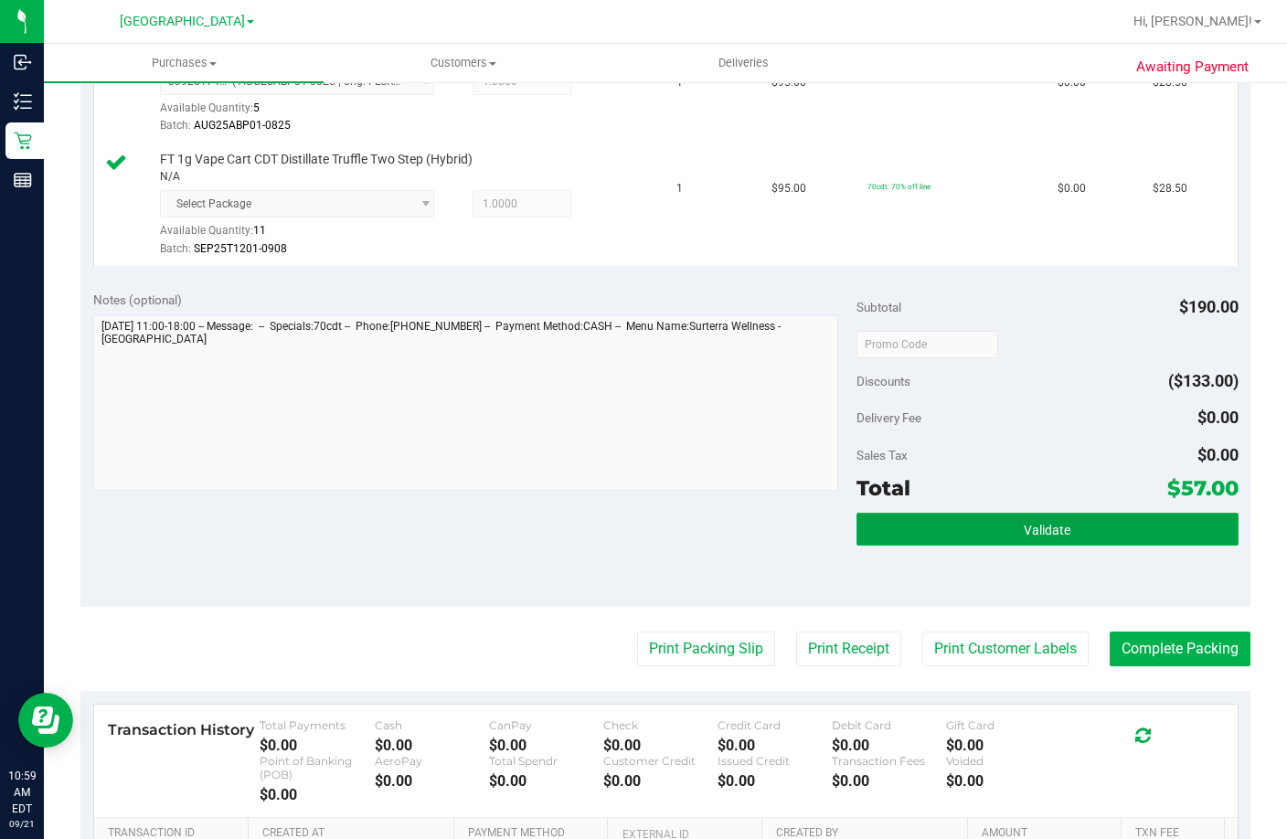
click at [997, 546] on button "Validate" at bounding box center [1048, 529] width 382 height 33
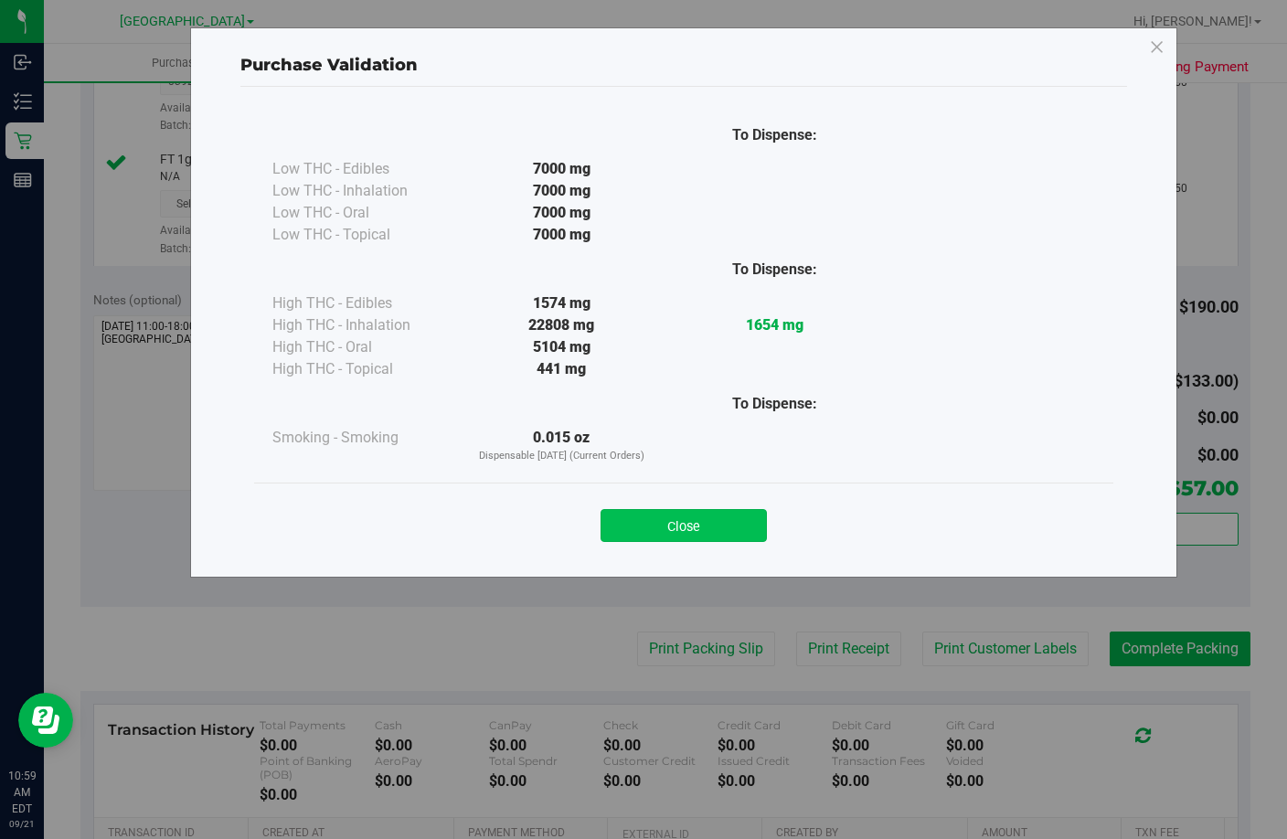
click at [687, 533] on button "Close" at bounding box center [684, 525] width 166 height 33
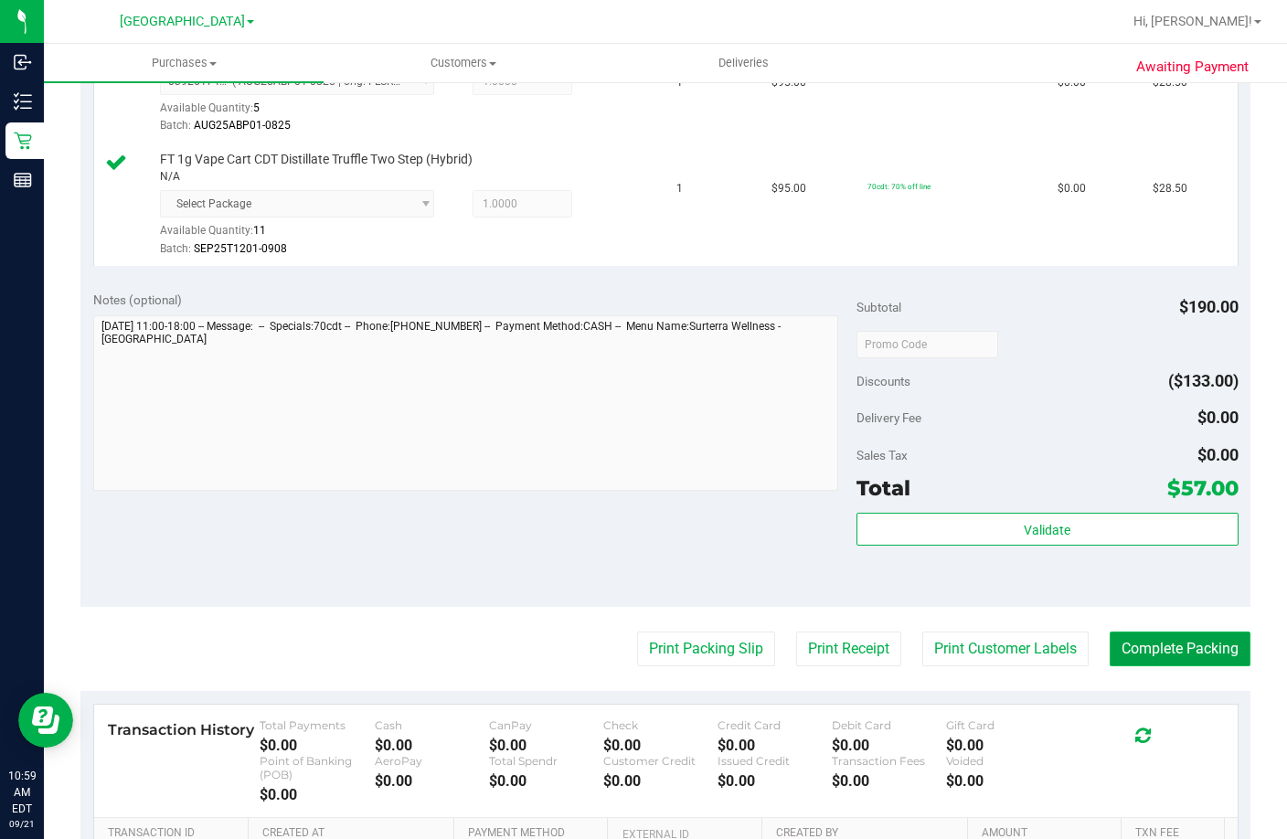
click at [1216, 666] on button "Complete Packing" at bounding box center [1180, 649] width 141 height 35
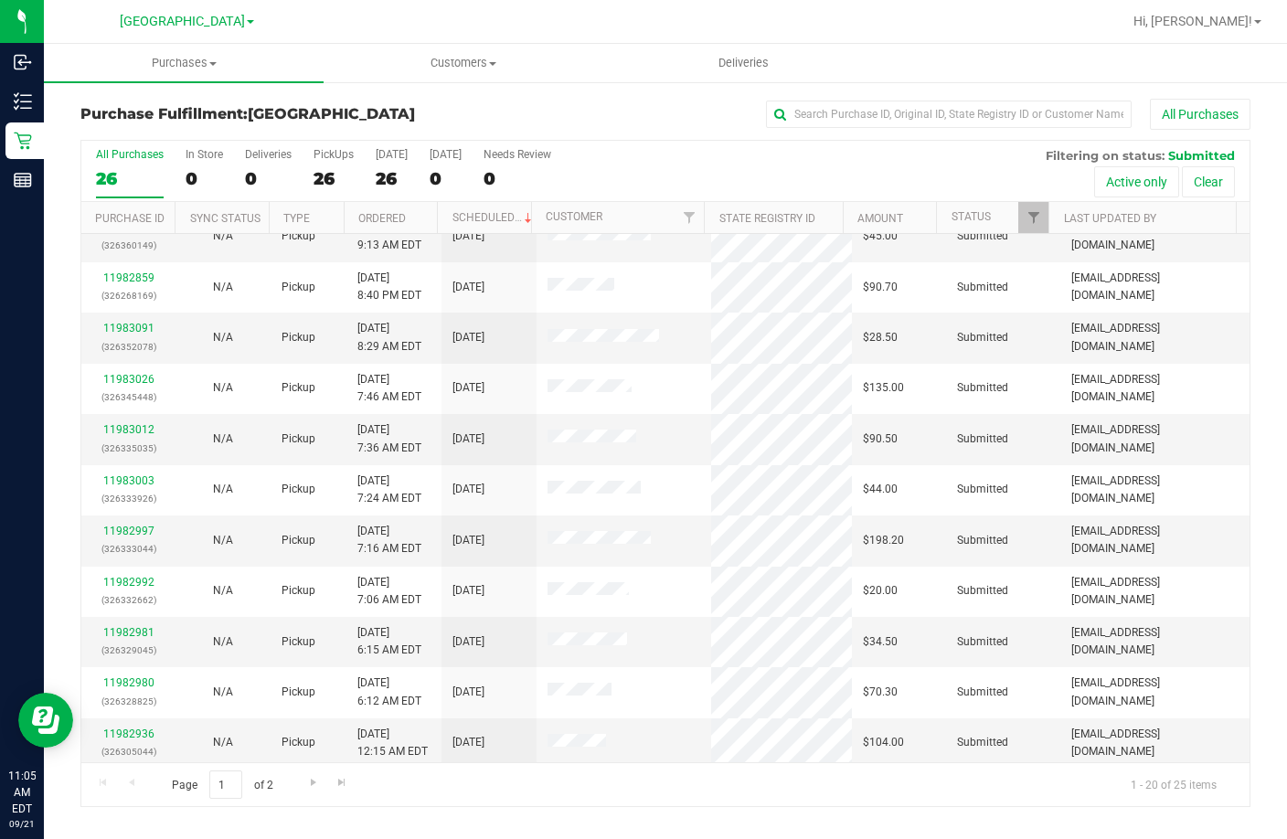
scroll to position [484, 0]
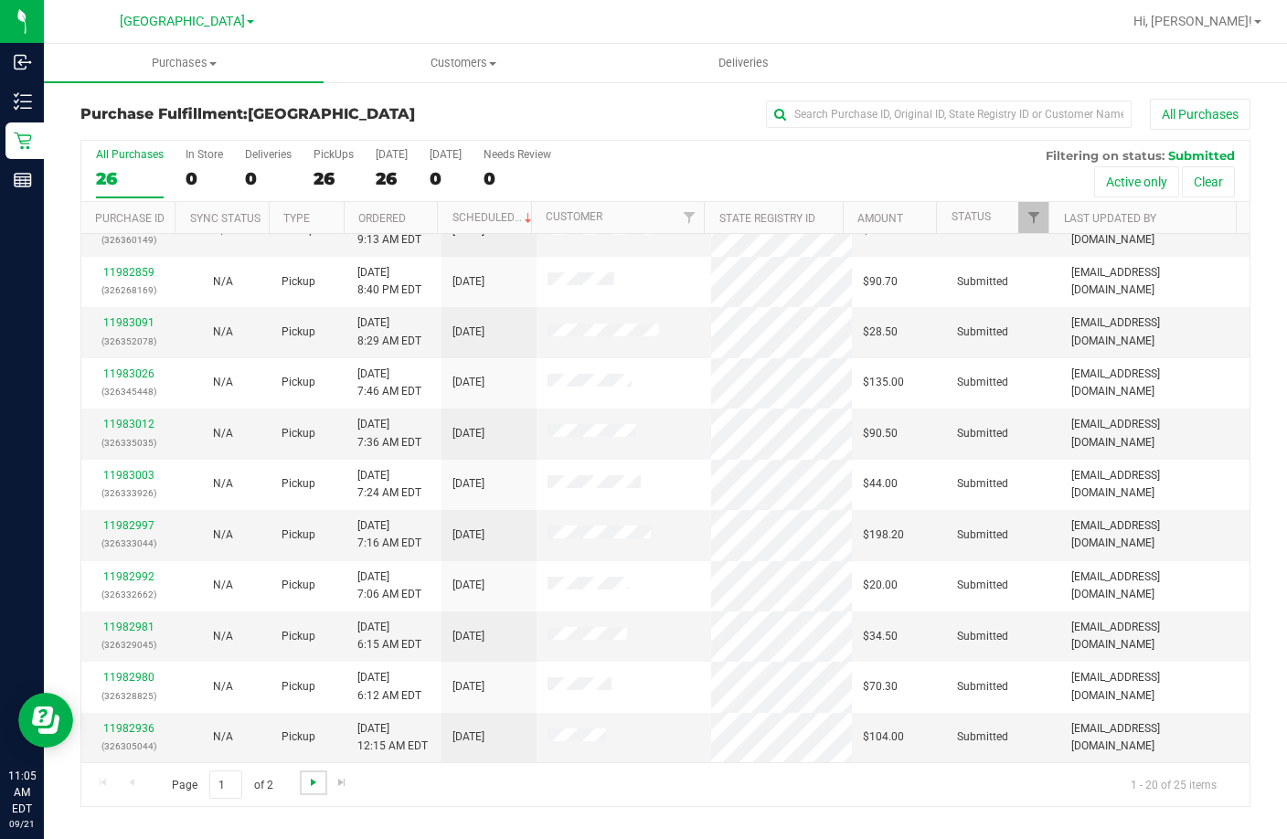
click at [309, 782] on span "Go to the next page" at bounding box center [313, 782] width 15 height 15
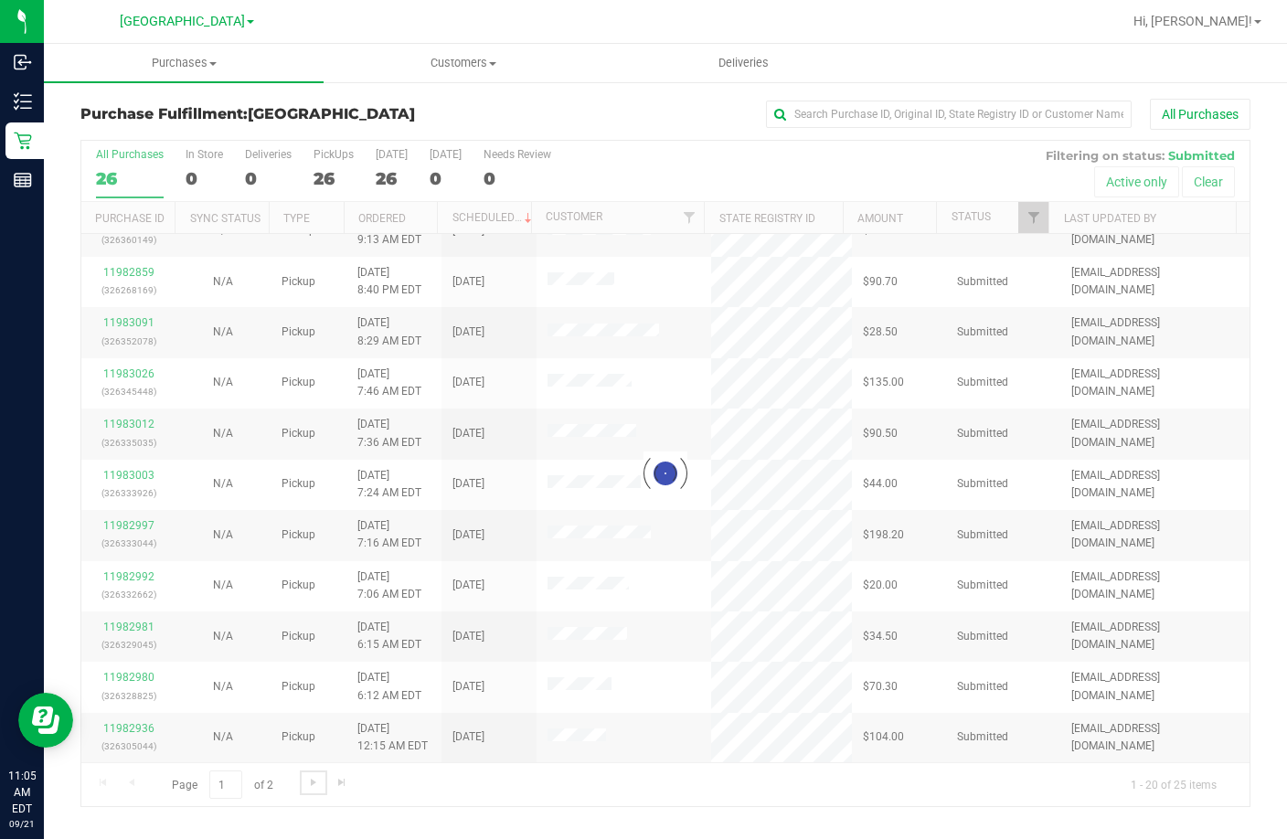
scroll to position [0, 0]
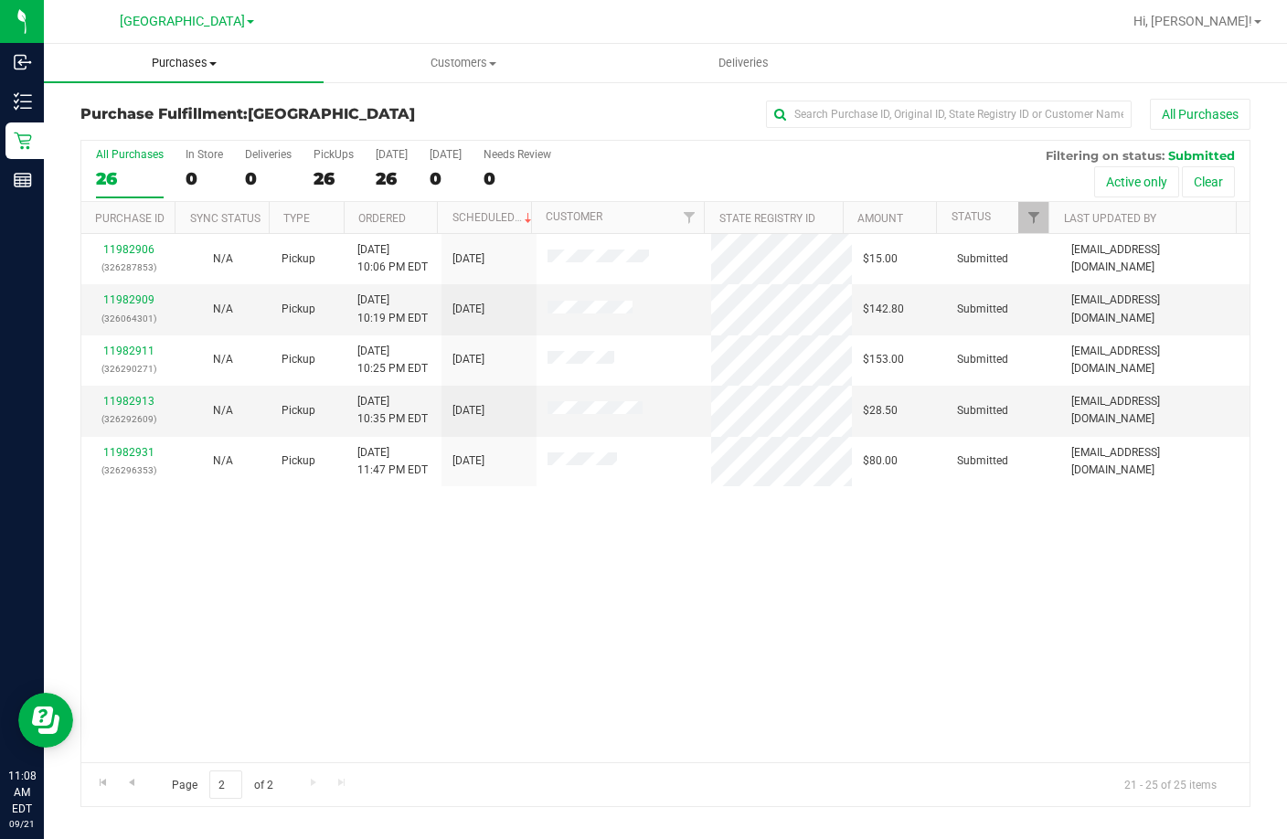
click at [164, 64] on span "Purchases" at bounding box center [184, 63] width 280 height 16
click at [113, 135] on span "Fulfillment" at bounding box center [100, 132] width 113 height 16
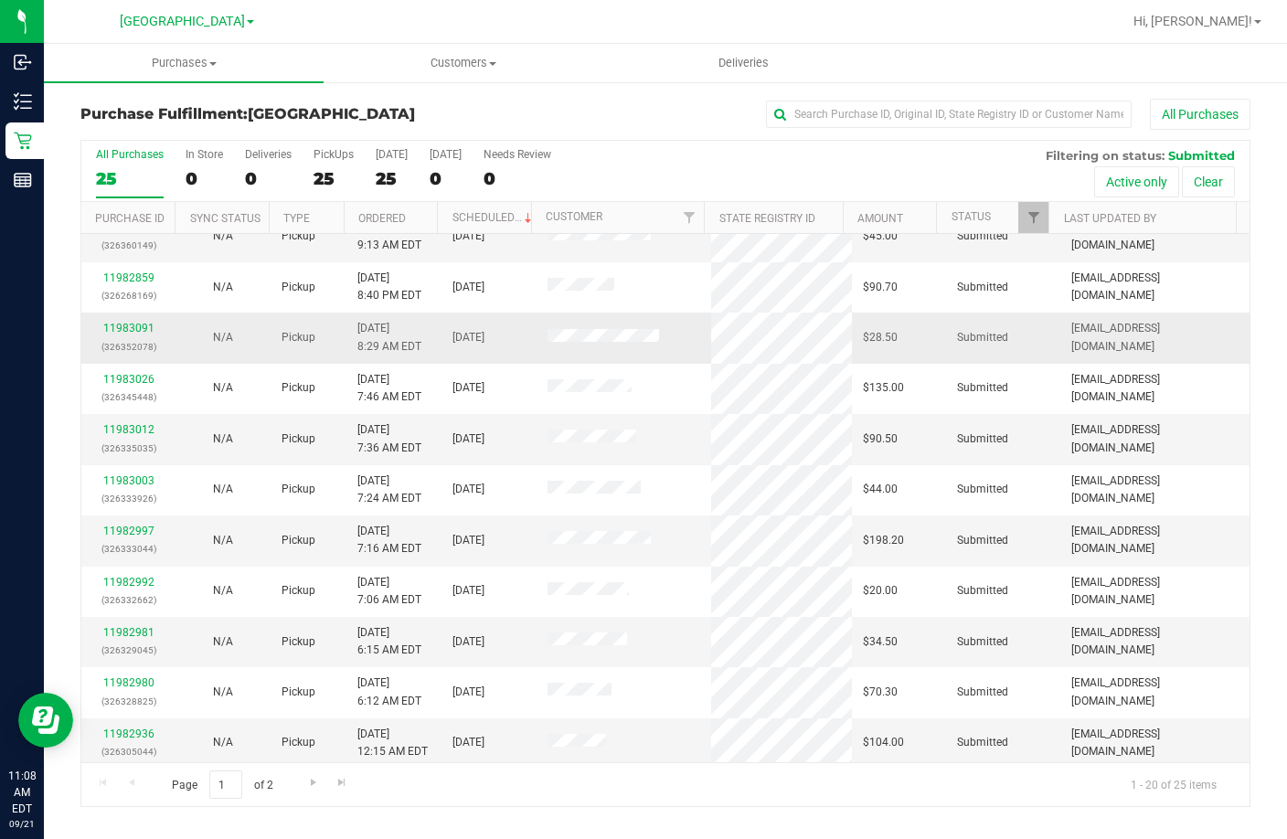
scroll to position [484, 0]
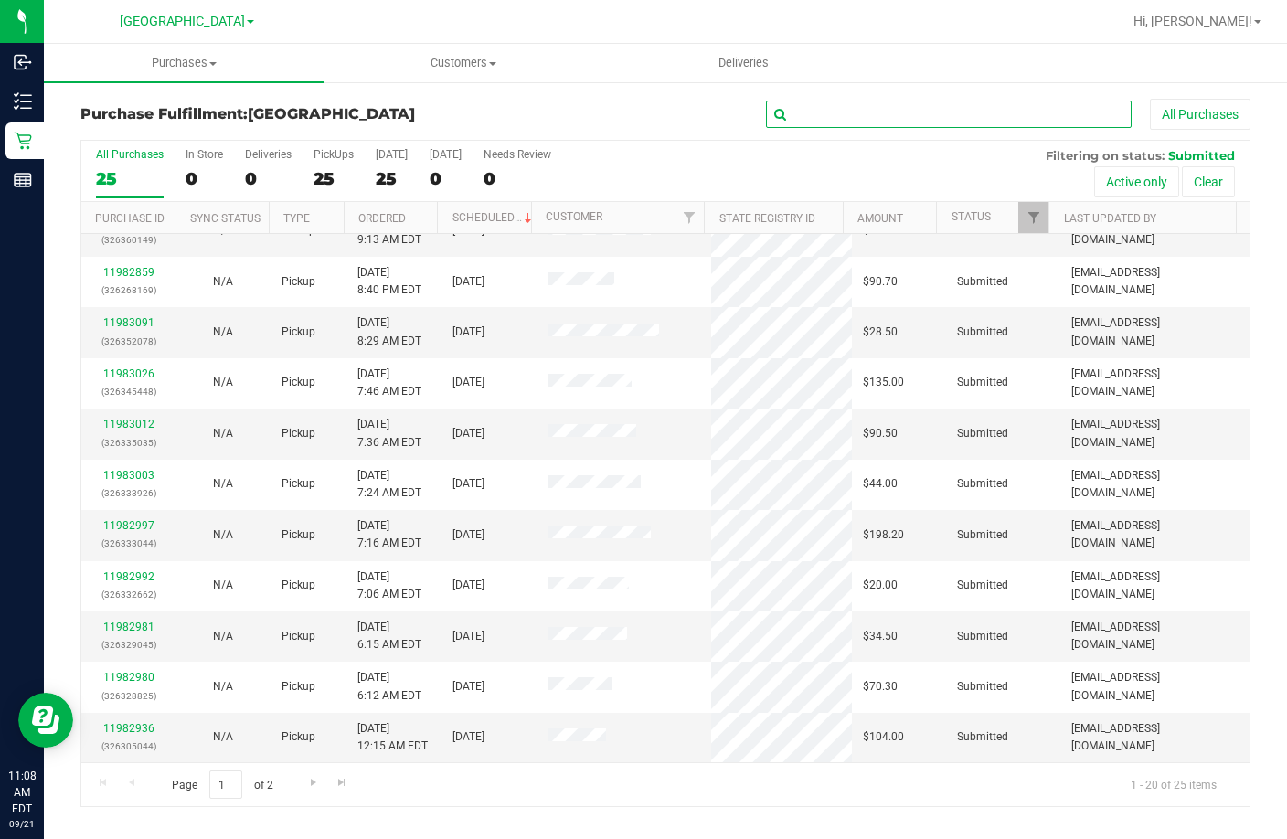
click at [907, 115] on input "text" at bounding box center [949, 114] width 366 height 27
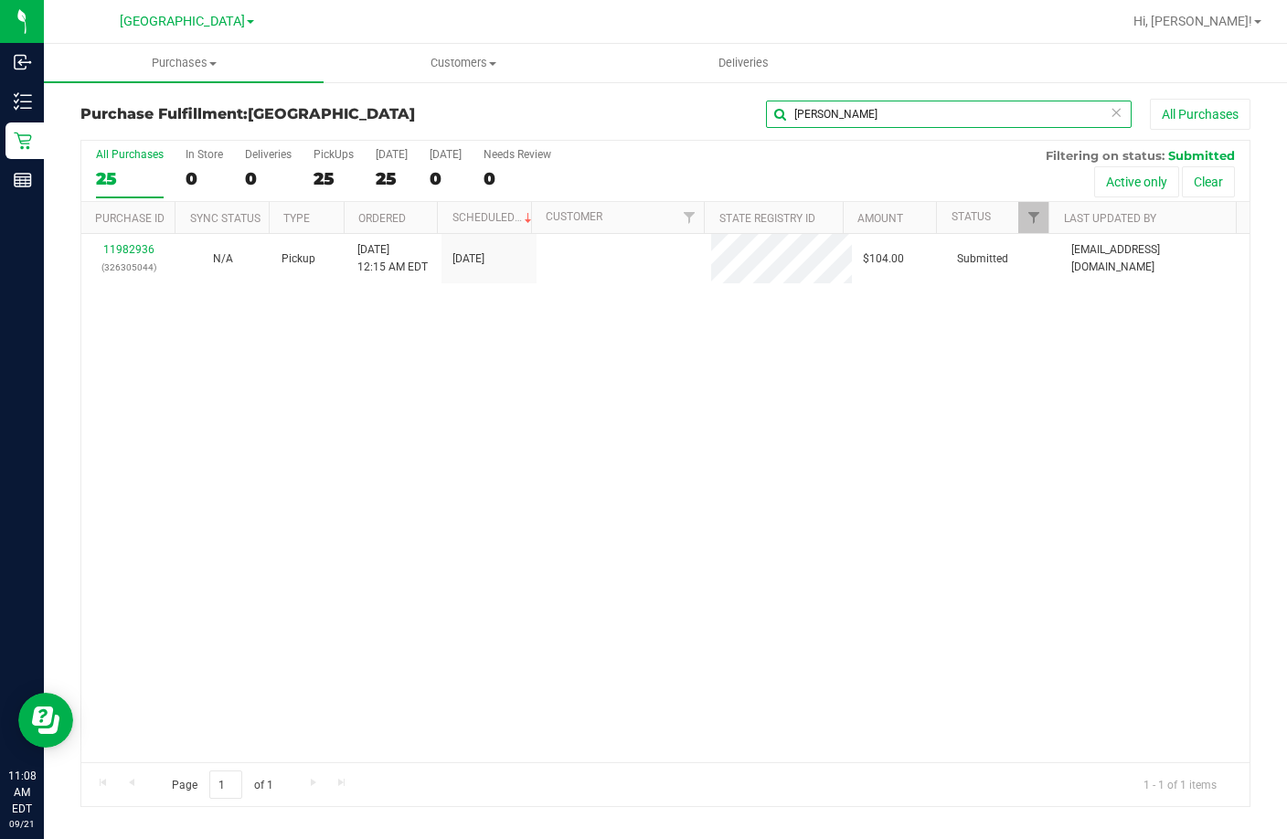
scroll to position [0, 0]
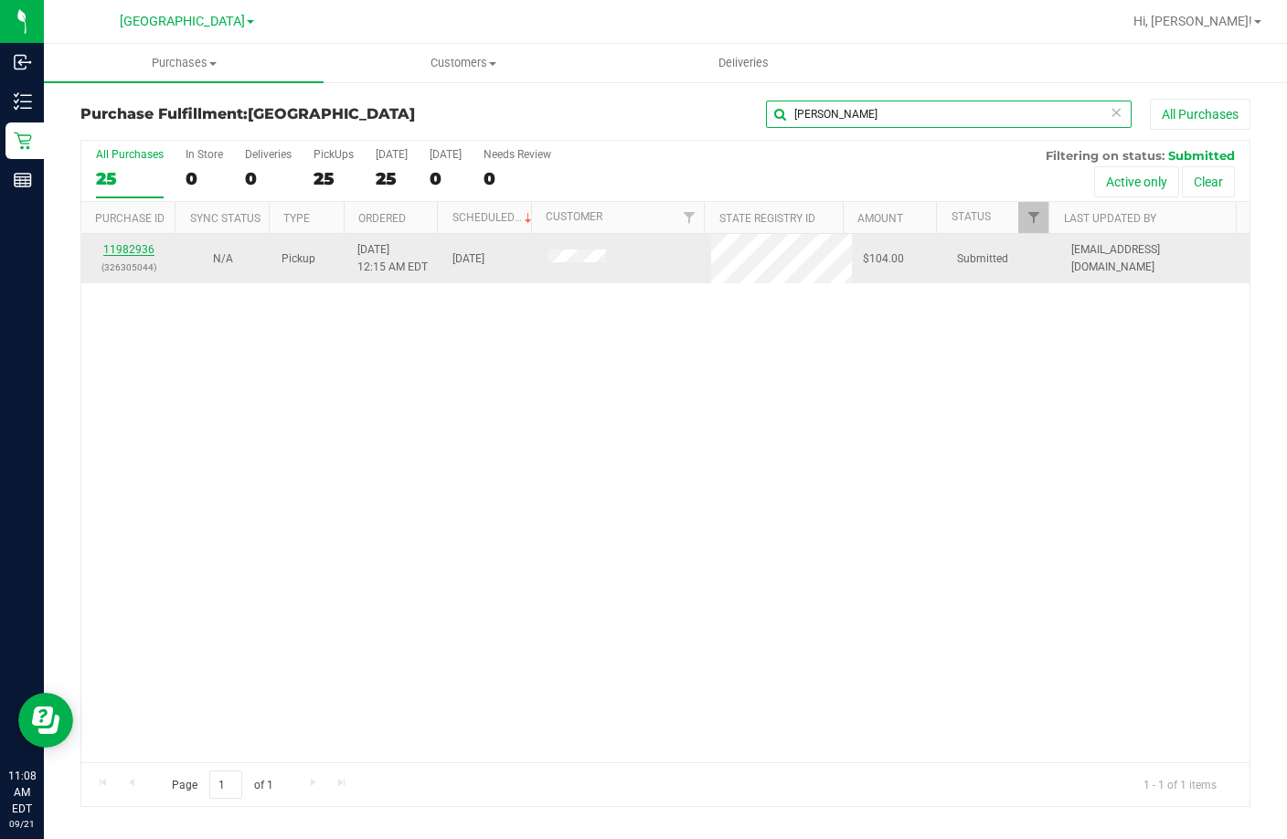
type input "[PERSON_NAME]"
click at [114, 245] on link "11982936" at bounding box center [128, 249] width 51 height 13
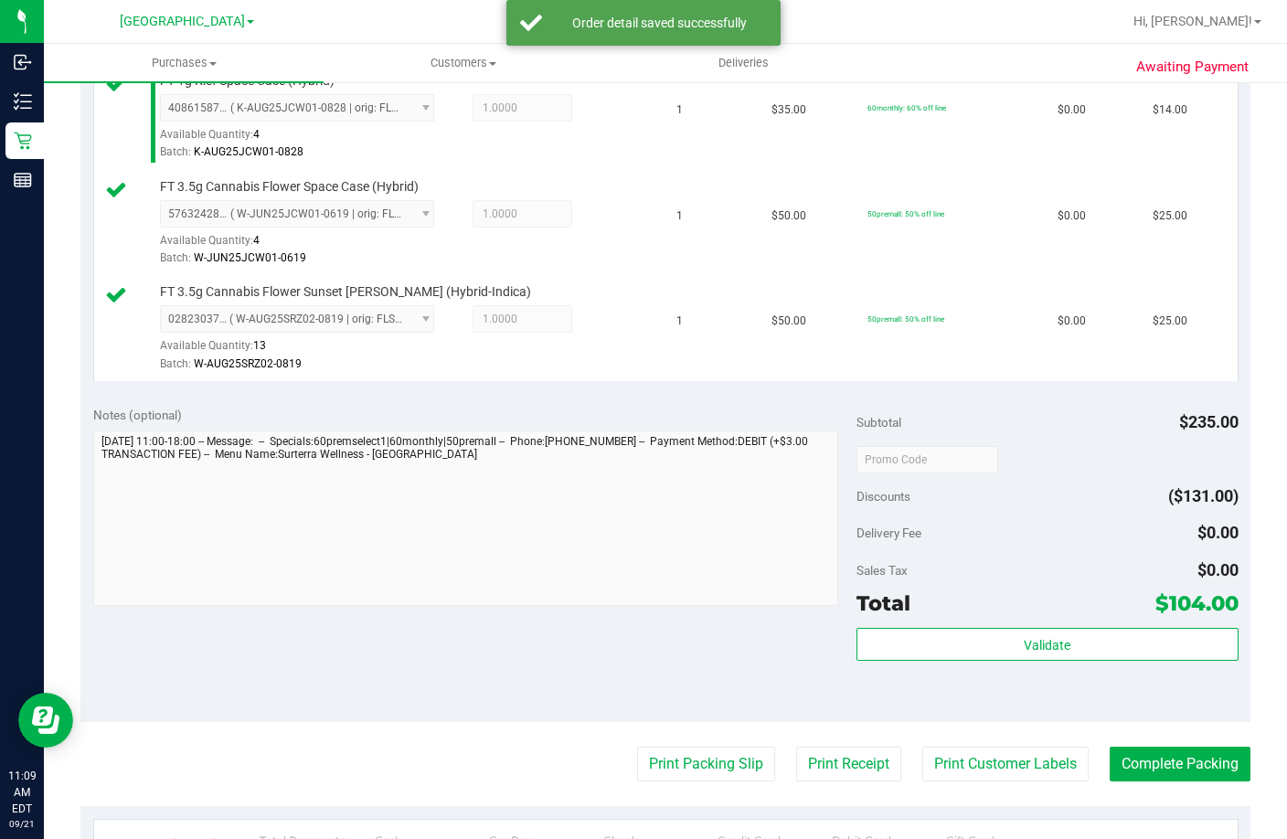
scroll to position [640, 0]
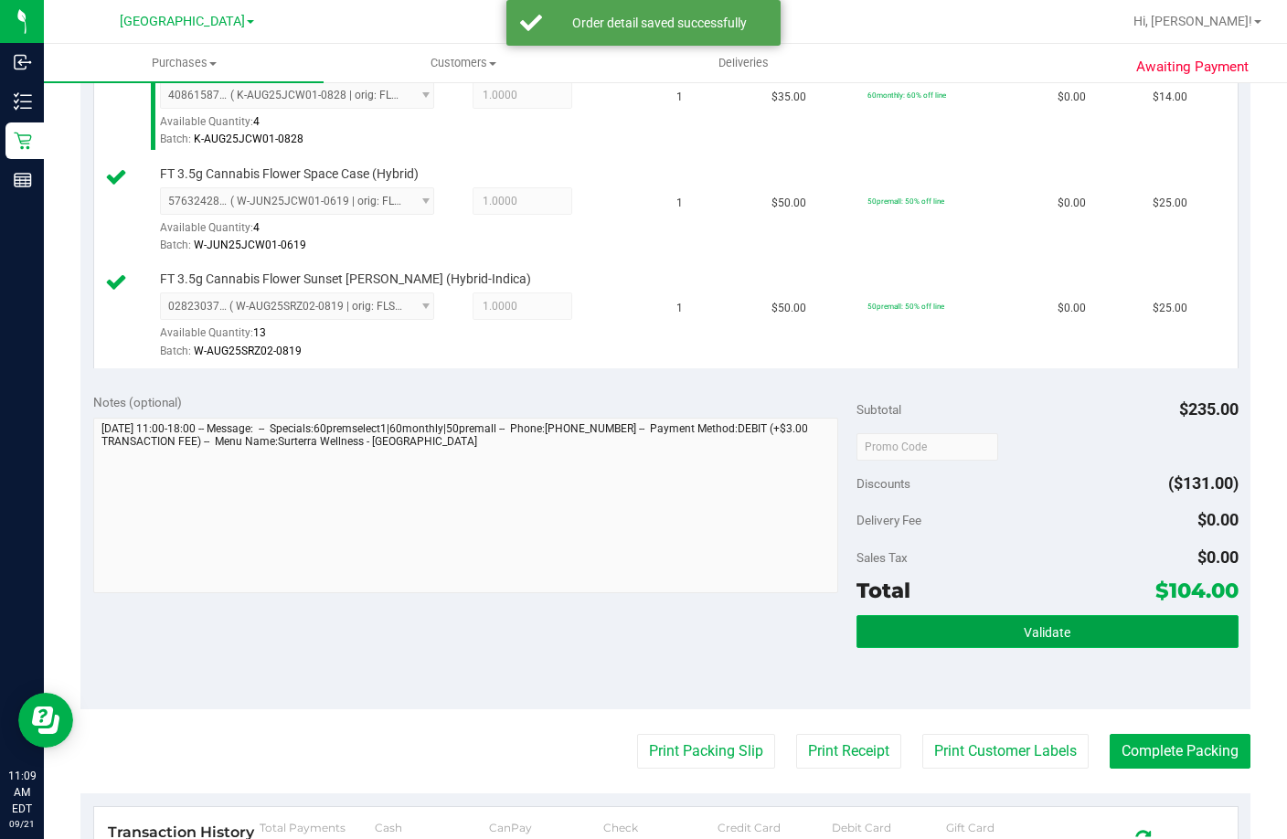
click at [986, 648] on button "Validate" at bounding box center [1048, 631] width 382 height 33
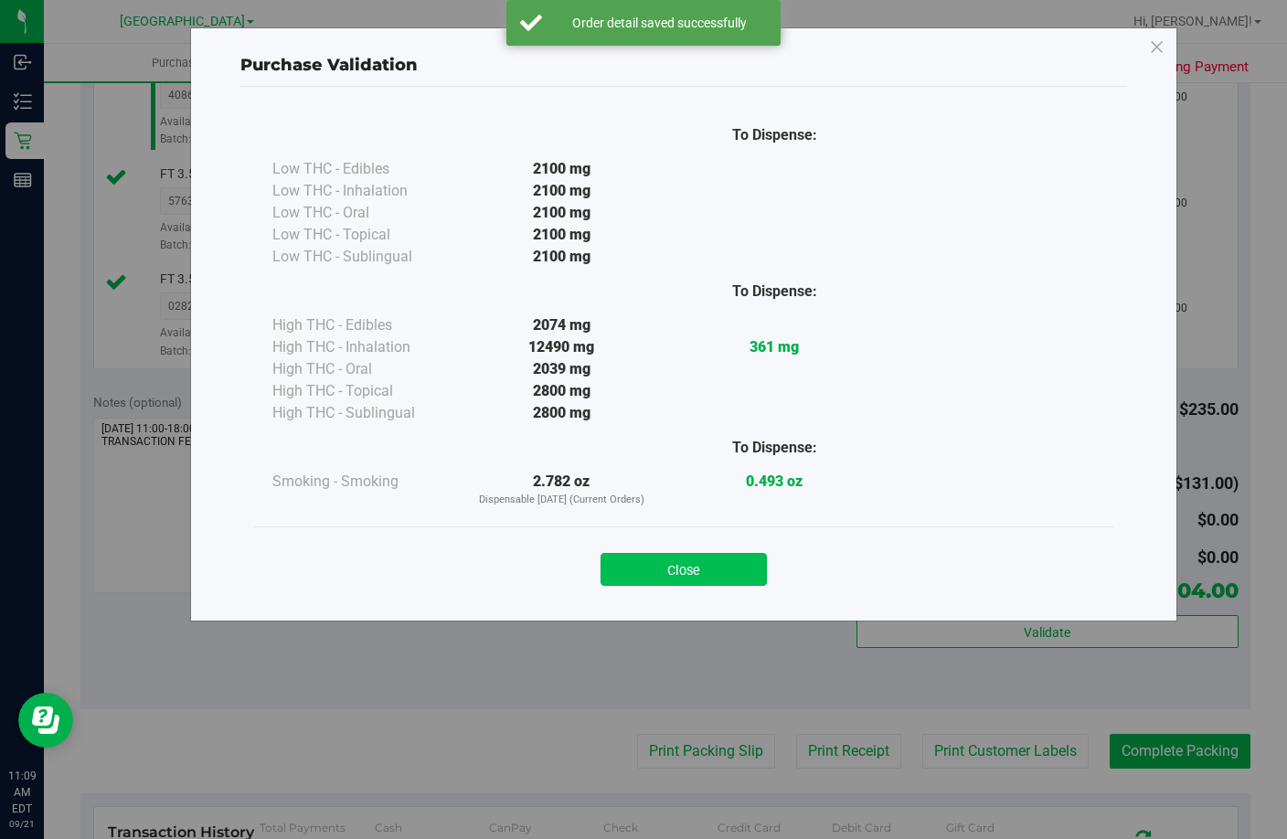
click at [704, 569] on button "Close" at bounding box center [684, 569] width 166 height 33
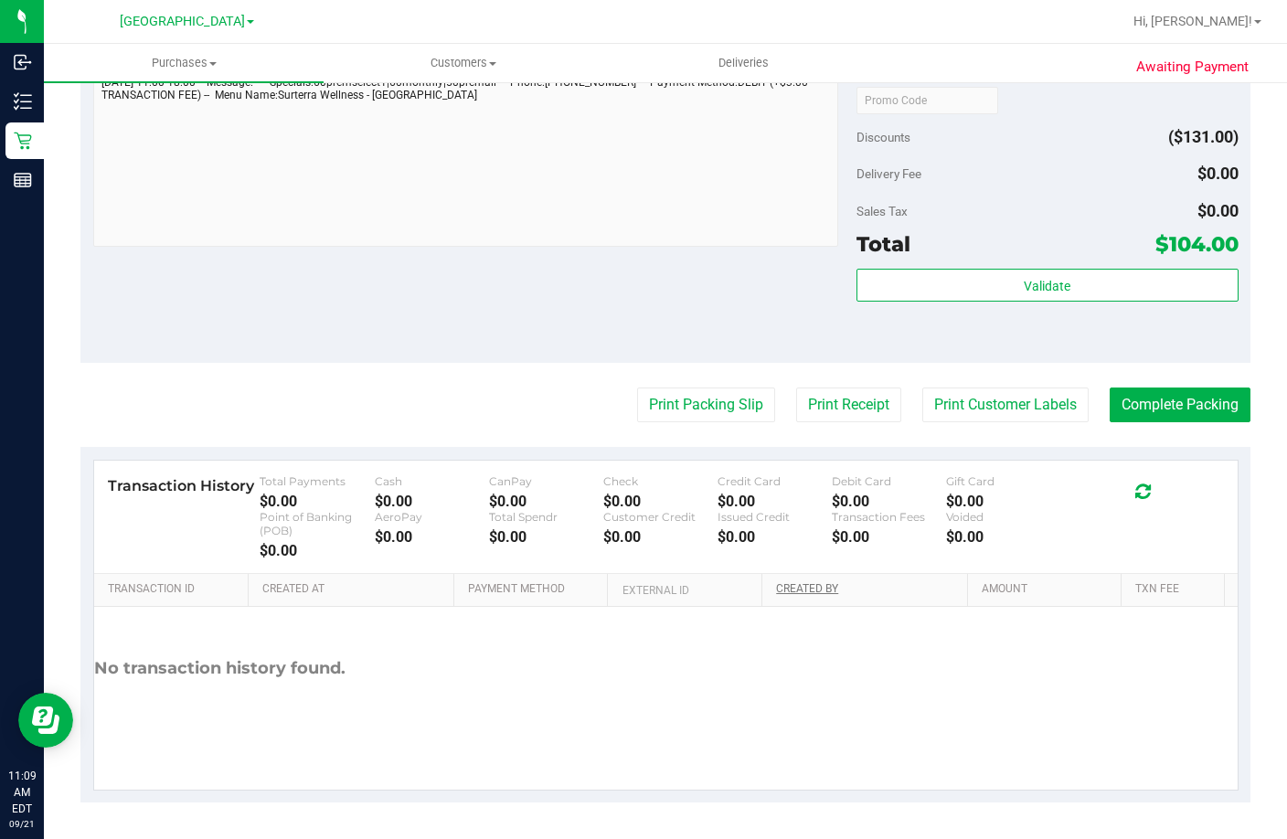
scroll to position [1006, 0]
click at [1154, 422] on button "Complete Packing" at bounding box center [1180, 405] width 141 height 35
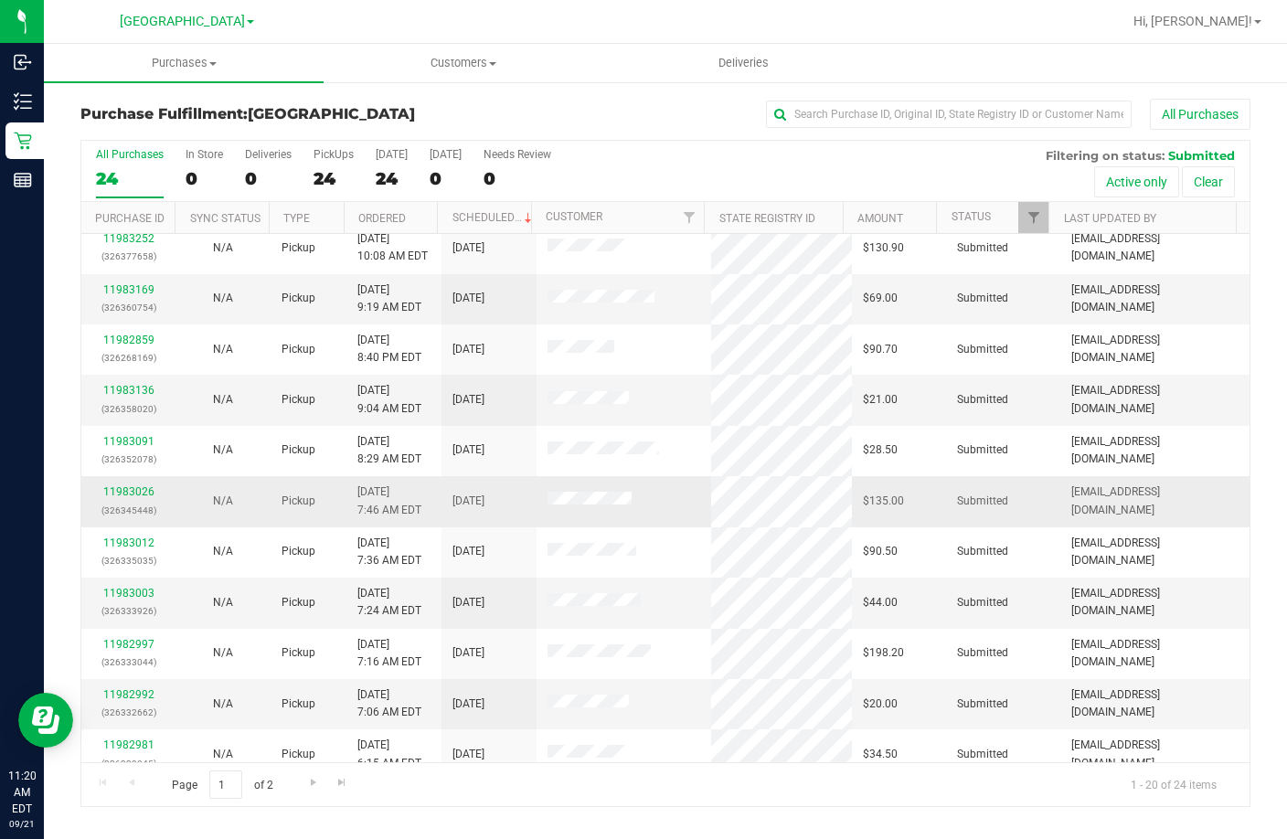
scroll to position [457, 0]
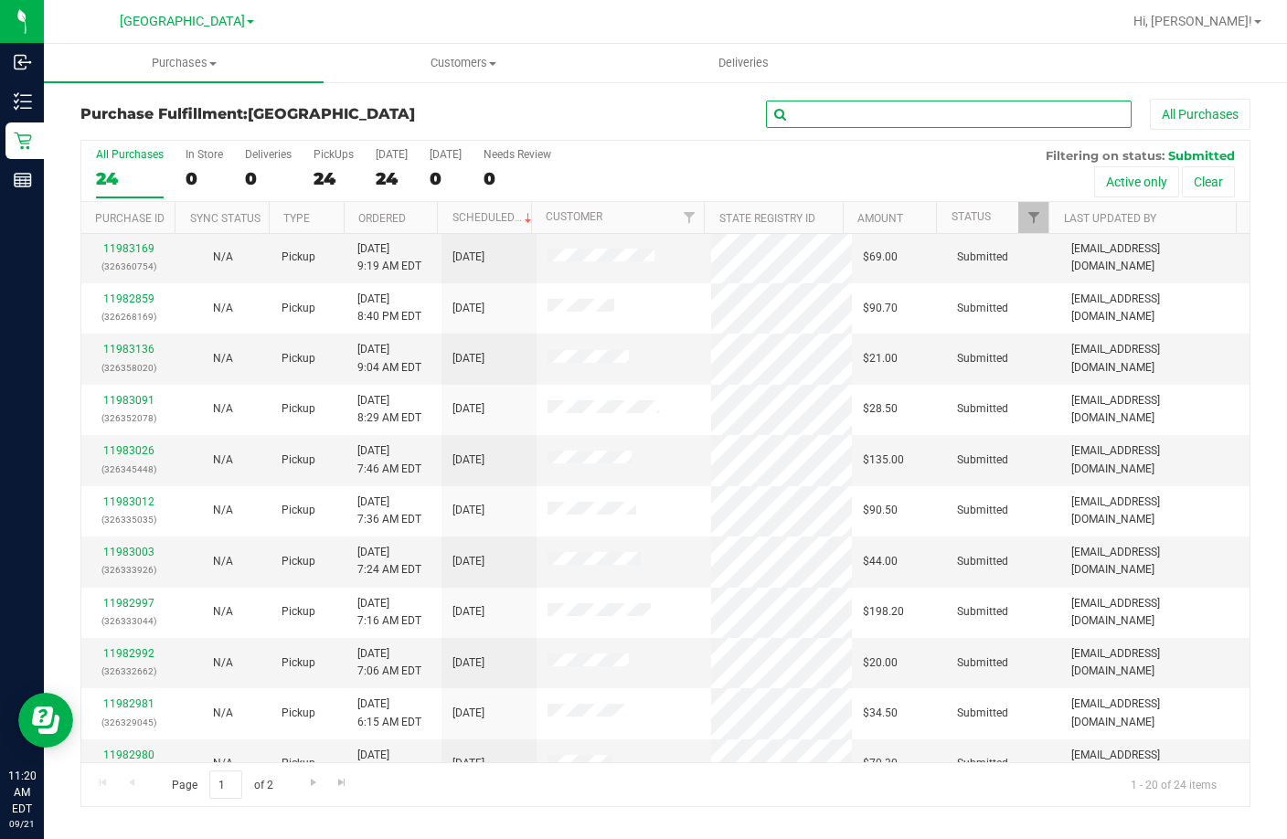
click at [914, 112] on input "text" at bounding box center [949, 114] width 366 height 27
type input "rose"
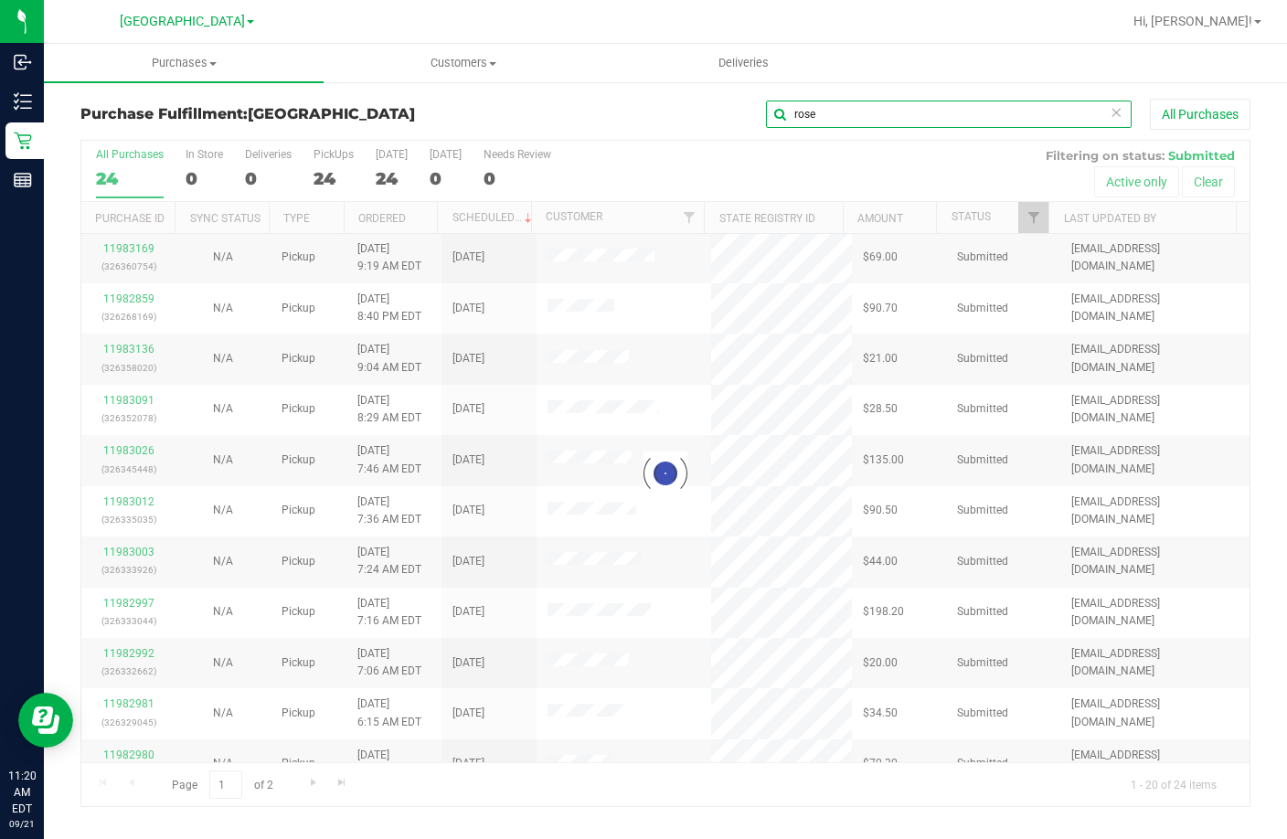
scroll to position [0, 0]
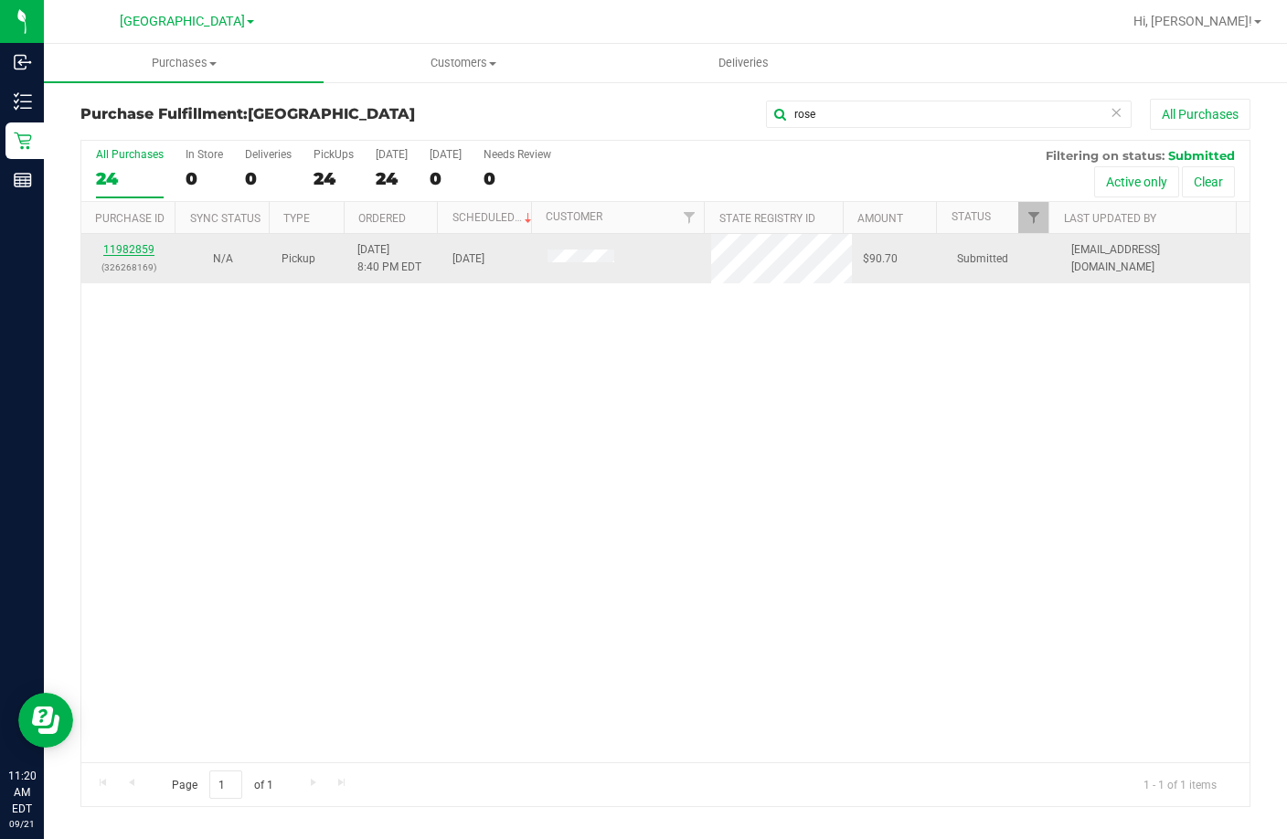
click at [125, 252] on link "11982859" at bounding box center [128, 249] width 51 height 13
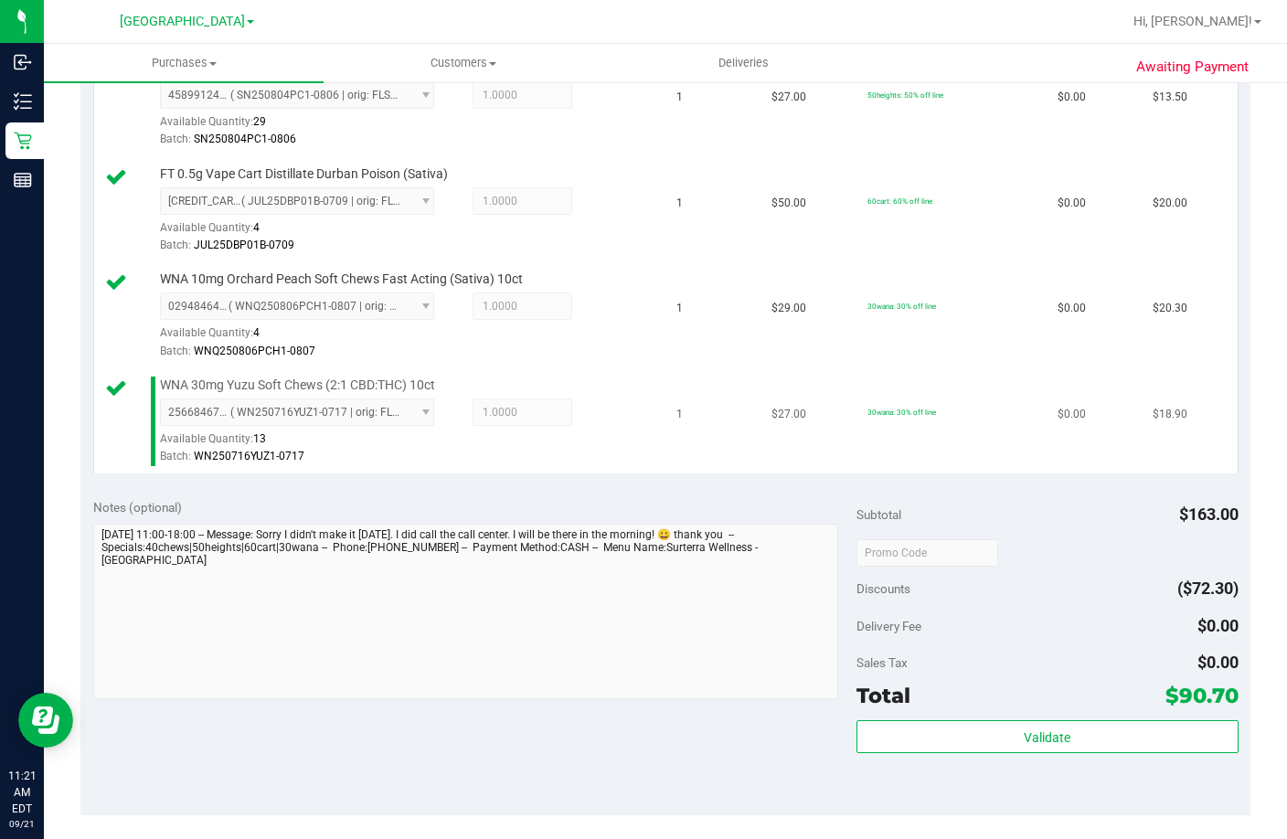
scroll to position [823, 0]
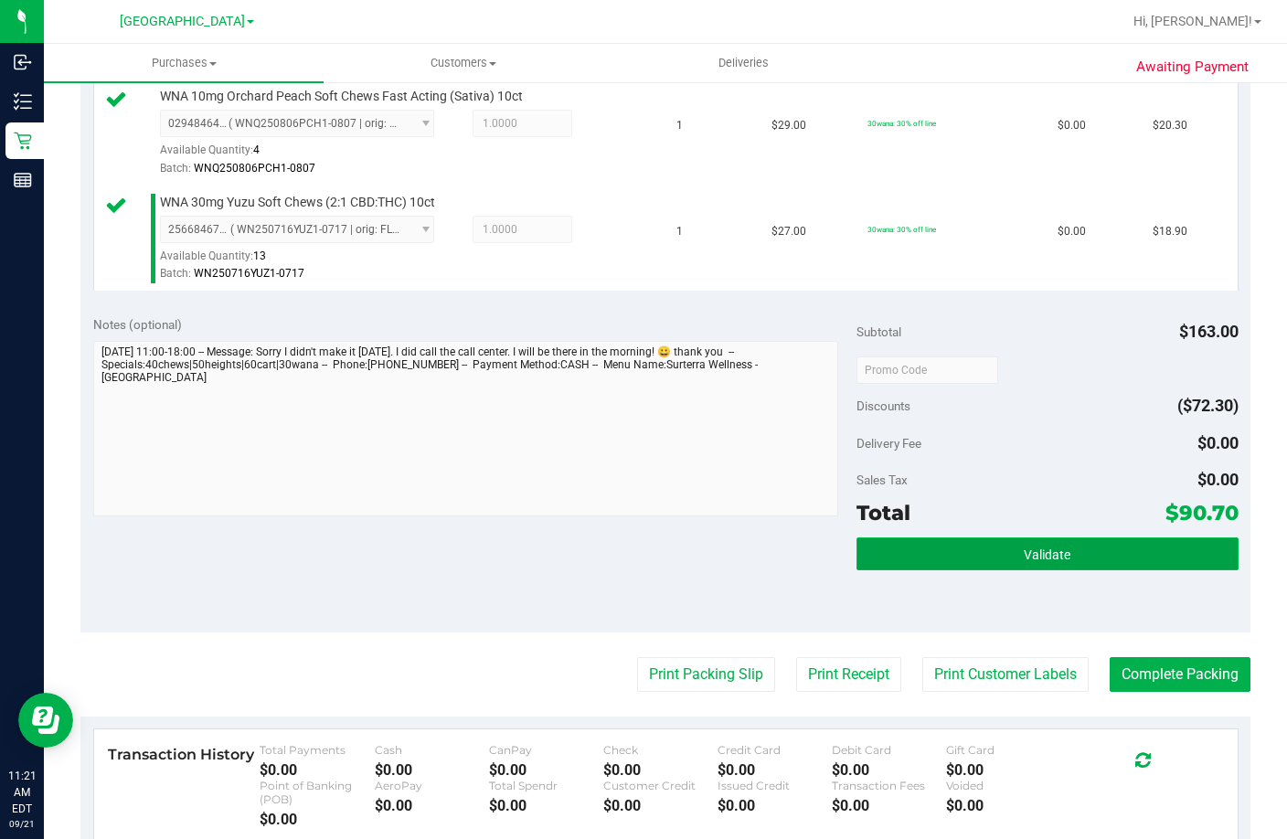
click at [1024, 562] on span "Validate" at bounding box center [1047, 555] width 47 height 15
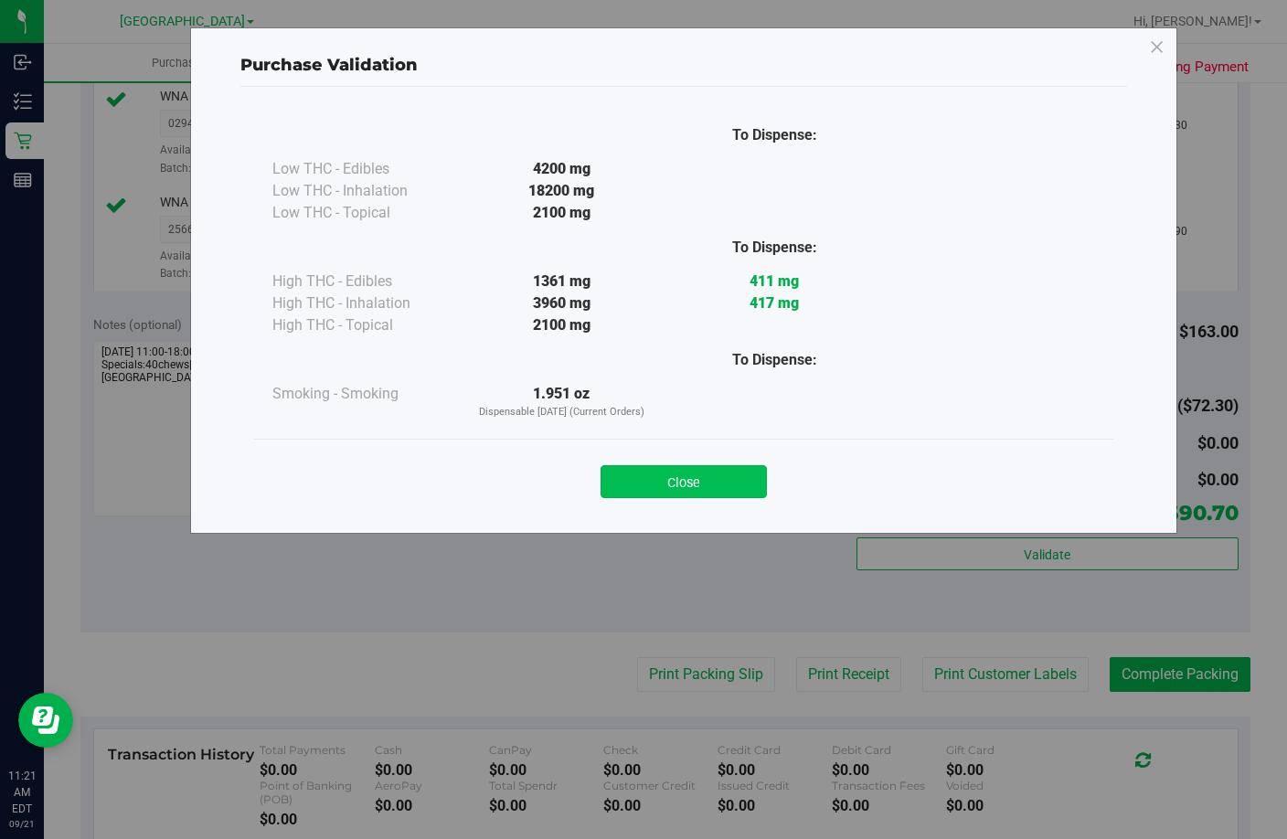
click at [696, 473] on button "Close" at bounding box center [684, 481] width 166 height 33
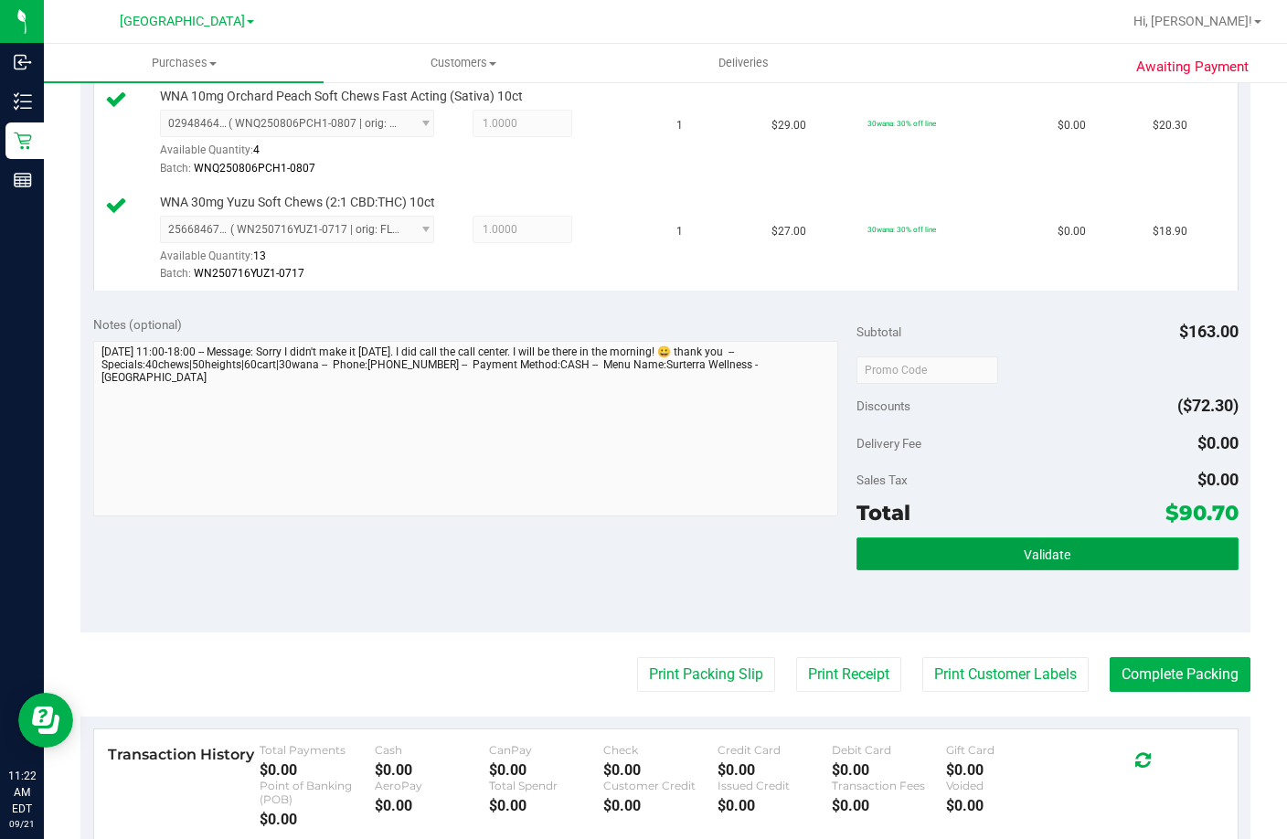
click at [1029, 570] on button "Validate" at bounding box center [1048, 553] width 382 height 33
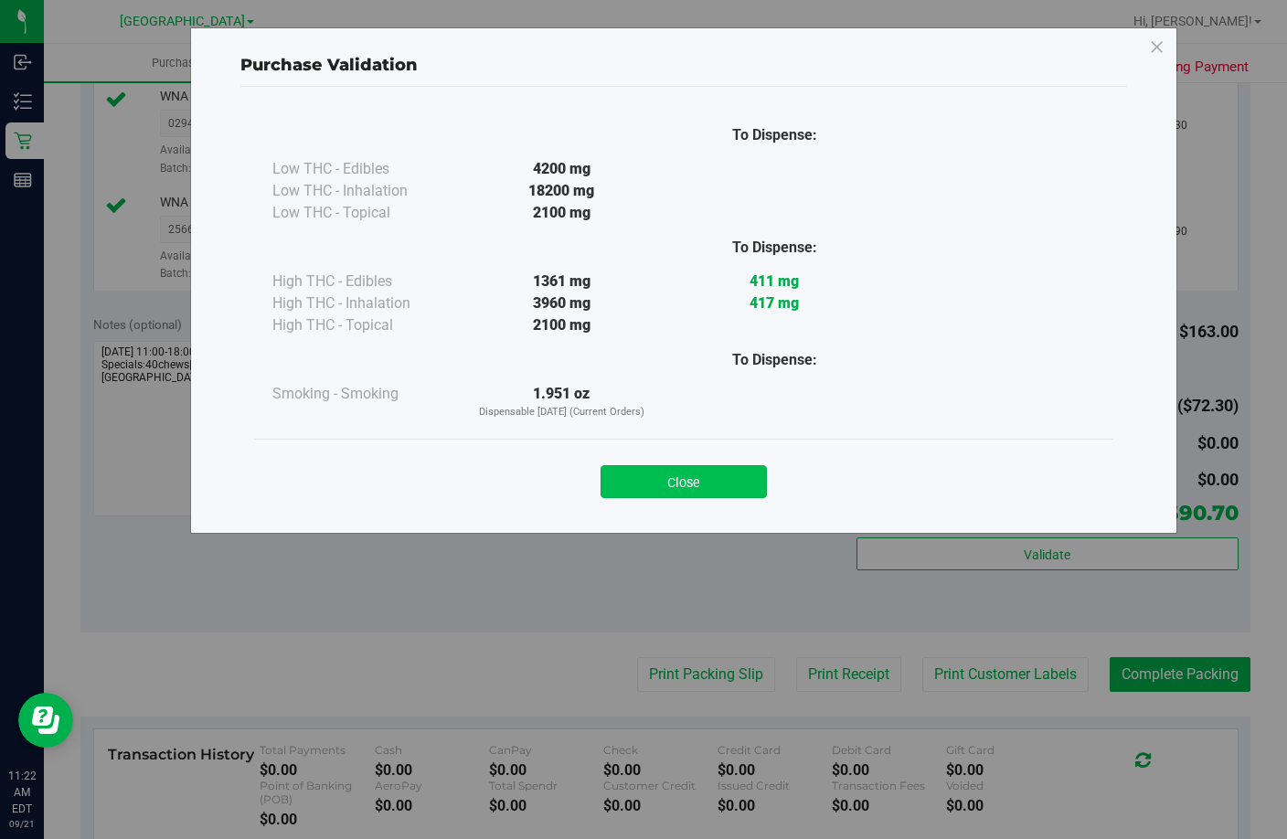
click at [705, 480] on button "Close" at bounding box center [684, 481] width 166 height 33
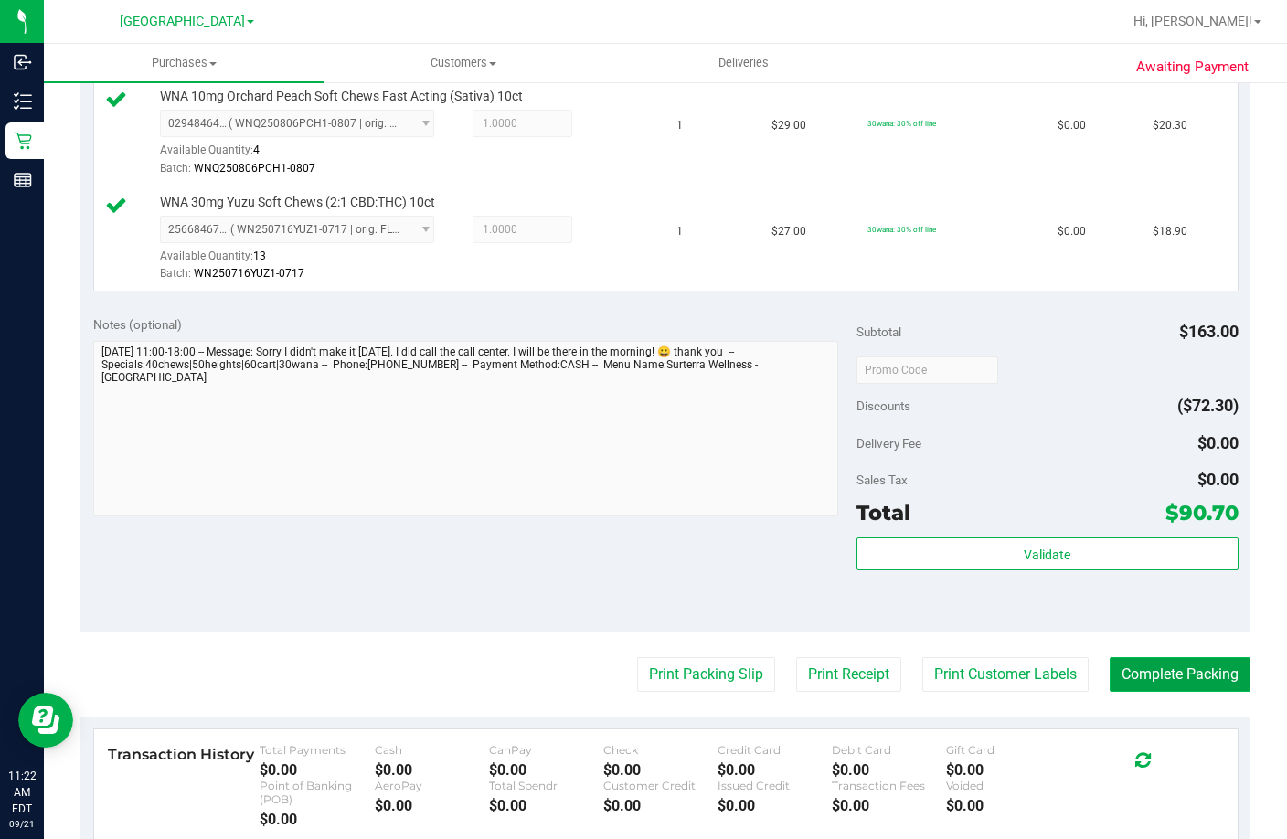
click at [1182, 692] on button "Complete Packing" at bounding box center [1180, 674] width 141 height 35
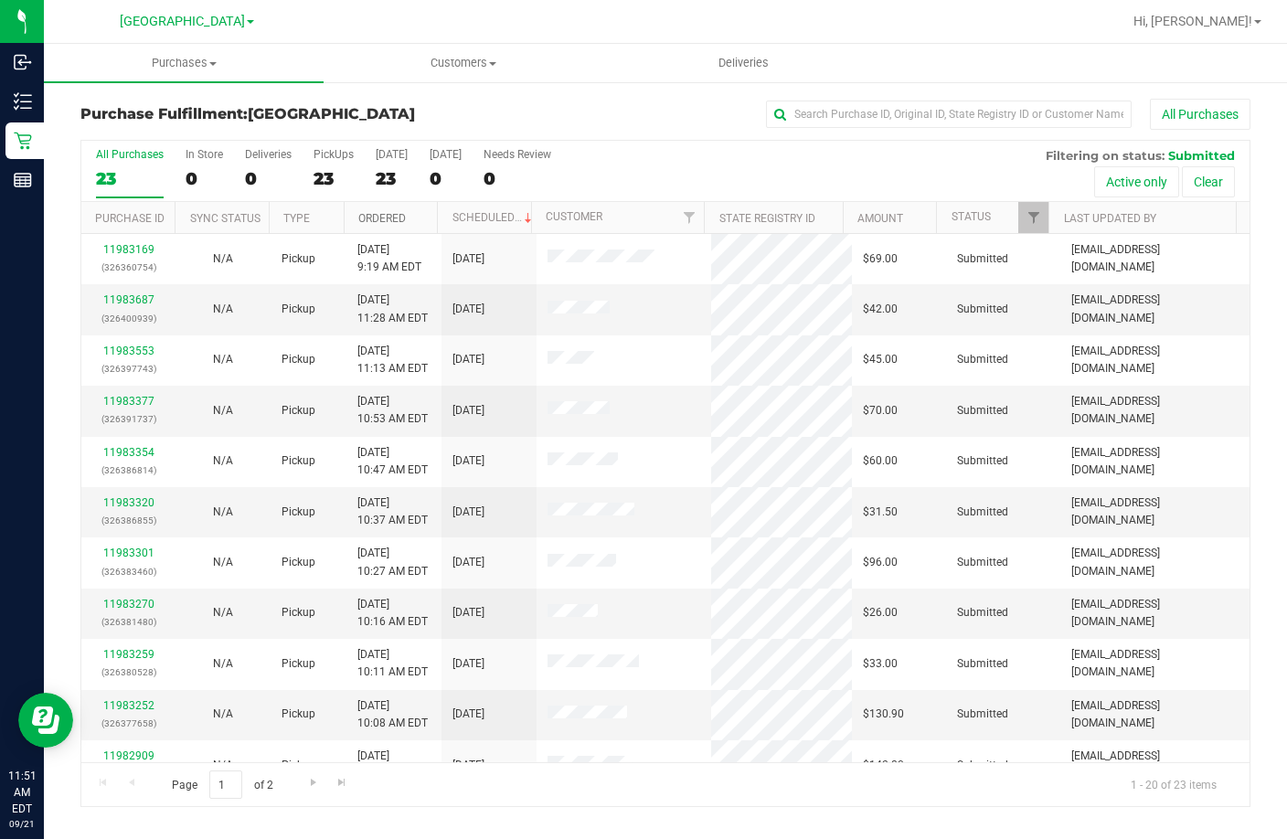
click at [376, 214] on link "Ordered" at bounding box center [382, 218] width 48 height 13
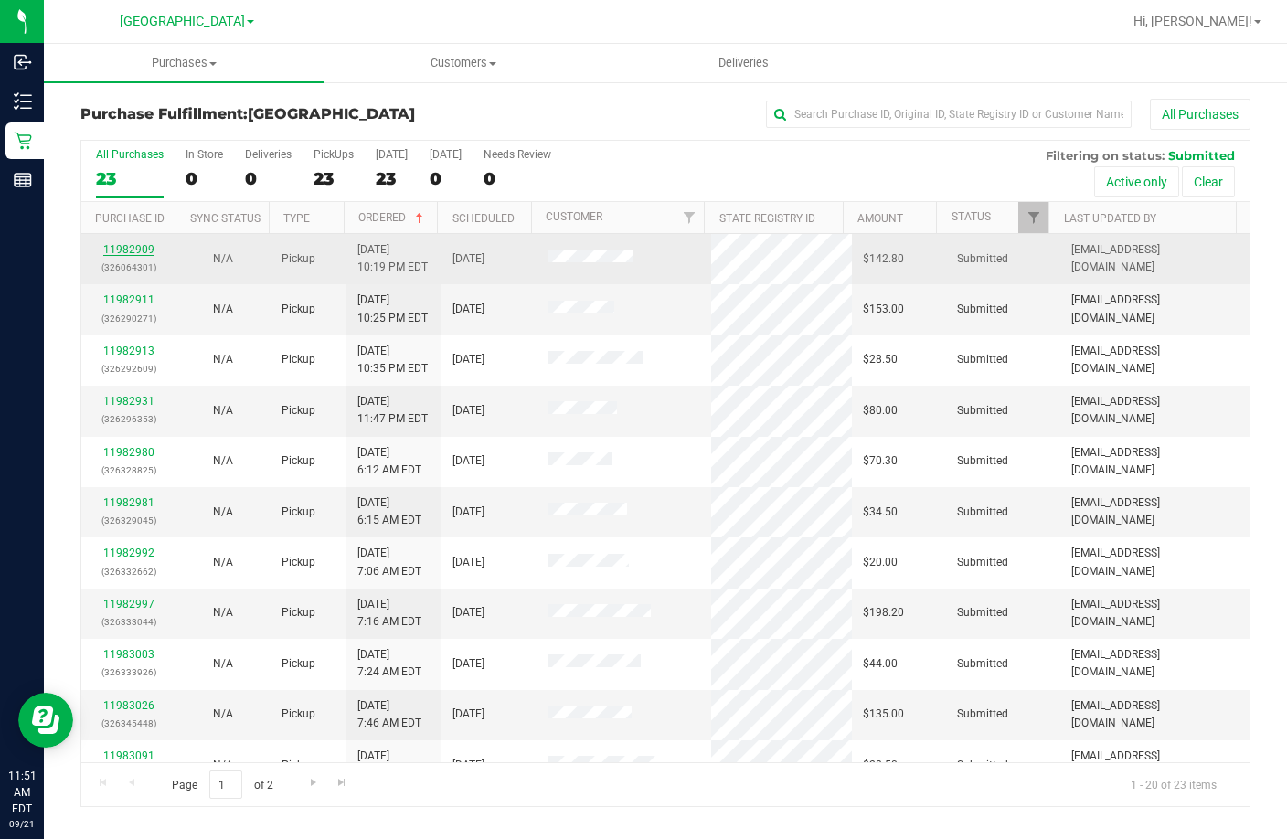
click at [142, 248] on link "11982909" at bounding box center [128, 249] width 51 height 13
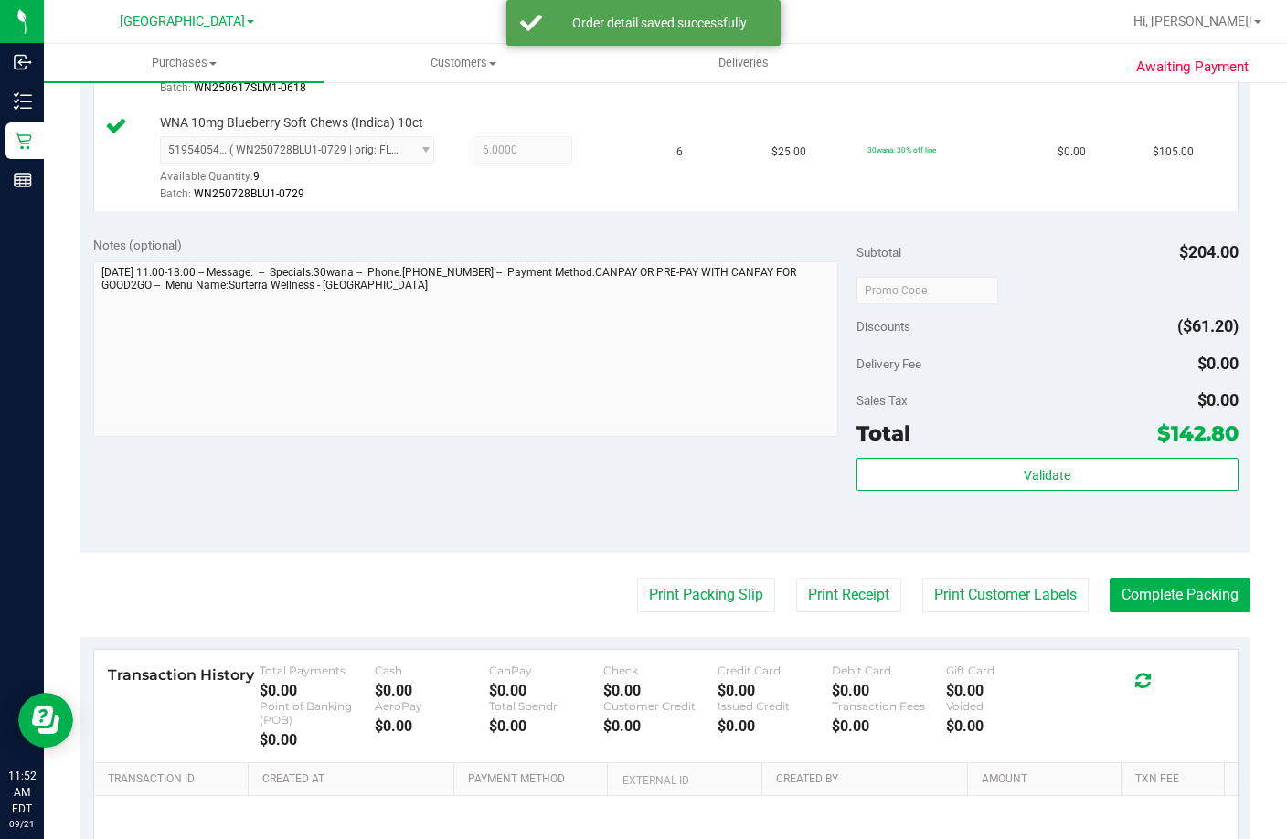
scroll to position [731, 0]
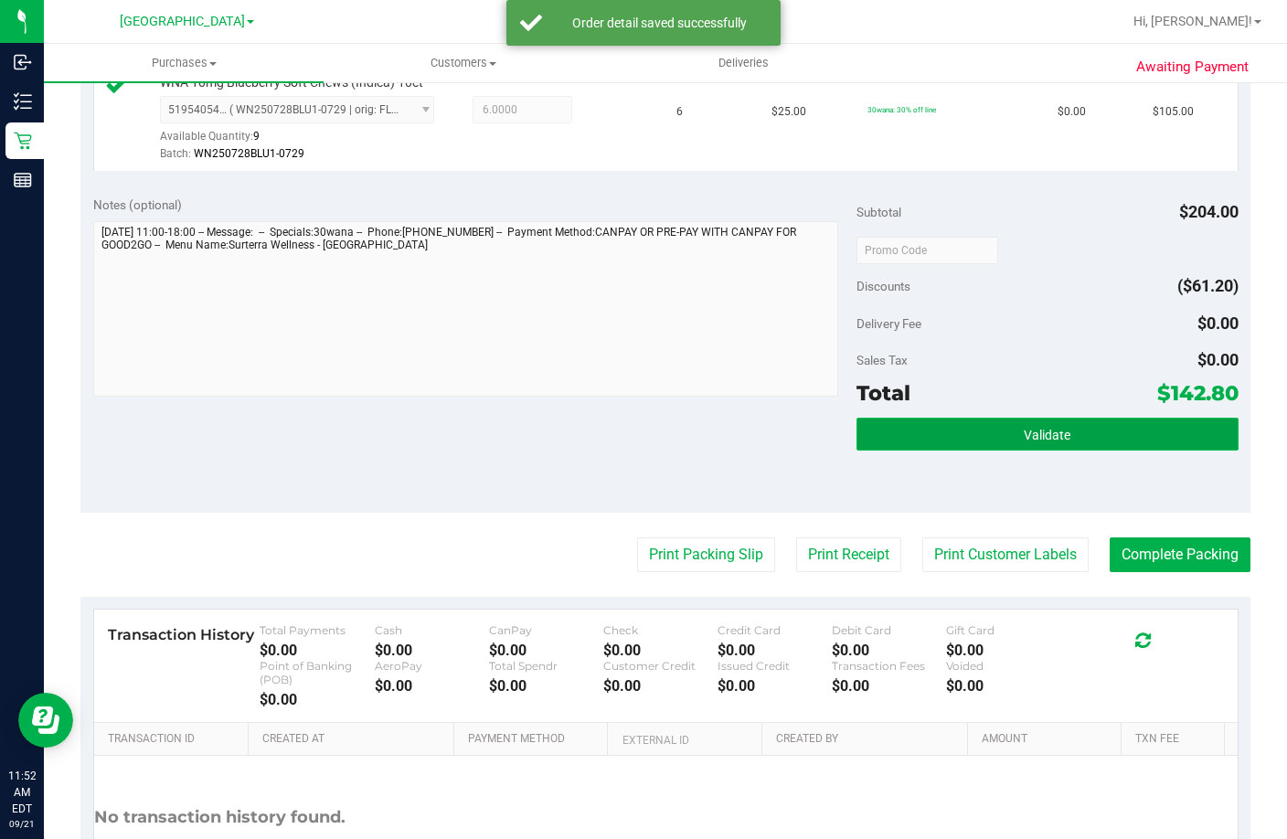
click at [1044, 442] on span "Validate" at bounding box center [1047, 435] width 47 height 15
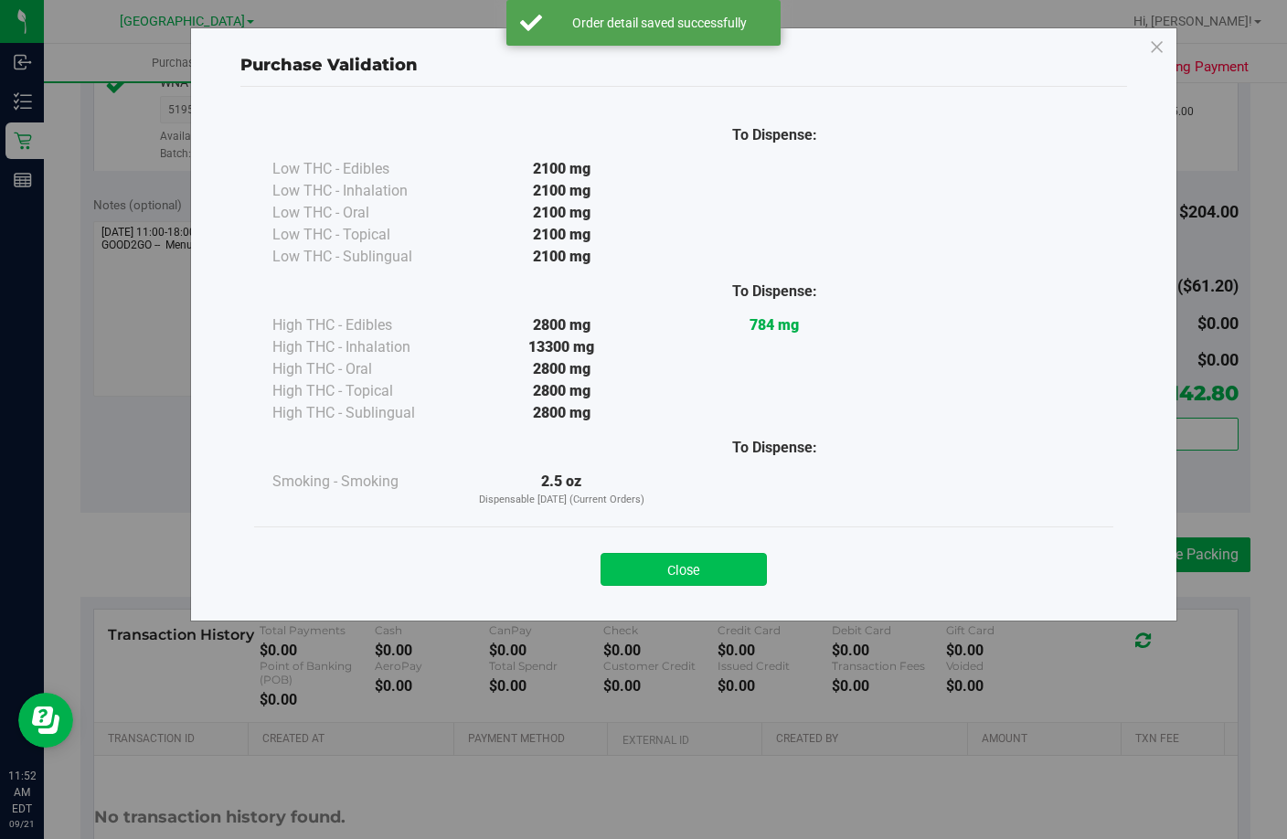
click at [698, 559] on button "Close" at bounding box center [684, 569] width 166 height 33
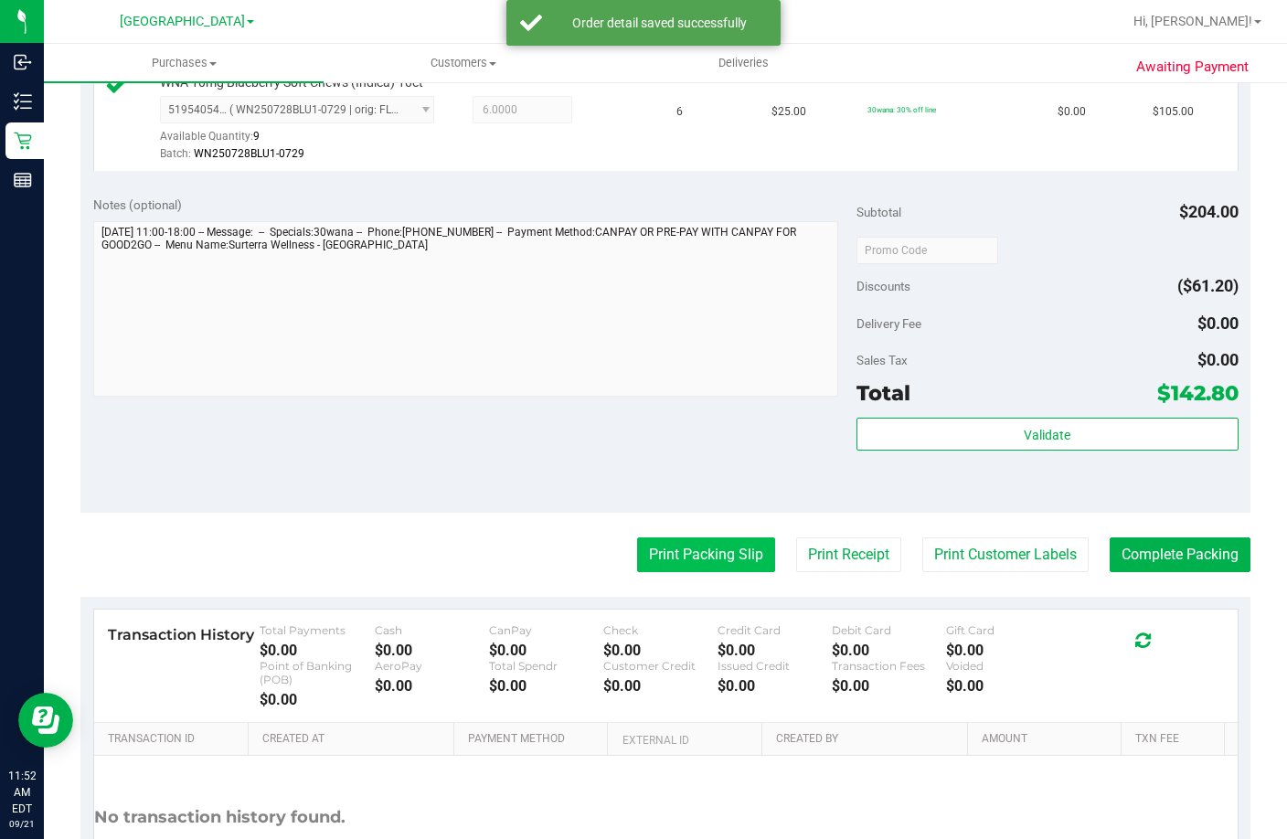
click at [669, 572] on button "Print Packing Slip" at bounding box center [706, 554] width 138 height 35
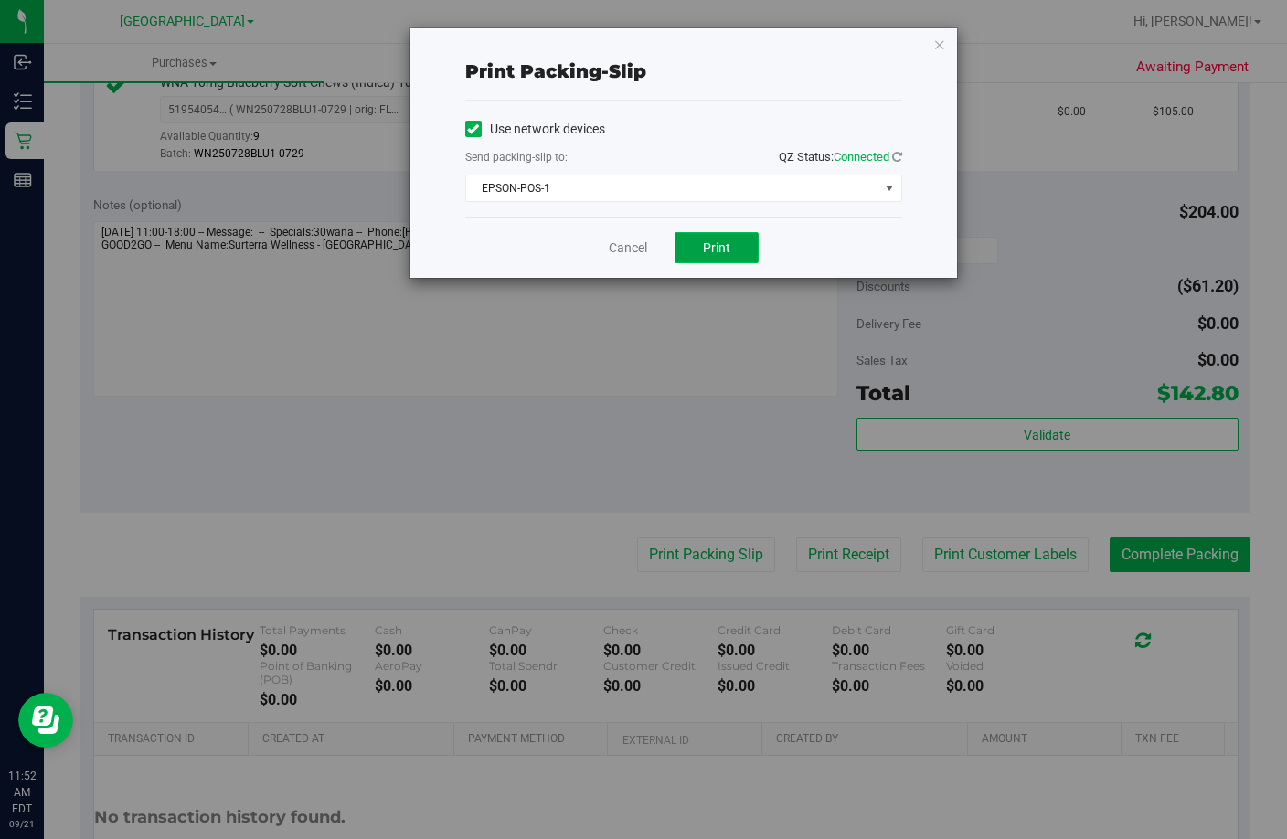
click at [710, 260] on button "Print" at bounding box center [717, 247] width 84 height 31
click at [629, 244] on link "Cancel" at bounding box center [628, 248] width 38 height 19
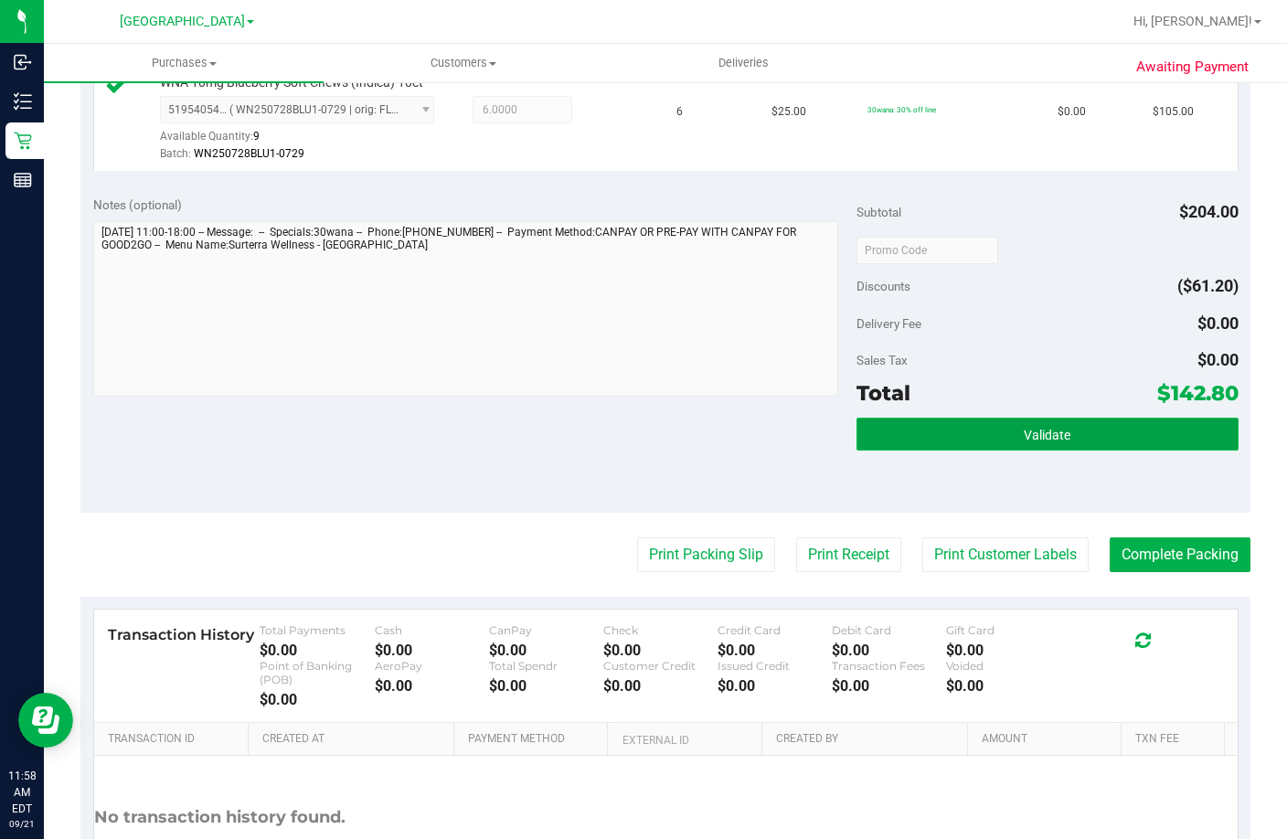
click at [1024, 442] on span "Validate" at bounding box center [1047, 435] width 47 height 15
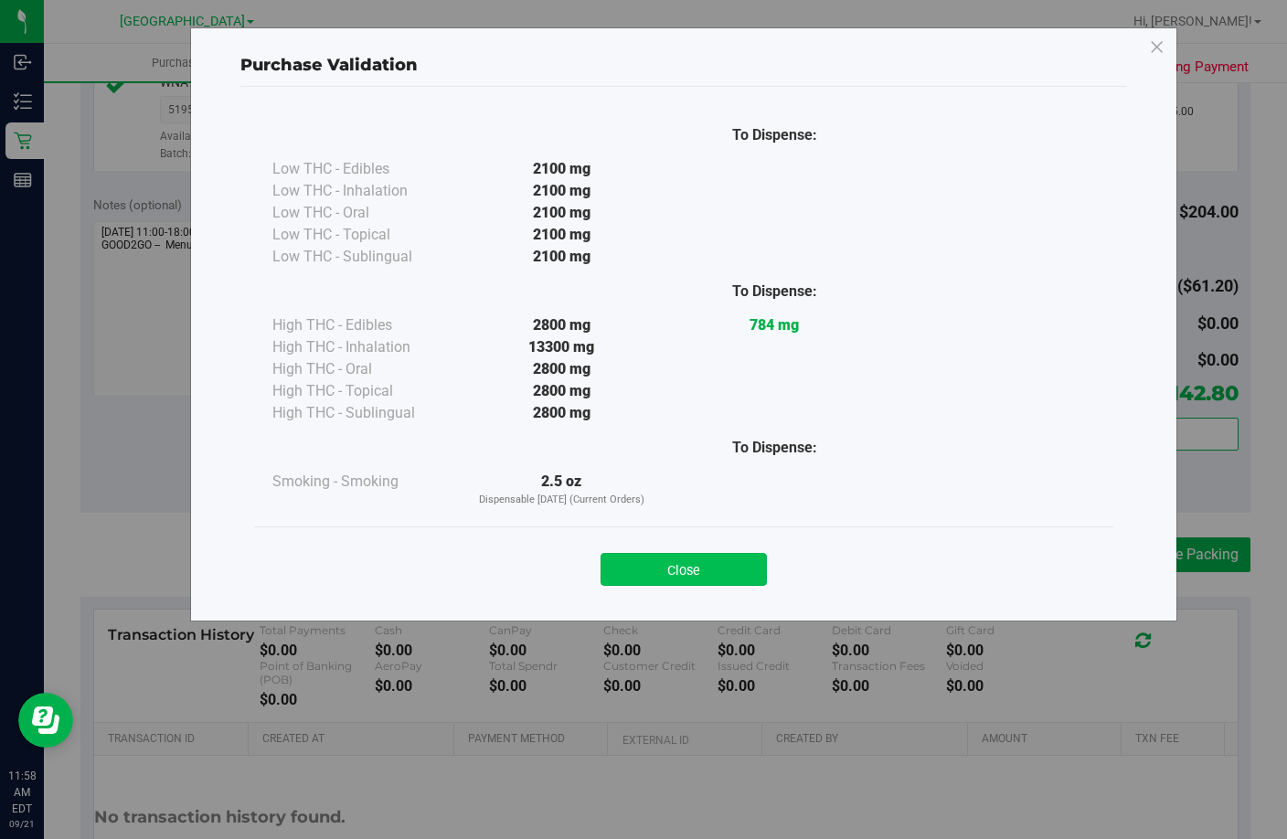
click at [719, 569] on button "Close" at bounding box center [684, 569] width 166 height 33
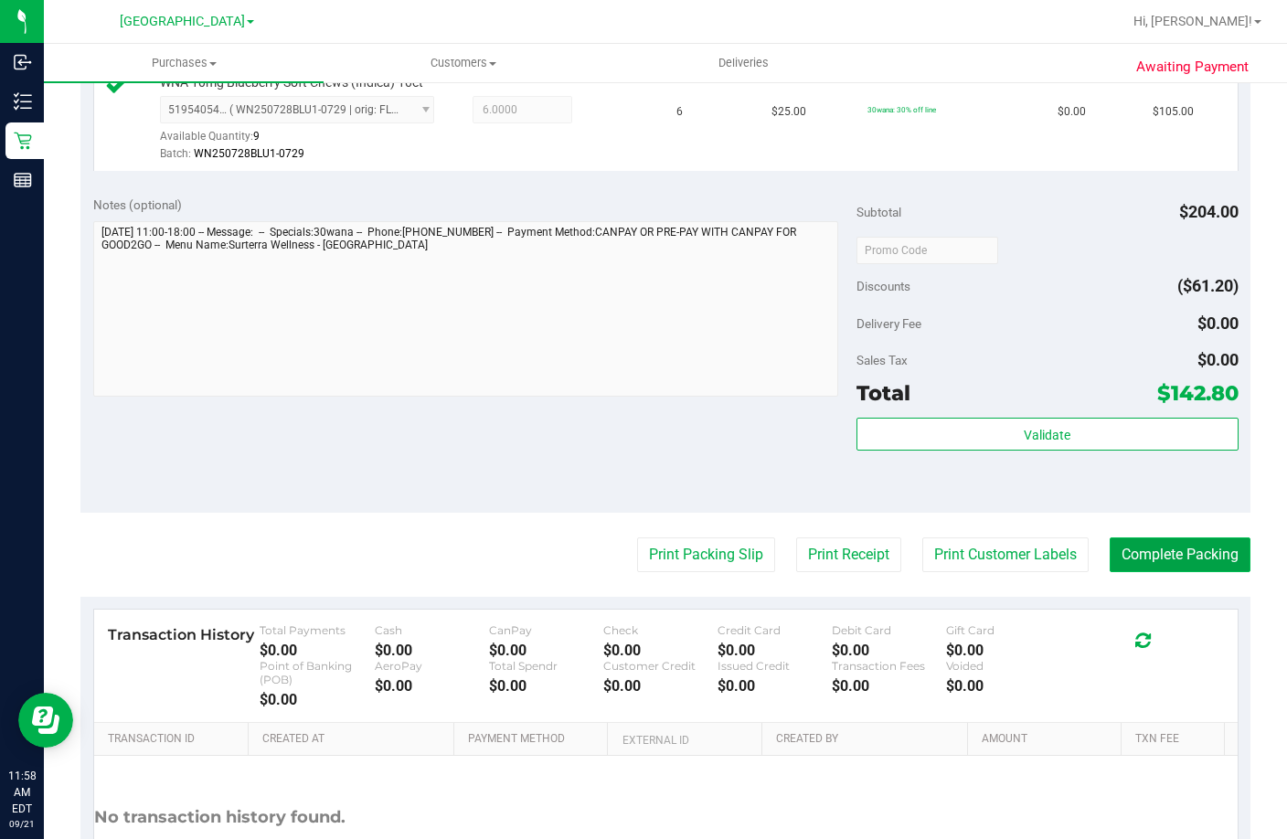
click at [1153, 572] on button "Complete Packing" at bounding box center [1180, 554] width 141 height 35
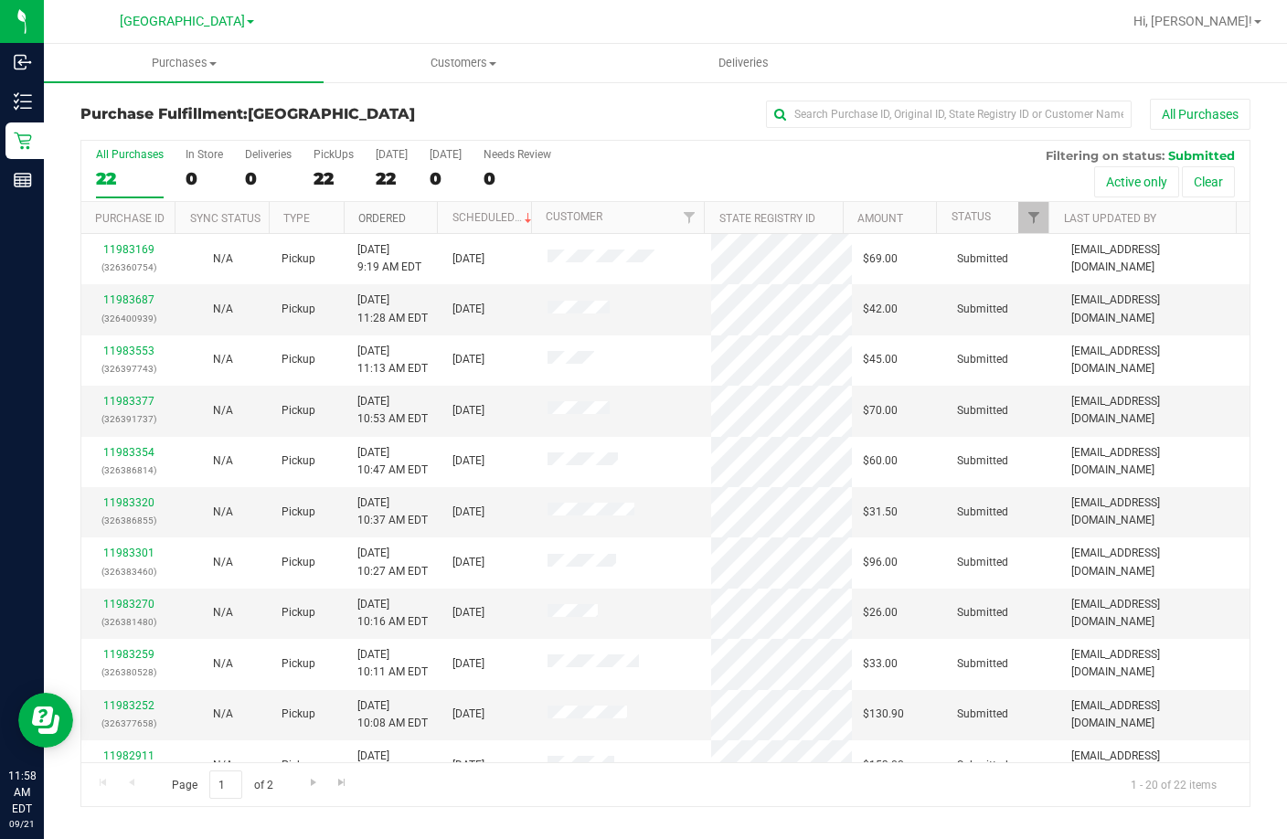
click at [376, 214] on link "Ordered" at bounding box center [382, 218] width 48 height 13
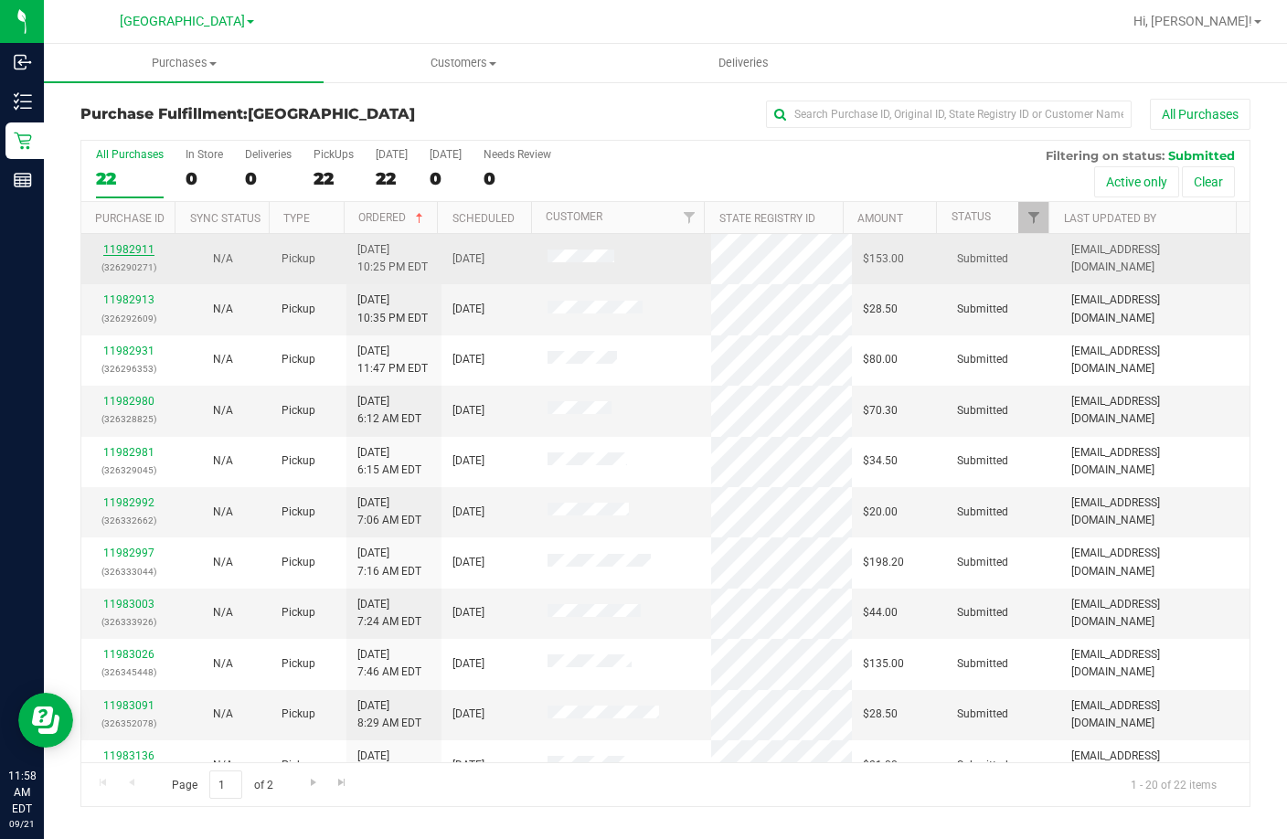
click at [124, 252] on link "11982911" at bounding box center [128, 249] width 51 height 13
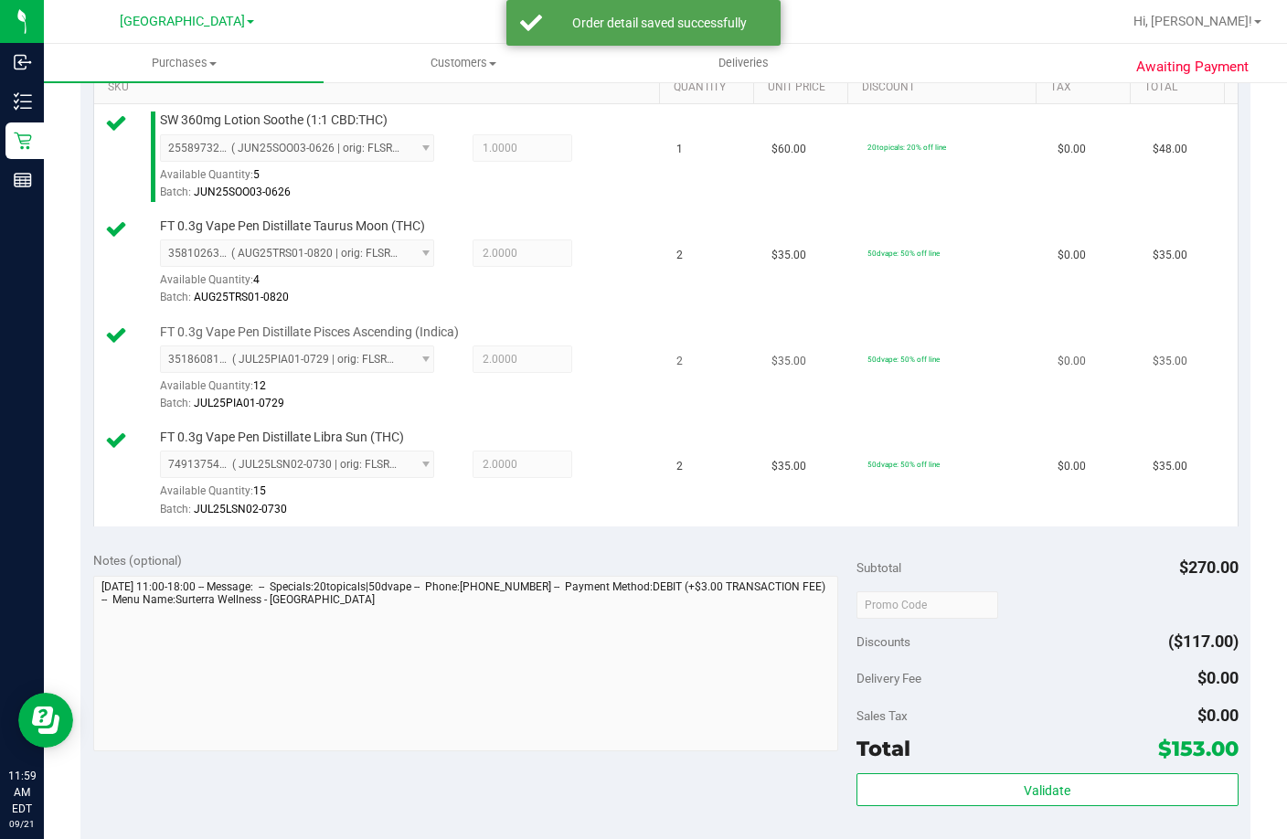
scroll to position [640, 0]
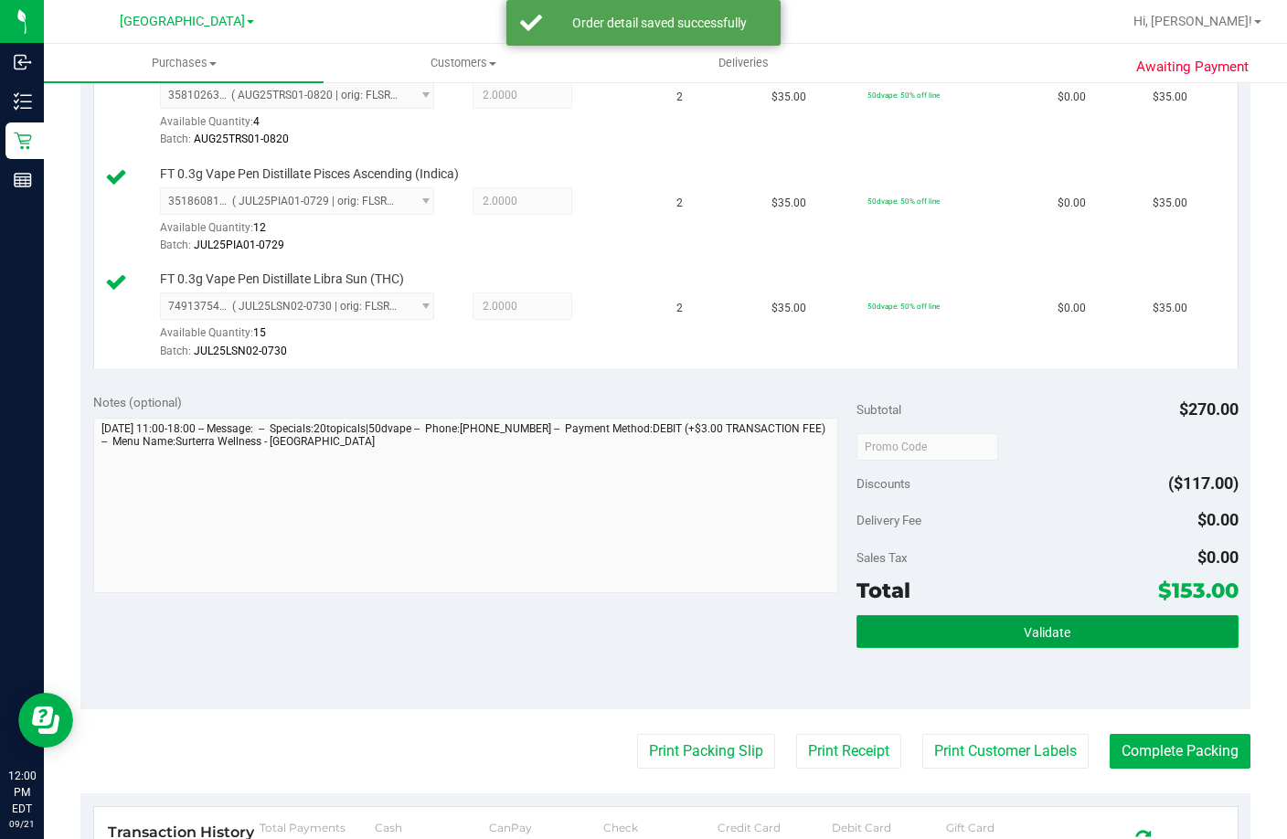
click at [920, 648] on button "Validate" at bounding box center [1048, 631] width 382 height 33
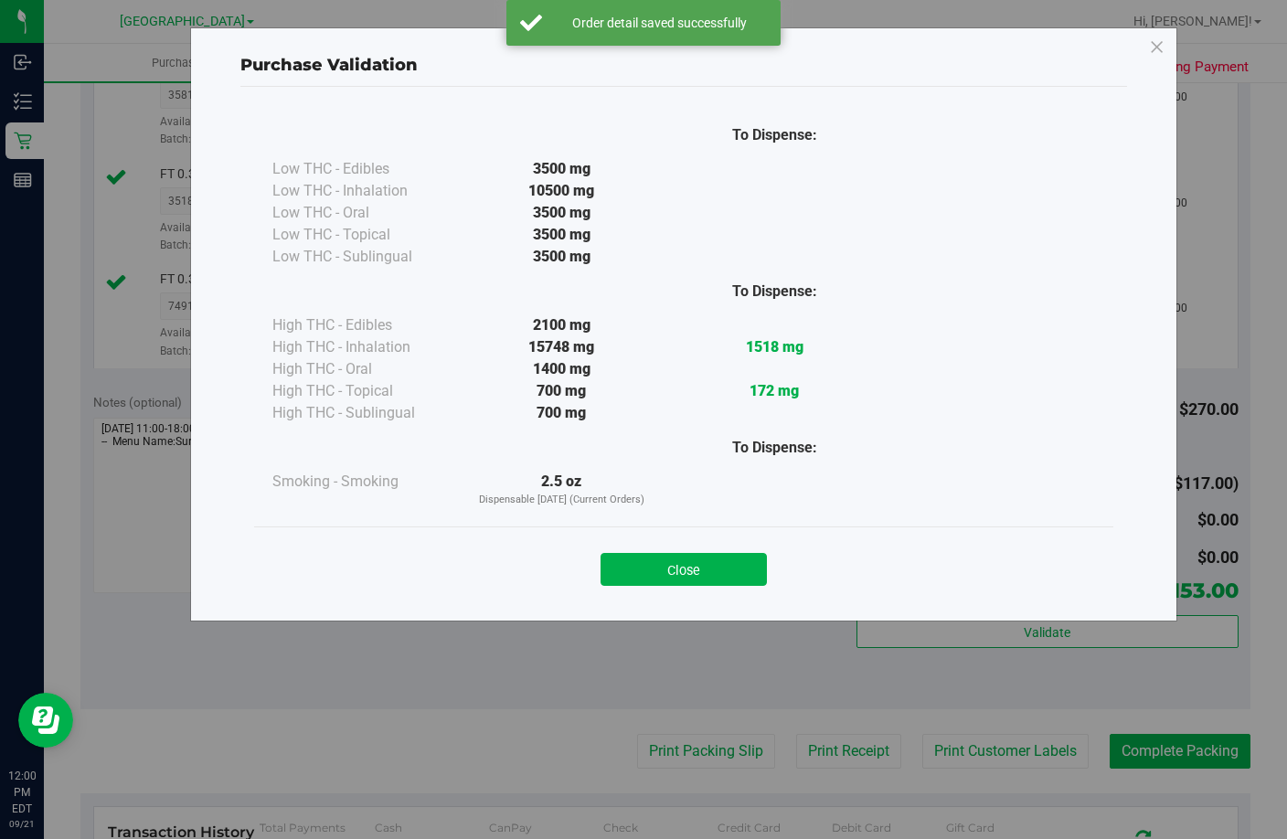
click at [689, 580] on button "Close" at bounding box center [684, 569] width 166 height 33
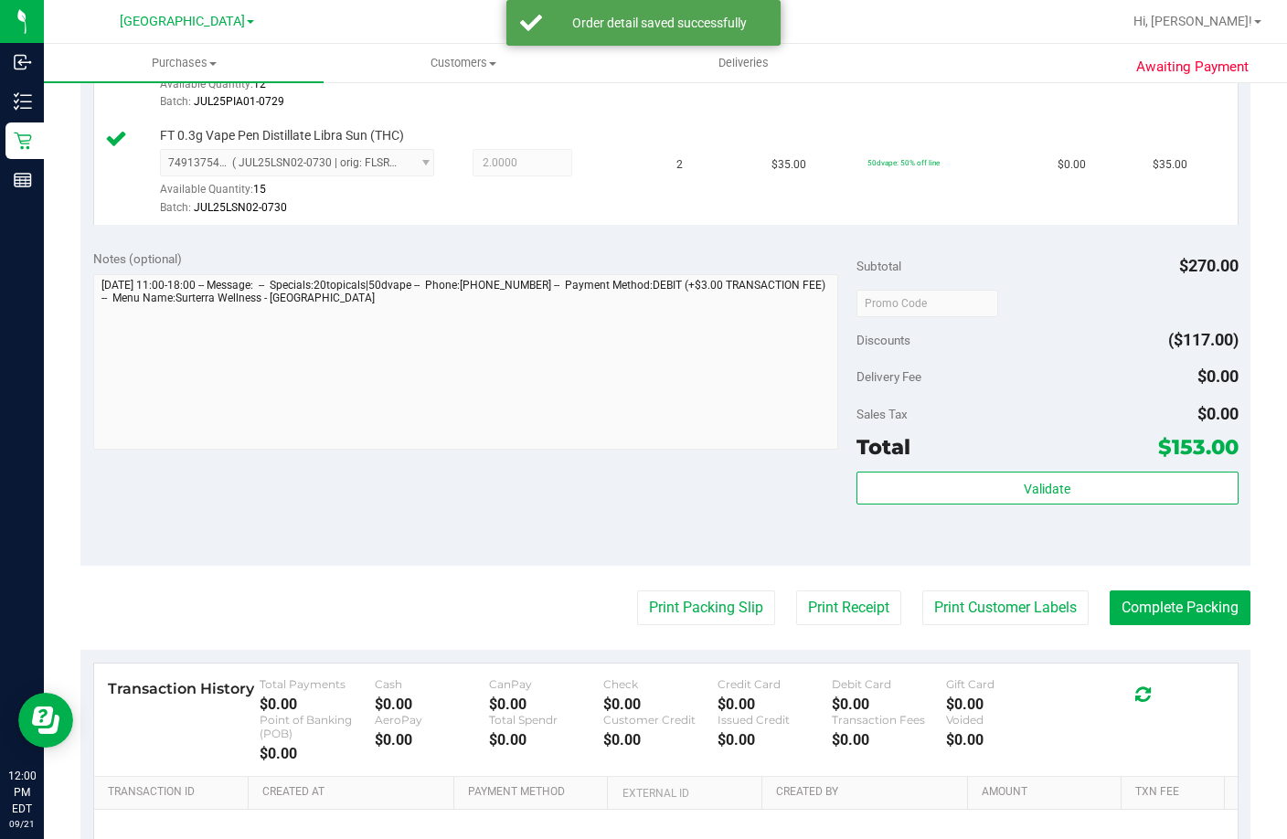
scroll to position [1086, 0]
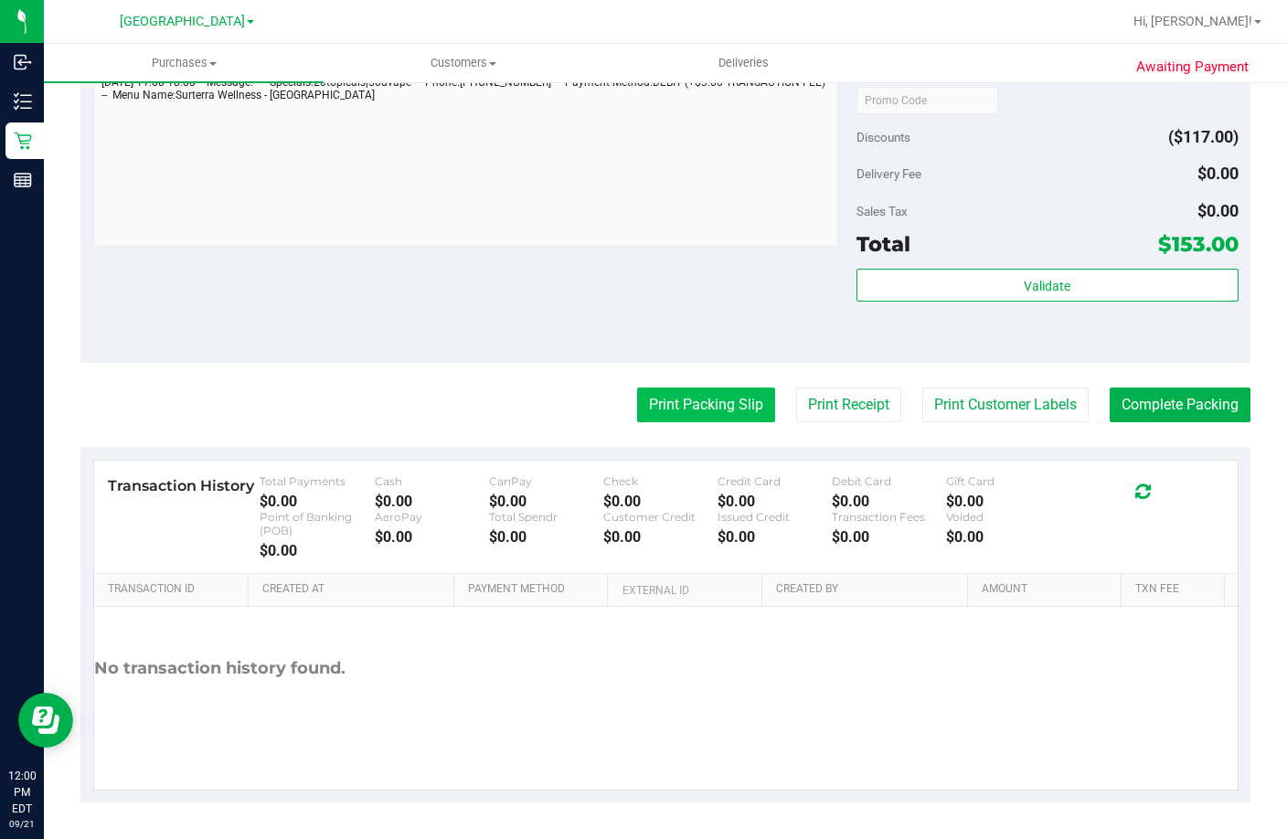
click at [697, 402] on button "Print Packing Slip" at bounding box center [706, 405] width 138 height 35
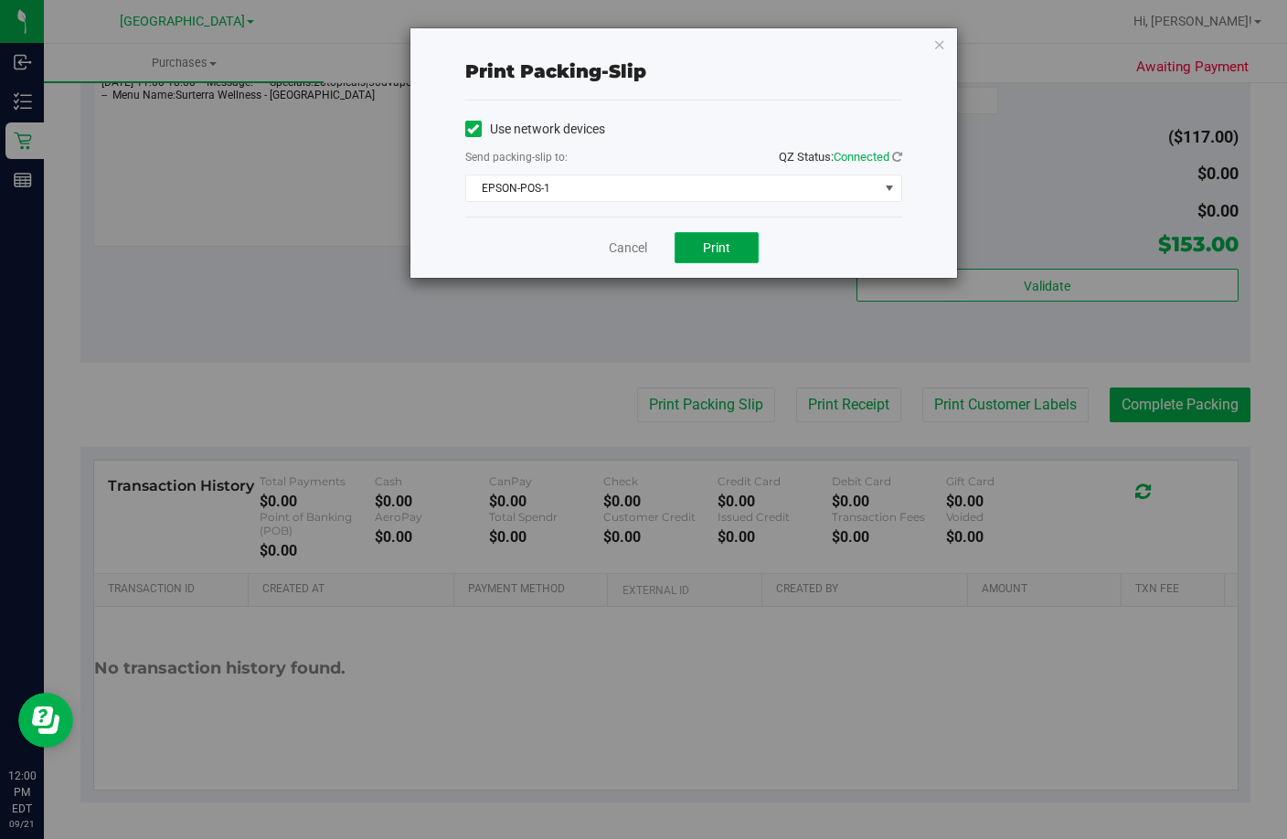
click at [717, 250] on span "Print" at bounding box center [716, 247] width 27 height 15
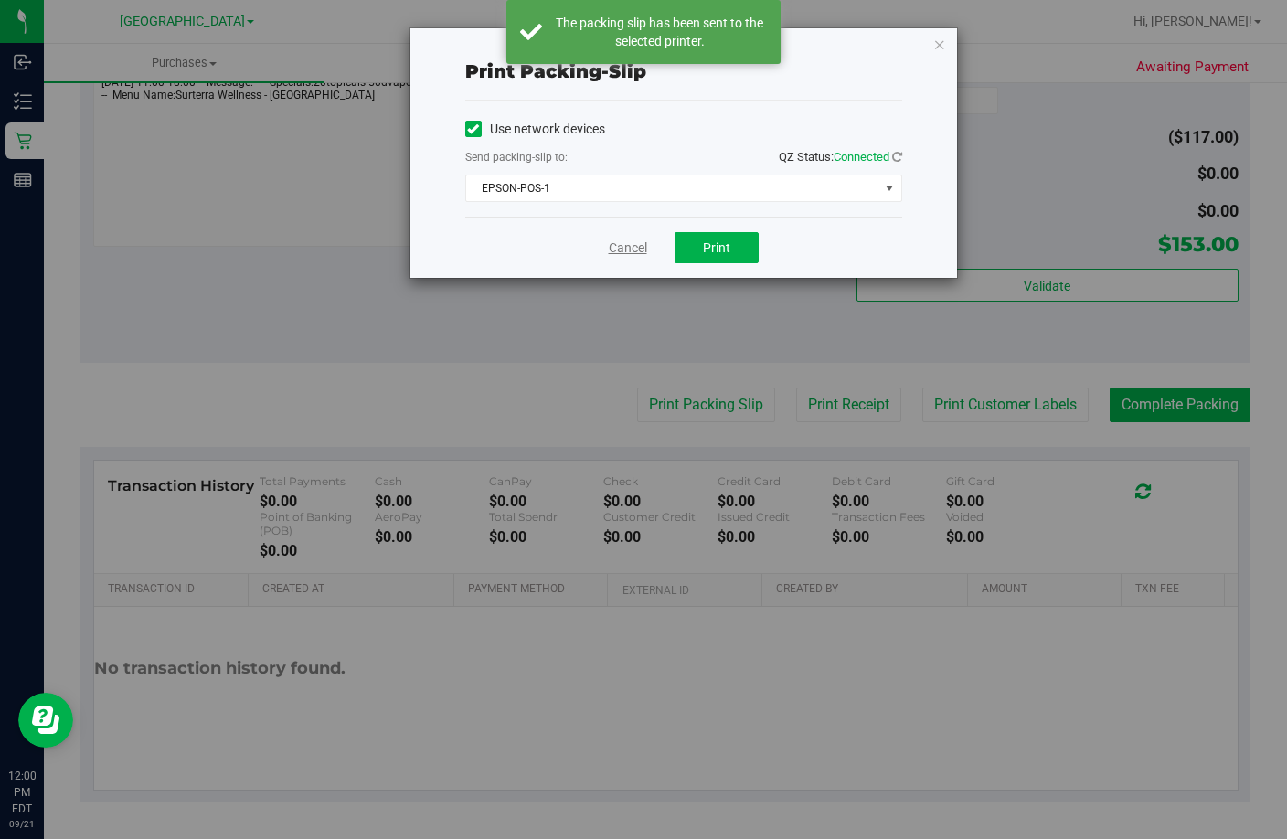
click at [622, 246] on link "Cancel" at bounding box center [628, 248] width 38 height 19
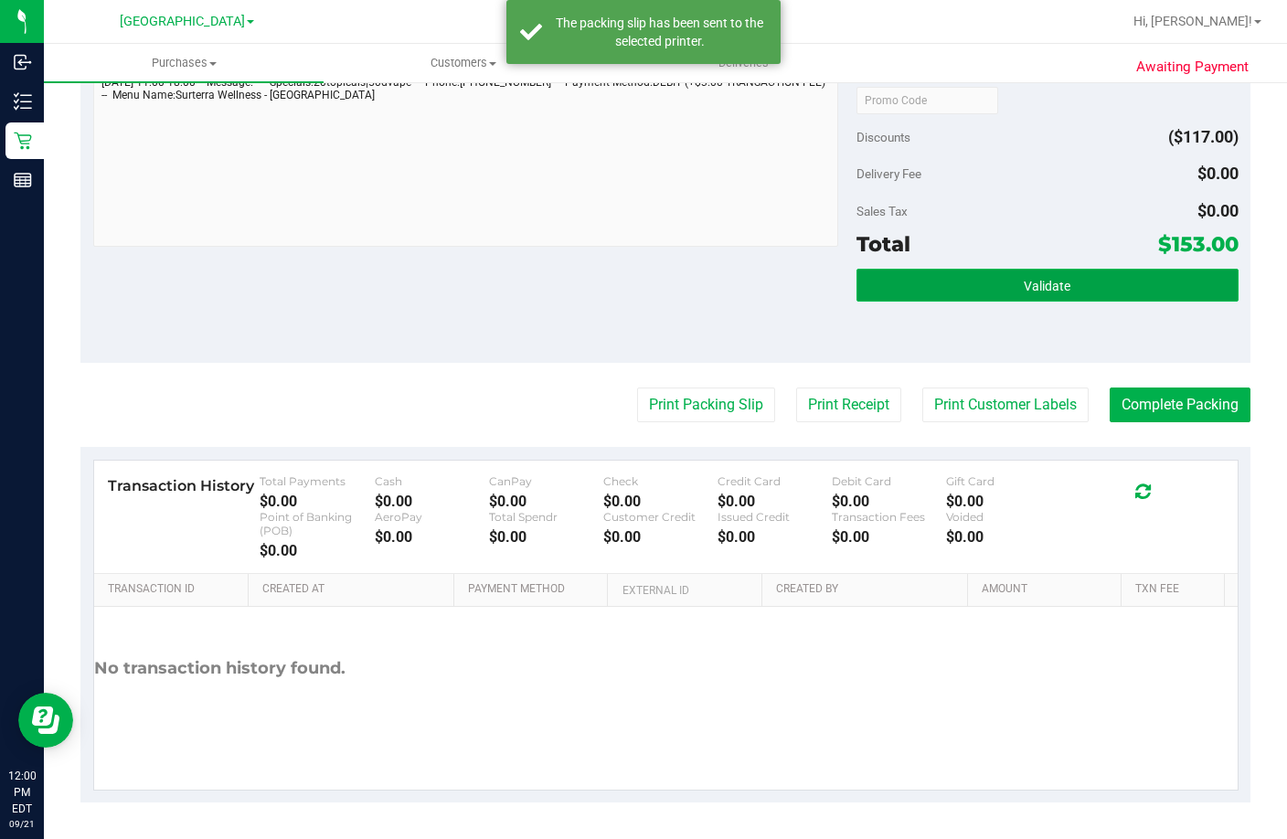
click at [951, 284] on button "Validate" at bounding box center [1048, 285] width 382 height 33
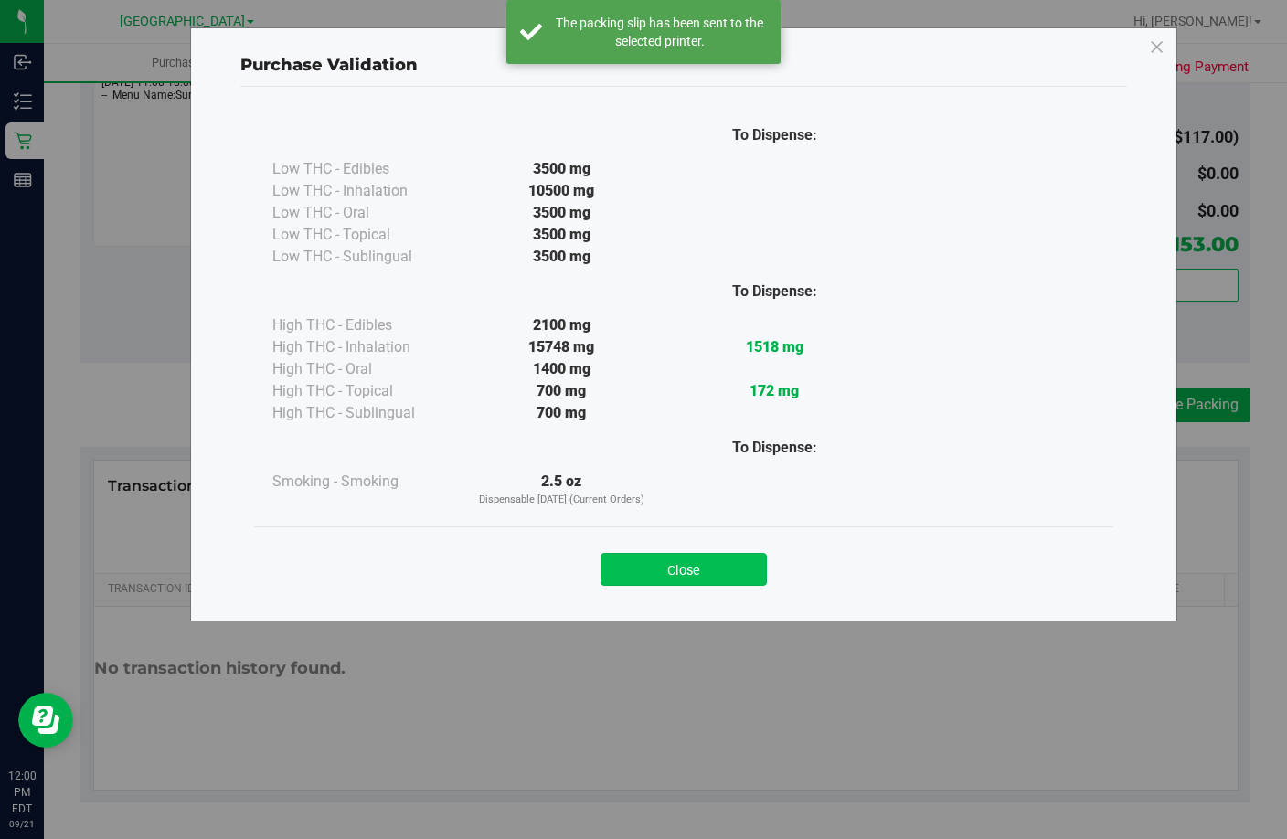
click at [711, 564] on button "Close" at bounding box center [684, 569] width 166 height 33
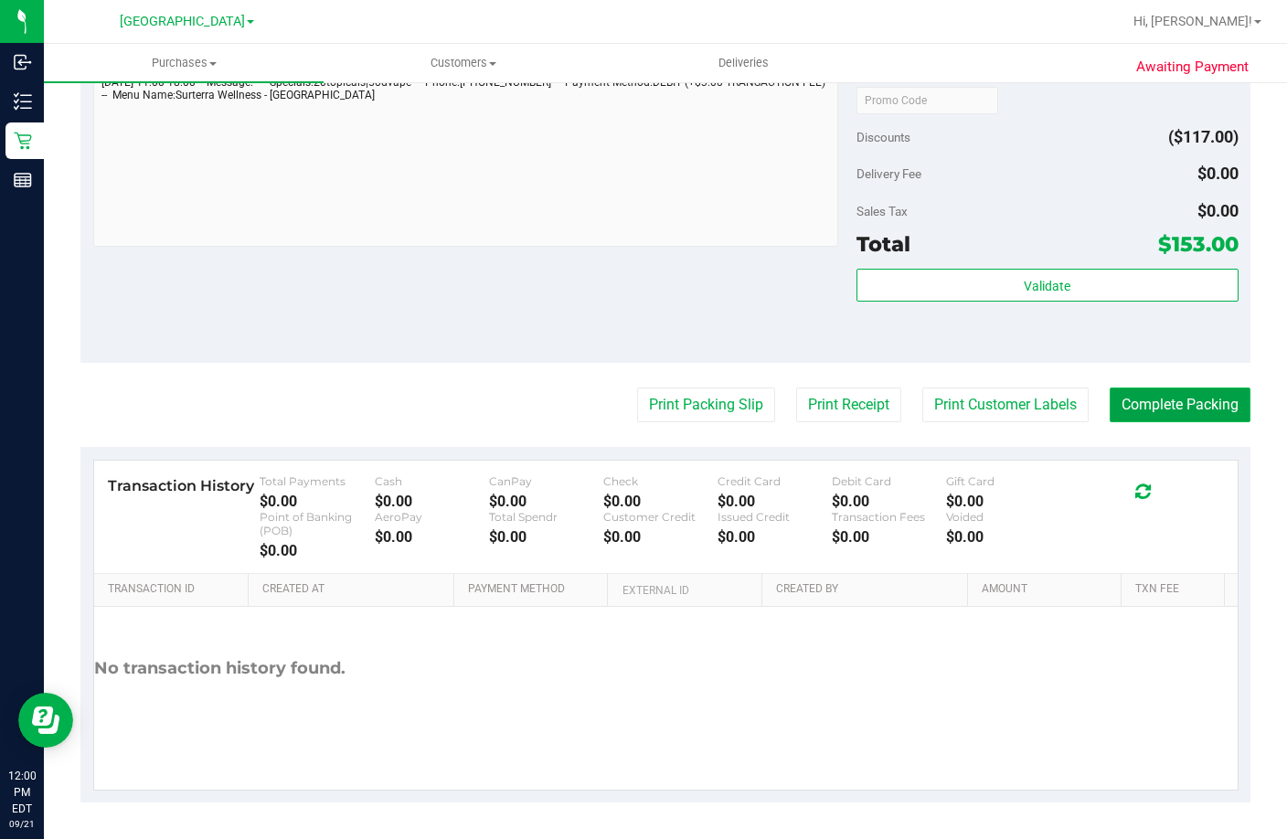
click at [1165, 409] on button "Complete Packing" at bounding box center [1180, 405] width 141 height 35
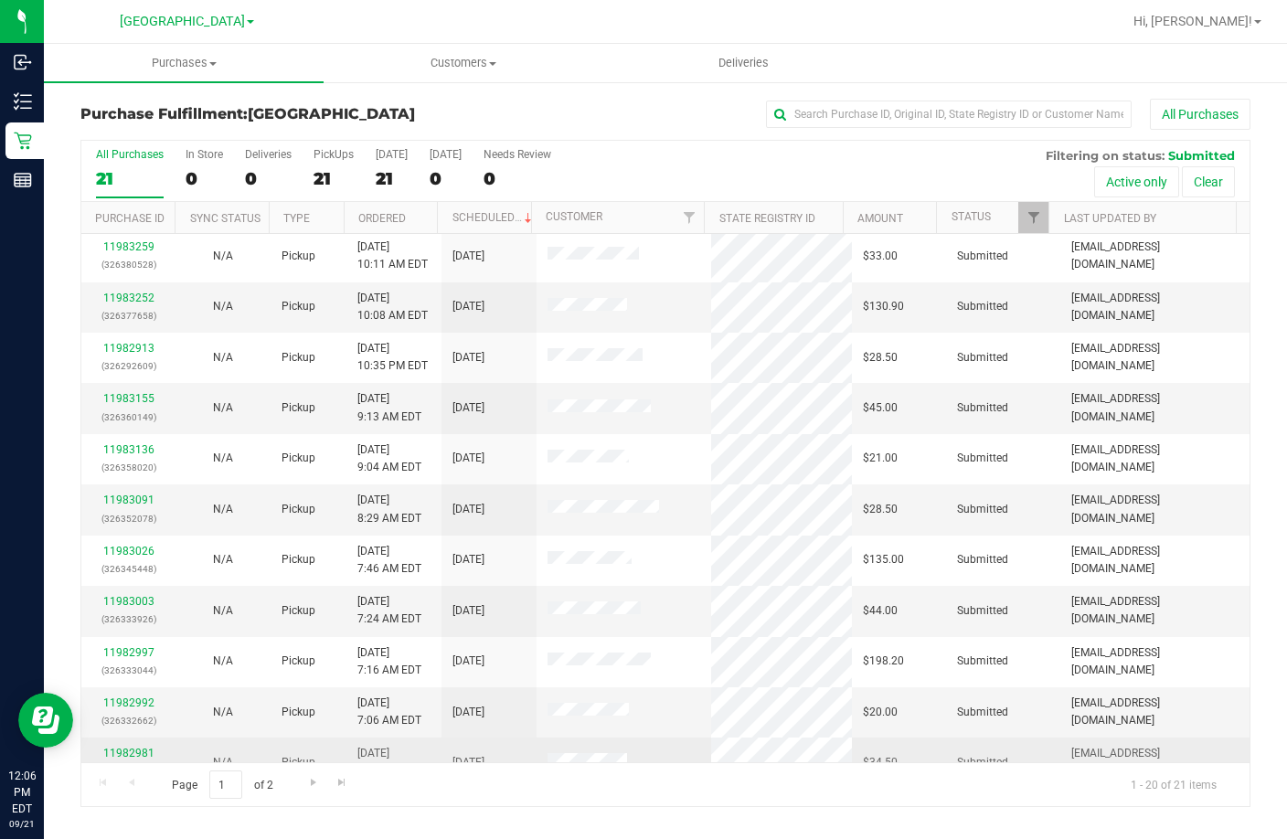
scroll to position [457, 0]
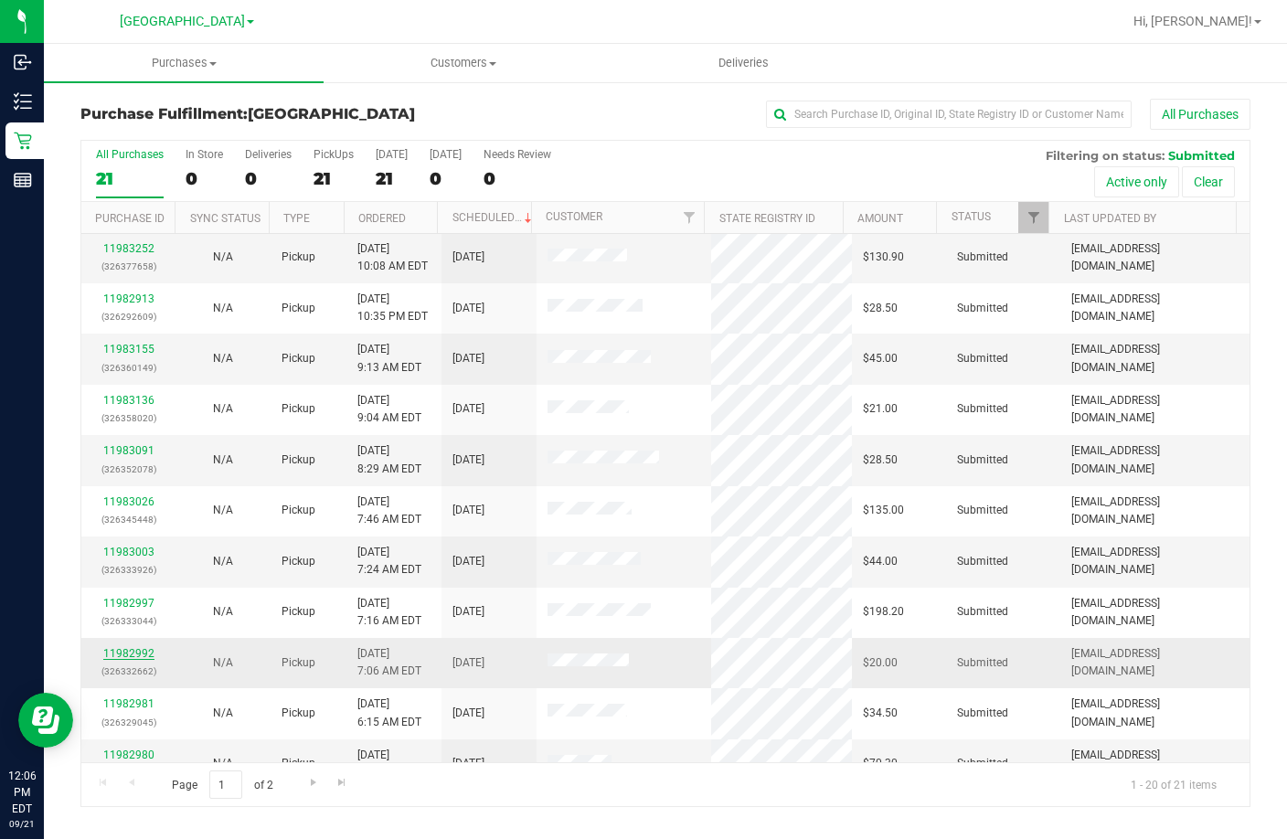
click at [139, 651] on link "11982992" at bounding box center [128, 653] width 51 height 13
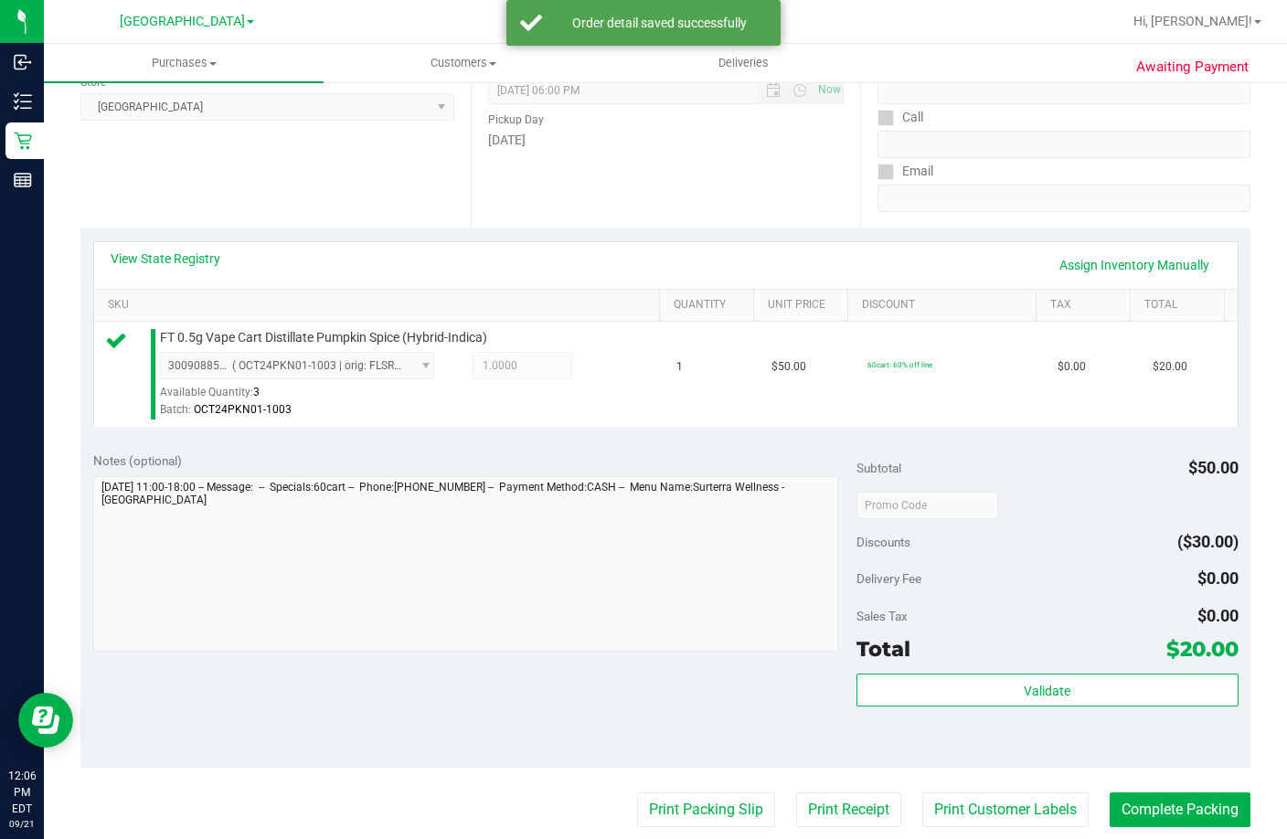
scroll to position [274, 0]
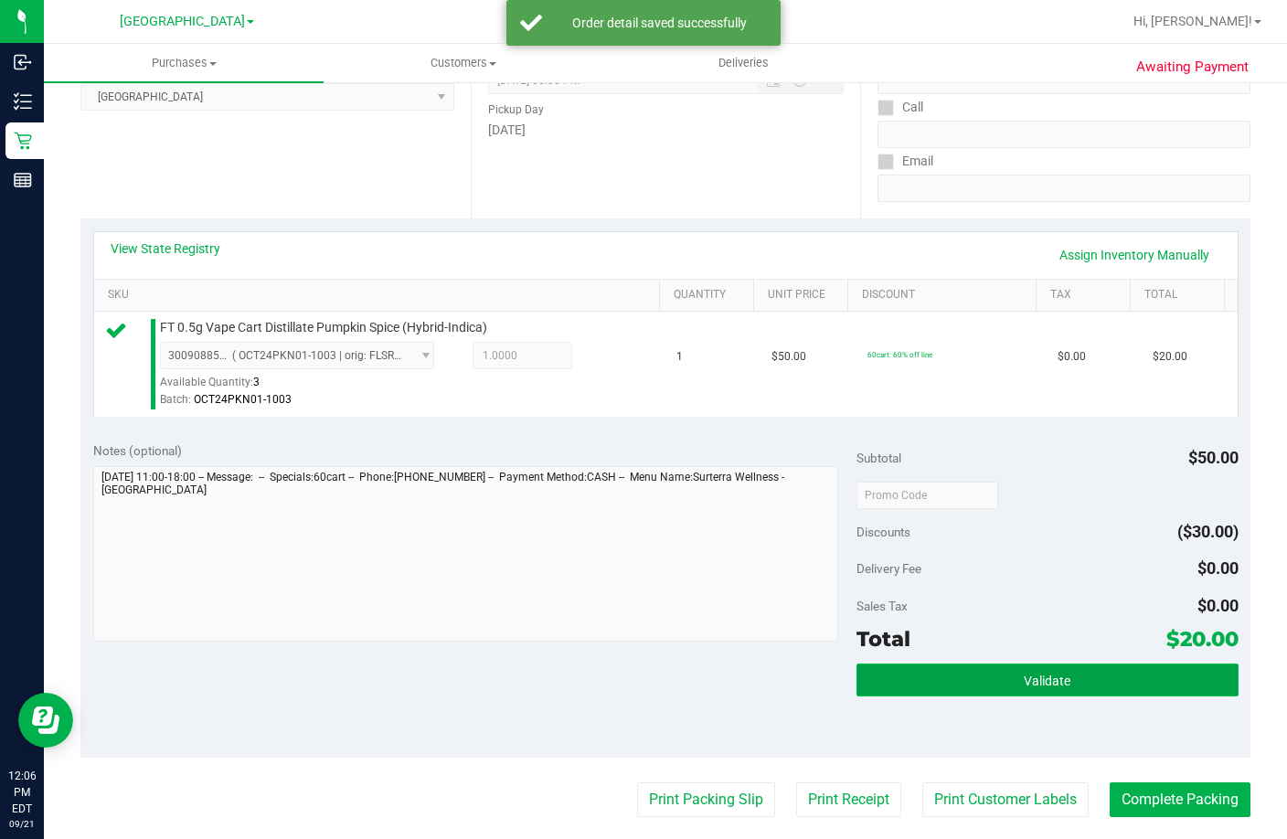
click at [938, 697] on button "Validate" at bounding box center [1048, 680] width 382 height 33
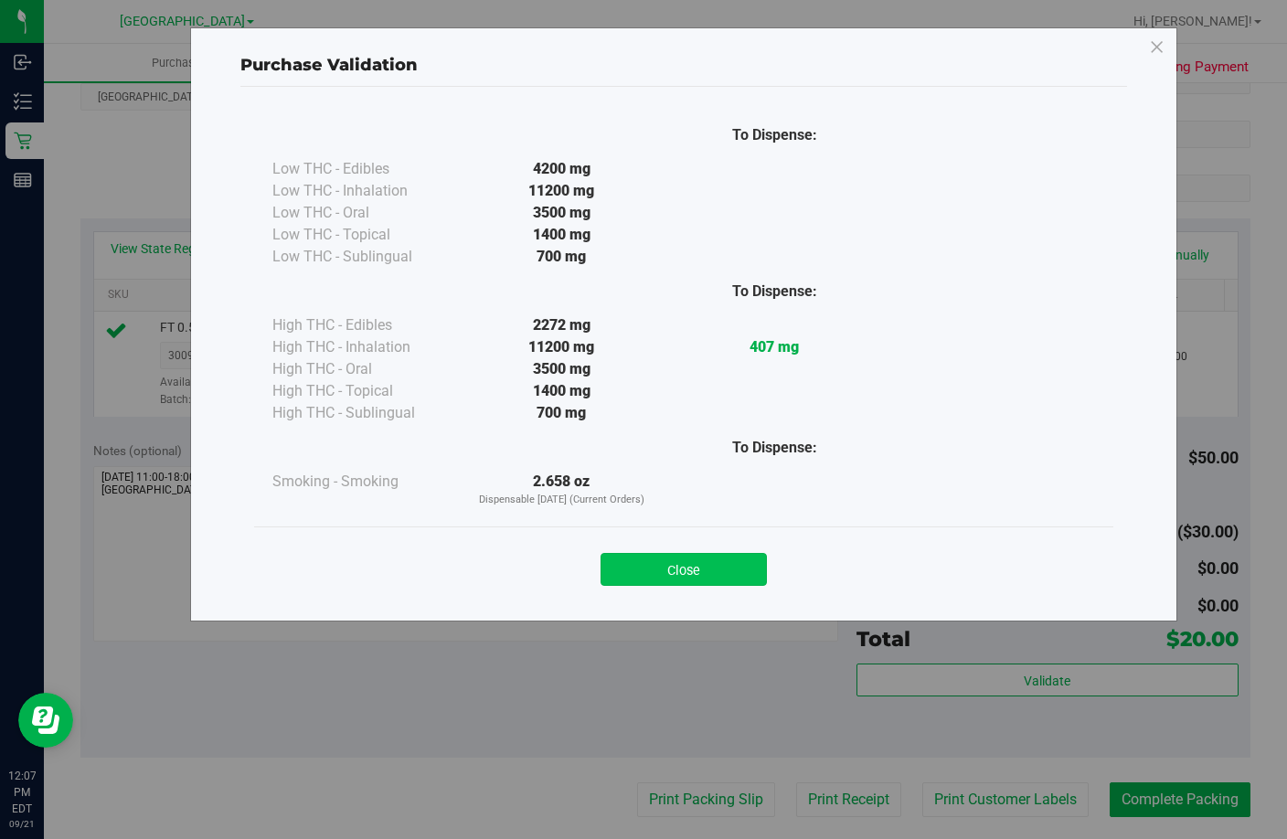
click at [736, 569] on button "Close" at bounding box center [684, 569] width 166 height 33
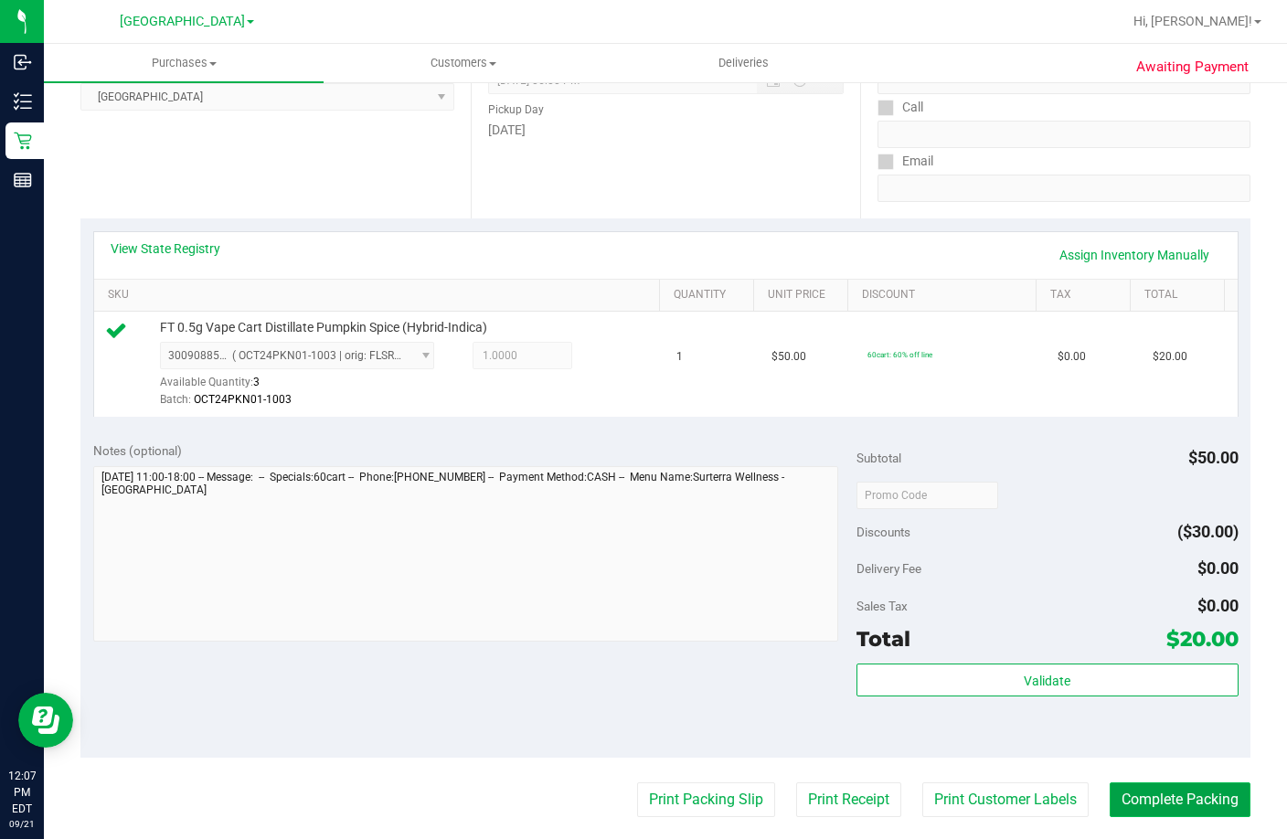
click at [1197, 817] on button "Complete Packing" at bounding box center [1180, 799] width 141 height 35
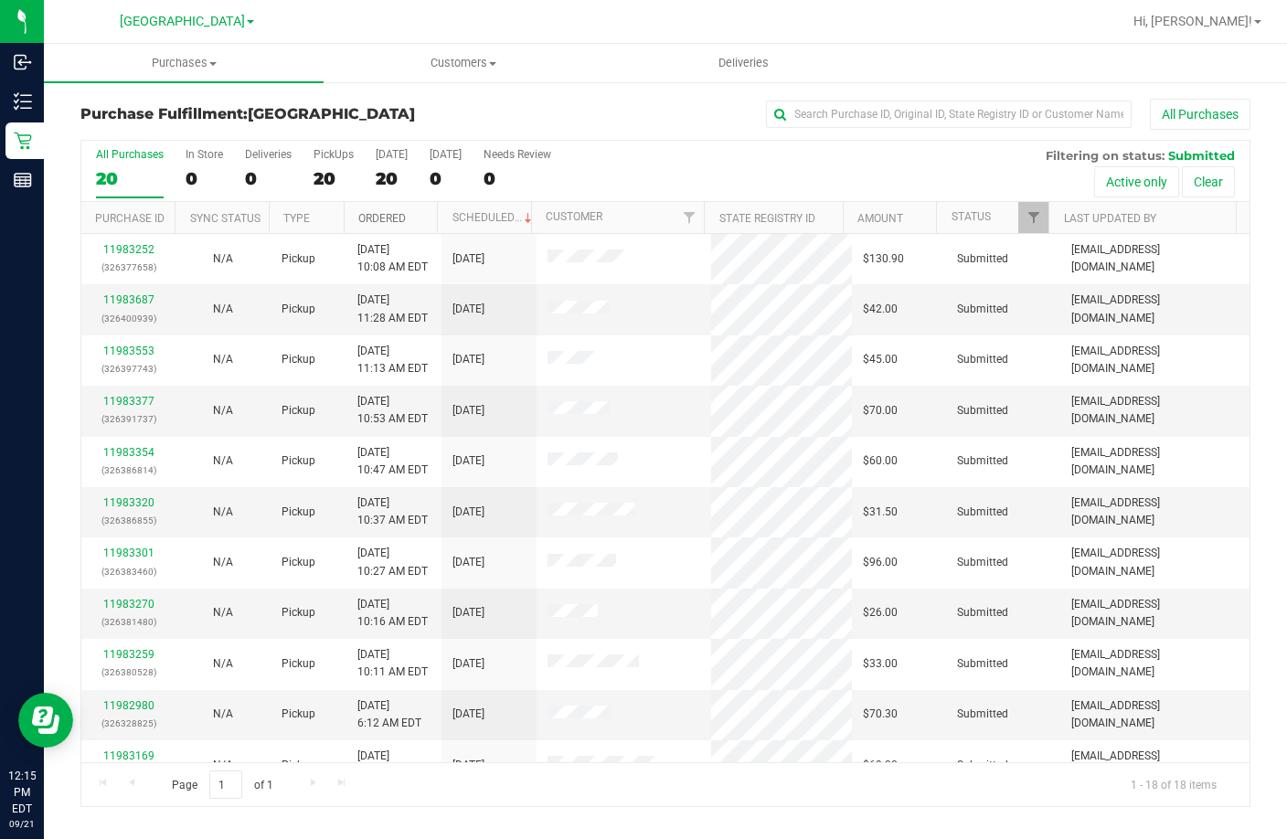
click at [384, 218] on link "Ordered" at bounding box center [382, 218] width 48 height 13
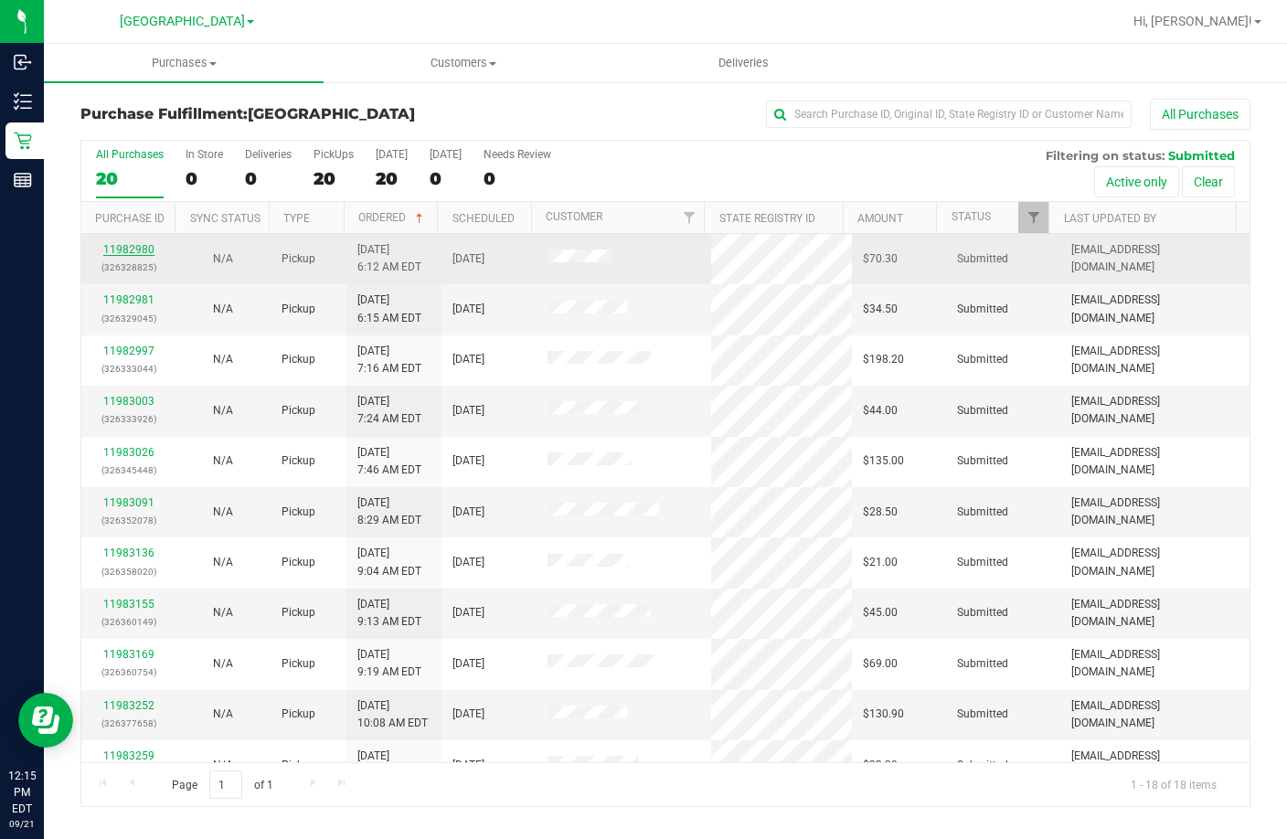
click at [133, 244] on link "11982980" at bounding box center [128, 249] width 51 height 13
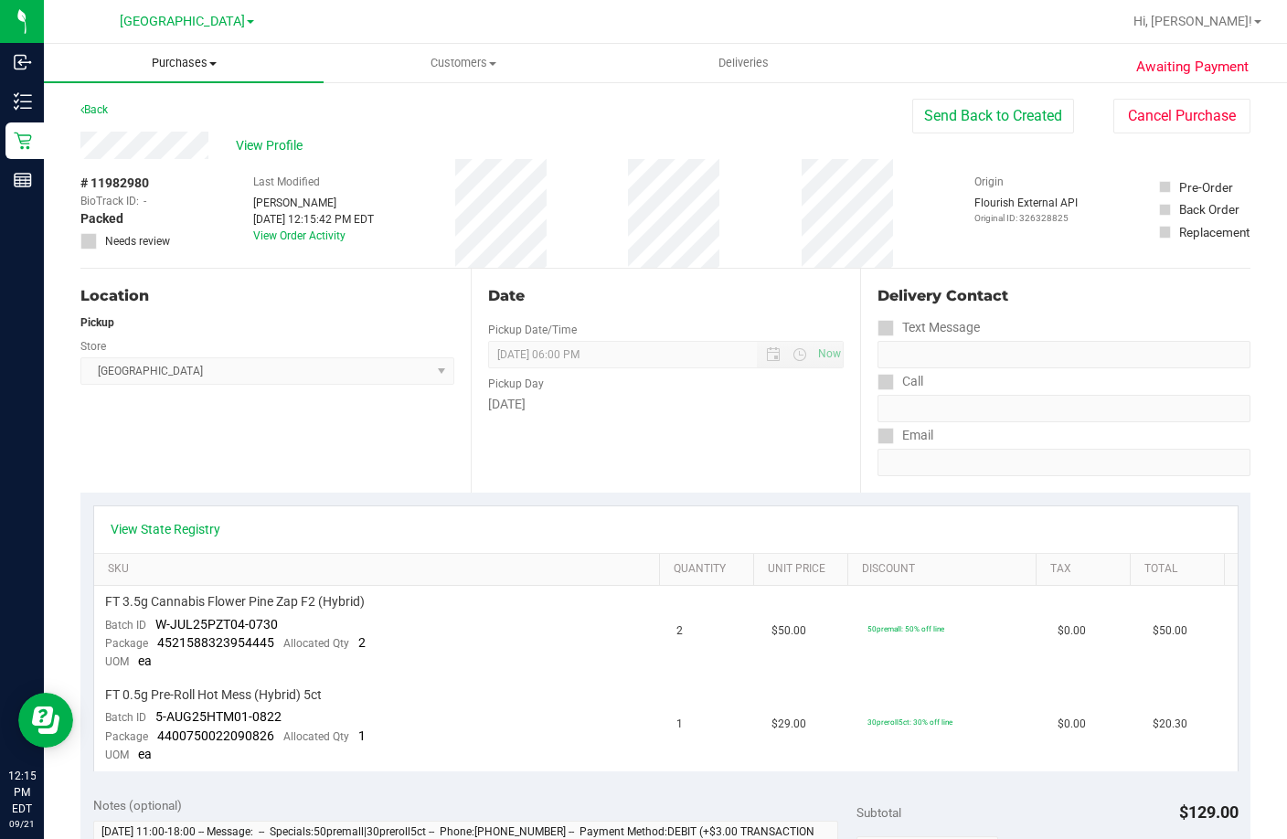
click at [181, 62] on span "Purchases" at bounding box center [184, 63] width 280 height 16
click at [148, 146] on span "All purchases" at bounding box center [109, 154] width 130 height 16
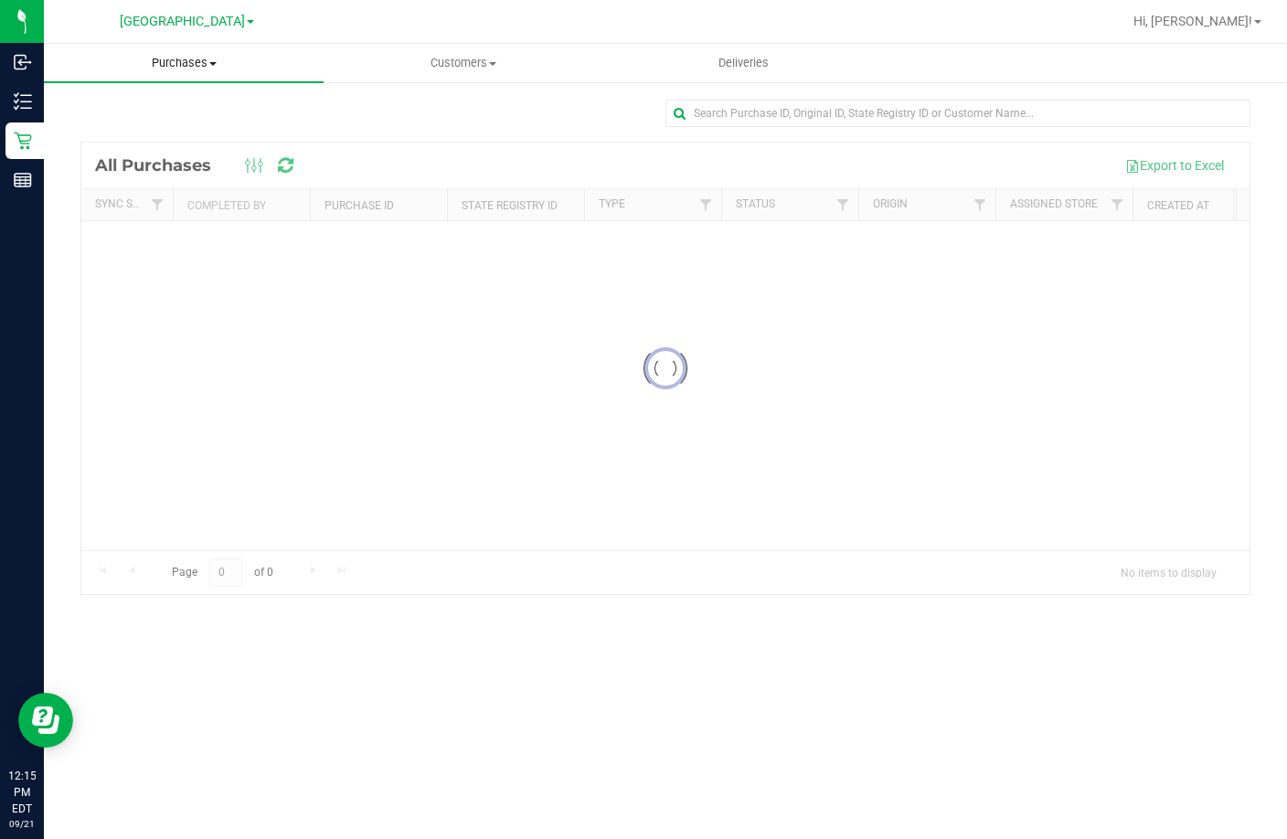
click at [187, 58] on span "Purchases" at bounding box center [184, 63] width 280 height 16
click at [157, 133] on li "Fulfillment" at bounding box center [184, 133] width 280 height 22
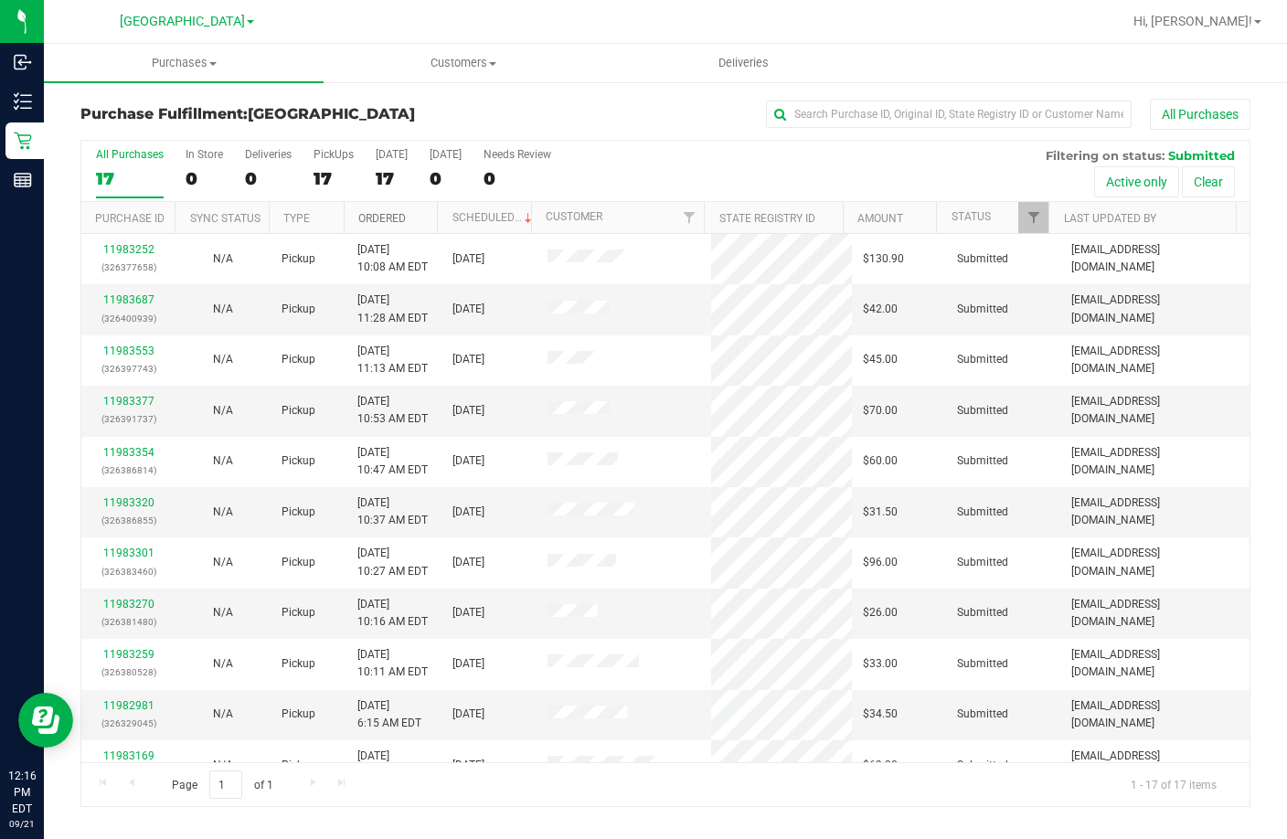
click at [373, 212] on link "Ordered" at bounding box center [382, 218] width 48 height 13
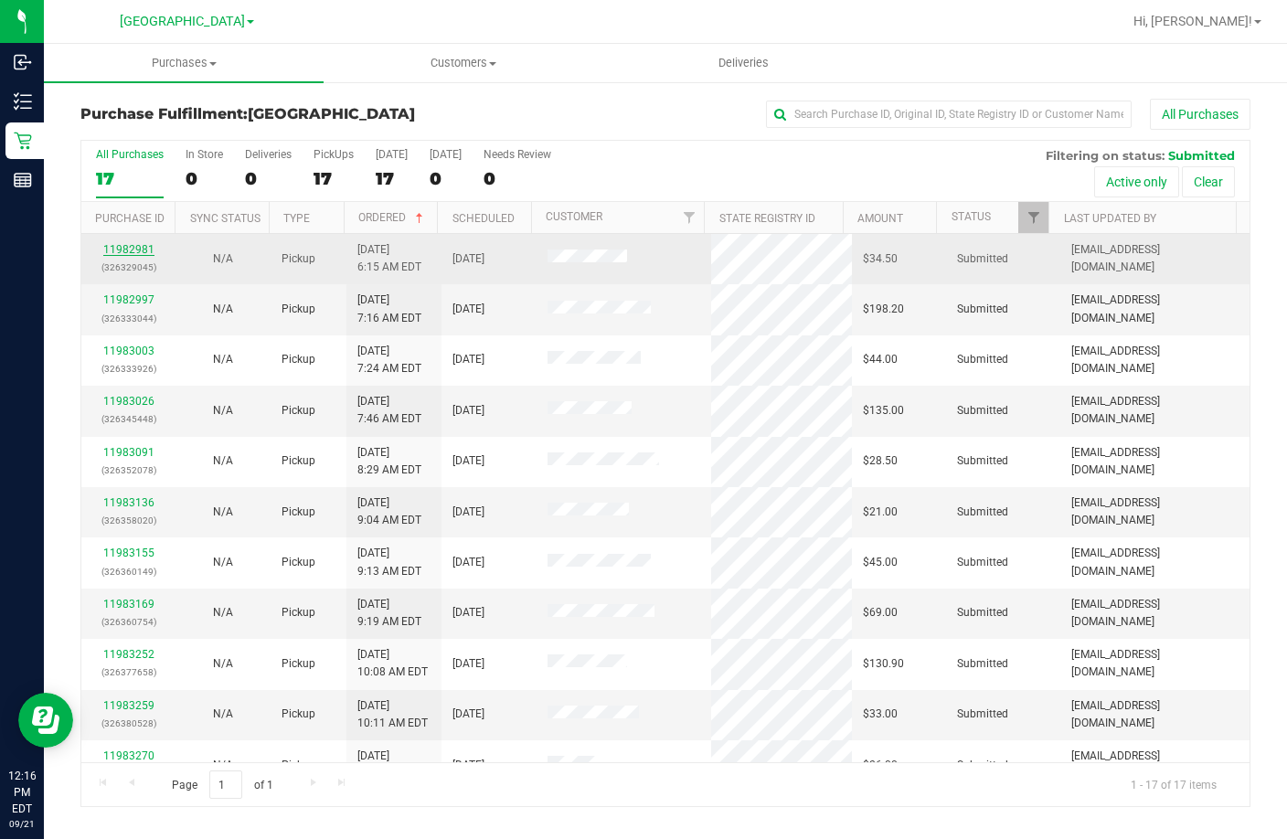
click at [123, 247] on link "11982981" at bounding box center [128, 249] width 51 height 13
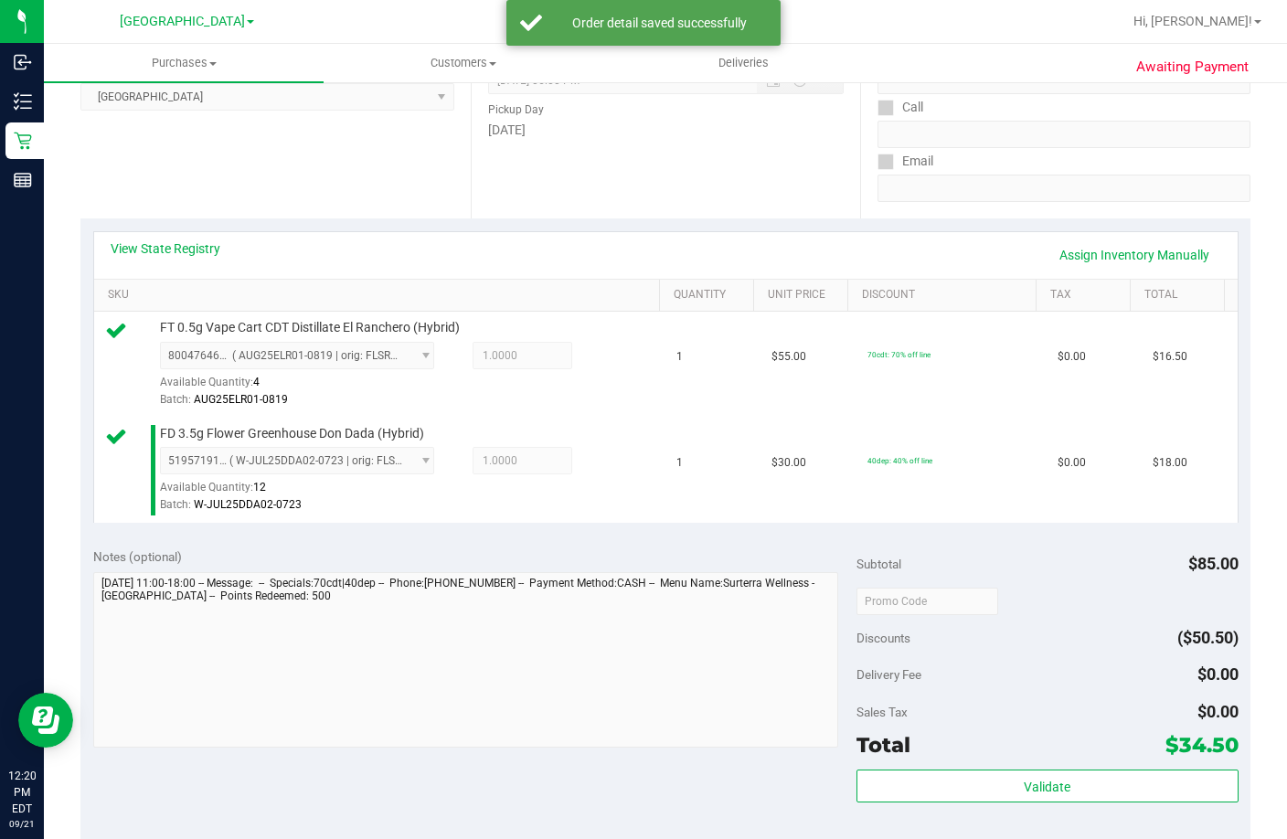
scroll to position [366, 0]
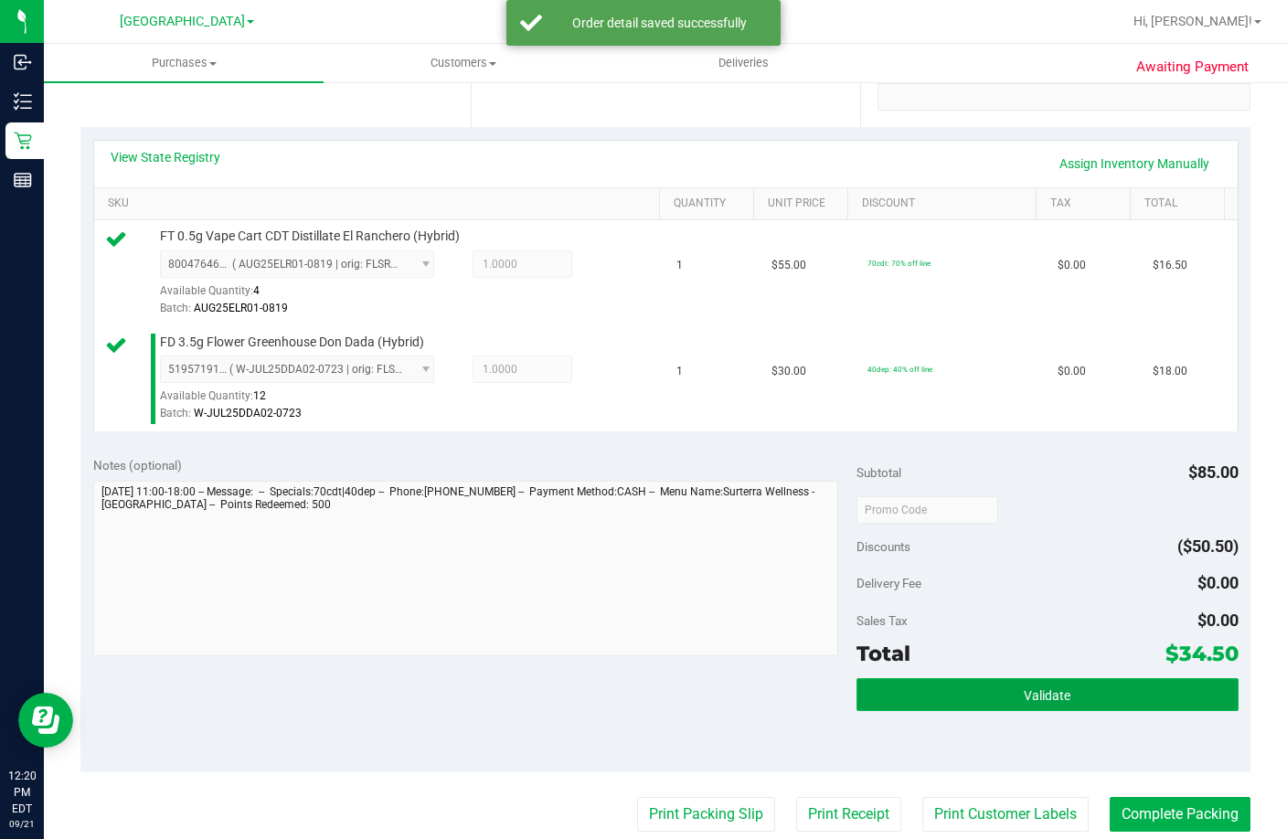
click at [1094, 711] on button "Validate" at bounding box center [1048, 694] width 382 height 33
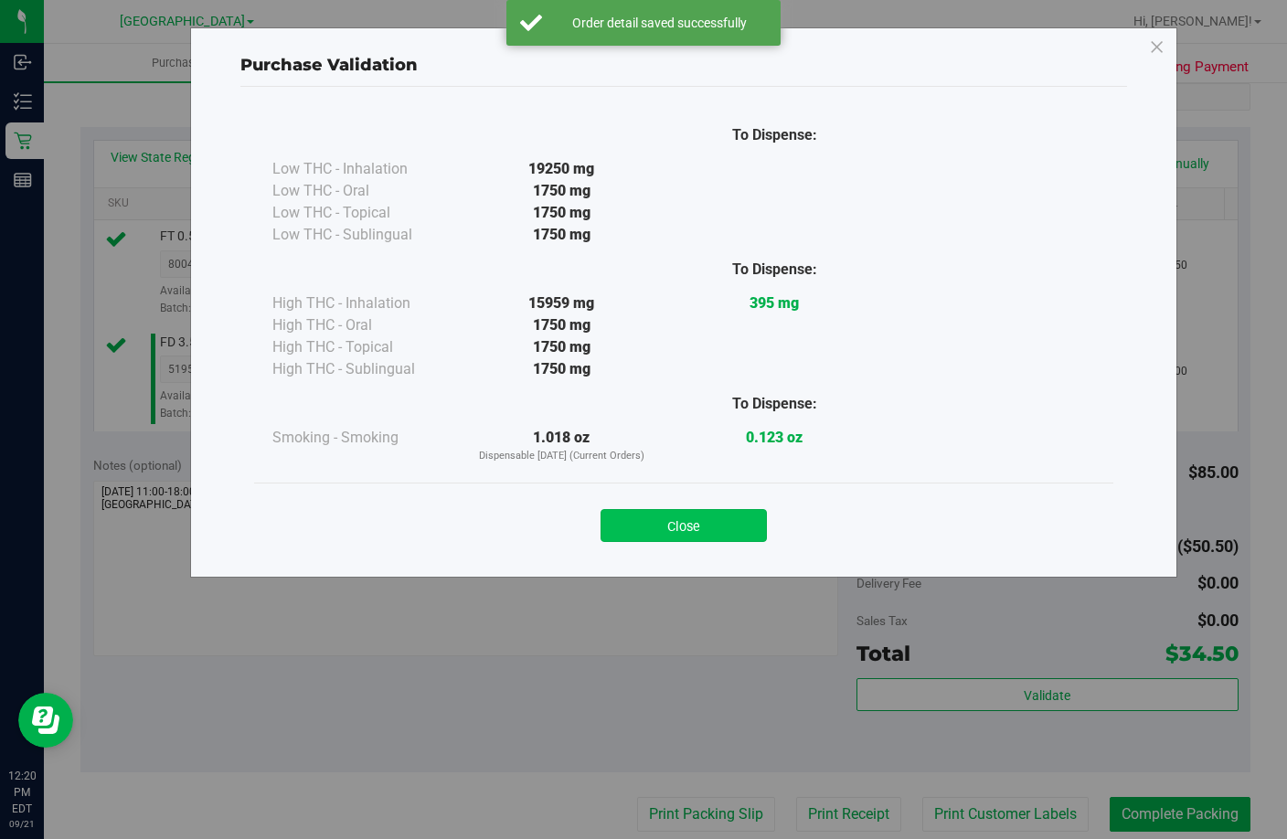
click at [649, 518] on button "Close" at bounding box center [684, 525] width 166 height 33
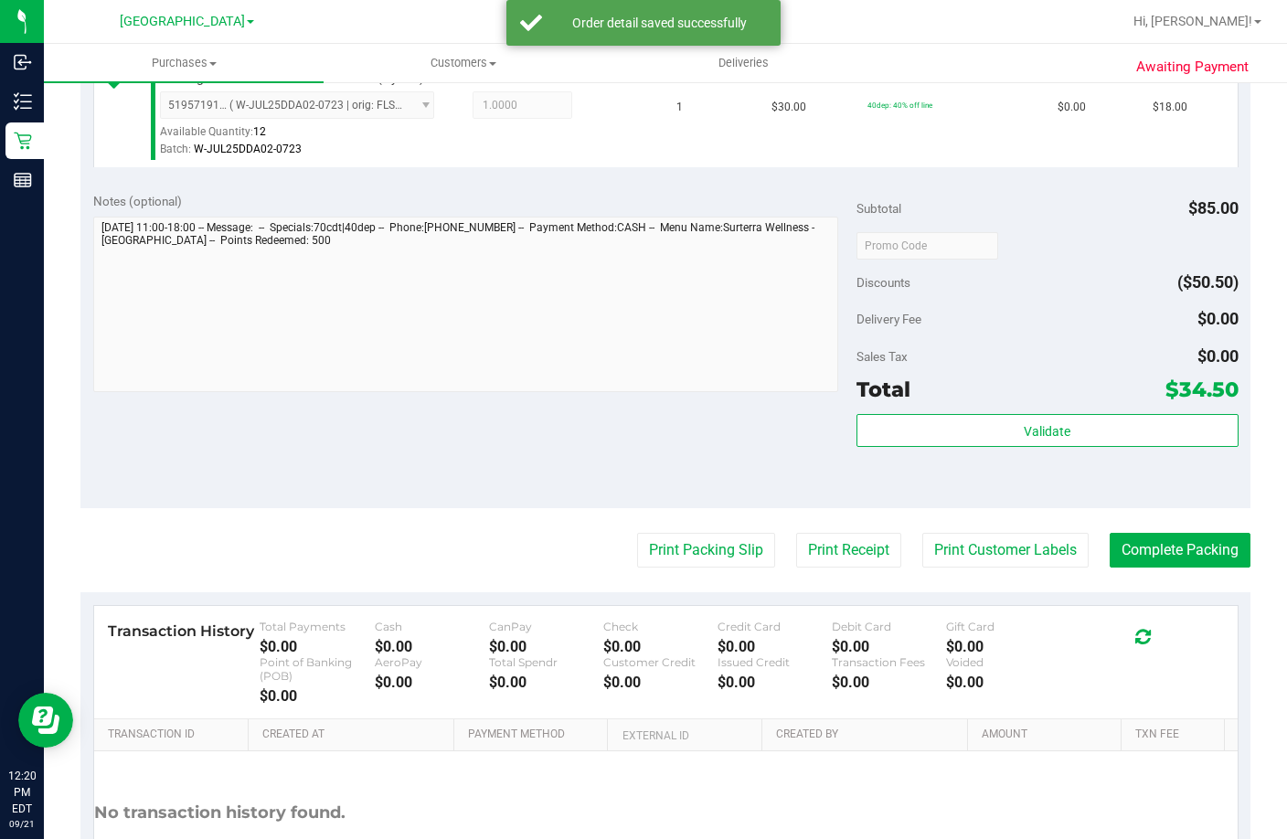
scroll to position [640, 0]
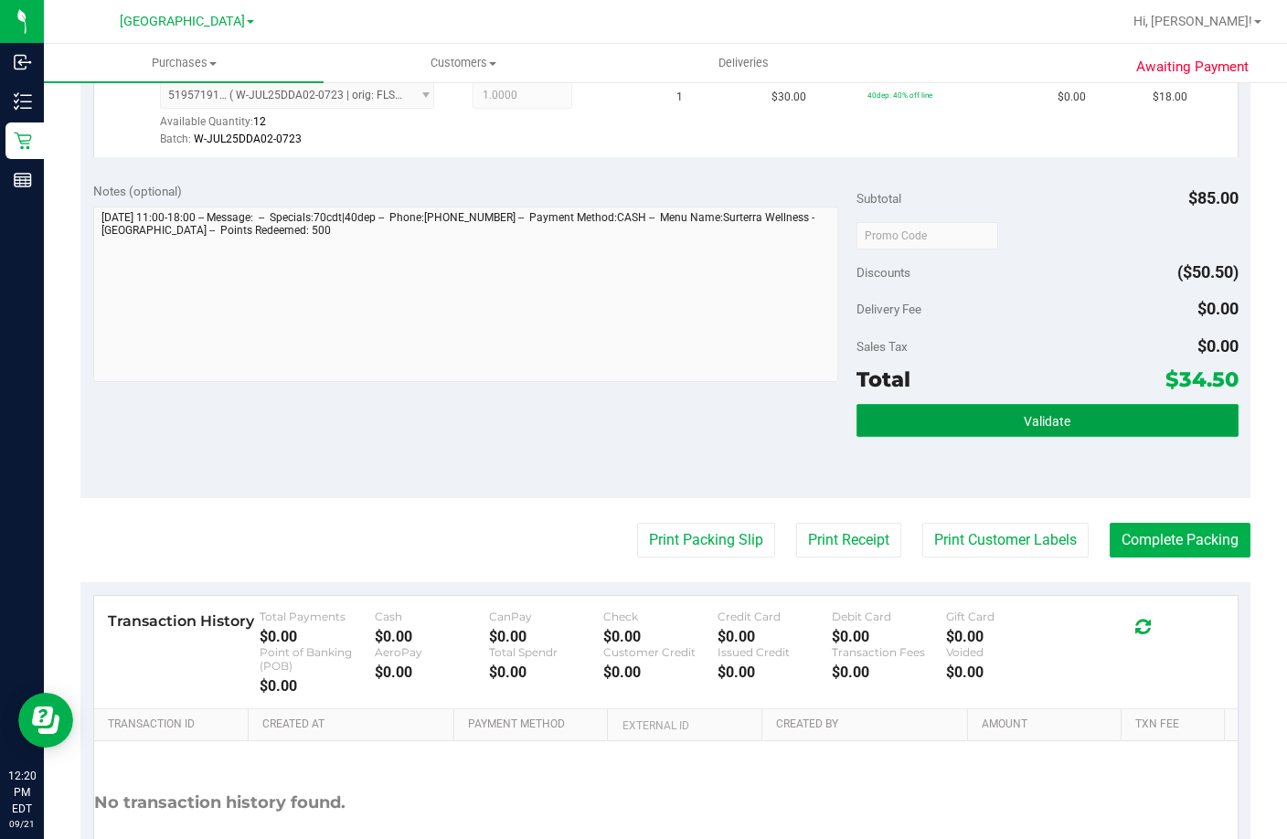
click at [1057, 437] on button "Validate" at bounding box center [1048, 420] width 382 height 33
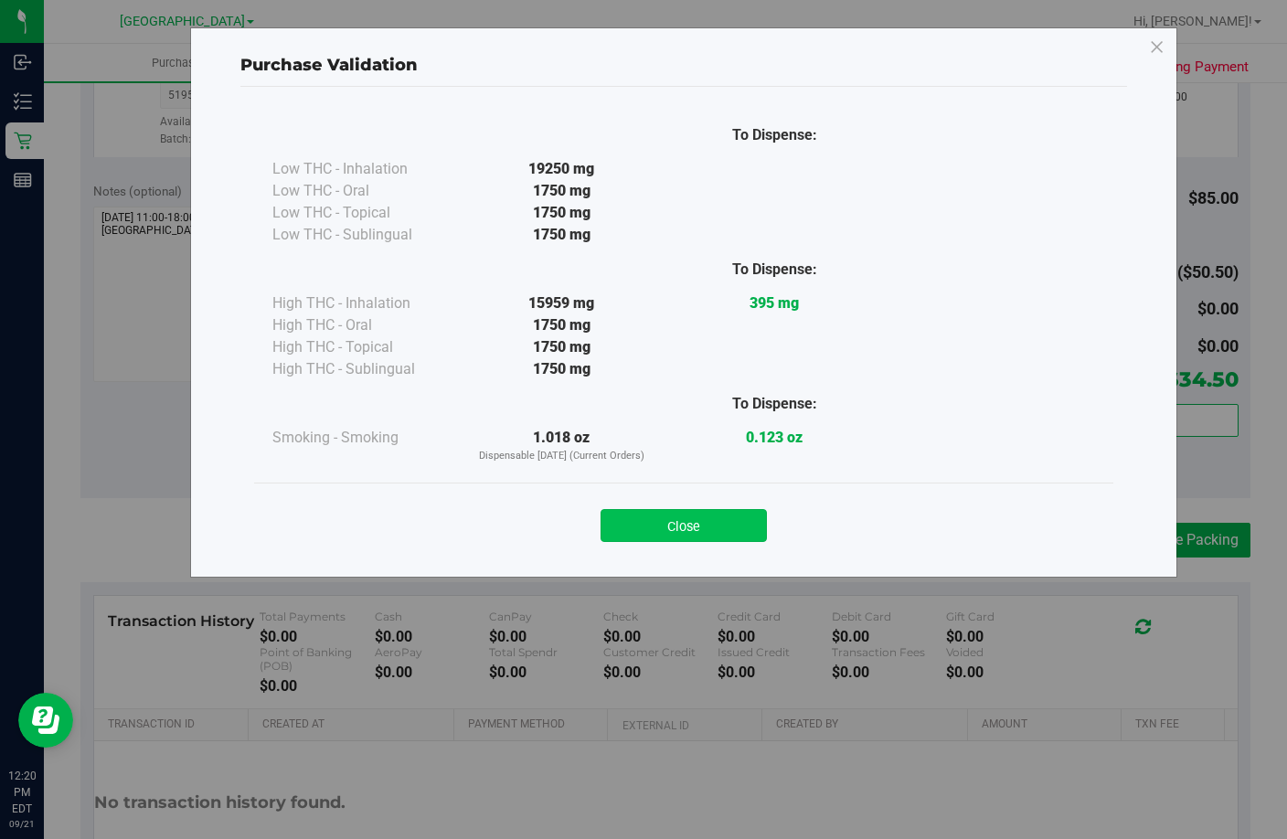
click at [713, 524] on button "Close" at bounding box center [684, 525] width 166 height 33
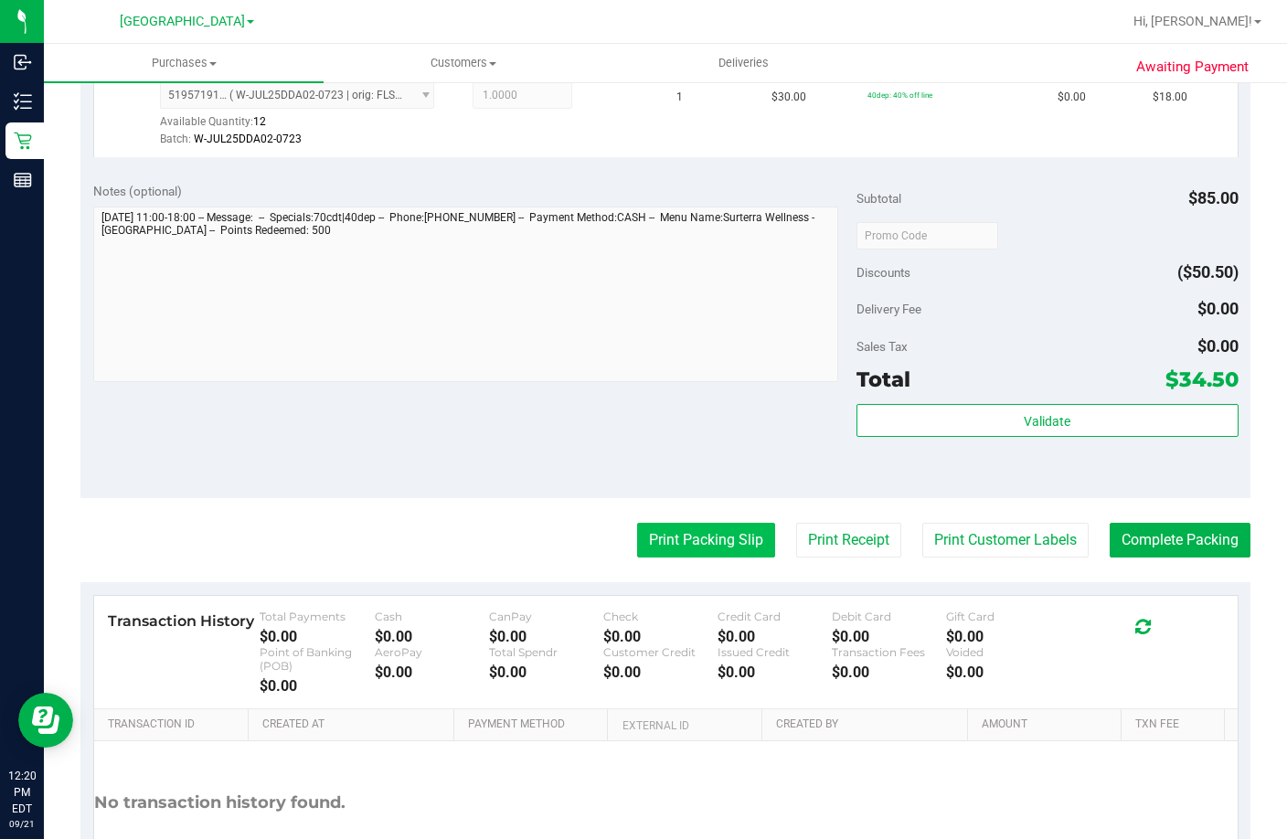
click at [711, 558] on button "Print Packing Slip" at bounding box center [706, 540] width 138 height 35
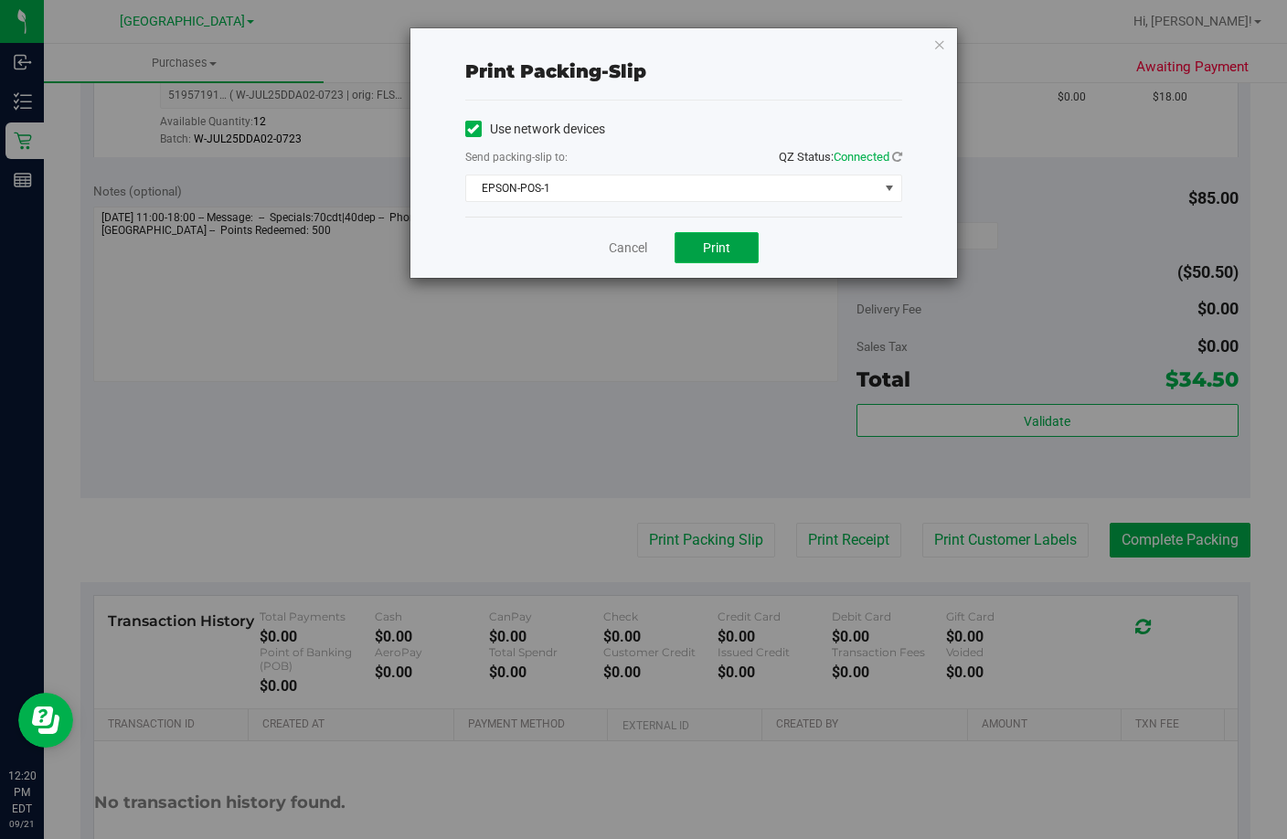
click at [722, 242] on span "Print" at bounding box center [716, 247] width 27 height 15
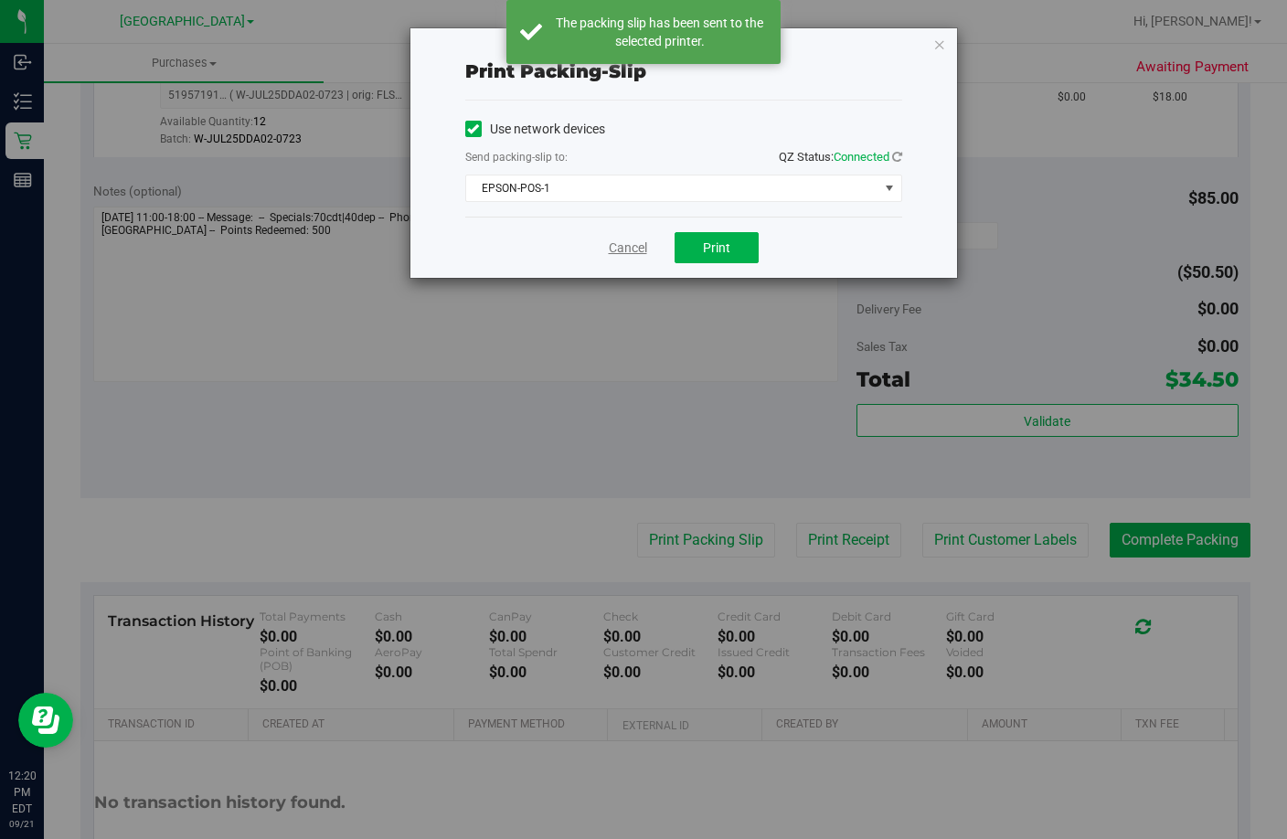
click at [619, 254] on link "Cancel" at bounding box center [628, 248] width 38 height 19
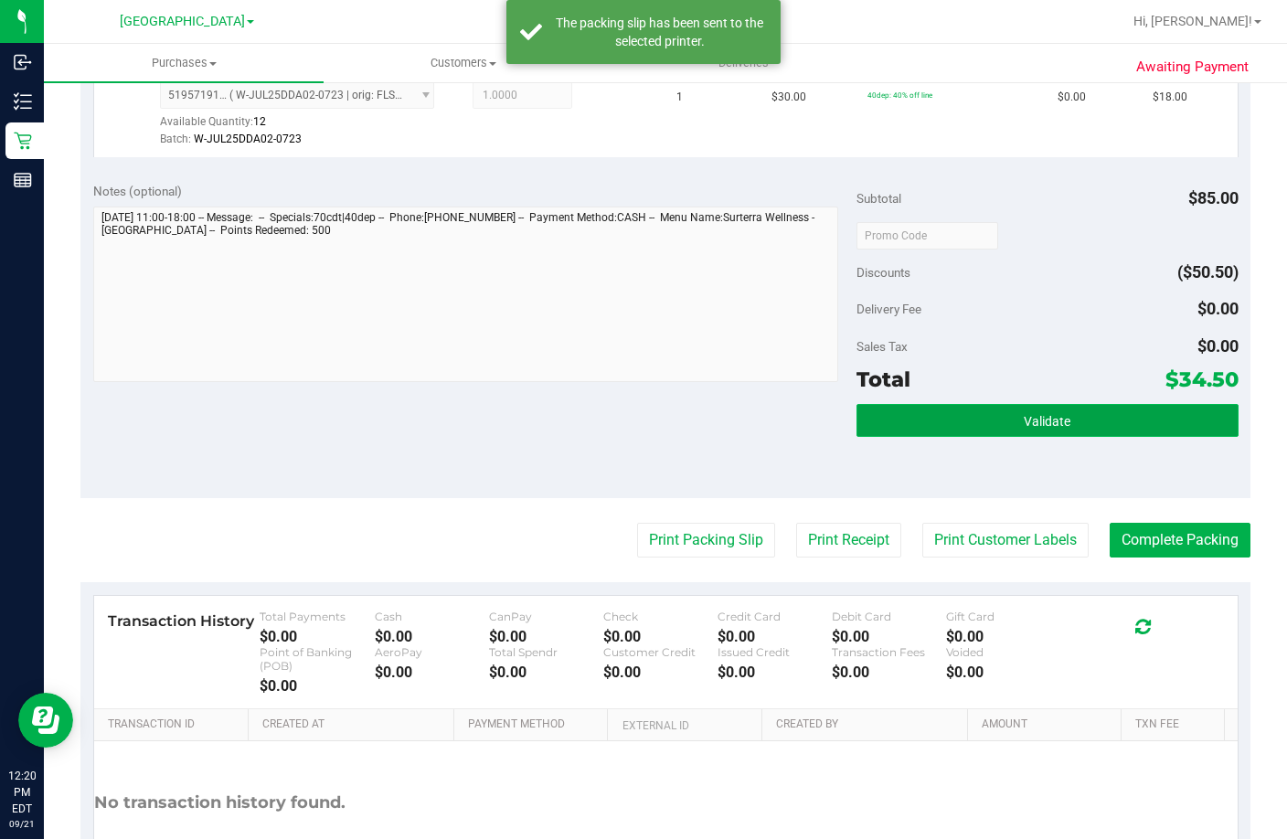
click at [1022, 437] on button "Validate" at bounding box center [1048, 420] width 382 height 33
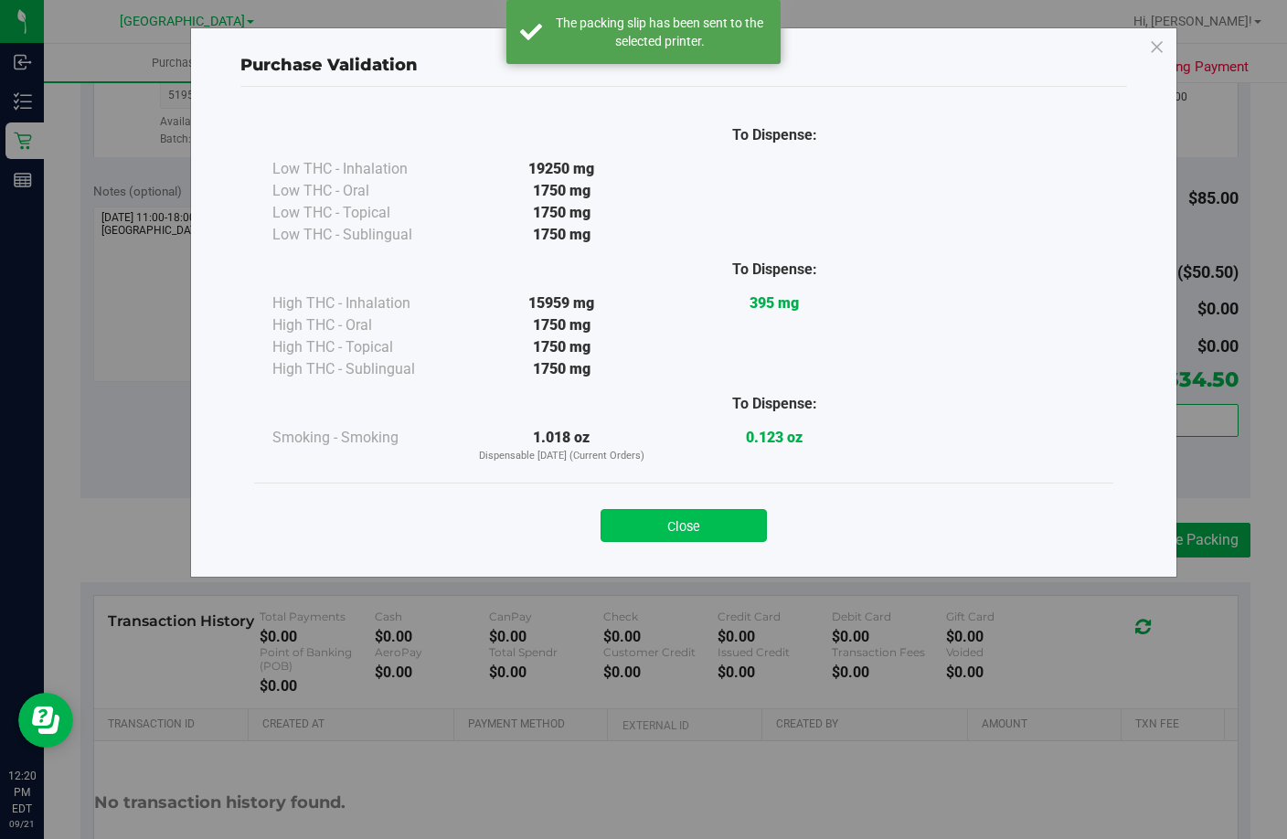
click at [706, 528] on button "Close" at bounding box center [684, 525] width 166 height 33
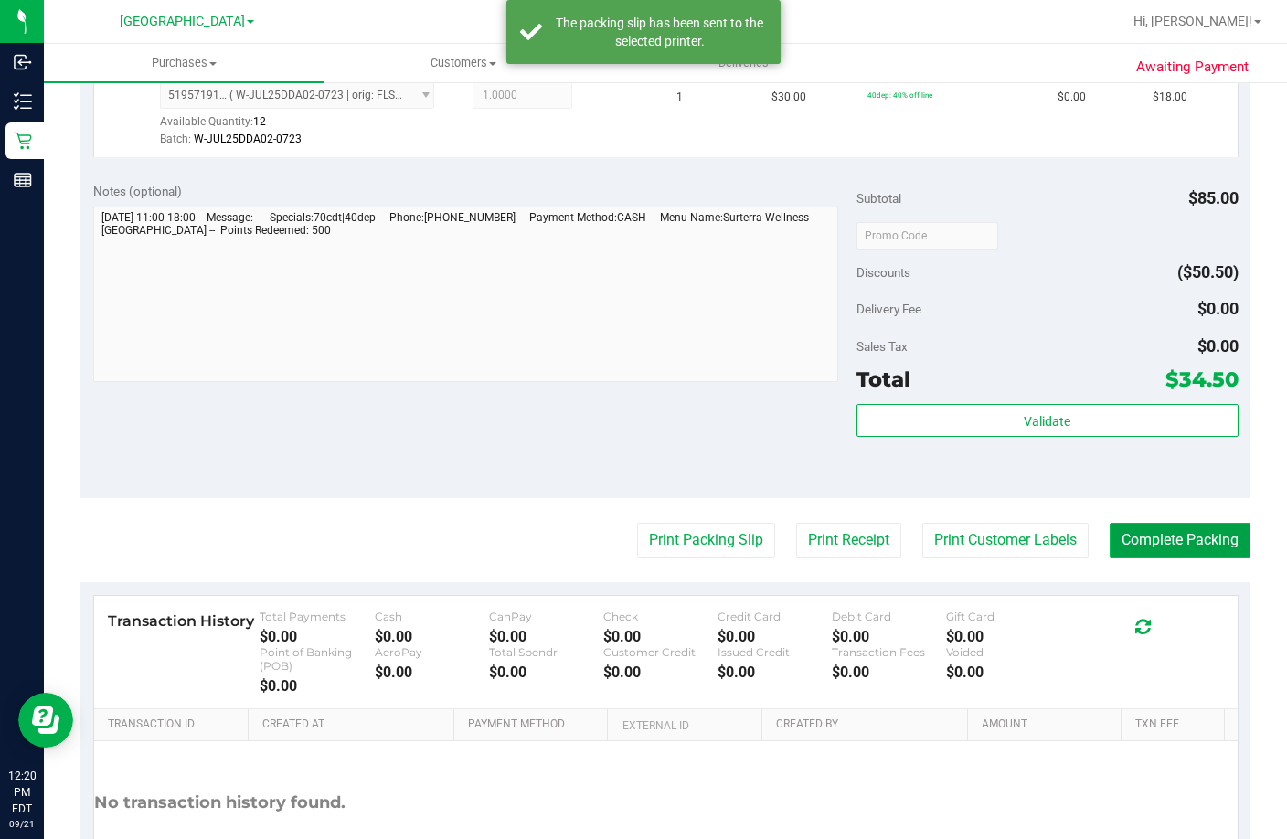
click at [1156, 558] on button "Complete Packing" at bounding box center [1180, 540] width 141 height 35
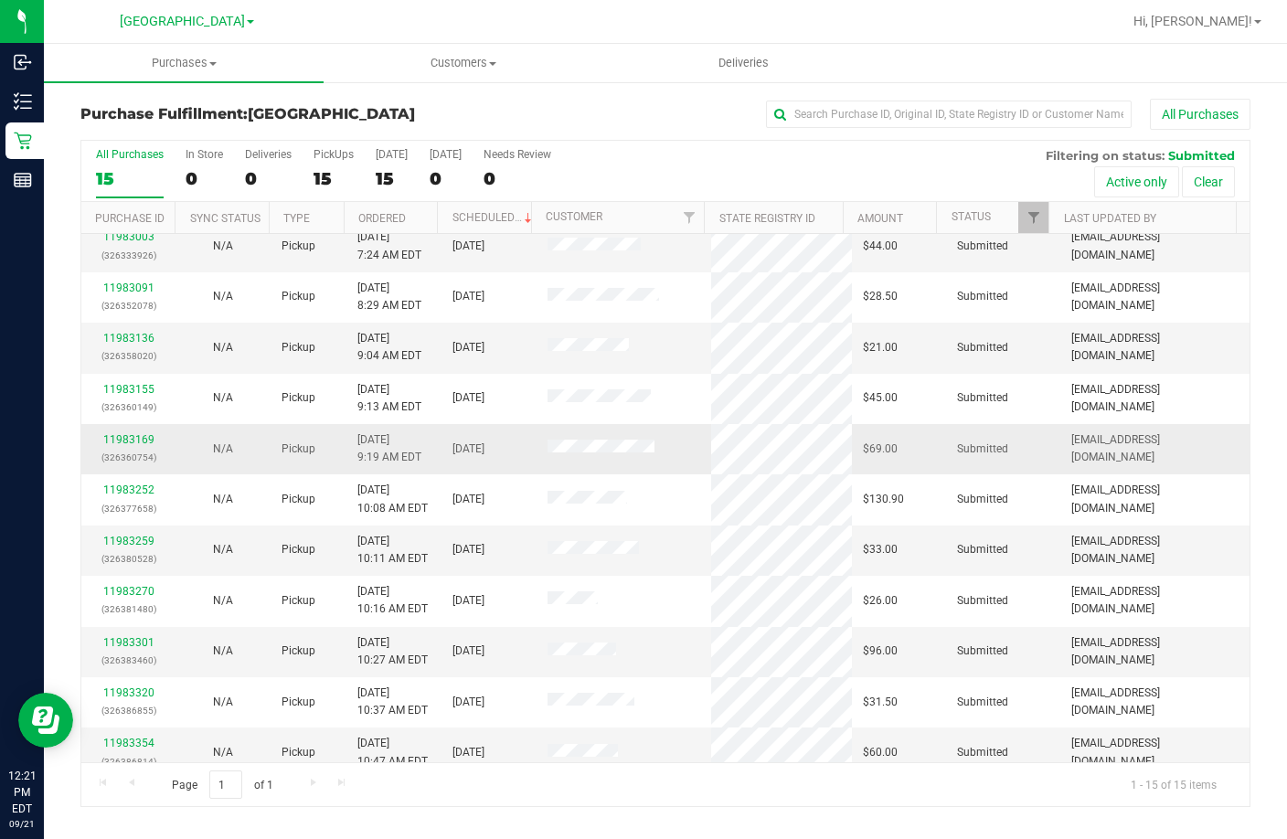
scroll to position [91, 0]
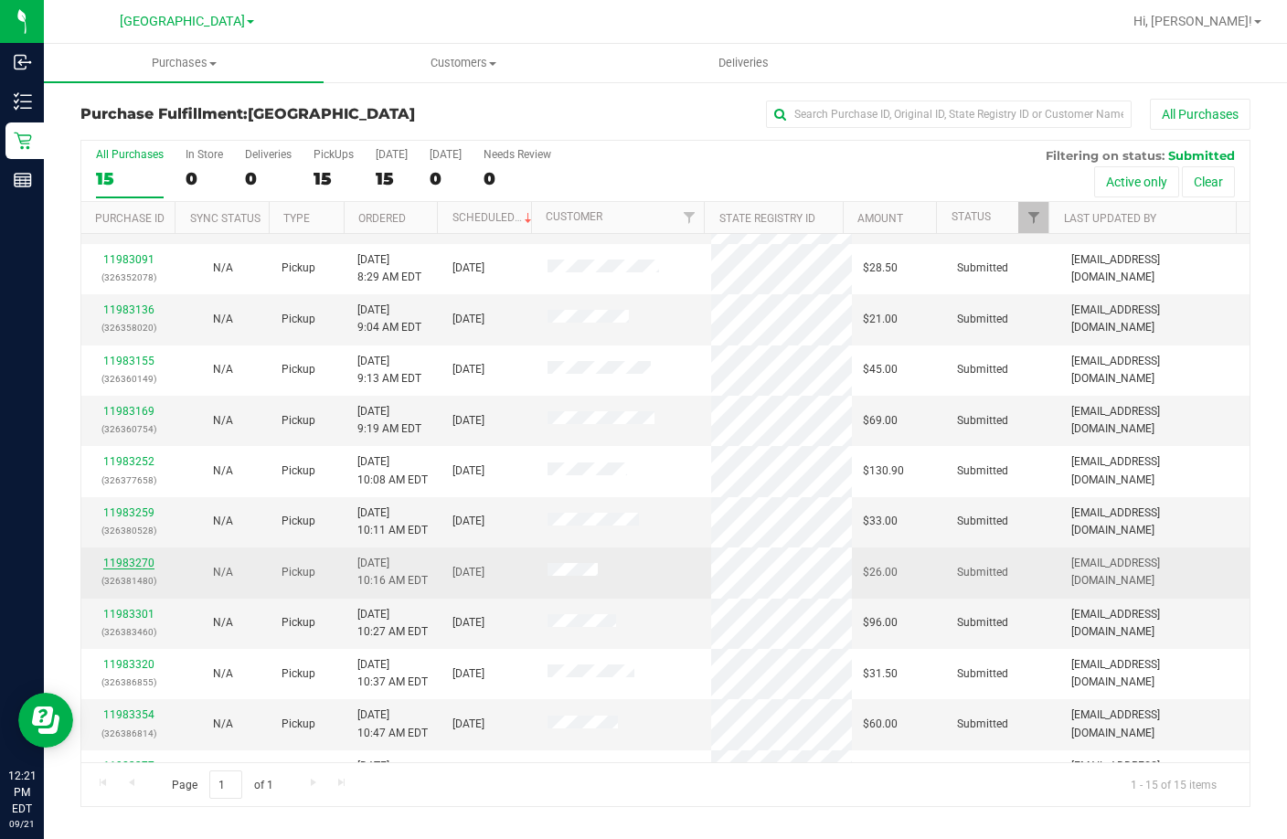
click at [122, 559] on link "11983270" at bounding box center [128, 563] width 51 height 13
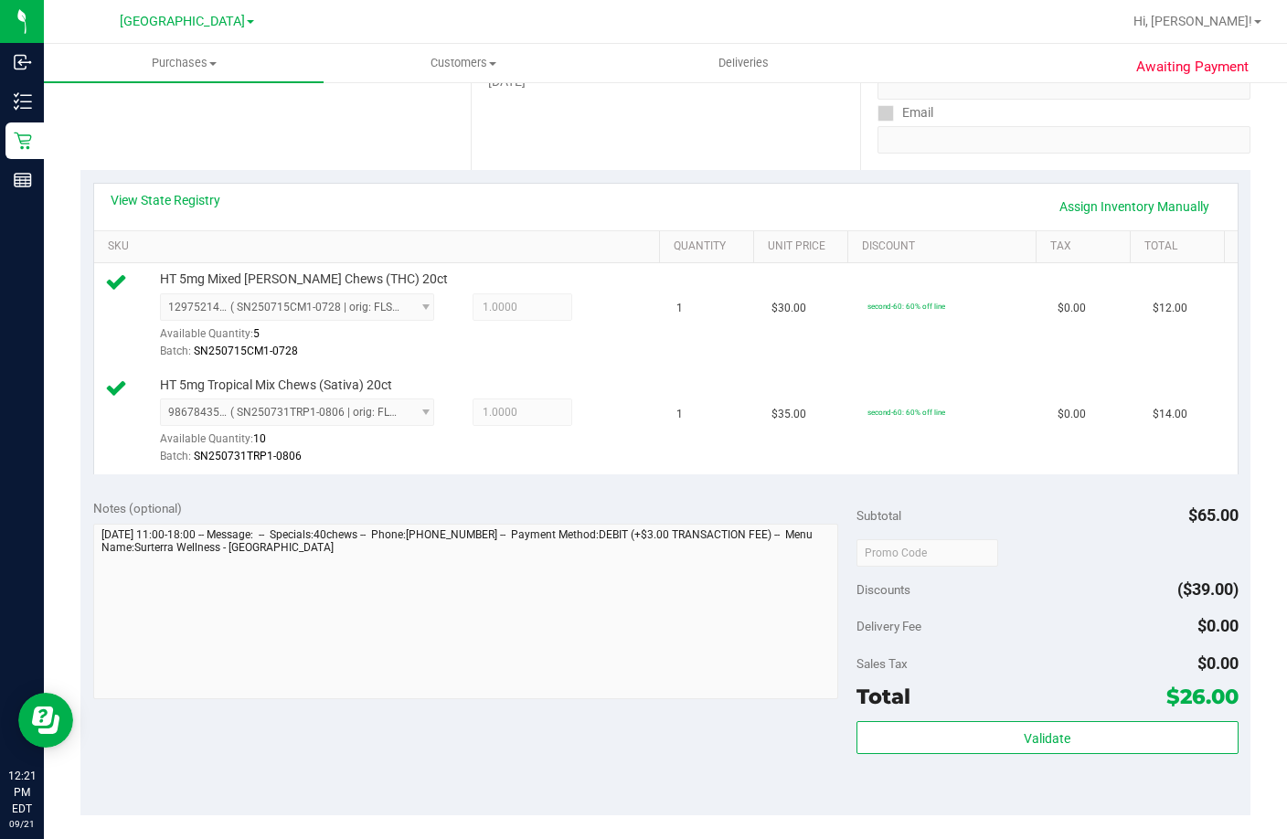
scroll to position [366, 0]
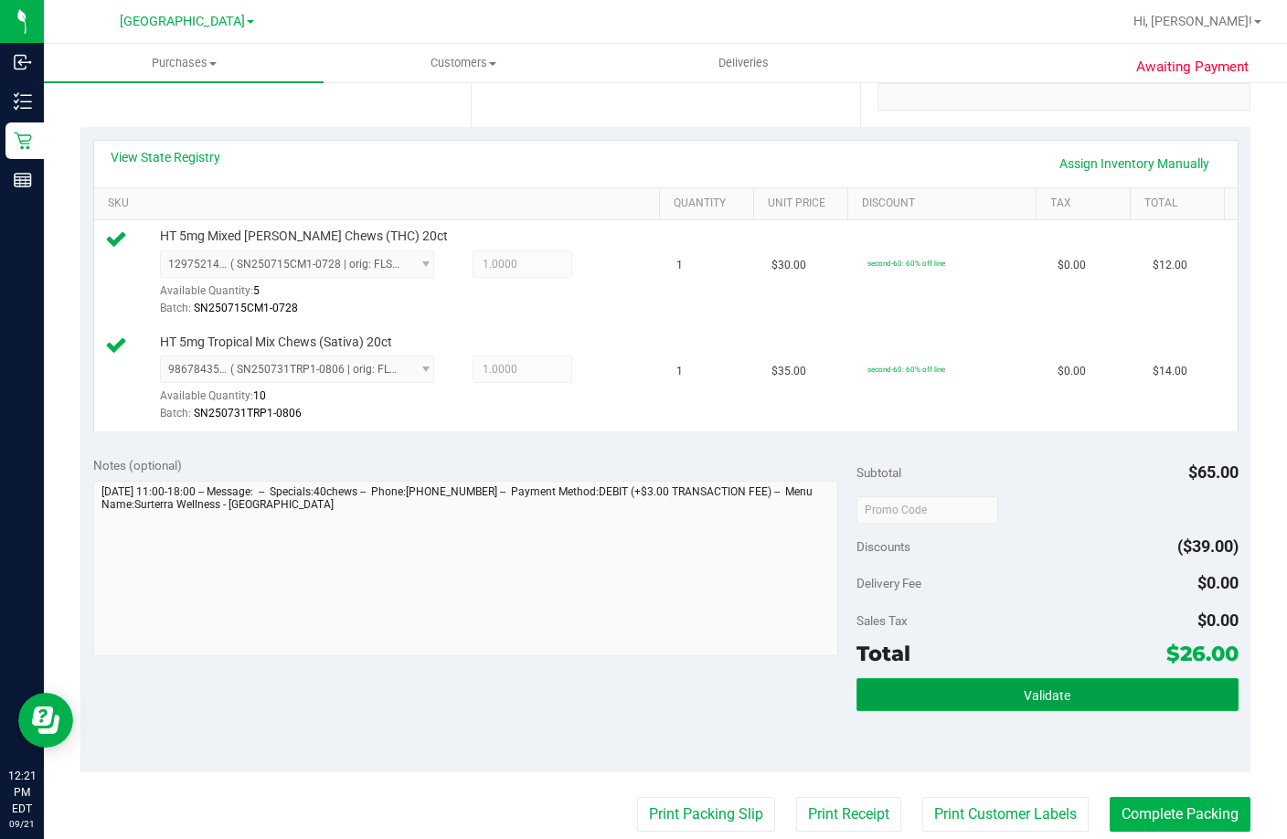
click at [1098, 711] on button "Validate" at bounding box center [1048, 694] width 382 height 33
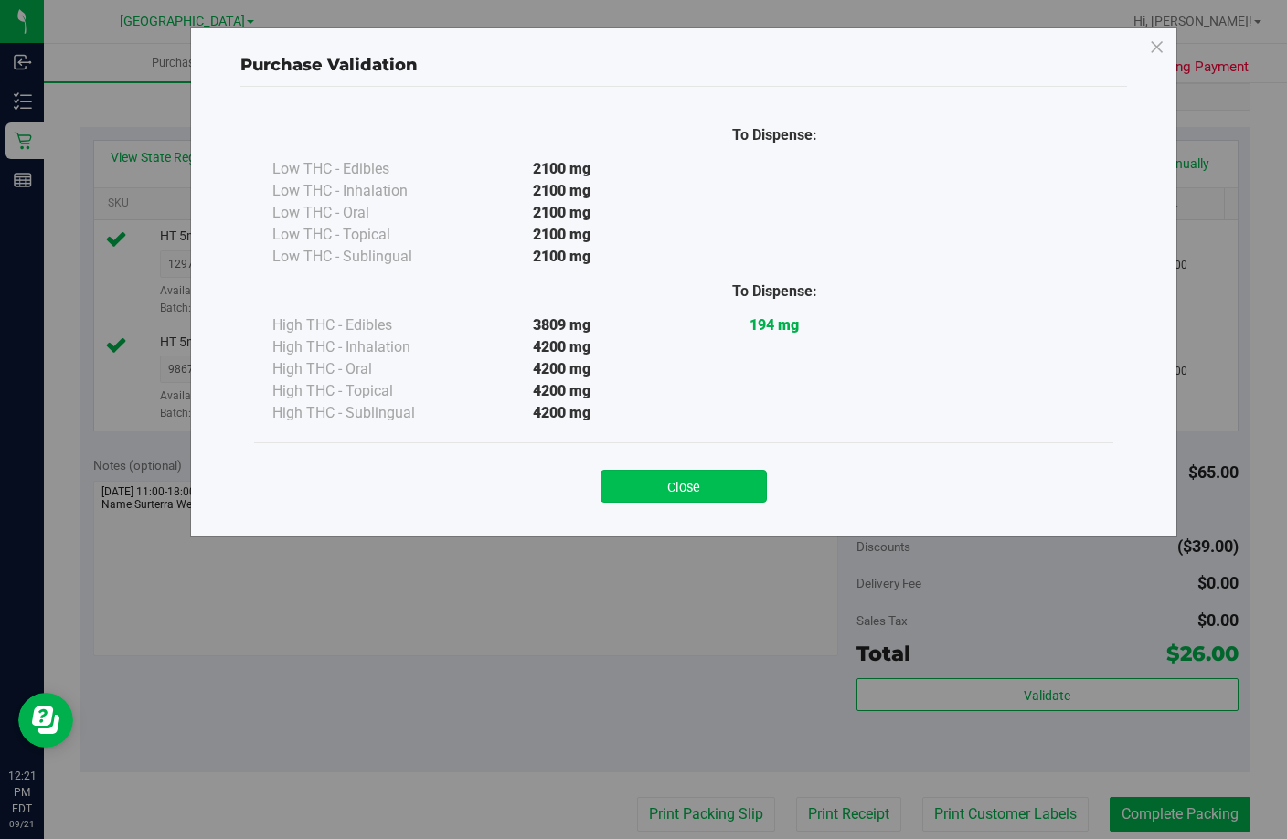
click at [689, 477] on button "Close" at bounding box center [684, 486] width 166 height 33
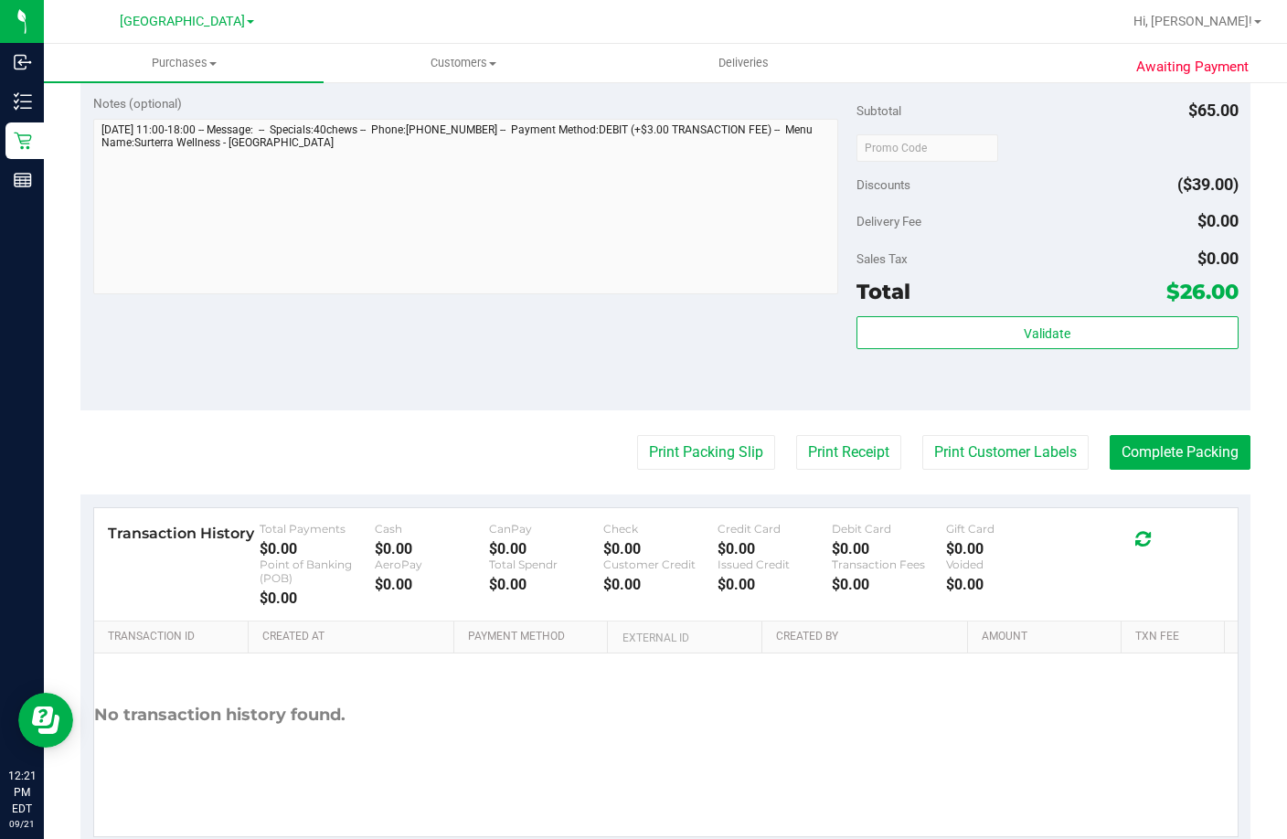
scroll to position [731, 0]
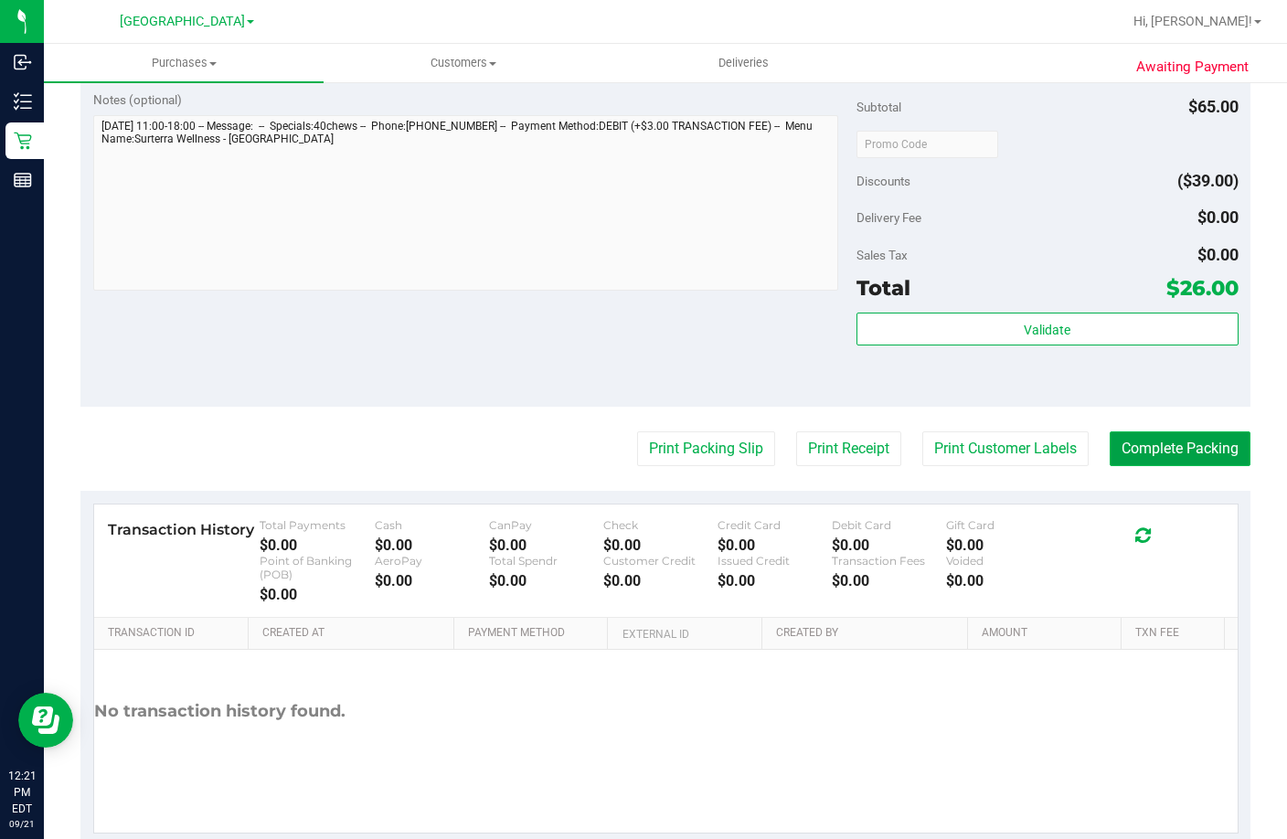
click at [1149, 466] on button "Complete Packing" at bounding box center [1180, 448] width 141 height 35
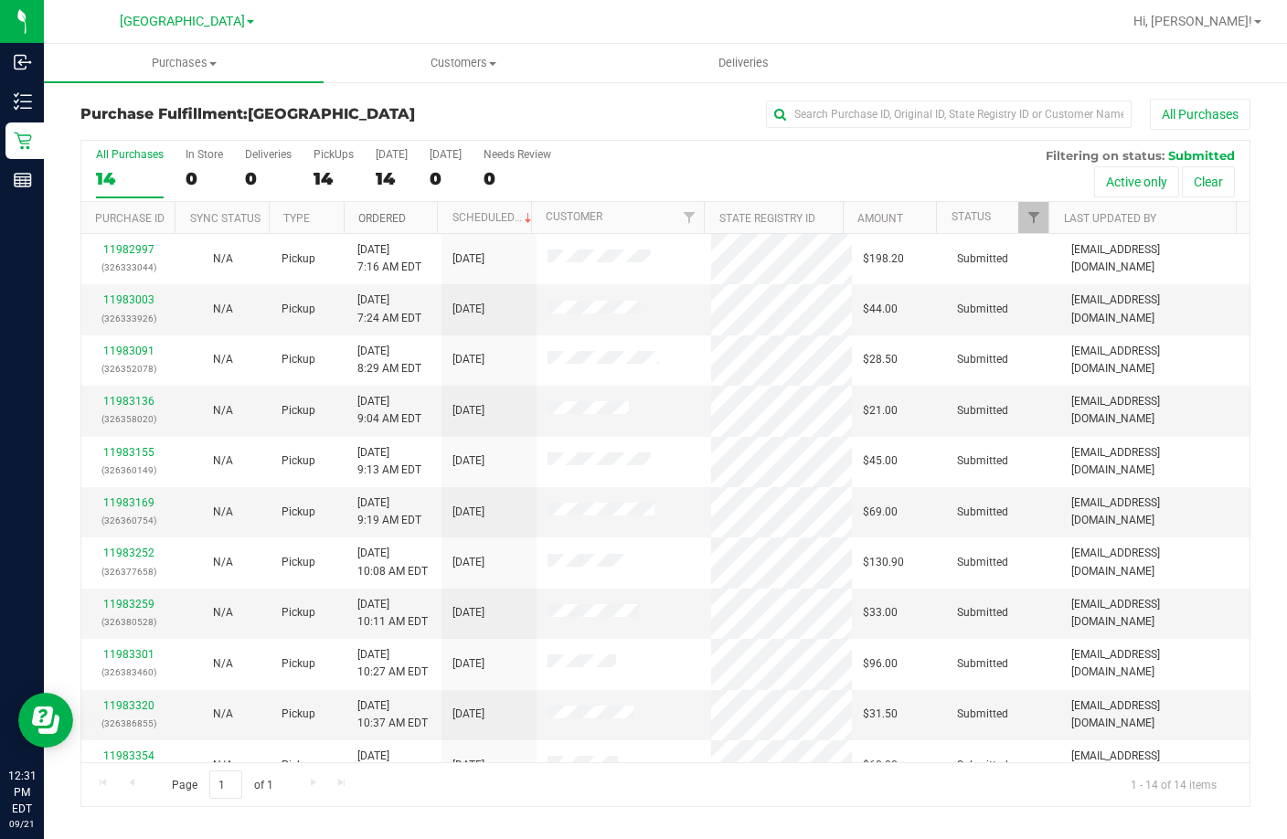
click at [377, 213] on link "Ordered" at bounding box center [382, 218] width 48 height 13
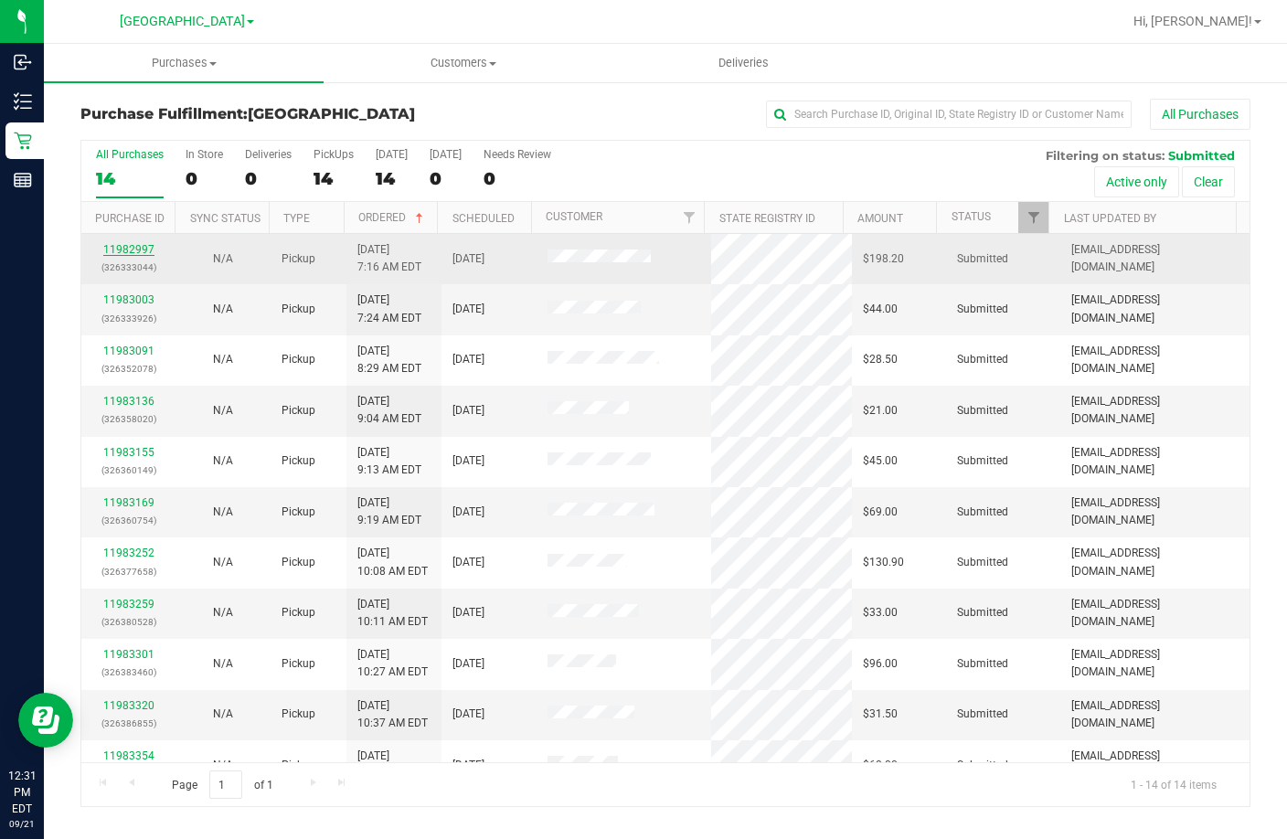
click at [127, 243] on link "11982997" at bounding box center [128, 249] width 51 height 13
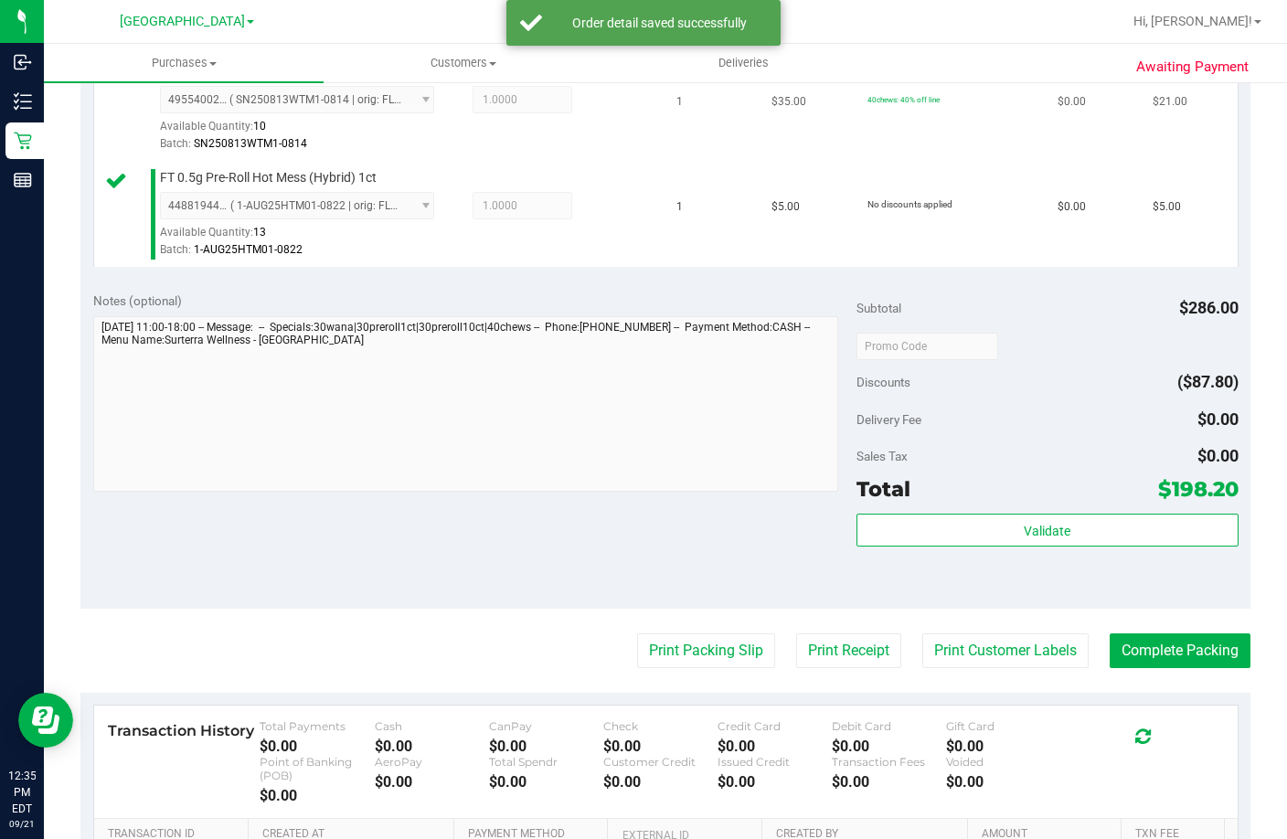
scroll to position [1606, 0]
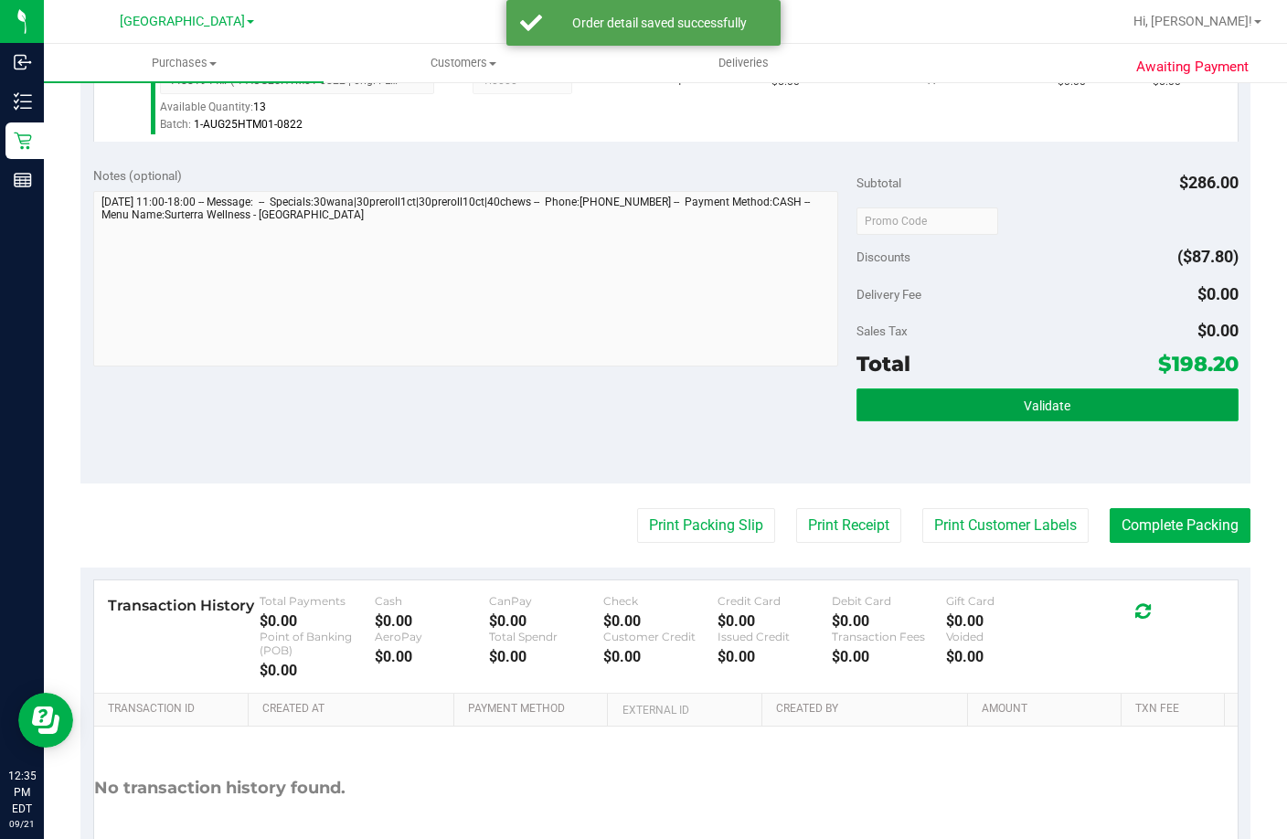
click at [1024, 413] on span "Validate" at bounding box center [1047, 406] width 47 height 15
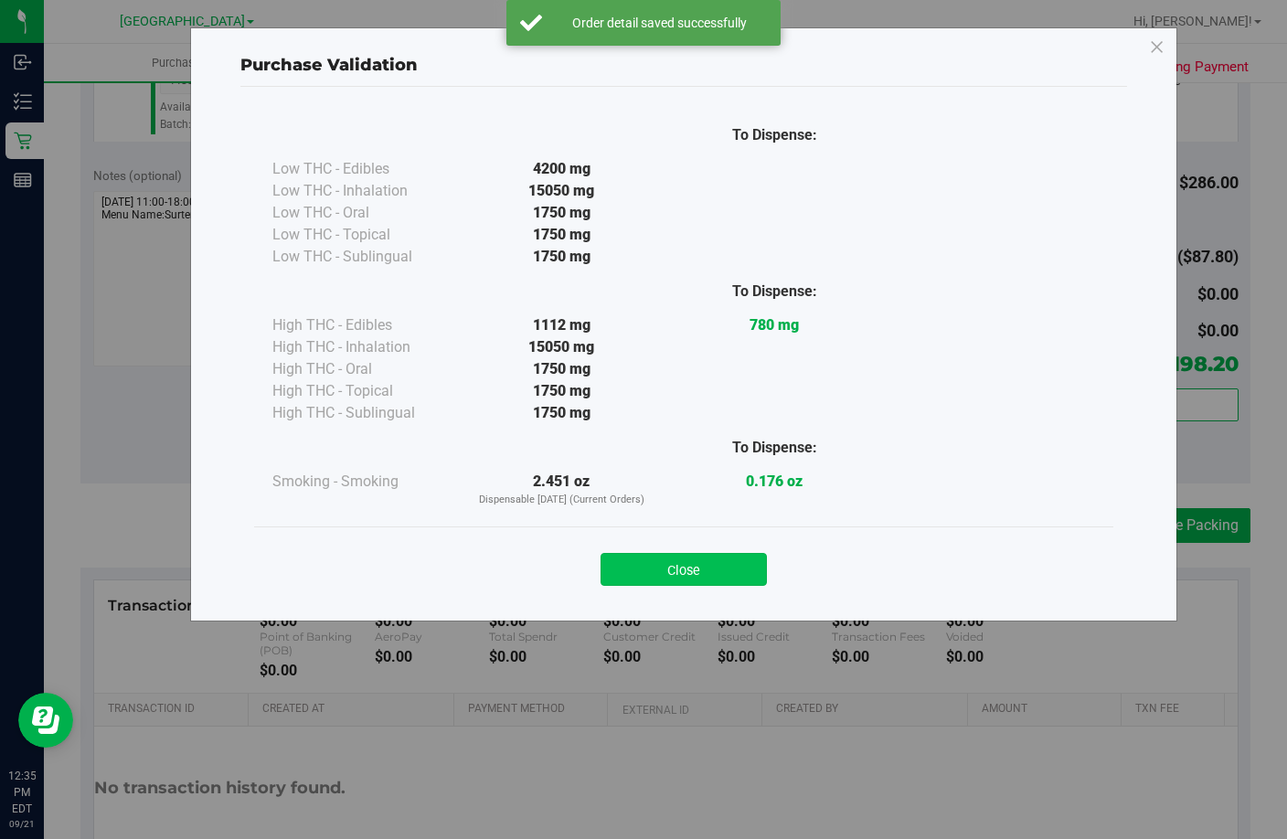
click at [705, 574] on button "Close" at bounding box center [684, 569] width 166 height 33
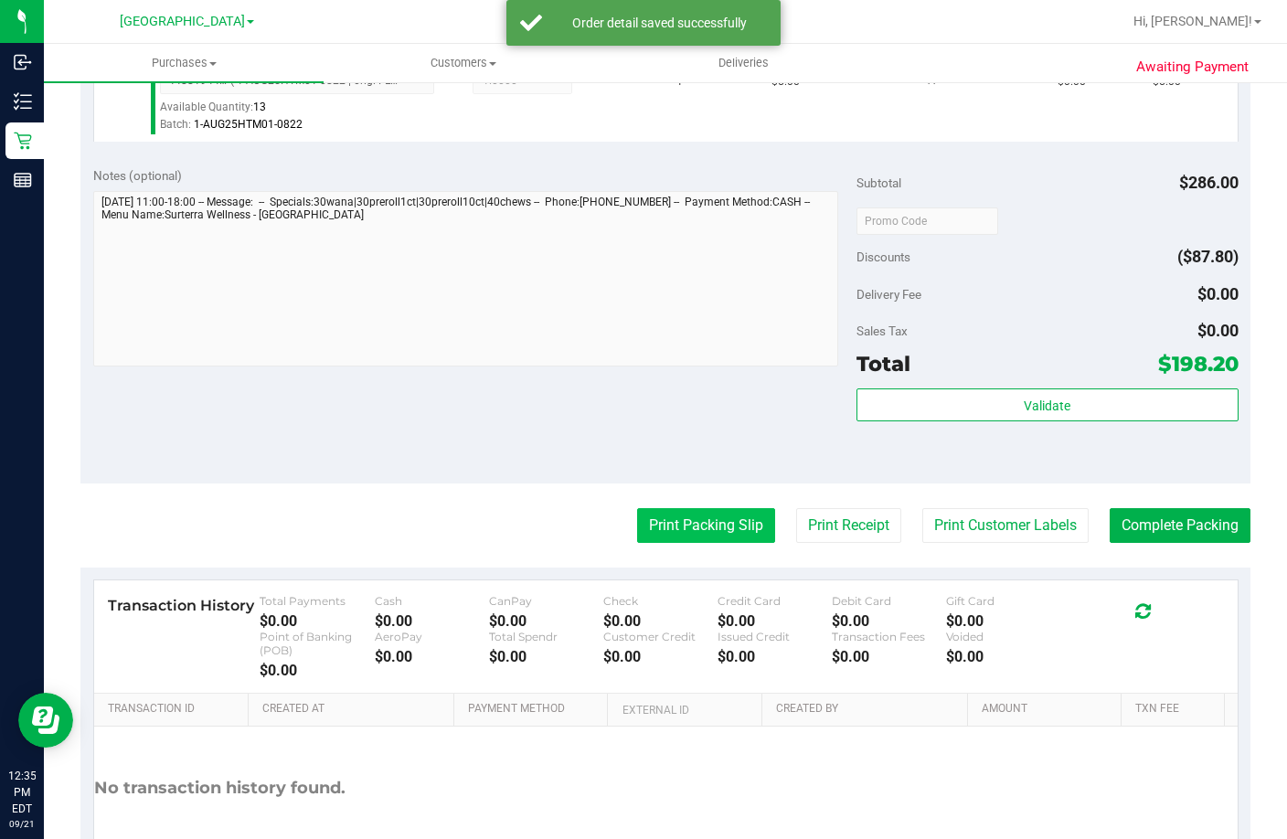
click at [690, 543] on button "Print Packing Slip" at bounding box center [706, 525] width 138 height 35
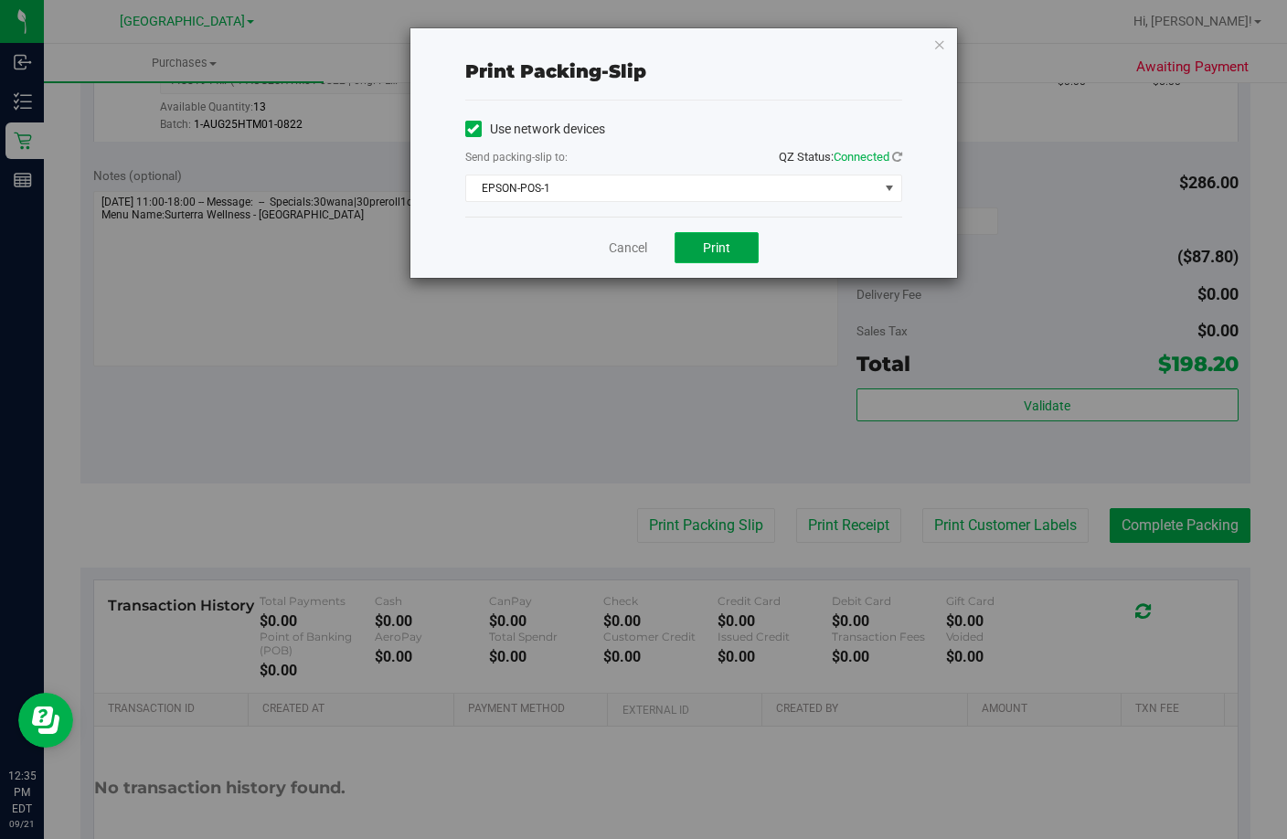
click at [721, 247] on span "Print" at bounding box center [716, 247] width 27 height 15
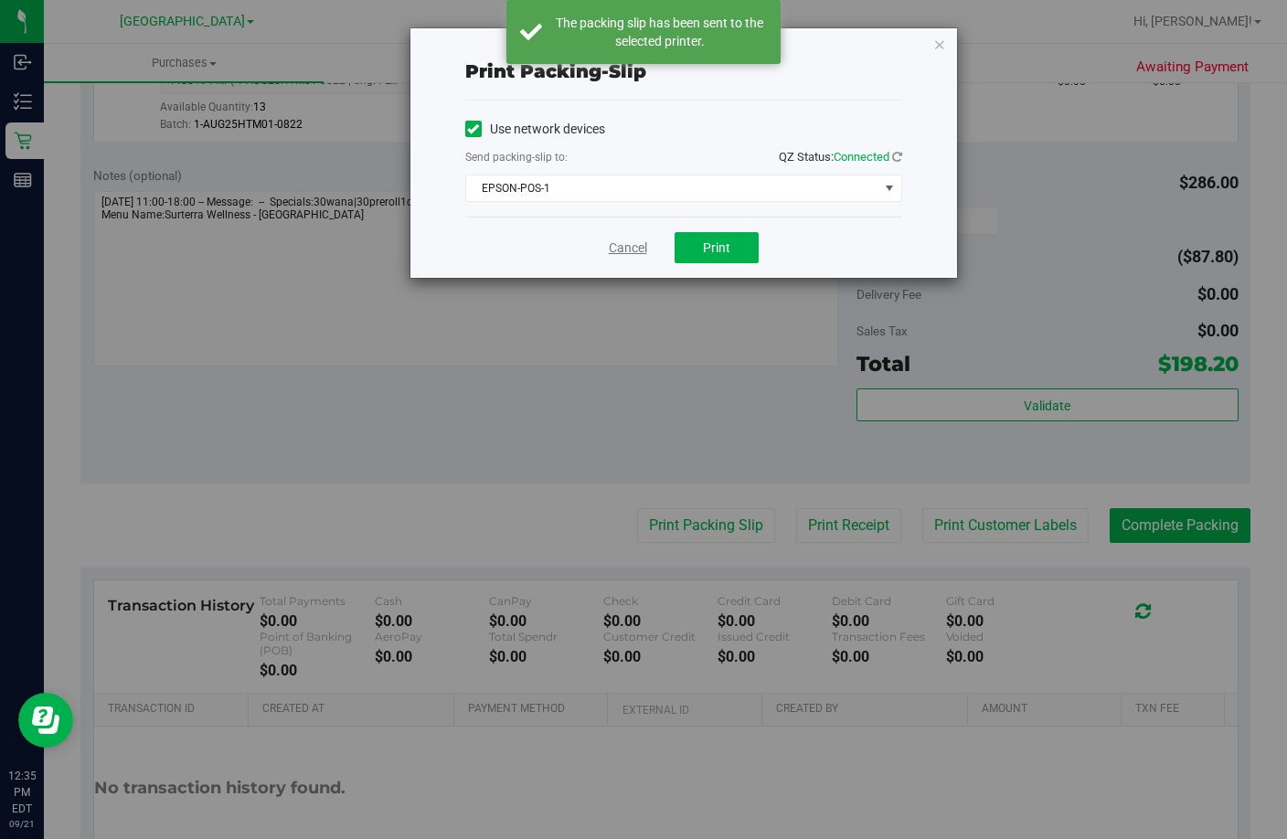
click at [622, 246] on link "Cancel" at bounding box center [628, 248] width 38 height 19
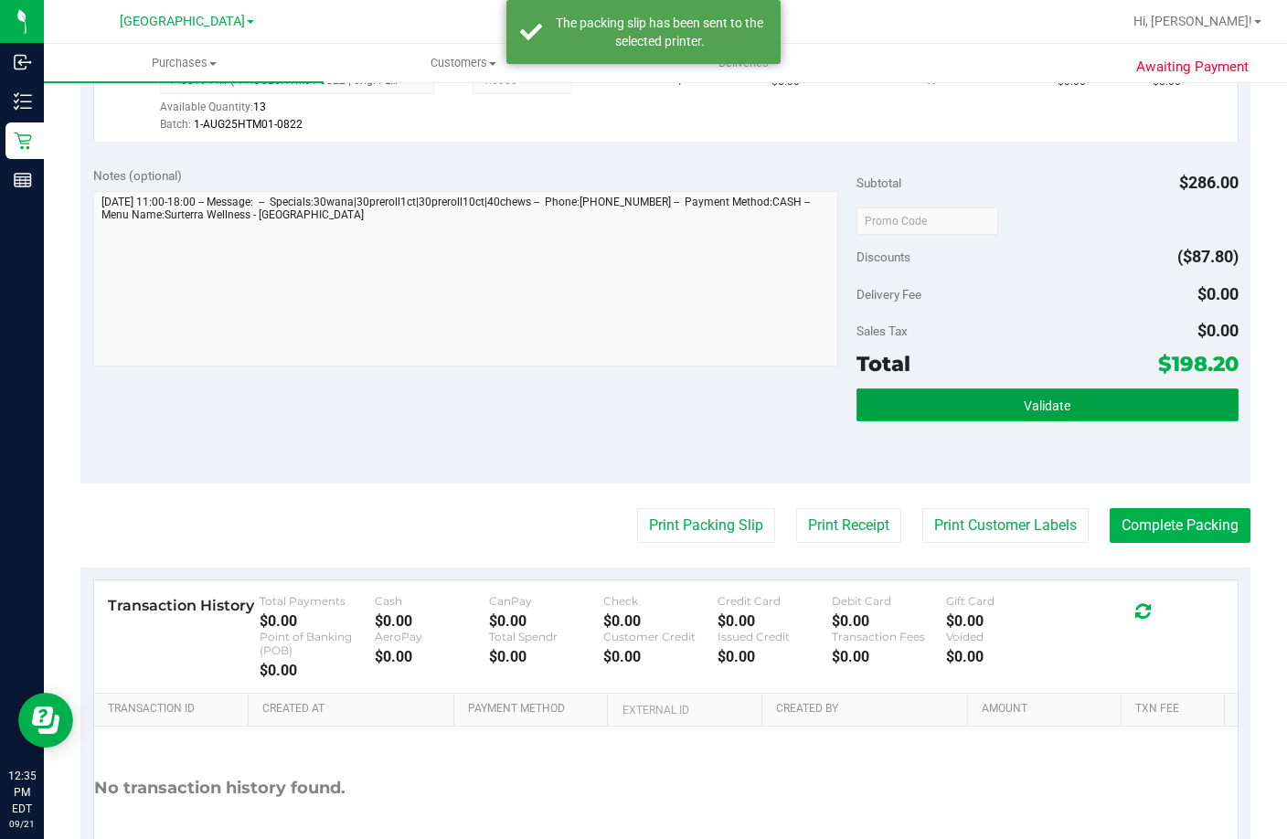
click at [988, 421] on button "Validate" at bounding box center [1048, 404] width 382 height 33
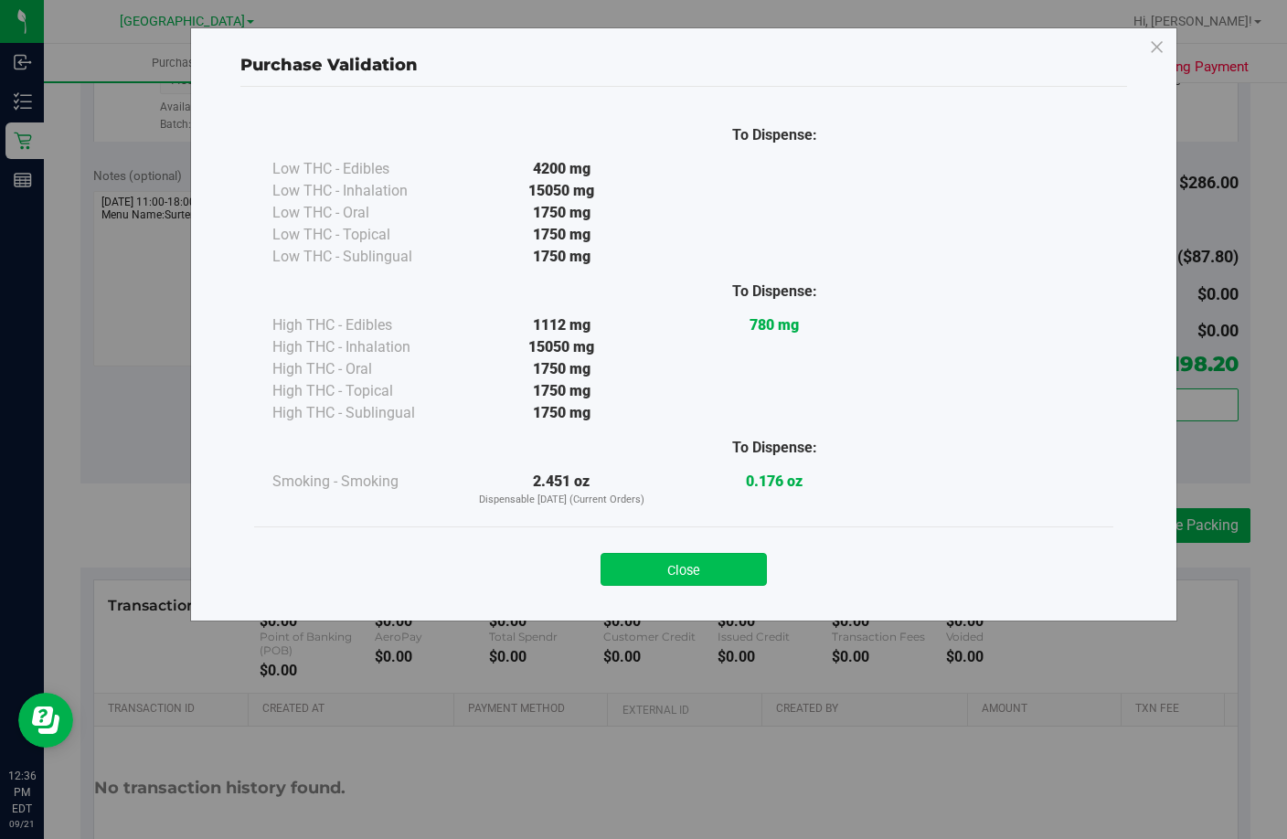
click at [710, 570] on button "Close" at bounding box center [684, 569] width 166 height 33
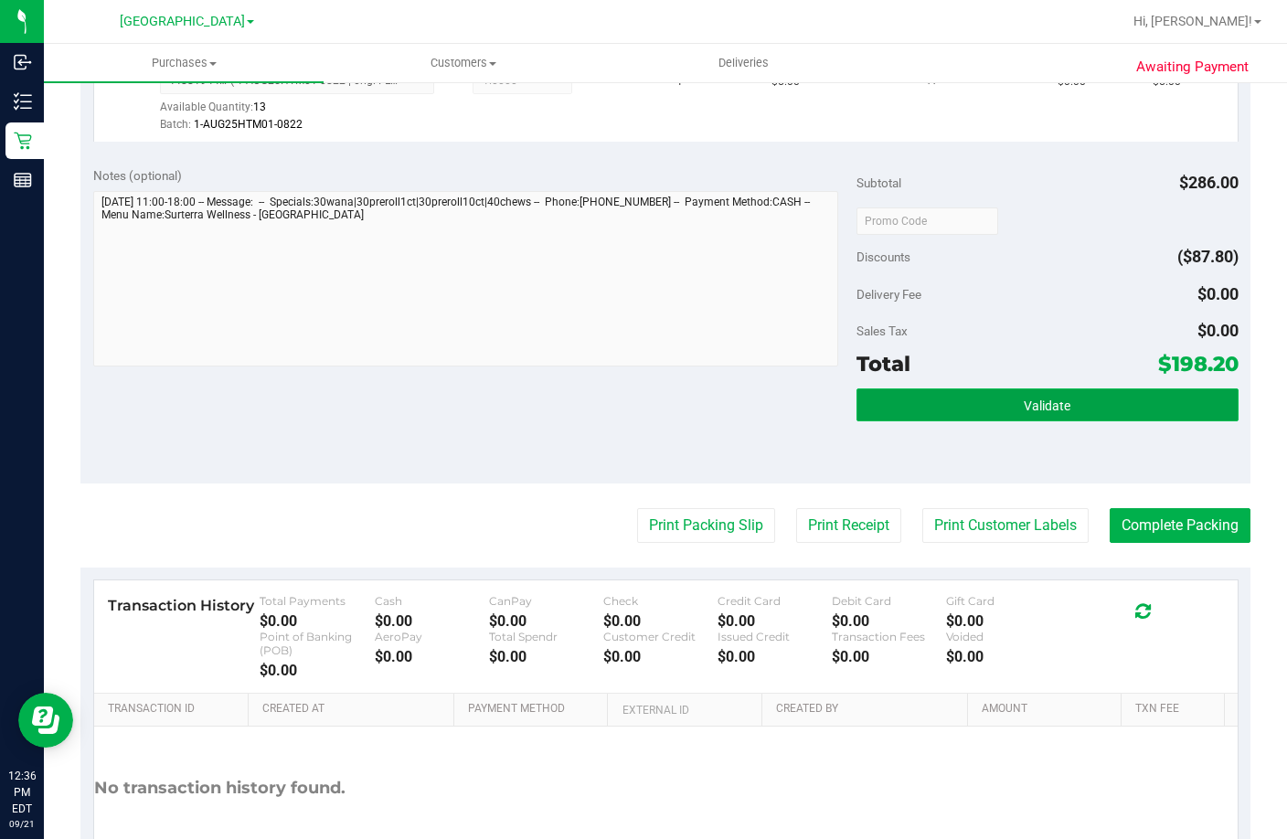
click at [999, 421] on button "Validate" at bounding box center [1048, 404] width 382 height 33
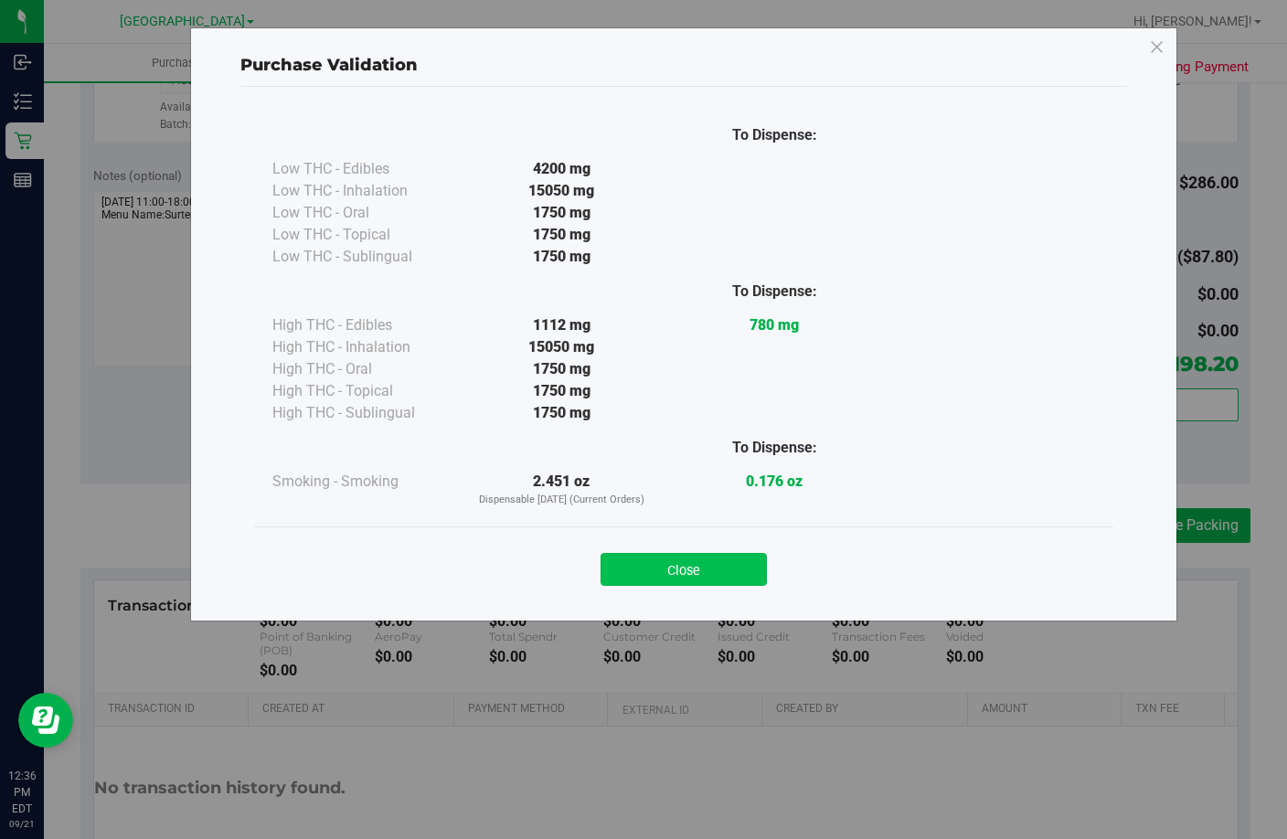
click at [701, 575] on button "Close" at bounding box center [684, 569] width 166 height 33
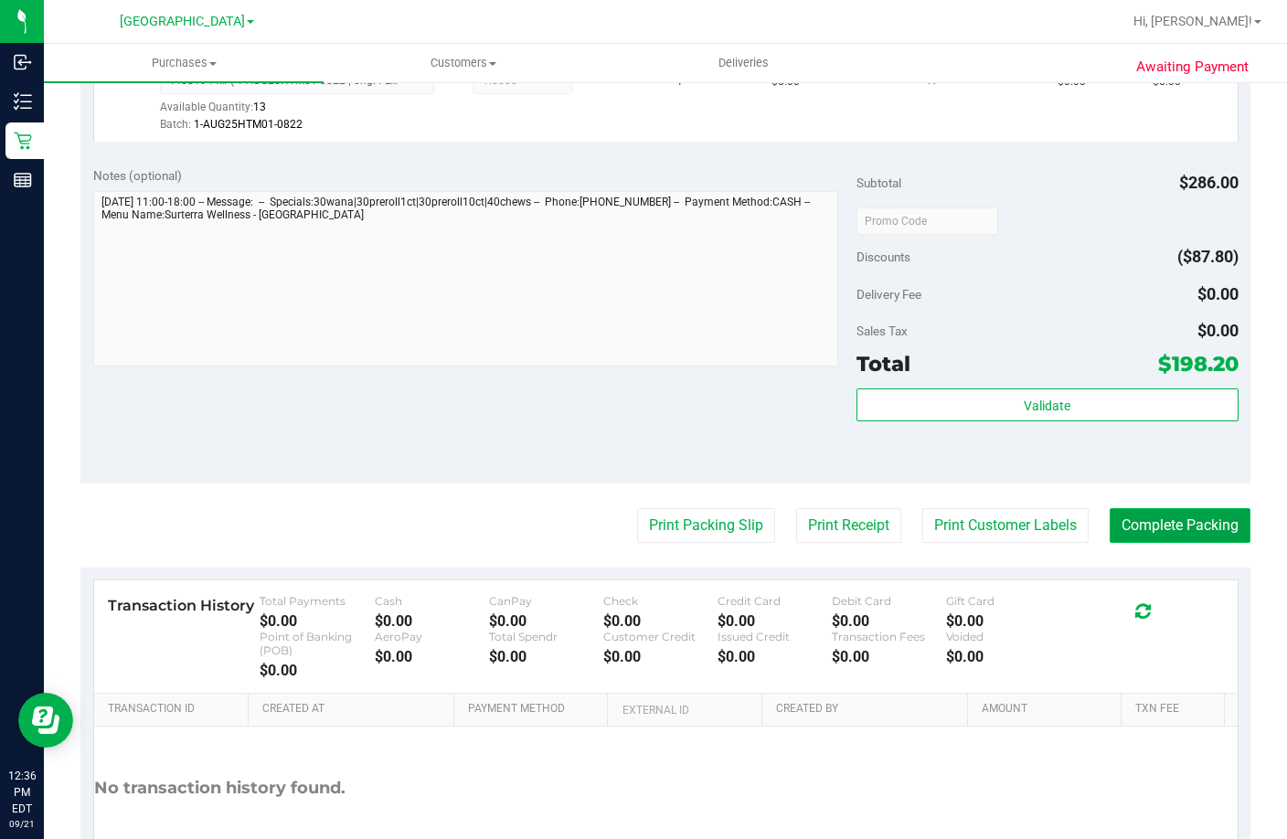
click at [1202, 543] on button "Complete Packing" at bounding box center [1180, 525] width 141 height 35
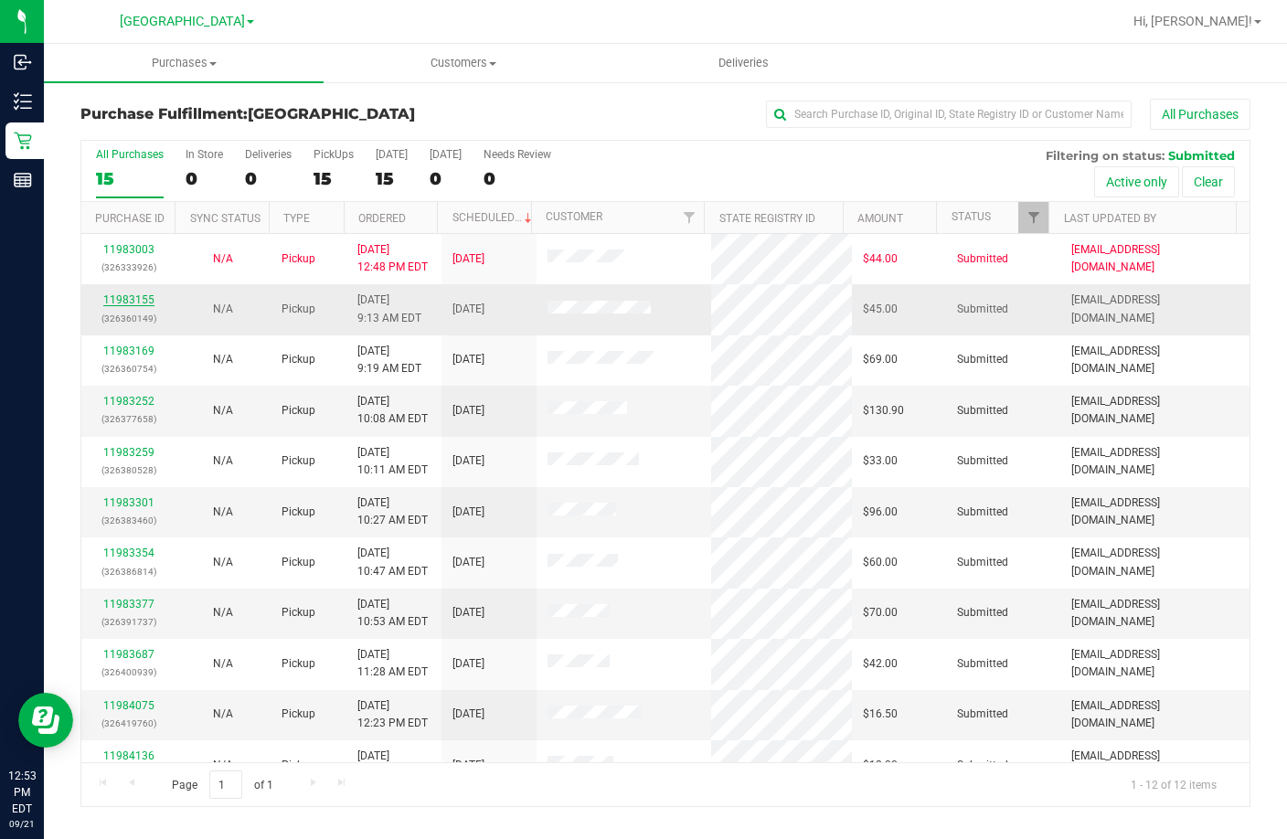
click at [108, 301] on link "11983155" at bounding box center [128, 299] width 51 height 13
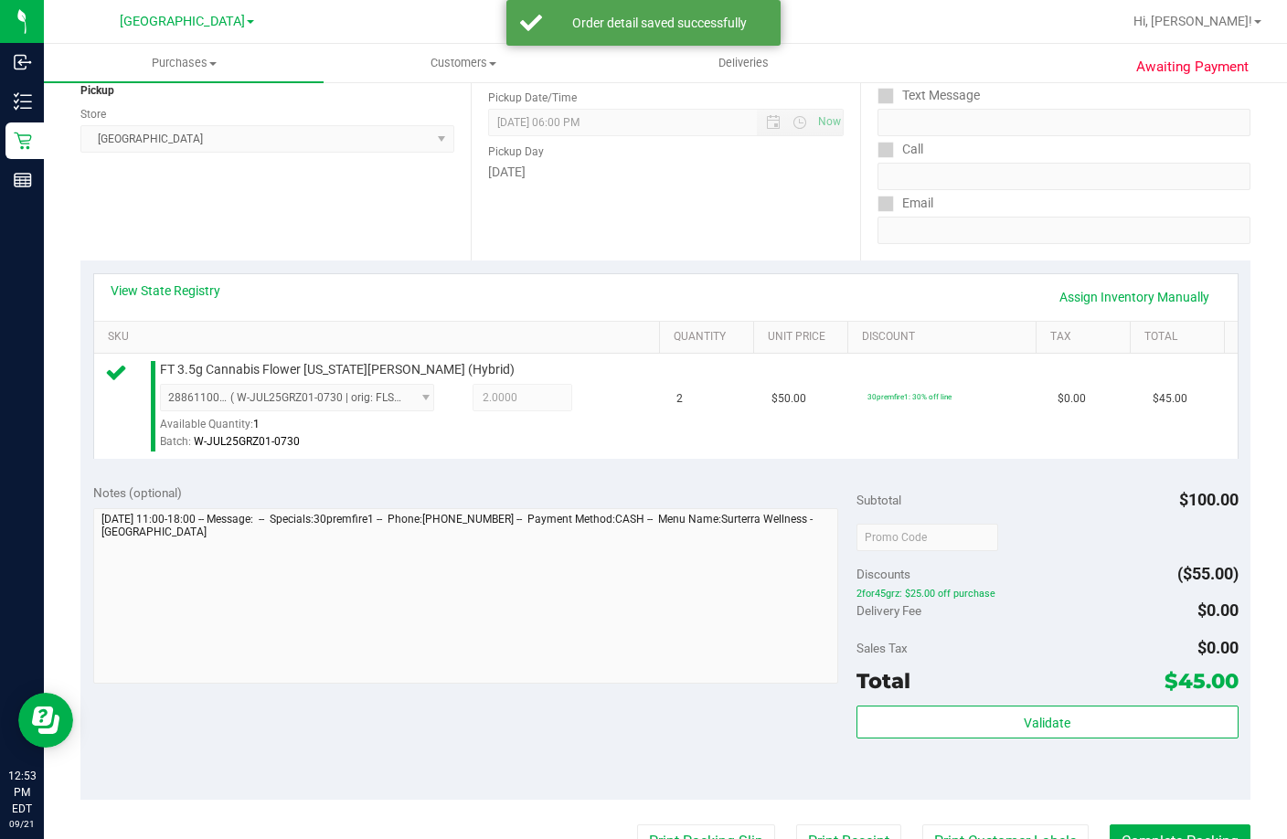
scroll to position [274, 0]
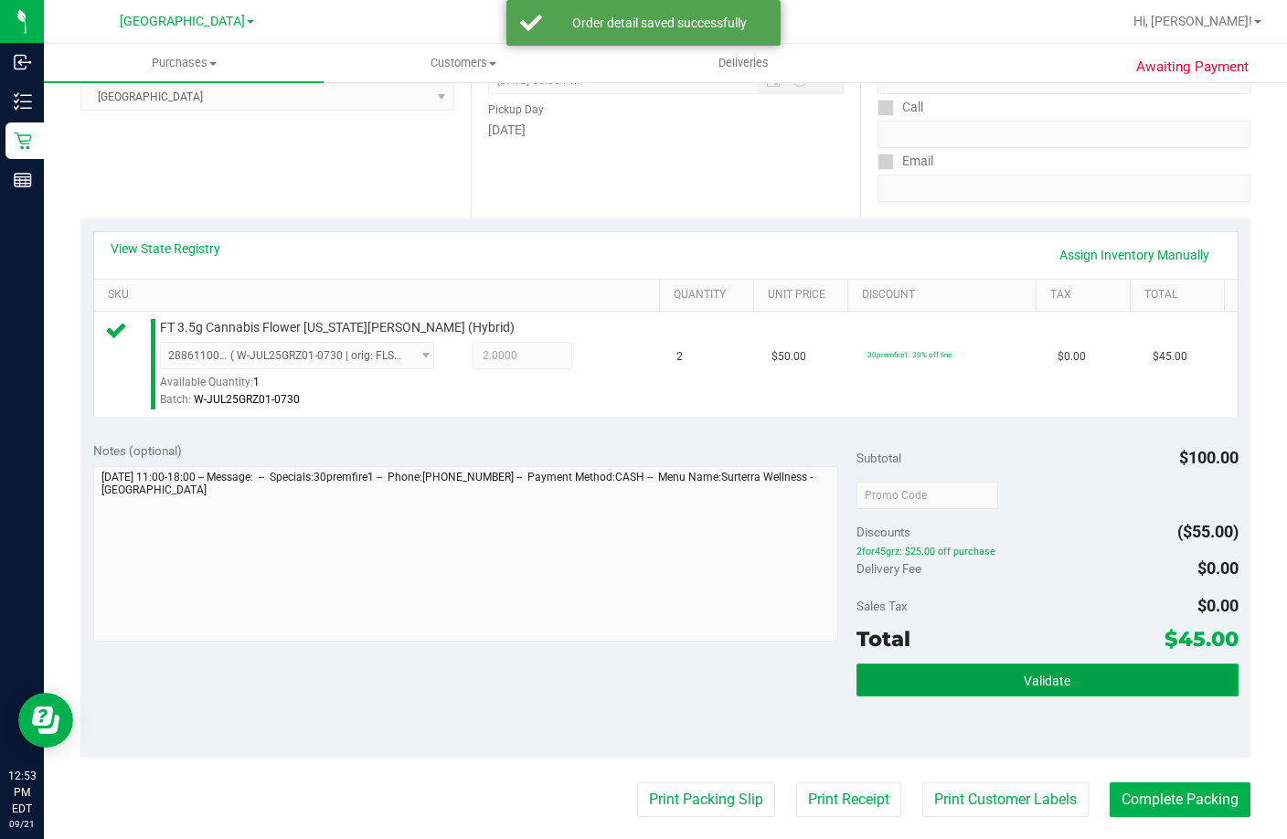
click at [979, 697] on button "Validate" at bounding box center [1048, 680] width 382 height 33
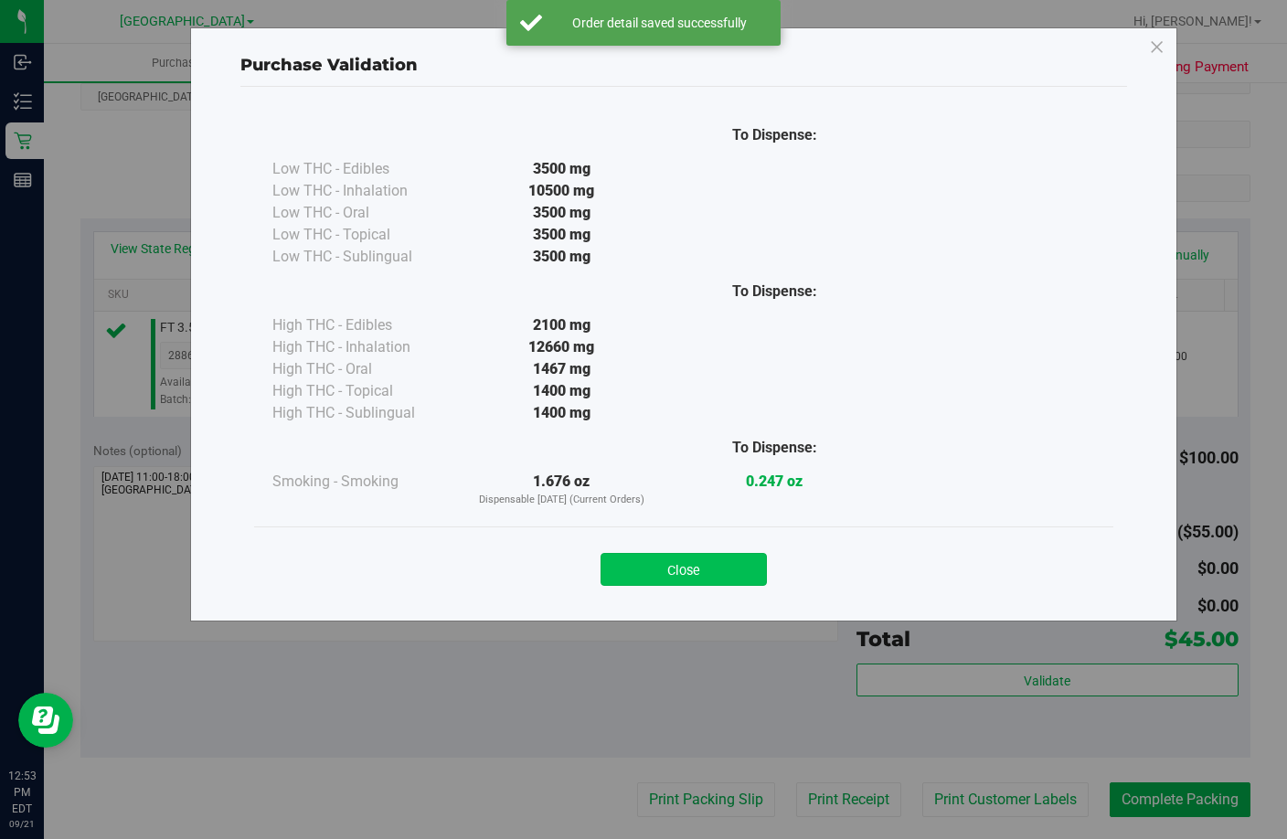
click at [723, 569] on button "Close" at bounding box center [684, 569] width 166 height 33
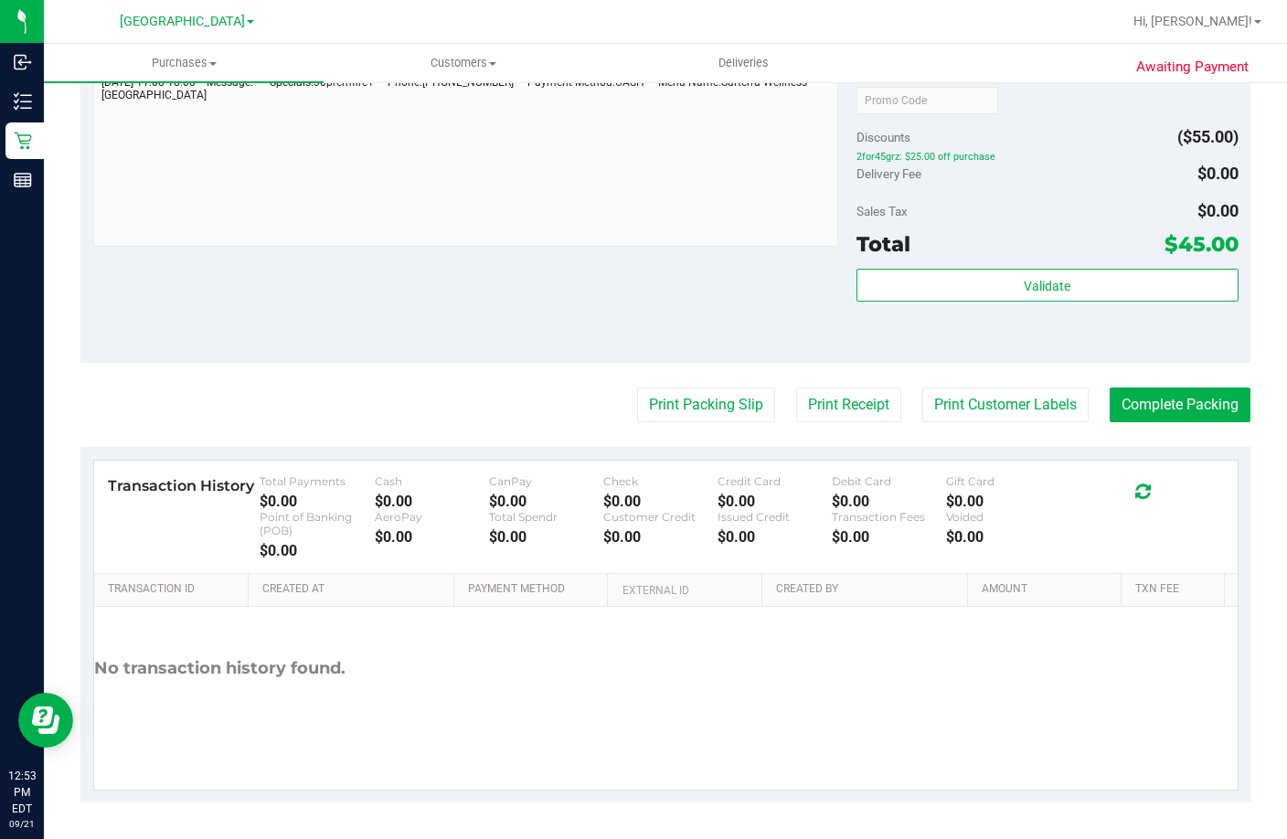
scroll to position [695, 0]
click at [716, 413] on button "Print Packing Slip" at bounding box center [706, 405] width 138 height 35
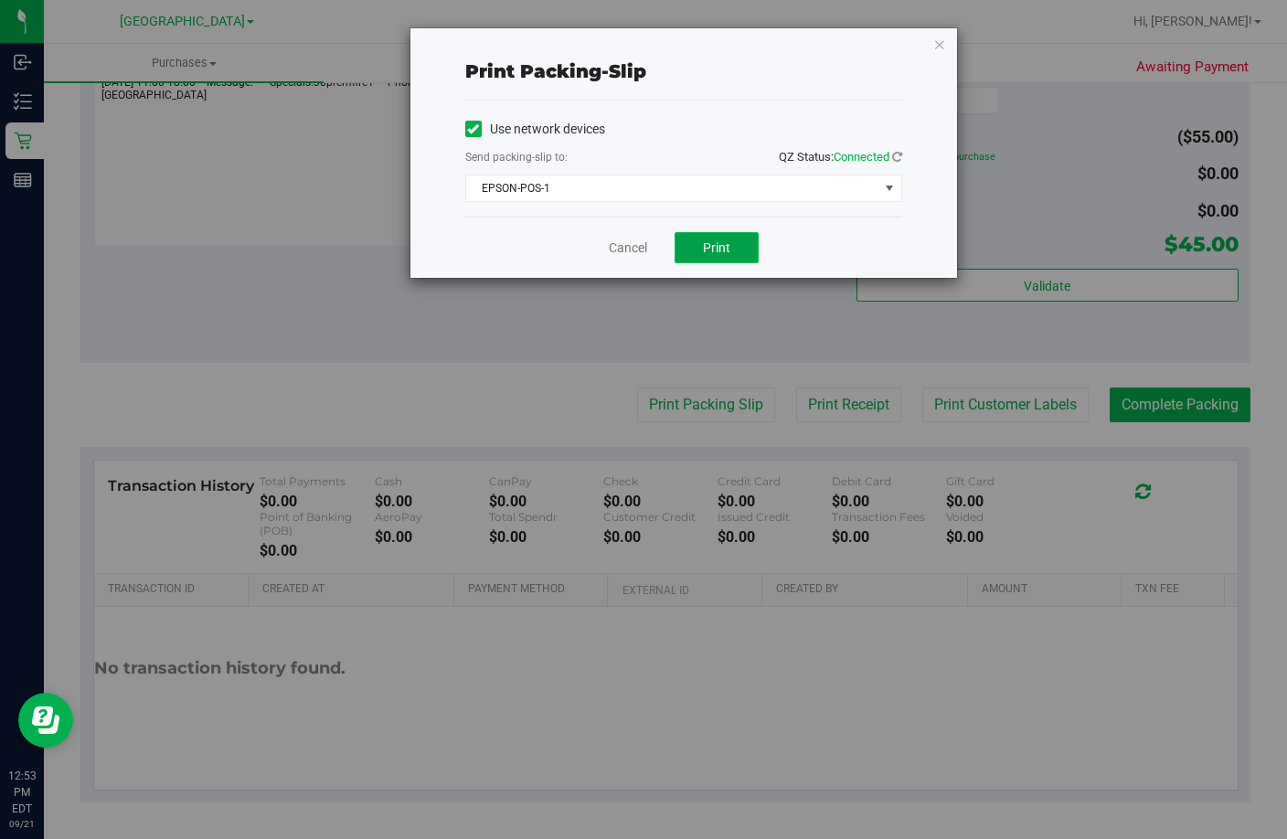
click at [715, 244] on span "Print" at bounding box center [716, 247] width 27 height 15
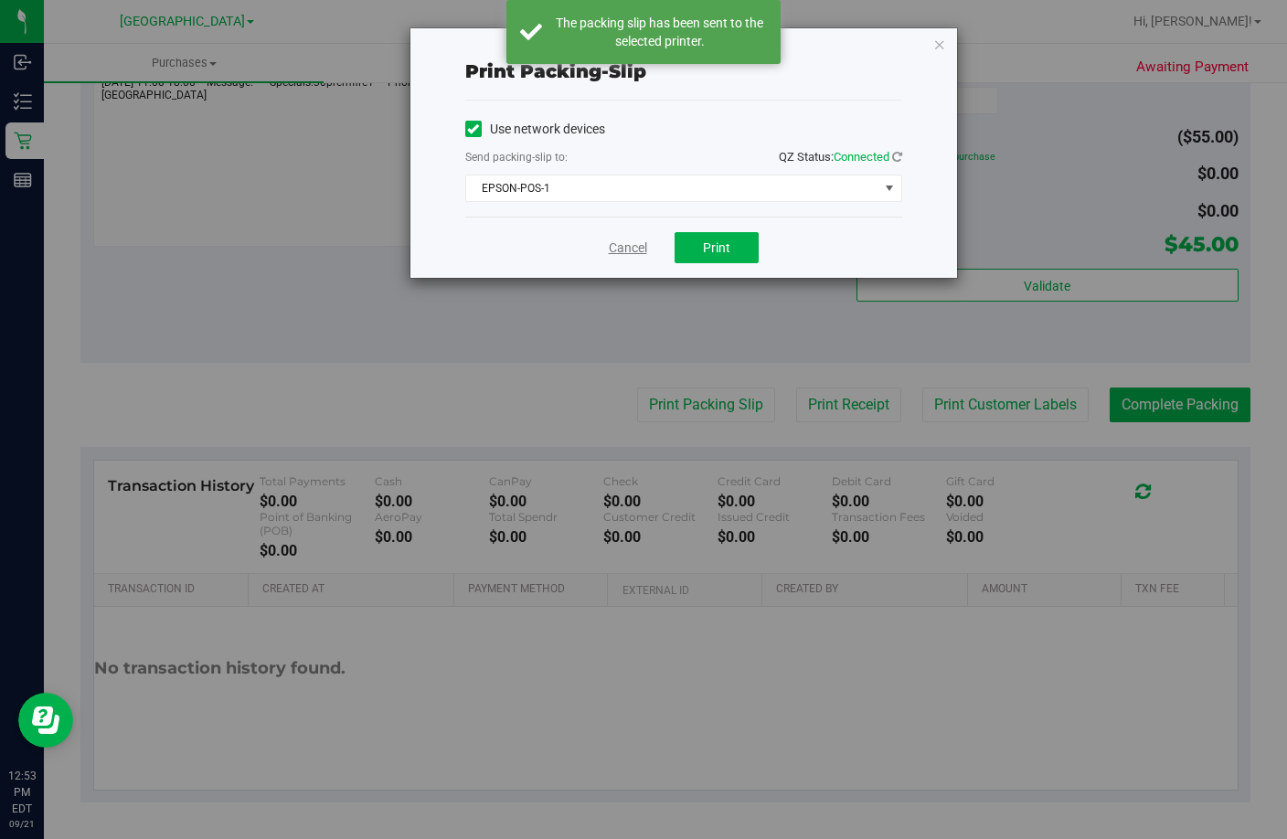
click at [625, 247] on link "Cancel" at bounding box center [628, 248] width 38 height 19
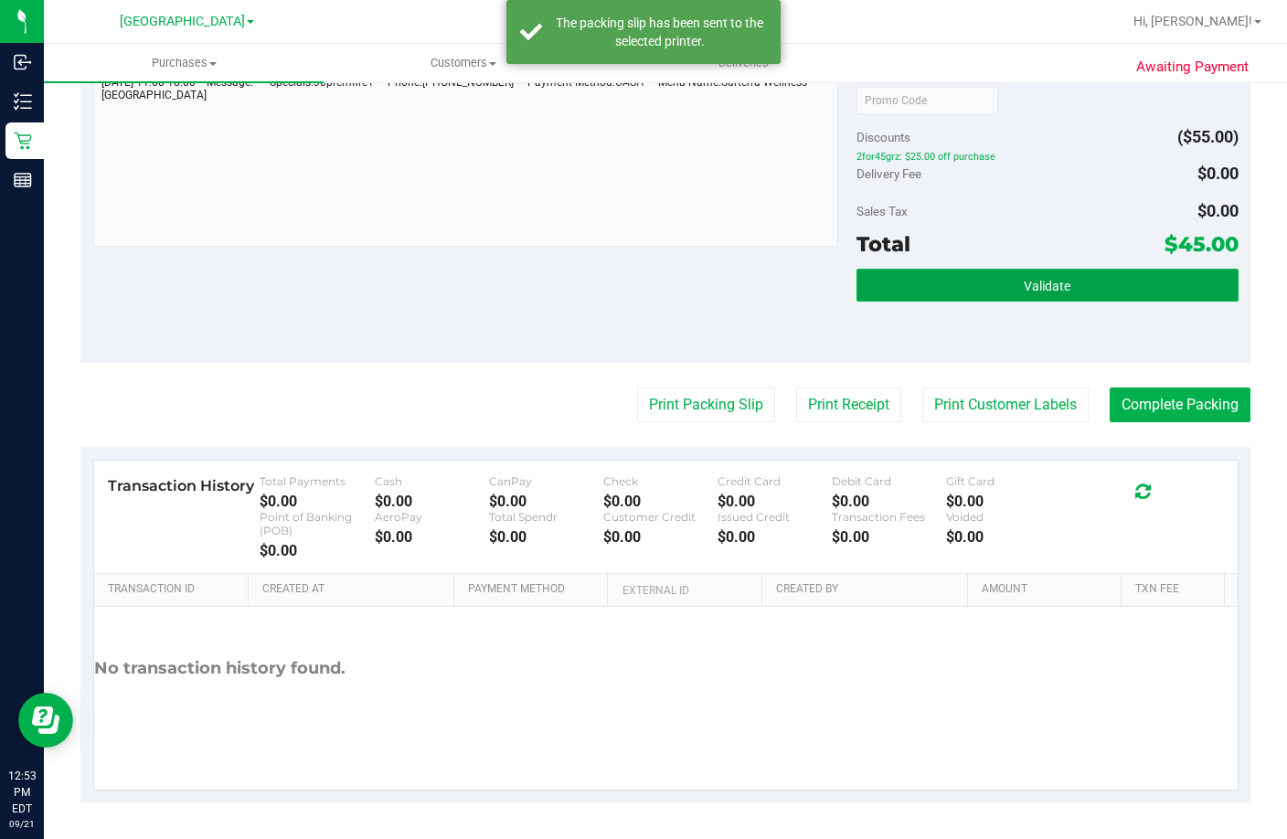
click at [1154, 283] on button "Validate" at bounding box center [1048, 285] width 382 height 33
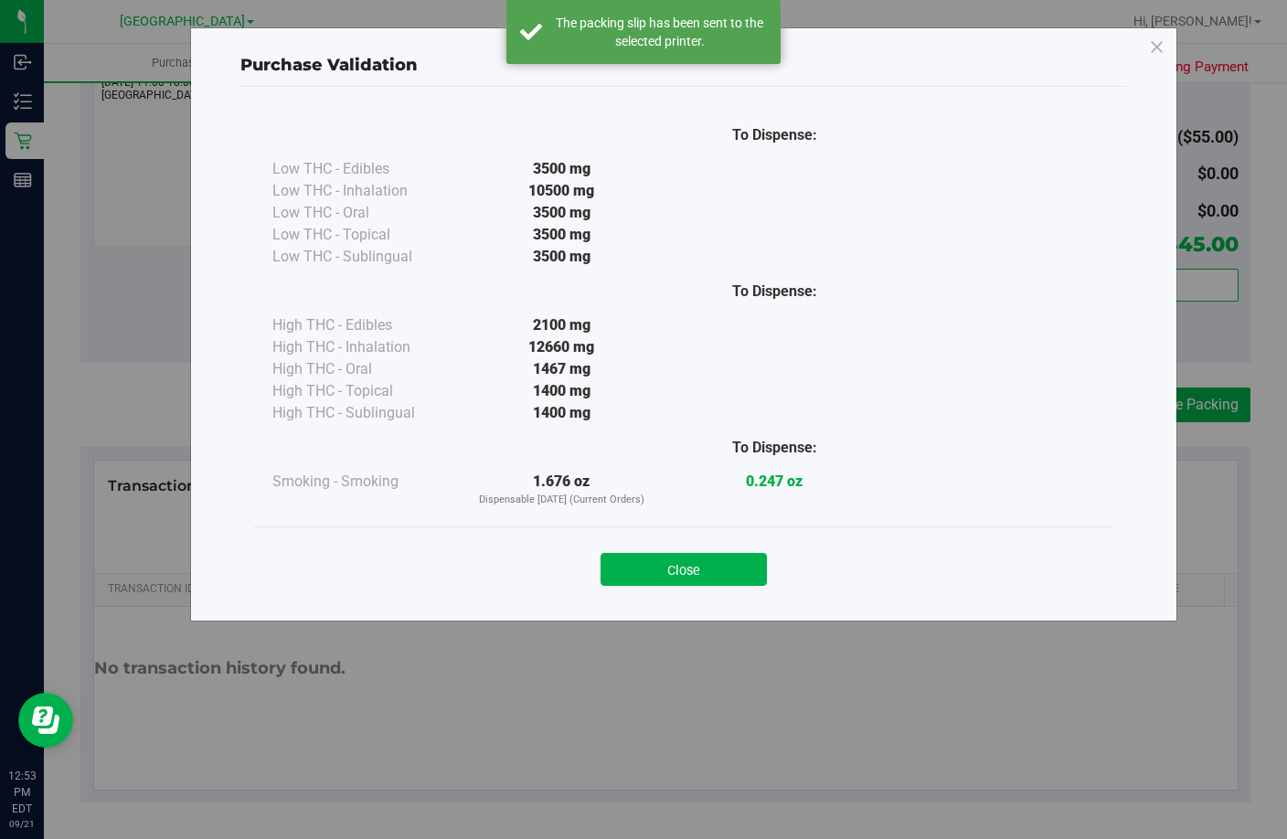
click at [711, 567] on button "Close" at bounding box center [684, 569] width 166 height 33
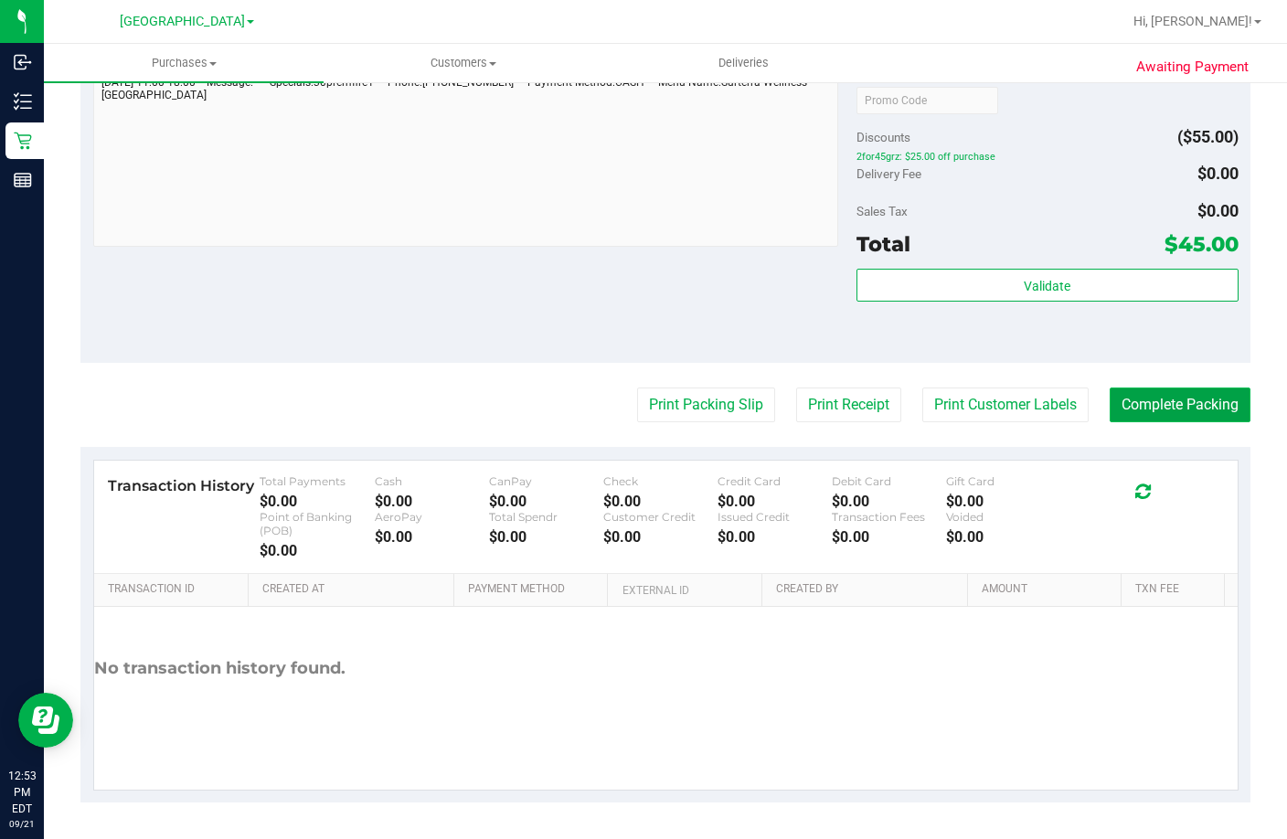
click at [1178, 399] on button "Complete Packing" at bounding box center [1180, 405] width 141 height 35
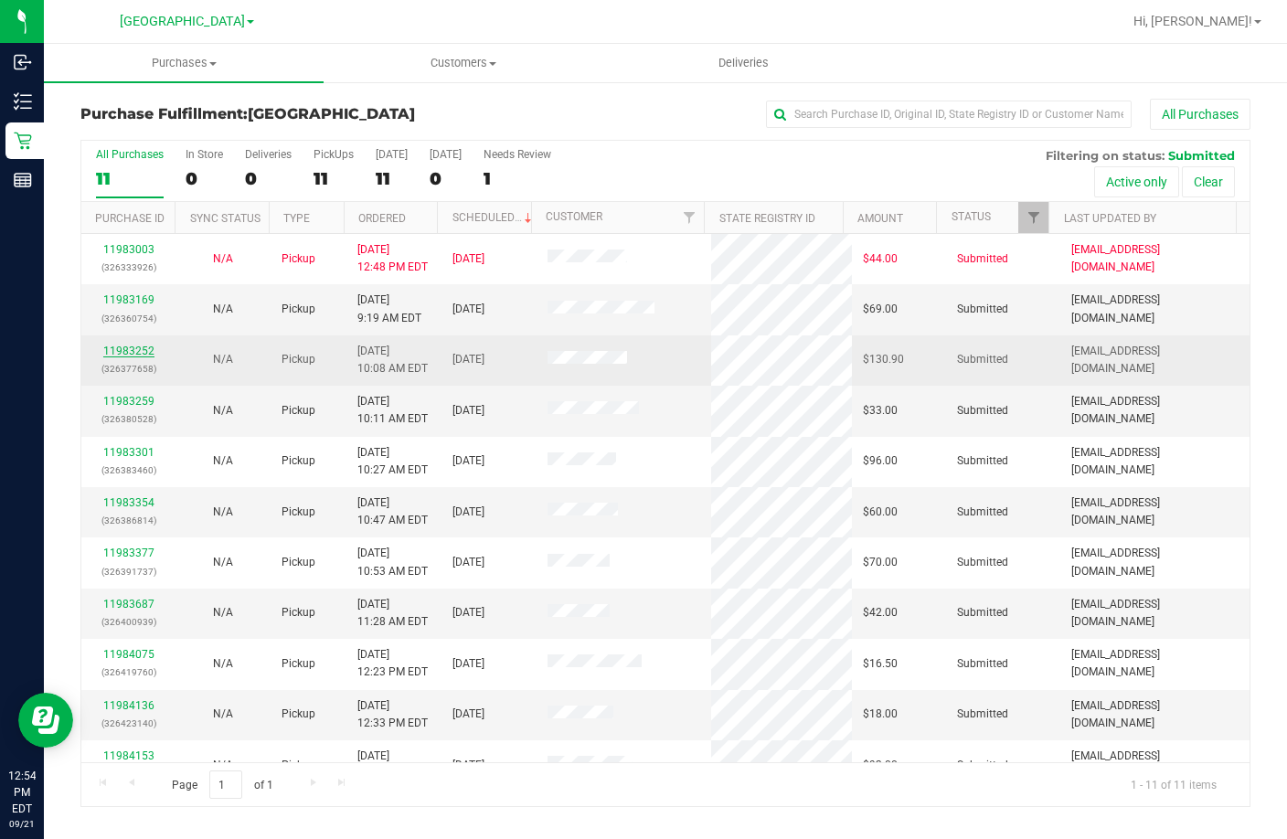
click at [137, 350] on link "11983252" at bounding box center [128, 351] width 51 height 13
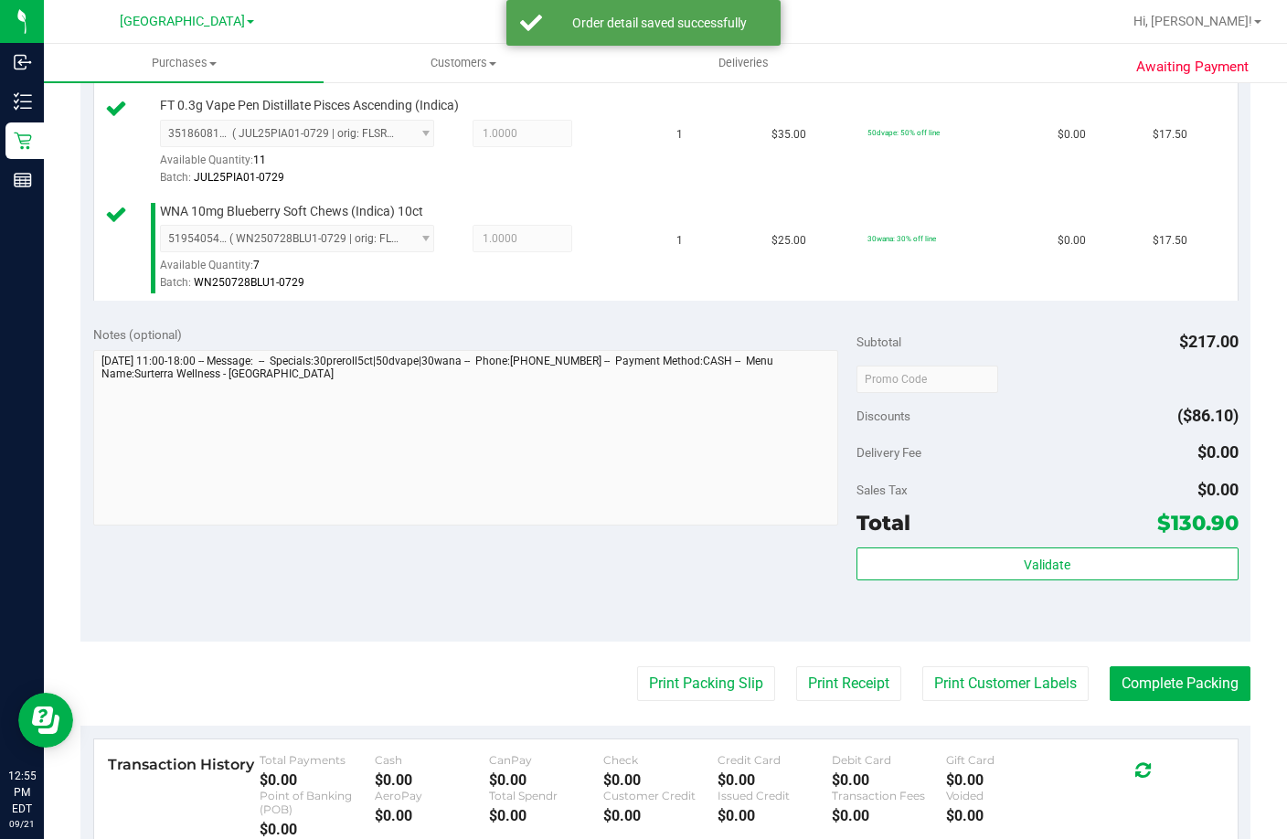
scroll to position [1280, 0]
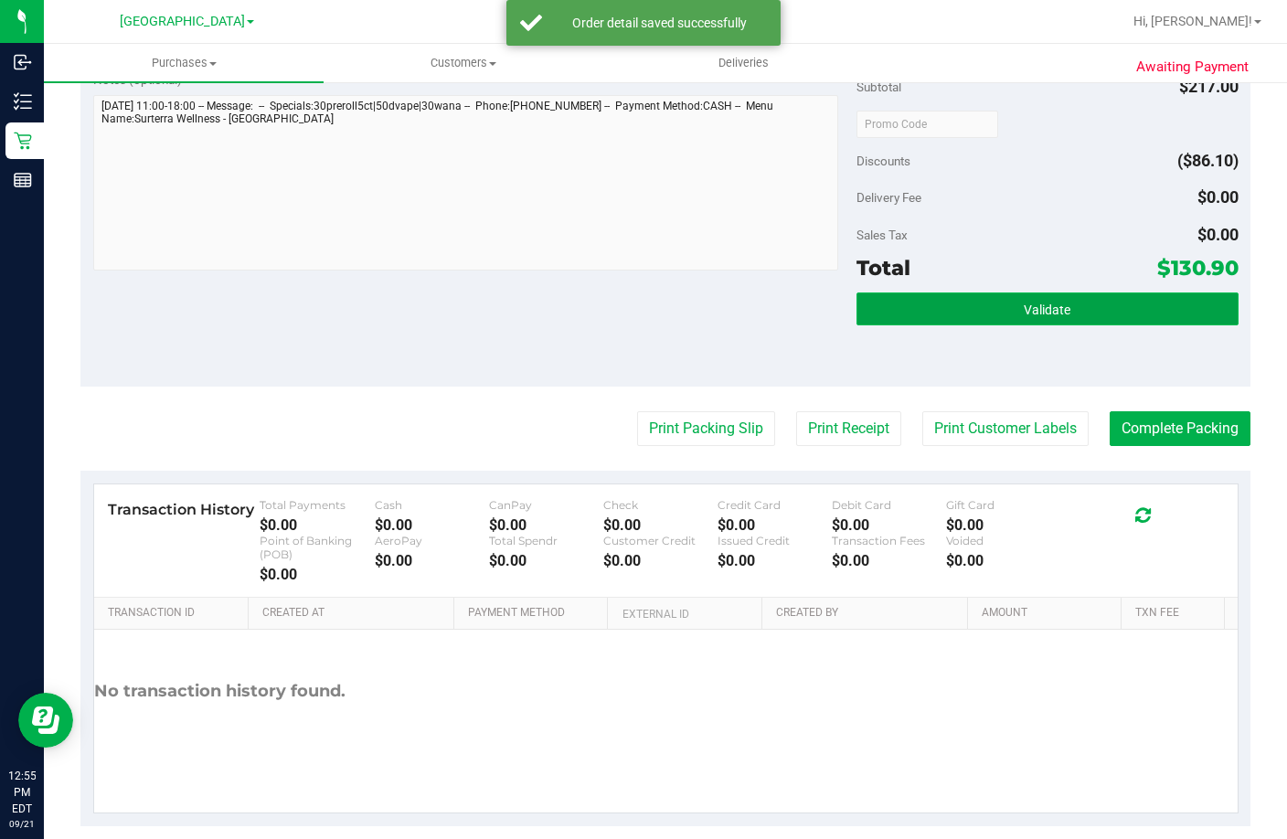
click at [1048, 325] on button "Validate" at bounding box center [1048, 309] width 382 height 33
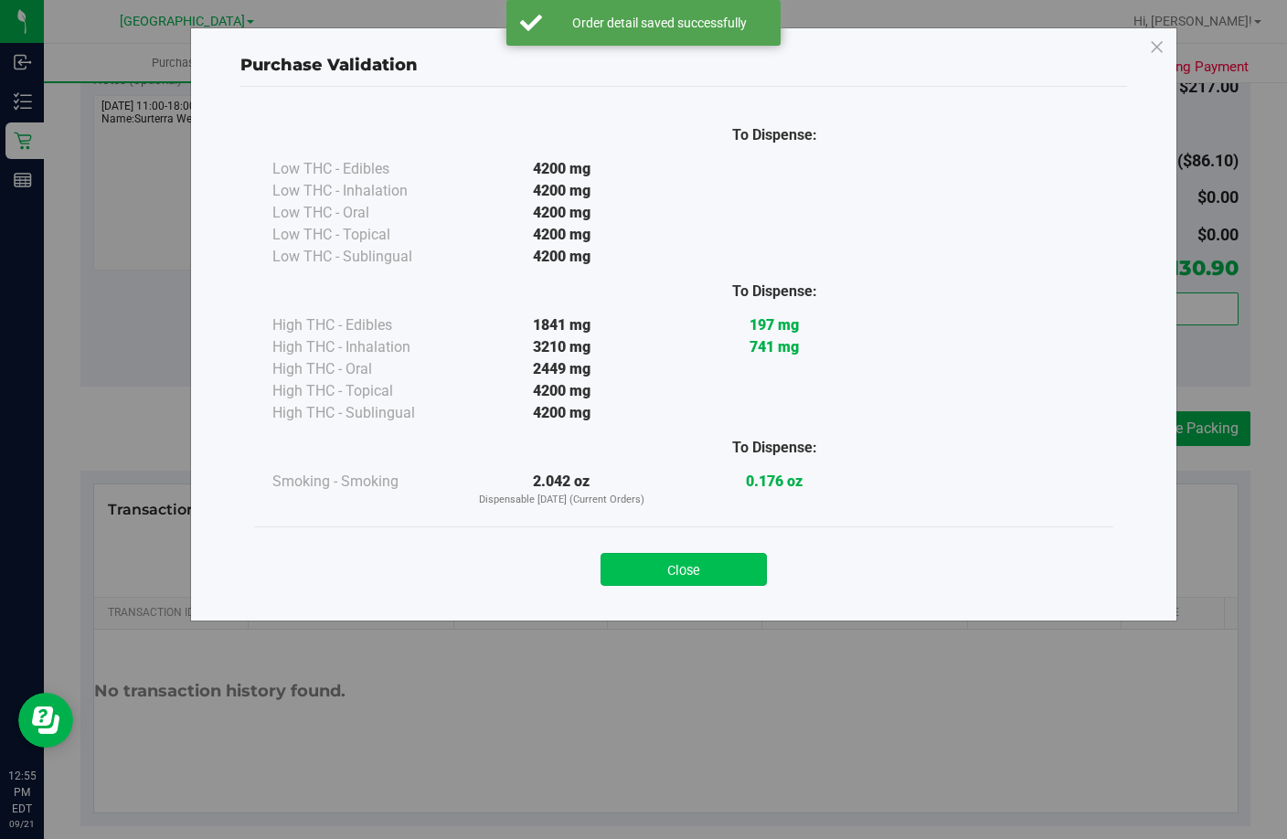
click at [717, 563] on button "Close" at bounding box center [684, 569] width 166 height 33
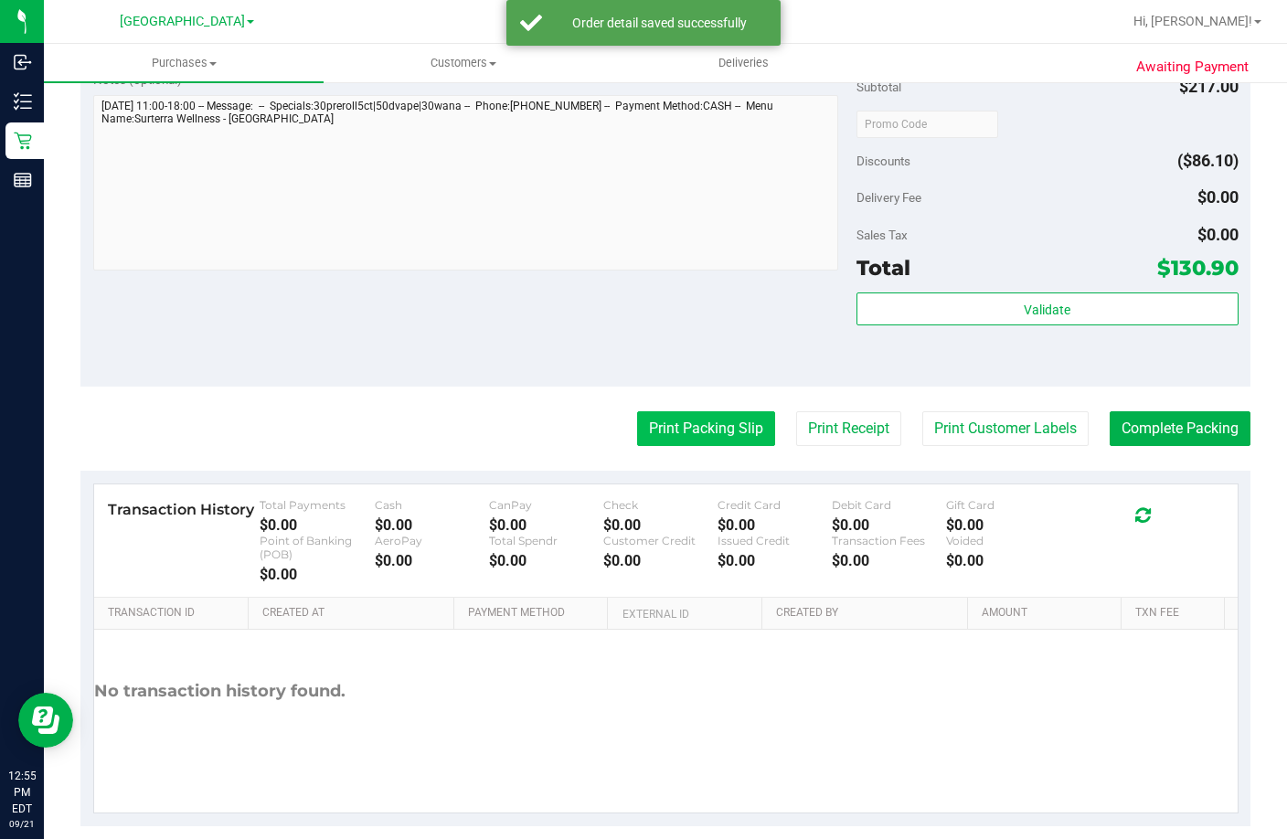
click at [695, 446] on button "Print Packing Slip" at bounding box center [706, 428] width 138 height 35
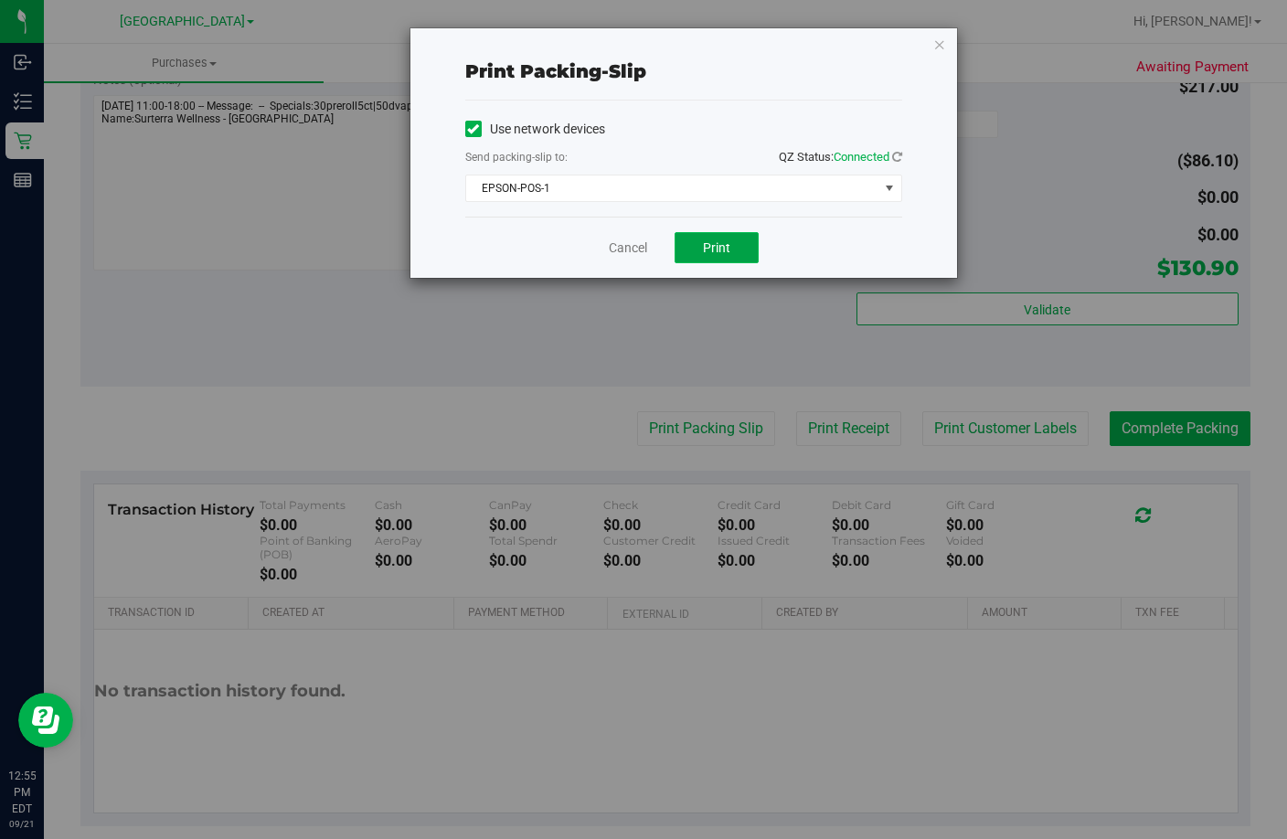
click at [712, 257] on button "Print" at bounding box center [717, 247] width 84 height 31
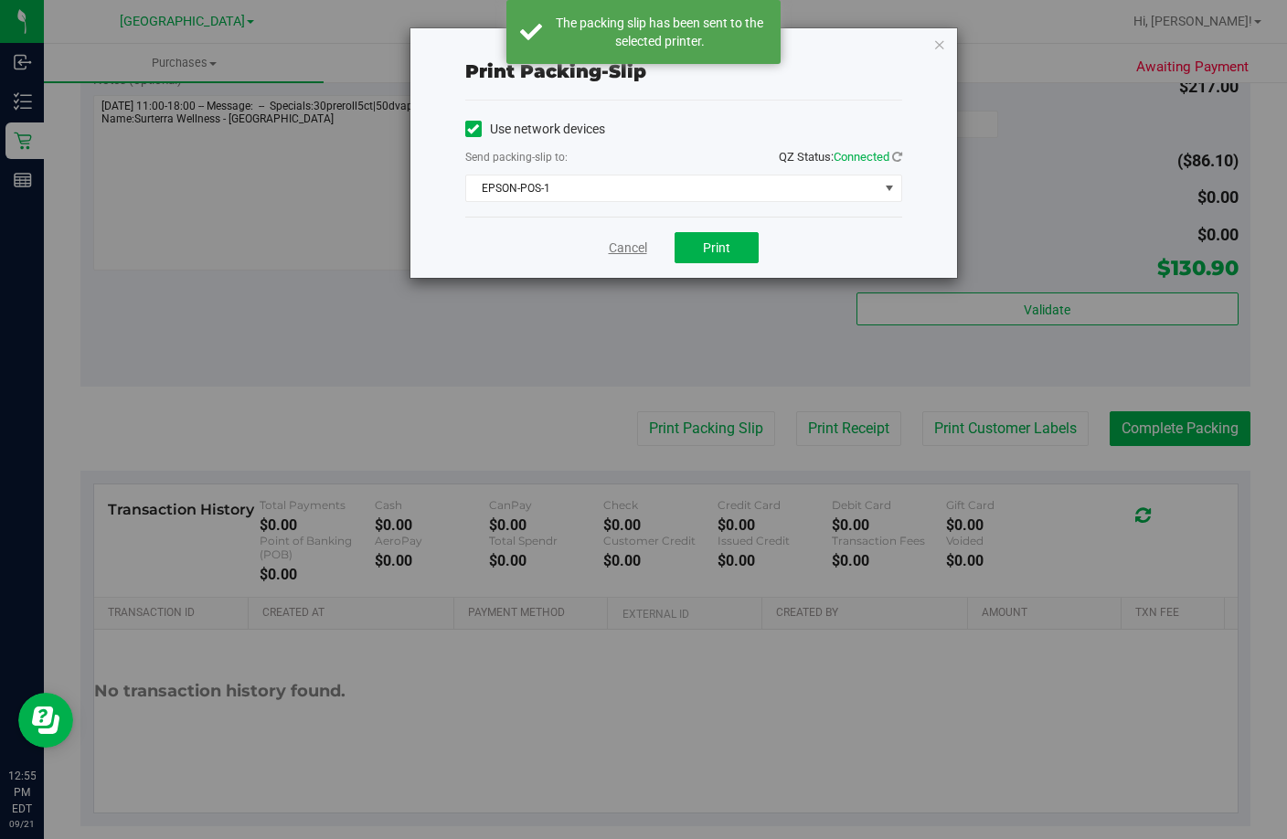
click at [618, 250] on link "Cancel" at bounding box center [628, 248] width 38 height 19
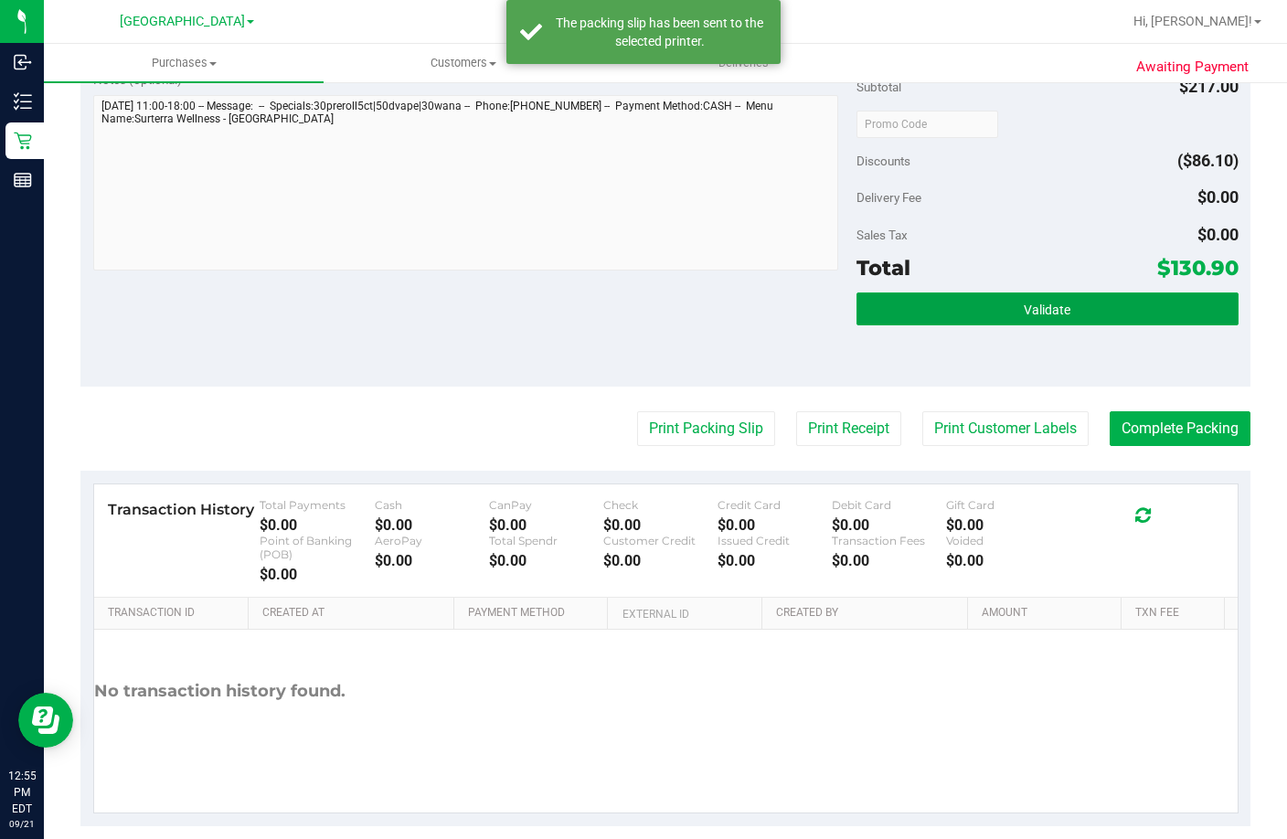
drag, startPoint x: 975, startPoint y: 490, endPoint x: 949, endPoint y: 450, distance: 48.2
click at [974, 325] on button "Validate" at bounding box center [1048, 309] width 382 height 33
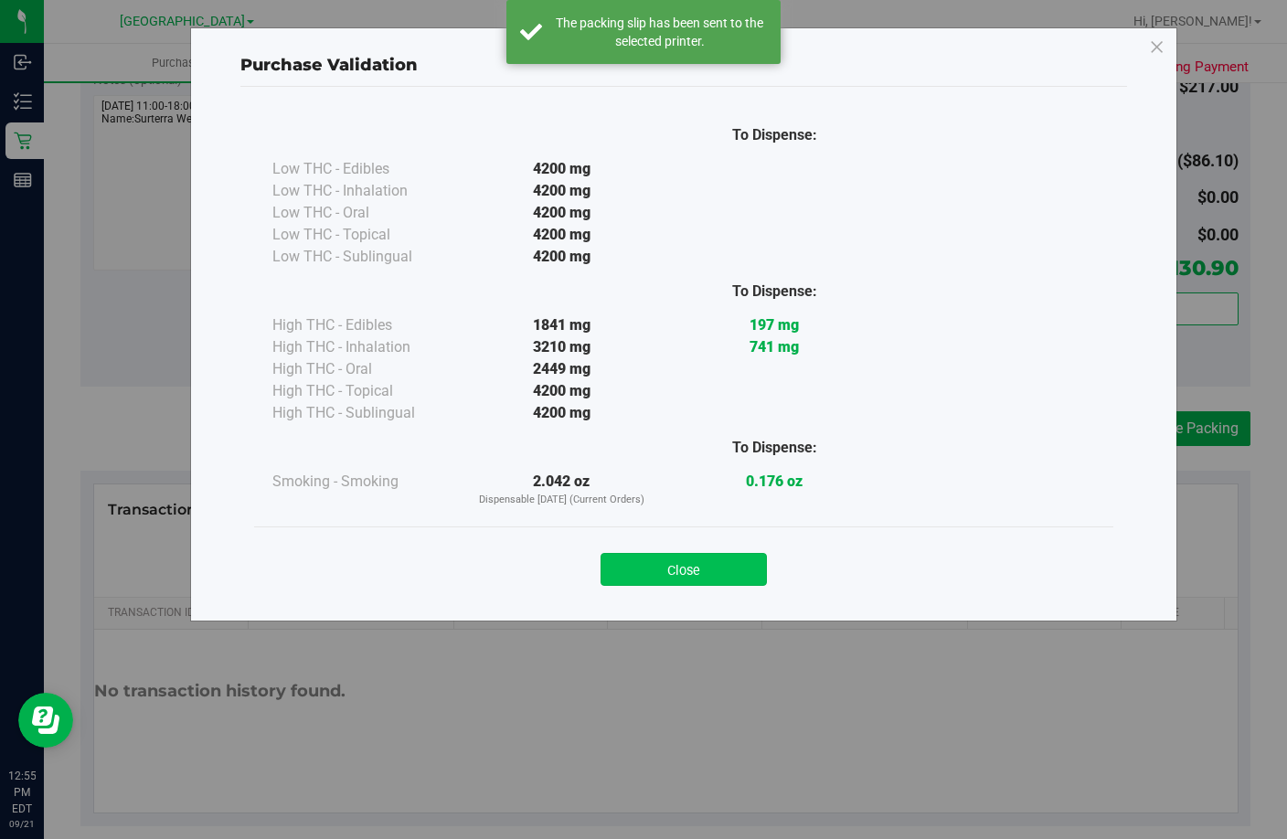
click at [691, 558] on button "Close" at bounding box center [684, 569] width 166 height 33
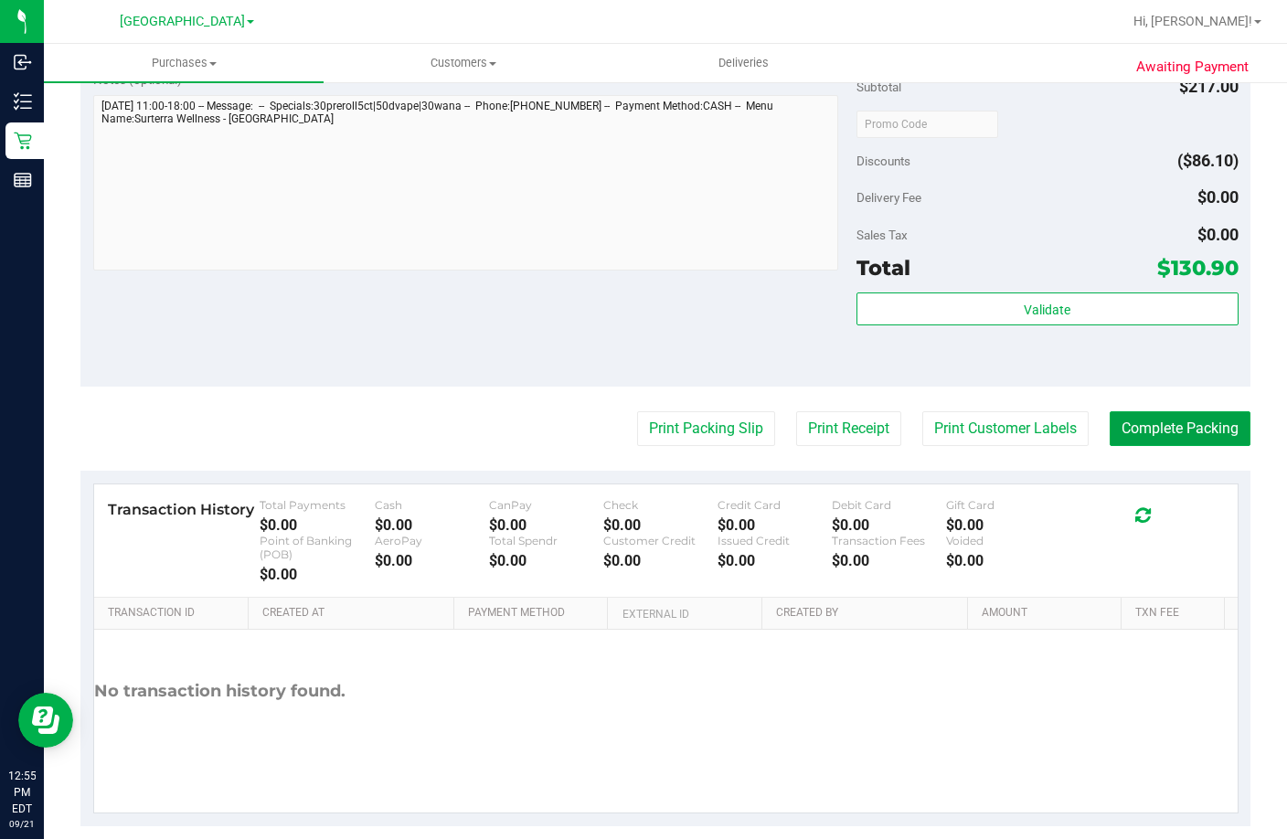
drag, startPoint x: 1177, startPoint y: 601, endPoint x: 1280, endPoint y: 580, distance: 104.5
click at [1187, 446] on button "Complete Packing" at bounding box center [1180, 428] width 141 height 35
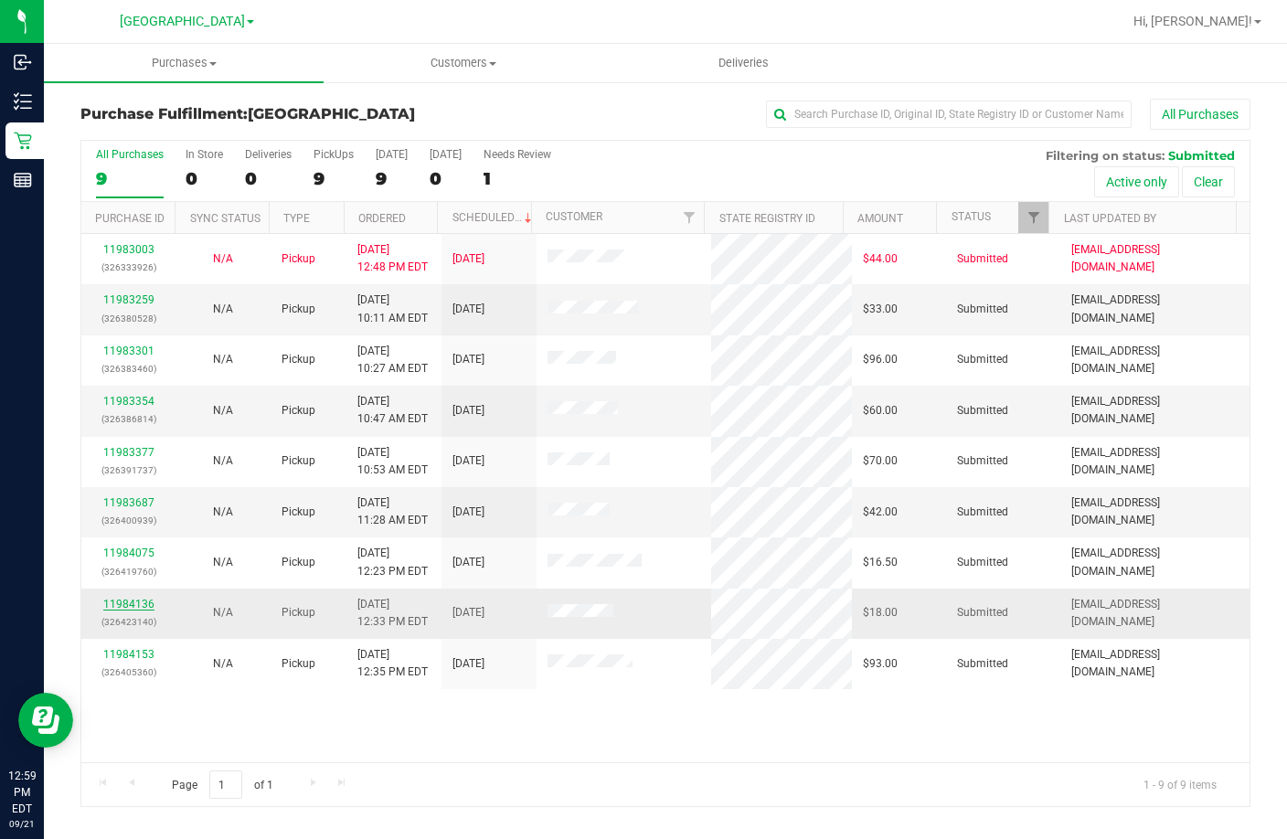
click at [133, 604] on link "11984136" at bounding box center [128, 604] width 51 height 13
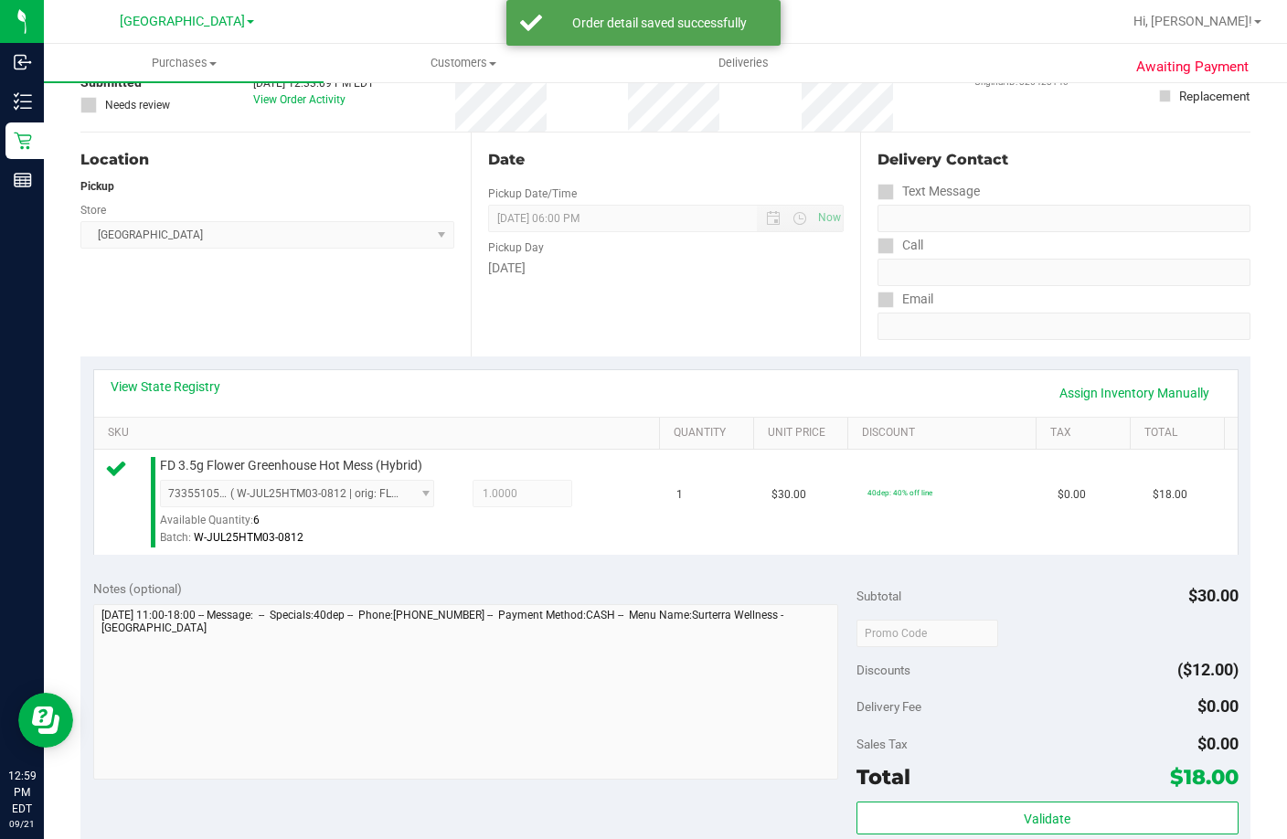
scroll to position [274, 0]
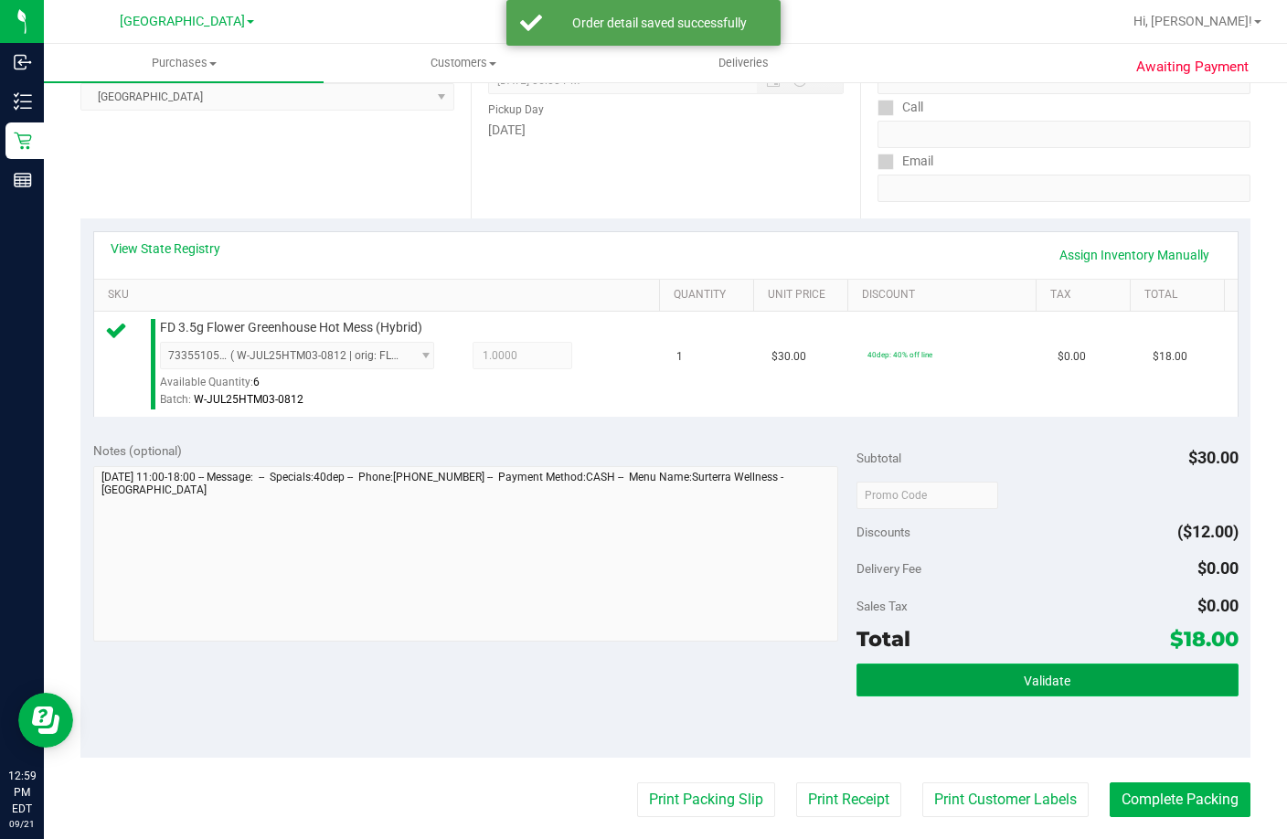
click at [1118, 697] on button "Validate" at bounding box center [1048, 680] width 382 height 33
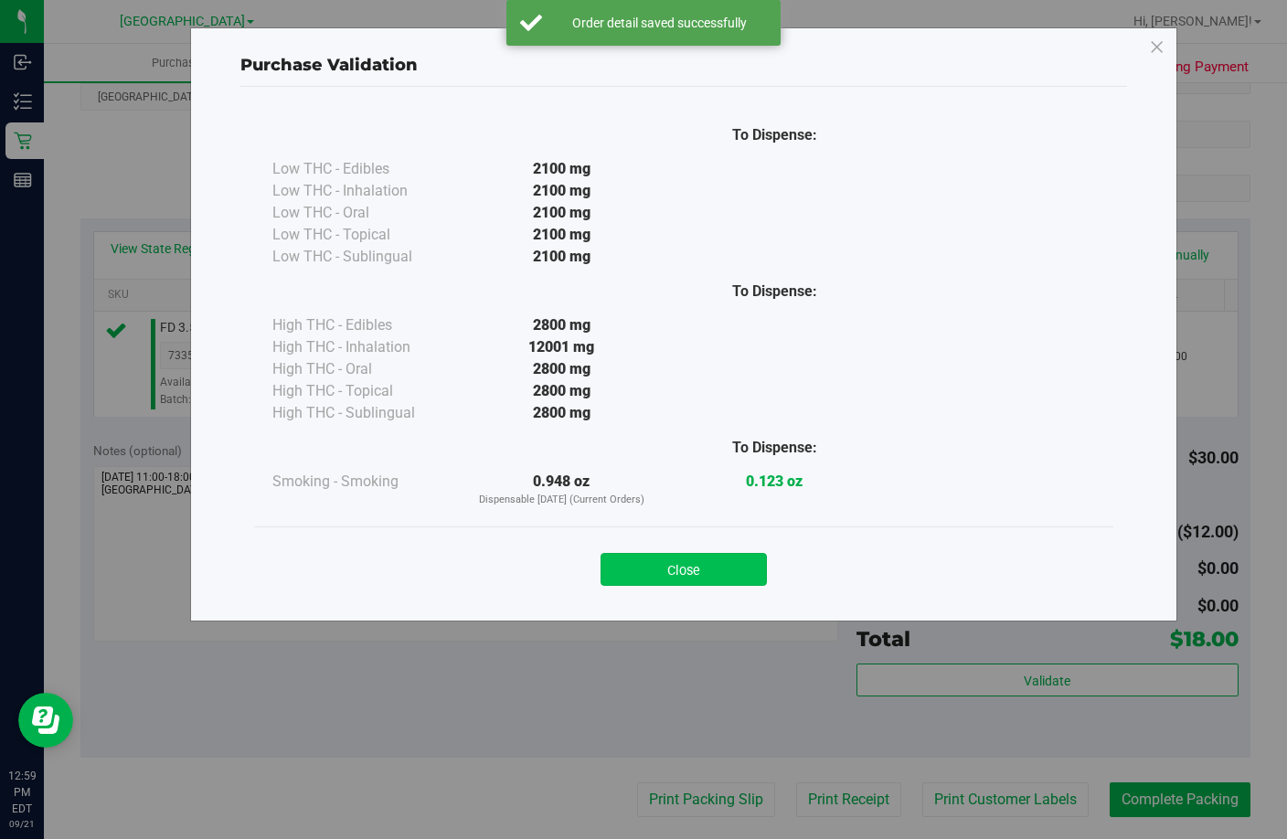
click at [677, 572] on button "Close" at bounding box center [684, 569] width 166 height 33
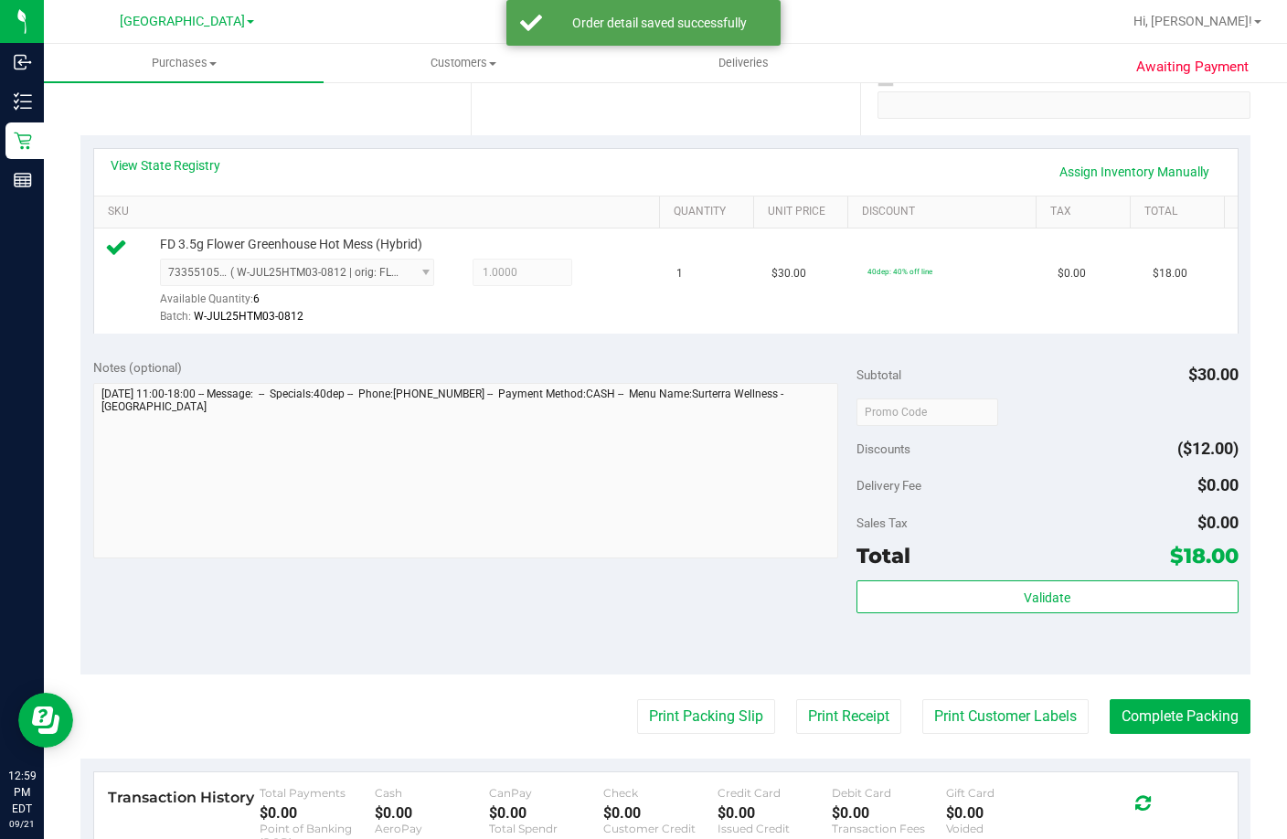
scroll to position [548, 0]
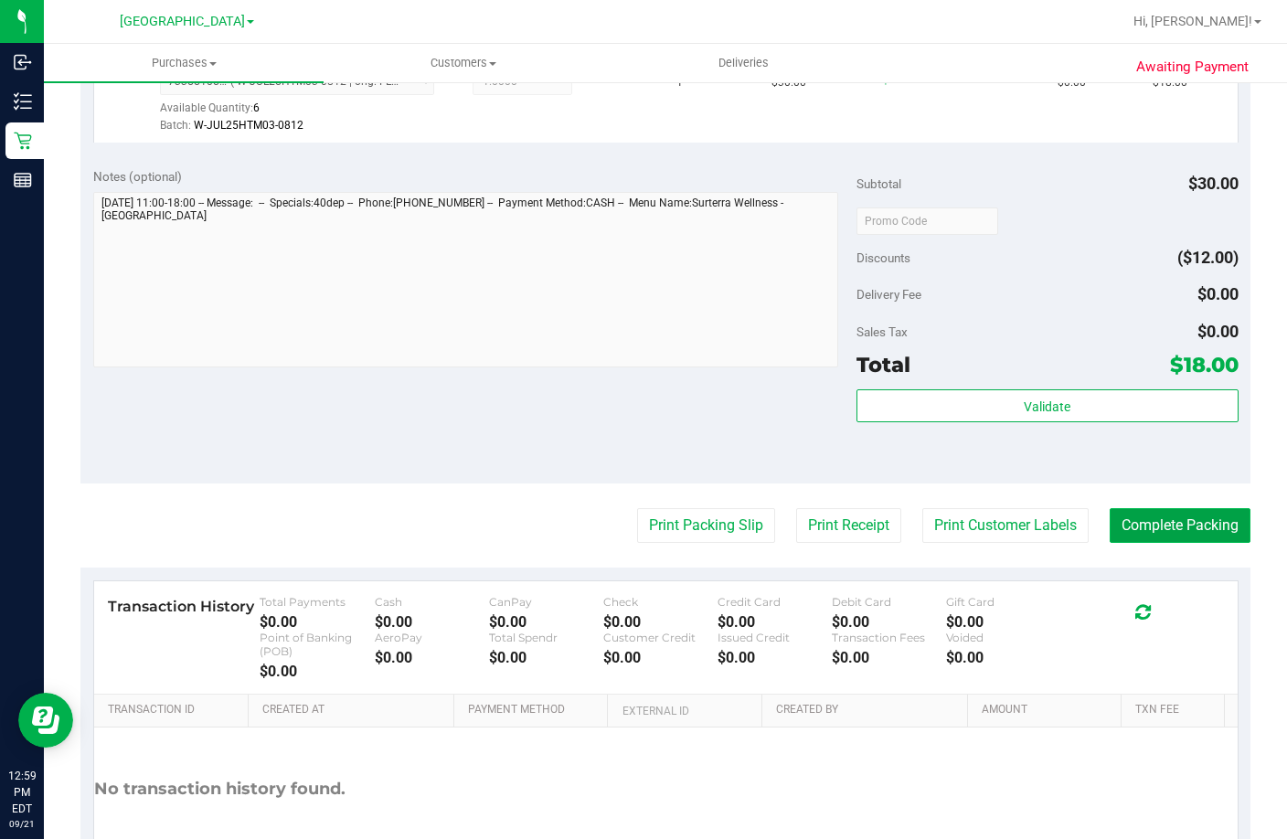
click at [1158, 543] on button "Complete Packing" at bounding box center [1180, 525] width 141 height 35
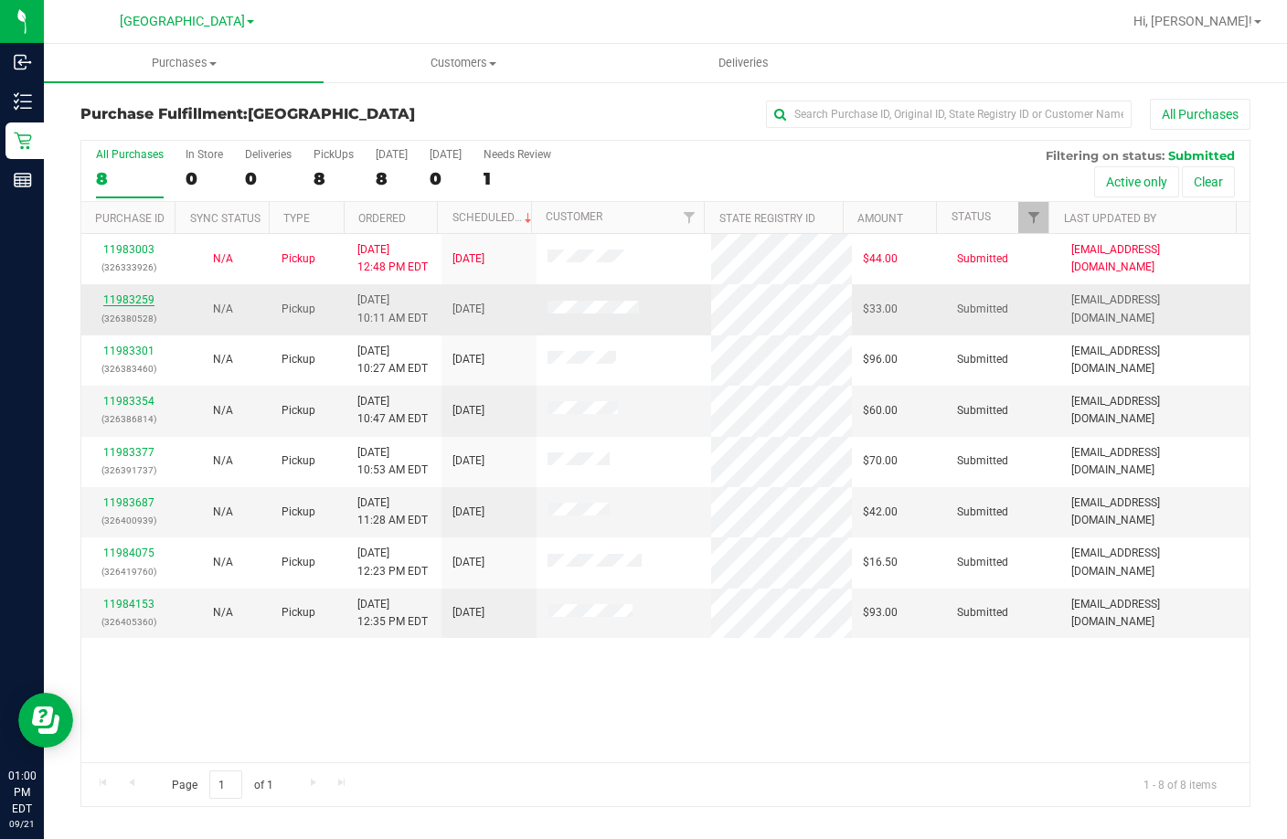
click at [140, 303] on link "11983259" at bounding box center [128, 299] width 51 height 13
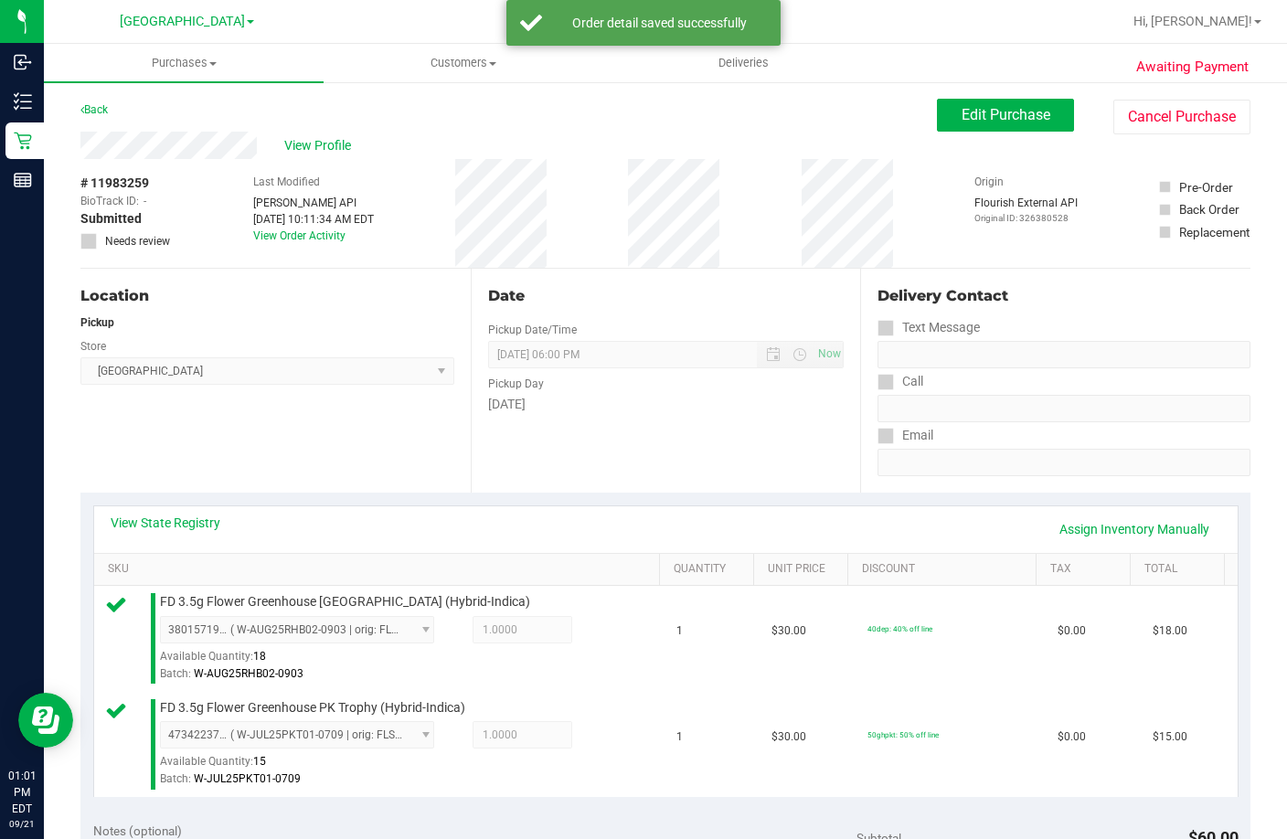
drag, startPoint x: 150, startPoint y: 295, endPoint x: 250, endPoint y: 316, distance: 101.8
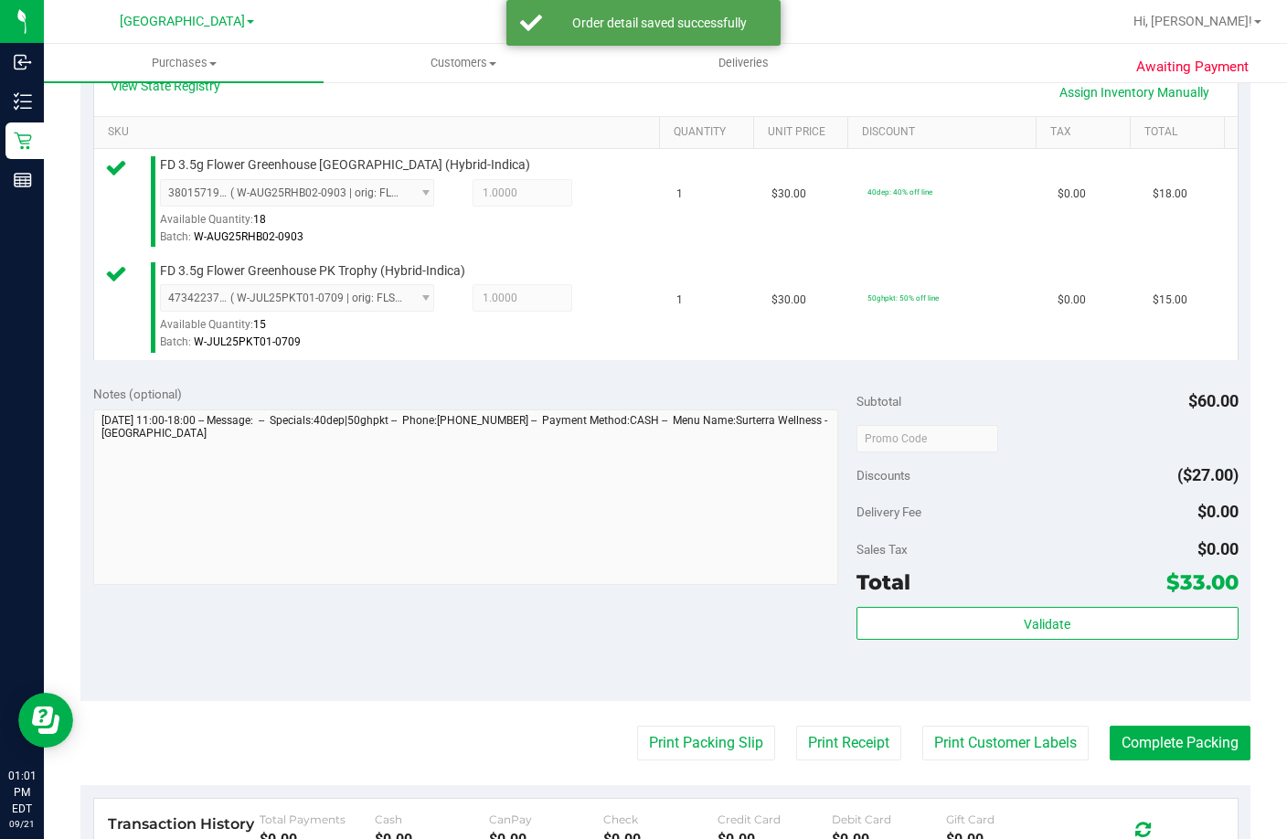
scroll to position [457, 0]
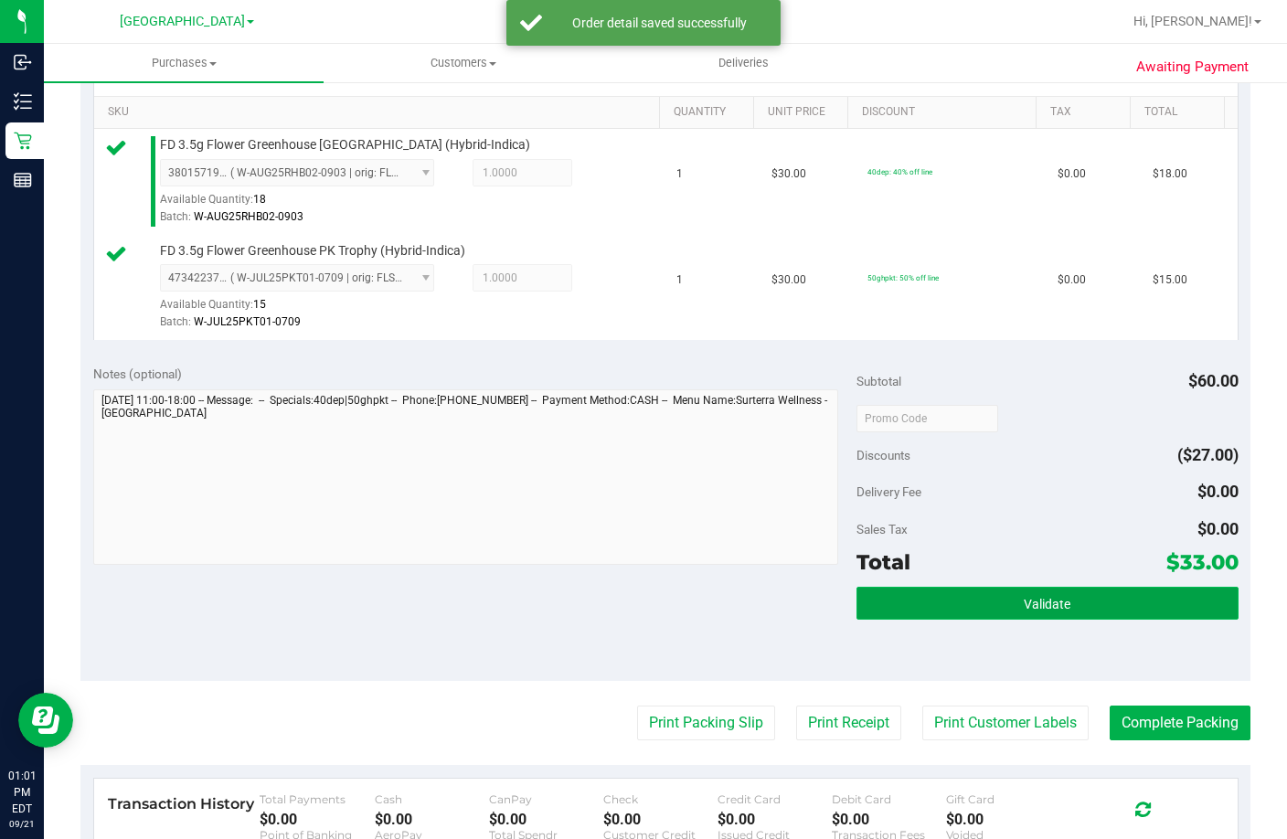
click at [1024, 612] on span "Validate" at bounding box center [1047, 604] width 47 height 15
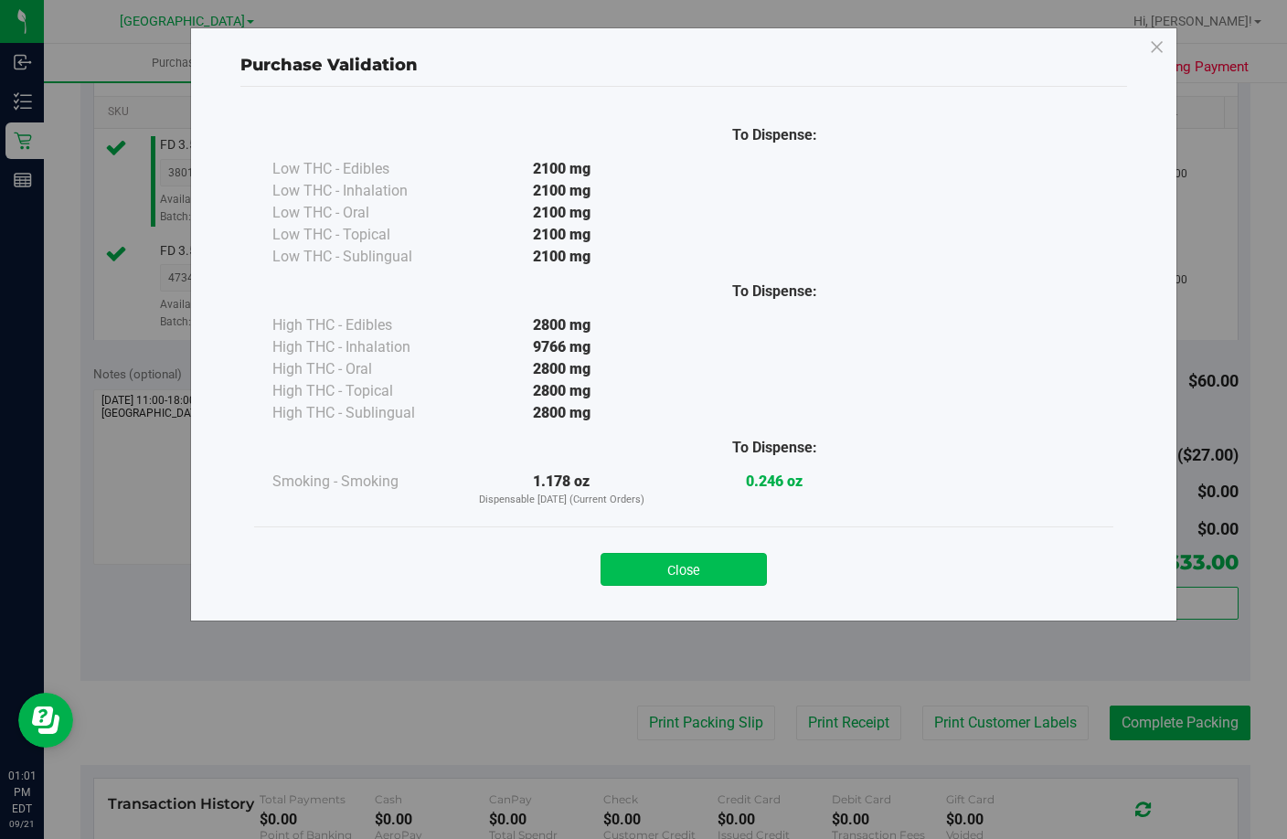
click at [740, 577] on button "Close" at bounding box center [684, 569] width 166 height 33
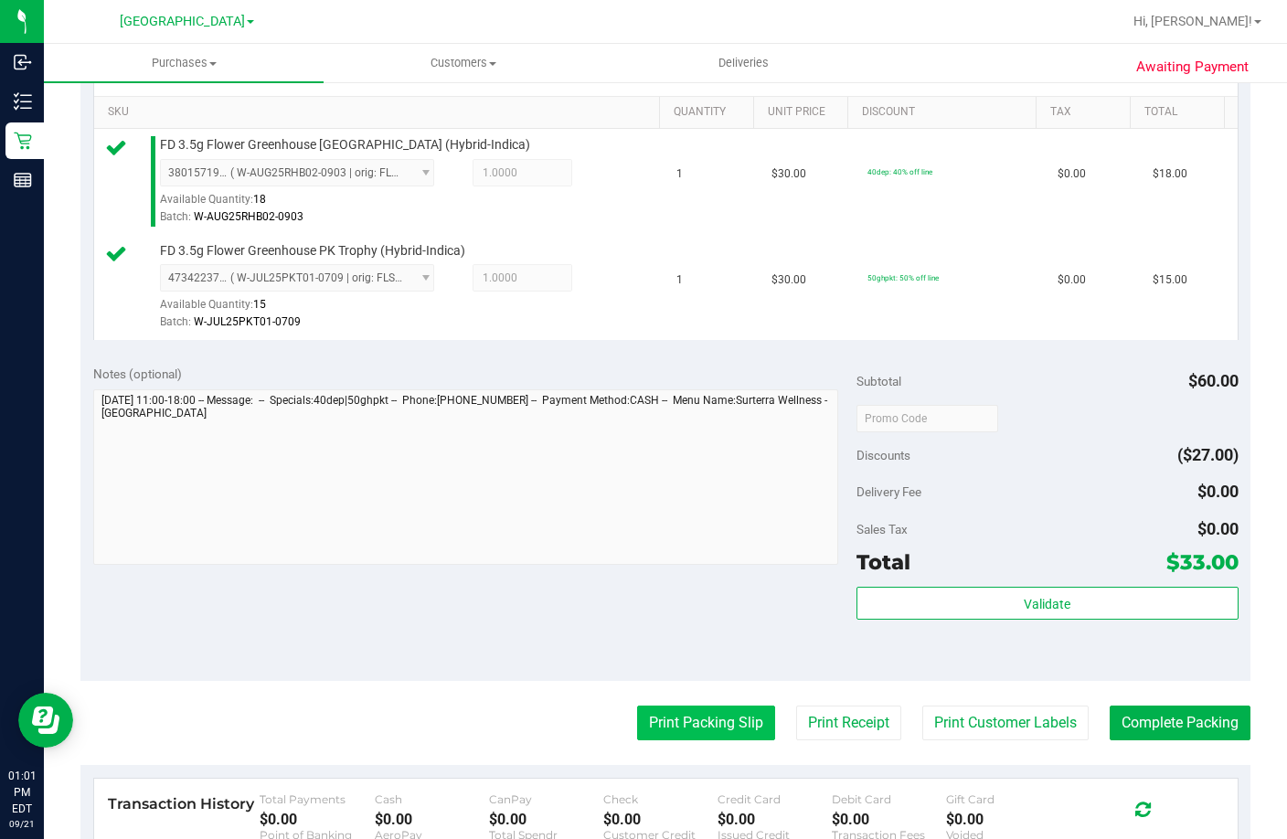
click at [721, 740] on button "Print Packing Slip" at bounding box center [706, 723] width 138 height 35
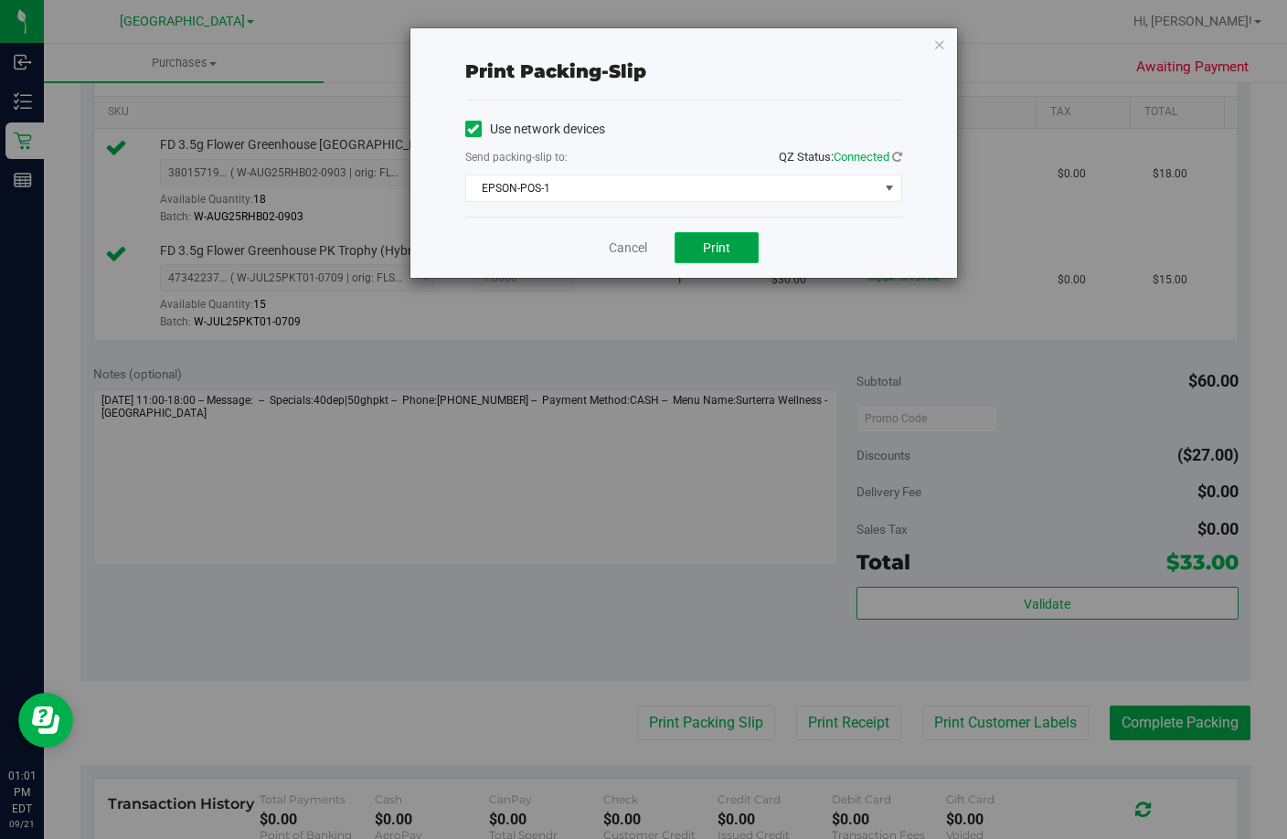
click at [703, 234] on button "Print" at bounding box center [717, 247] width 84 height 31
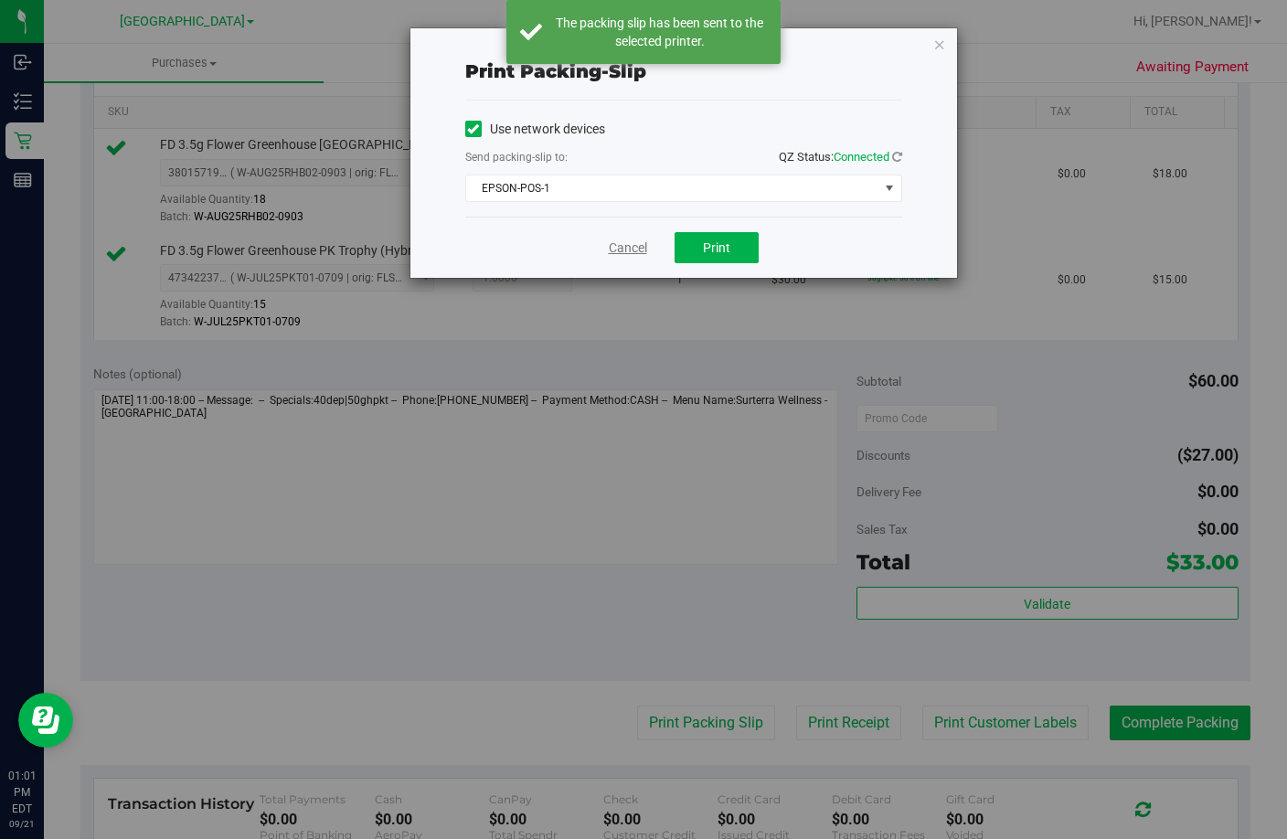
click at [619, 244] on link "Cancel" at bounding box center [628, 248] width 38 height 19
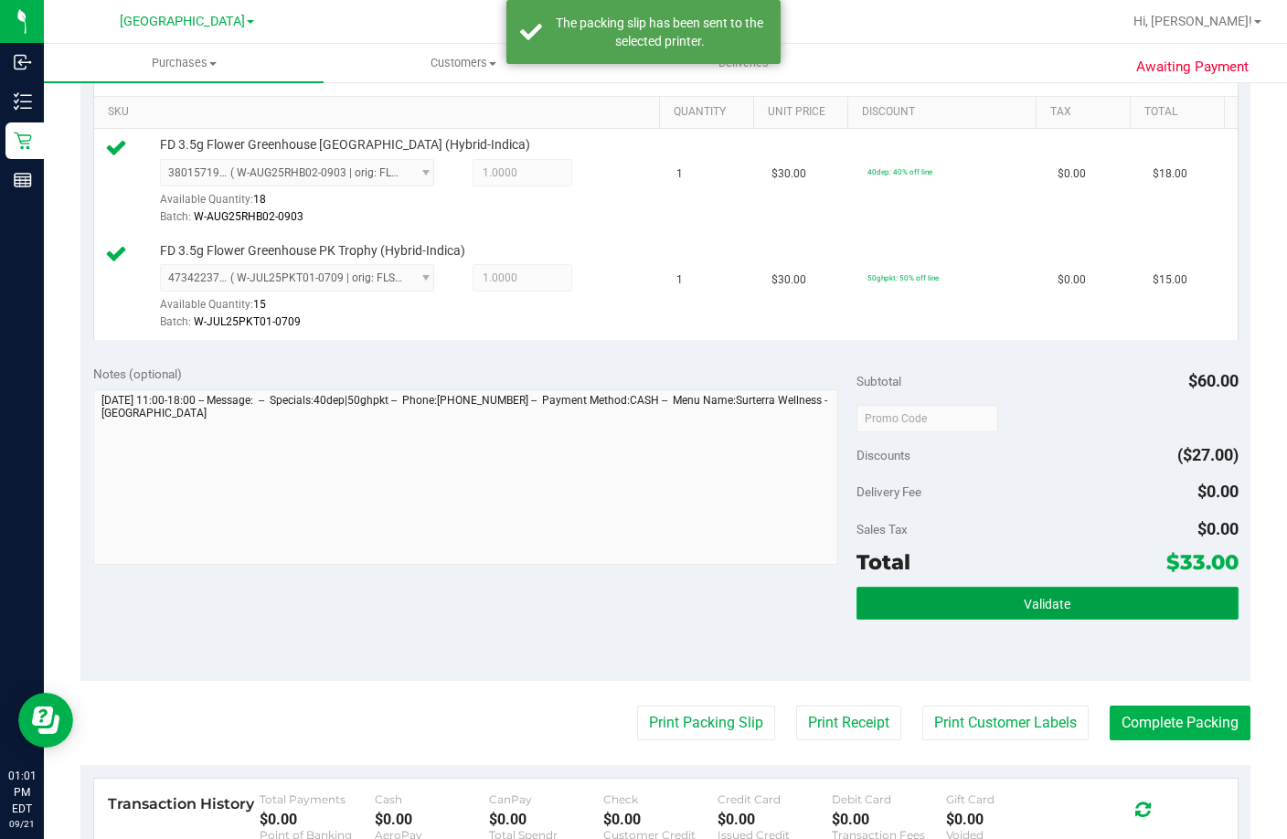
click at [1047, 612] on span "Validate" at bounding box center [1047, 604] width 47 height 15
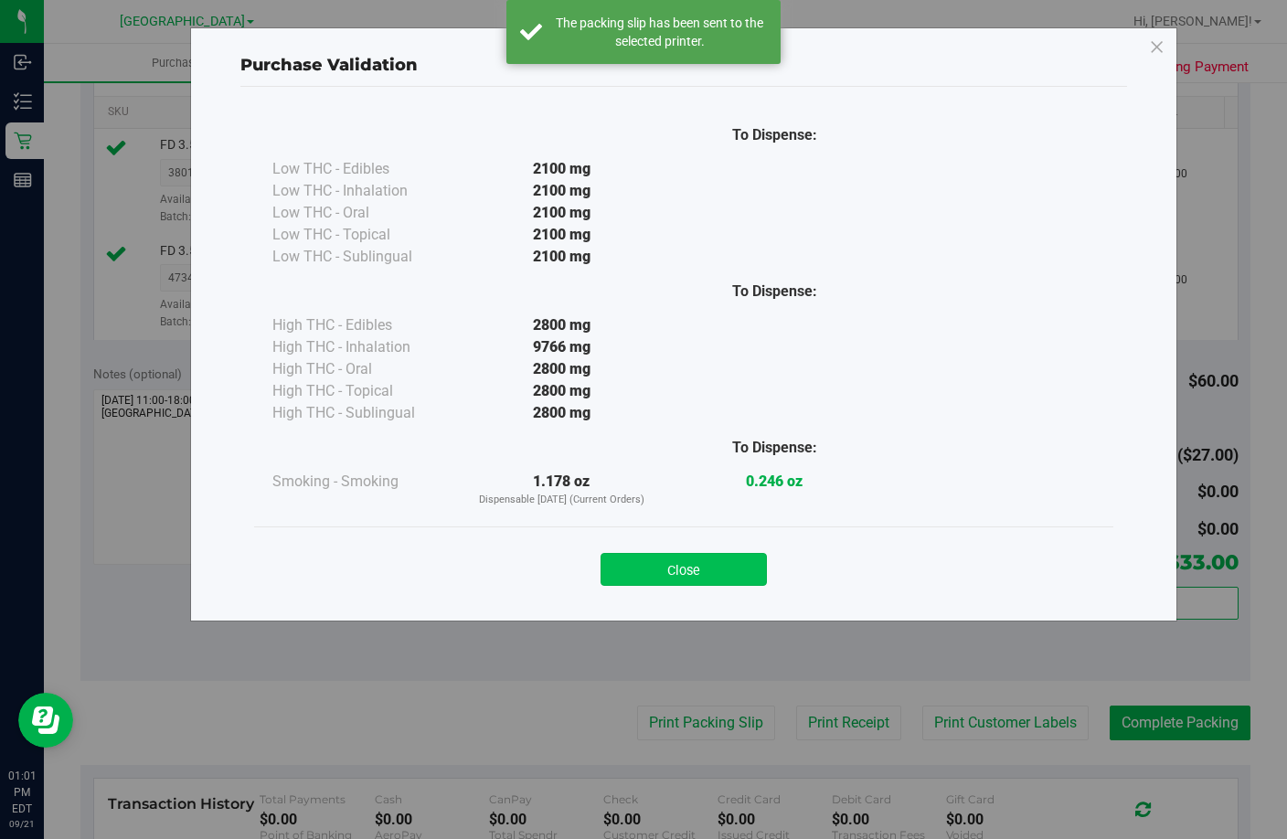
click at [729, 574] on button "Close" at bounding box center [684, 569] width 166 height 33
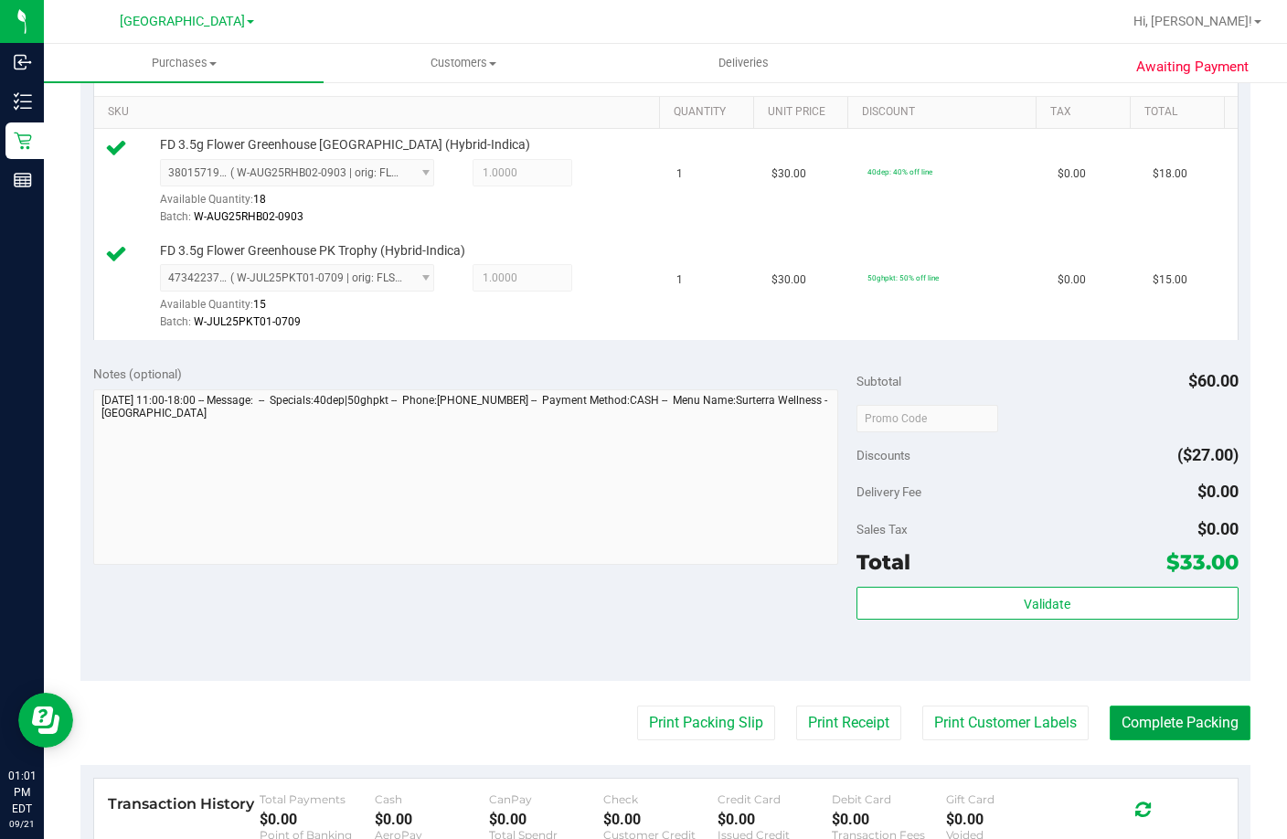
click at [1201, 740] on button "Complete Packing" at bounding box center [1180, 723] width 141 height 35
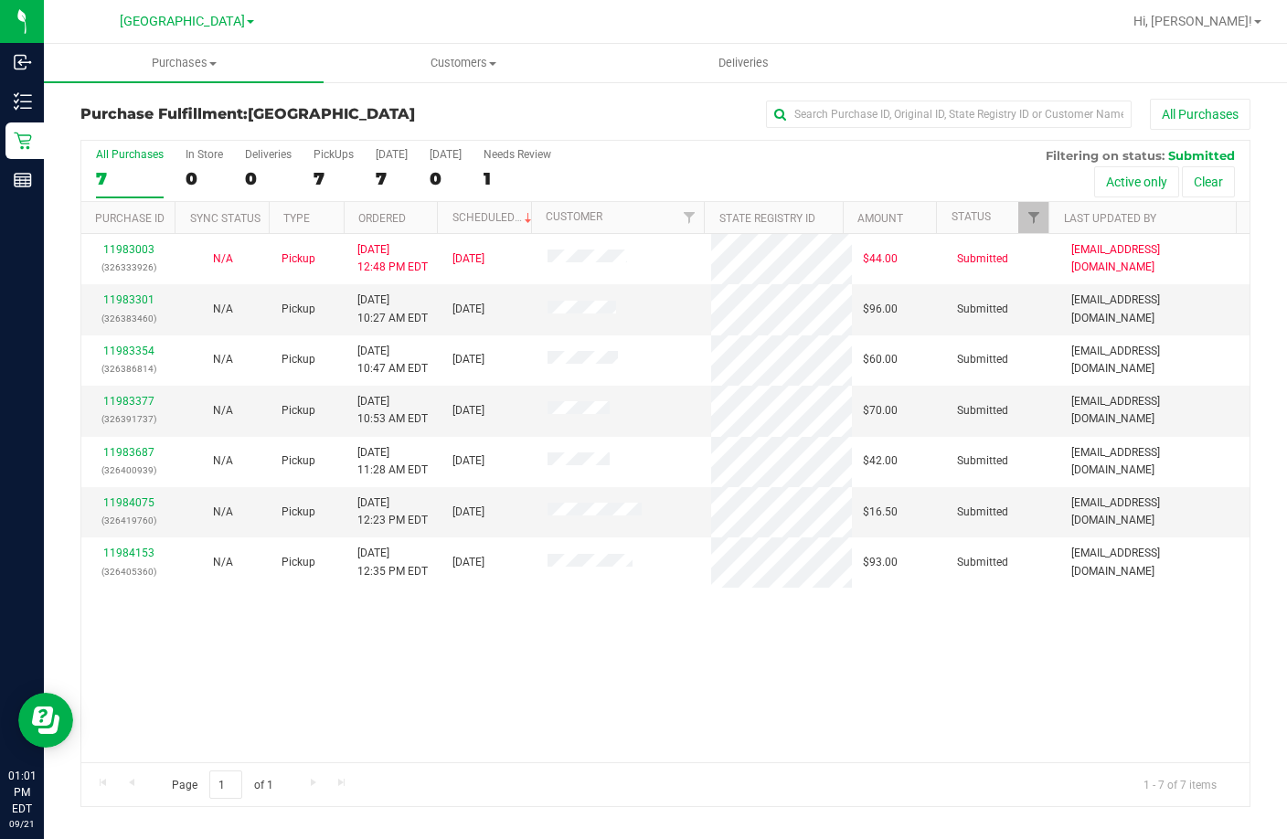
drag, startPoint x: 1259, startPoint y: 749, endPoint x: 1259, endPoint y: 775, distance: 26.5
drag, startPoint x: 1259, startPoint y: 775, endPoint x: 872, endPoint y: 660, distance: 403.4
click at [872, 660] on div "11983003 (326333926) N/A Pickup [DATE] 12:48 PM EDT 9/21/2025 $44.00 Submitted …" at bounding box center [665, 498] width 1168 height 528
click at [120, 298] on link "11983301" at bounding box center [128, 299] width 51 height 13
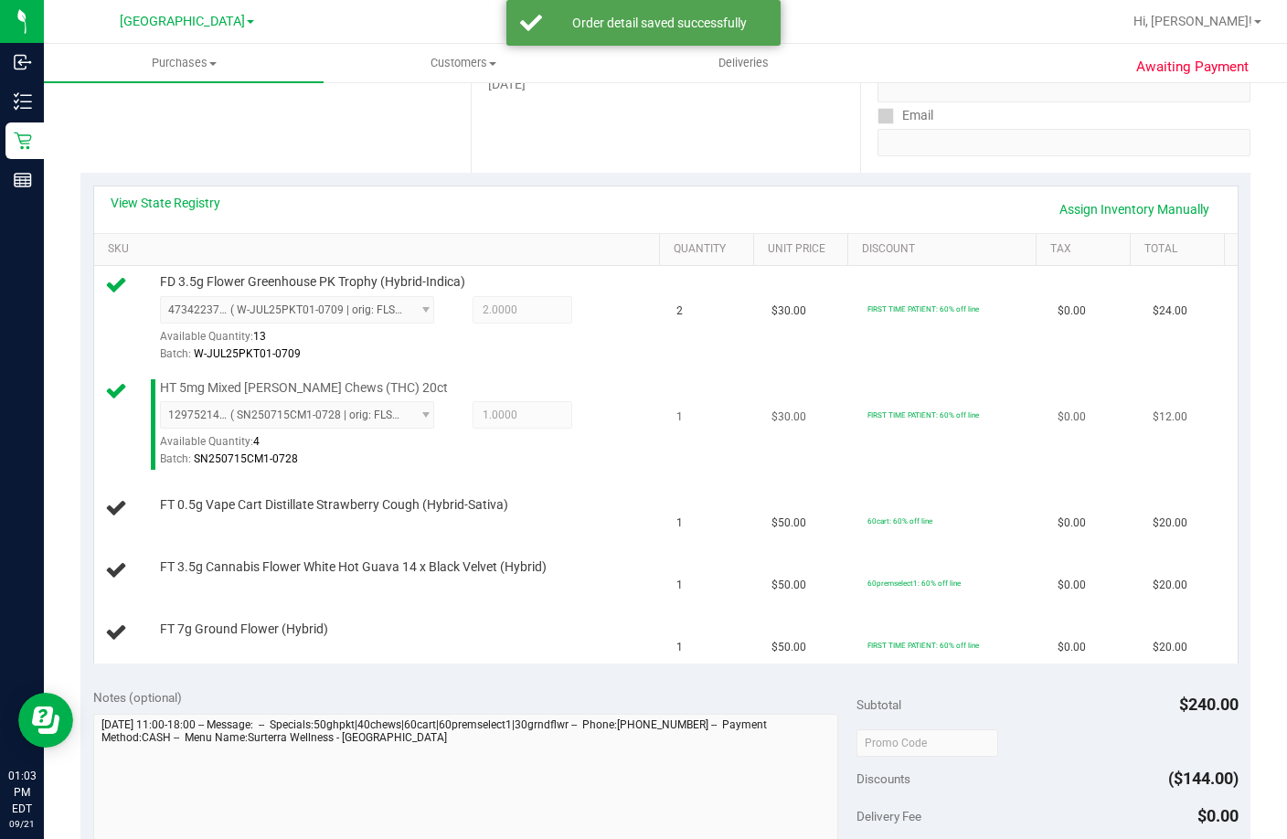
scroll to position [366, 0]
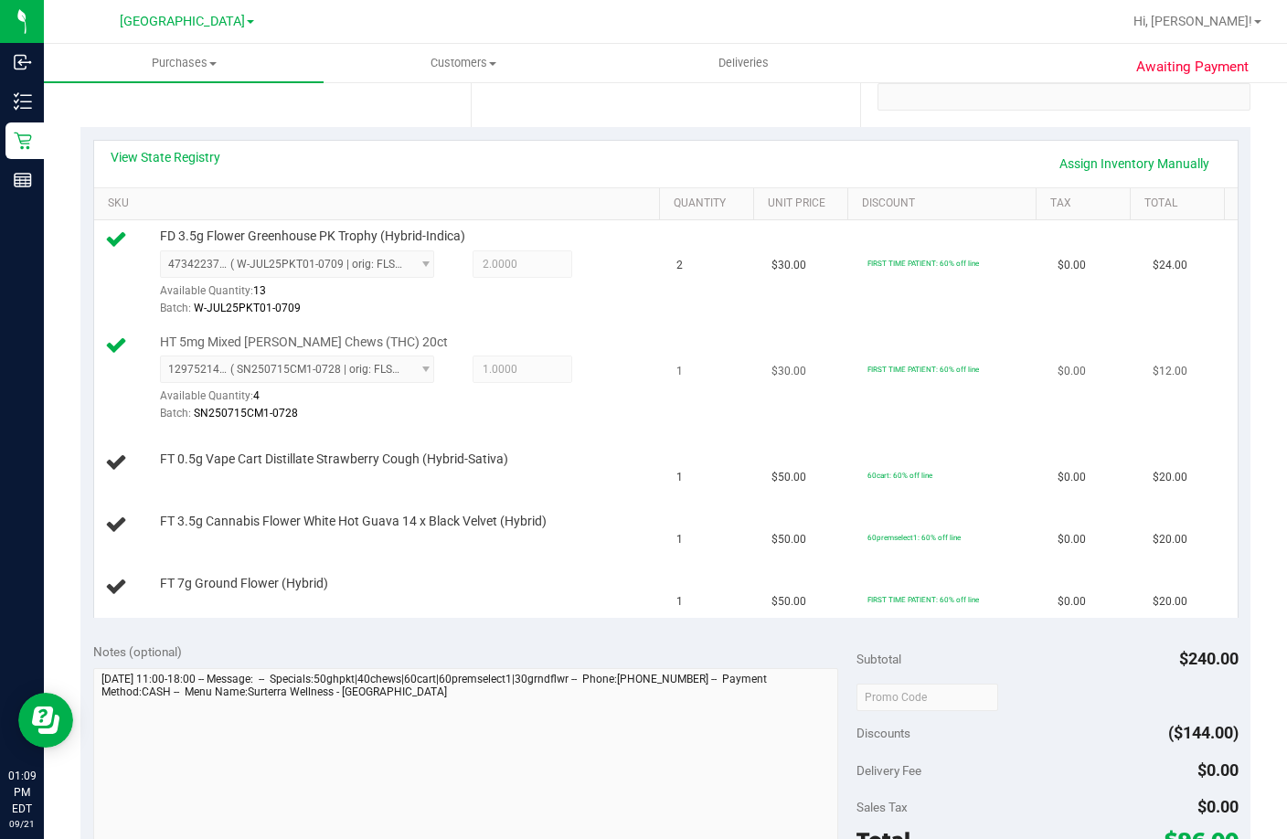
click at [1048, 432] on td "$0.00" at bounding box center [1094, 379] width 95 height 106
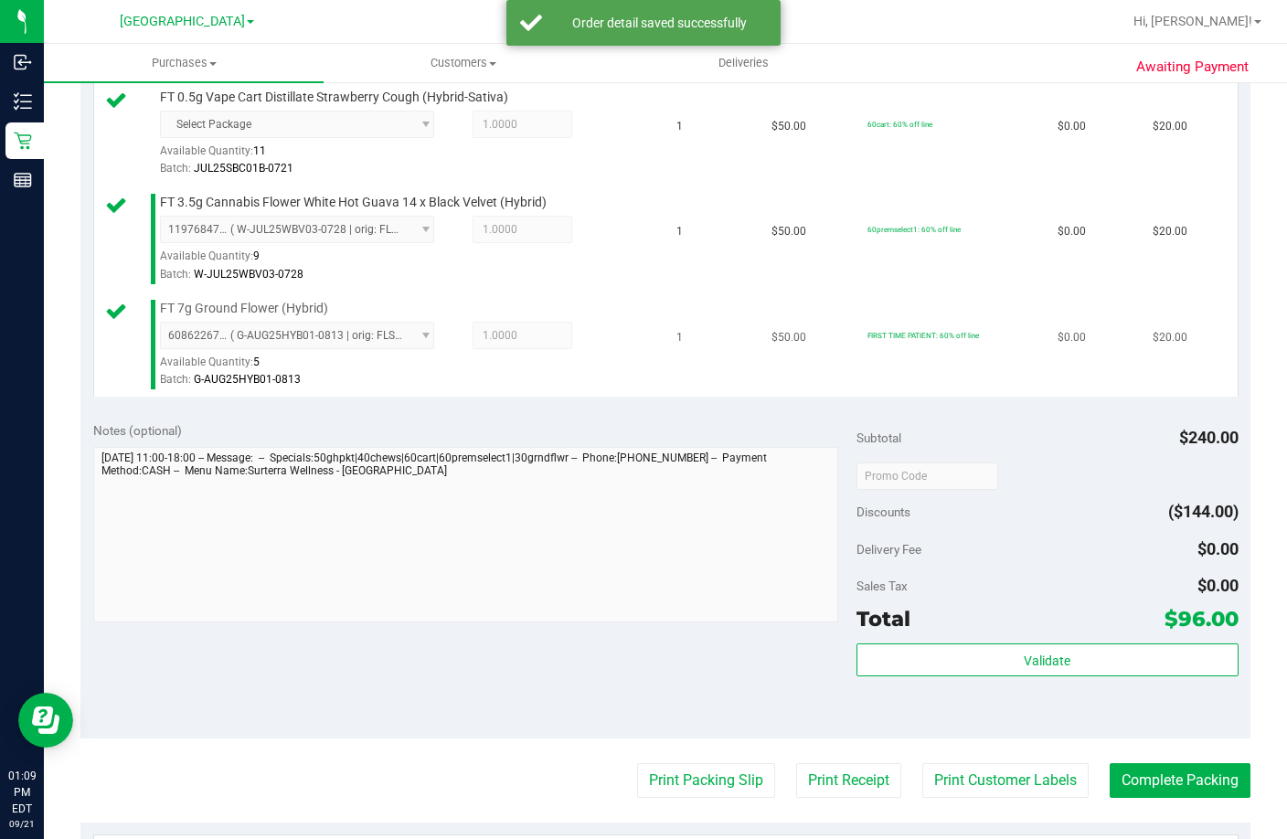
scroll to position [823, 0]
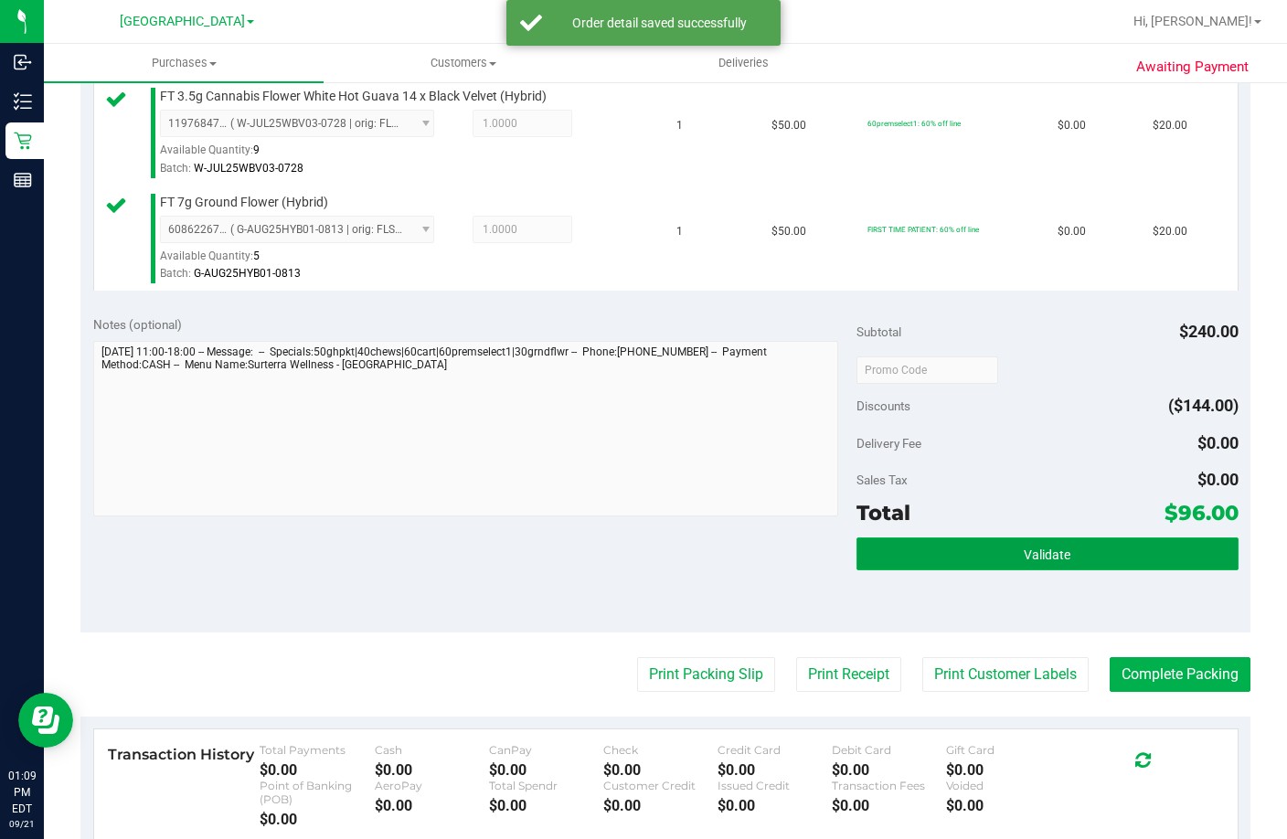
click at [1024, 562] on span "Validate" at bounding box center [1047, 555] width 47 height 15
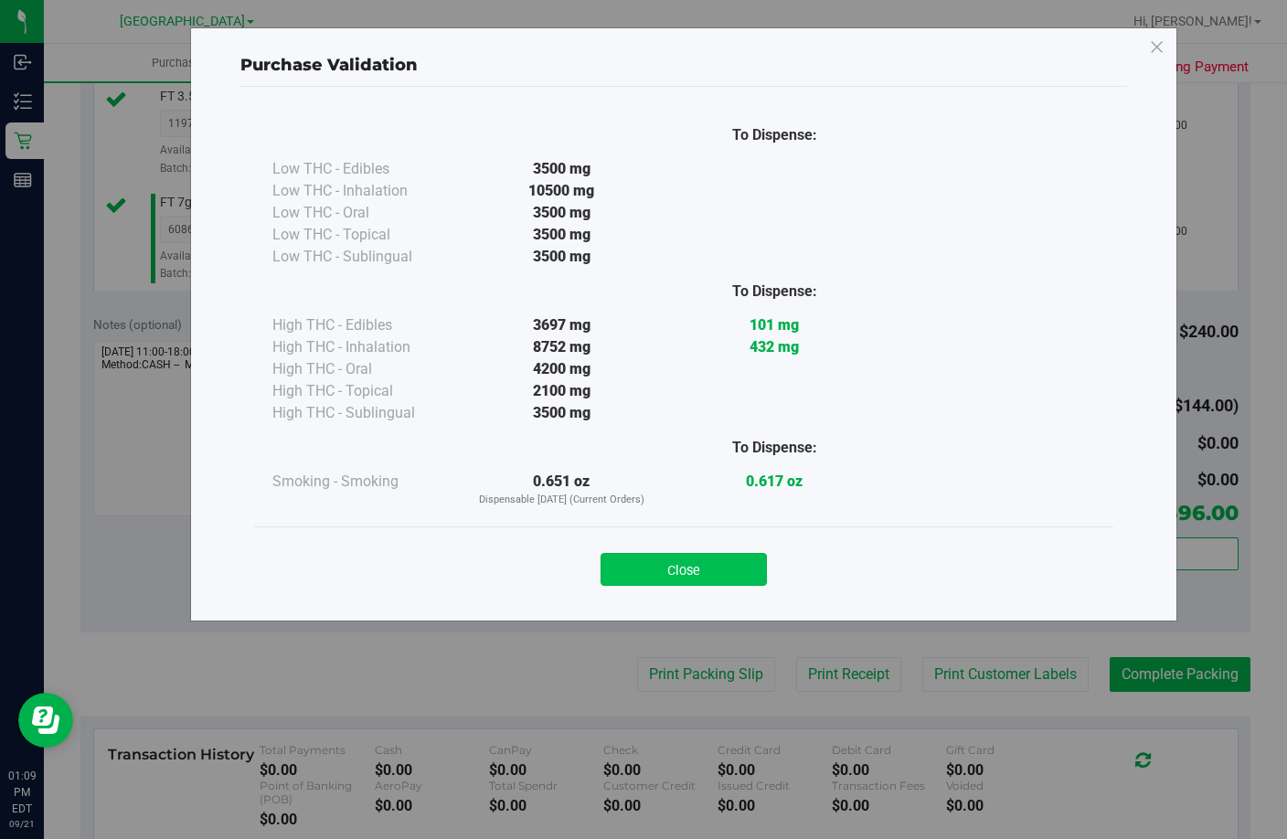
click at [684, 565] on button "Close" at bounding box center [684, 569] width 166 height 33
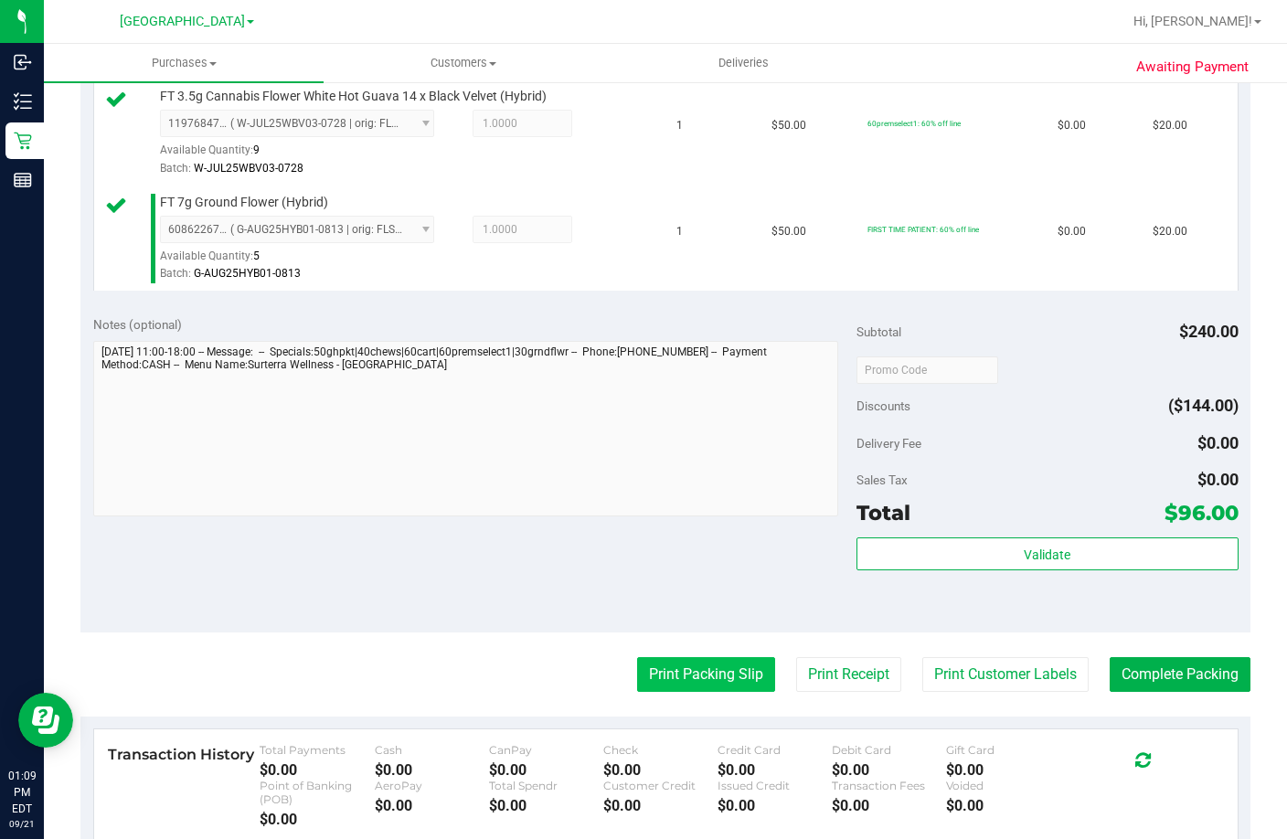
click at [688, 692] on button "Print Packing Slip" at bounding box center [706, 674] width 138 height 35
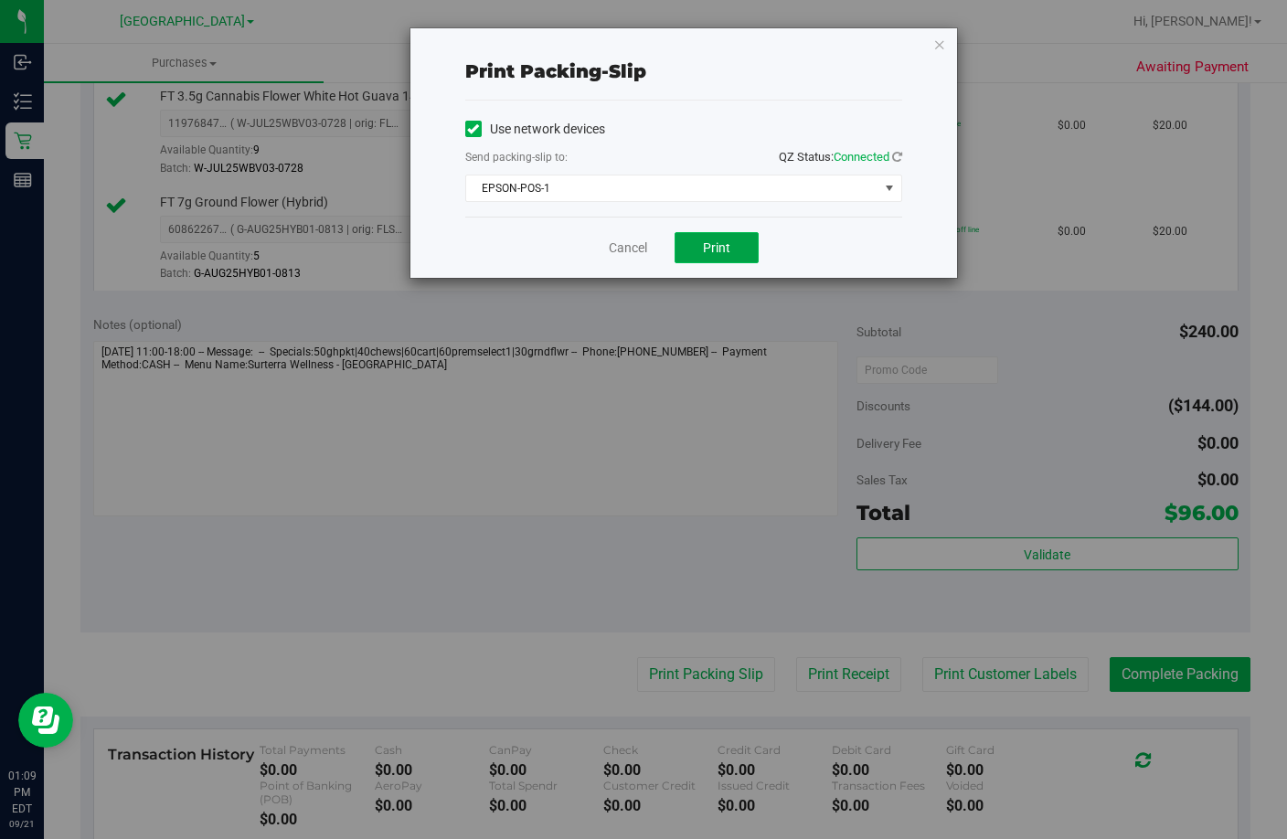
click at [708, 239] on button "Print" at bounding box center [717, 247] width 84 height 31
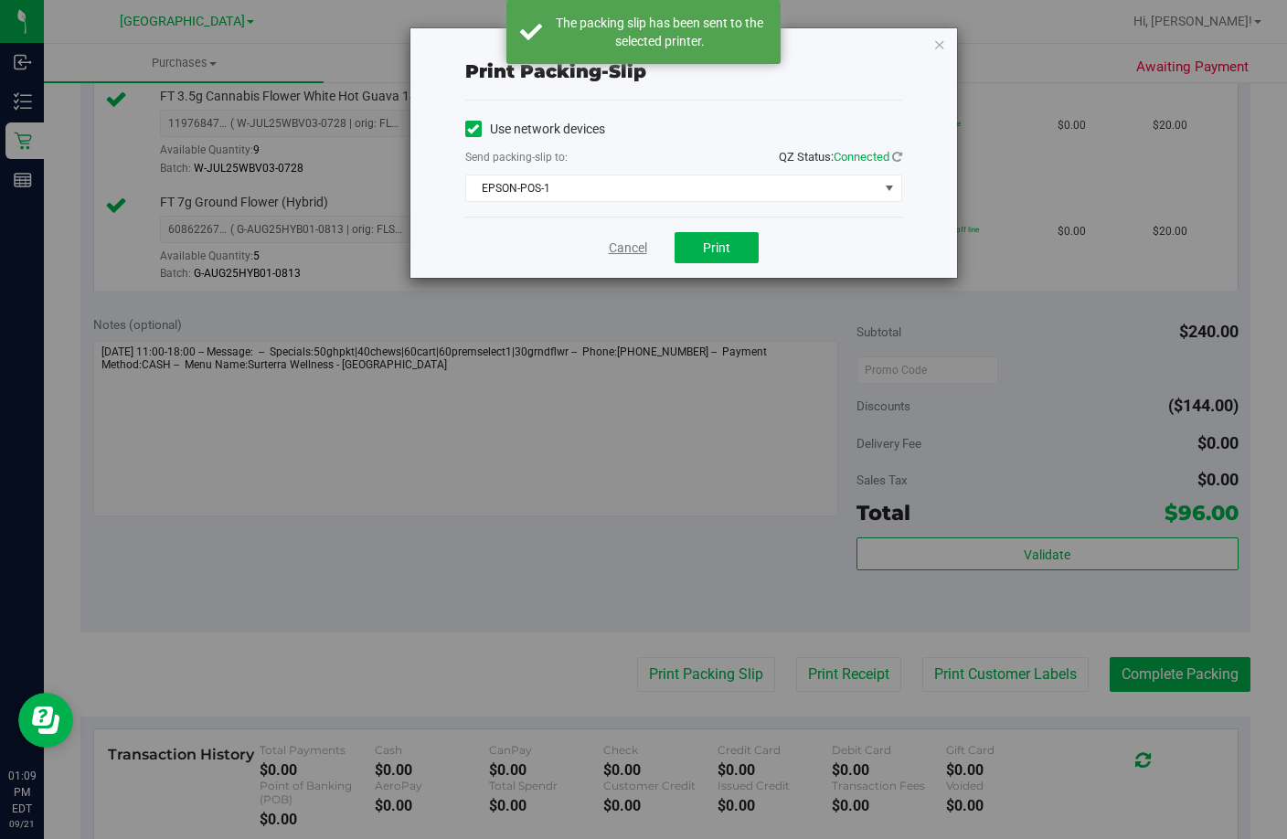
click at [616, 251] on link "Cancel" at bounding box center [628, 248] width 38 height 19
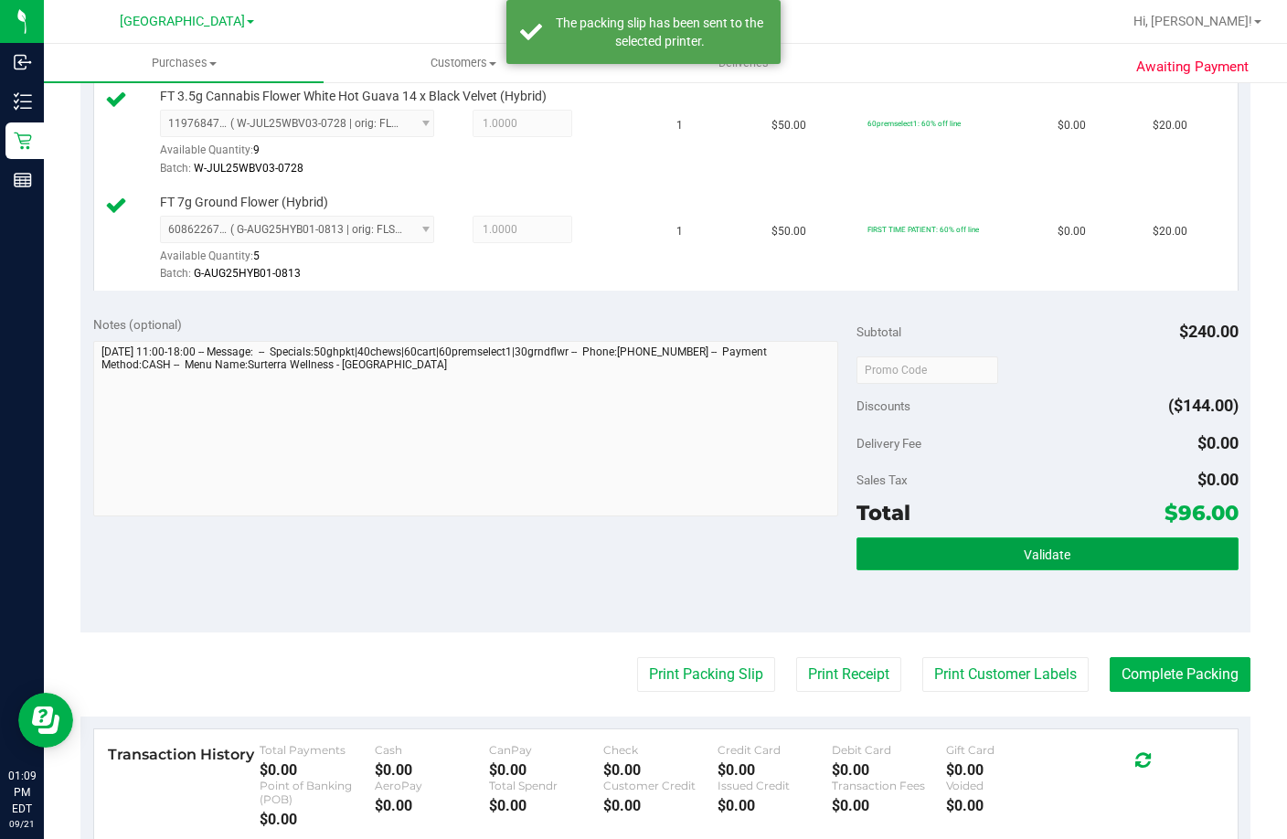
click at [995, 570] on button "Validate" at bounding box center [1048, 553] width 382 height 33
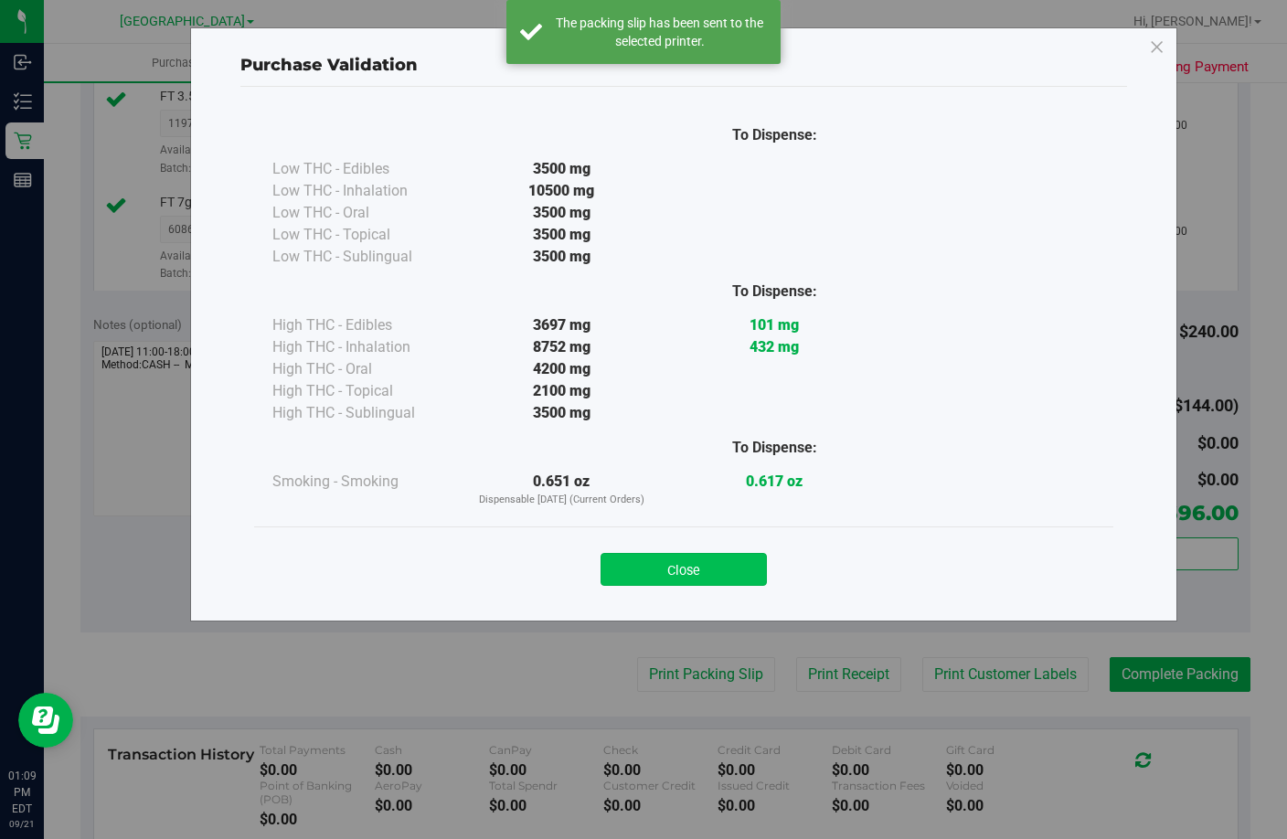
click at [728, 580] on button "Close" at bounding box center [684, 569] width 166 height 33
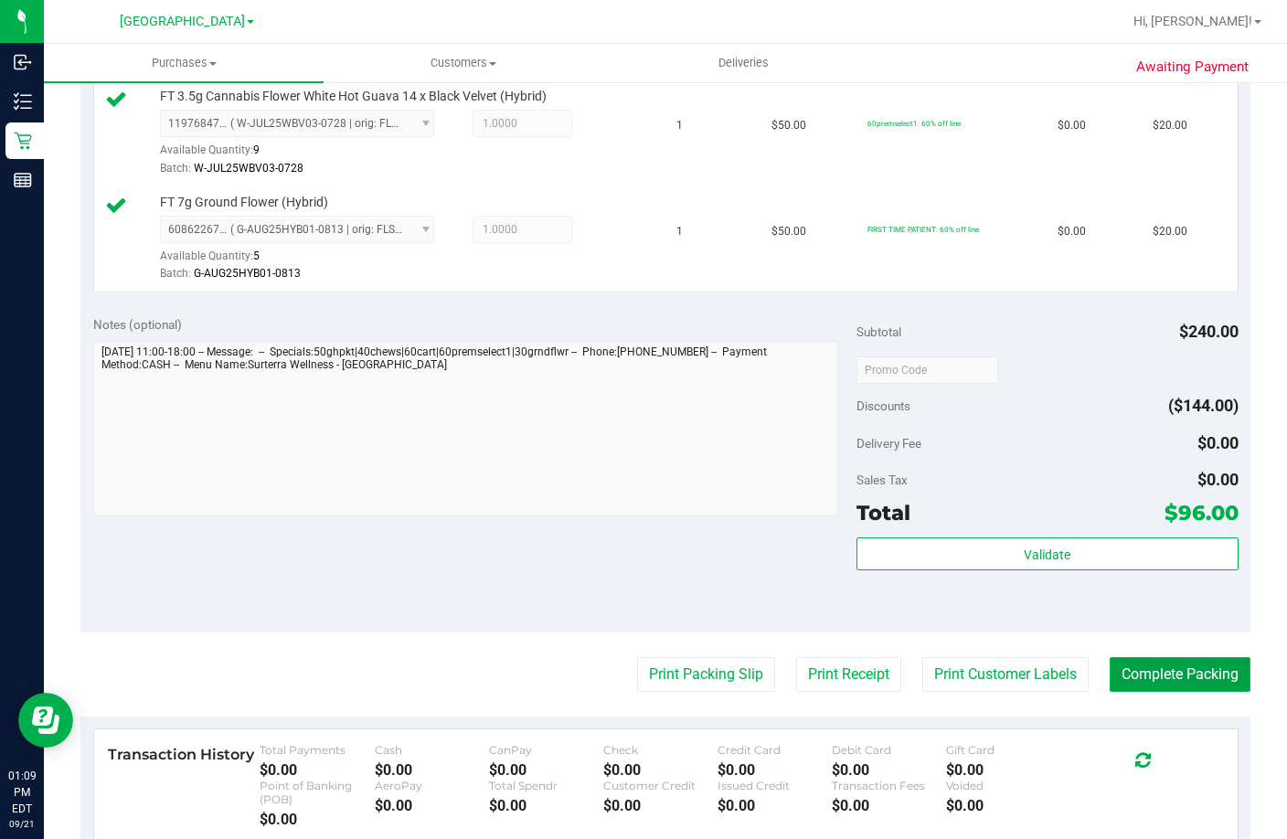
drag, startPoint x: 1182, startPoint y: 798, endPoint x: 1206, endPoint y: 795, distance: 23.9
click at [1183, 692] on button "Complete Packing" at bounding box center [1180, 674] width 141 height 35
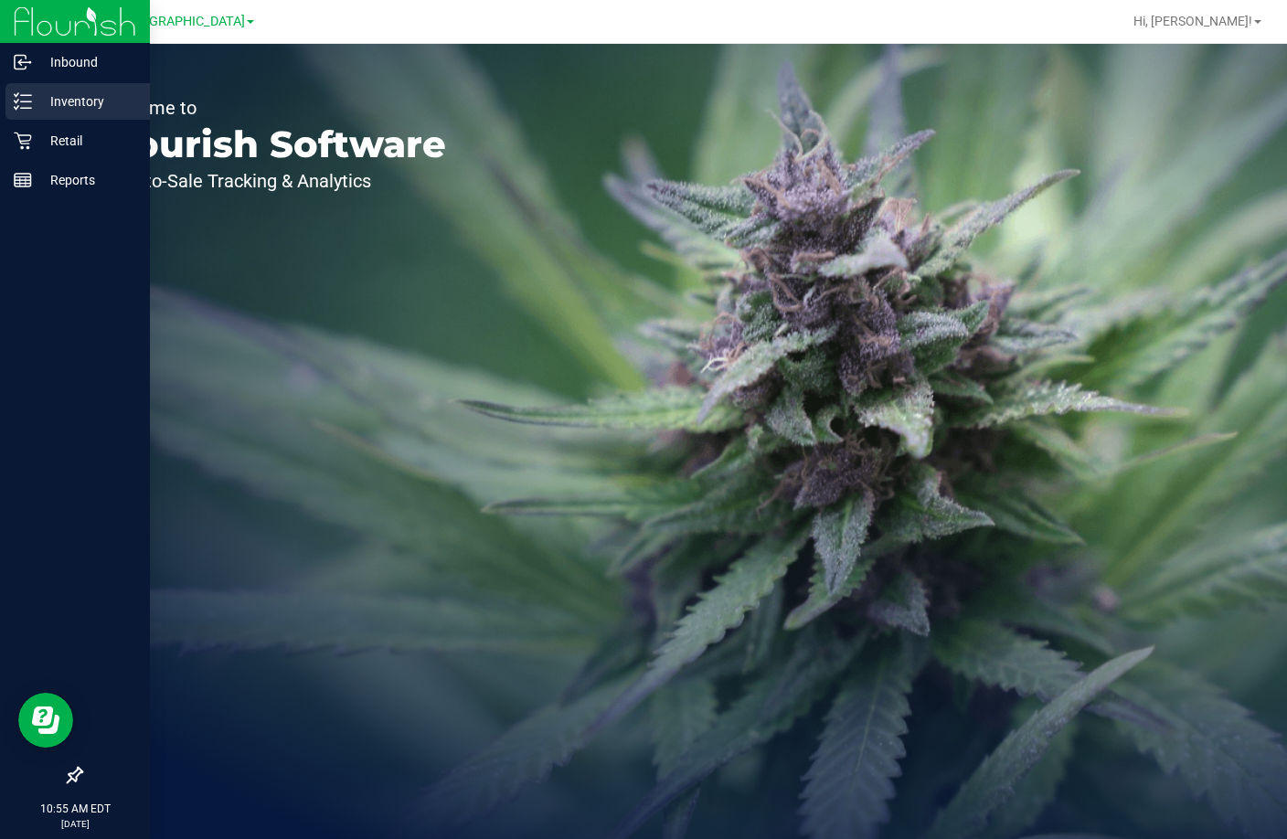
click at [37, 100] on p "Inventory" at bounding box center [87, 101] width 110 height 22
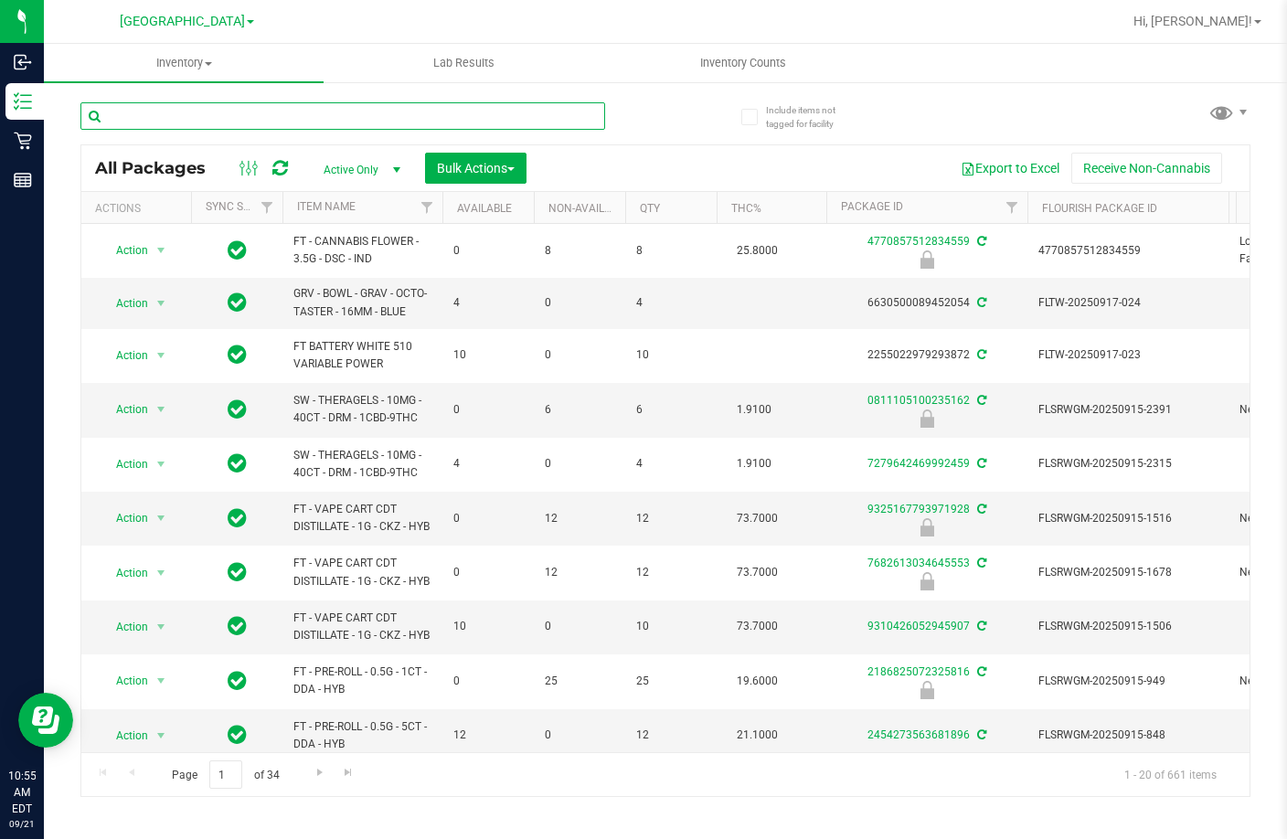
click at [361, 118] on input "text" at bounding box center [342, 115] width 525 height 27
type input "truffle"
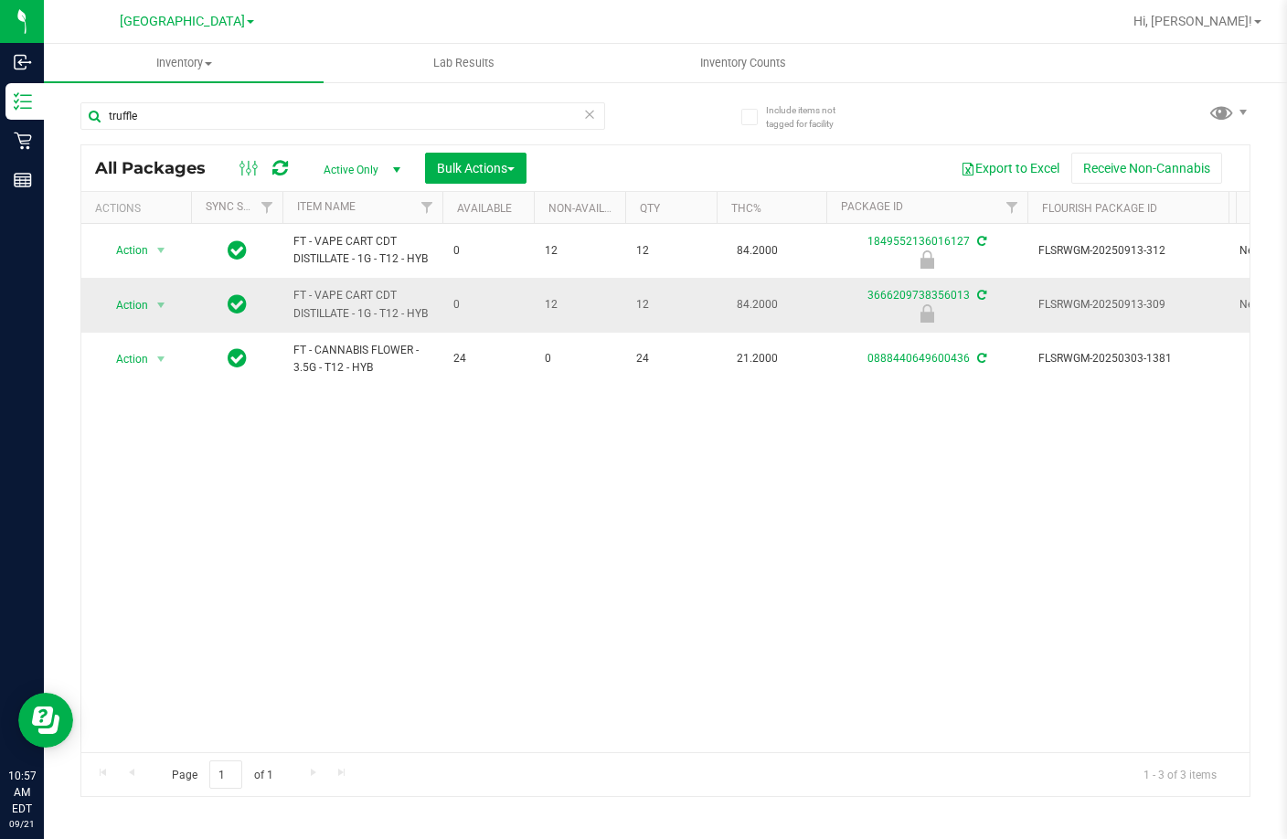
click at [1102, 305] on span "FLSRWGM-20250913-309" at bounding box center [1127, 304] width 179 height 17
click at [1101, 304] on span "FLSRWGM-20250913-309" at bounding box center [1127, 304] width 179 height 17
click at [131, 303] on span "Action" at bounding box center [124, 306] width 49 height 26
click at [126, 508] on li "Unlock package" at bounding box center [159, 521] width 117 height 27
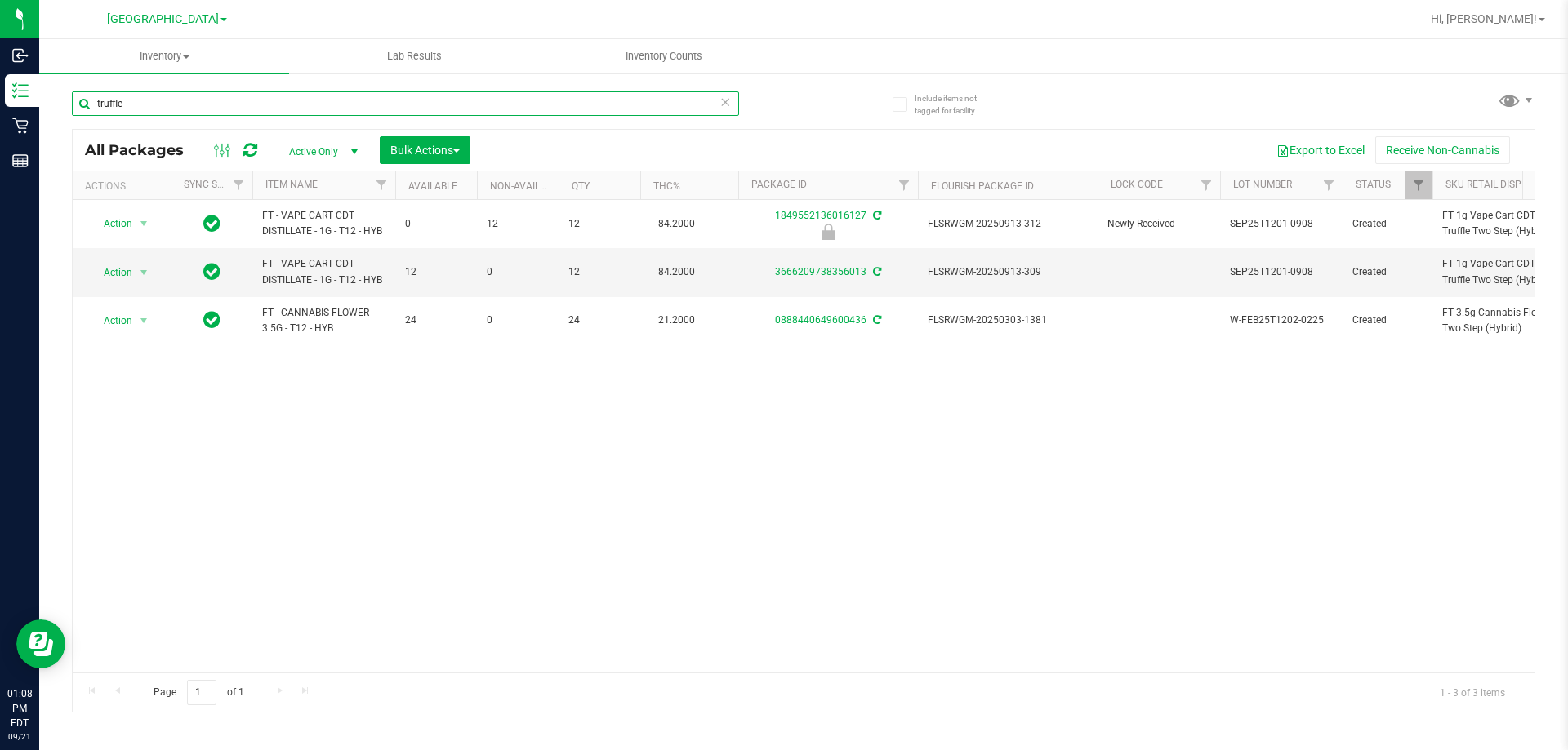
click at [273, 109] on input "truffle" at bounding box center [405, 103] width 667 height 24
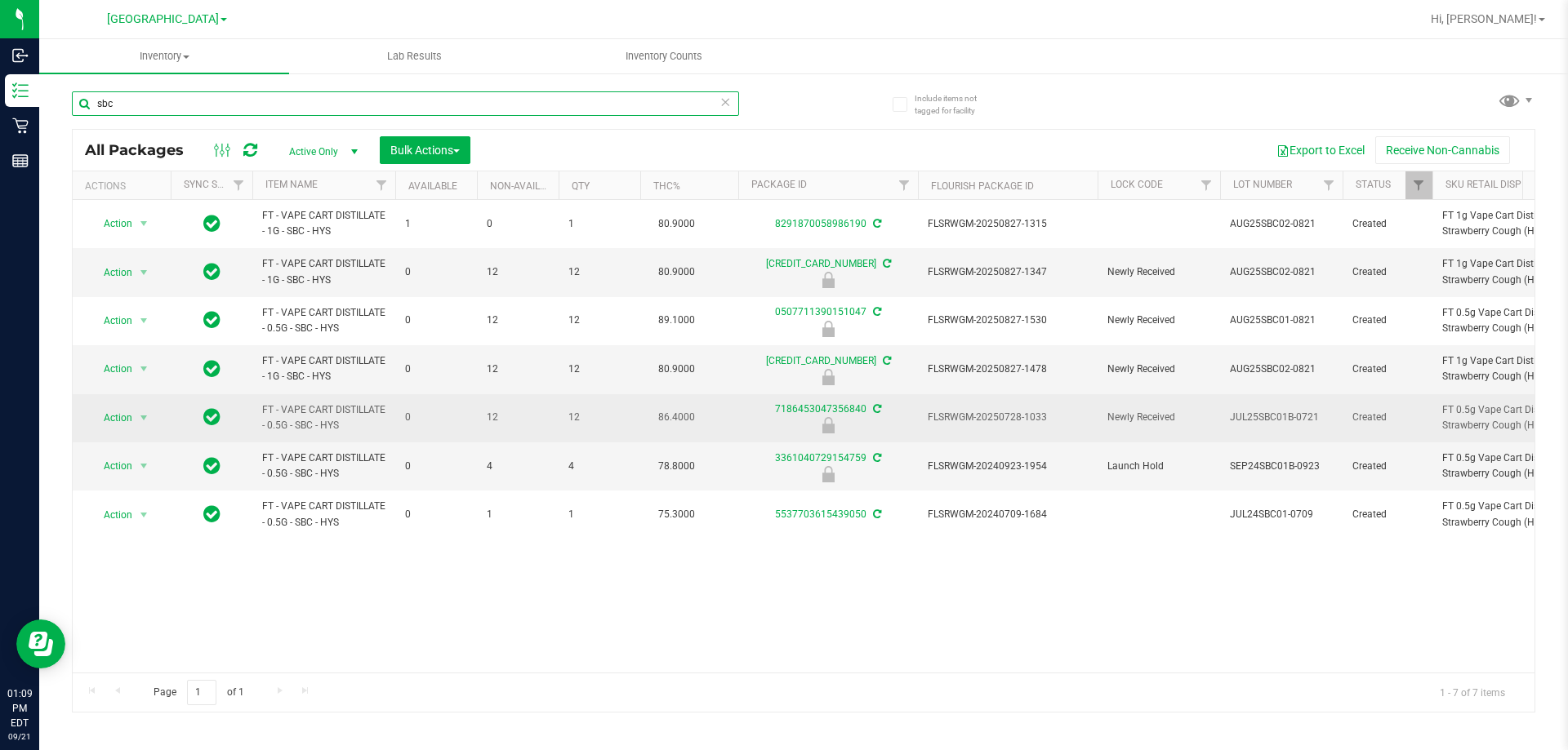
type input "sbc"
click at [1020, 421] on span "FLSRWGM-20250728-1033" at bounding box center [1007, 417] width 160 height 15
click at [106, 418] on span "Action" at bounding box center [111, 418] width 44 height 23
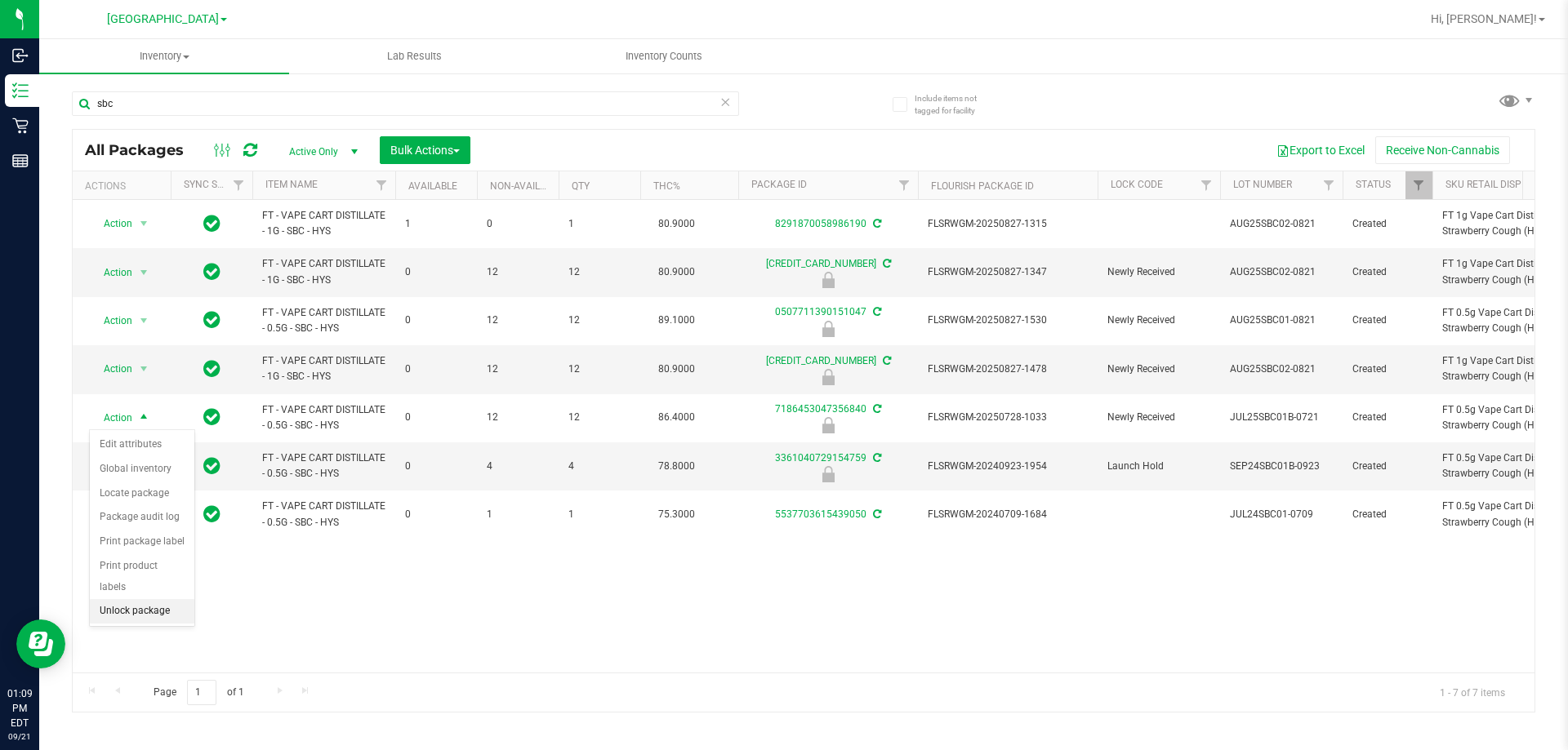
click at [137, 599] on li "Unlock package" at bounding box center [142, 611] width 105 height 24
